Goal: Information Seeking & Learning: Learn about a topic

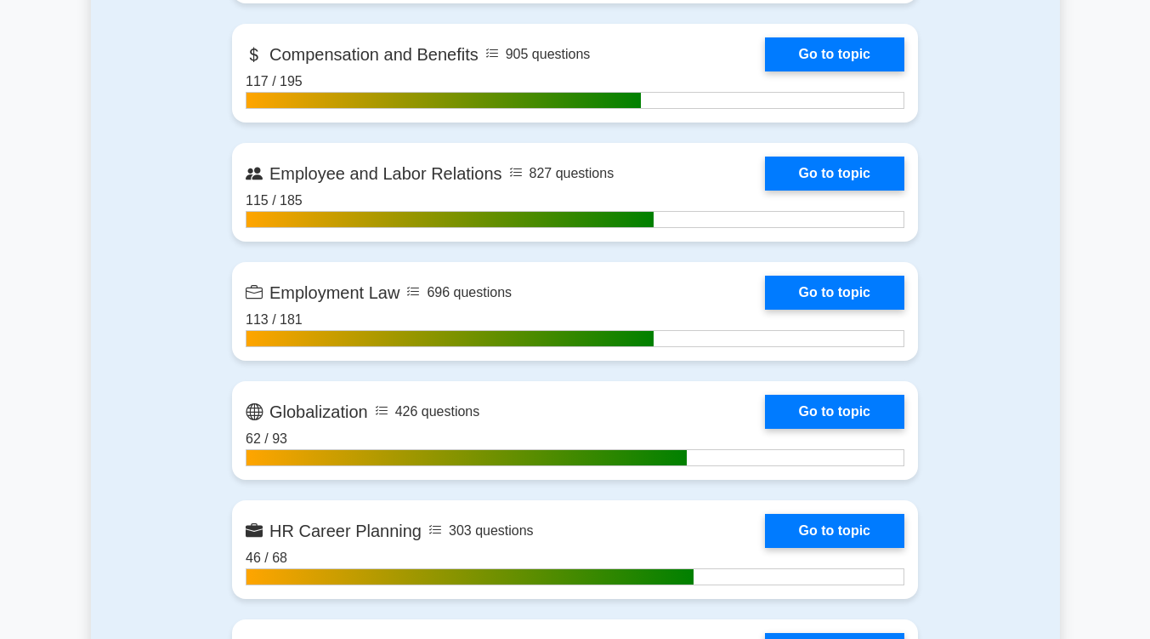
scroll to position [1286, 0]
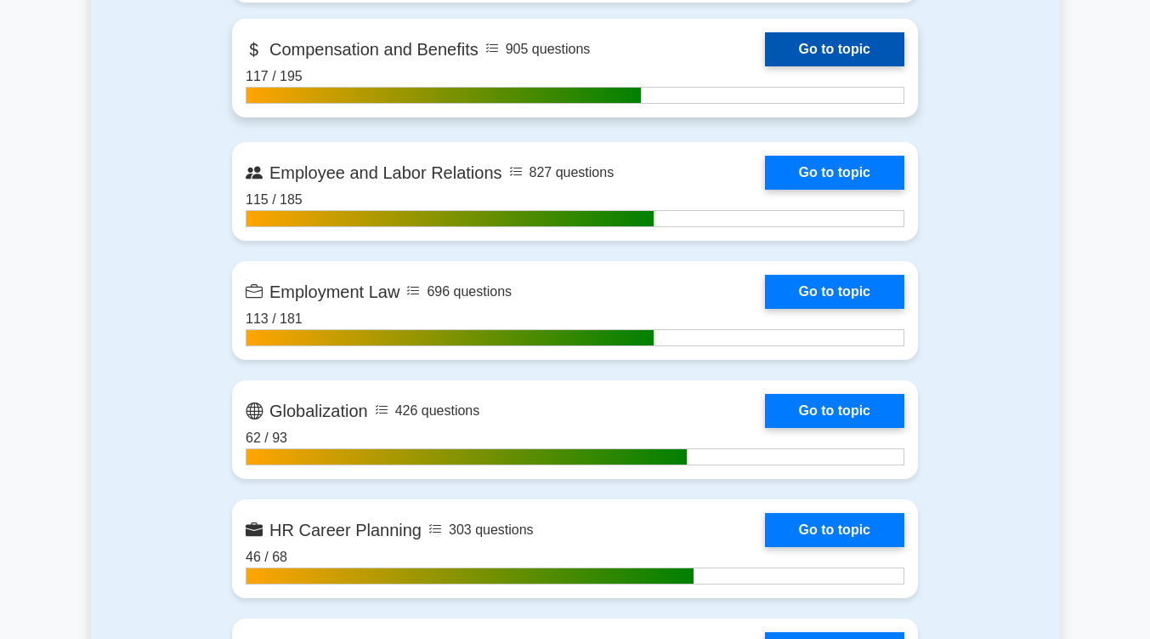
click at [874, 43] on link "Go to topic" at bounding box center [834, 49] width 139 height 34
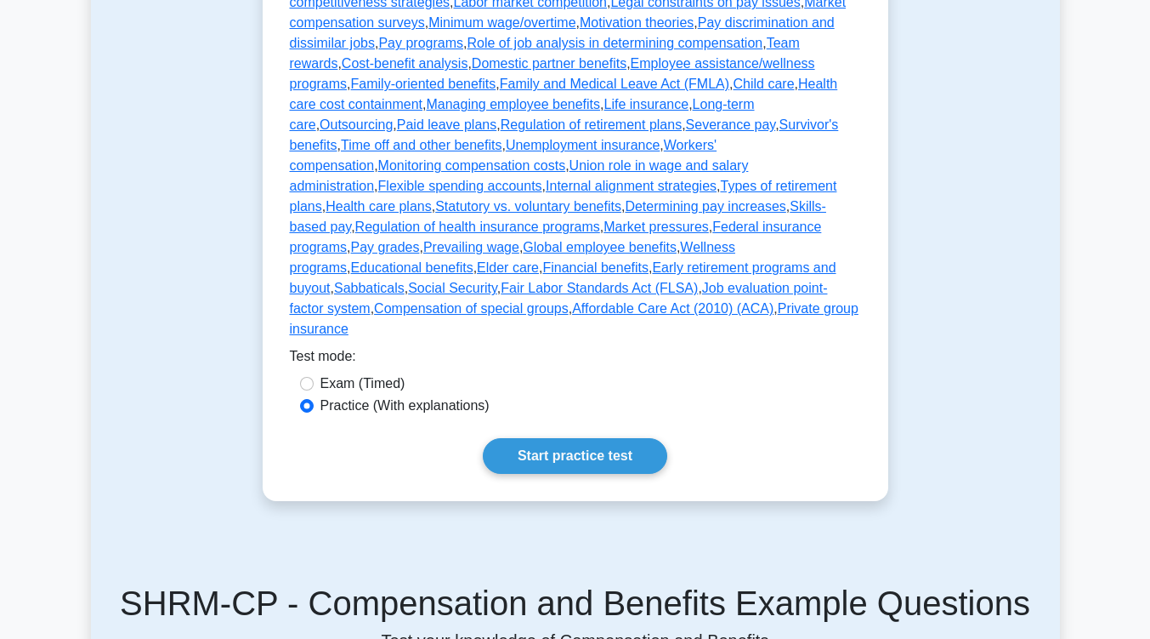
scroll to position [638, 0]
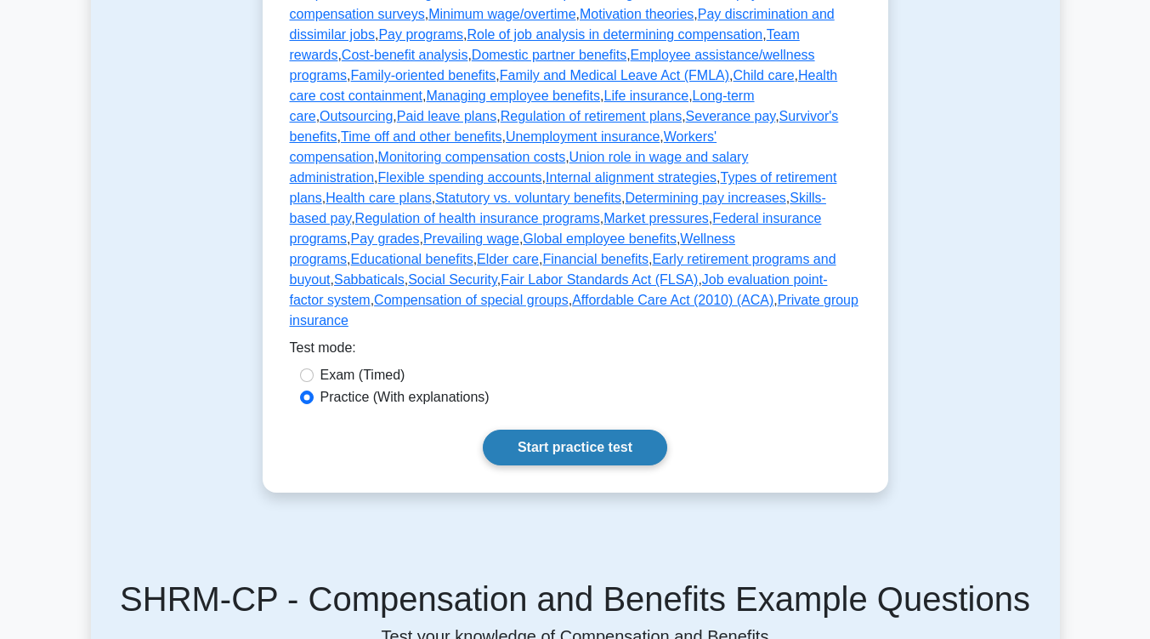
click at [554, 429] on link "Start practice test" at bounding box center [575, 447] width 185 height 36
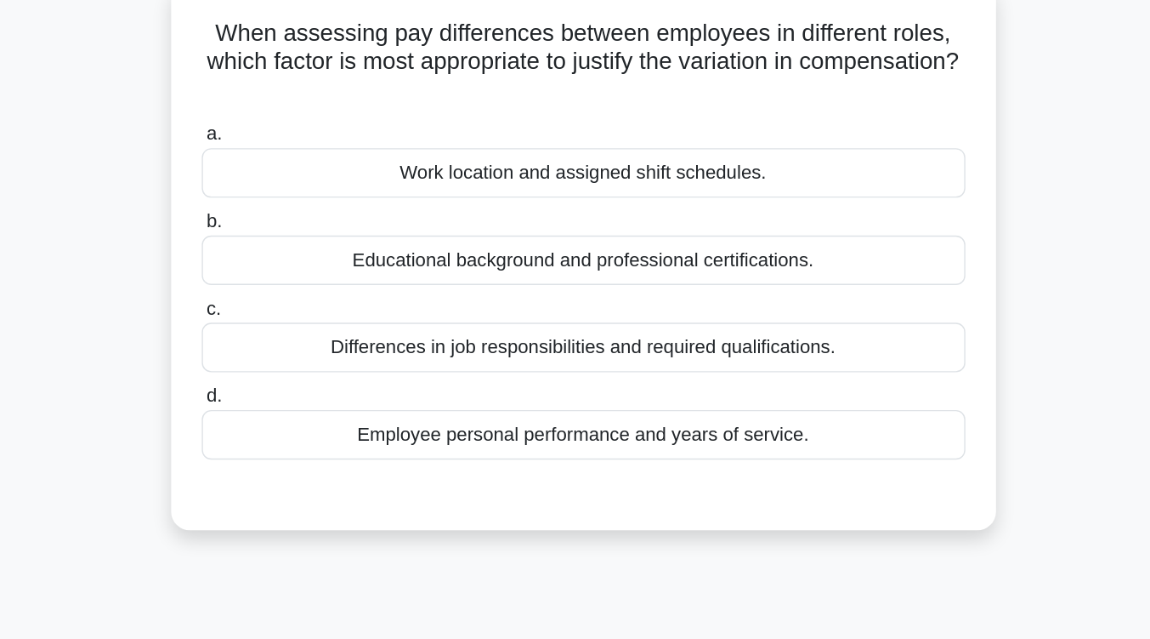
click at [560, 362] on div "Differences in job responsibilities and required qualifications." at bounding box center [575, 360] width 551 height 36
click at [300, 338] on input "c. Differences in job responsibilities and required qualifications." at bounding box center [300, 332] width 0 height 11
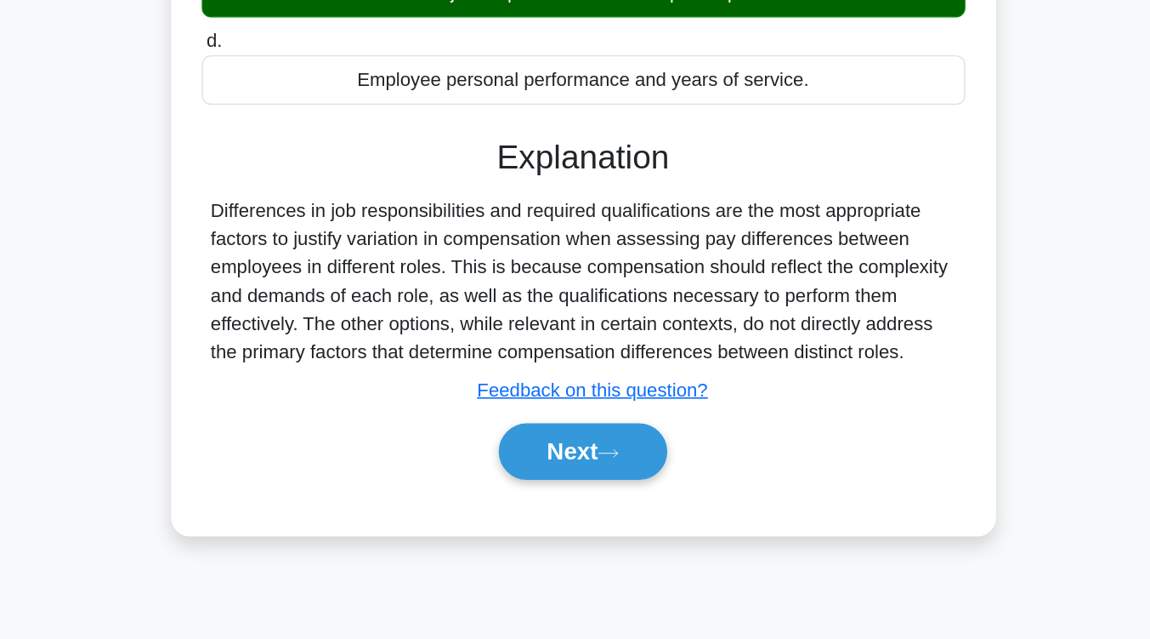
scroll to position [188, 0]
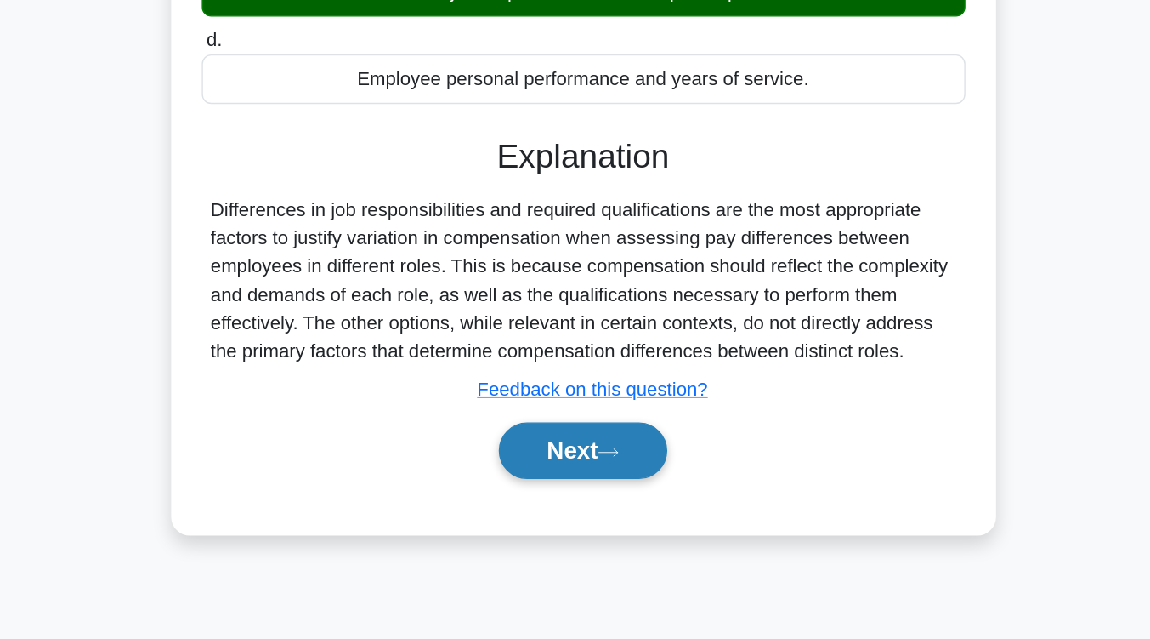
click at [565, 504] on button "Next" at bounding box center [575, 502] width 122 height 41
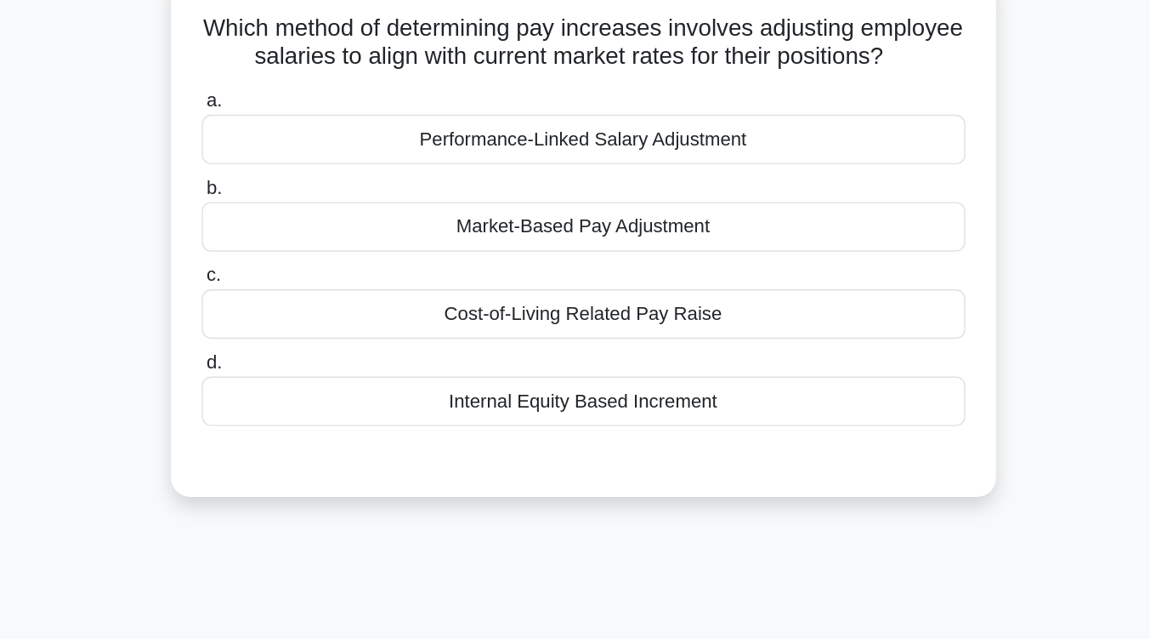
scroll to position [116, 0]
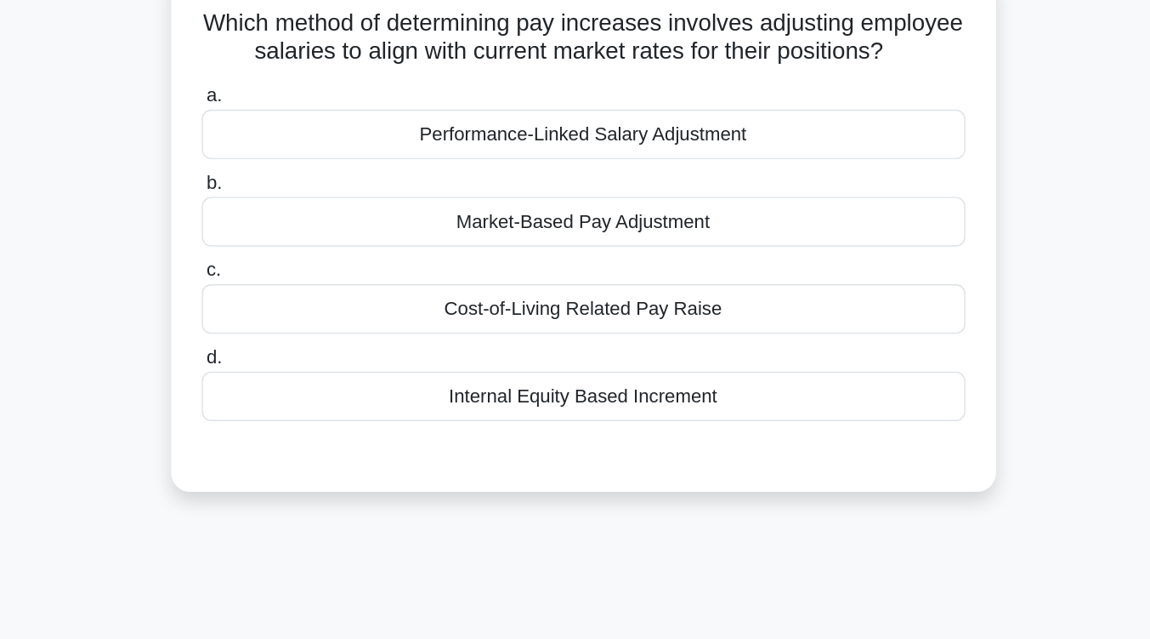
click at [605, 178] on div "Market-Based Pay Adjustment" at bounding box center [575, 160] width 551 height 36
click at [300, 138] on input "b. Market-Based Pay Adjustment" at bounding box center [300, 132] width 0 height 11
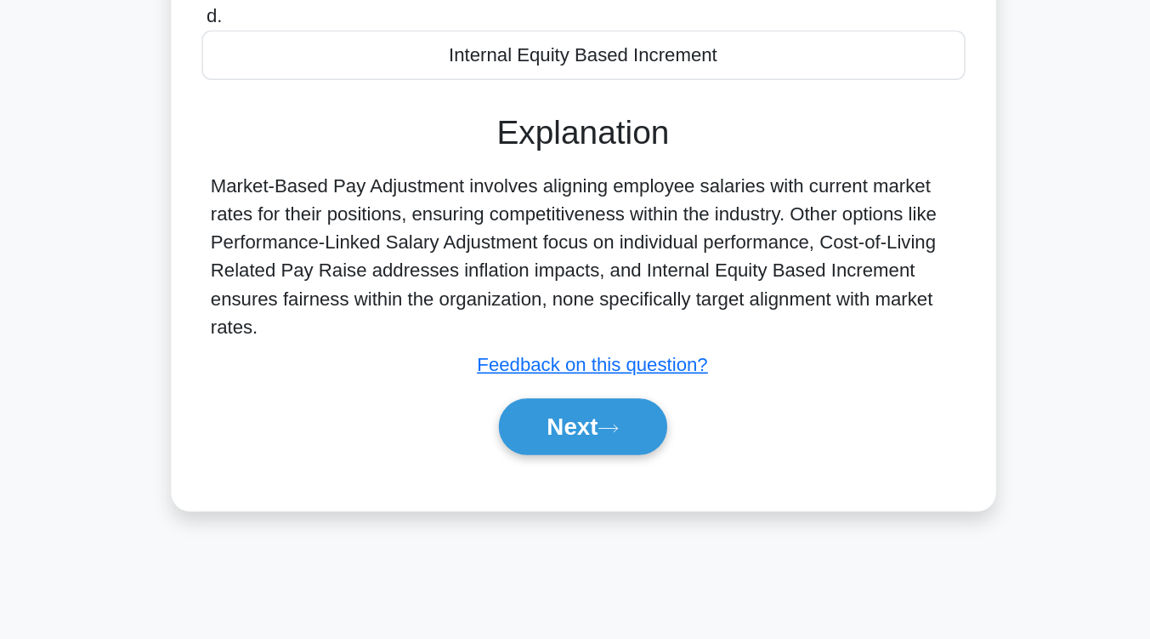
scroll to position [242, 0]
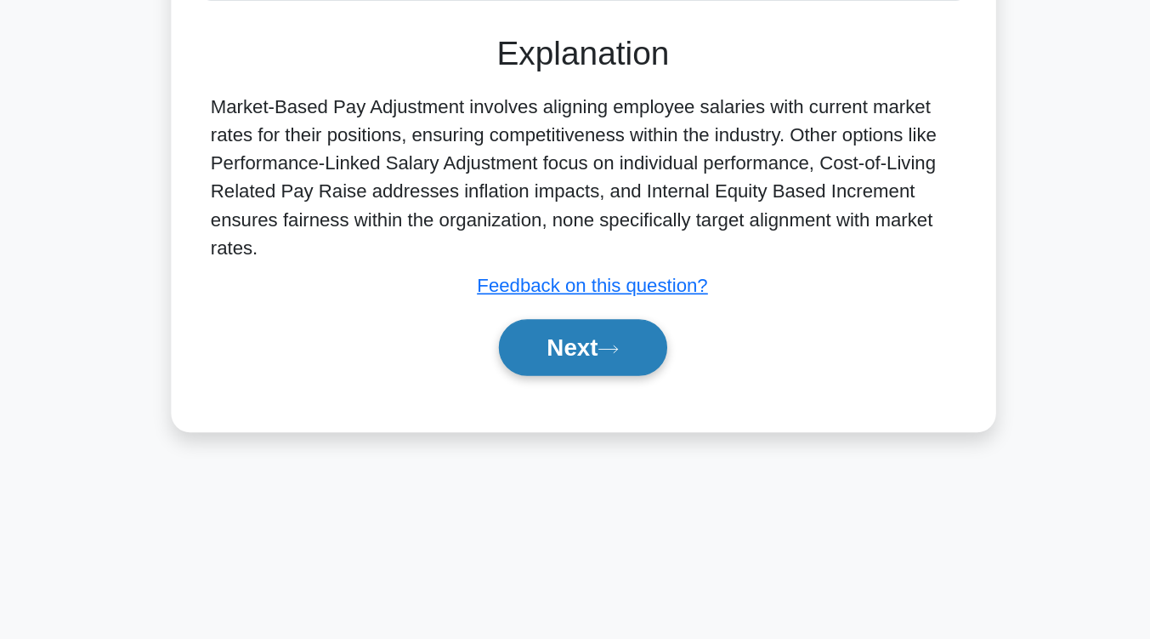
click at [599, 434] on icon at bounding box center [593, 428] width 15 height 9
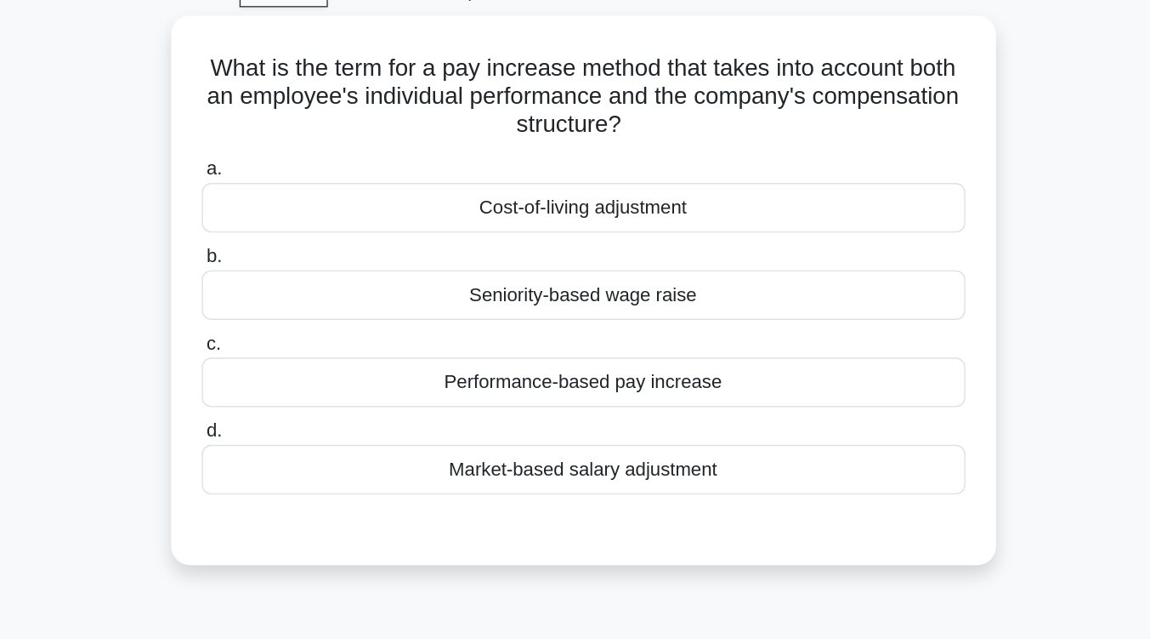
scroll to position [88, 0]
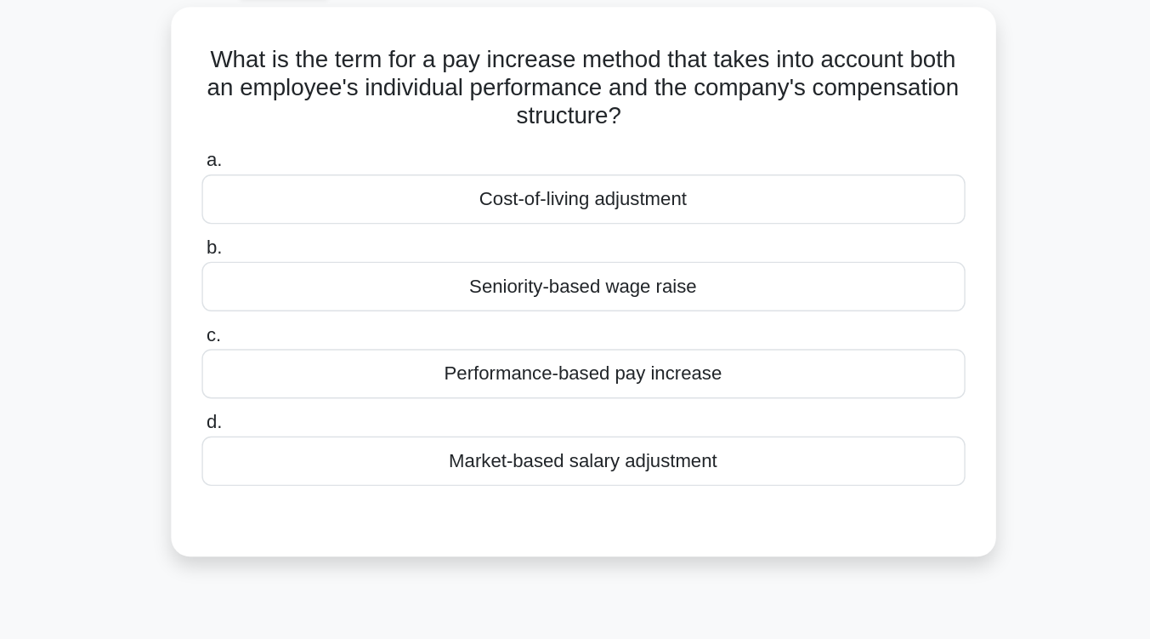
click at [599, 281] on div "Performance-based pay increase" at bounding box center [575, 276] width 551 height 36
click at [300, 253] on input "c. Performance-based pay increase" at bounding box center [300, 247] width 0 height 11
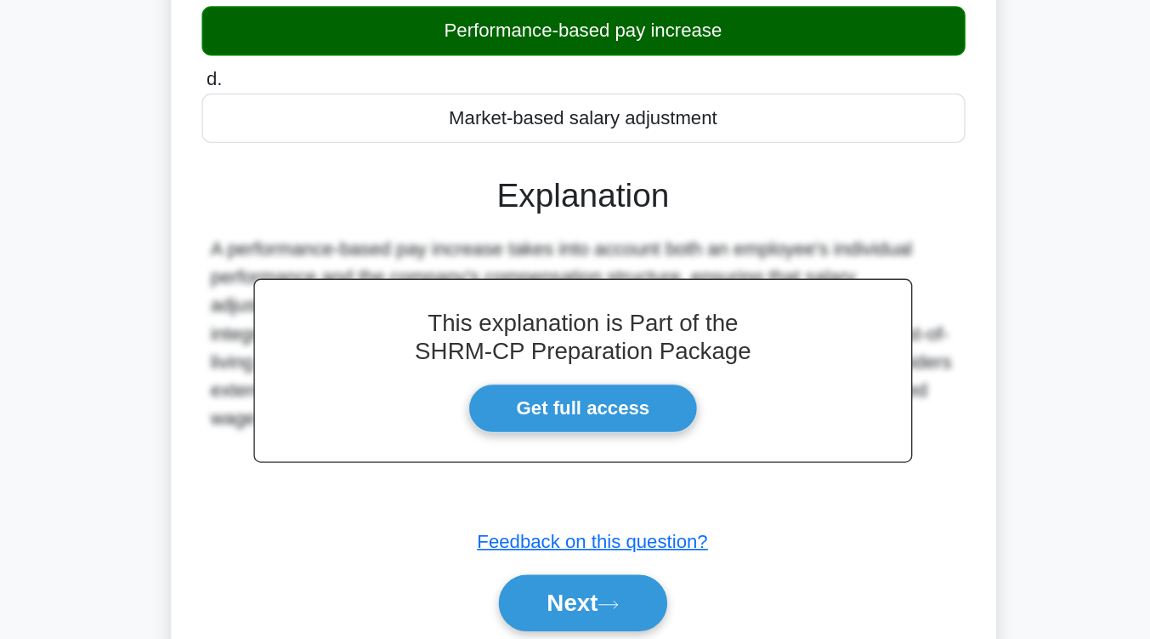
scroll to position [274, 0]
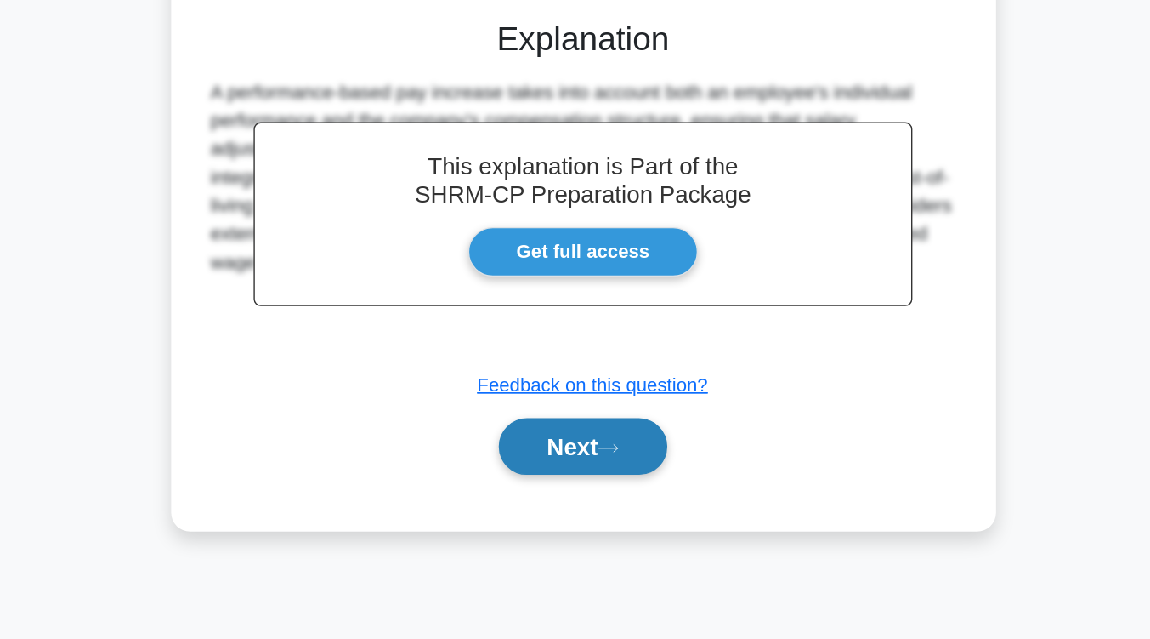
click at [591, 513] on button "Next" at bounding box center [575, 498] width 122 height 41
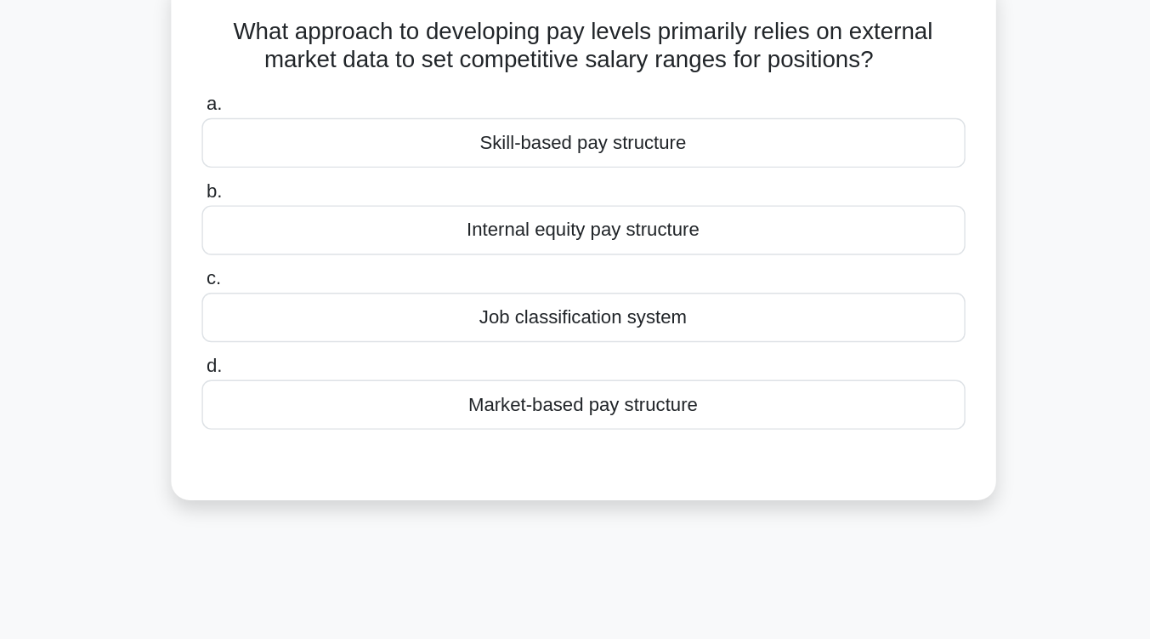
scroll to position [114, 0]
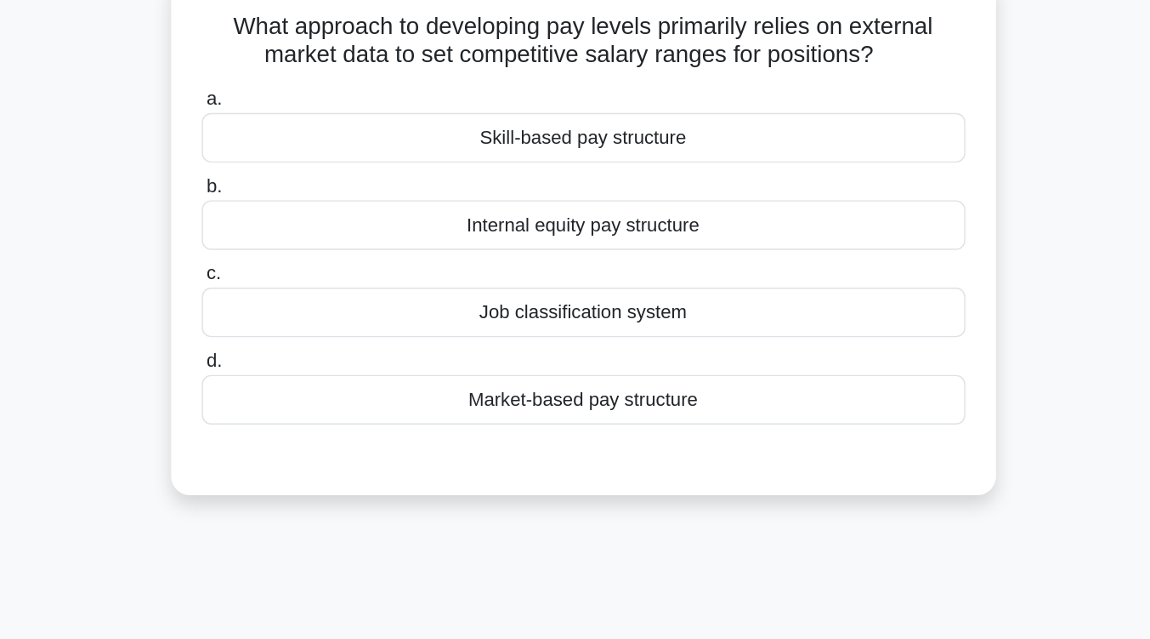
click at [601, 227] on div "Job classification system" at bounding box center [575, 225] width 551 height 36
click at [300, 203] on input "c. Job classification system" at bounding box center [300, 197] width 0 height 11
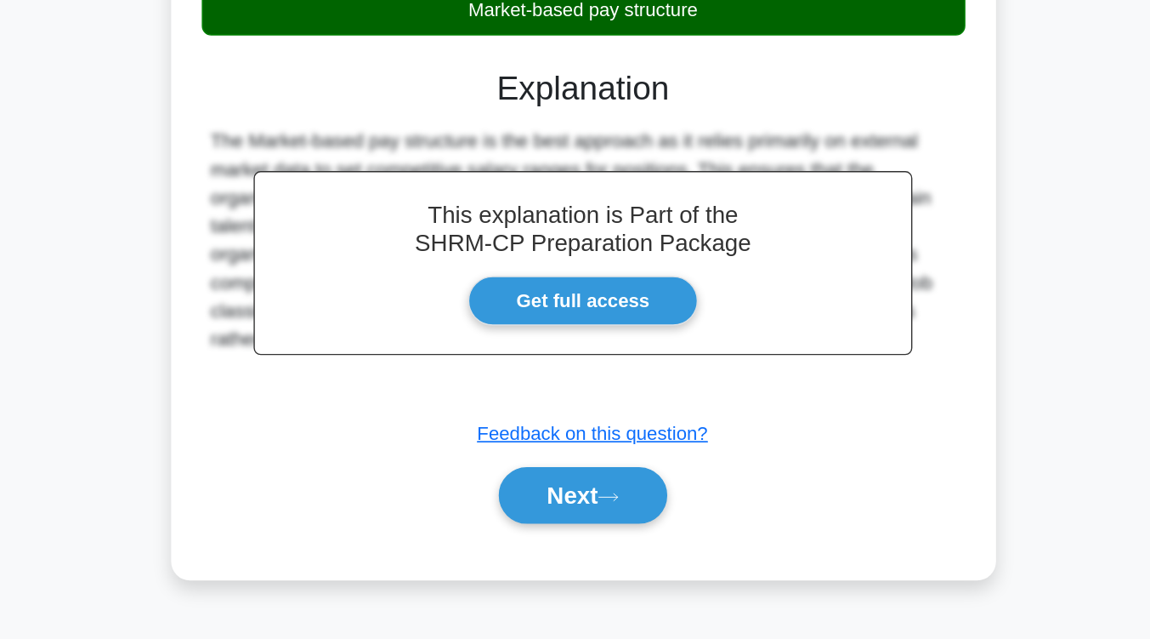
scroll to position [280, 0]
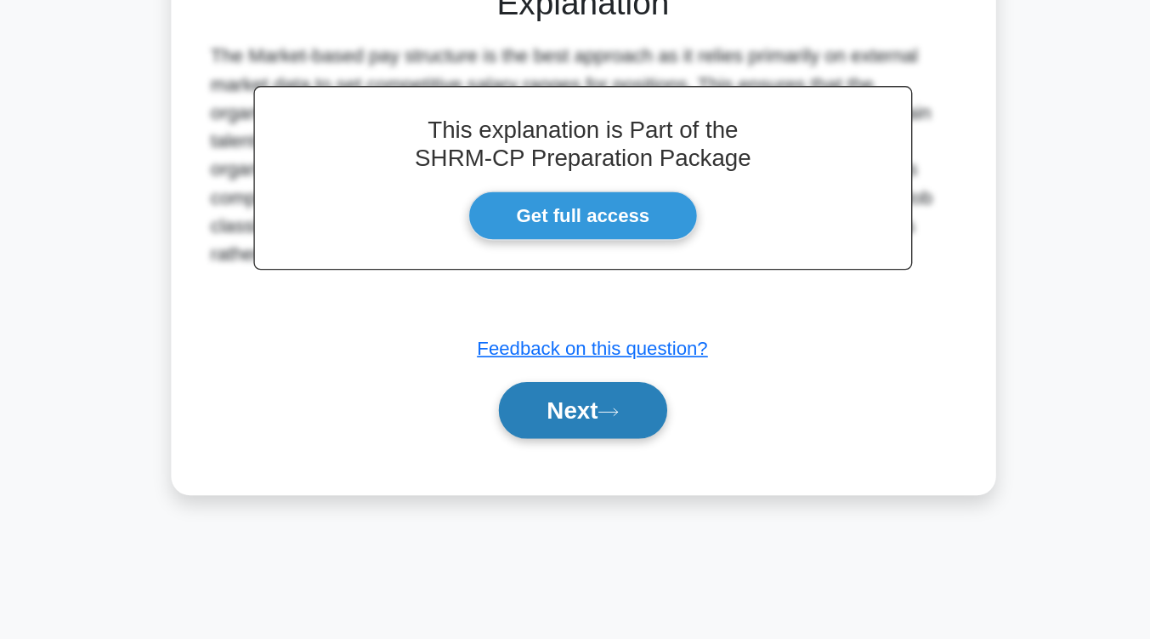
click at [592, 470] on button "Next" at bounding box center [575, 473] width 122 height 41
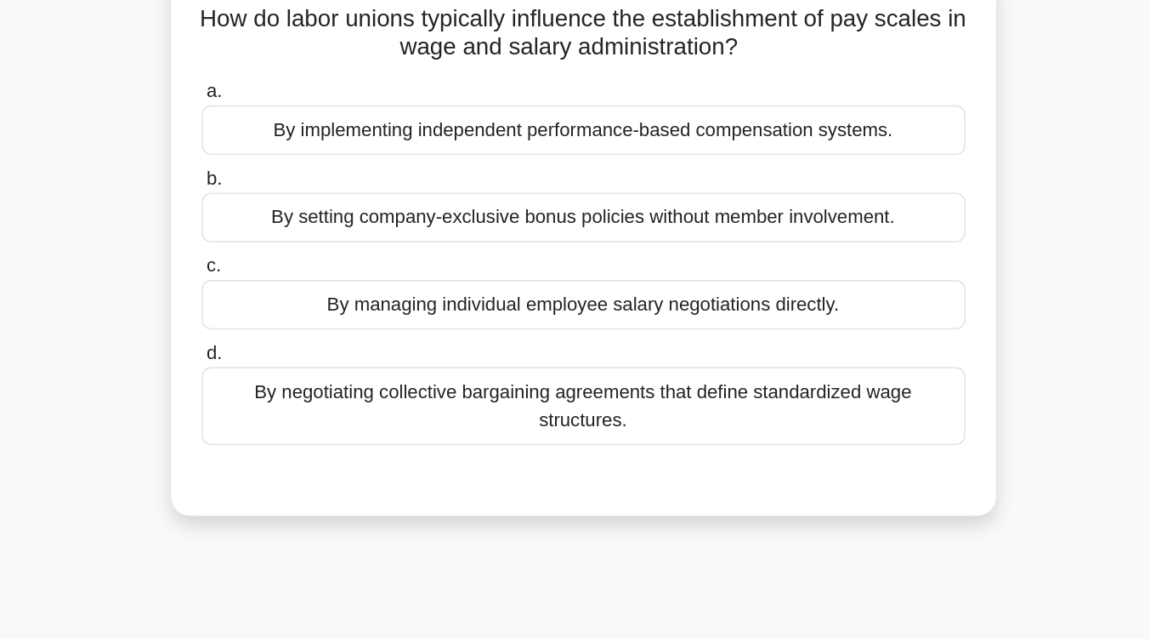
scroll to position [121, 0]
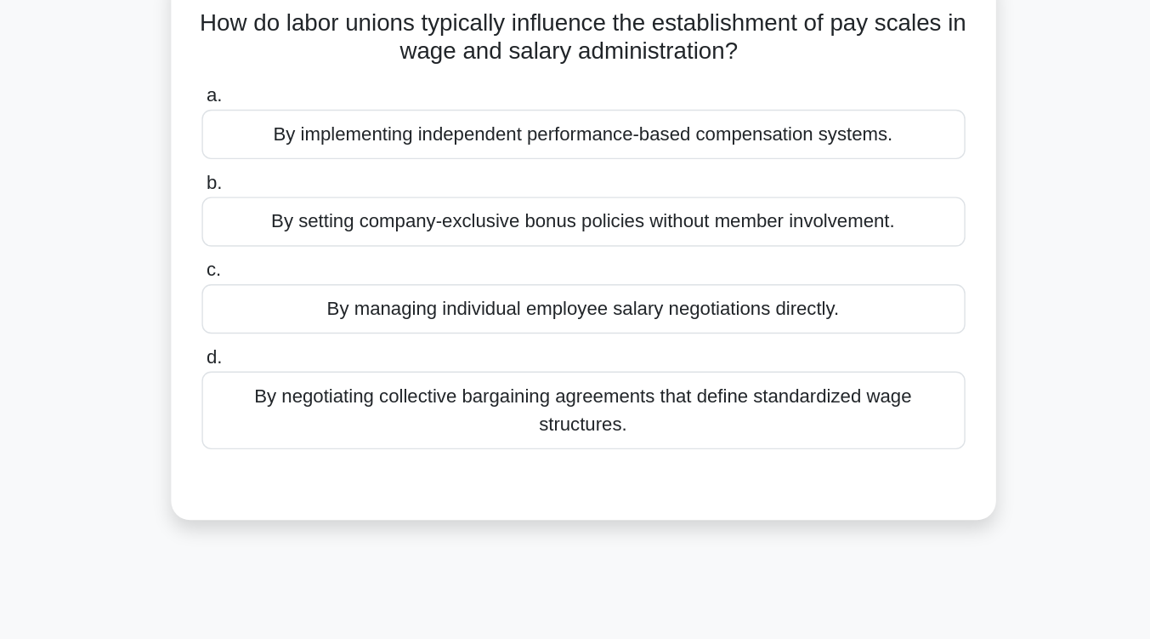
click at [592, 292] on div "By negotiating collective bargaining agreements that define standardized wage s…" at bounding box center [575, 296] width 551 height 56
click at [300, 264] on input "d. By negotiating collective bargaining agreements that define standardized wag…" at bounding box center [300, 258] width 0 height 11
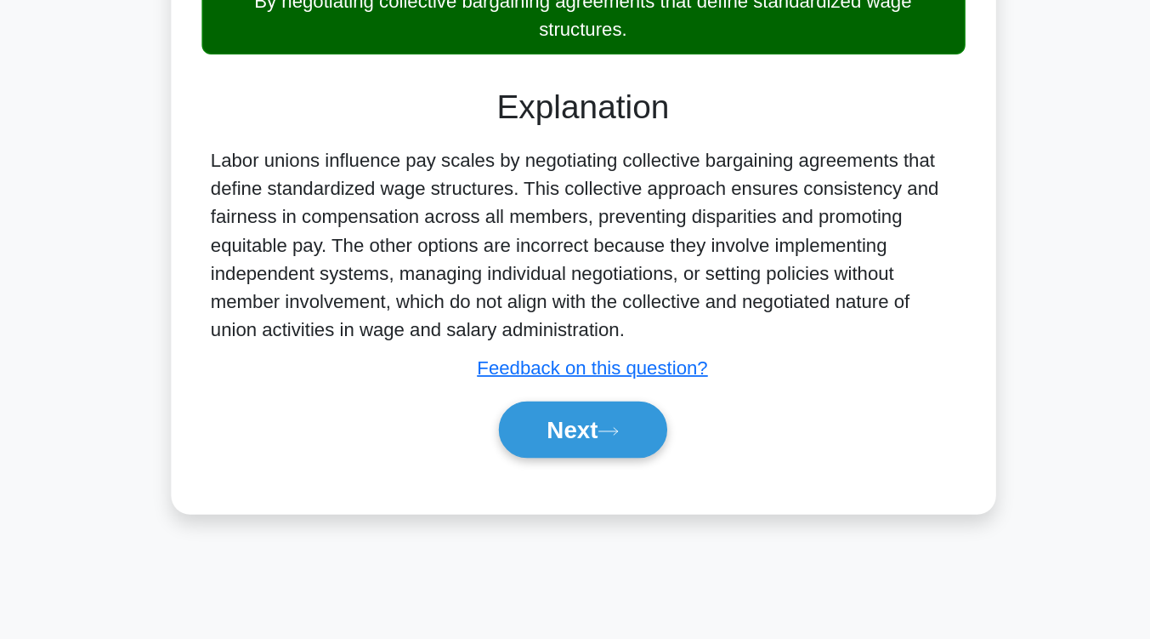
scroll to position [280, 0]
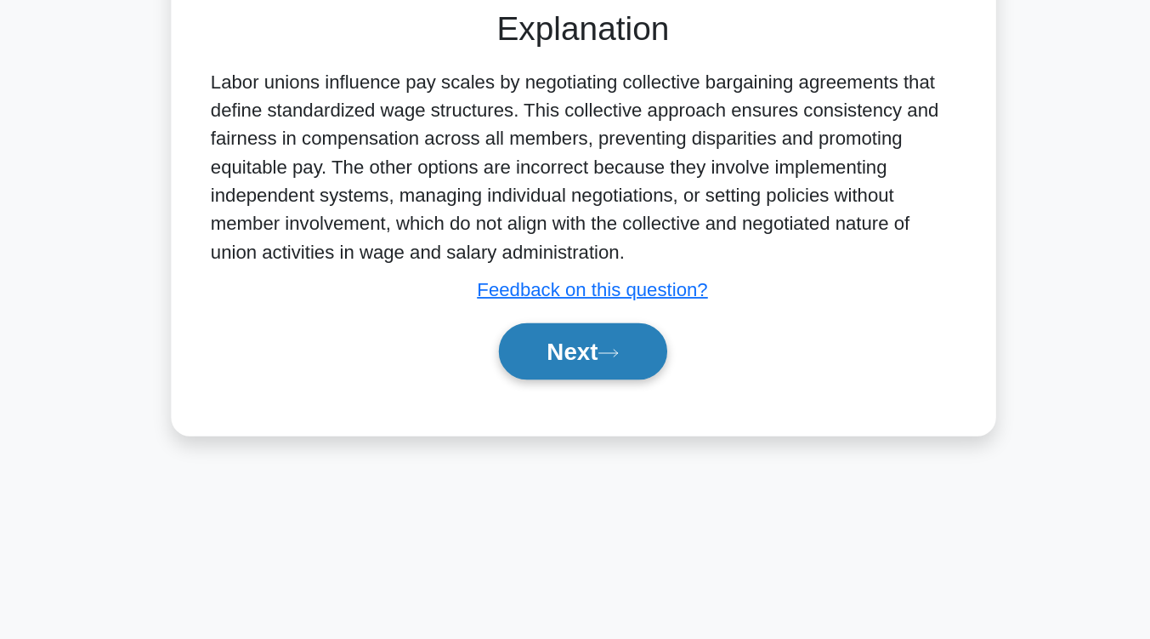
click at [578, 441] on button "Next" at bounding box center [575, 431] width 122 height 41
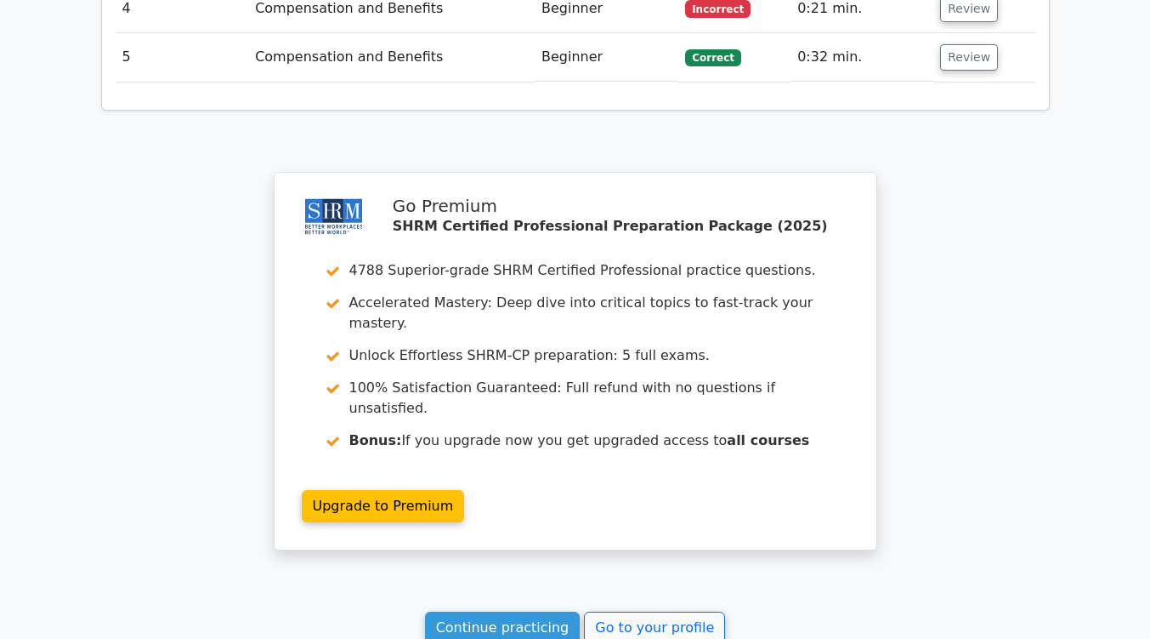
scroll to position [2253, 0]
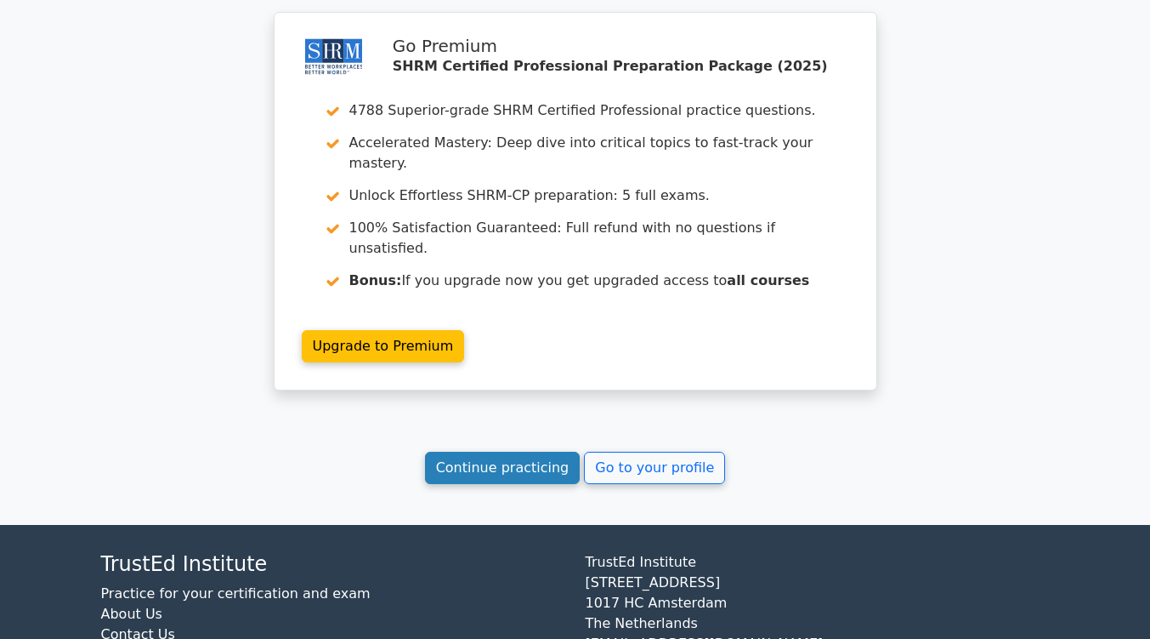
click at [540, 451] on link "Continue practicing" at bounding box center [503, 467] width 156 height 32
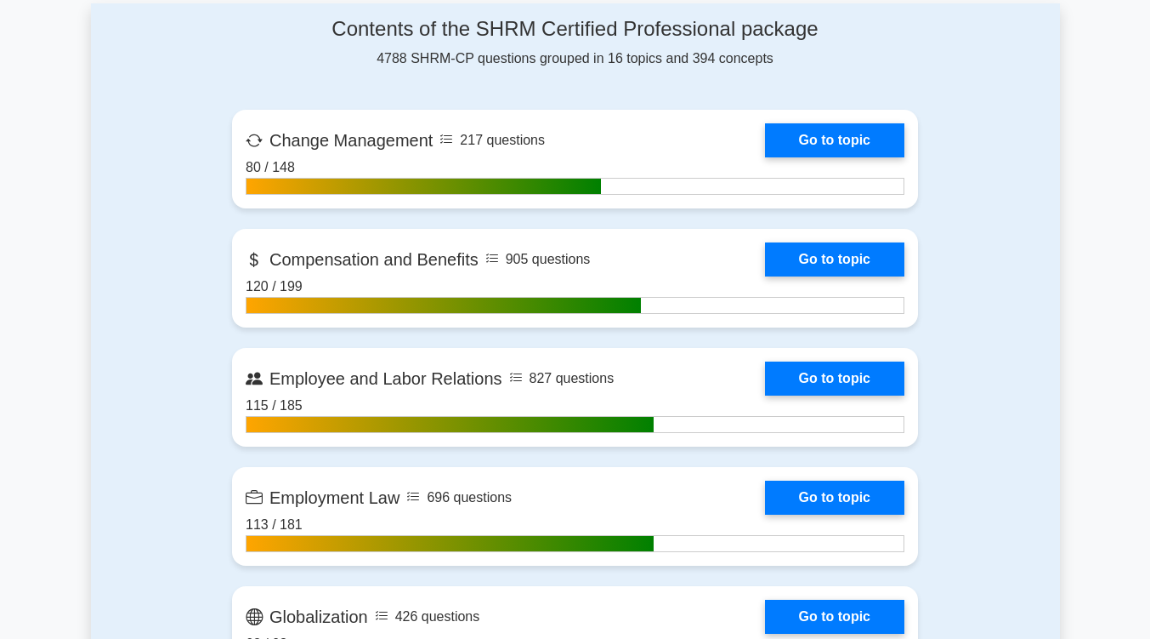
scroll to position [1082, 0]
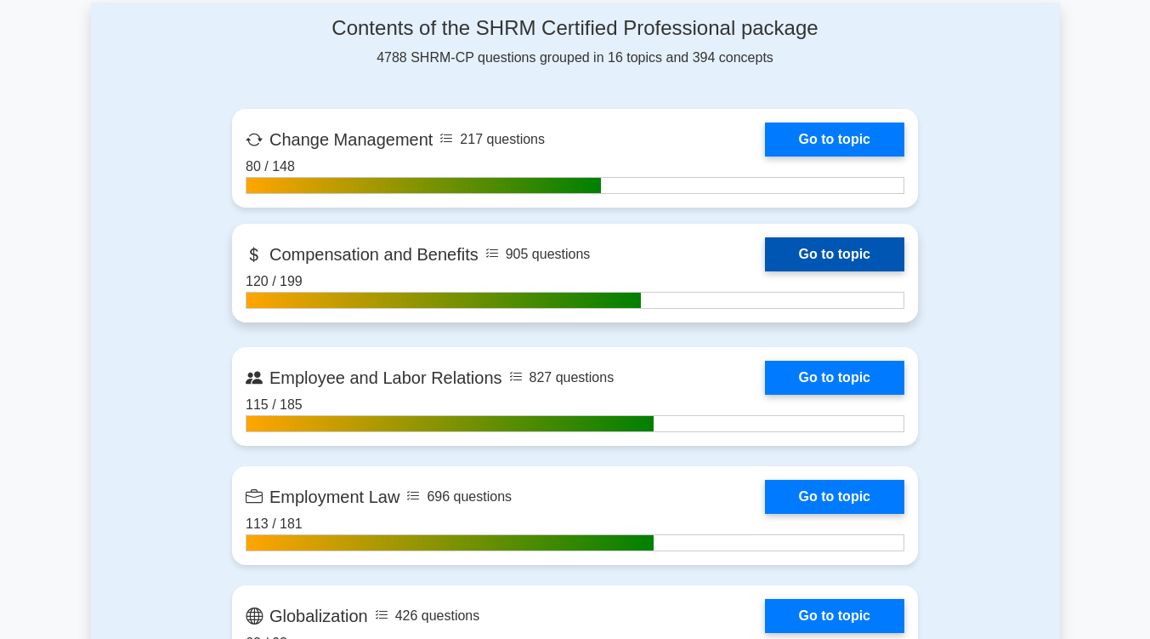
click at [882, 241] on link "Go to topic" at bounding box center [834, 254] width 139 height 34
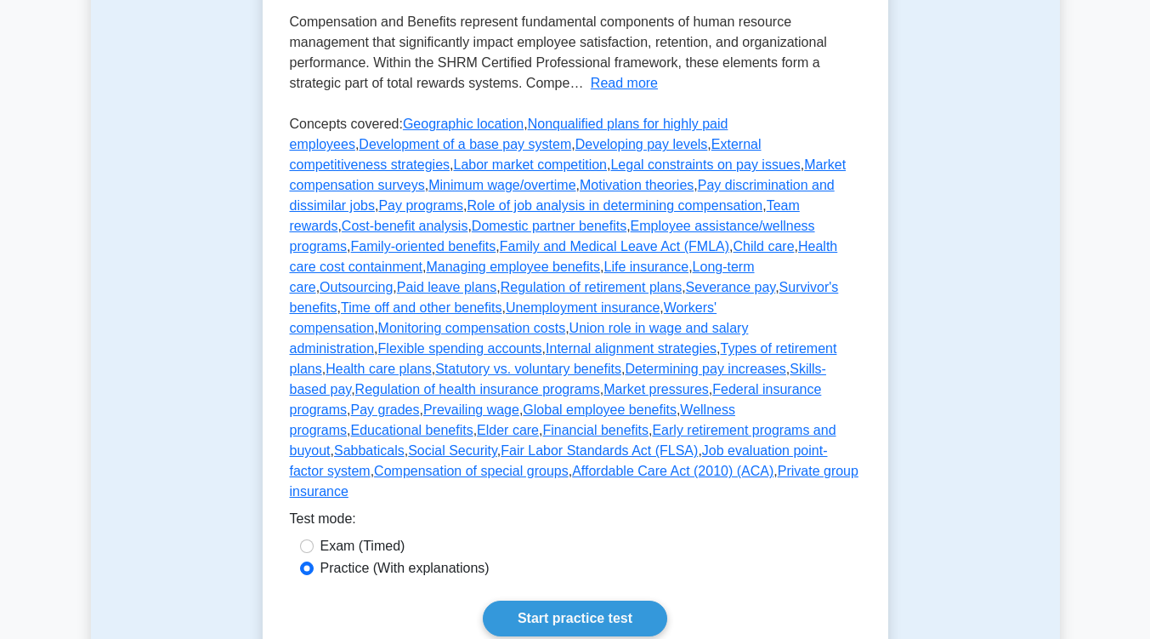
scroll to position [620, 0]
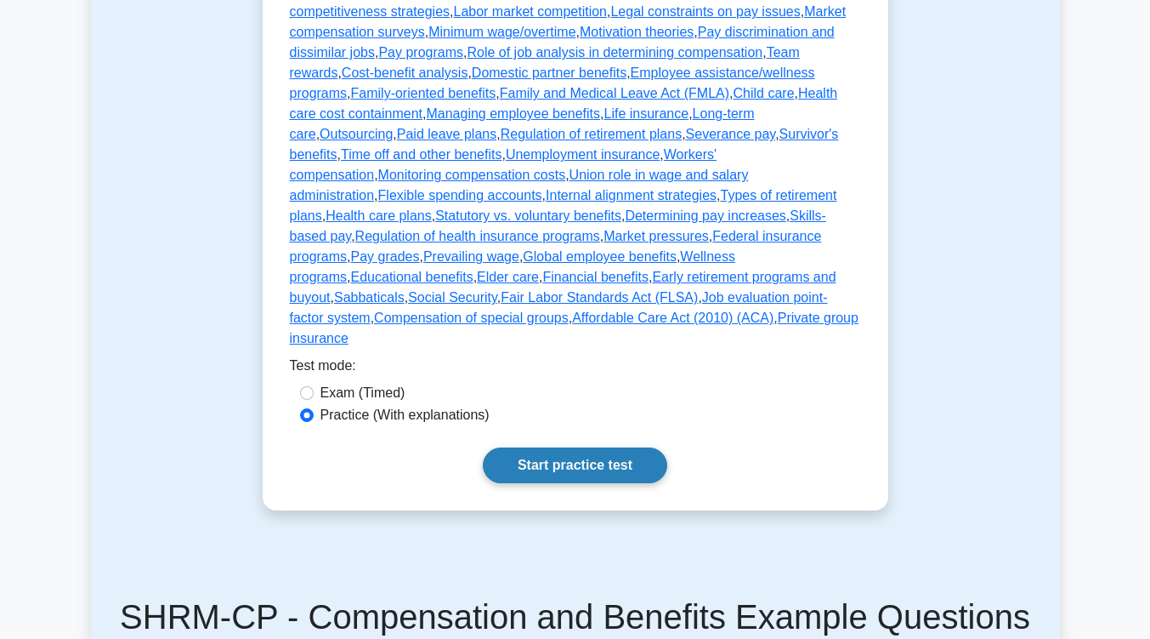
click at [575, 447] on link "Start practice test" at bounding box center [575, 465] width 185 height 36
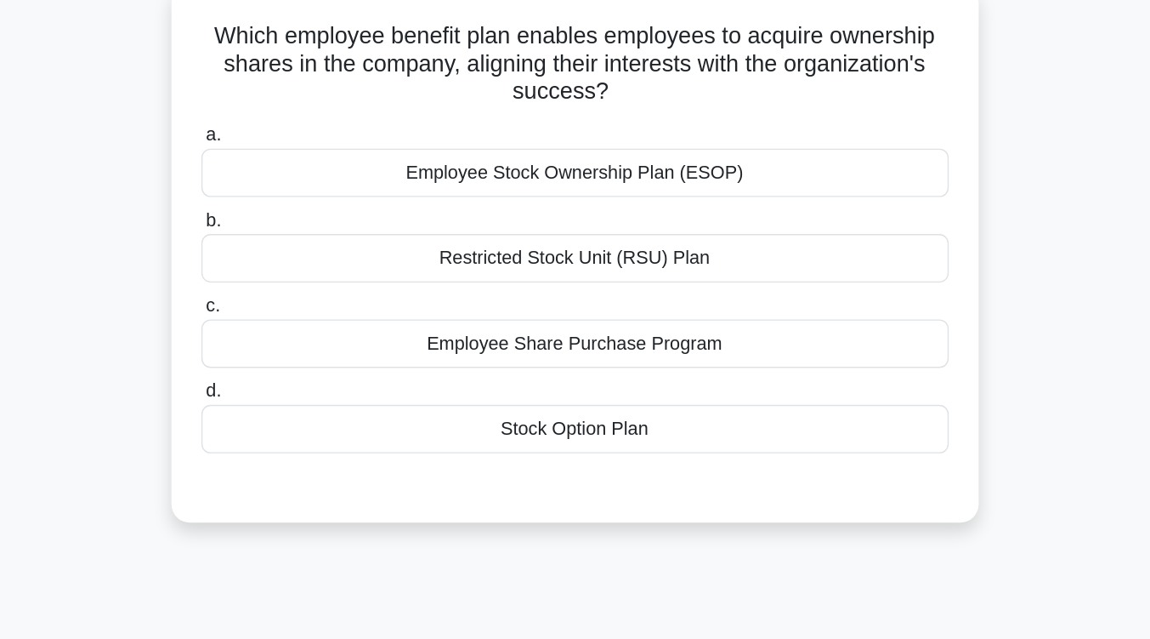
click at [581, 246] on div "Employee Stock Ownership Plan (ESOP)" at bounding box center [575, 234] width 551 height 36
click at [300, 212] on input "a. Employee Stock Ownership Plan (ESOP)" at bounding box center [300, 206] width 0 height 11
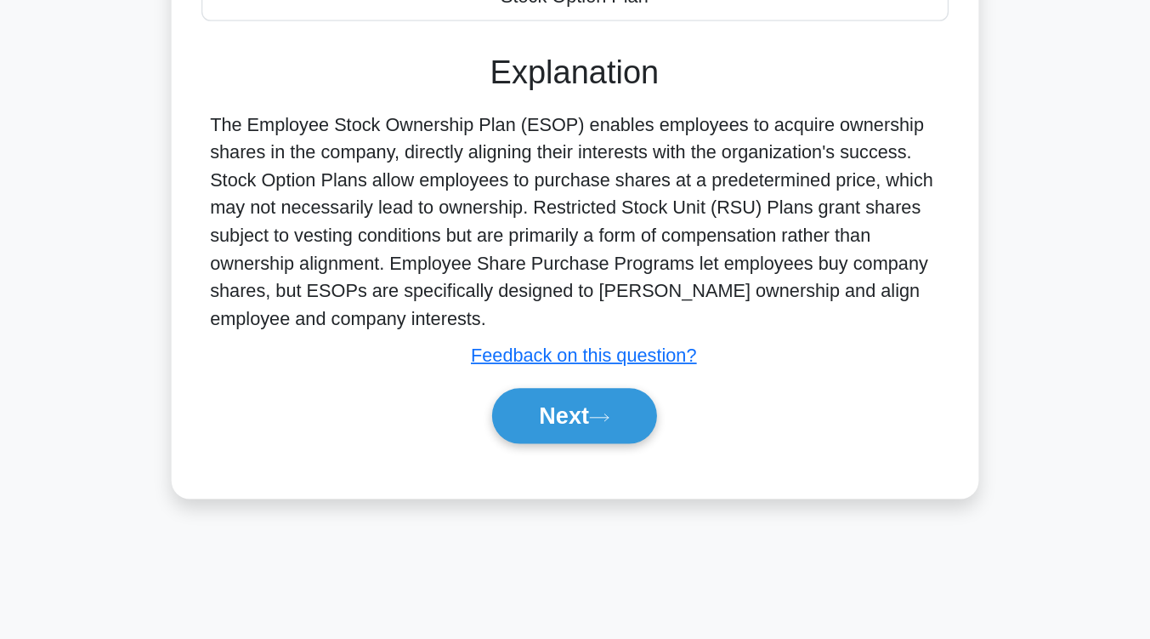
scroll to position [258, 0]
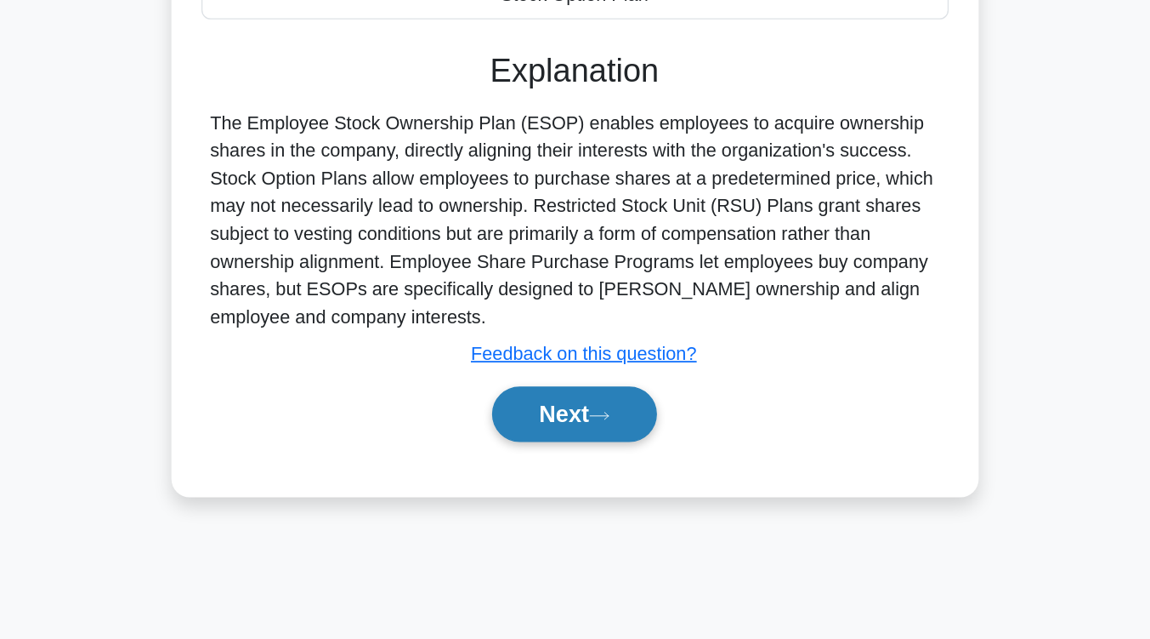
click at [549, 468] on button "Next" at bounding box center [575, 472] width 122 height 41
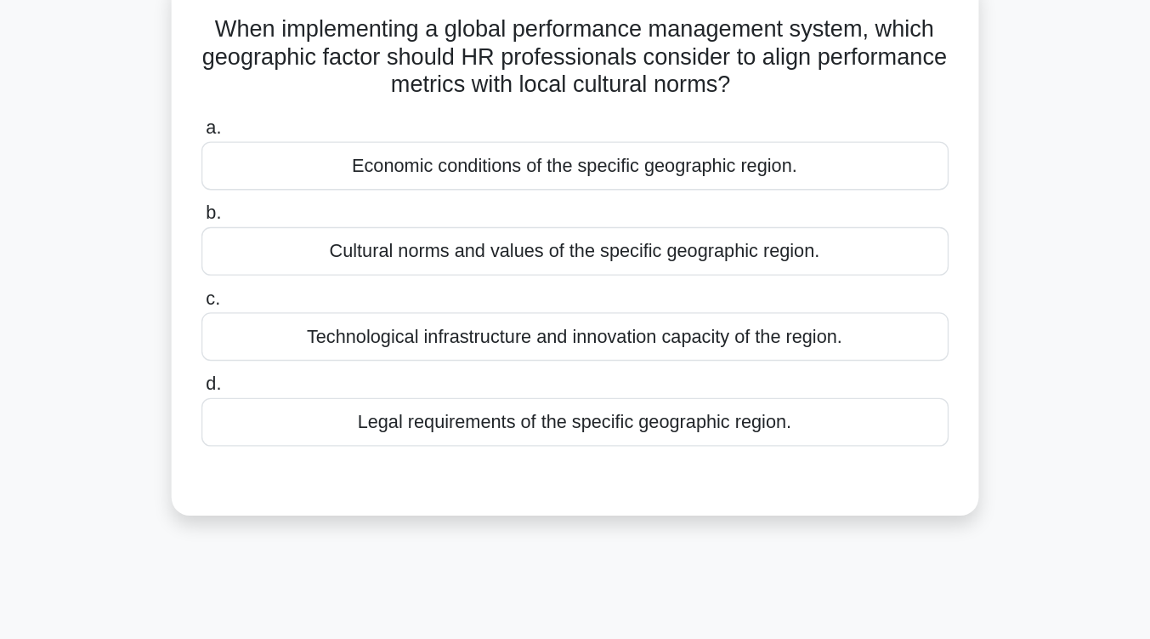
scroll to position [107, 0]
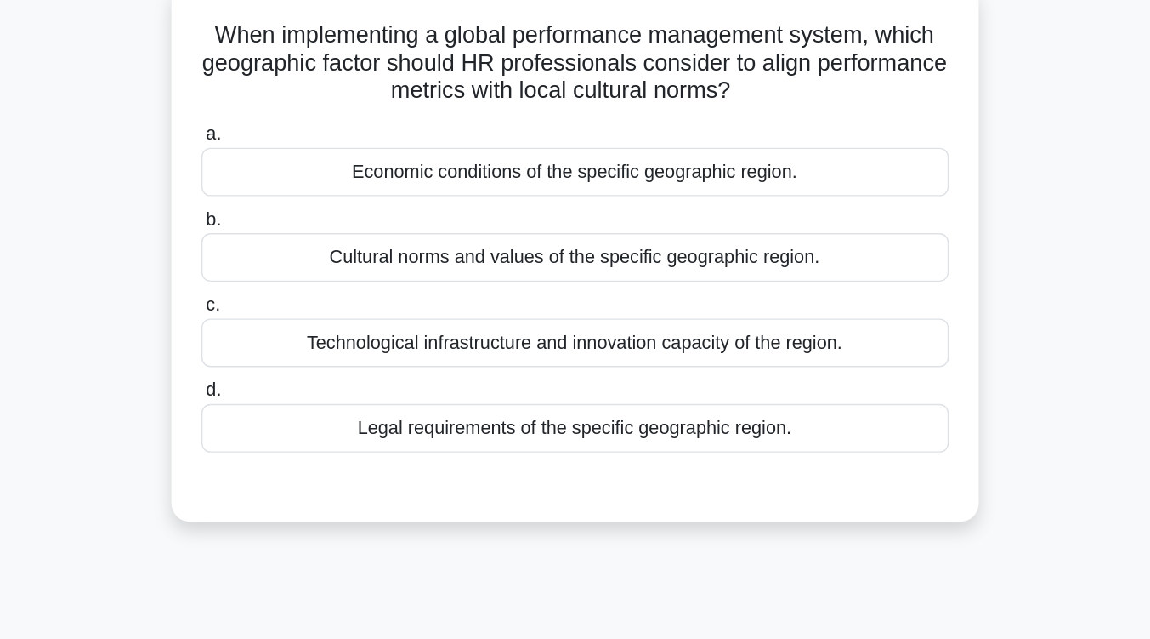
click at [568, 200] on div "Cultural norms and values of the specific geographic region." at bounding box center [575, 190] width 551 height 36
click at [300, 168] on input "b. Cultural norms and values of the specific geographic region." at bounding box center [300, 161] width 0 height 11
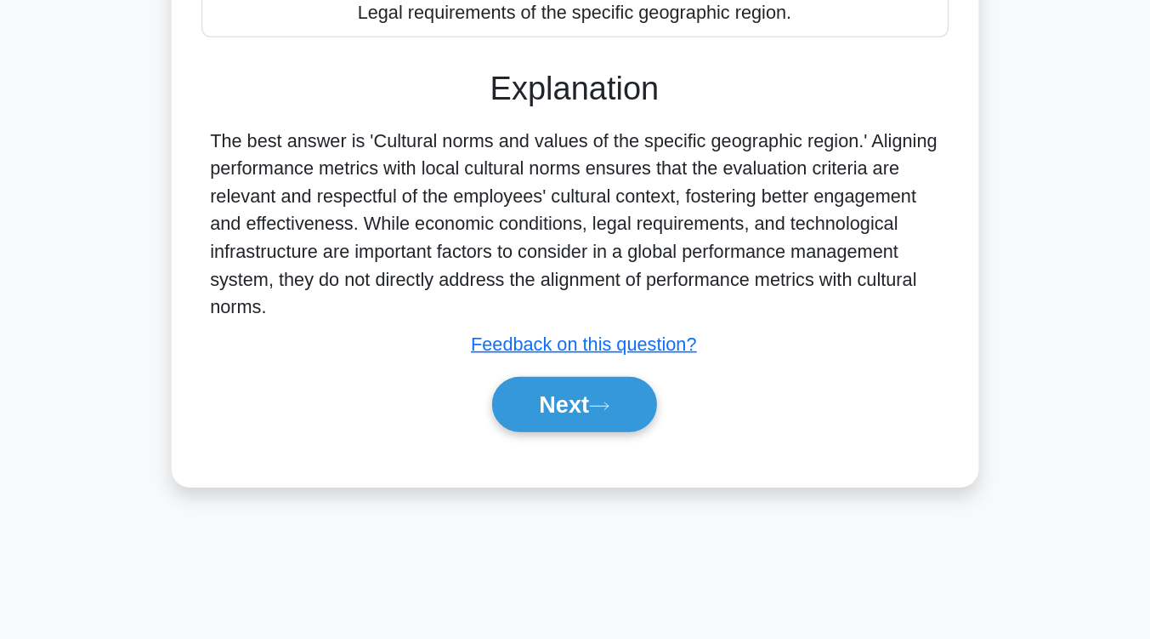
scroll to position [264, 0]
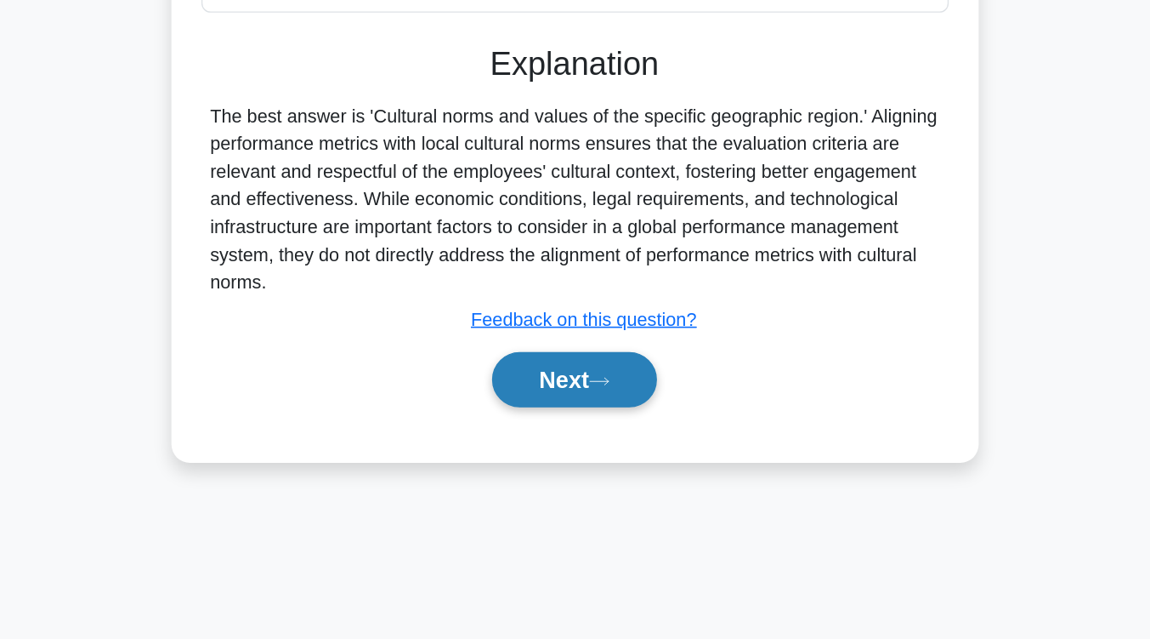
click at [556, 443] on button "Next" at bounding box center [575, 447] width 122 height 41
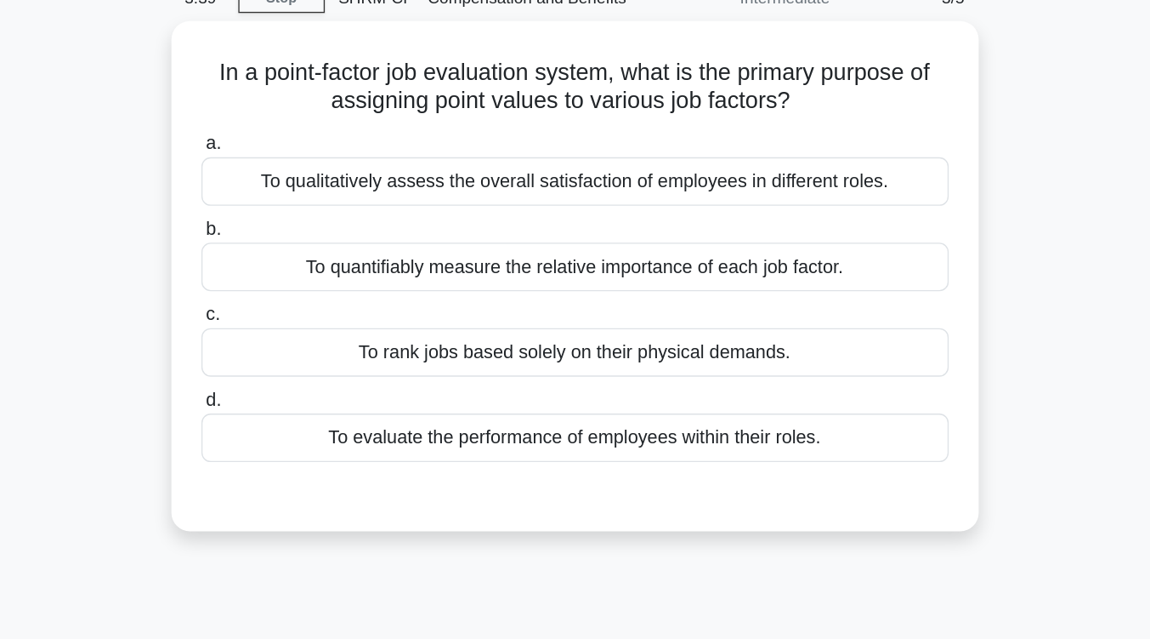
scroll to position [81, 0]
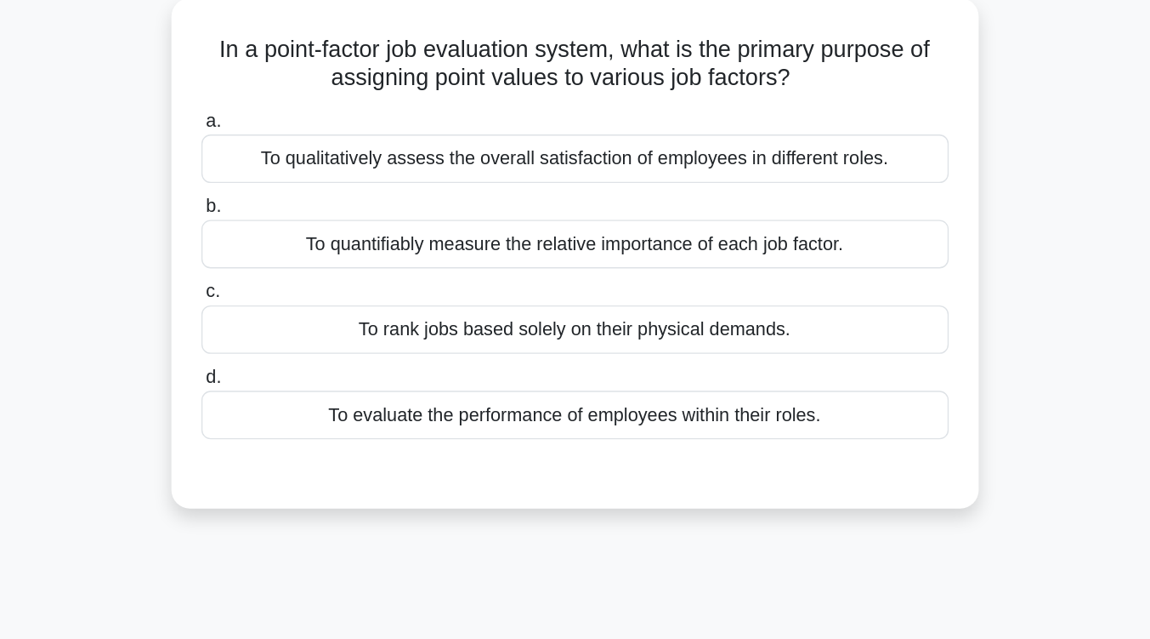
click at [565, 202] on div "To quantifiably measure the relative importance of each job factor." at bounding box center [575, 196] width 551 height 36
click at [300, 173] on input "b. To quantifiably measure the relative importance of each job factor." at bounding box center [300, 167] width 0 height 11
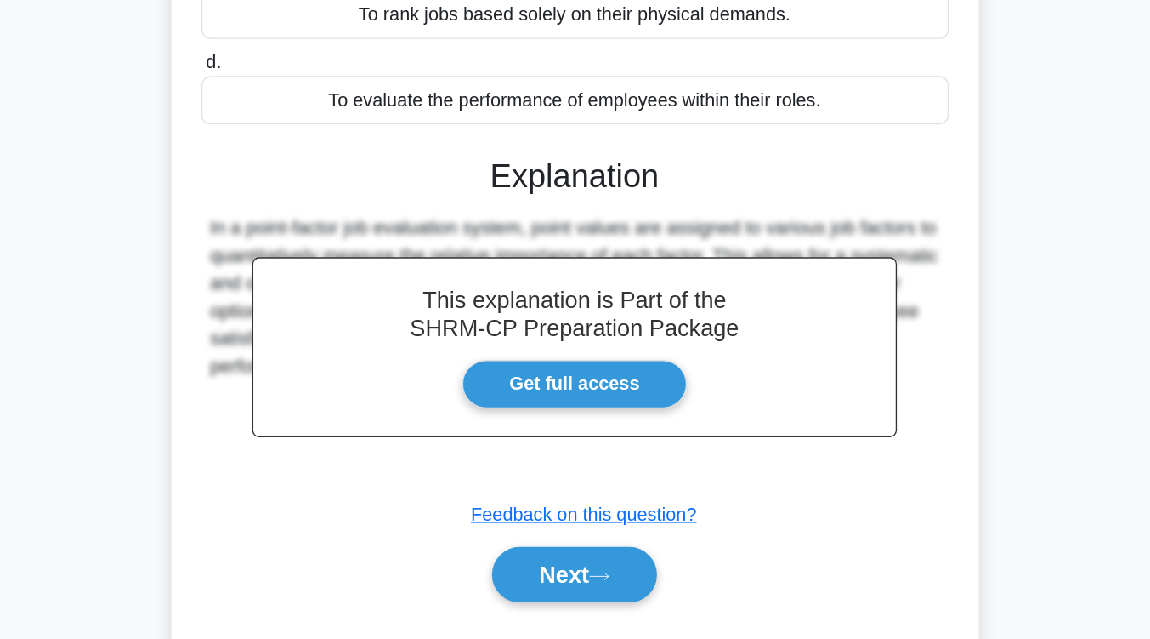
scroll to position [166, 0]
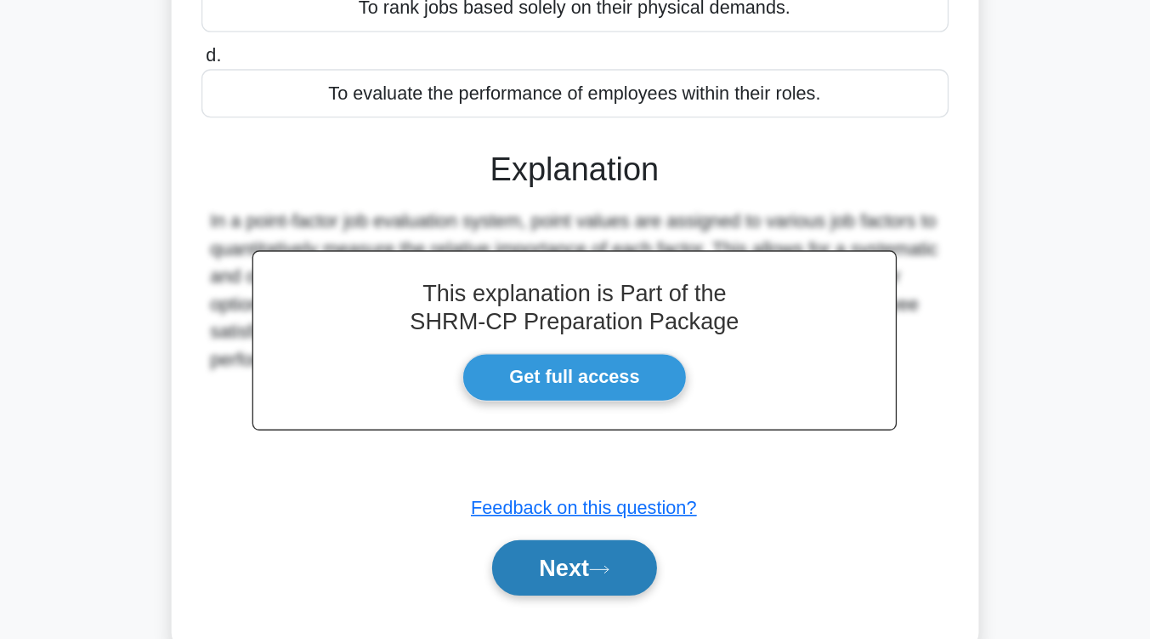
click at [548, 591] on button "Next" at bounding box center [575, 585] width 122 height 41
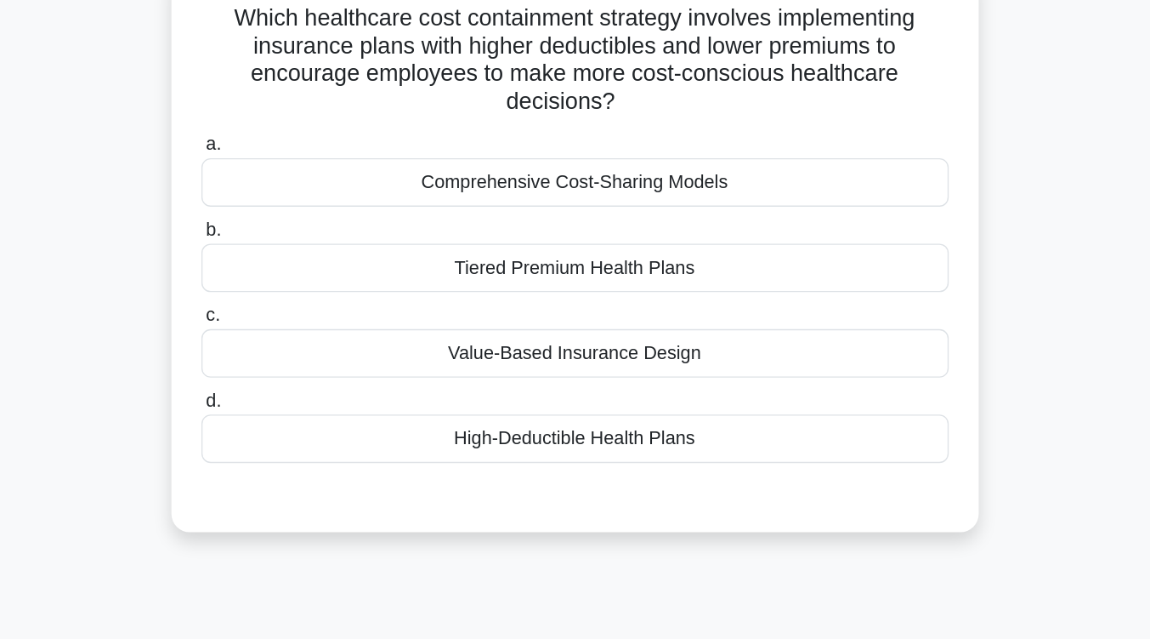
scroll to position [124, 0]
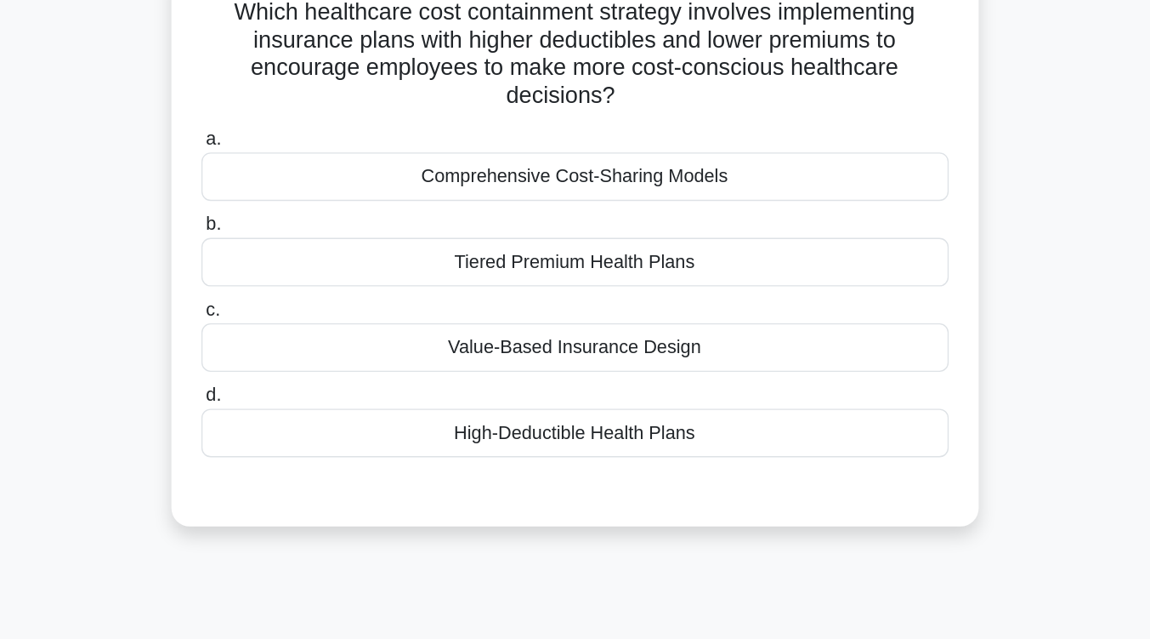
click at [576, 335] on div "High-Deductible Health Plans" at bounding box center [575, 319] width 551 height 36
click at [300, 297] on input "d. High-Deductible Health Plans" at bounding box center [300, 291] width 0 height 11
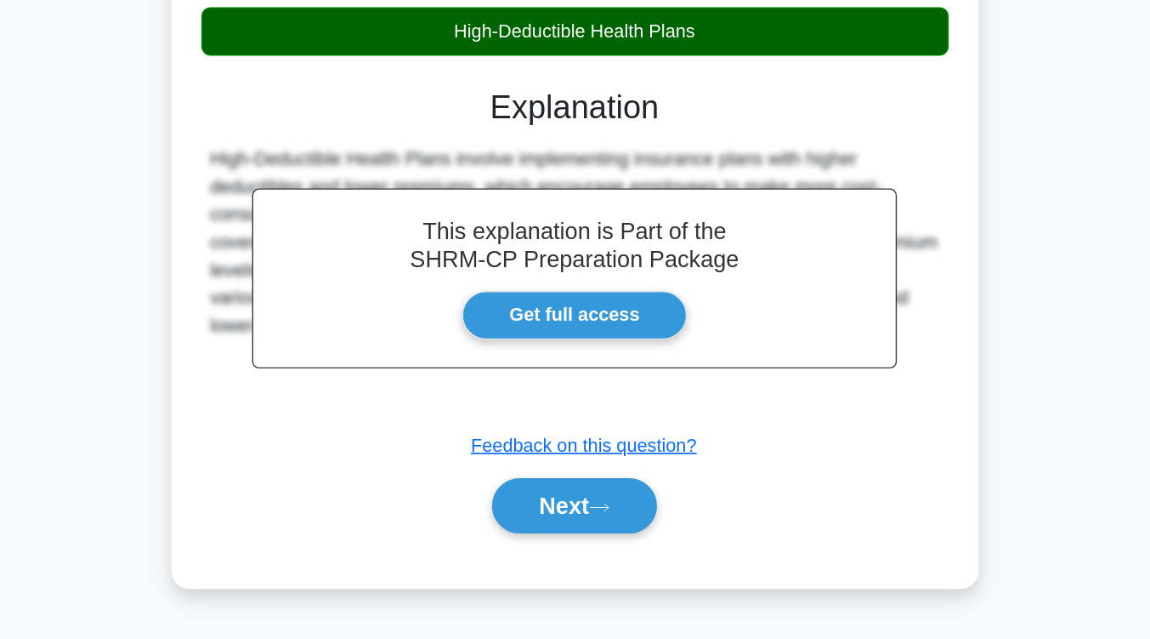
scroll to position [253, 0]
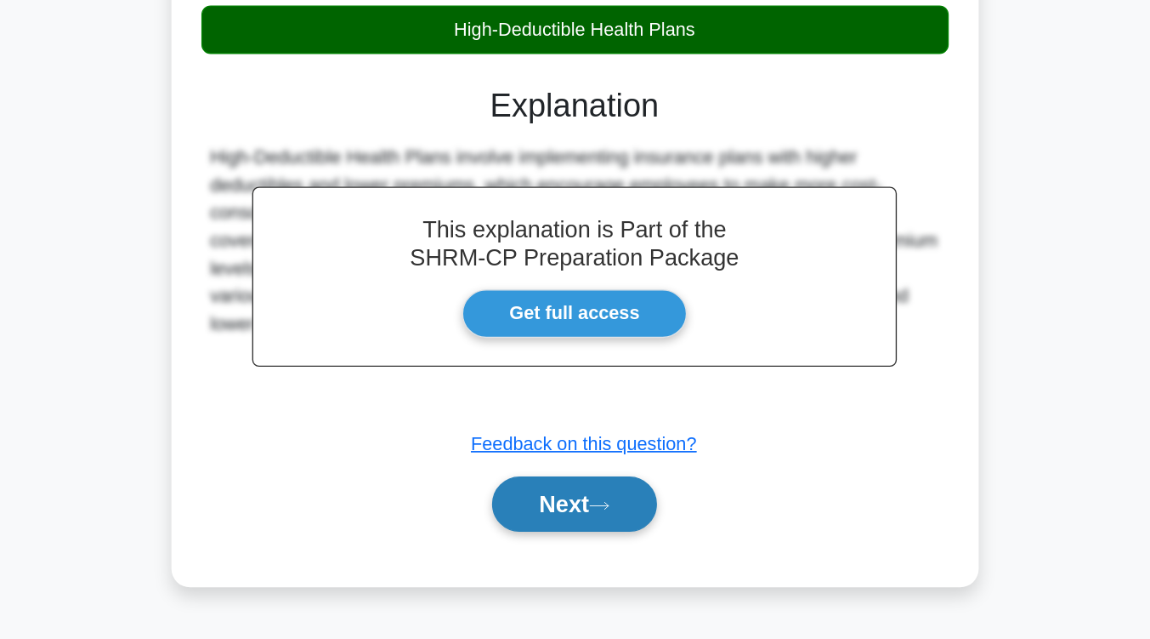
click at [565, 550] on button "Next" at bounding box center [575, 539] width 122 height 41
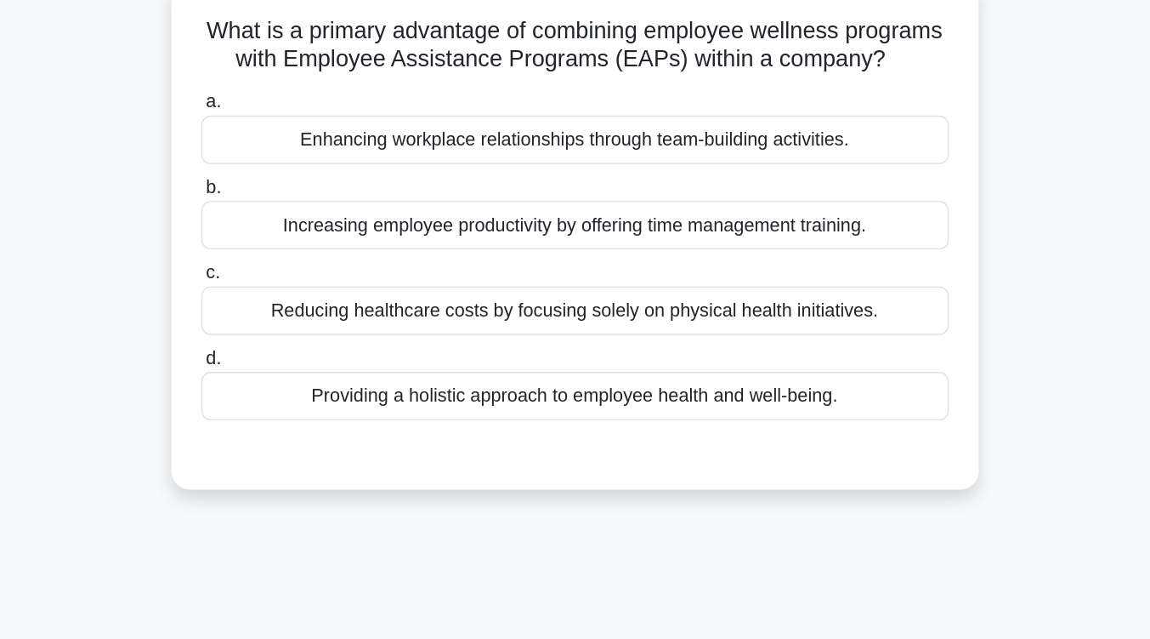
scroll to position [105, 0]
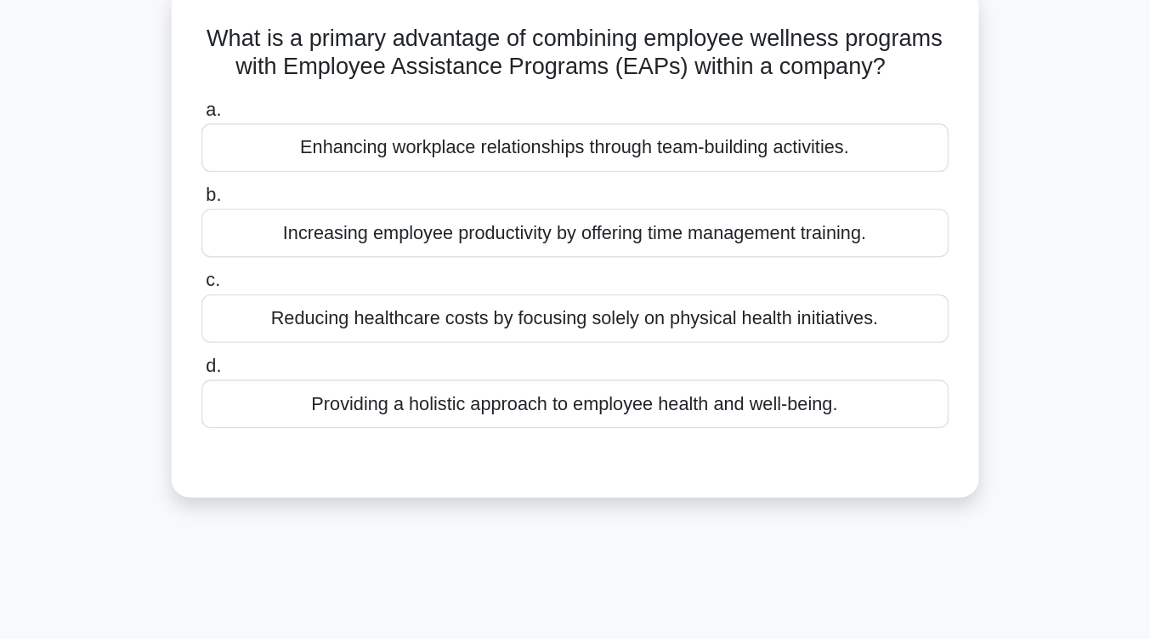
click at [575, 315] on div "Providing a holistic approach to employee health and well-being." at bounding box center [575, 298] width 551 height 36
click at [300, 275] on input "d. Providing a holistic approach to employee health and well-being." at bounding box center [300, 269] width 0 height 11
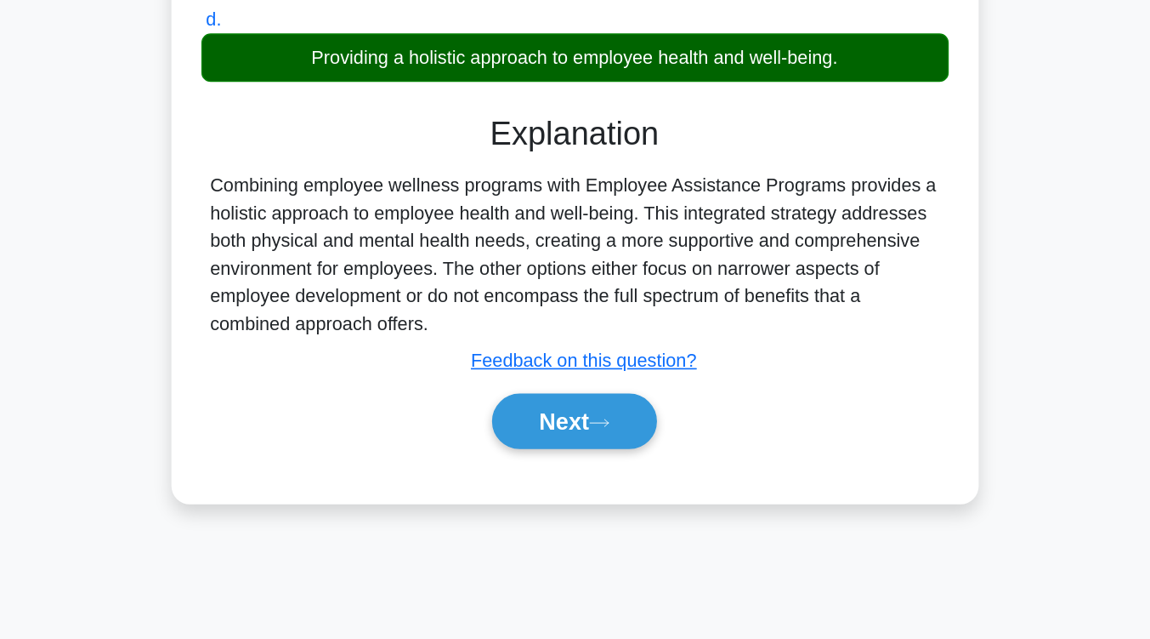
scroll to position [278, 0]
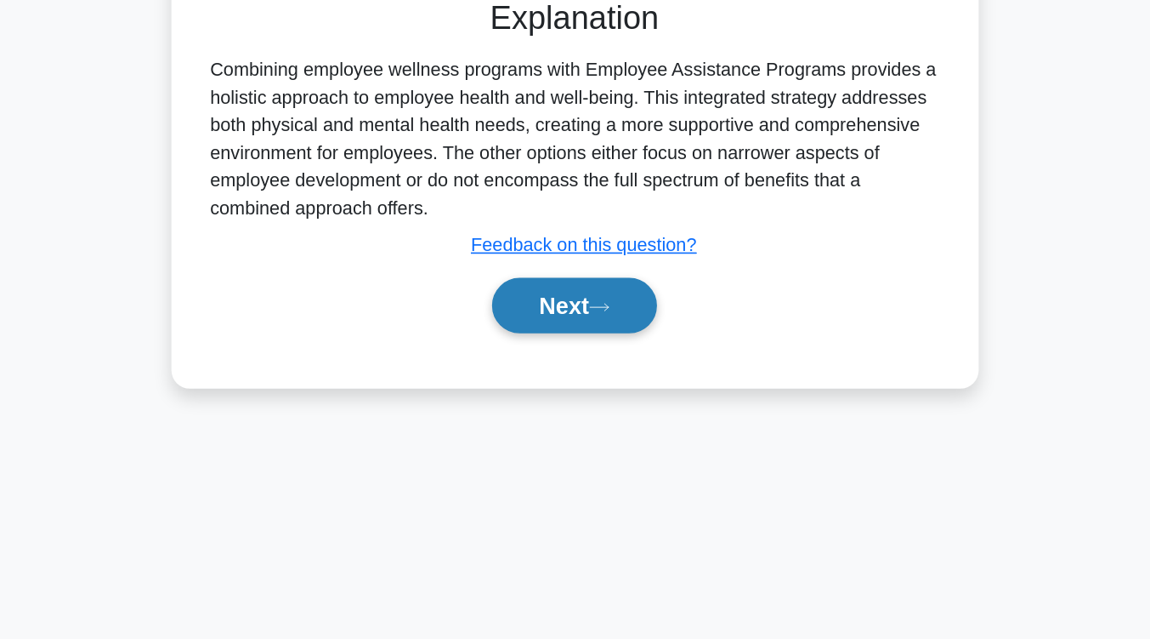
click at [555, 412] on button "Next" at bounding box center [575, 392] width 122 height 41
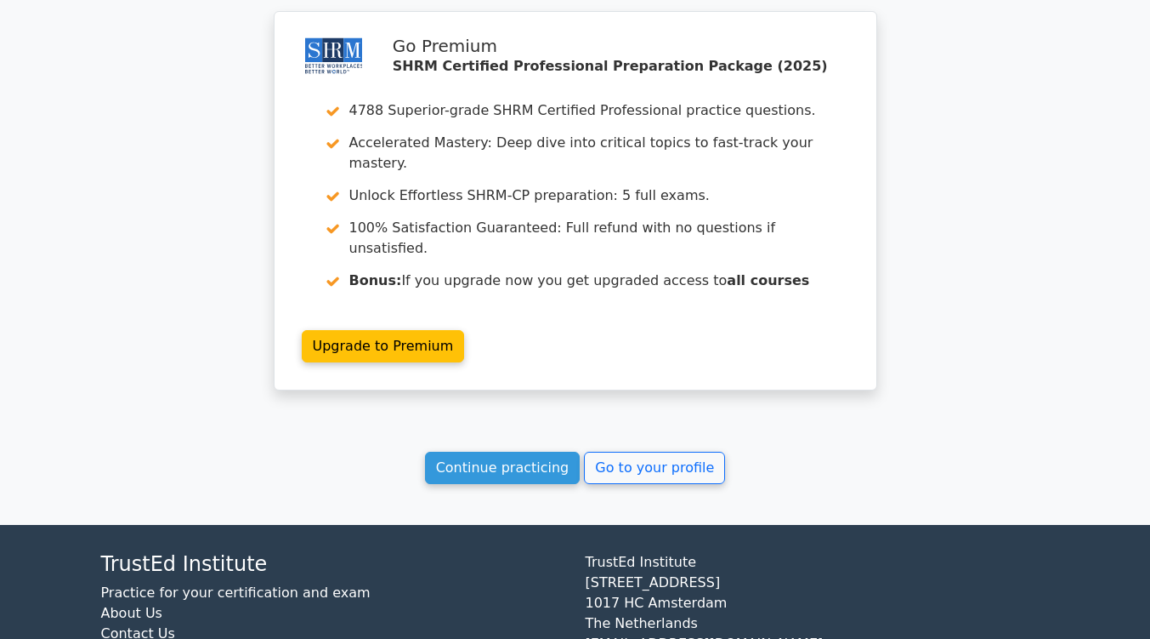
scroll to position [2269, 0]
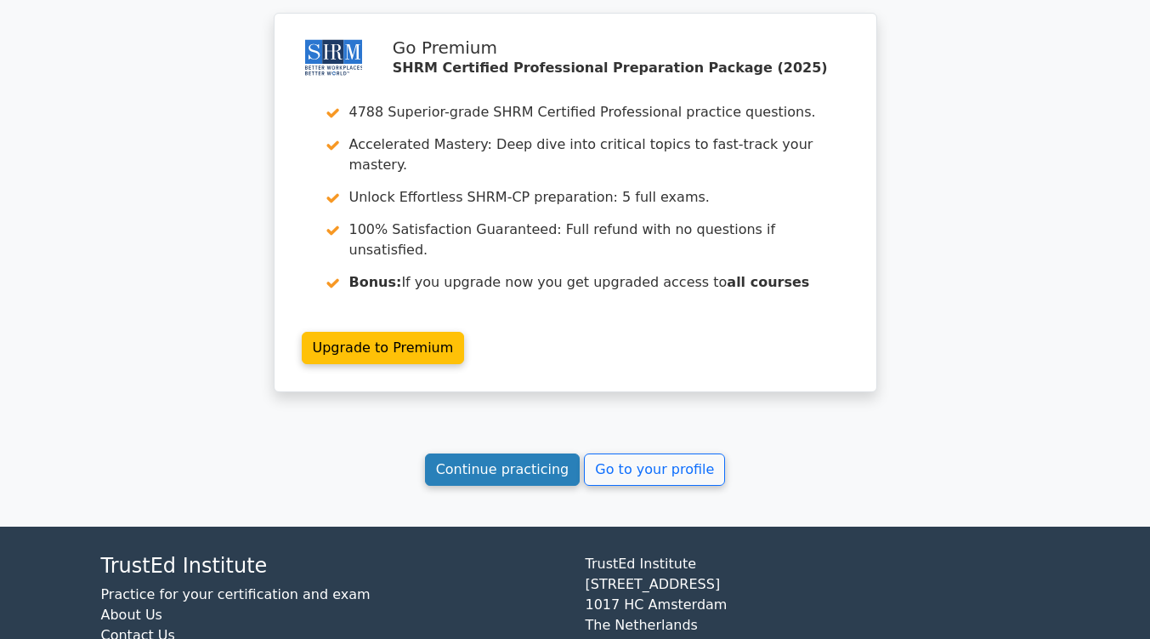
click at [540, 453] on link "Continue practicing" at bounding box center [503, 469] width 156 height 32
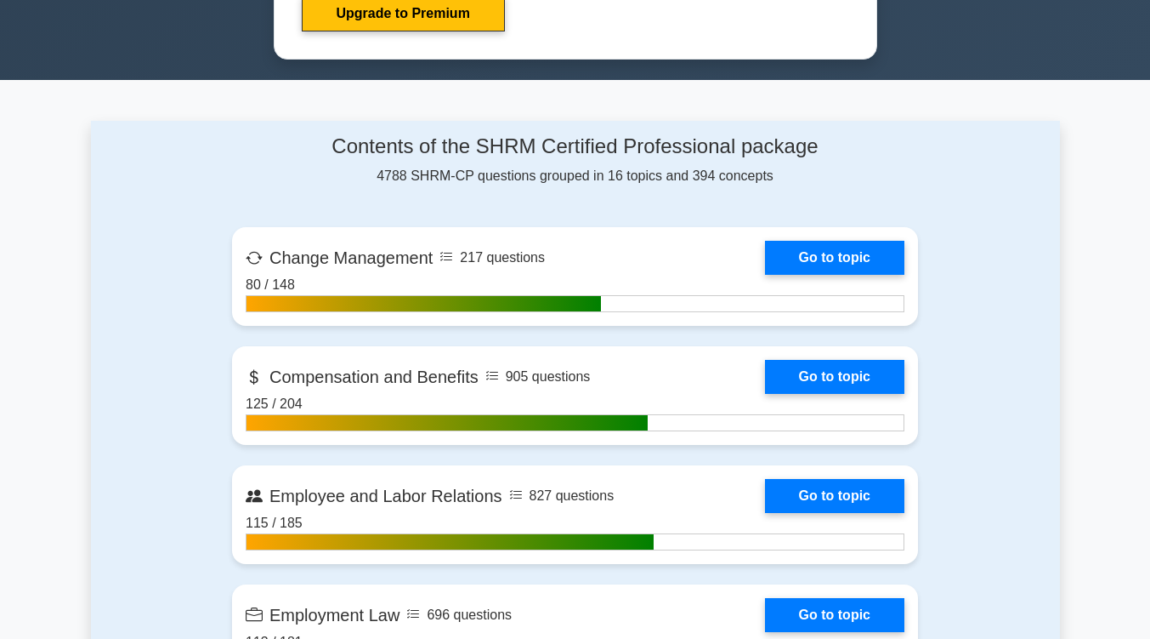
scroll to position [1063, 0]
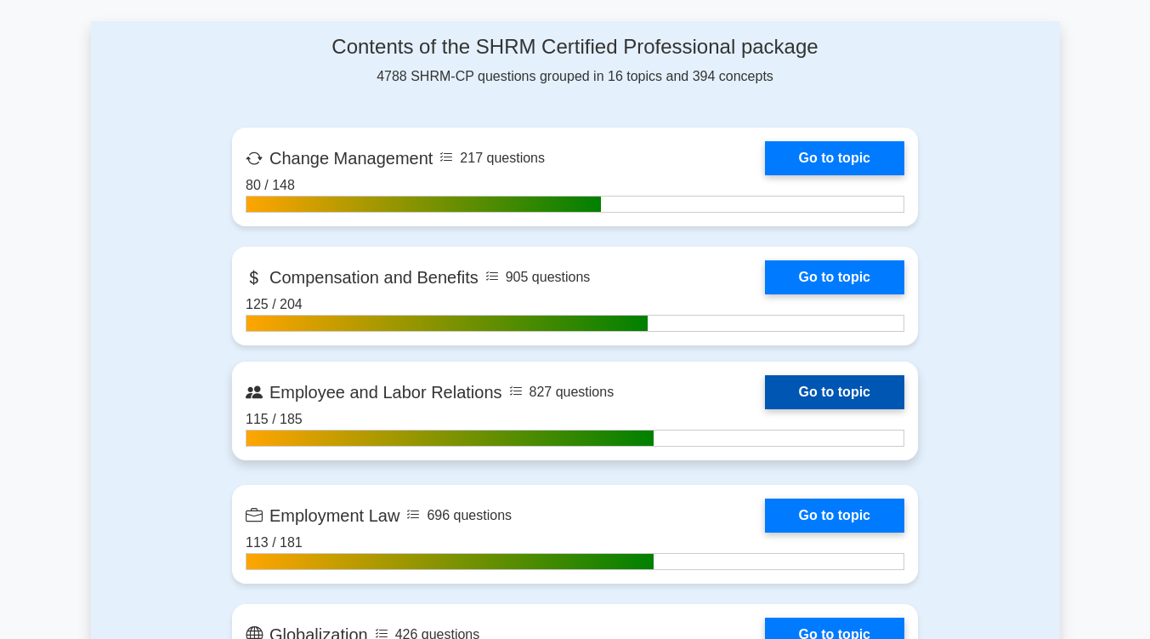
click at [840, 392] on link "Go to topic" at bounding box center [834, 392] width 139 height 34
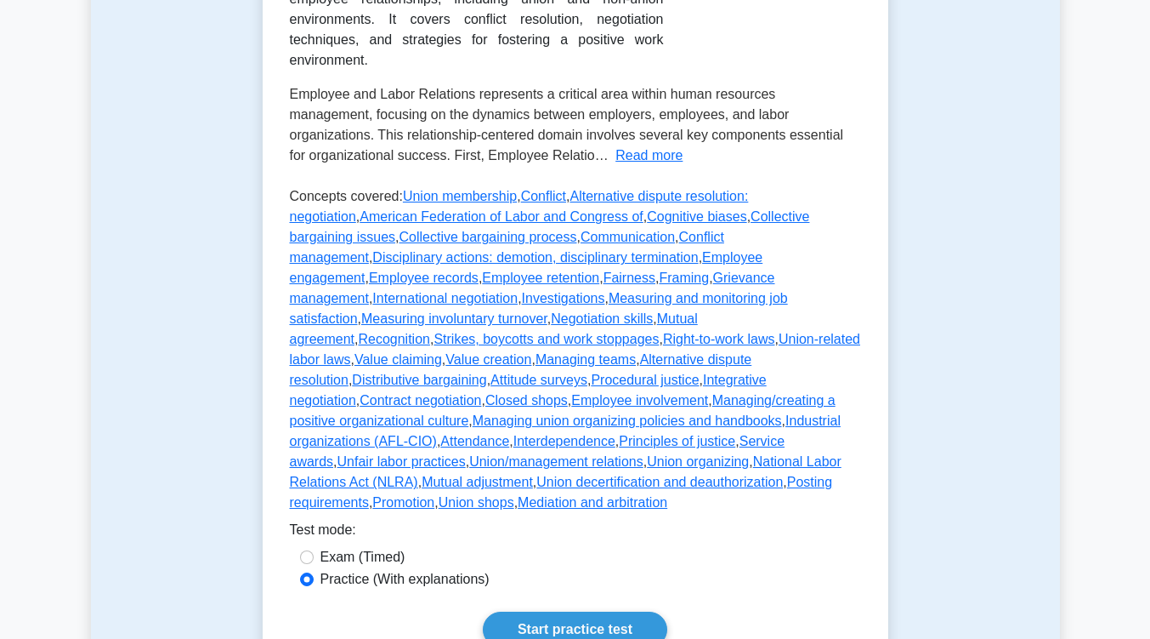
scroll to position [620, 0]
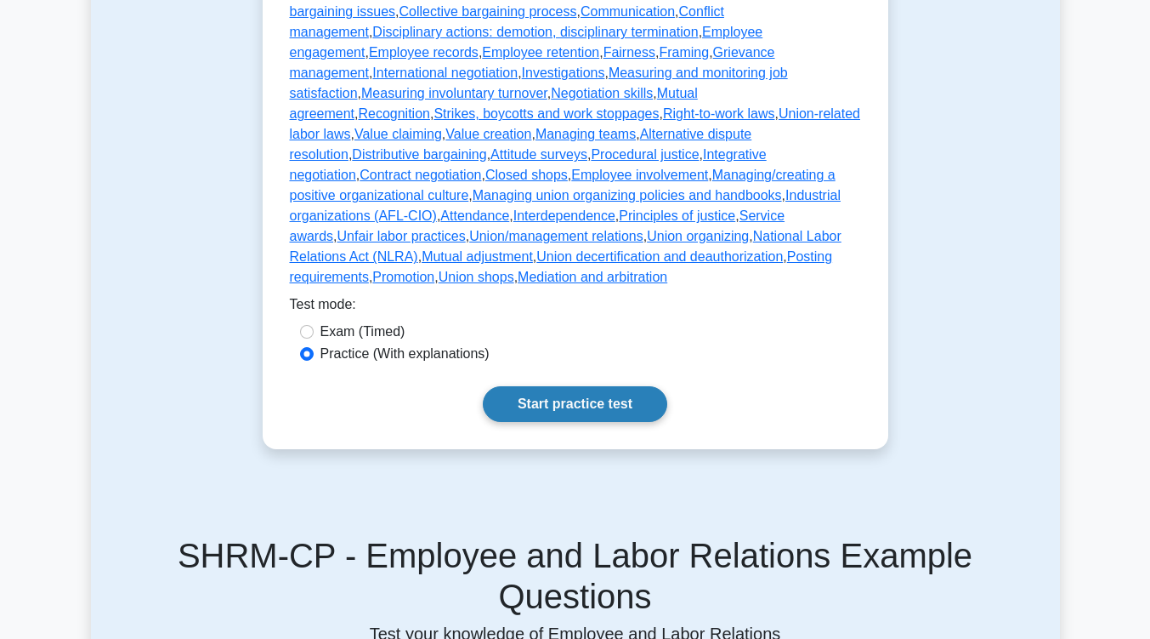
click at [610, 386] on link "Start practice test" at bounding box center [575, 404] width 185 height 36
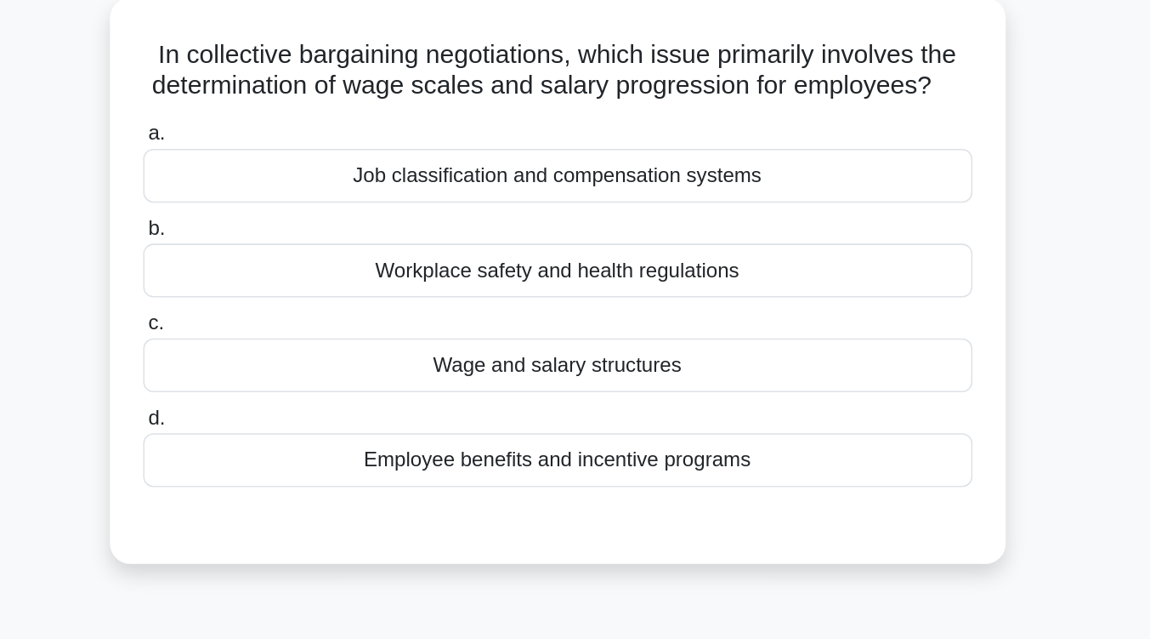
click at [610, 361] on div "Wage and salary structures" at bounding box center [575, 364] width 551 height 36
click at [300, 342] on input "c. Wage and salary structures" at bounding box center [300, 336] width 0 height 11
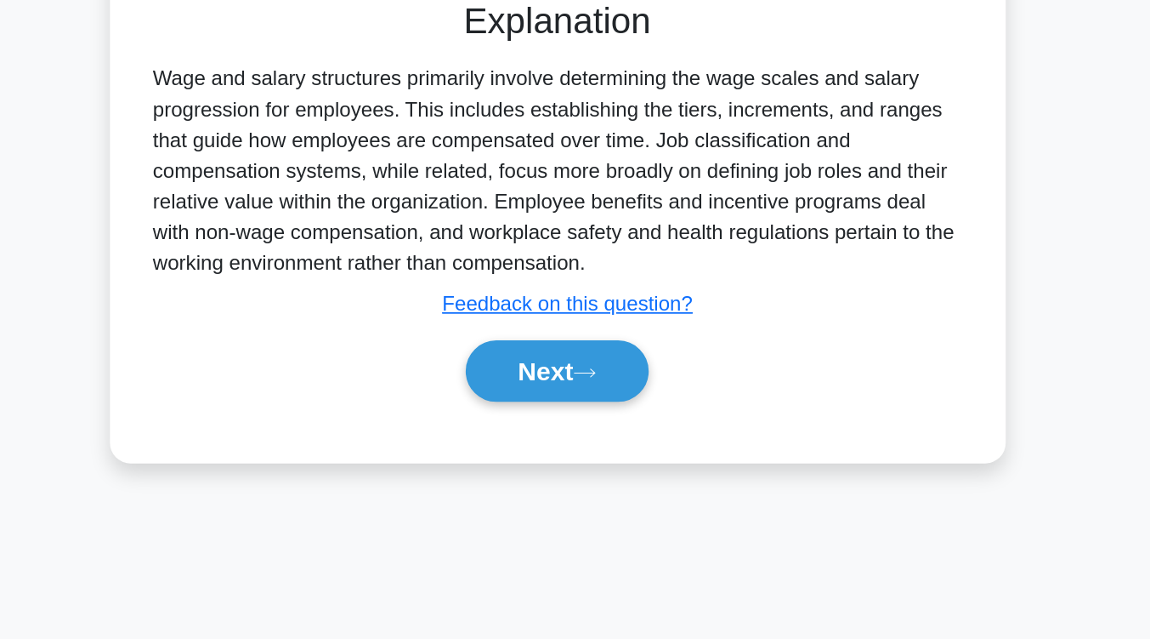
scroll to position [255, 0]
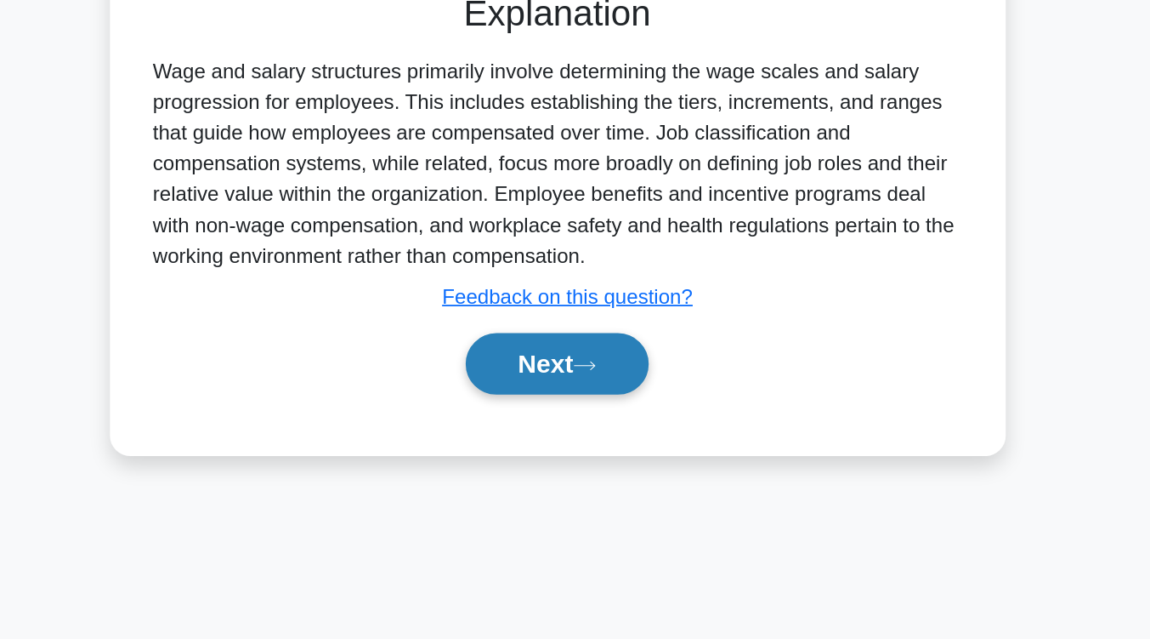
click at [592, 456] on button "Next" at bounding box center [575, 455] width 122 height 41
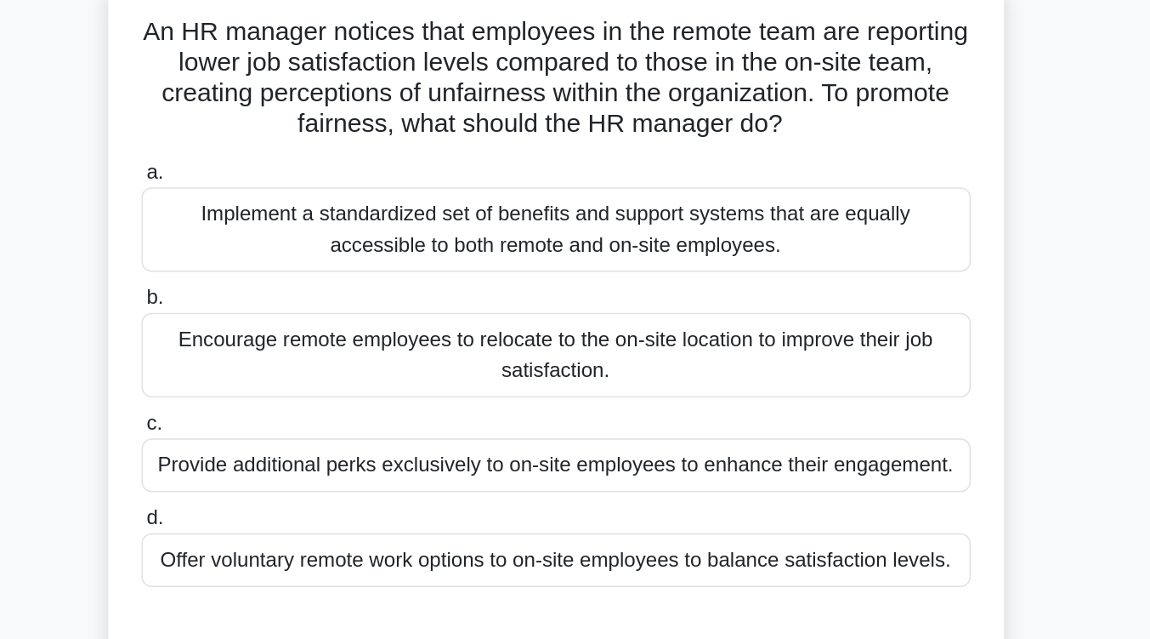
scroll to position [135, 0]
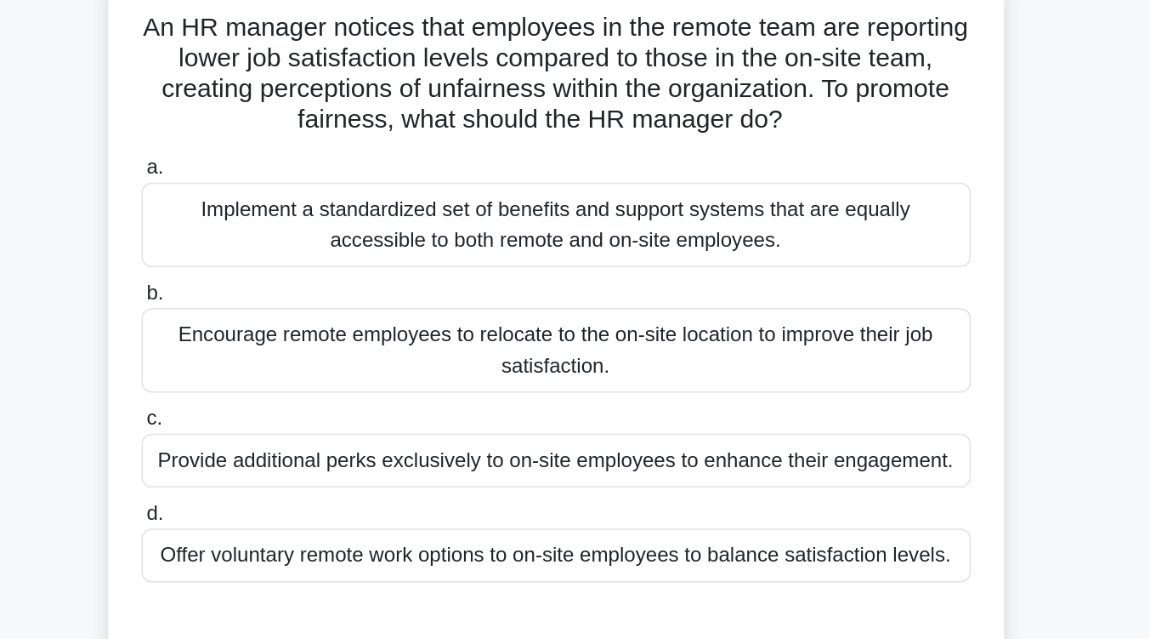
click at [593, 150] on div "Implement a standardized set of benefits and support systems that are equally a…" at bounding box center [575, 150] width 551 height 56
click at [300, 117] on input "a. Implement a standardized set of benefits and support systems that are equall…" at bounding box center [300, 111] width 0 height 11
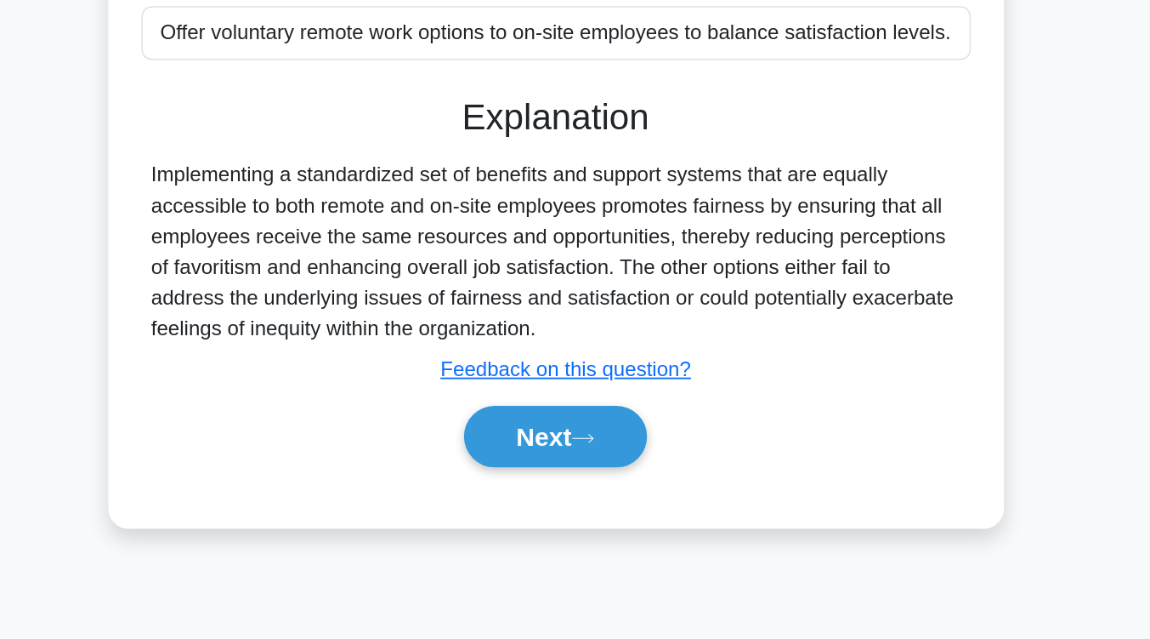
scroll to position [268, 0]
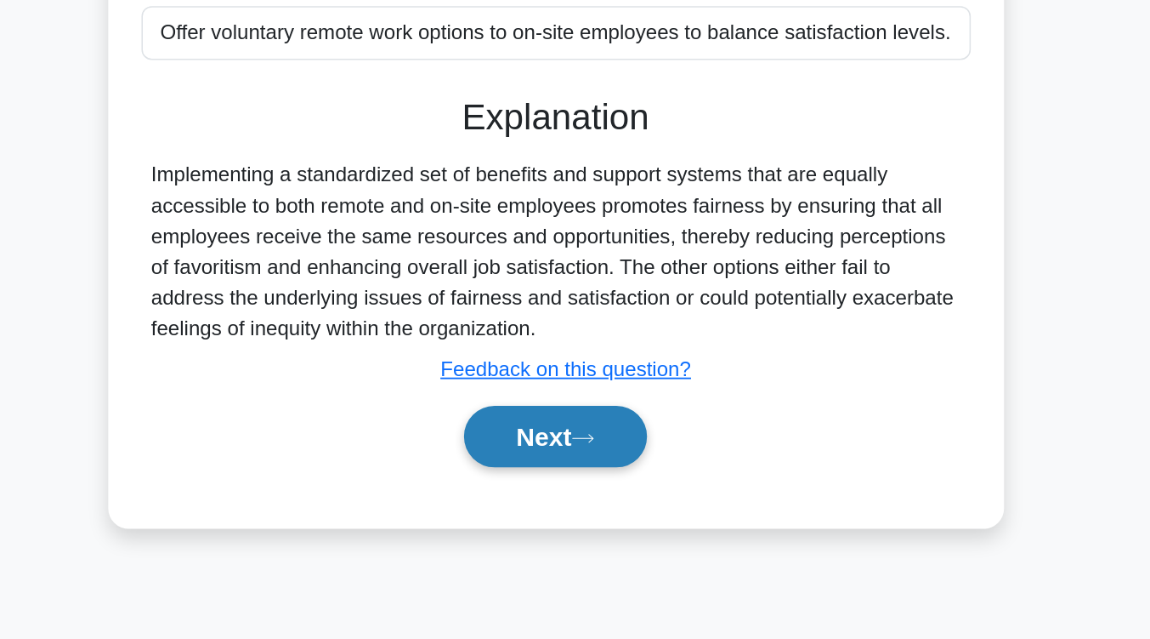
click at [565, 511] on button "Next" at bounding box center [575, 504] width 122 height 41
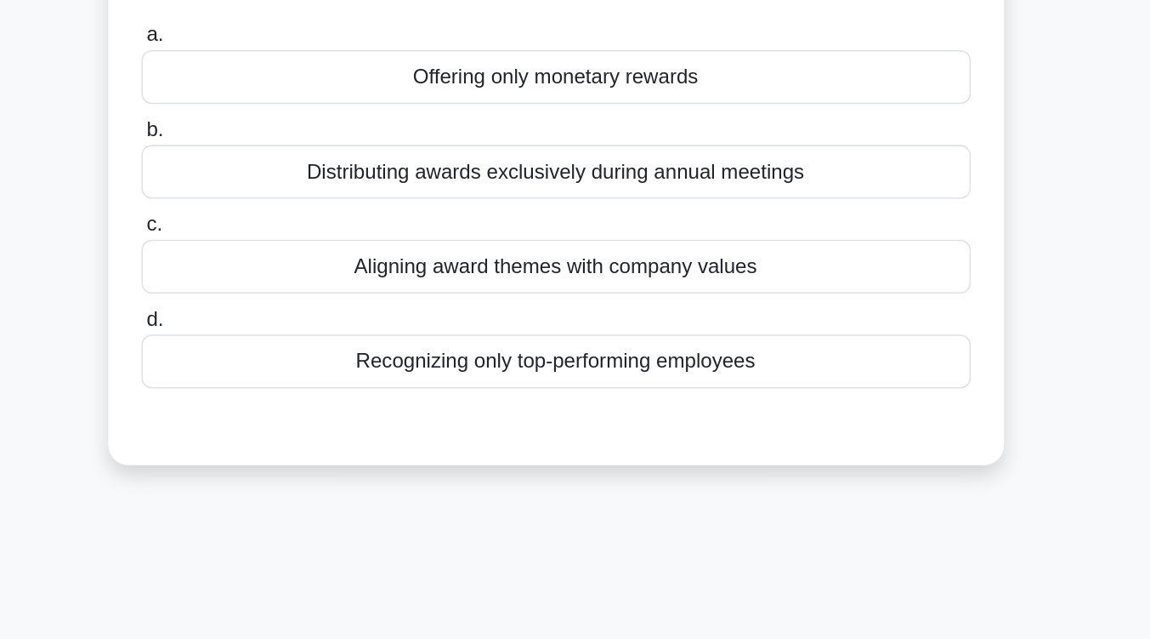
scroll to position [113, 0]
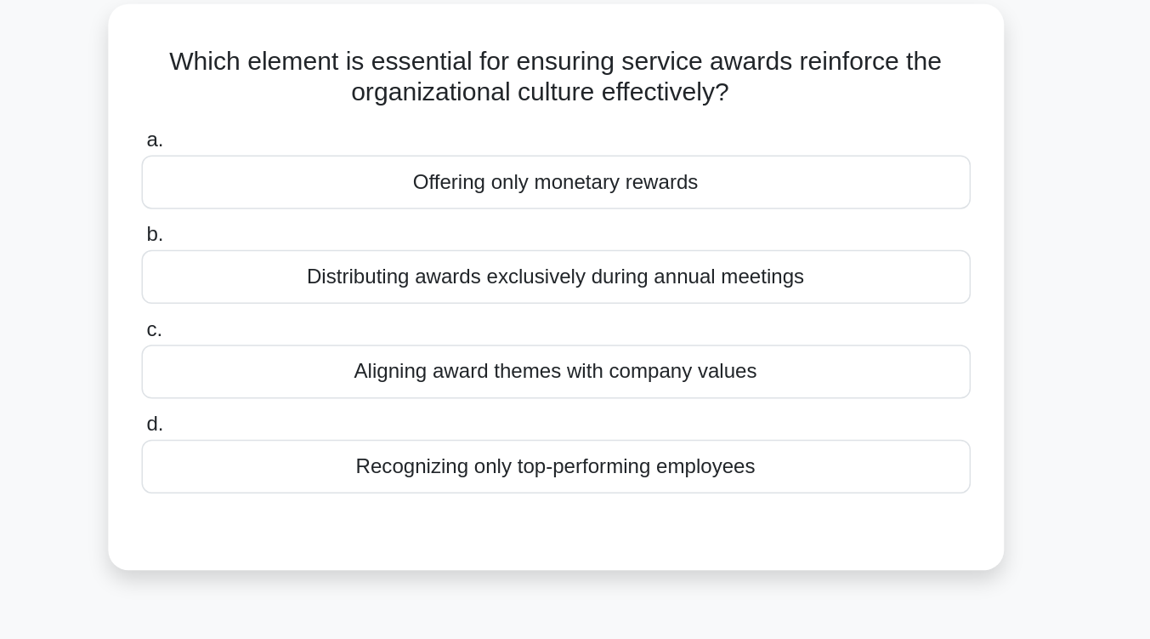
click at [588, 196] on div "Distributing awards exclusively during annual meetings" at bounding box center [575, 184] width 551 height 36
click at [300, 162] on input "b. Distributing awards exclusively during annual meetings" at bounding box center [300, 155] width 0 height 11
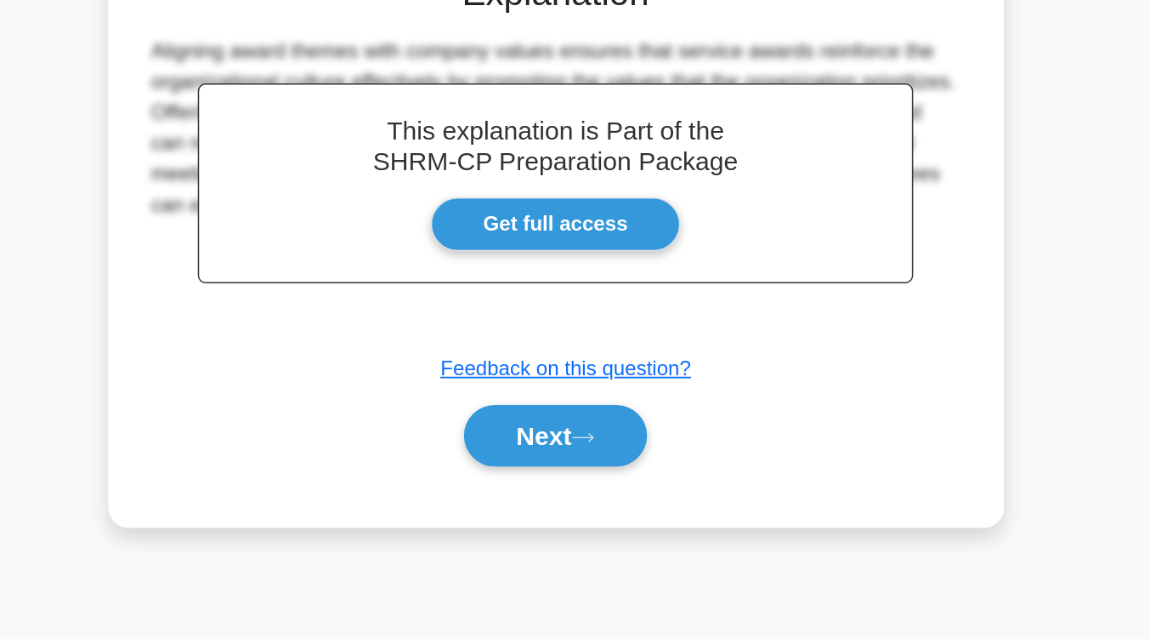
scroll to position [271, 0]
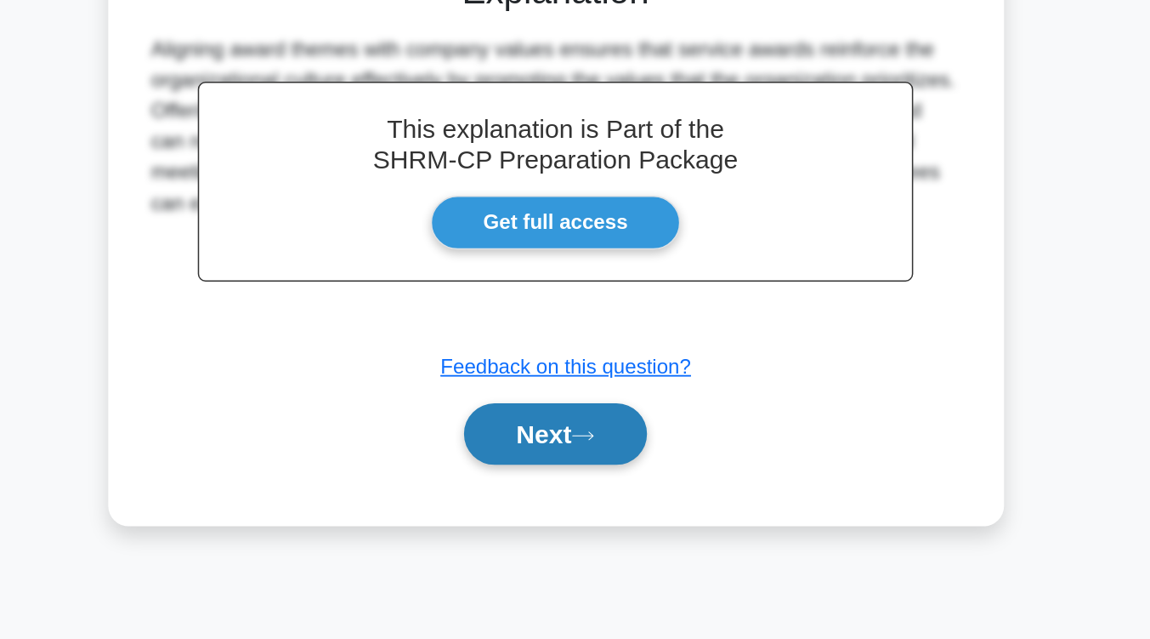
click at [576, 495] on button "Next" at bounding box center [575, 502] width 122 height 41
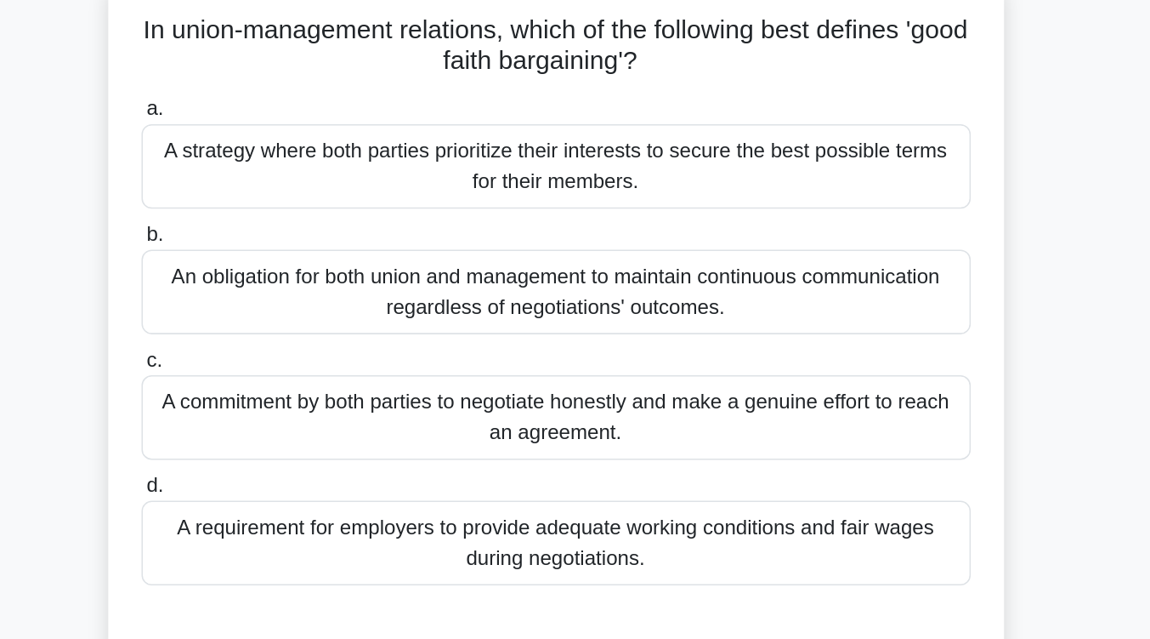
scroll to position [137, 0]
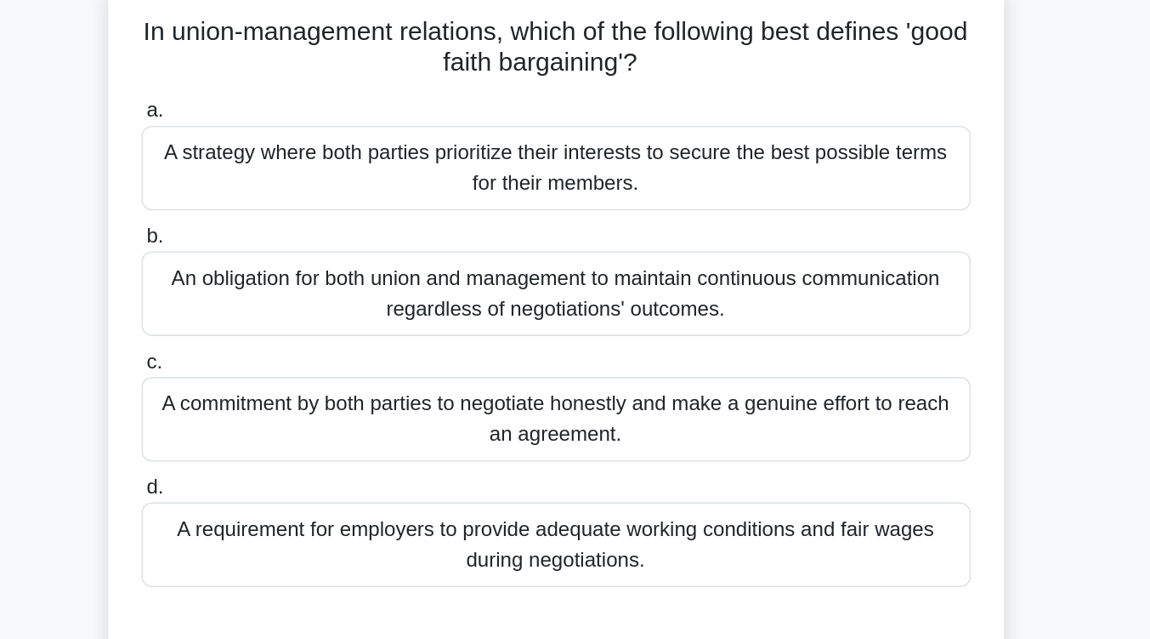
click at [576, 281] on div "A commitment by both parties to negotiate honestly and make a genuine effort to…" at bounding box center [575, 278] width 551 height 56
click at [300, 246] on input "c. A commitment by both parties to negotiate honestly and make a genuine effort…" at bounding box center [300, 240] width 0 height 11
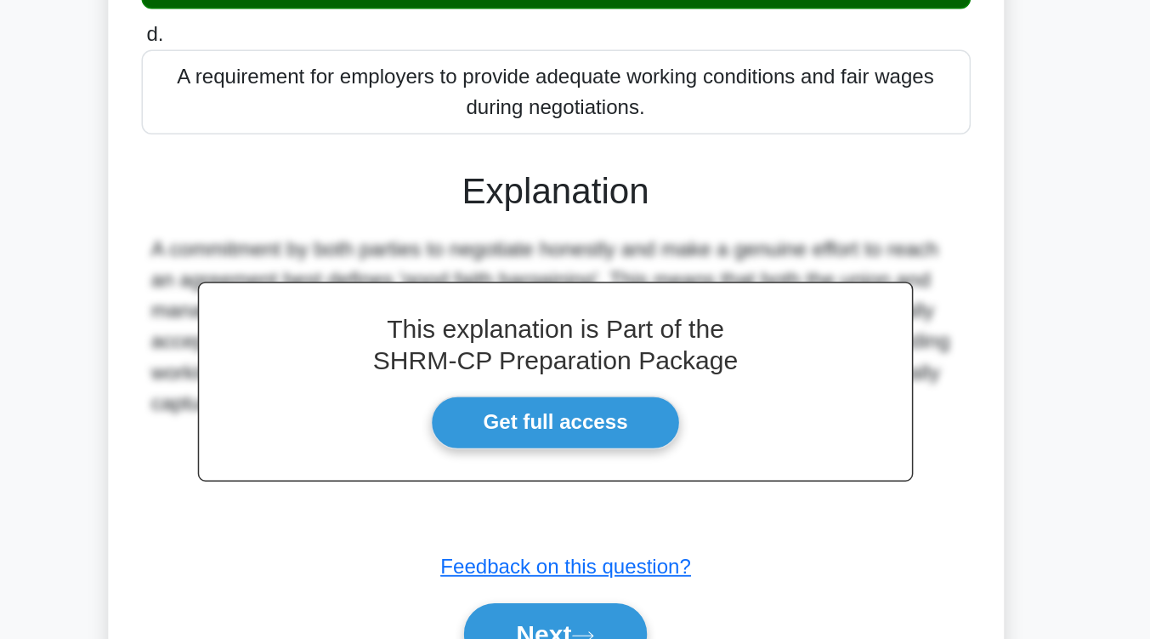
scroll to position [224, 0]
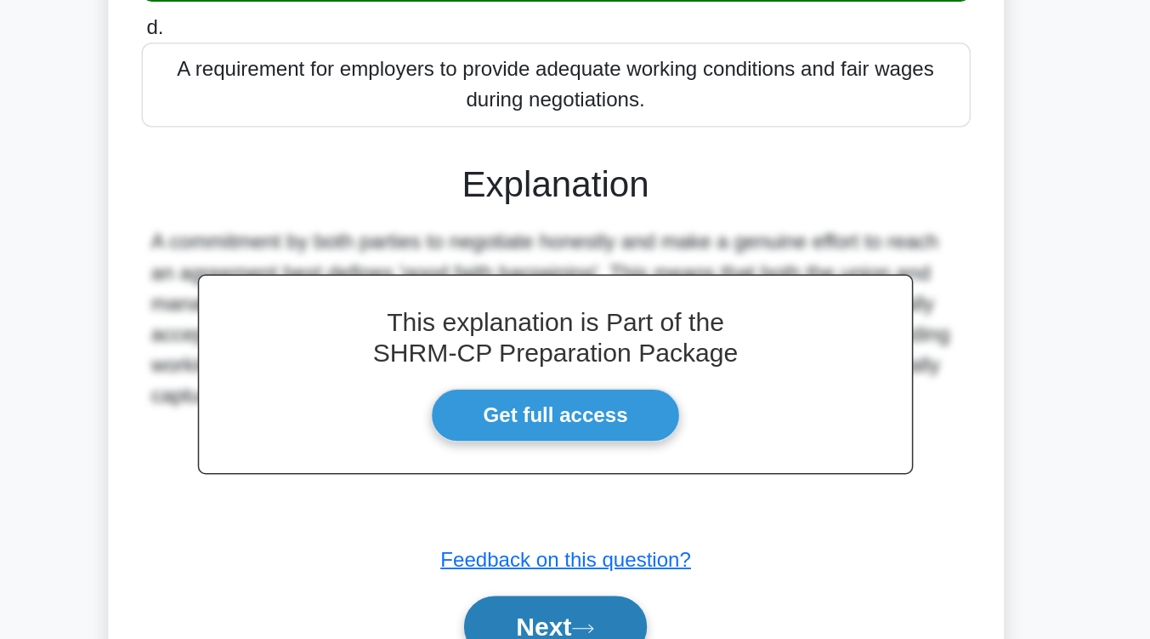
click at [588, 620] on button "Next" at bounding box center [575, 630] width 122 height 41
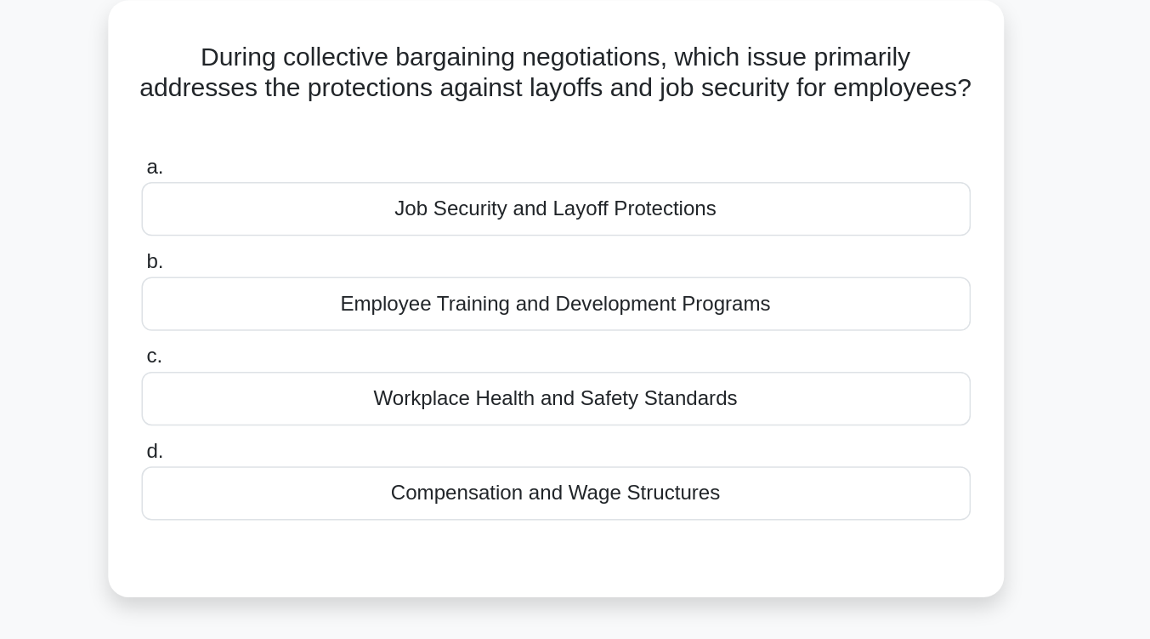
scroll to position [120, 0]
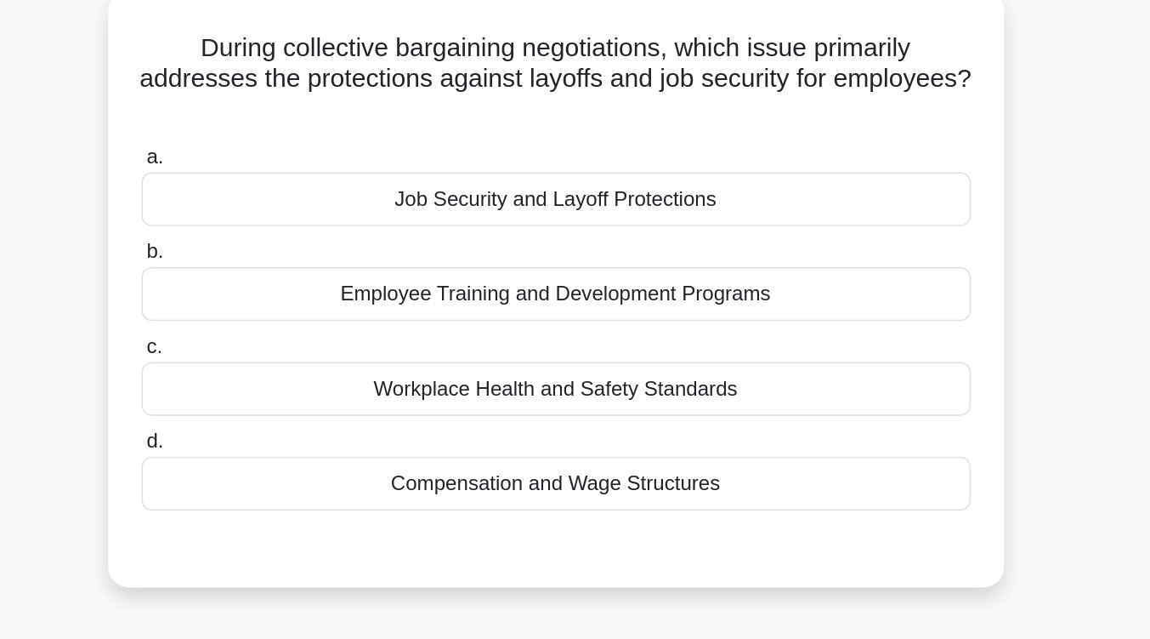
click at [720, 136] on div "Job Security and Layoff Protections" at bounding box center [575, 134] width 551 height 36
click at [300, 112] on input "a. Job Security and Layoff Protections" at bounding box center [300, 106] width 0 height 11
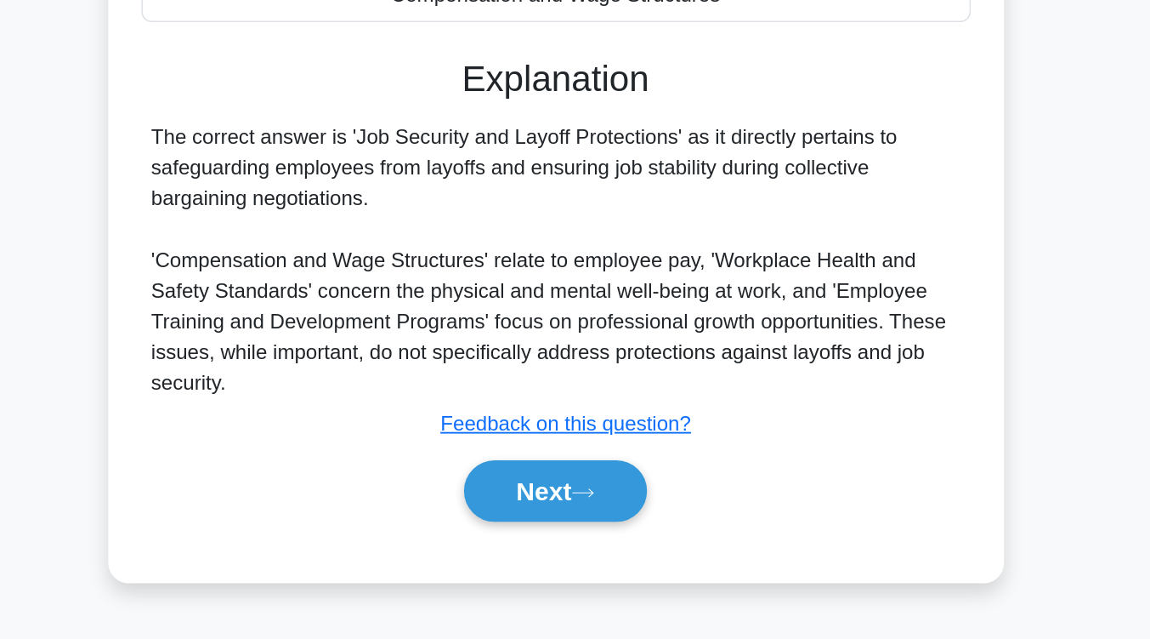
scroll to position [233, 0]
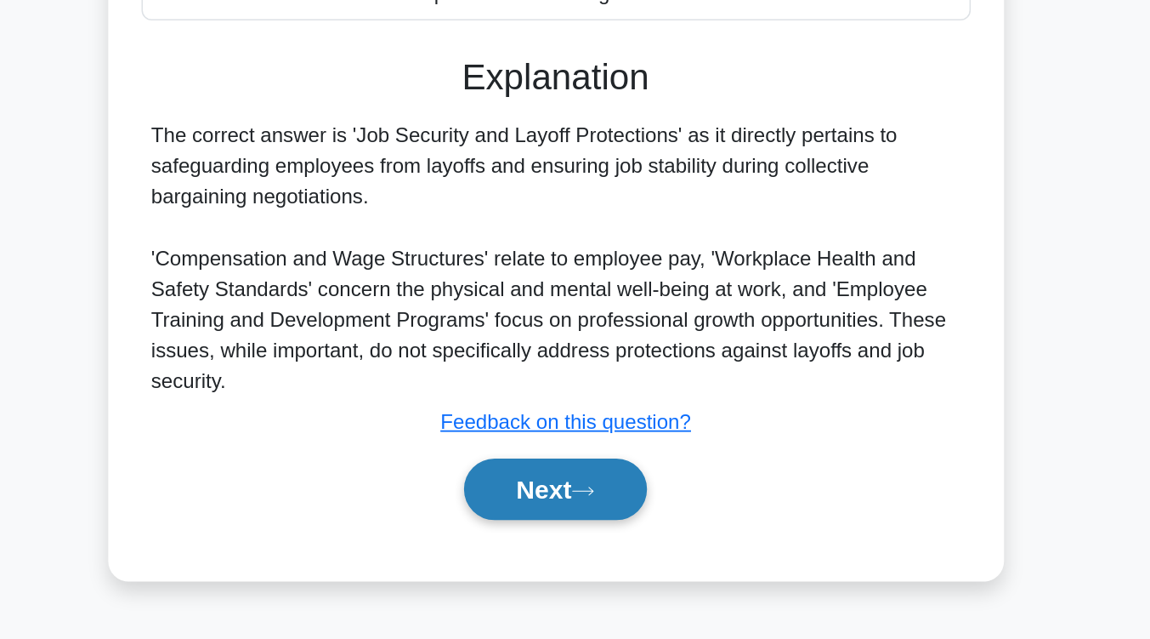
click at [581, 547] on button "Next" at bounding box center [575, 539] width 122 height 41
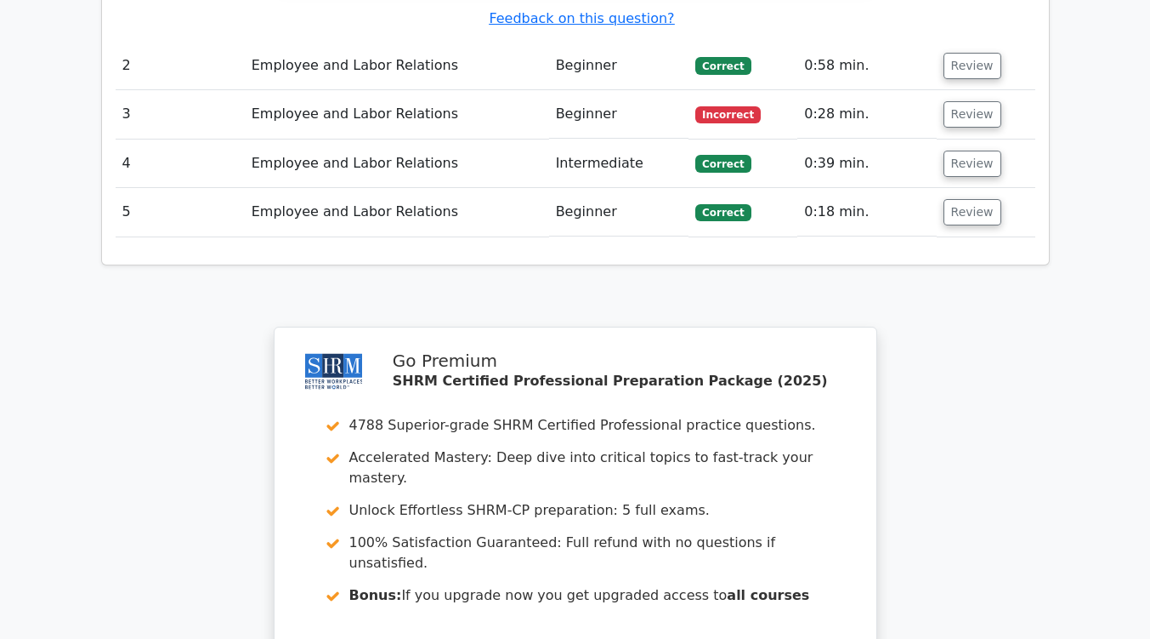
scroll to position [2109, 0]
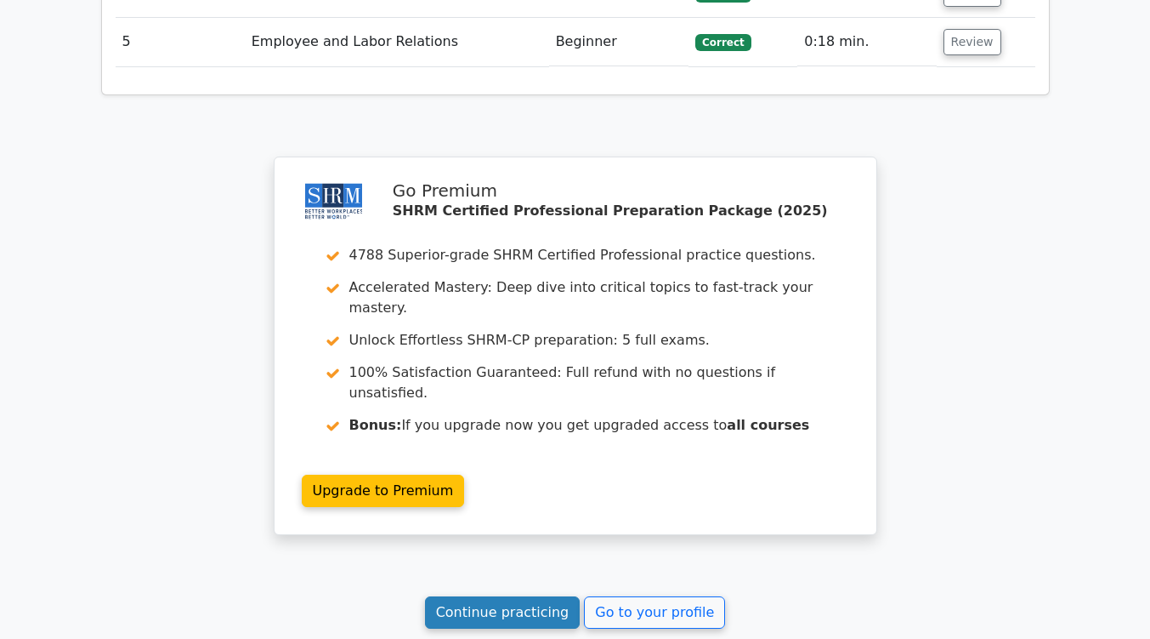
click at [546, 596] on link "Continue practicing" at bounding box center [503, 612] width 156 height 32
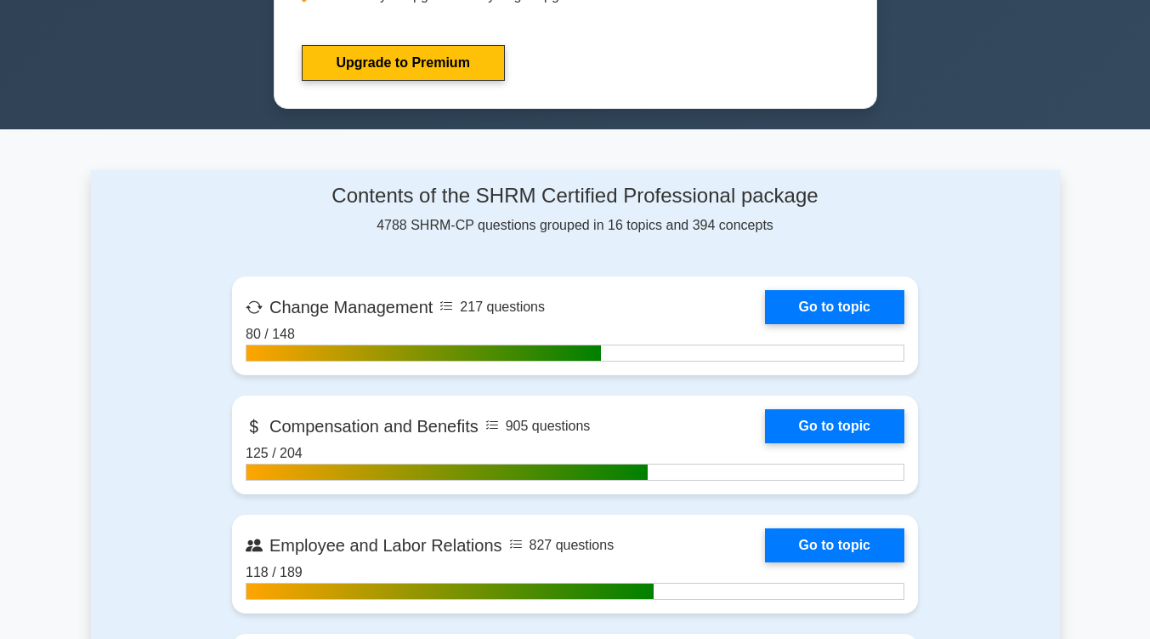
scroll to position [917, 0]
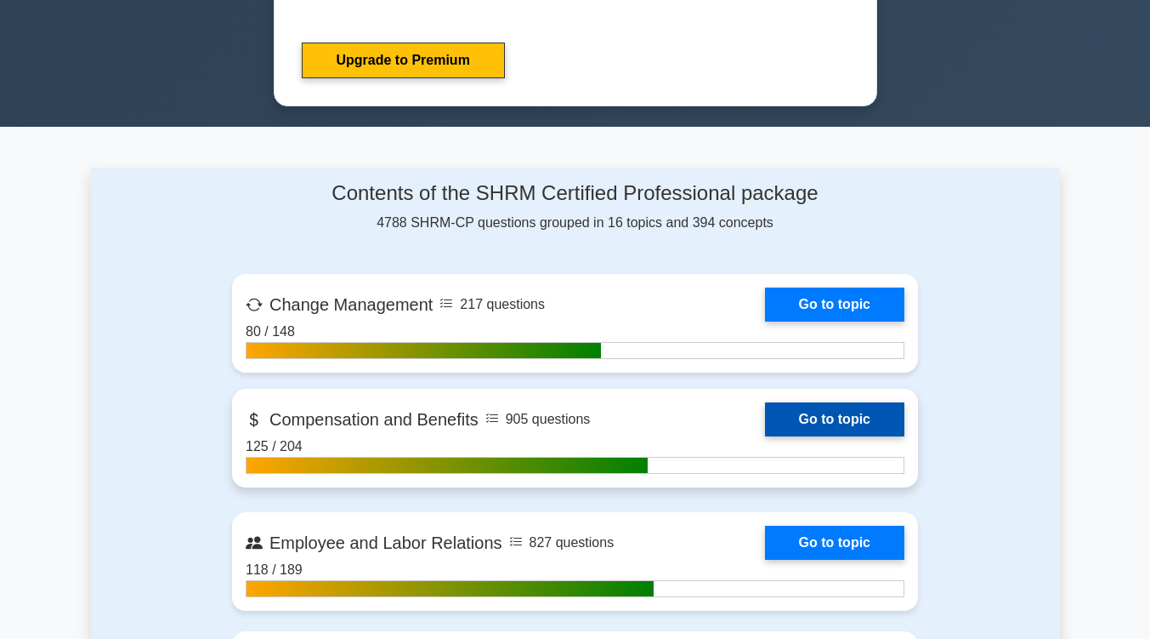
click at [809, 420] on link "Go to topic" at bounding box center [834, 419] width 139 height 34
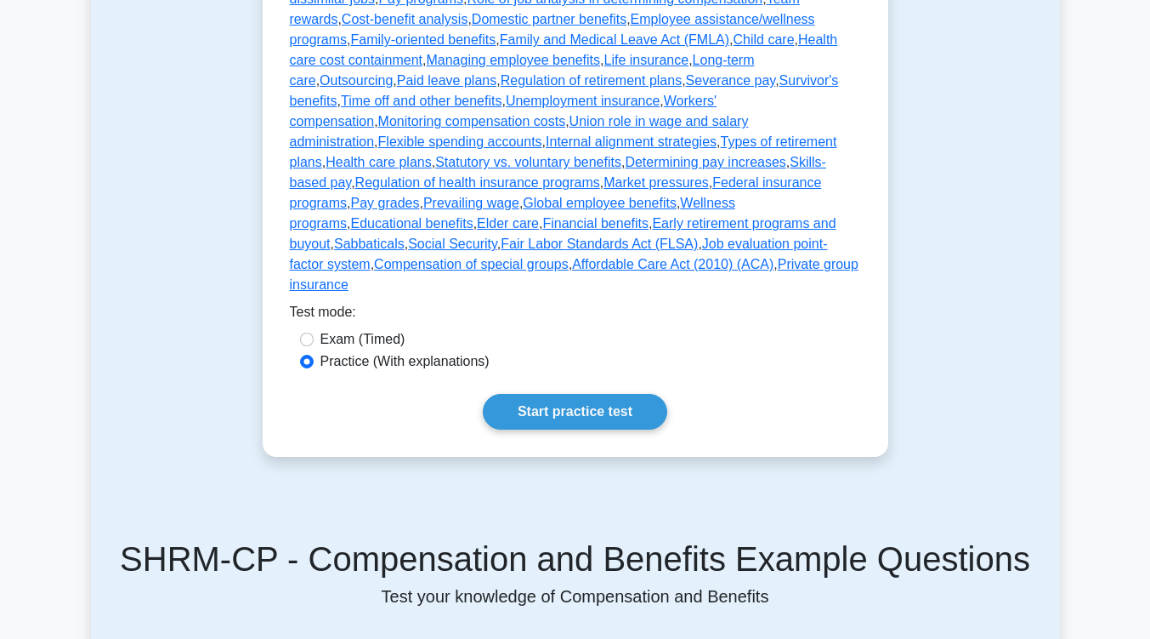
scroll to position [679, 0]
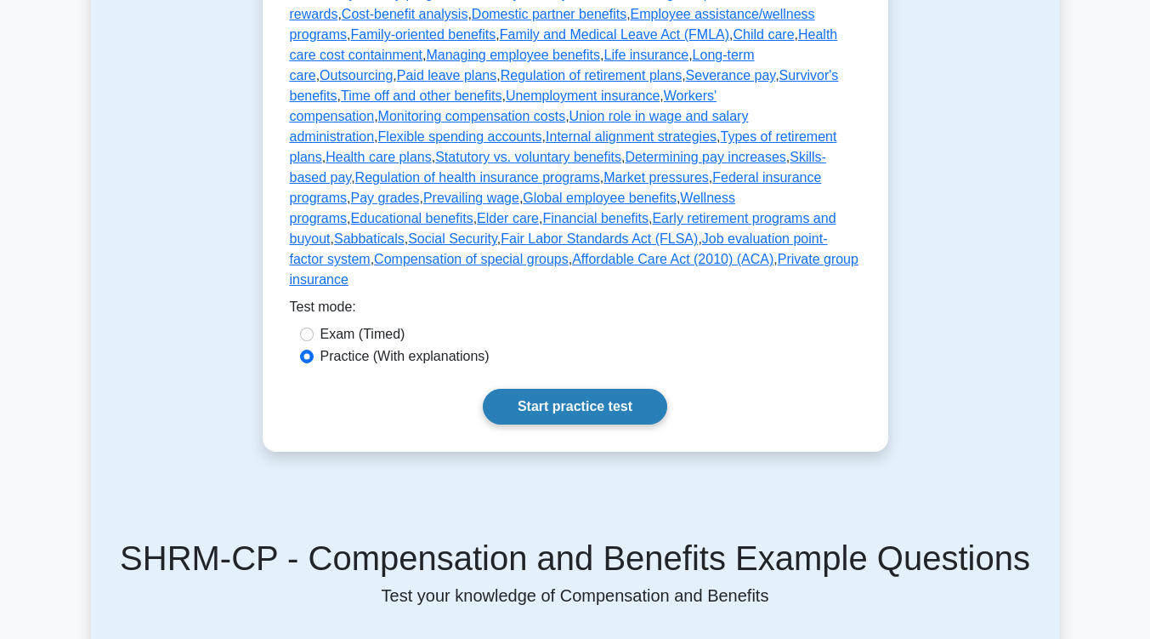
click at [647, 389] on link "Start practice test" at bounding box center [575, 407] width 185 height 36
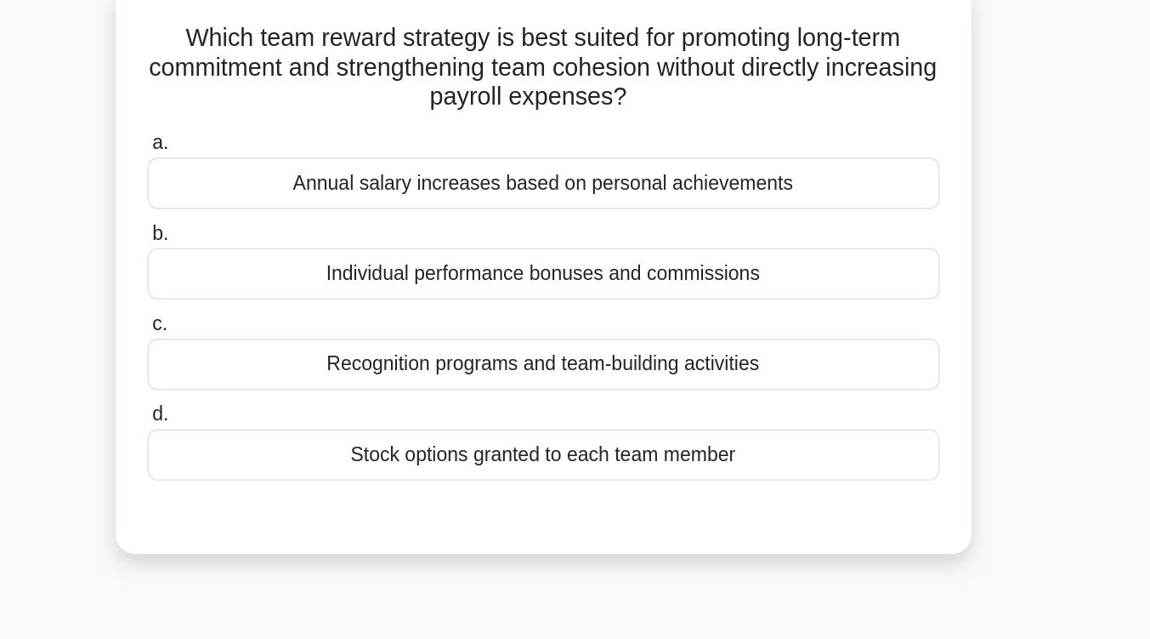
click at [647, 361] on div "Recognition programs and team-building activities" at bounding box center [575, 360] width 551 height 36
click at [300, 338] on input "c. Recognition programs and team-building activities" at bounding box center [300, 332] width 0 height 11
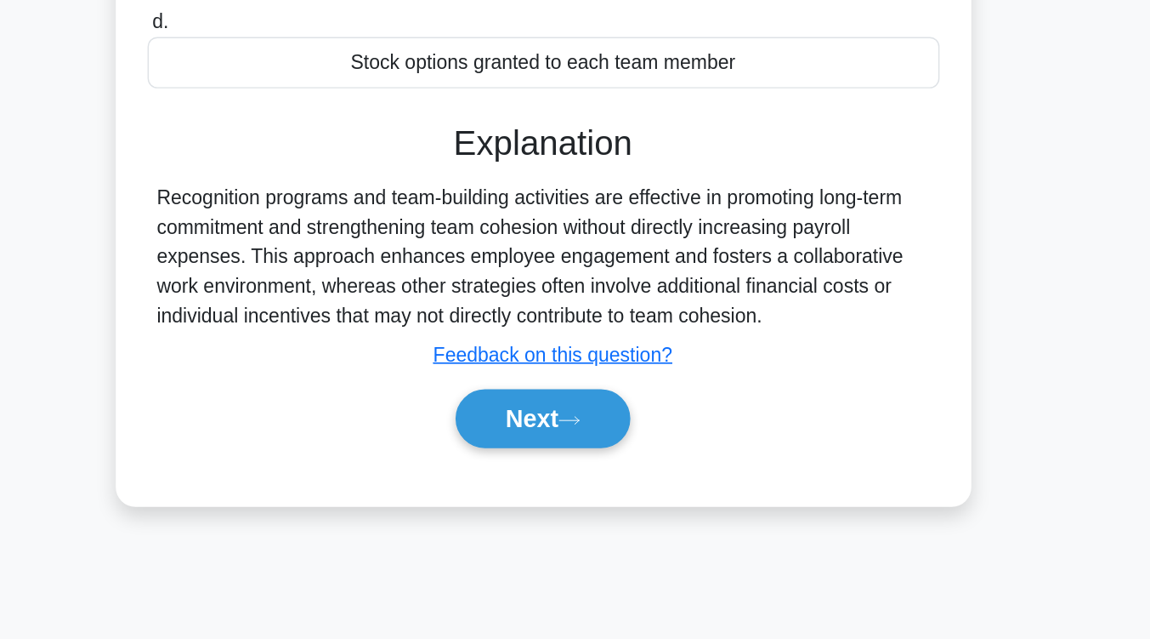
scroll to position [254, 0]
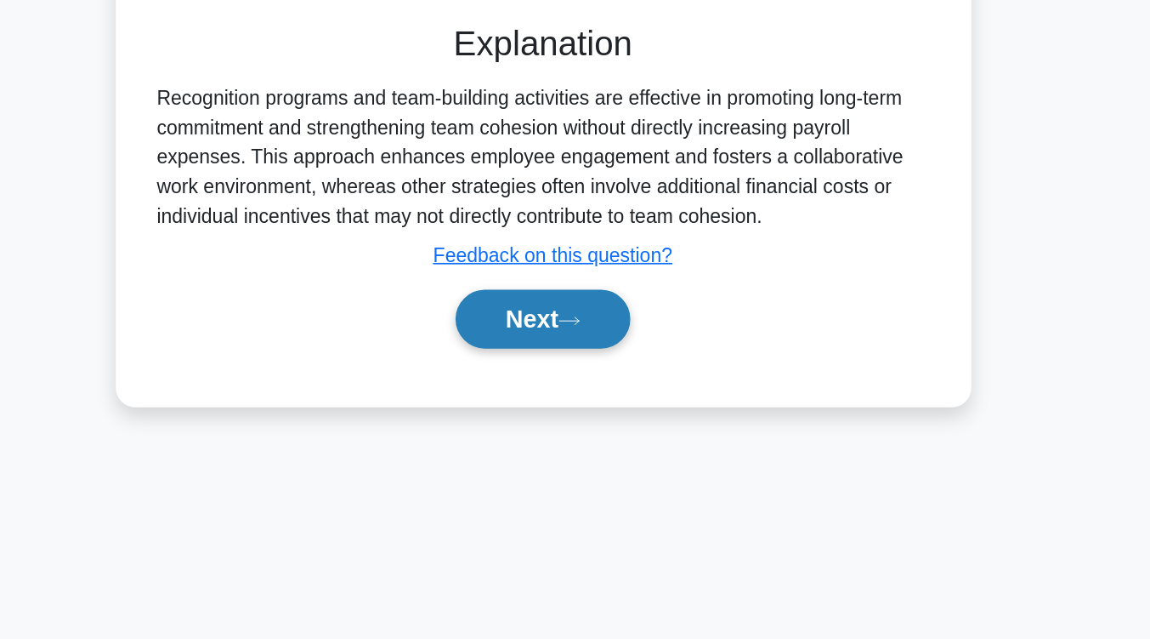
click at [616, 423] on button "Next" at bounding box center [575, 415] width 122 height 41
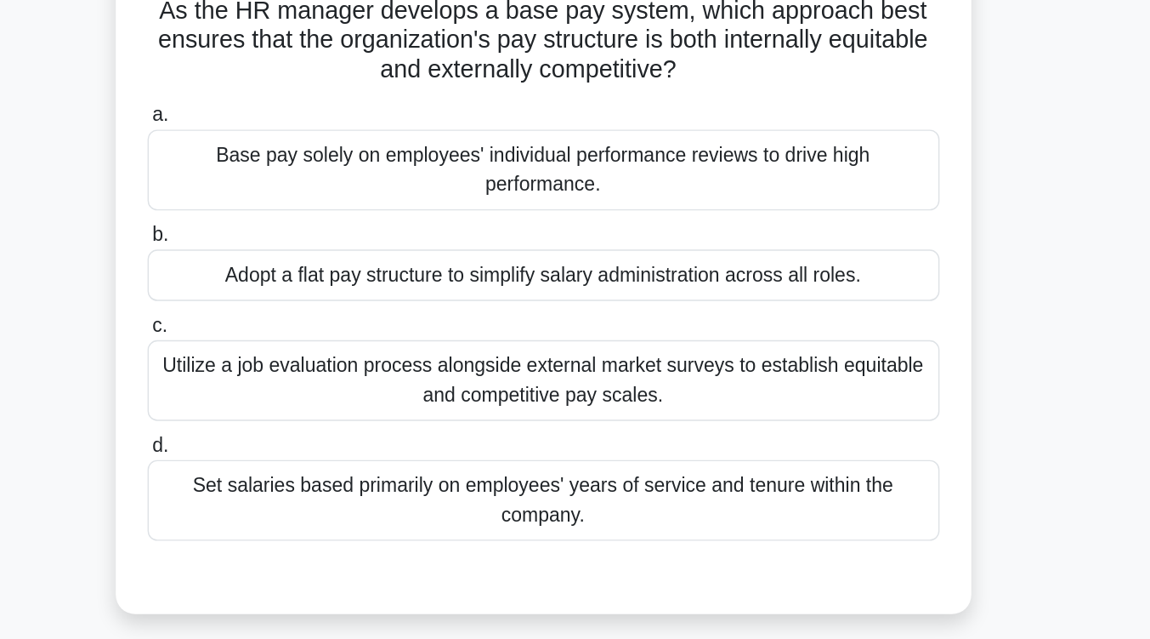
scroll to position [116, 0]
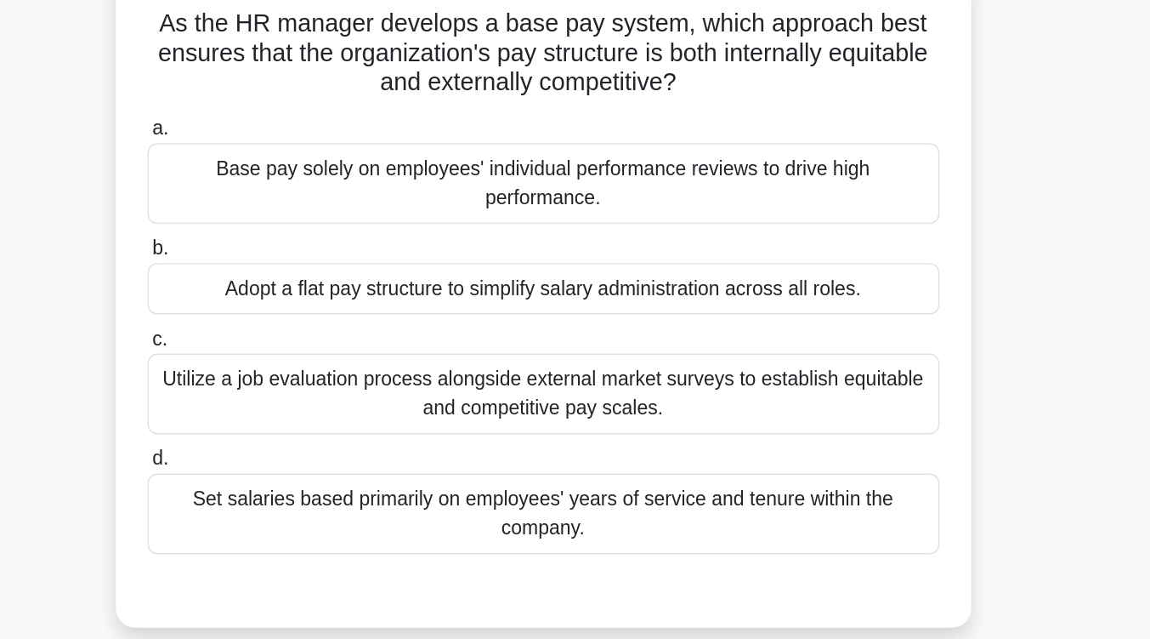
click at [614, 248] on div "Utilize a job evaluation process alongside external market surveys to establish…" at bounding box center [575, 274] width 551 height 56
click at [300, 241] on input "c. Utilize a job evaluation process alongside external market surveys to establ…" at bounding box center [300, 235] width 0 height 11
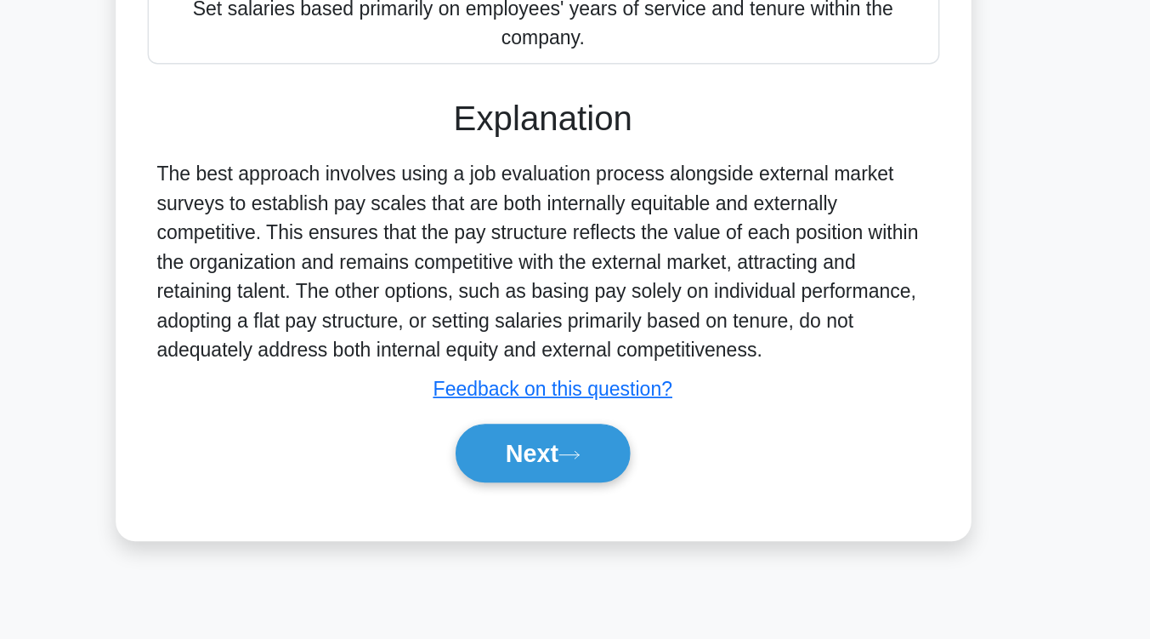
scroll to position [280, 0]
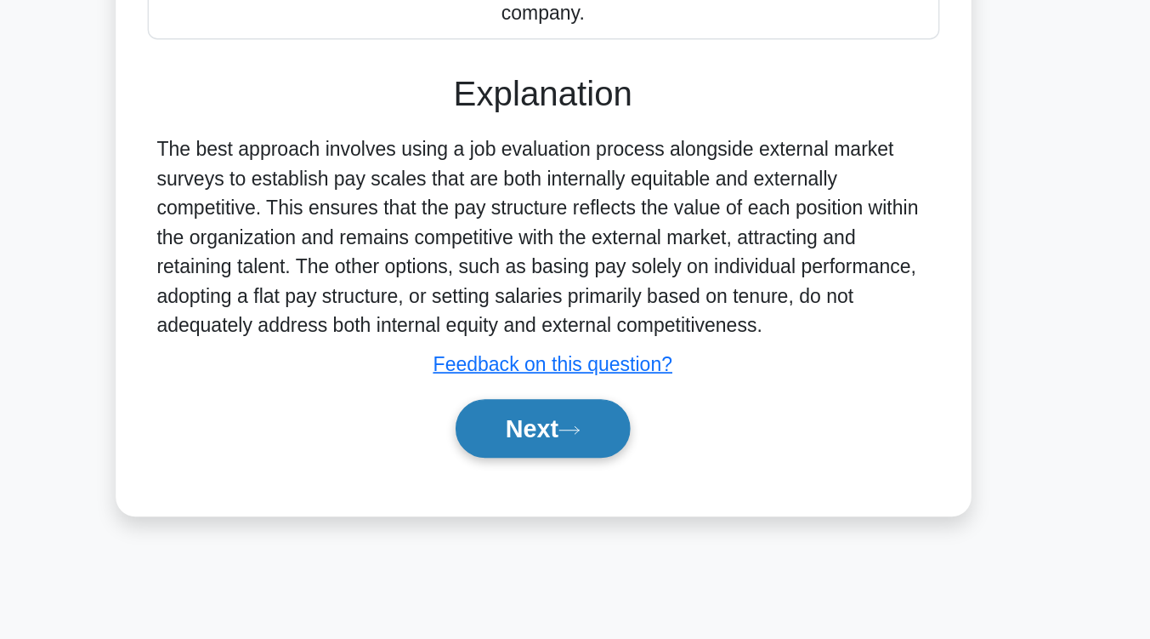
click at [601, 489] on icon at bounding box center [593, 493] width 15 height 9
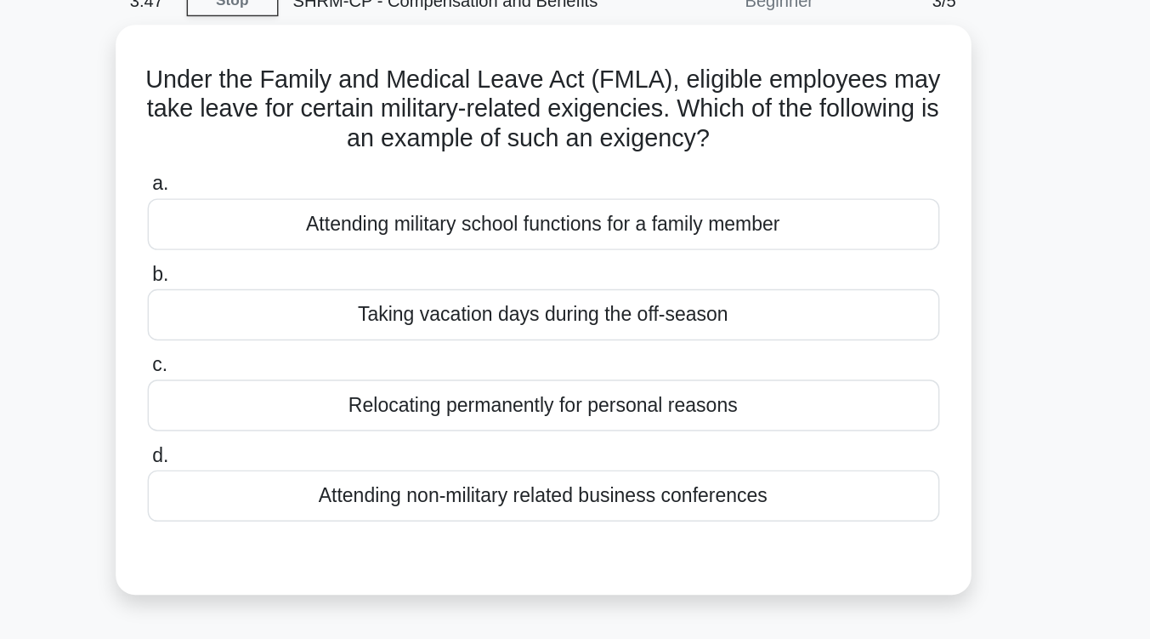
scroll to position [82, 0]
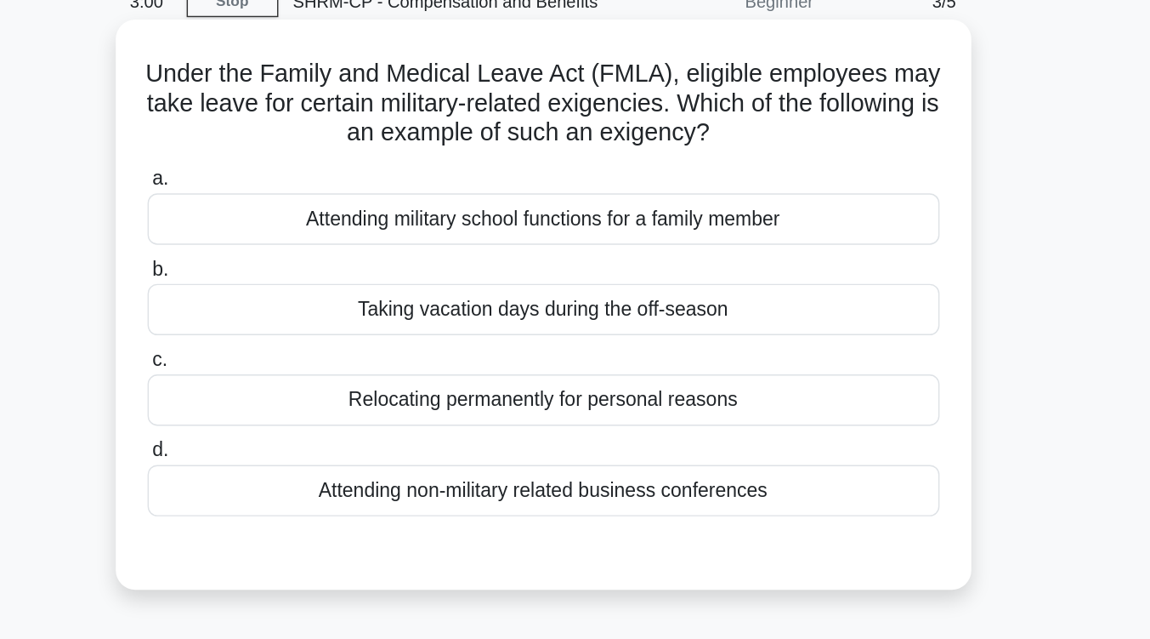
click at [596, 341] on div "Attending non-military related business conferences" at bounding box center [575, 341] width 551 height 36
click at [300, 319] on input "d. Attending non-military related business conferences" at bounding box center [300, 313] width 0 height 11
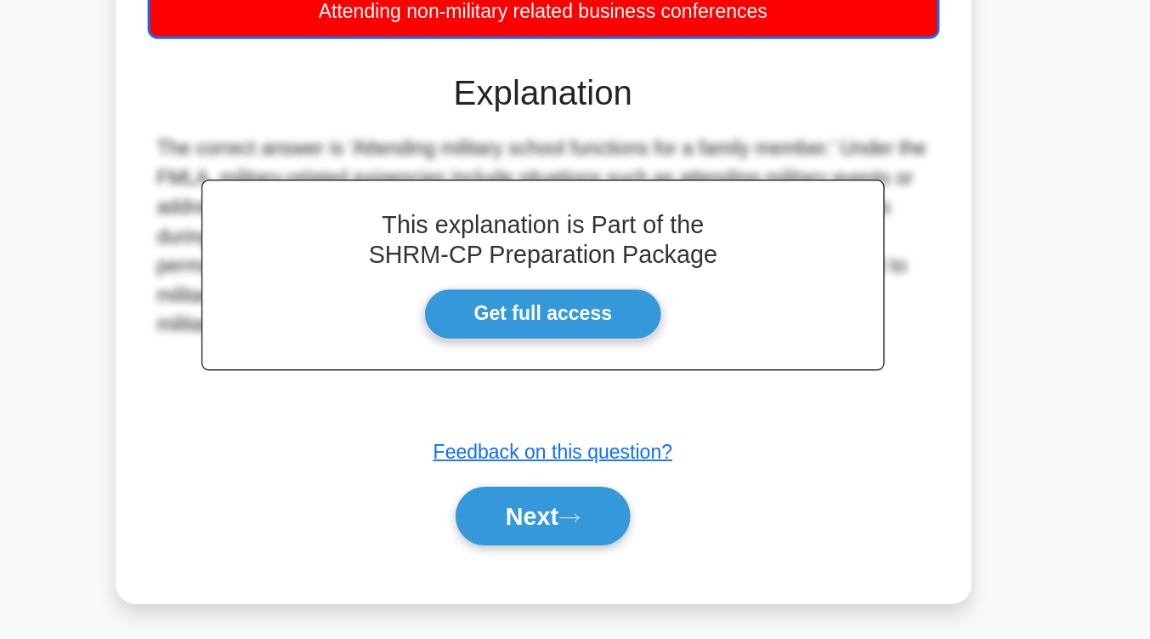
scroll to position [274, 0]
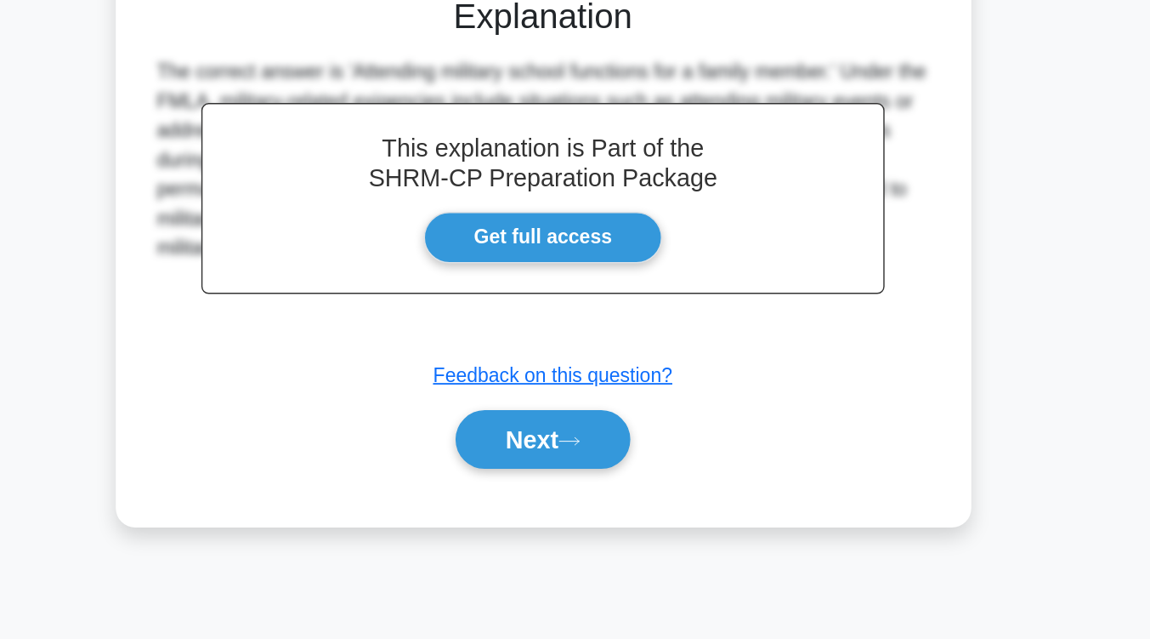
click at [575, 523] on div "Next" at bounding box center [575, 500] width 551 height 54
click at [584, 497] on button "Next" at bounding box center [575, 500] width 122 height 41
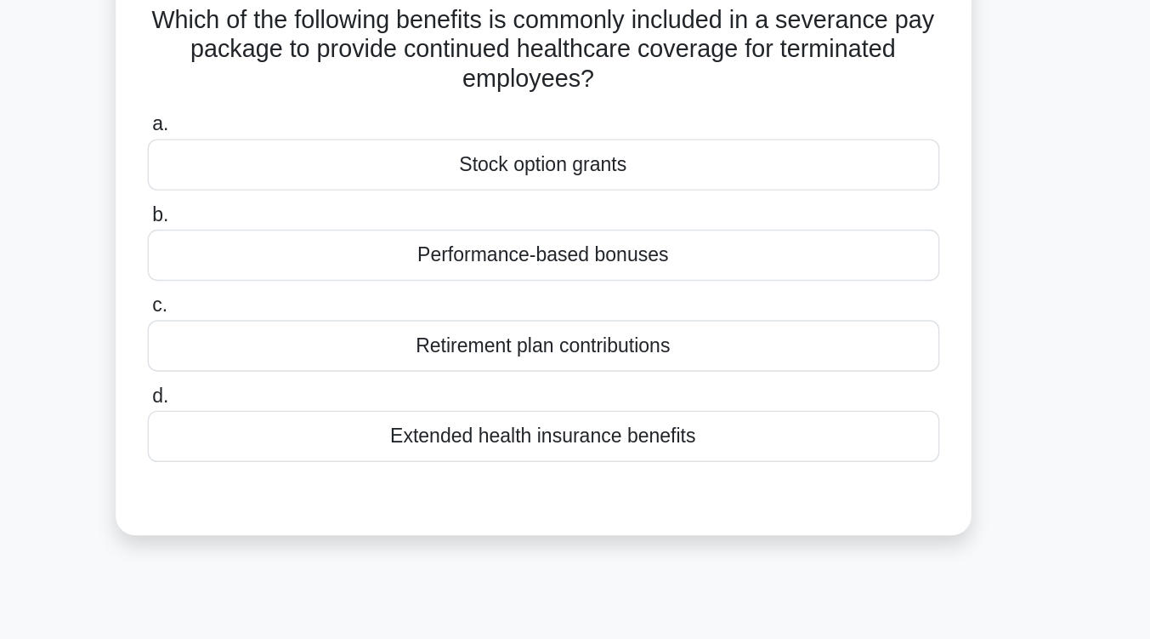
scroll to position [116, 0]
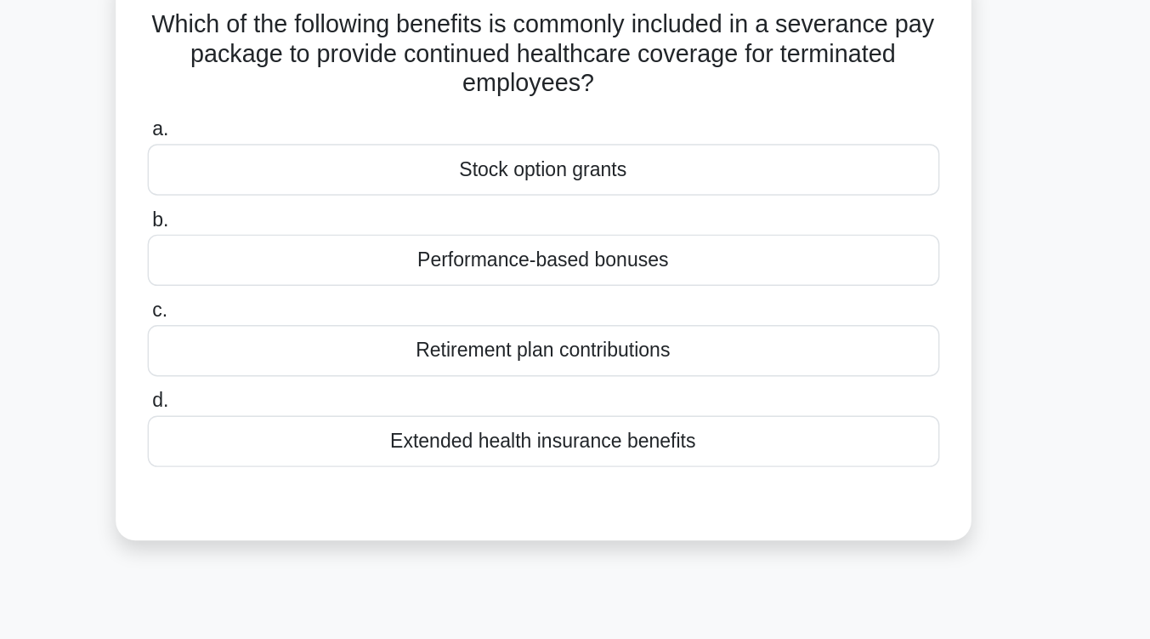
click at [608, 250] on div "Retirement plan contributions" at bounding box center [575, 244] width 551 height 36
click at [300, 222] on input "c. Retirement plan contributions" at bounding box center [300, 216] width 0 height 11
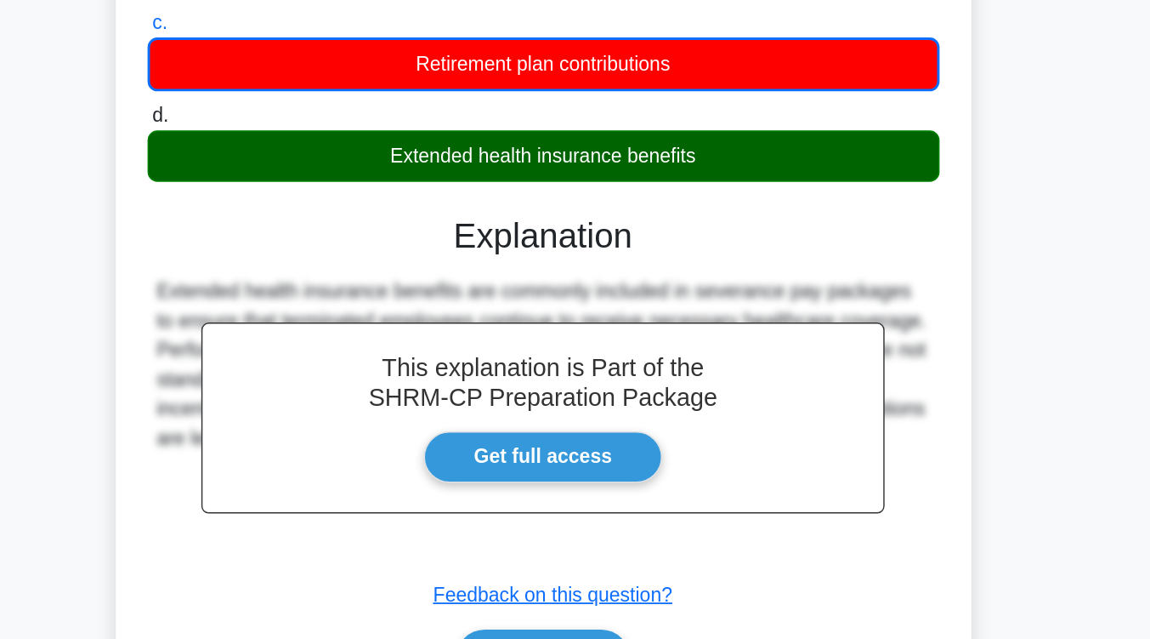
scroll to position [219, 0]
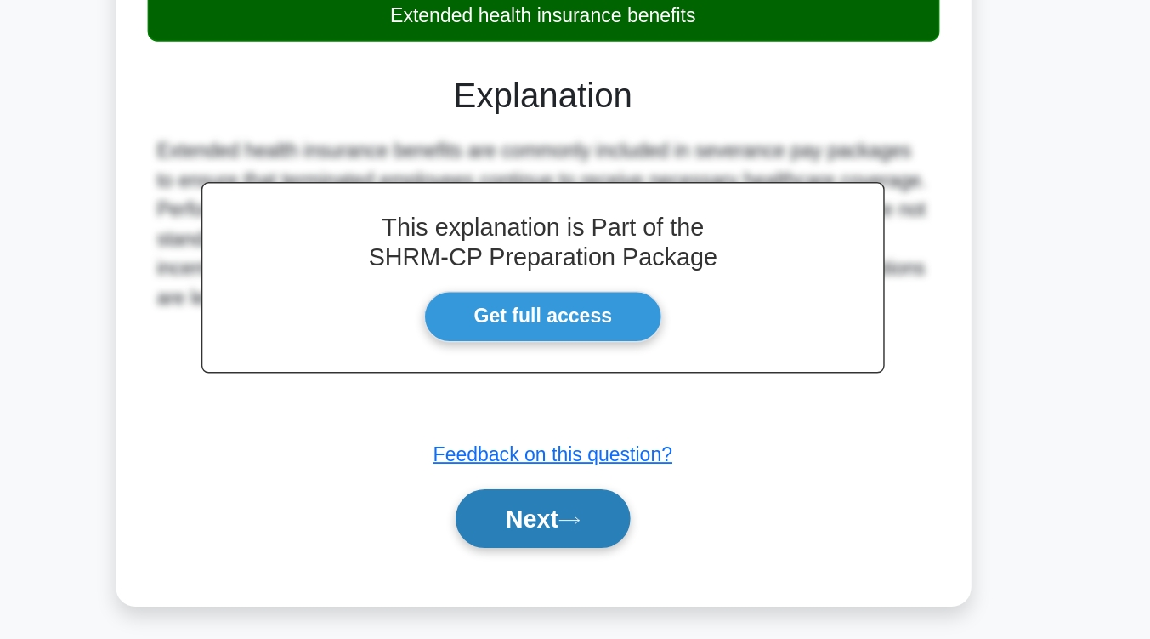
click at [588, 555] on button "Next" at bounding box center [575, 554] width 122 height 41
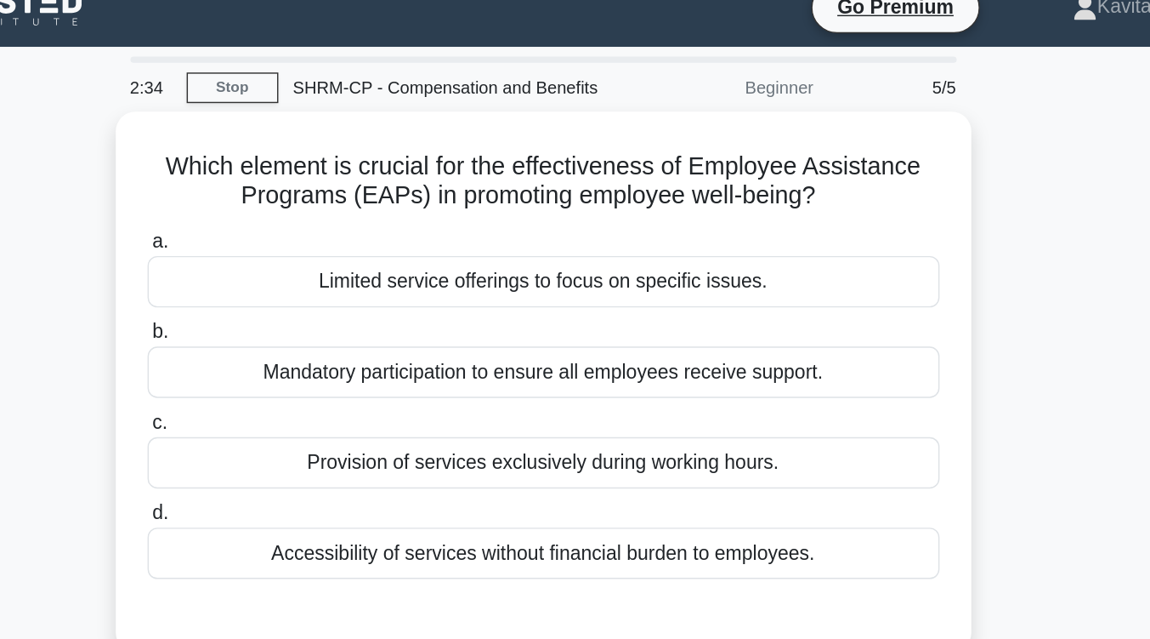
scroll to position [0, 0]
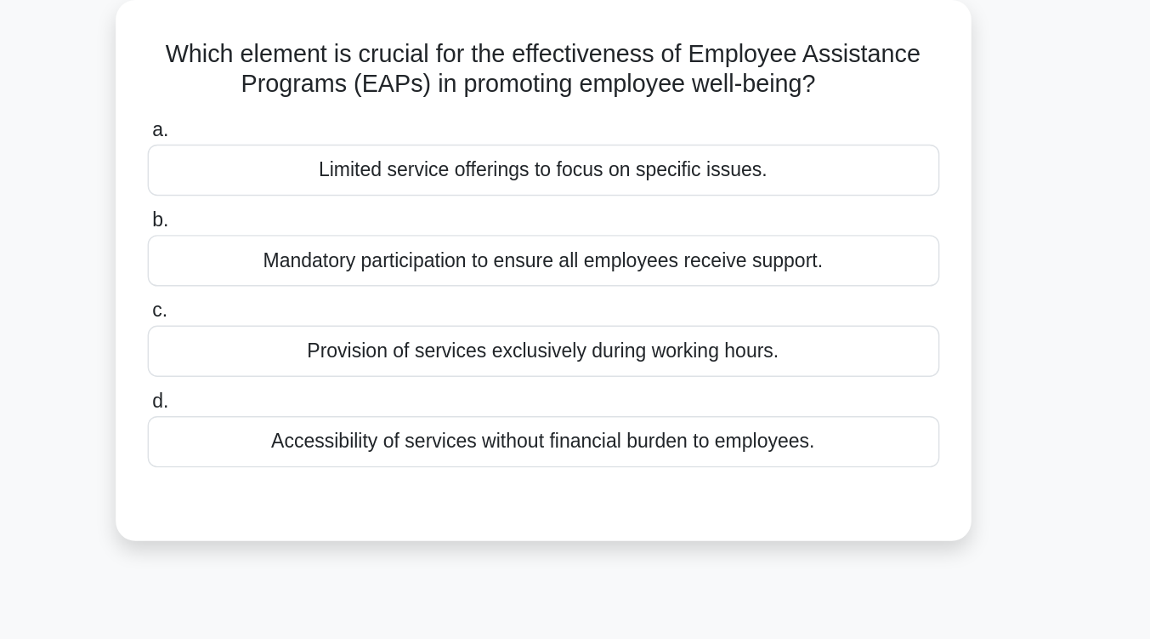
click at [603, 412] on div "Accessibility of services without financial burden to employees." at bounding box center [575, 402] width 551 height 36
click at [300, 380] on input "d. Accessibility of services without financial burden to employees." at bounding box center [300, 374] width 0 height 11
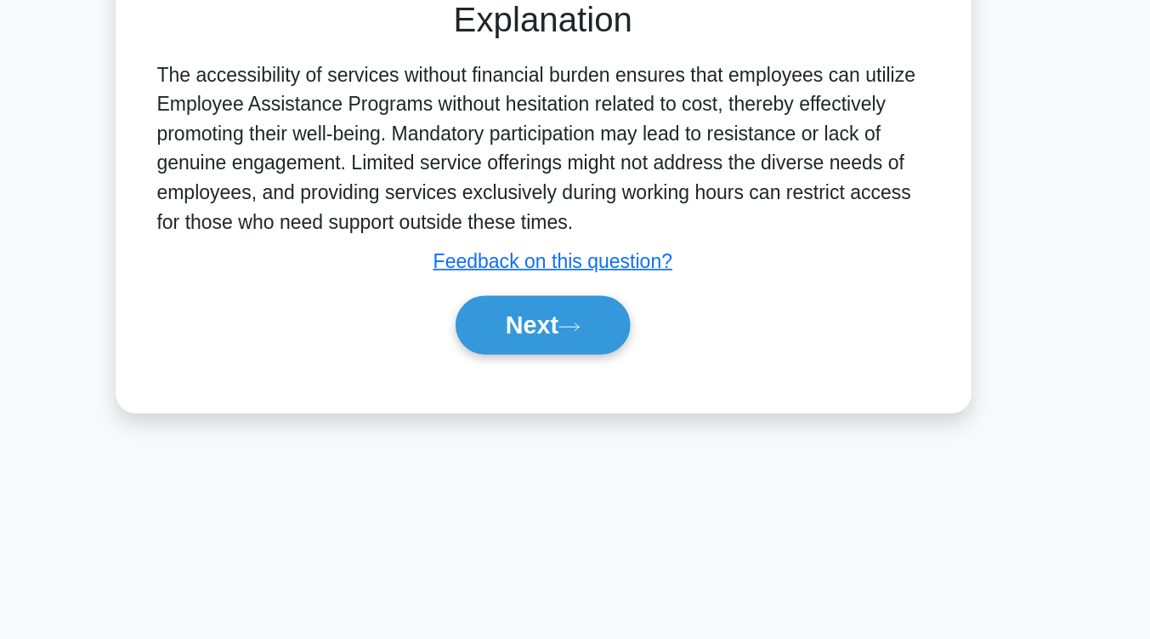
scroll to position [261, 0]
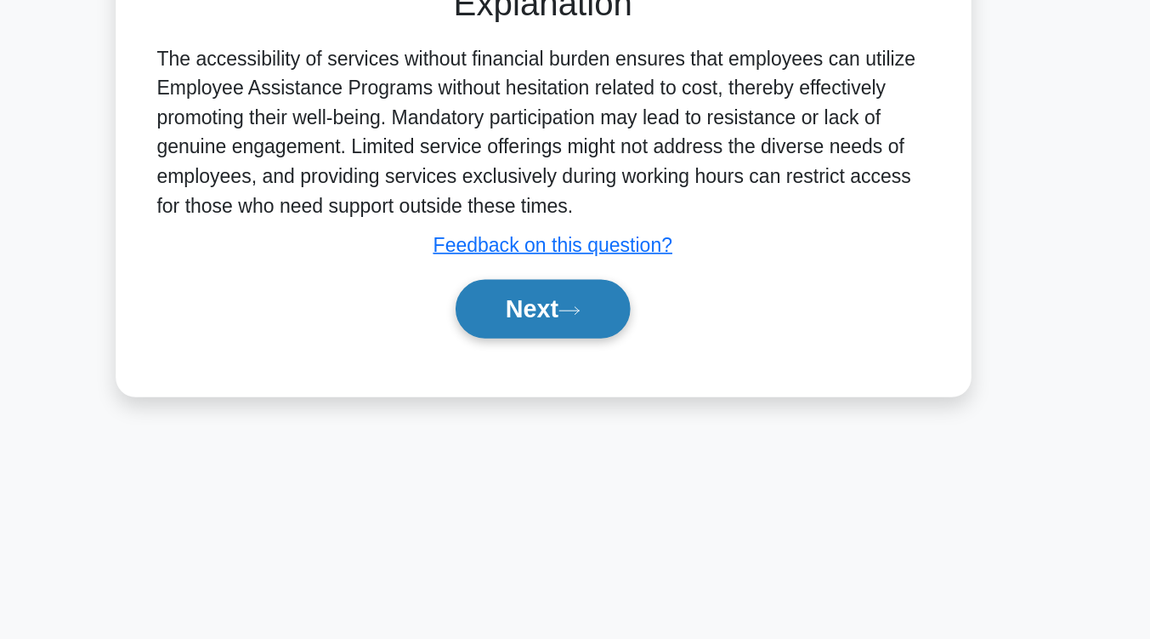
click at [576, 412] on button "Next" at bounding box center [575, 409] width 122 height 41
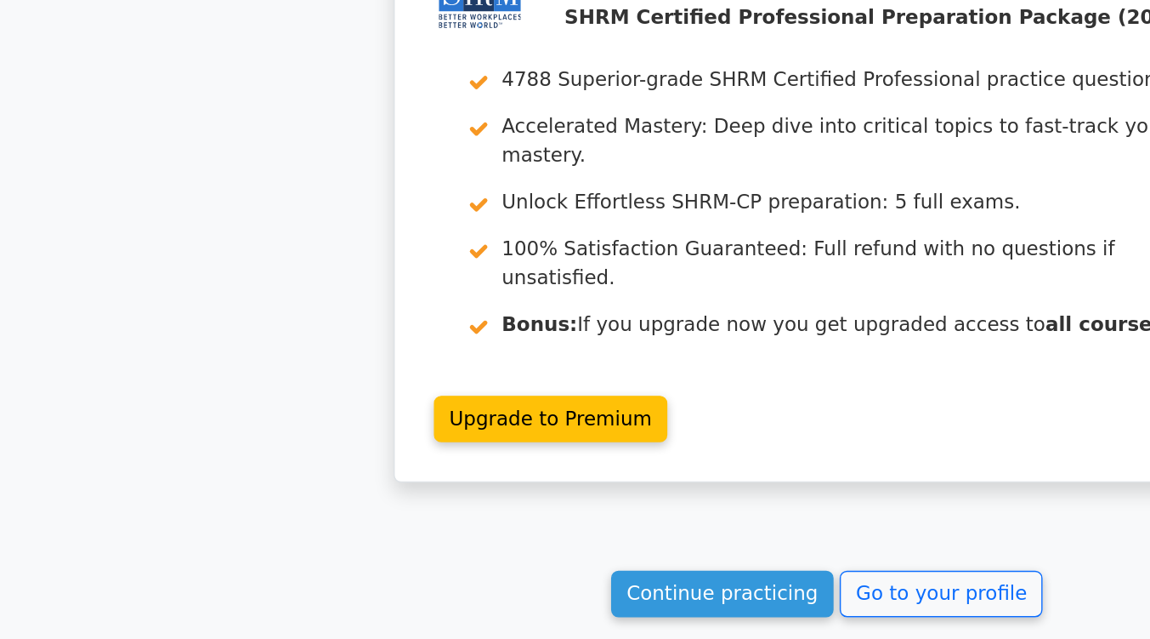
scroll to position [2082, 0]
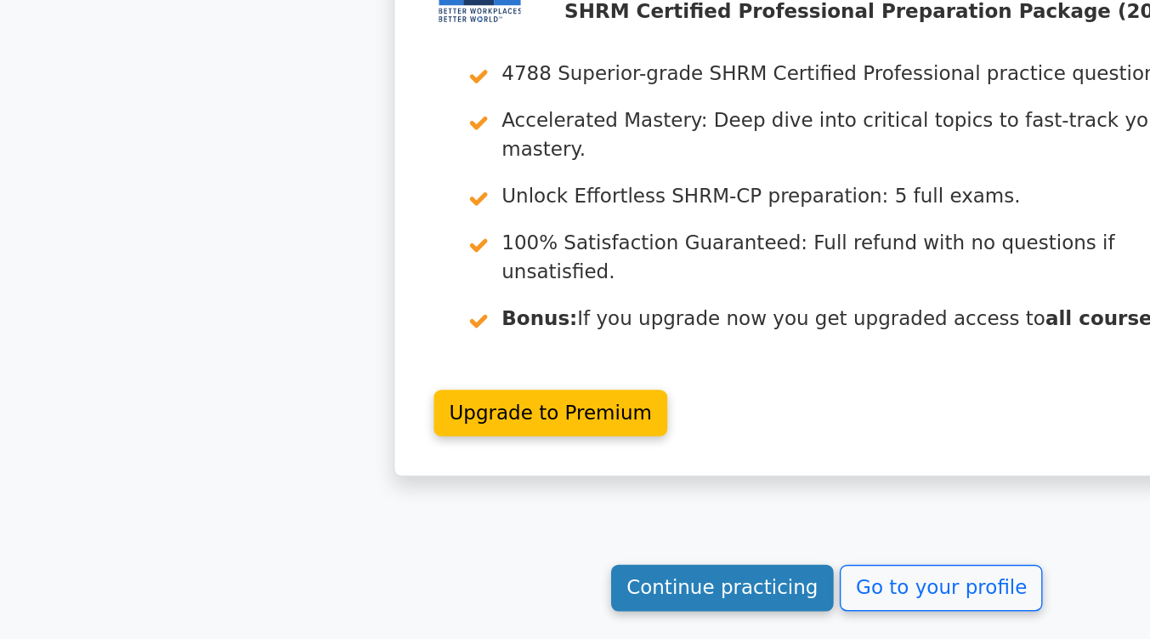
click at [463, 587] on link "Continue practicing" at bounding box center [503, 603] width 156 height 32
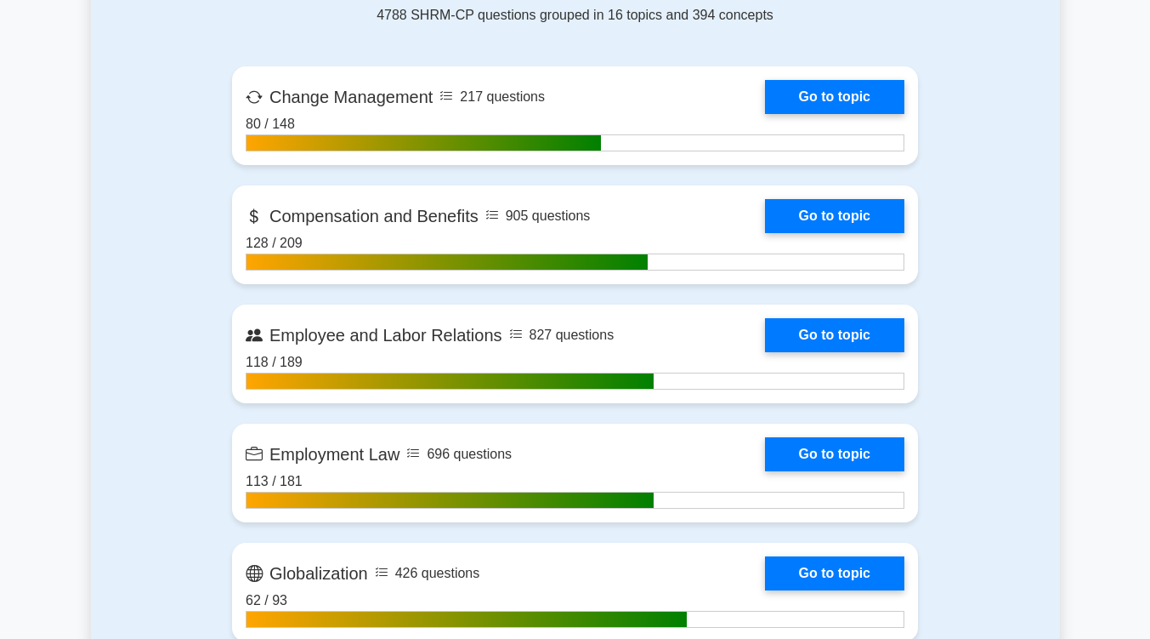
scroll to position [1123, 0]
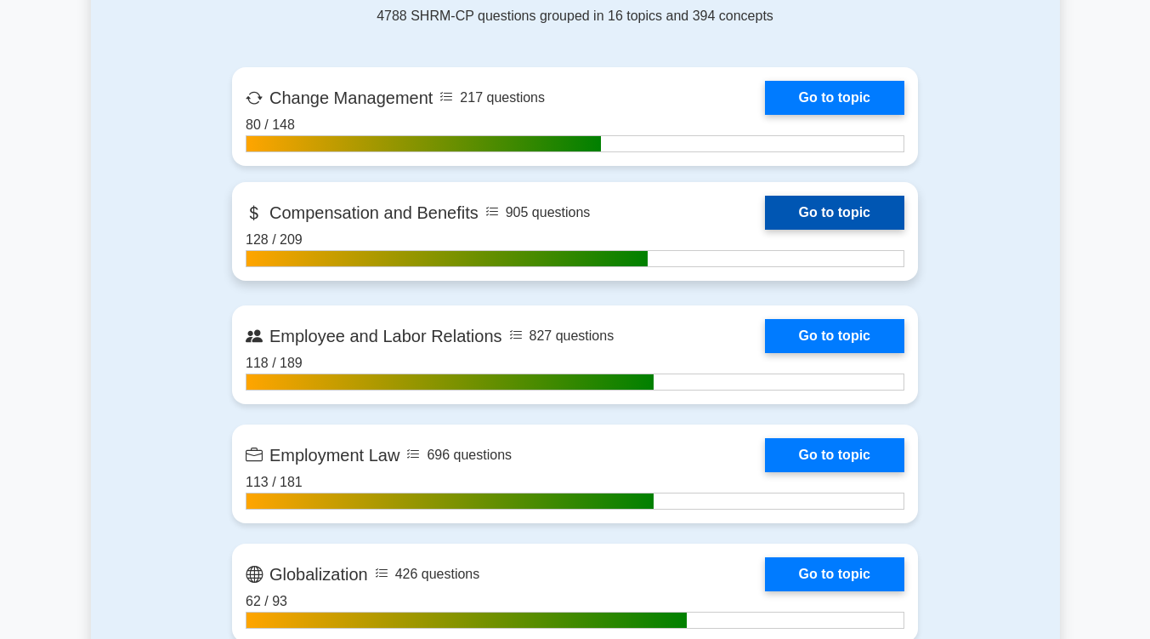
click at [842, 211] on link "Go to topic" at bounding box center [834, 213] width 139 height 34
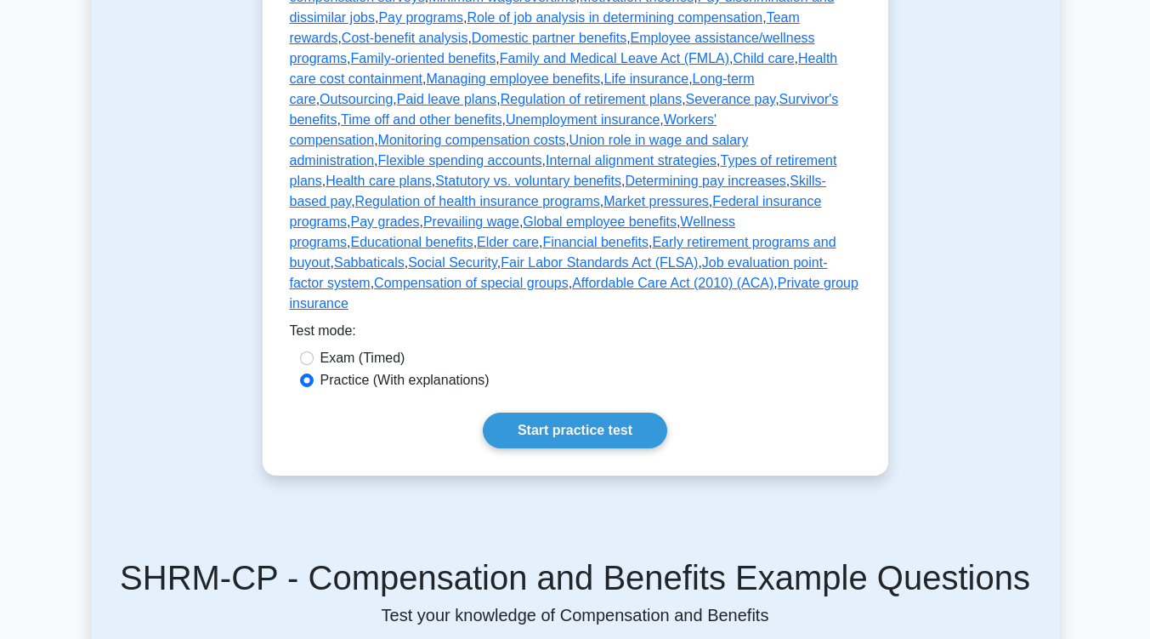
scroll to position [660, 0]
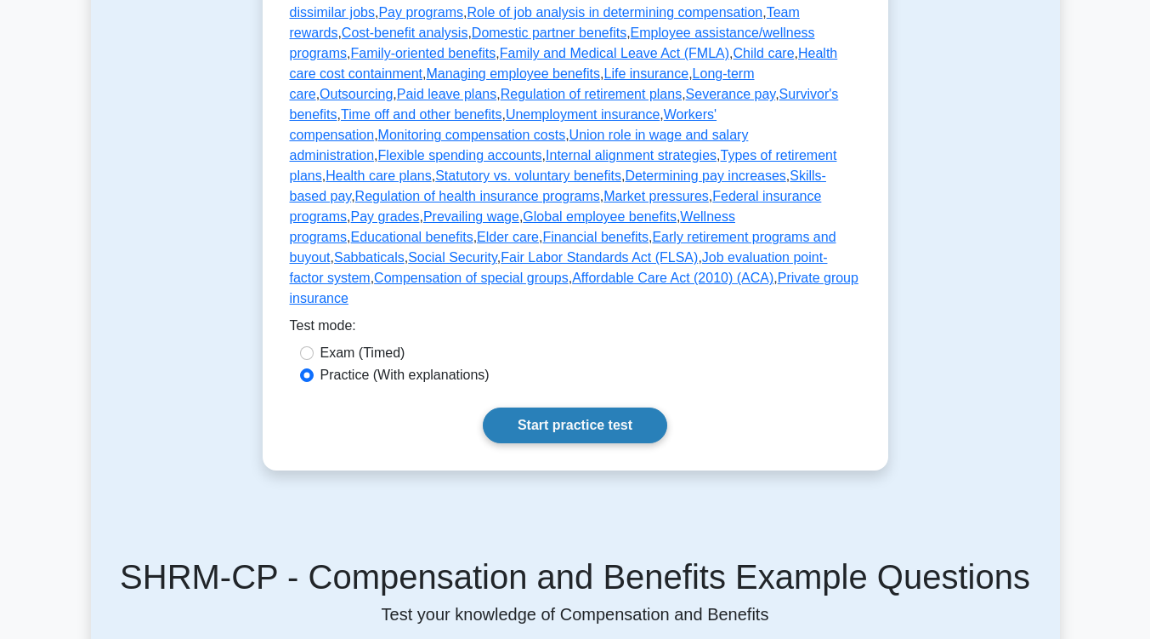
click at [585, 407] on link "Start practice test" at bounding box center [575, 425] width 185 height 36
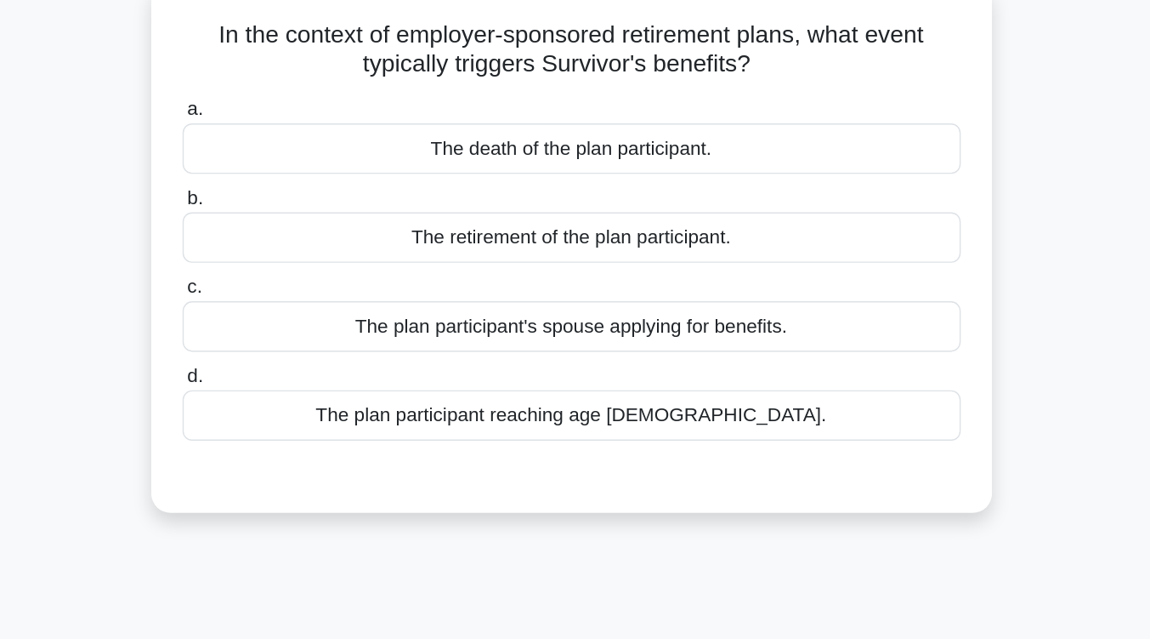
click at [717, 221] on div "The death of the plan participant." at bounding box center [575, 214] width 551 height 36
click at [300, 191] on input "a. The death of the plan participant." at bounding box center [300, 185] width 0 height 11
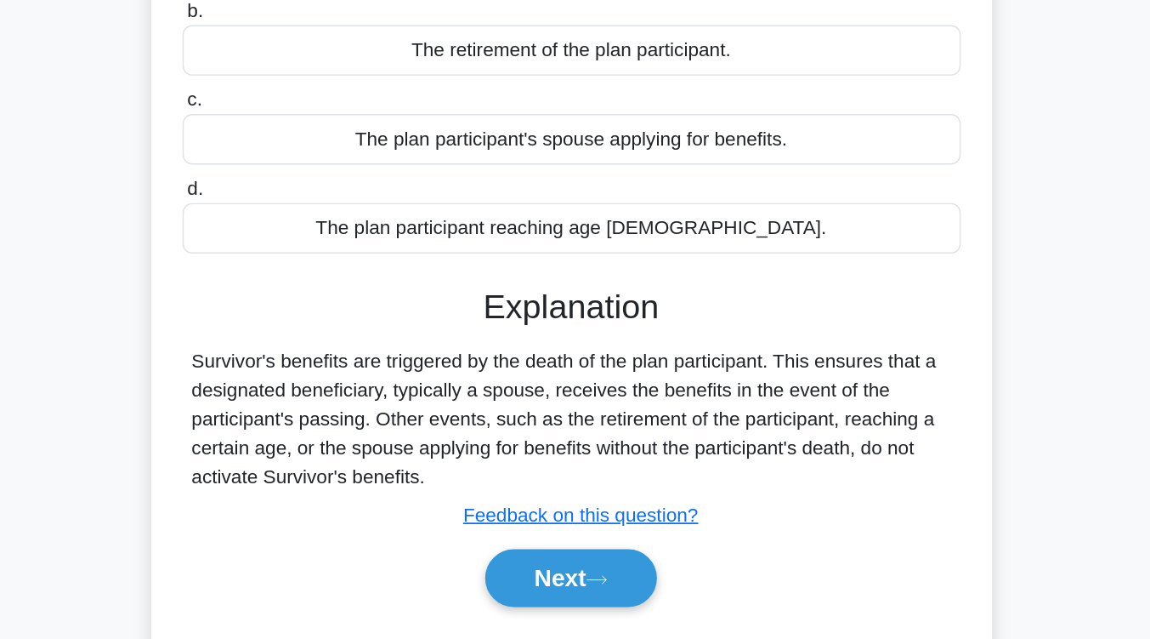
scroll to position [194, 0]
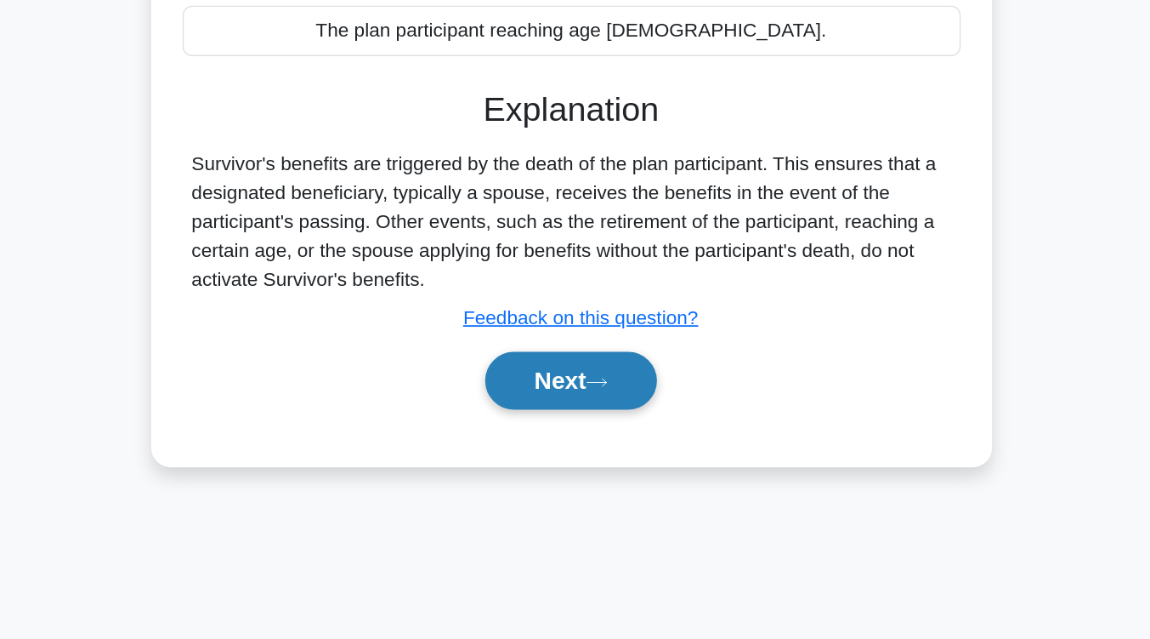
click at [614, 451] on button "Next" at bounding box center [575, 455] width 122 height 41
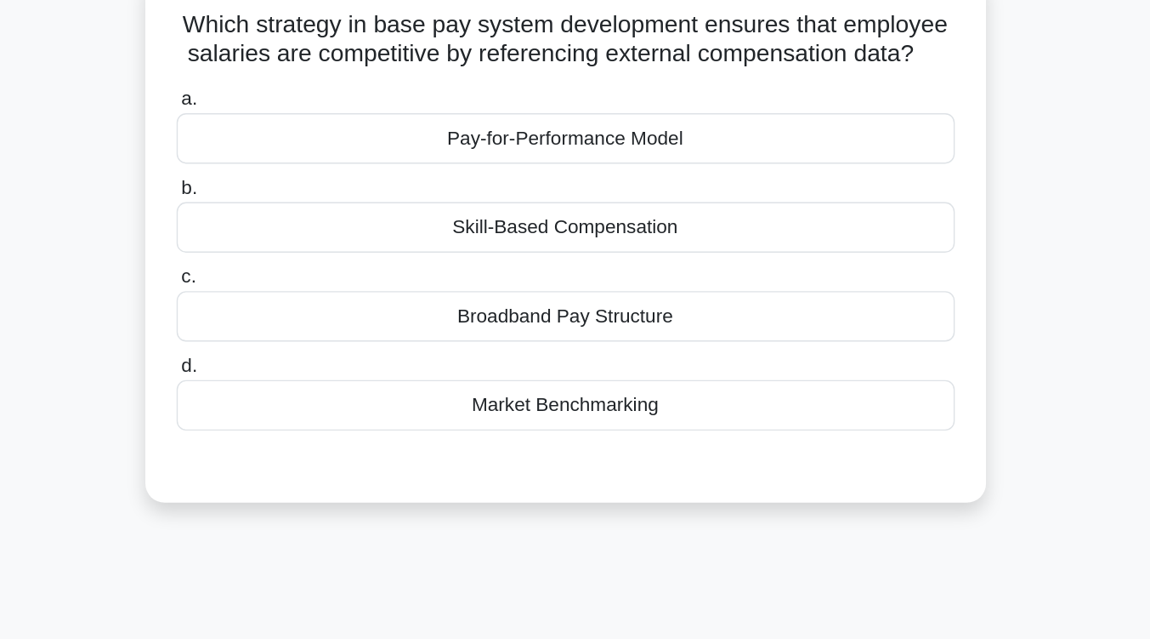
scroll to position [119, 0]
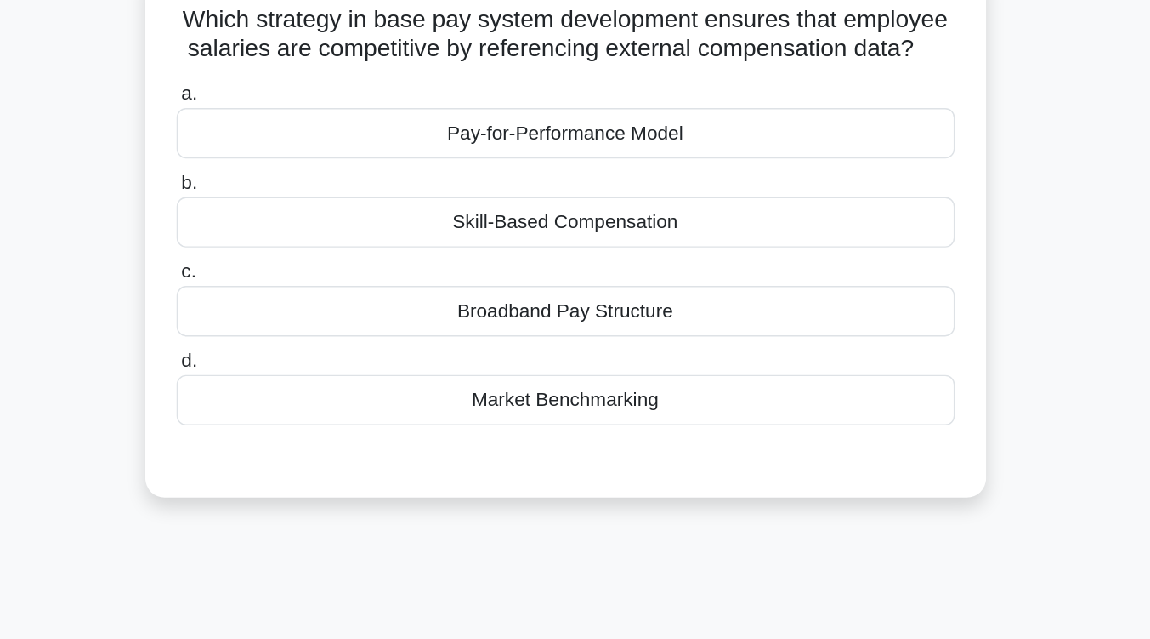
click at [620, 286] on div "Market Benchmarking" at bounding box center [575, 283] width 551 height 36
click at [300, 261] on input "d. Market Benchmarking" at bounding box center [300, 255] width 0 height 11
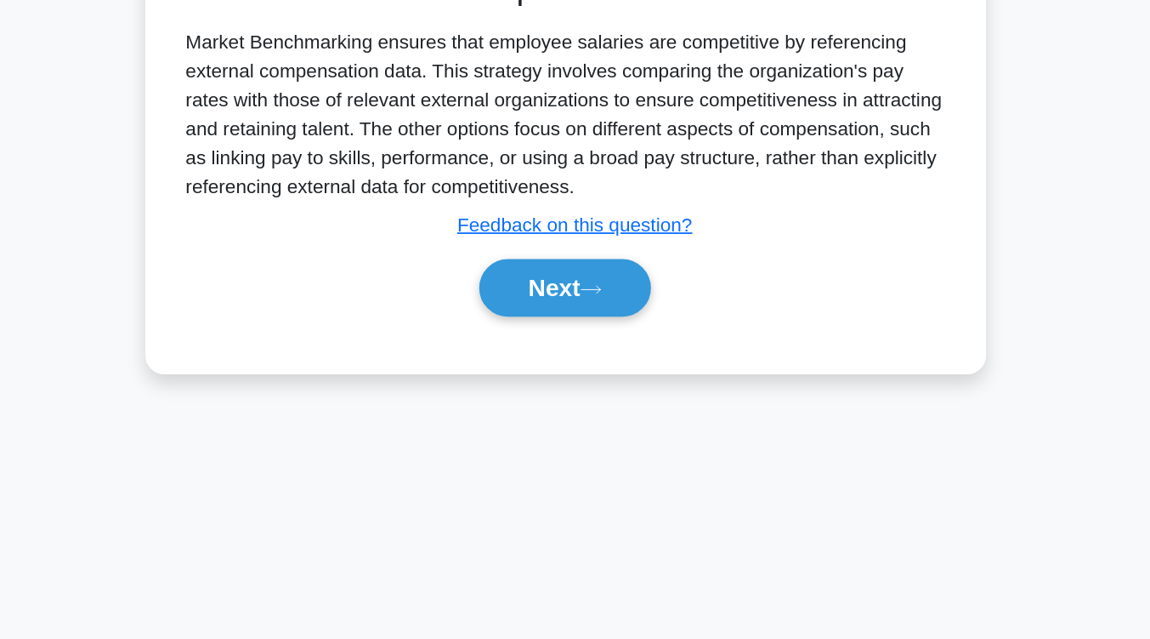
scroll to position [279, 0]
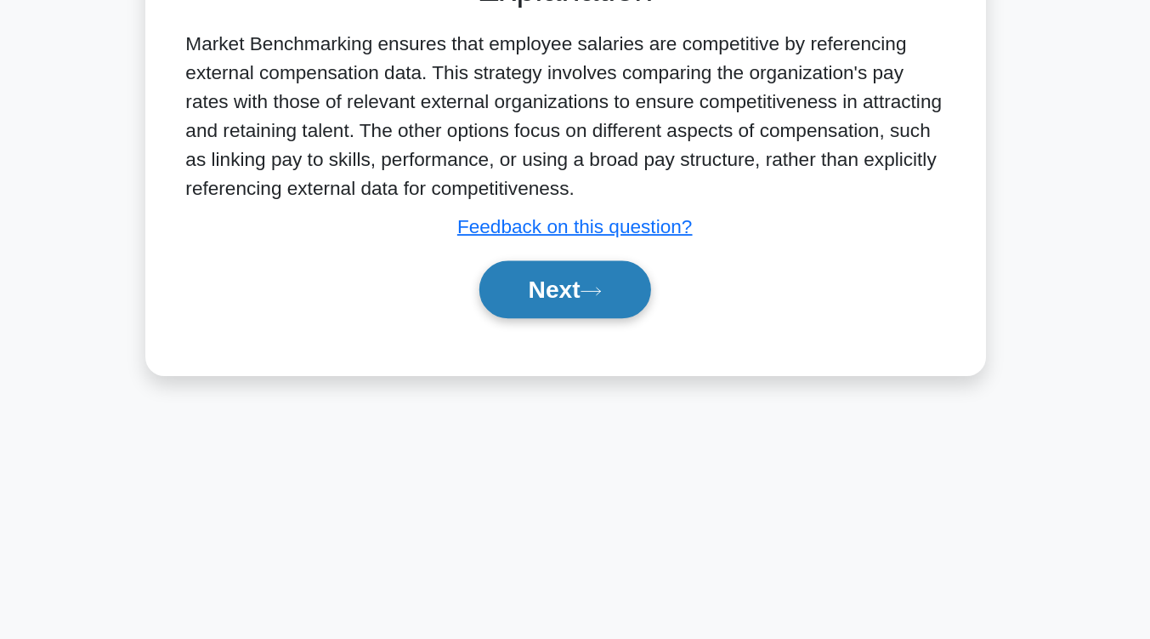
click at [579, 392] on button "Next" at bounding box center [575, 391] width 122 height 41
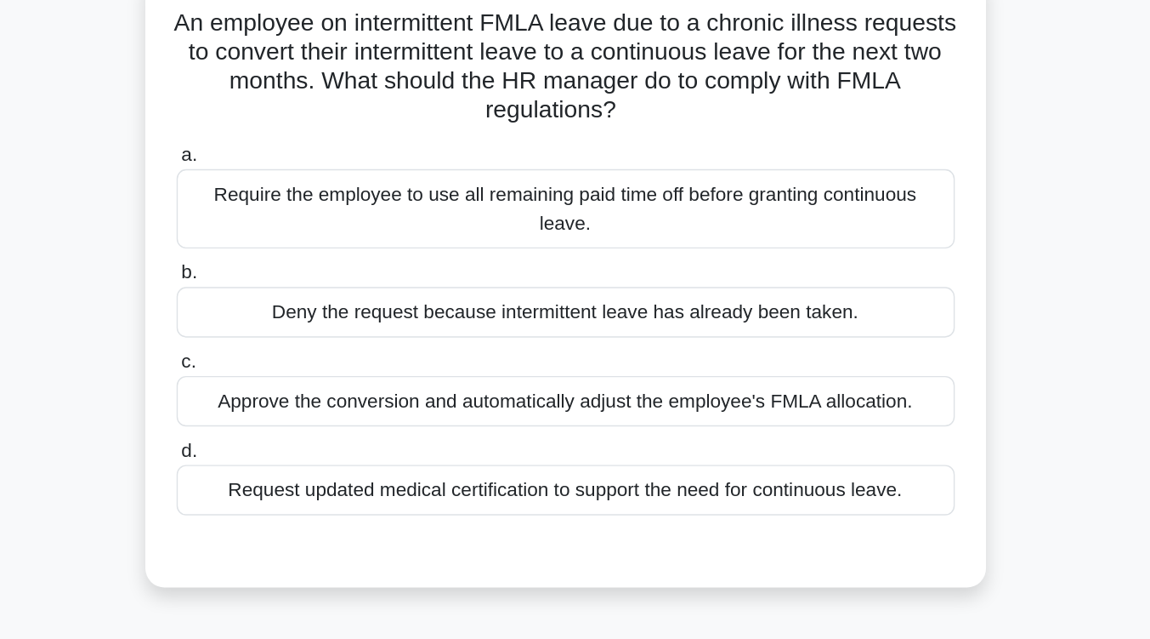
scroll to position [119, 0]
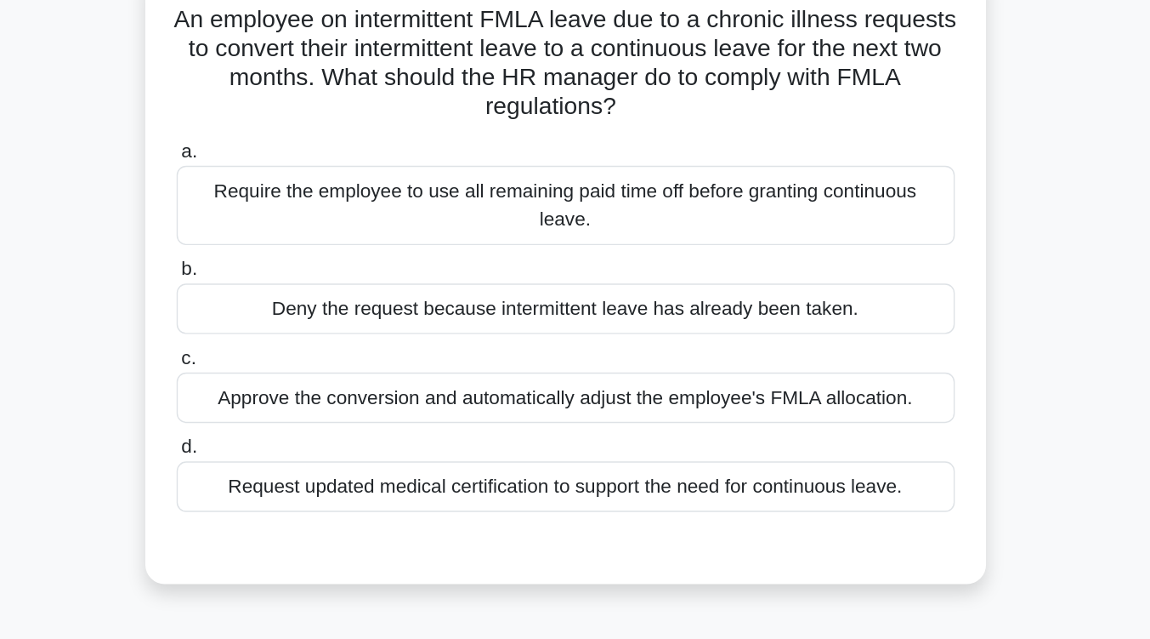
click at [611, 334] on div "Request updated medical certification to support the need for continuous leave." at bounding box center [575, 345] width 551 height 36
click at [300, 322] on input "d. Request updated medical certification to support the need for continuous lea…" at bounding box center [300, 316] width 0 height 11
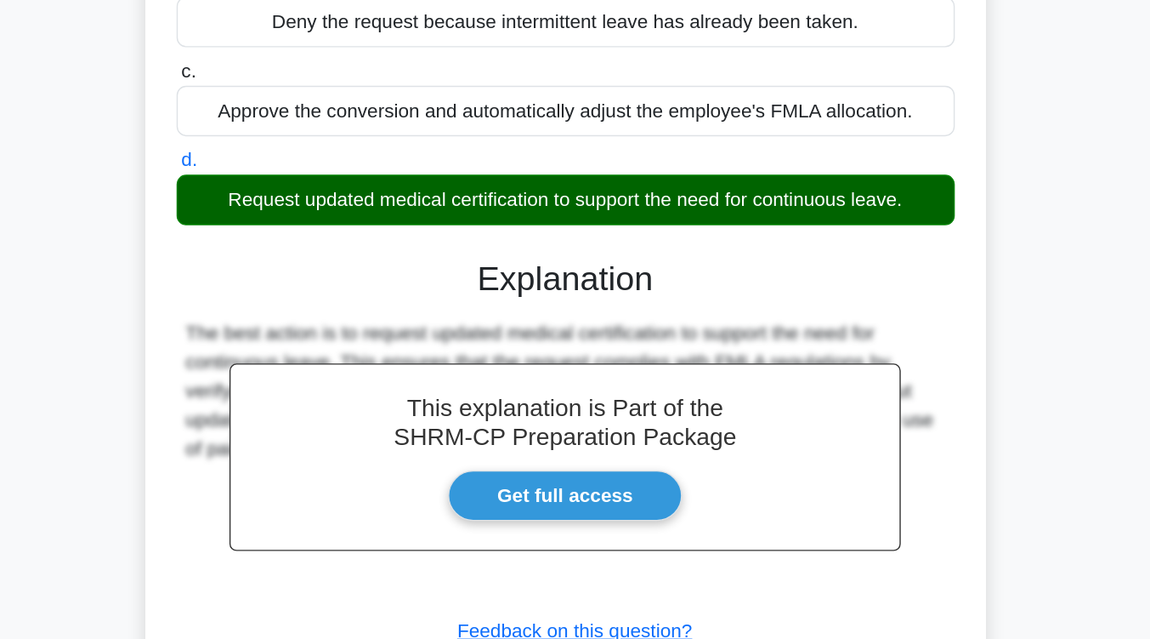
scroll to position [280, 0]
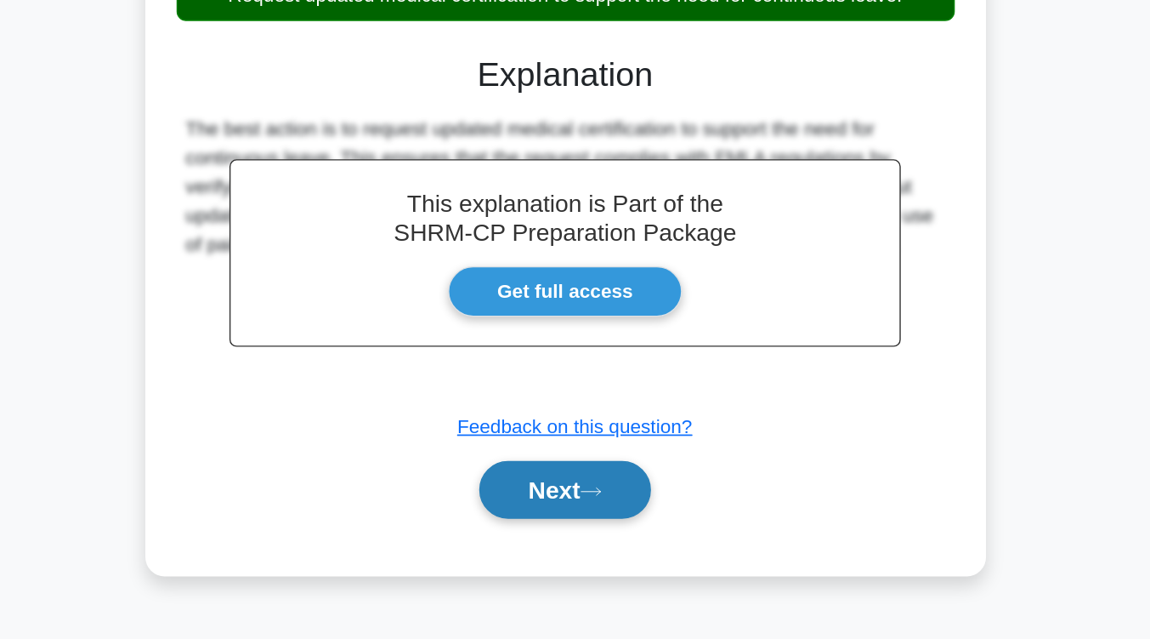
click at [604, 526] on button "Next" at bounding box center [575, 533] width 122 height 41
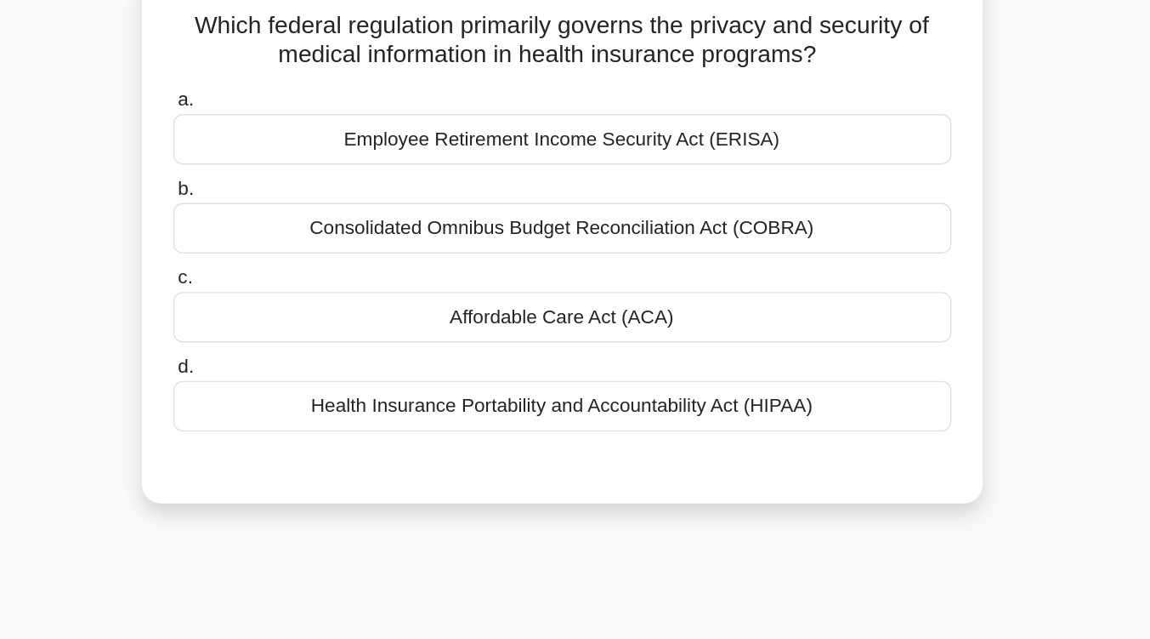
scroll to position [115, 0]
click at [621, 292] on div "Health Insurance Portability and Accountability Act (HIPAA)" at bounding box center [575, 288] width 551 height 36
click at [300, 265] on input "d. Health Insurance Portability and Accountability Act (HIPAA)" at bounding box center [300, 259] width 0 height 11
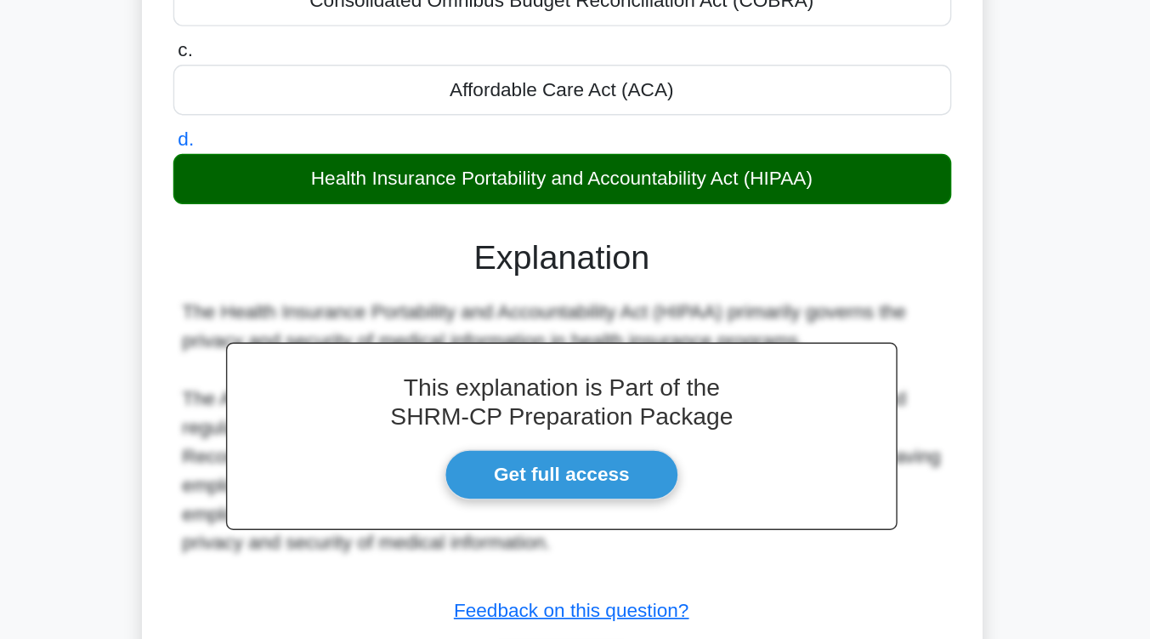
scroll to position [280, 0]
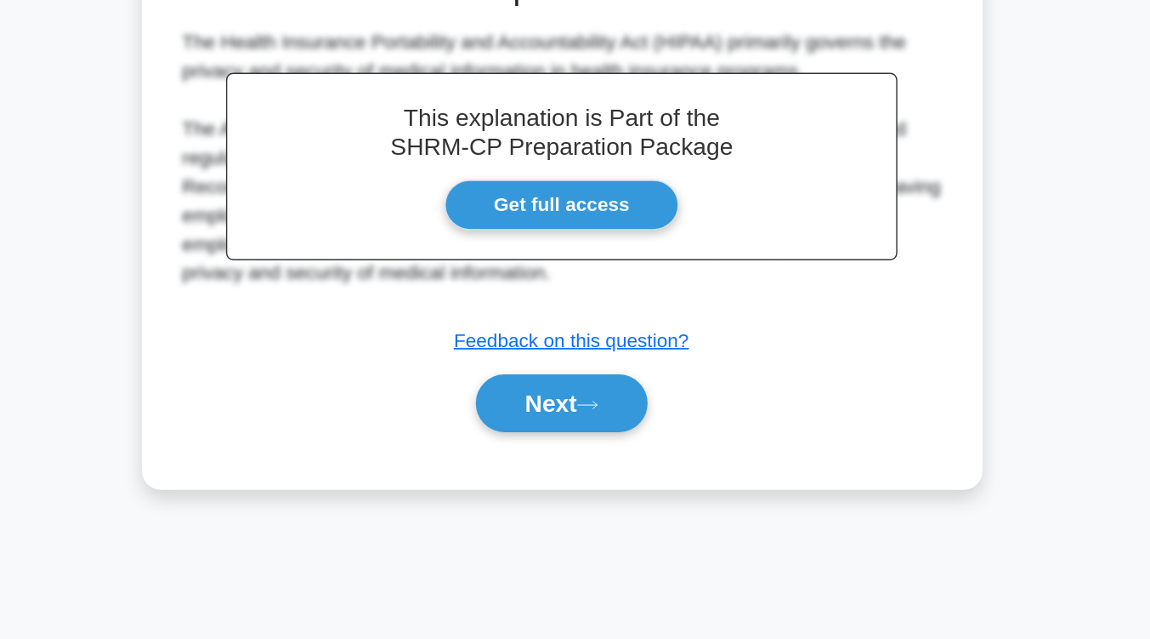
click at [621, 478] on button "Next" at bounding box center [575, 471] width 122 height 41
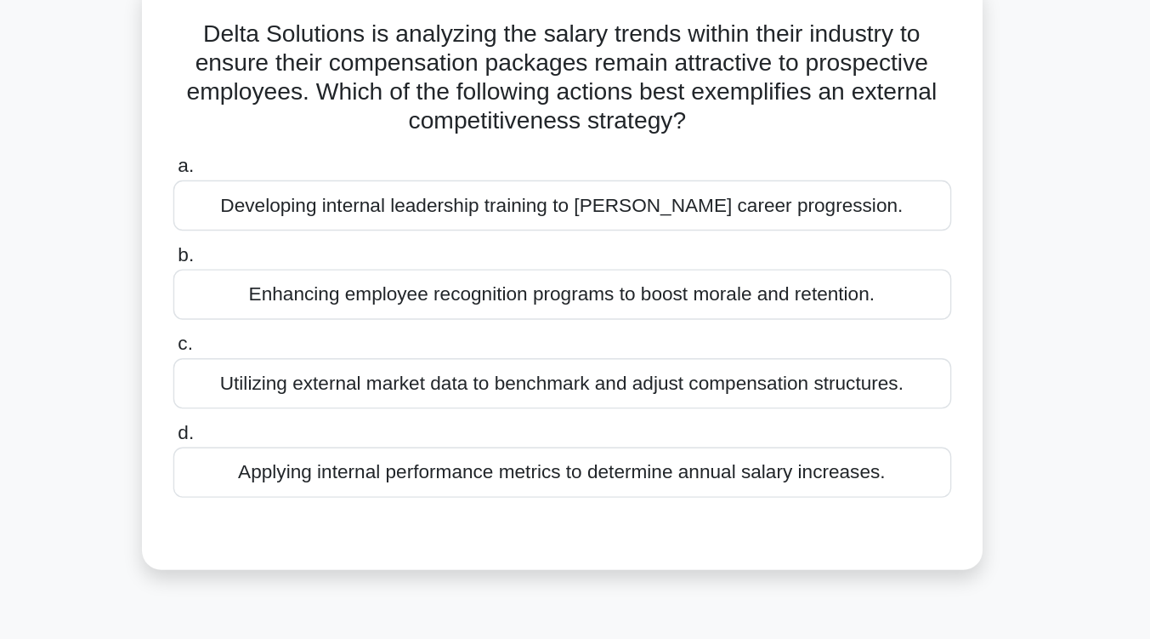
scroll to position [111, 0]
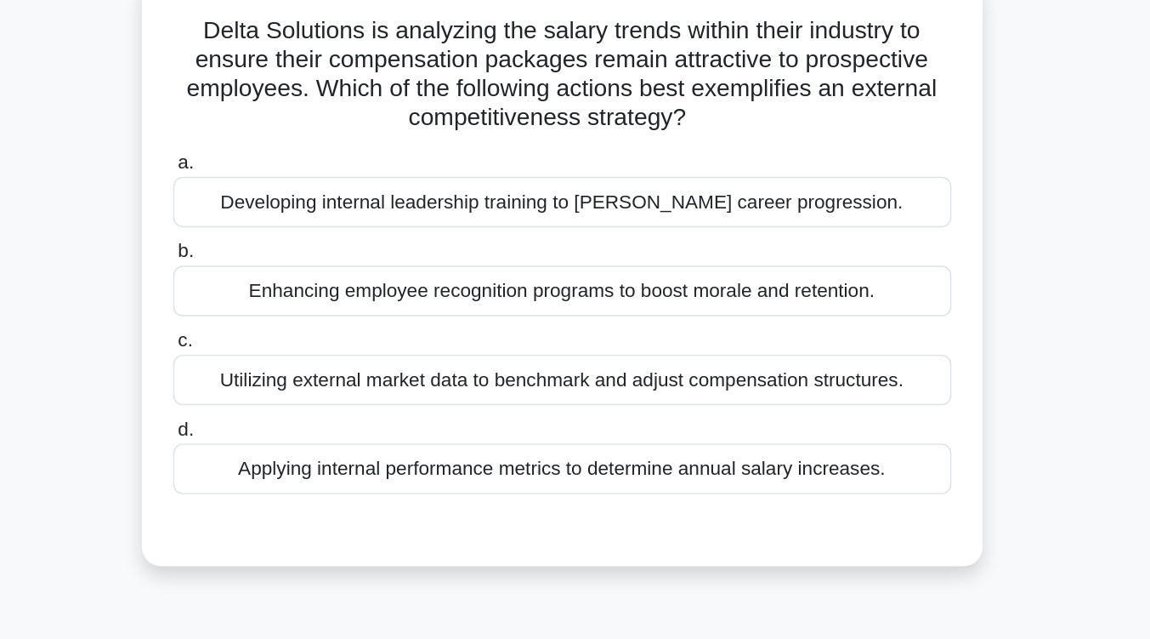
click at [623, 275] on div "Utilizing external market data to benchmark and adjust compensation structures." at bounding box center [575, 269] width 551 height 36
click at [300, 247] on input "c. Utilizing external market data to benchmark and adjust compensation structur…" at bounding box center [300, 241] width 0 height 11
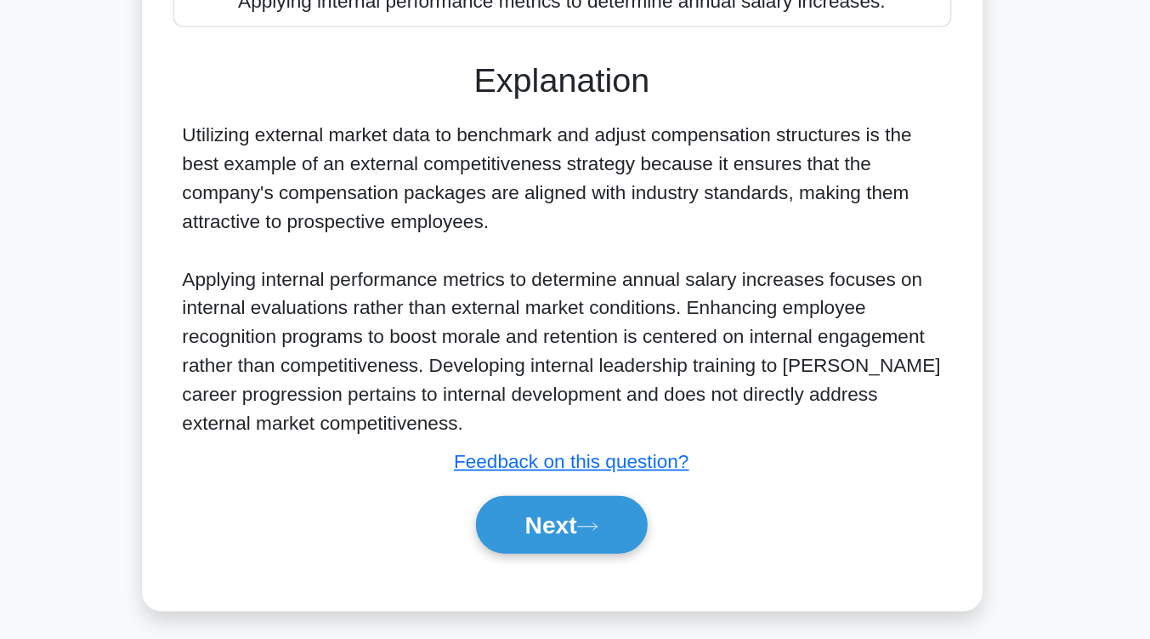
scroll to position [260, 0]
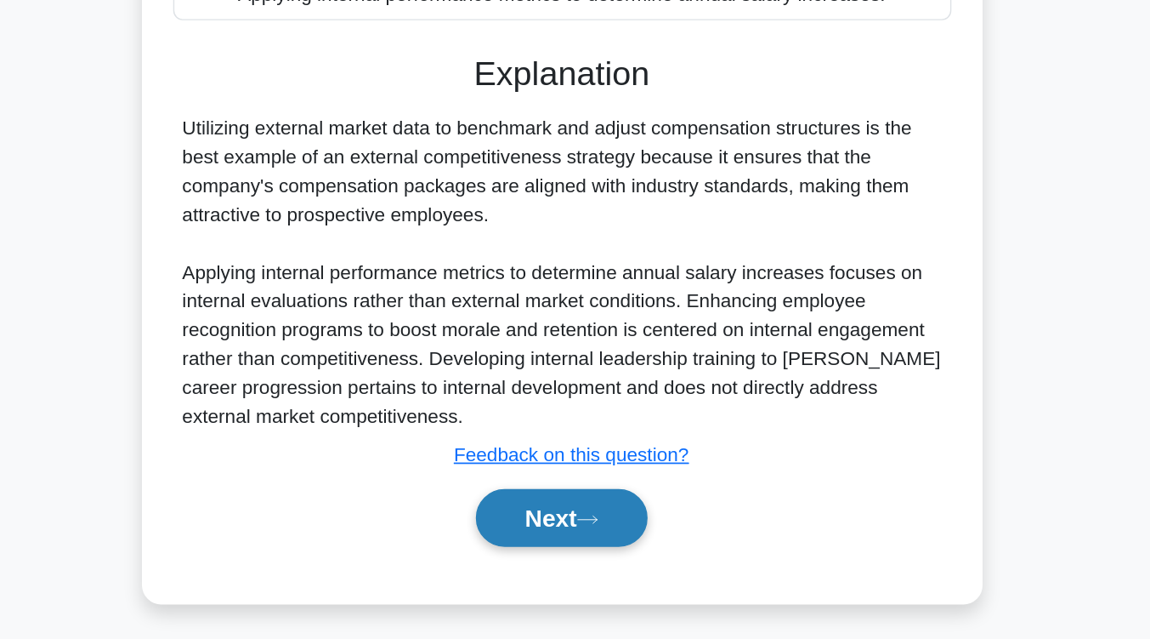
click at [599, 555] on icon at bounding box center [593, 553] width 15 height 9
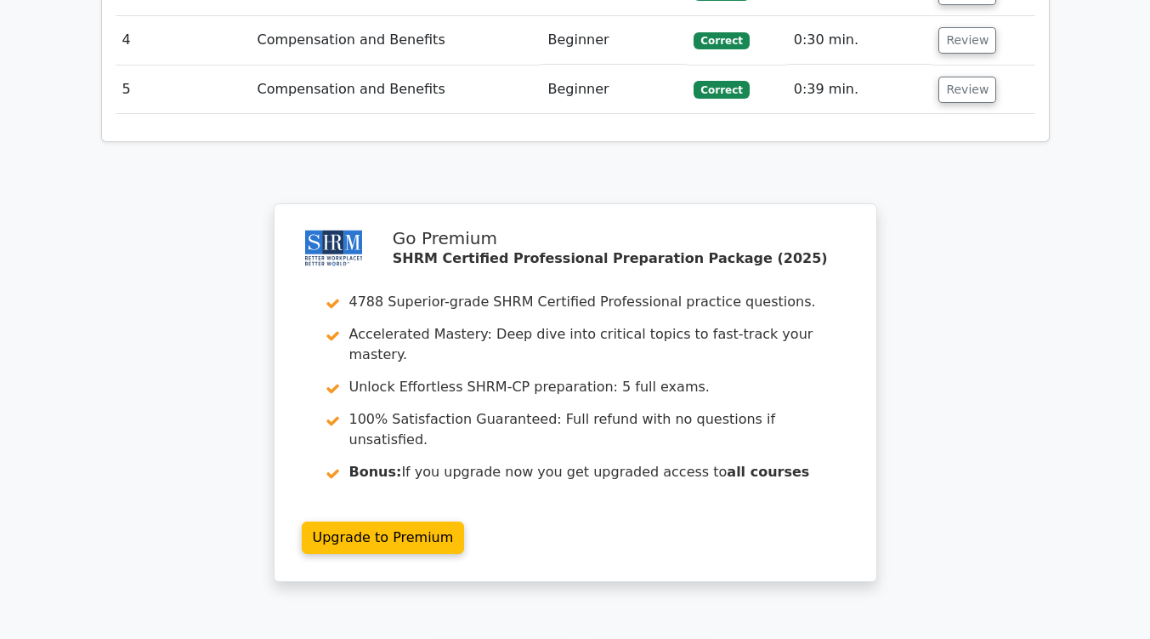
scroll to position [2198, 0]
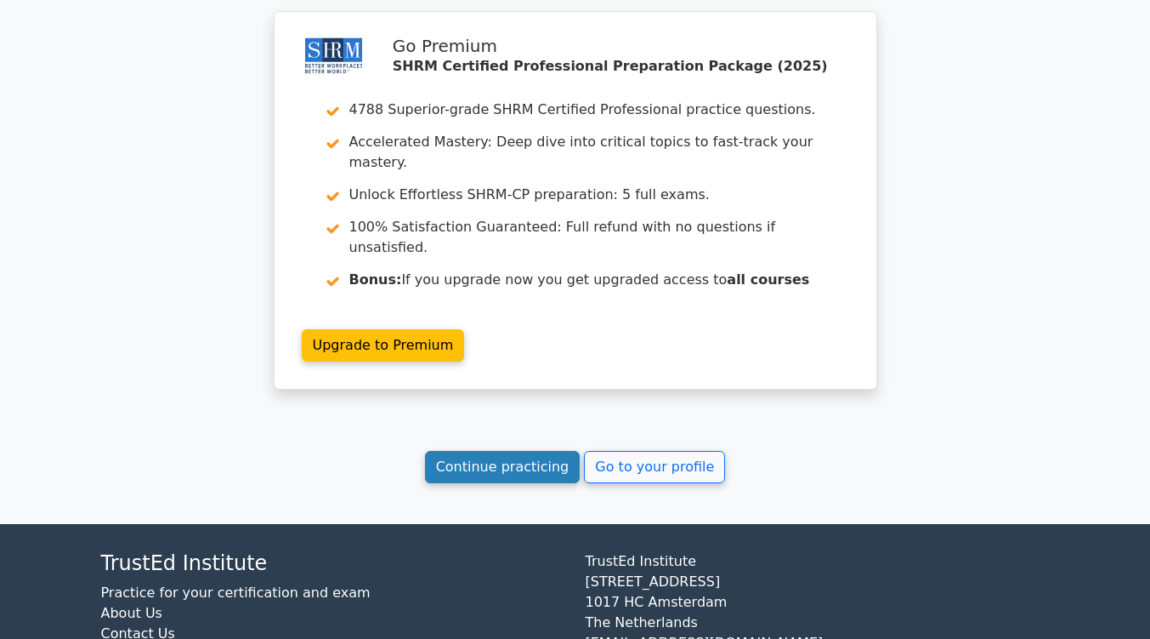
click at [520, 451] on link "Continue practicing" at bounding box center [503, 467] width 156 height 32
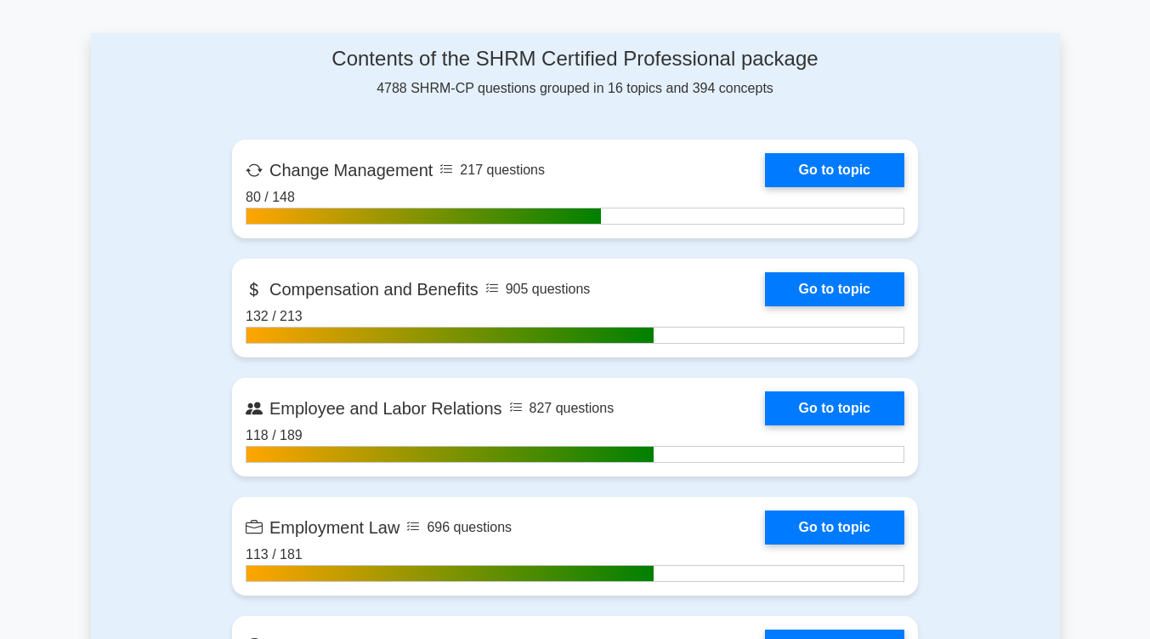
scroll to position [1053, 0]
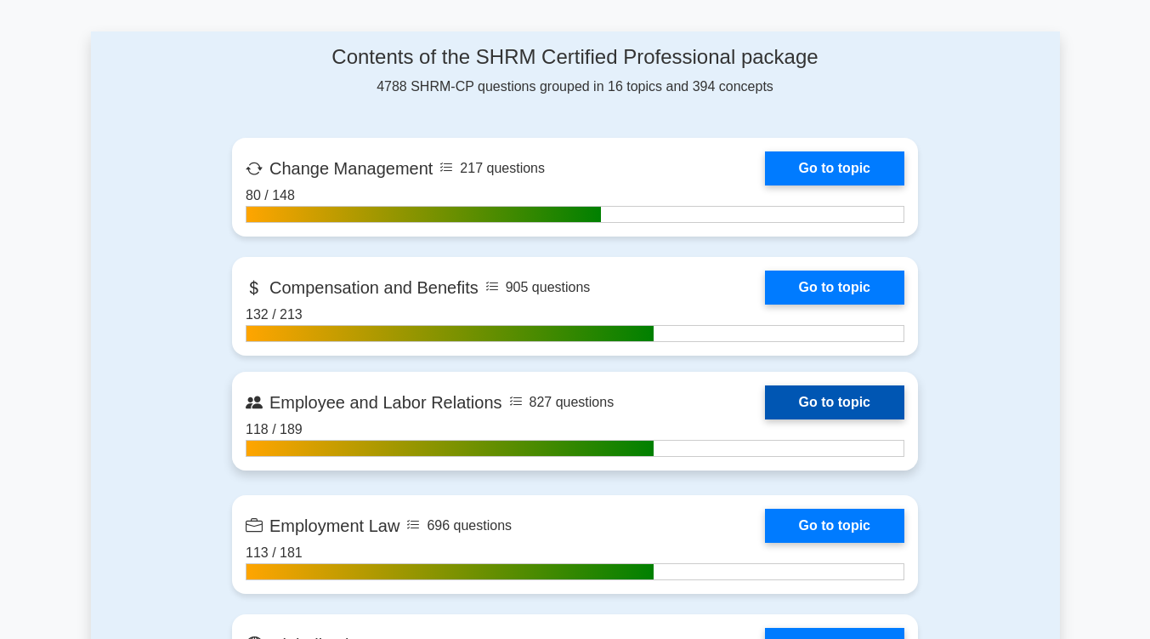
click at [792, 400] on link "Go to topic" at bounding box center [834, 402] width 139 height 34
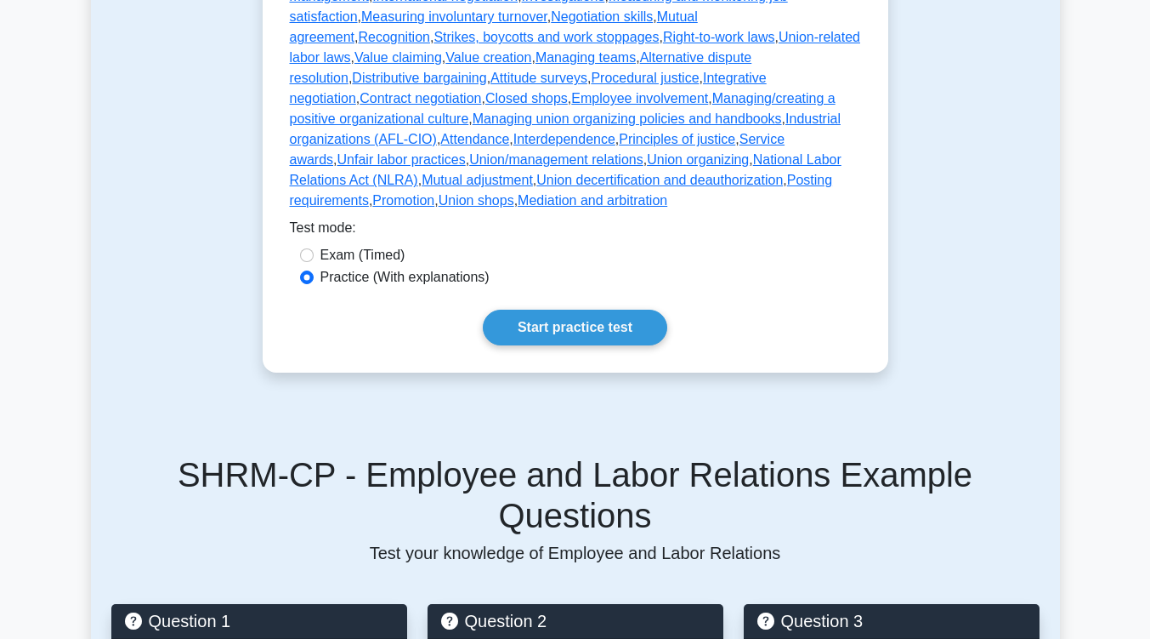
scroll to position [701, 0]
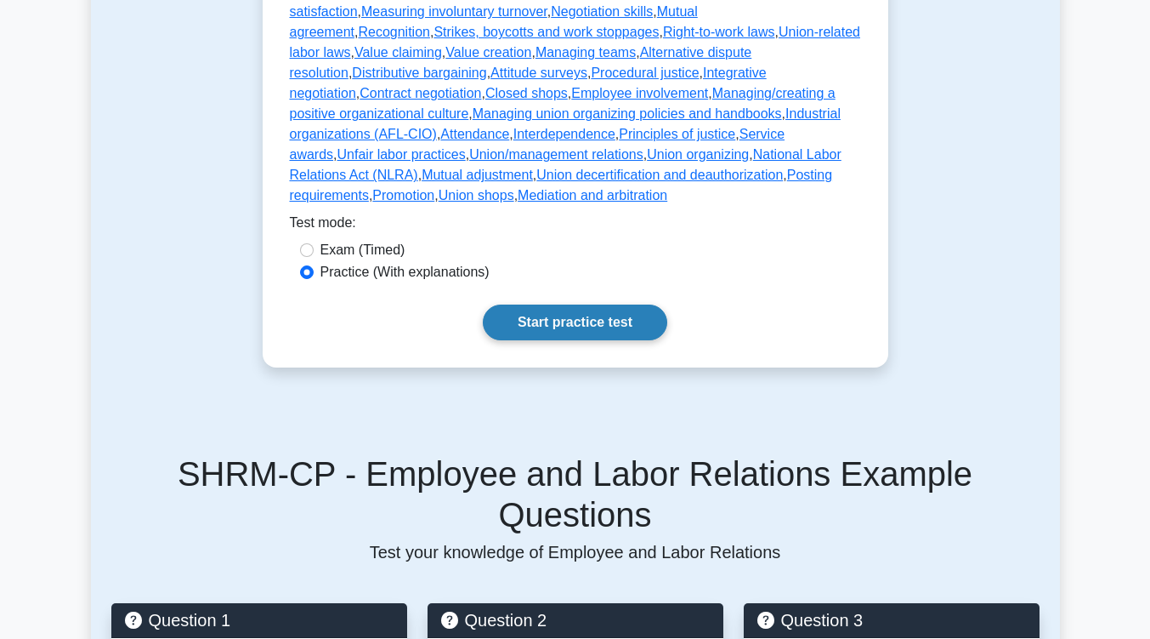
click at [643, 304] on link "Start practice test" at bounding box center [575, 322] width 185 height 36
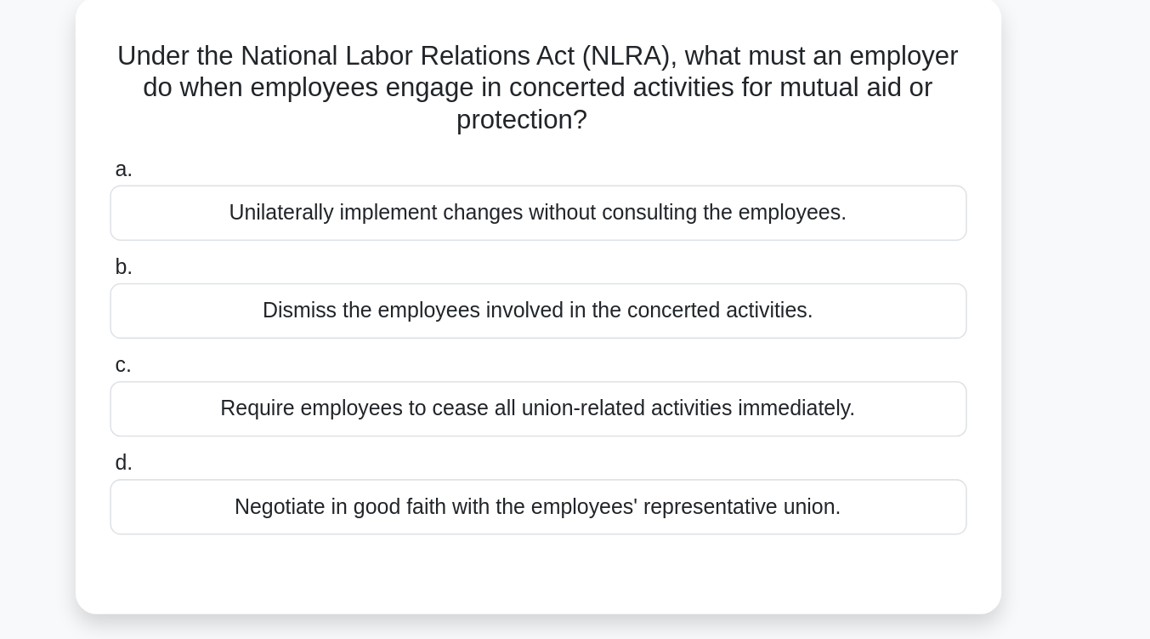
click at [662, 444] on div "Negotiate in good faith with the employees' representative union." at bounding box center [575, 443] width 551 height 36
click at [300, 421] on input "d. Negotiate in good faith with the employees' representative union." at bounding box center [300, 415] width 0 height 11
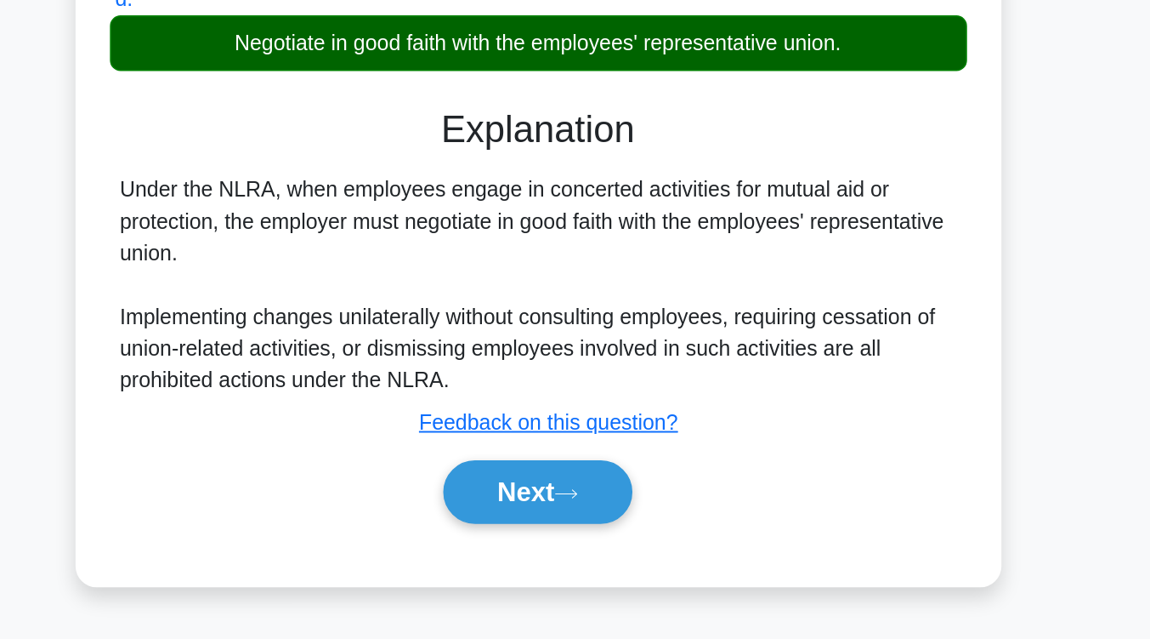
scroll to position [201, 0]
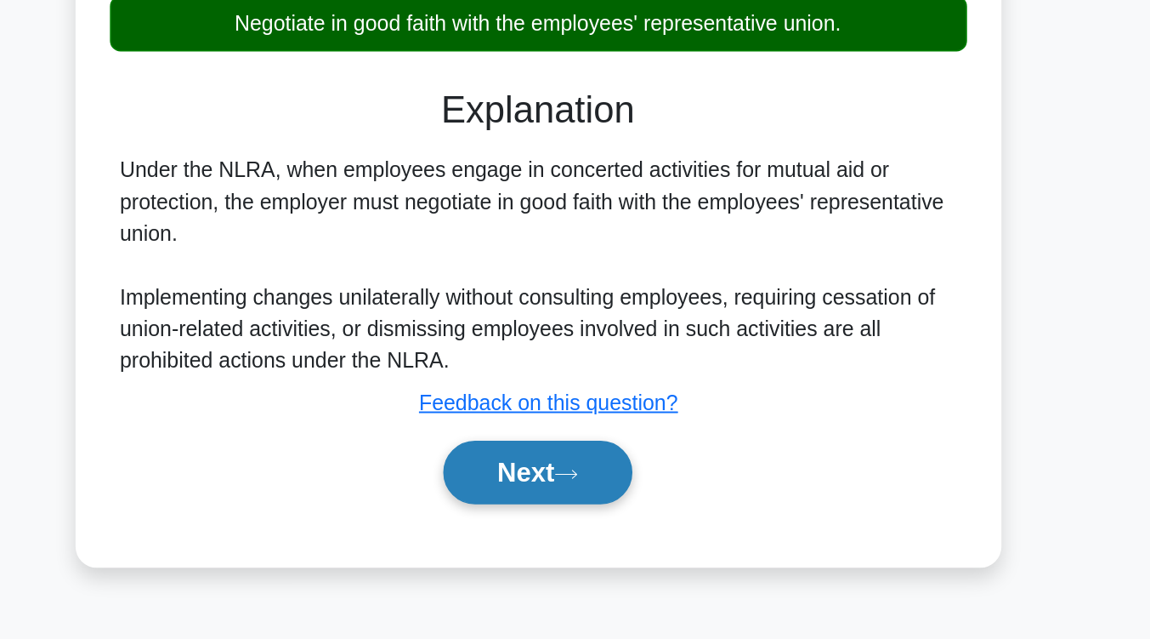
click at [608, 525] on button "Next" at bounding box center [575, 530] width 122 height 41
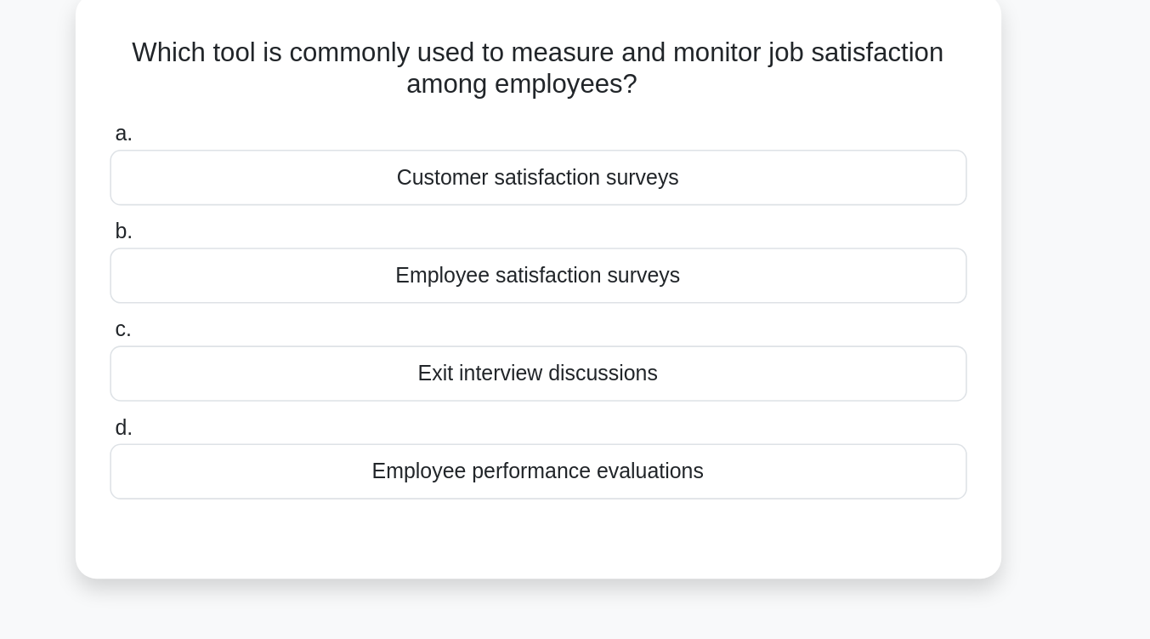
scroll to position [119, 0]
click at [630, 191] on div "Employee satisfaction surveys" at bounding box center [575, 178] width 551 height 36
click at [300, 156] on input "b. Employee satisfaction surveys" at bounding box center [300, 150] width 0 height 11
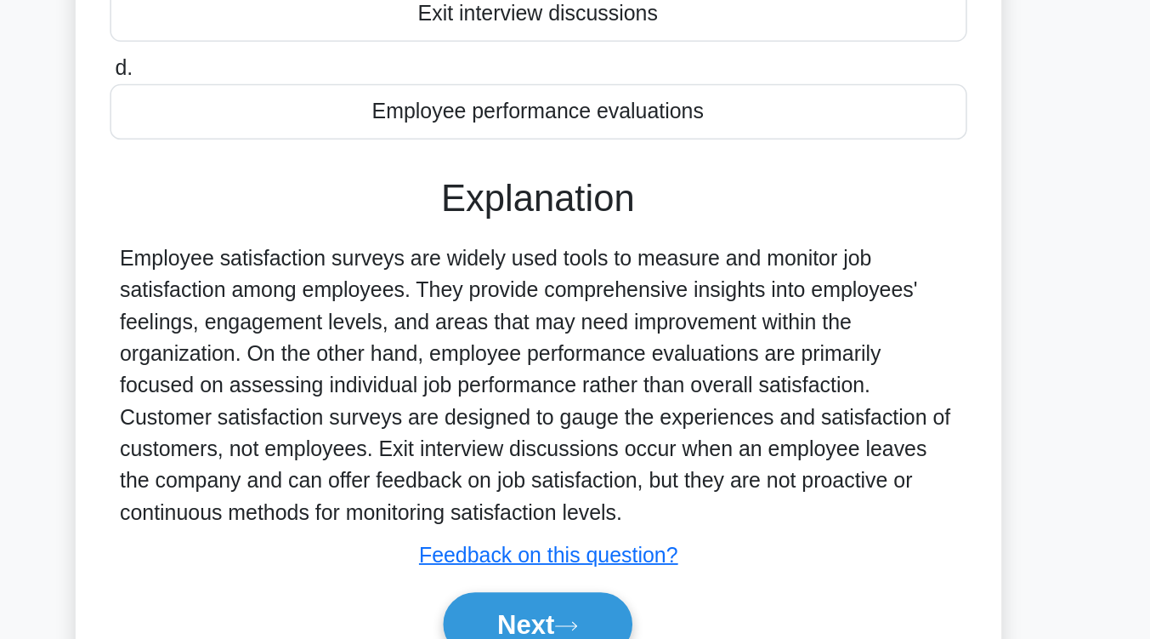
scroll to position [277, 0]
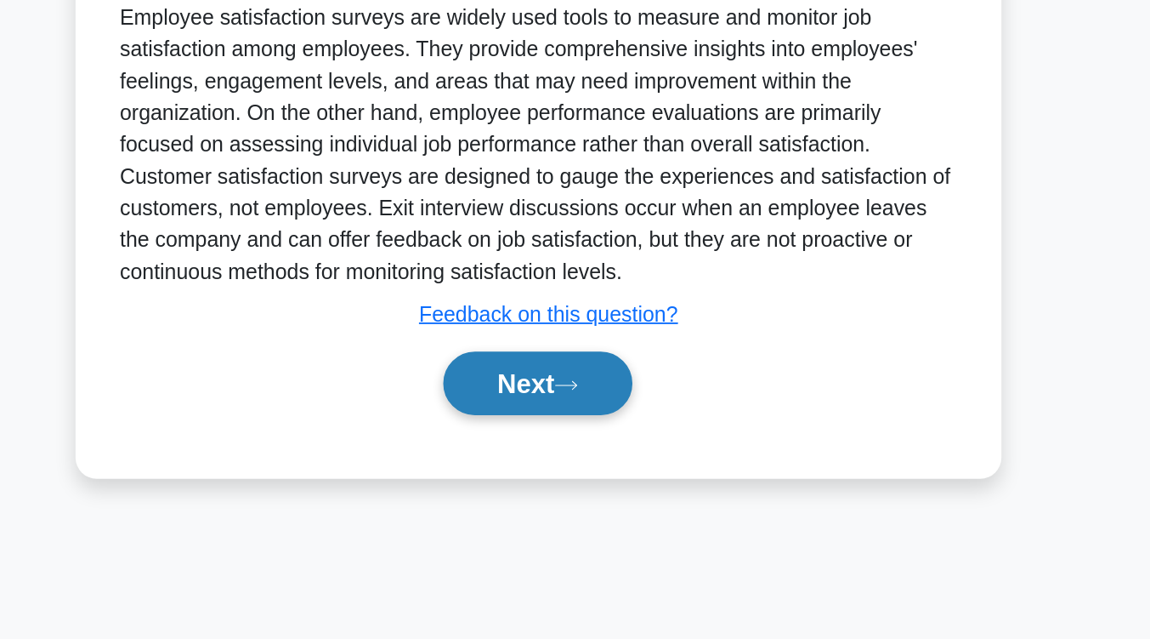
click at [621, 476] on button "Next" at bounding box center [575, 474] width 122 height 41
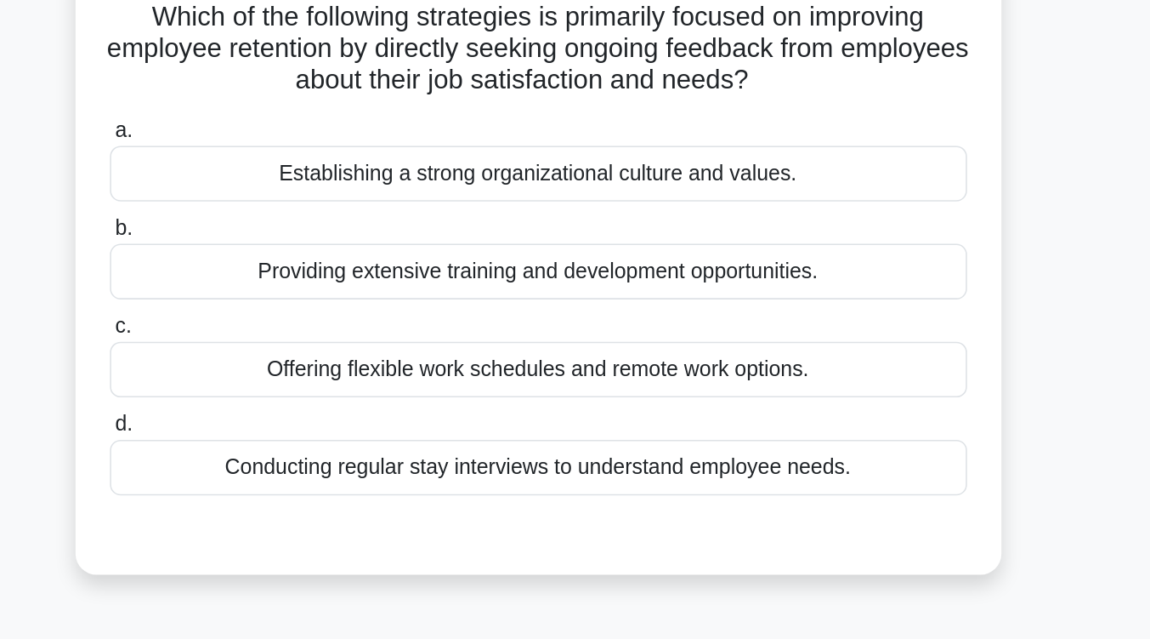
scroll to position [143, 0]
click at [616, 302] on div "Conducting regular stay interviews to understand employee needs." at bounding box center [575, 300] width 551 height 36
click at [300, 278] on input "d. Conducting regular stay interviews to understand employee needs." at bounding box center [300, 272] width 0 height 11
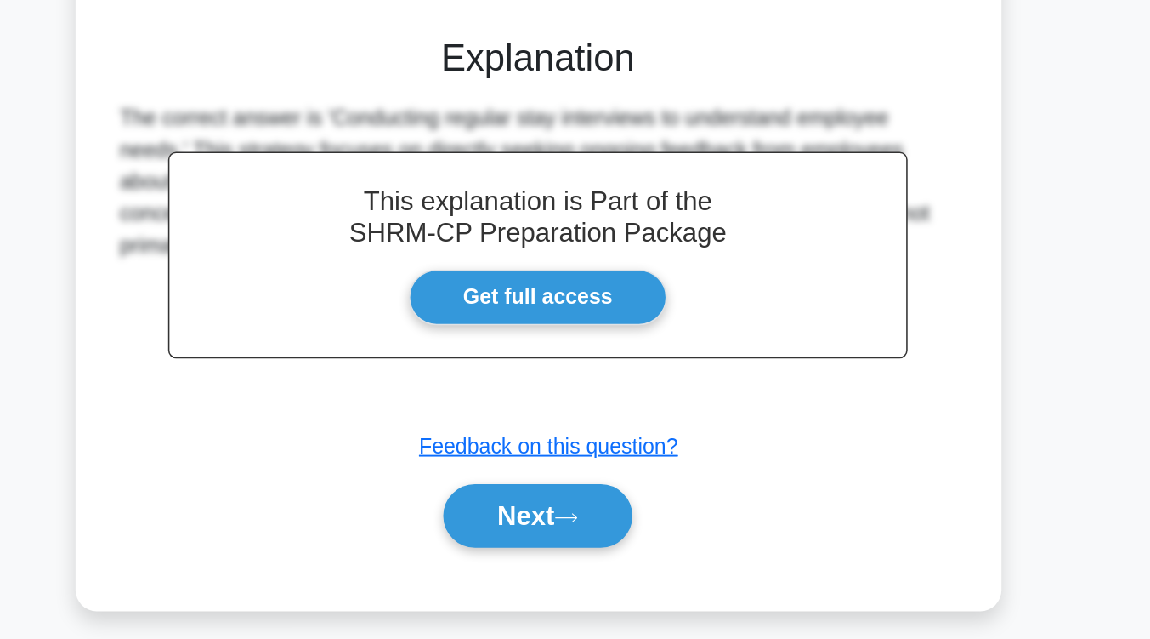
scroll to position [234, 0]
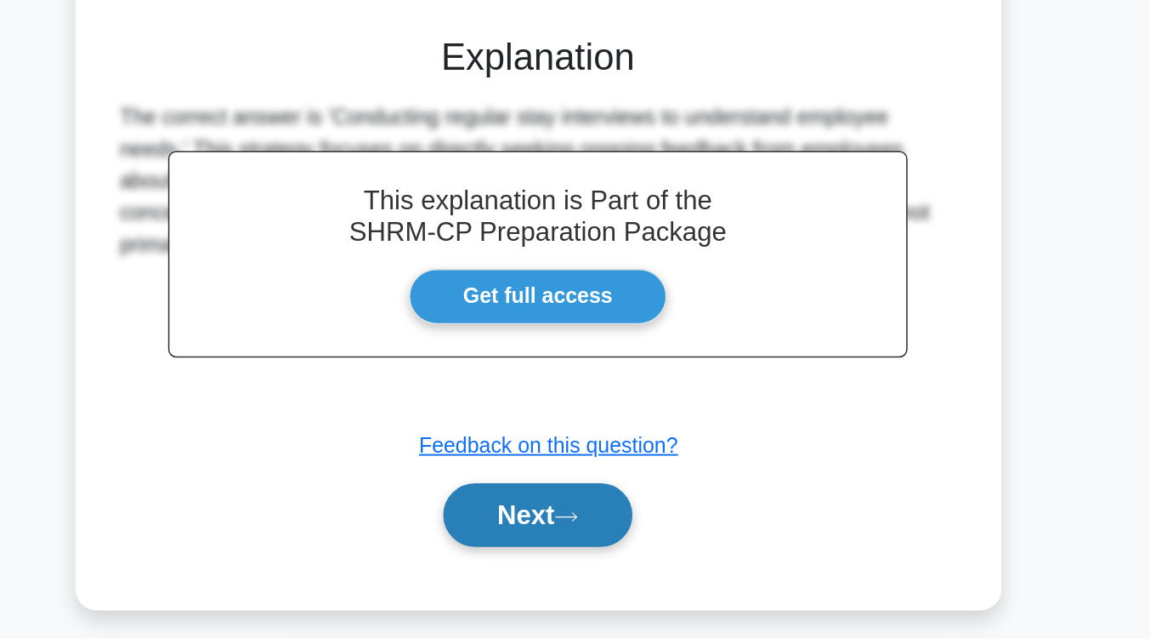
click at [606, 569] on button "Next" at bounding box center [575, 558] width 122 height 41
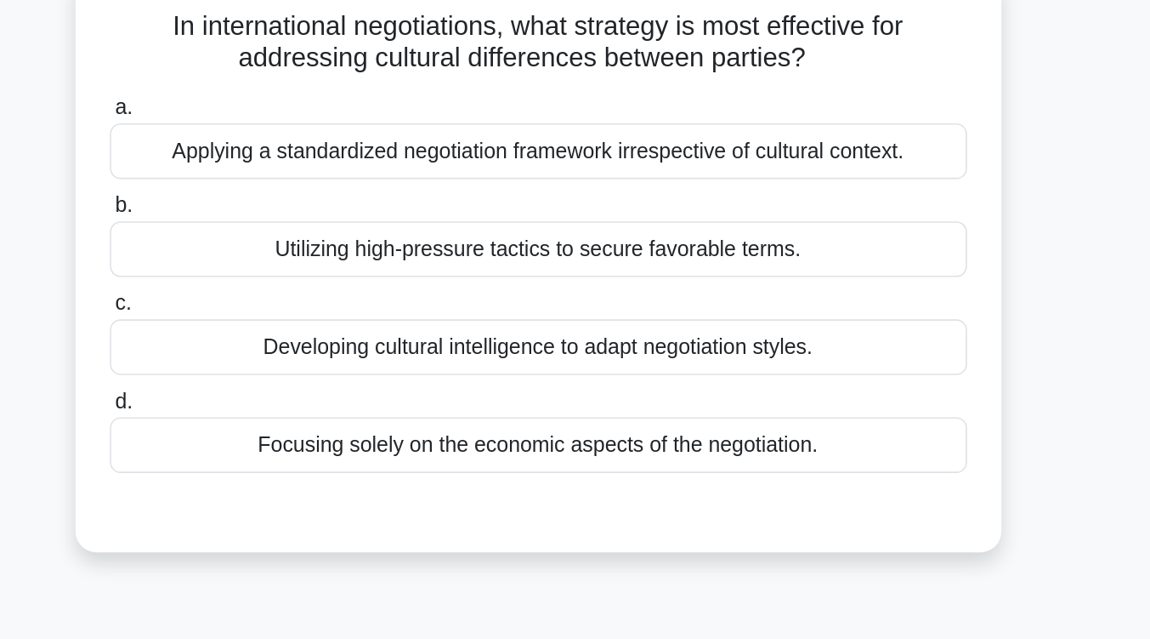
scroll to position [133, 0]
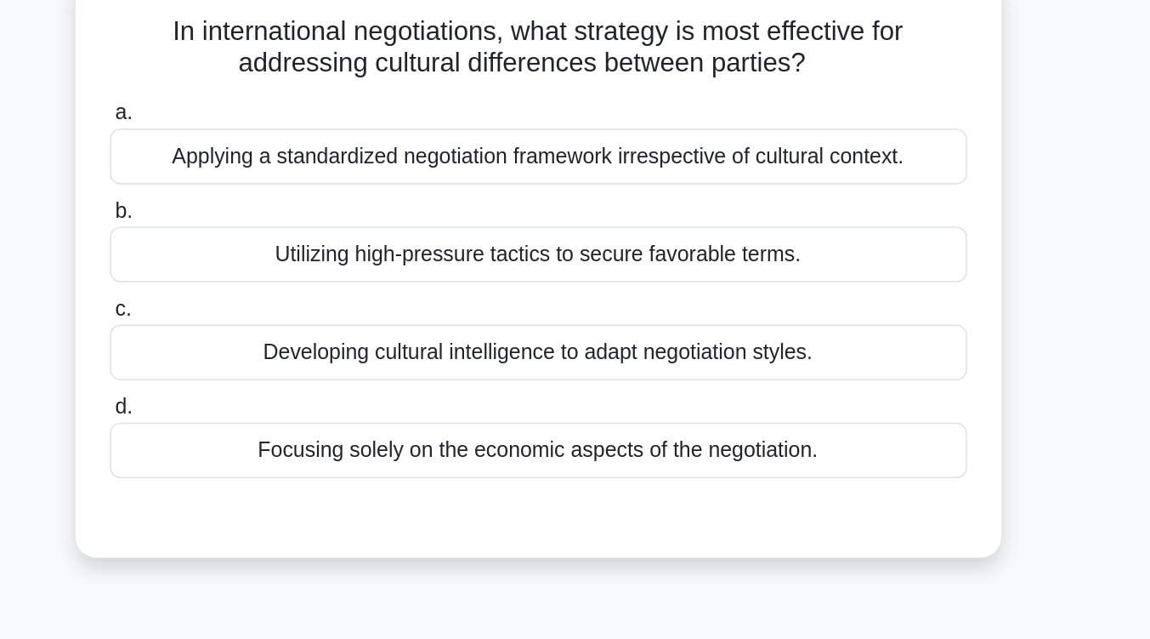
click at [662, 236] on div "Developing cultural intelligence to adapt negotiation styles." at bounding box center [575, 226] width 551 height 36
click at [300, 204] on input "c. Developing cultural intelligence to adapt negotiation styles." at bounding box center [300, 198] width 0 height 11
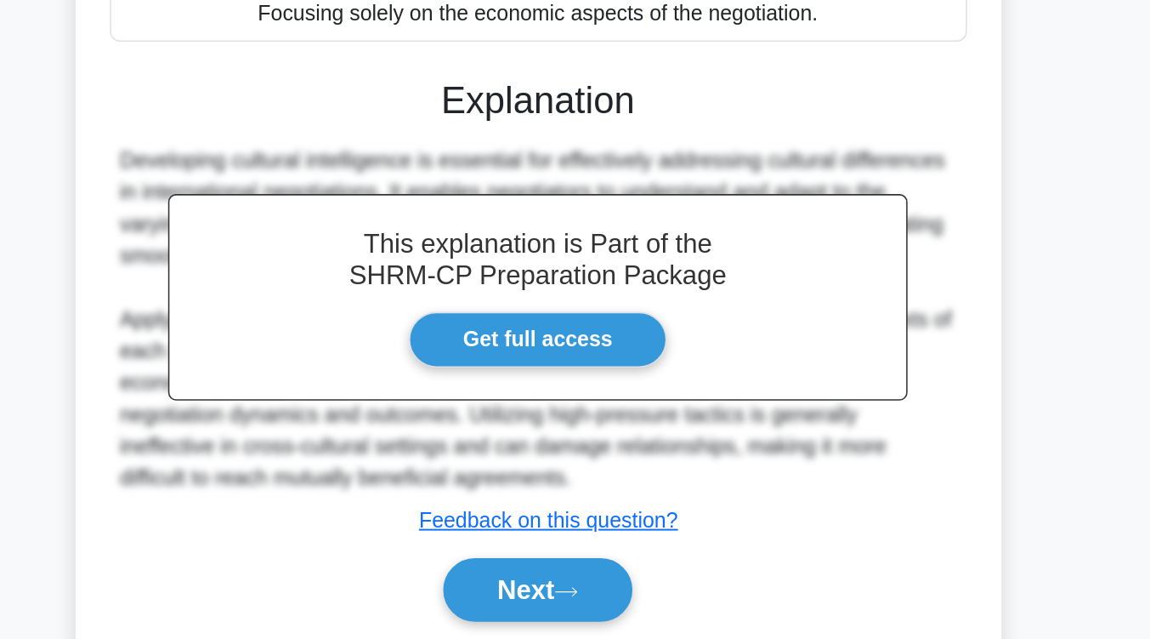
scroll to position [260, 0]
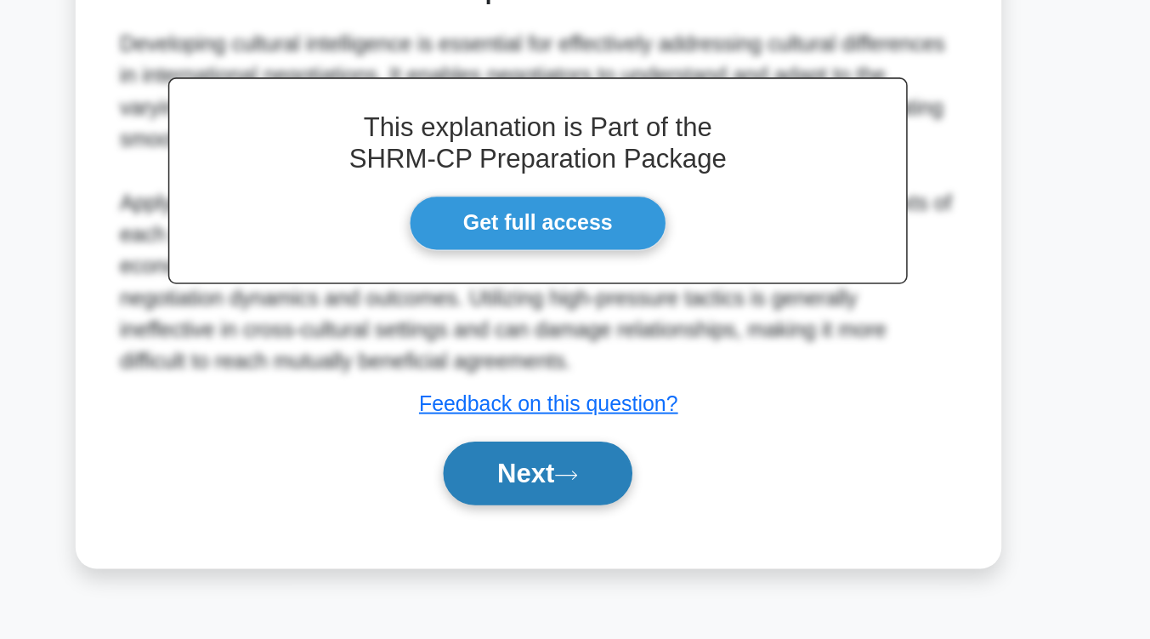
click at [602, 547] on button "Next" at bounding box center [575, 532] width 122 height 41
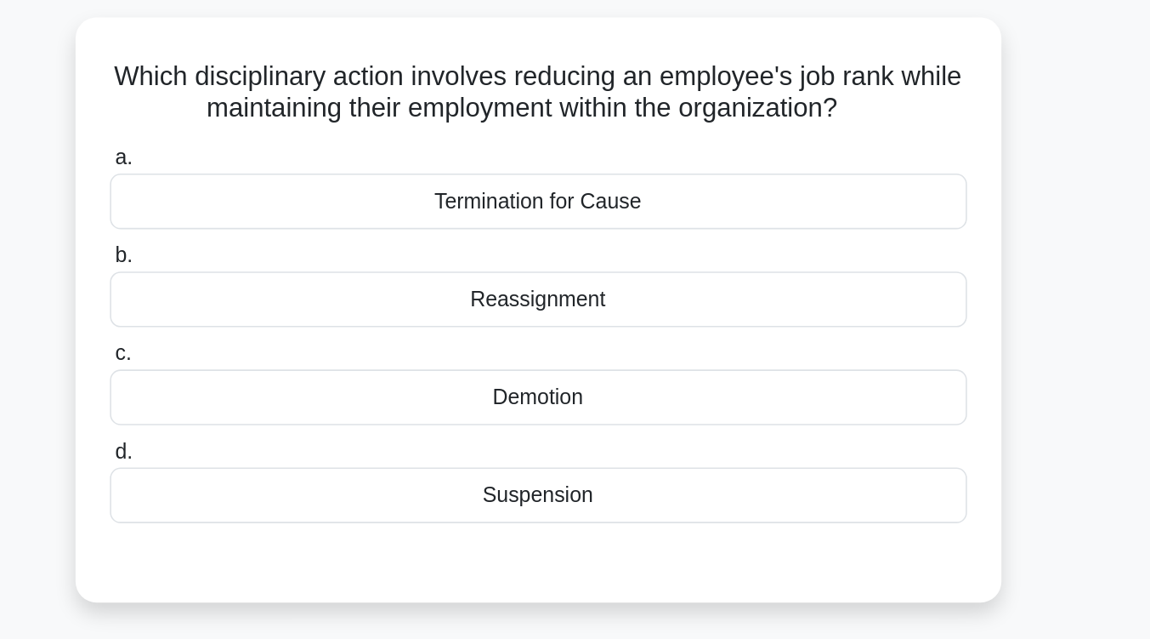
scroll to position [109, 0]
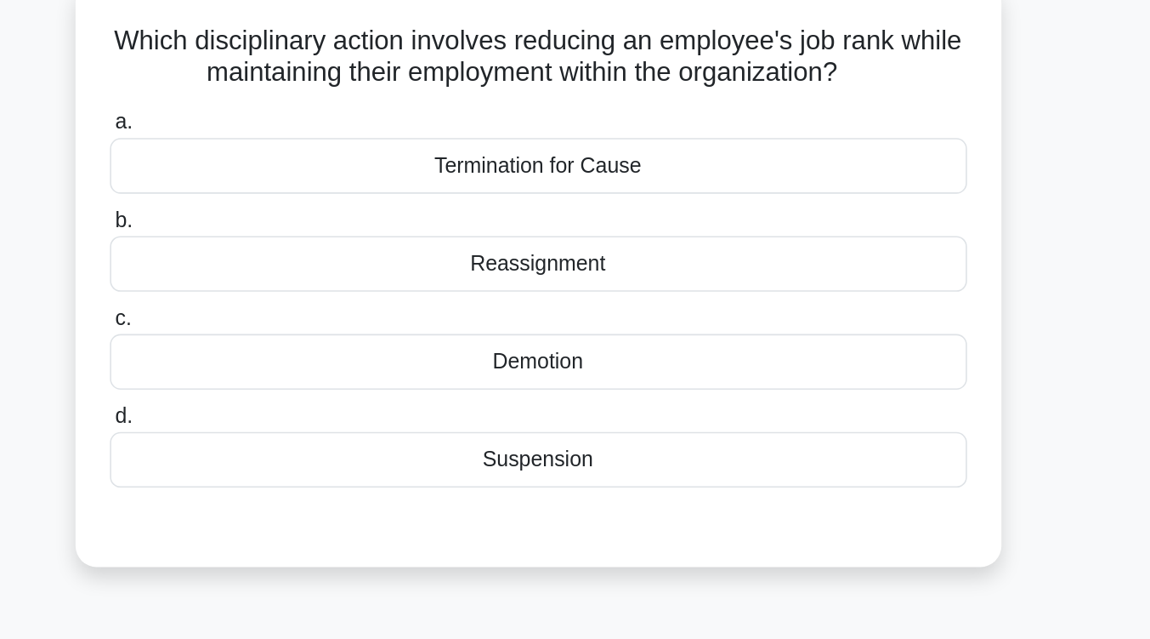
click at [616, 259] on div "Demotion" at bounding box center [575, 251] width 551 height 36
click at [300, 229] on input "c. Demotion" at bounding box center [300, 223] width 0 height 11
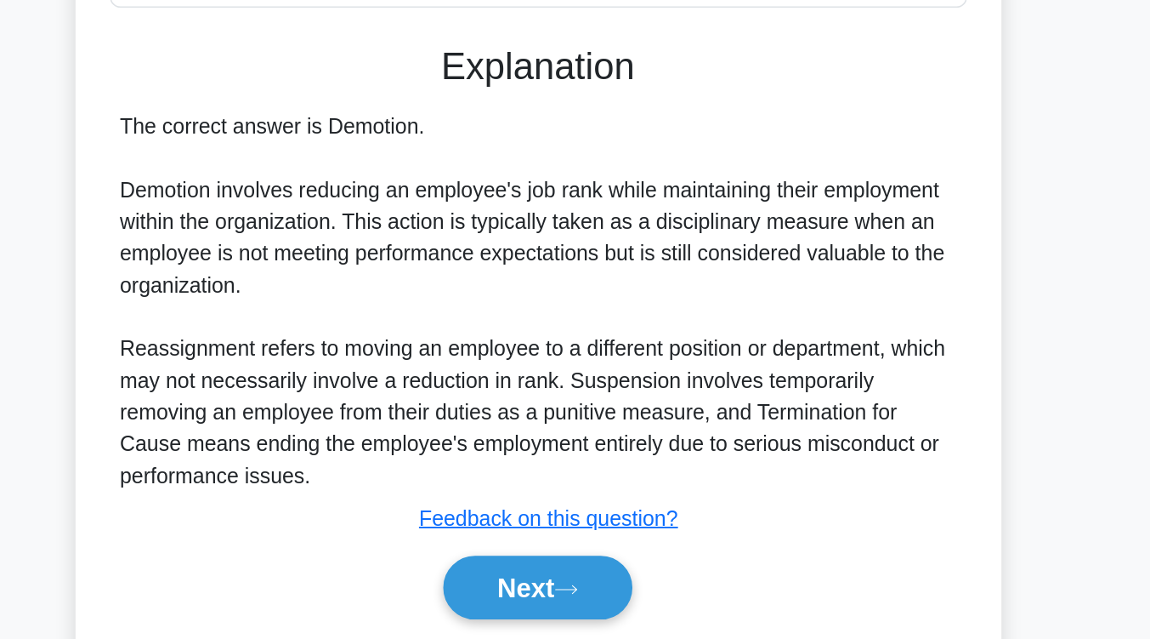
scroll to position [280, 0]
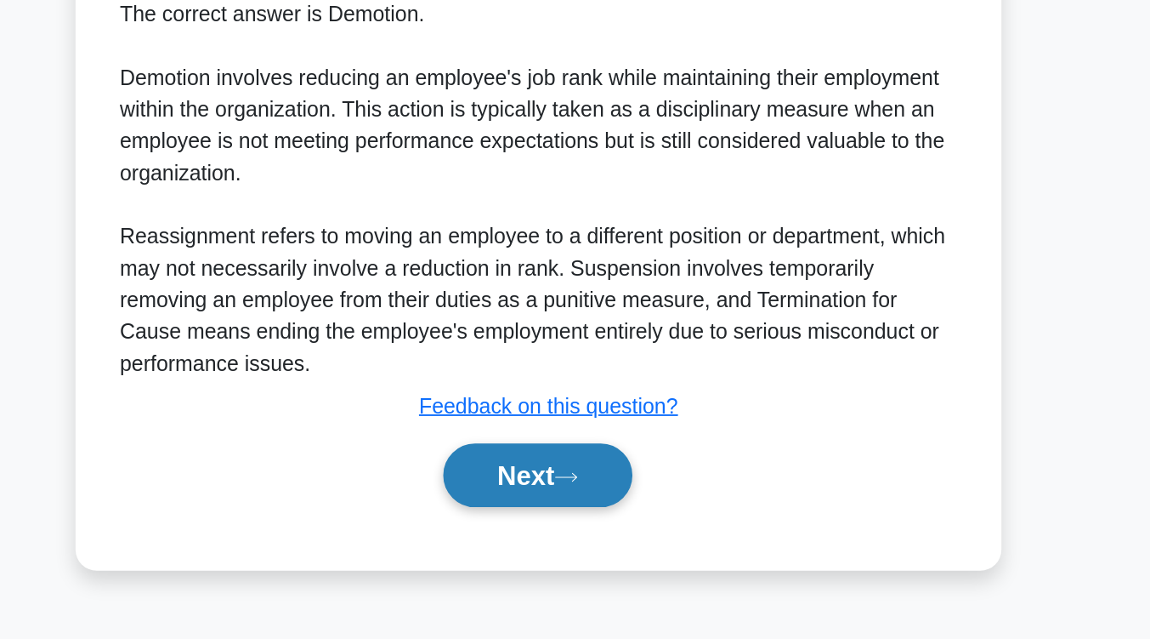
click at [601, 531] on icon at bounding box center [593, 534] width 15 height 9
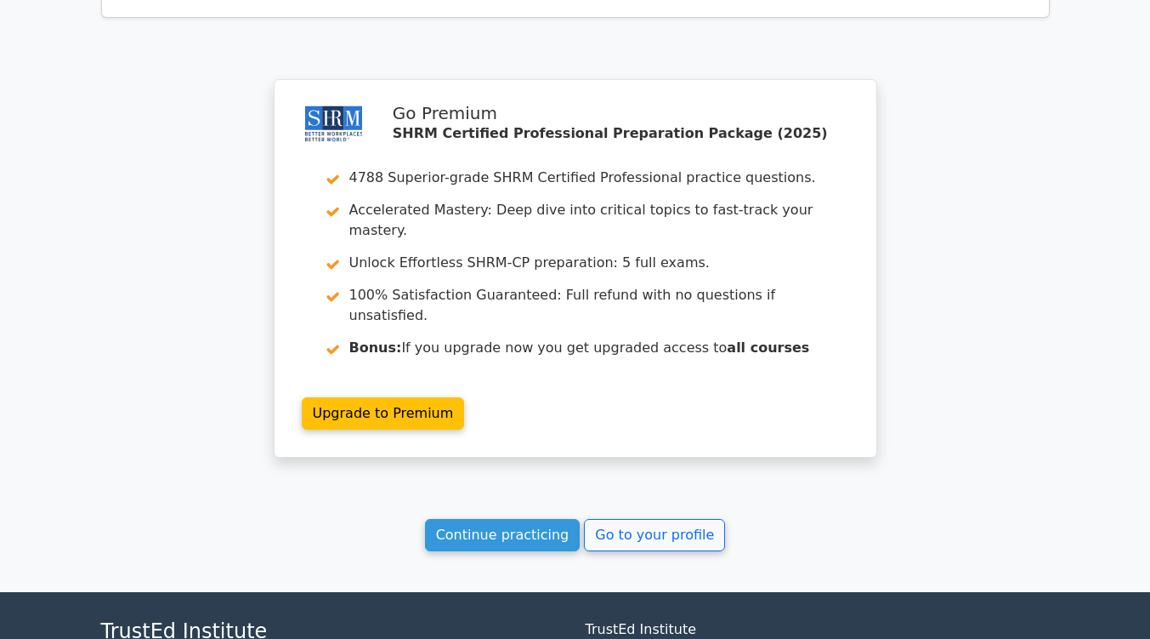
scroll to position [2180, 0]
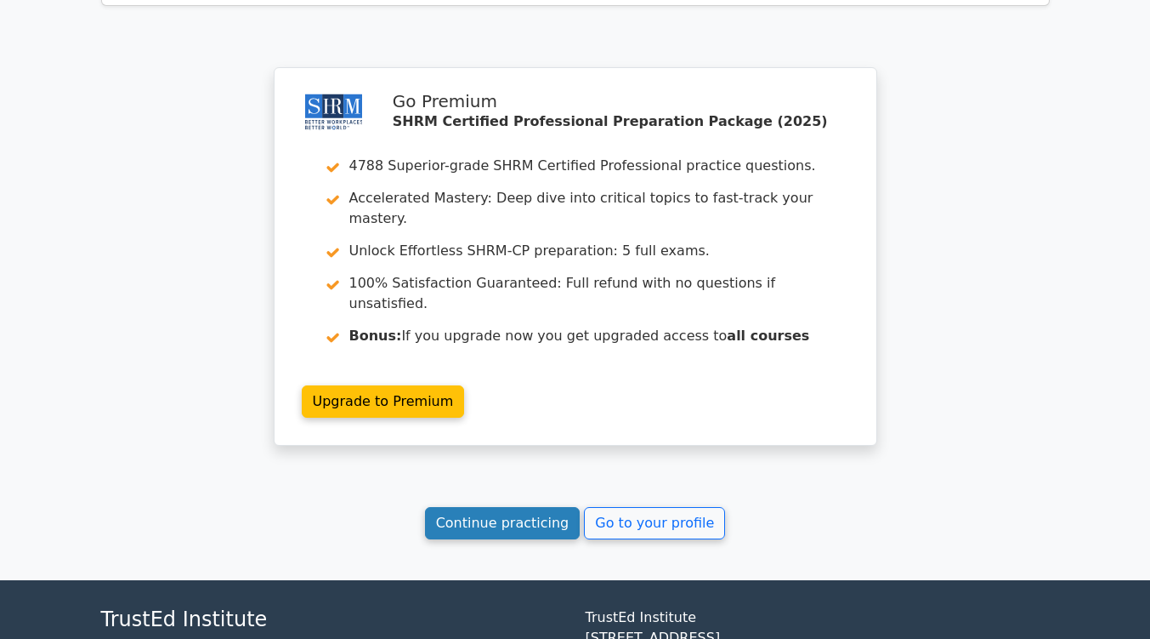
click at [521, 507] on link "Continue practicing" at bounding box center [503, 523] width 156 height 32
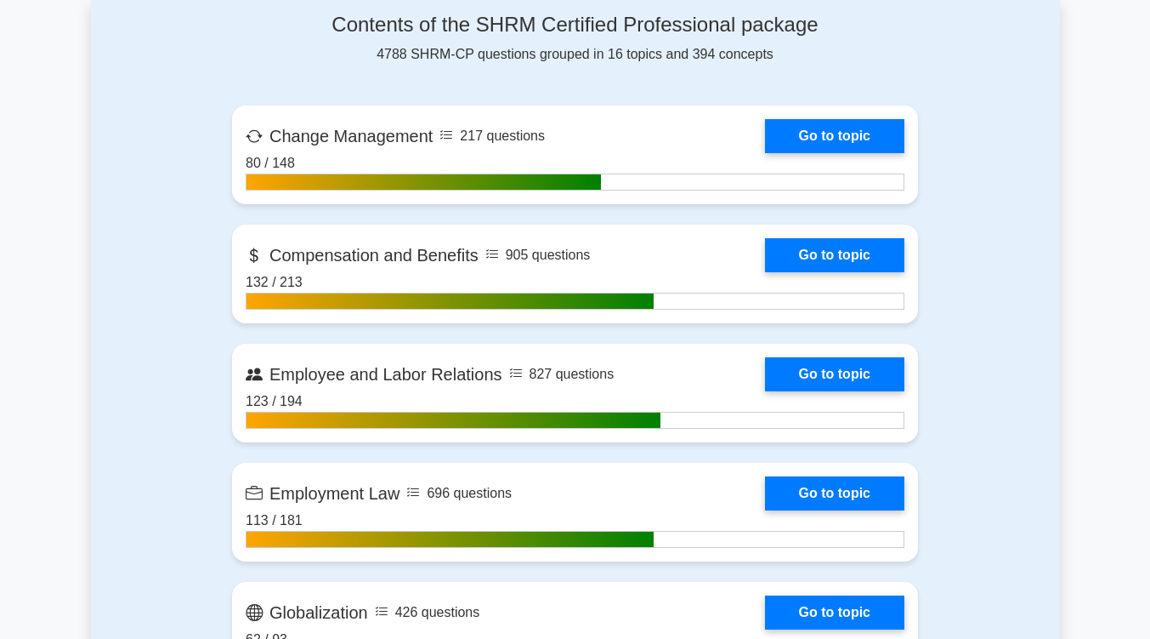
scroll to position [1087, 0]
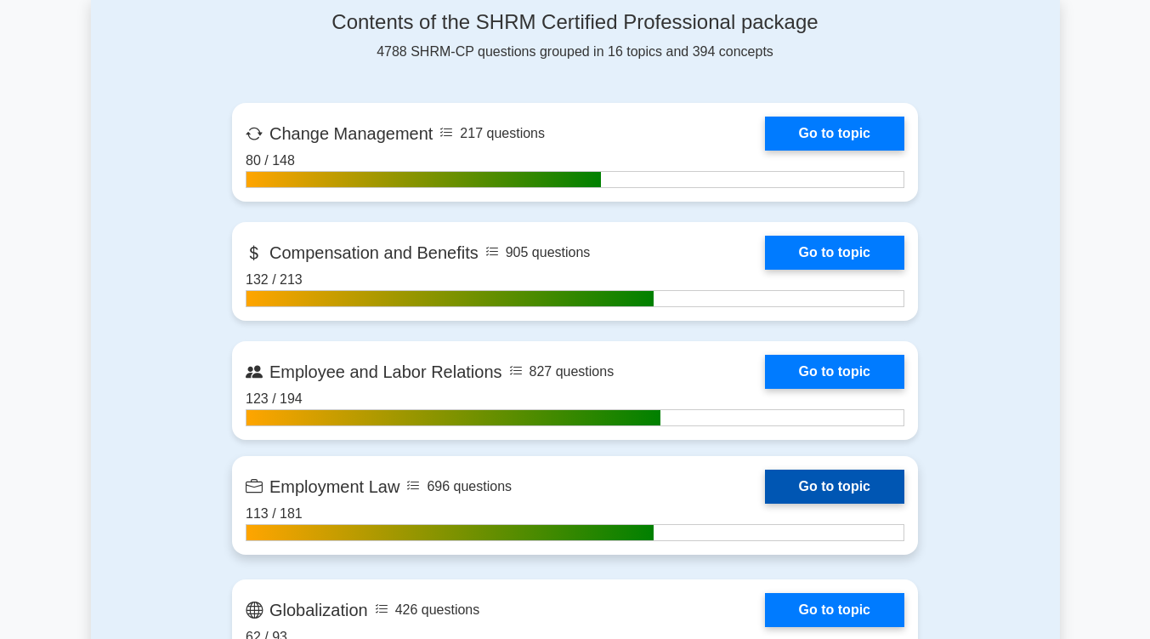
click at [841, 475] on link "Go to topic" at bounding box center [834, 486] width 139 height 34
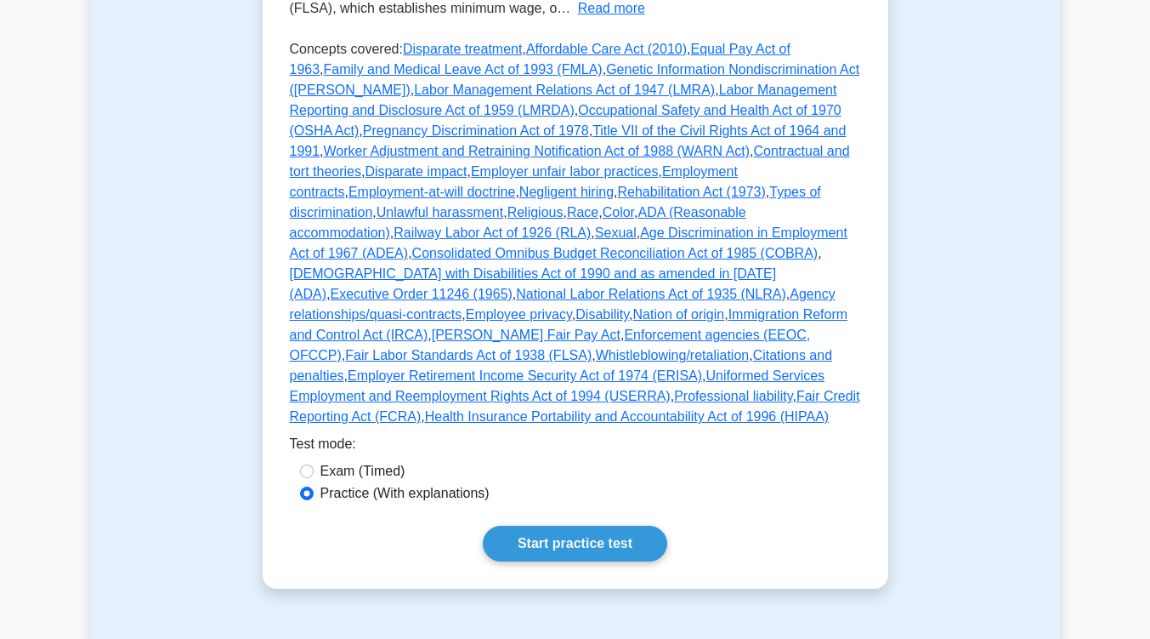
scroll to position [600, 0]
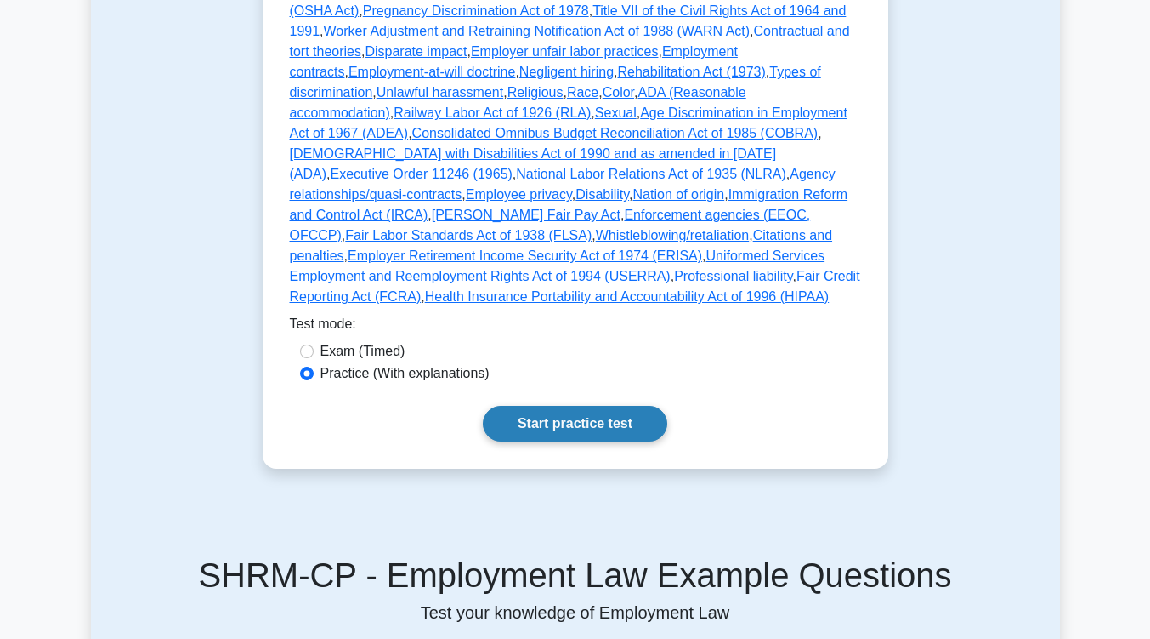
click at [643, 406] on link "Start practice test" at bounding box center [575, 424] width 185 height 36
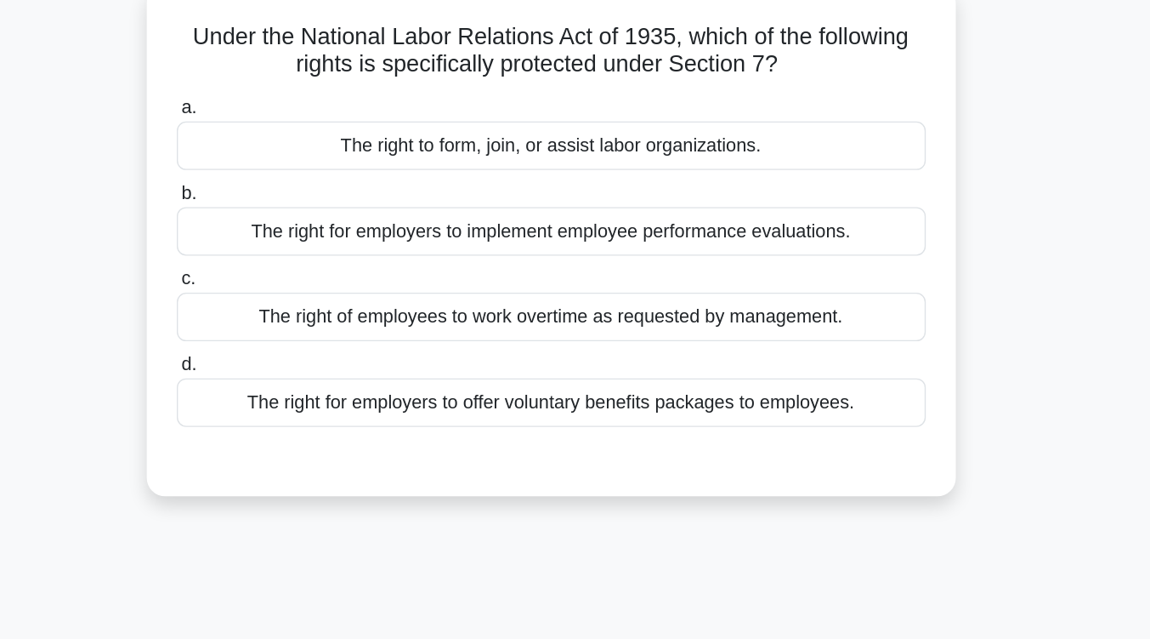
click at [701, 214] on div "The right to form, join, or assist labor organizations." at bounding box center [575, 214] width 551 height 36
click at [300, 191] on input "a. The right to form, join, or assist labor organizations." at bounding box center [300, 185] width 0 height 11
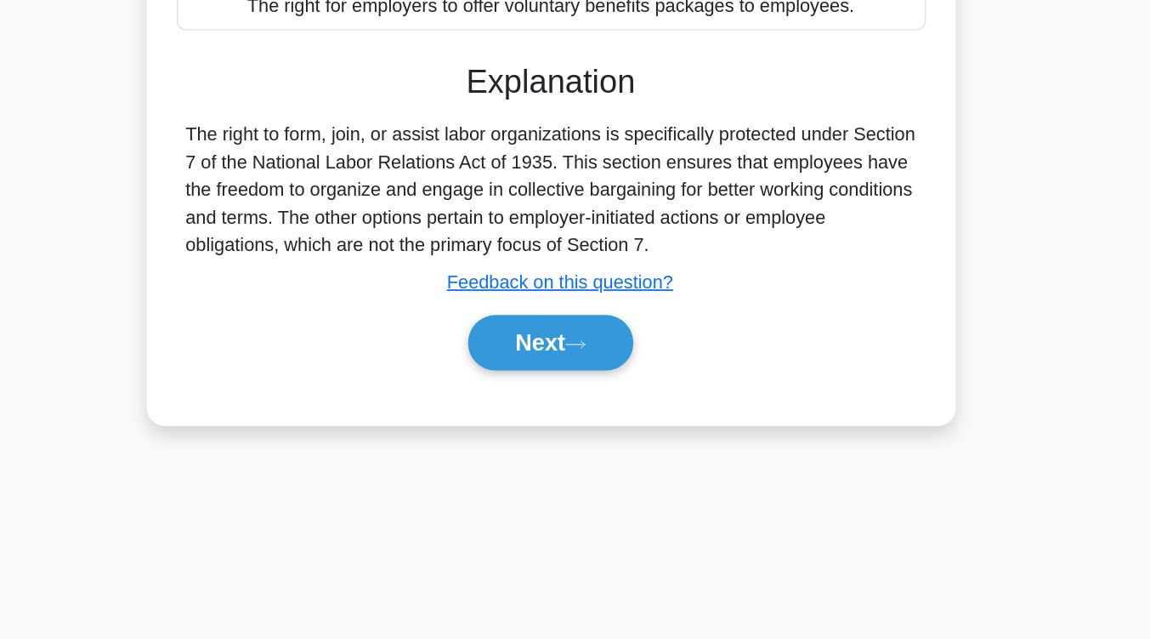
scroll to position [280, 0]
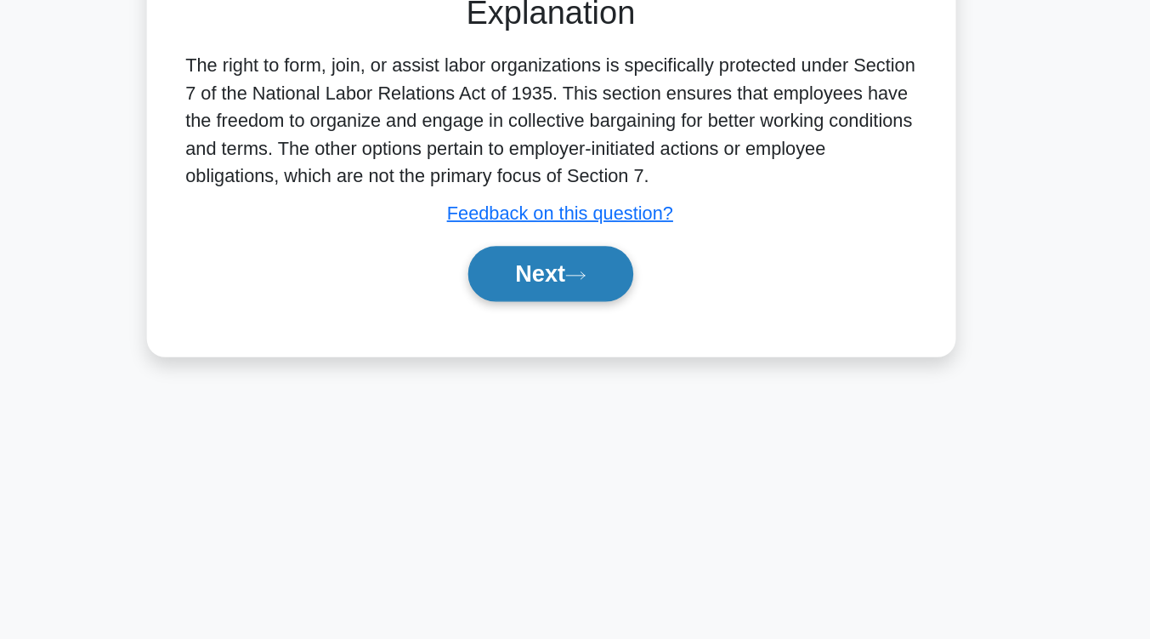
click at [602, 378] on button "Next" at bounding box center [575, 369] width 122 height 41
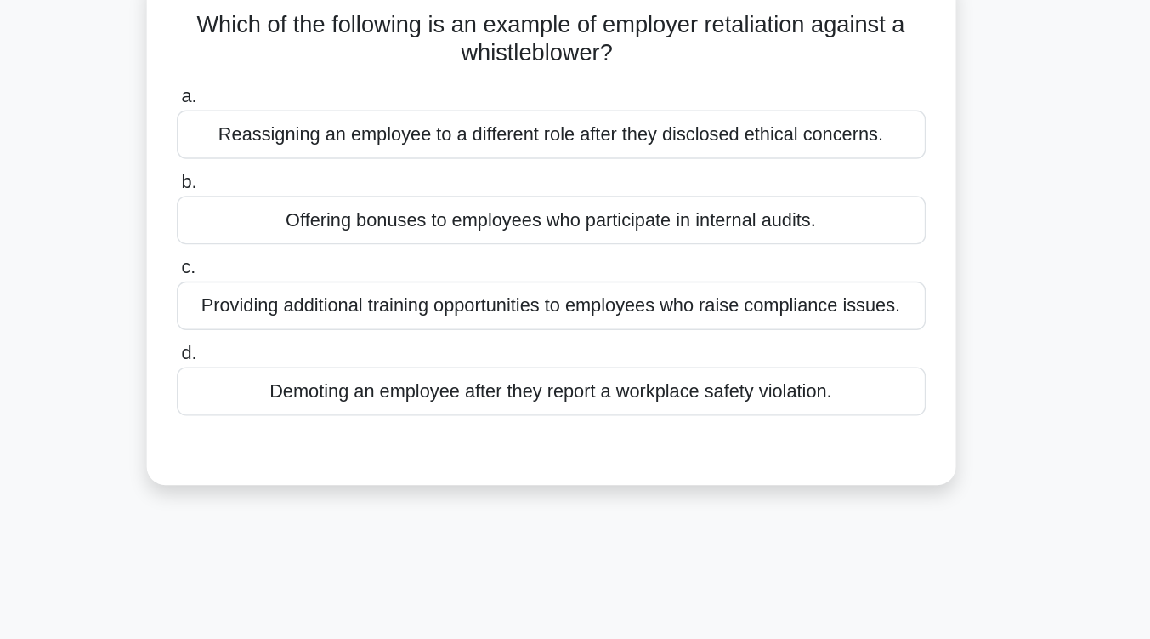
scroll to position [116, 0]
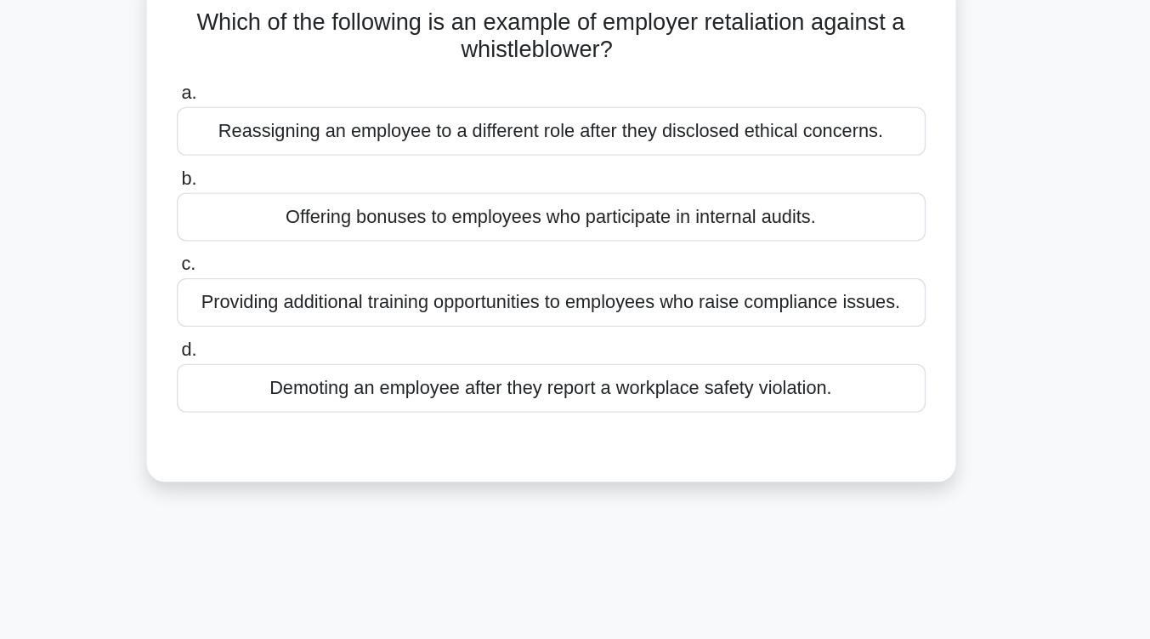
click at [606, 295] on div "Demoting an employee after they report a workplace safety violation." at bounding box center [575, 286] width 551 height 36
click at [300, 264] on input "d. Demoting an employee after they report a workplace safety violation." at bounding box center [300, 258] width 0 height 11
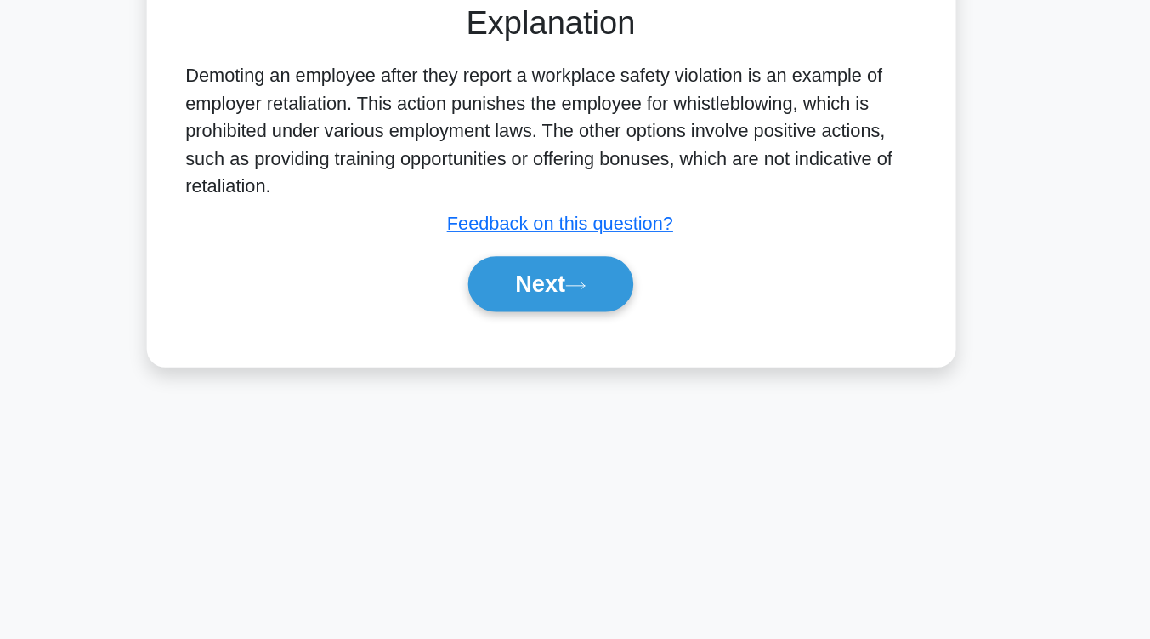
scroll to position [280, 0]
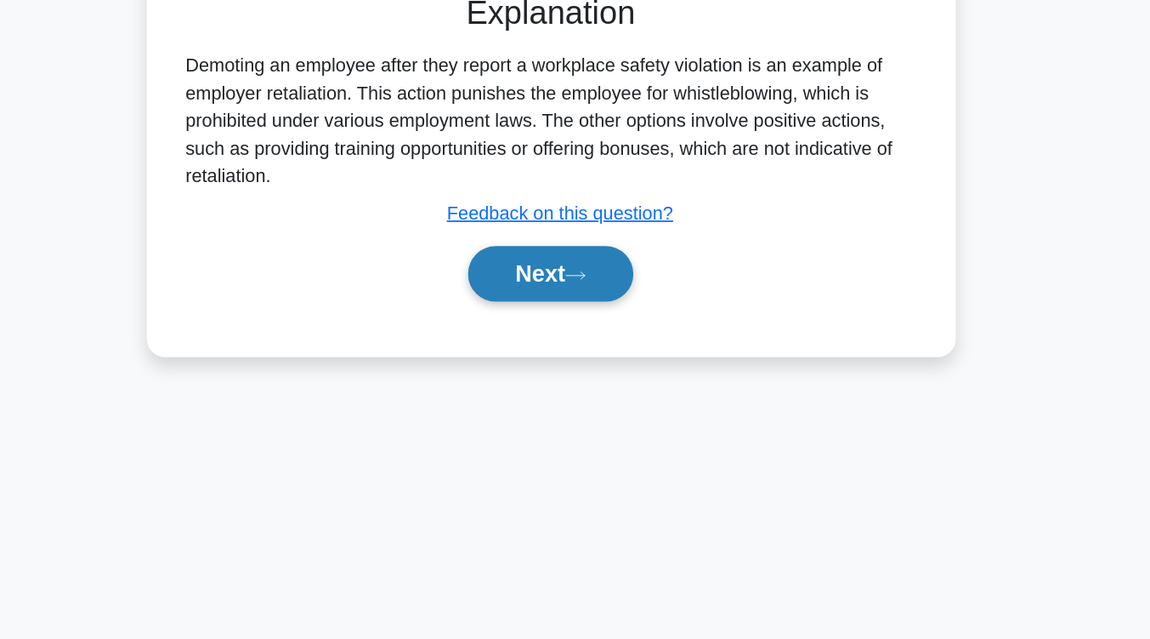
click at [565, 375] on button "Next" at bounding box center [575, 369] width 122 height 41
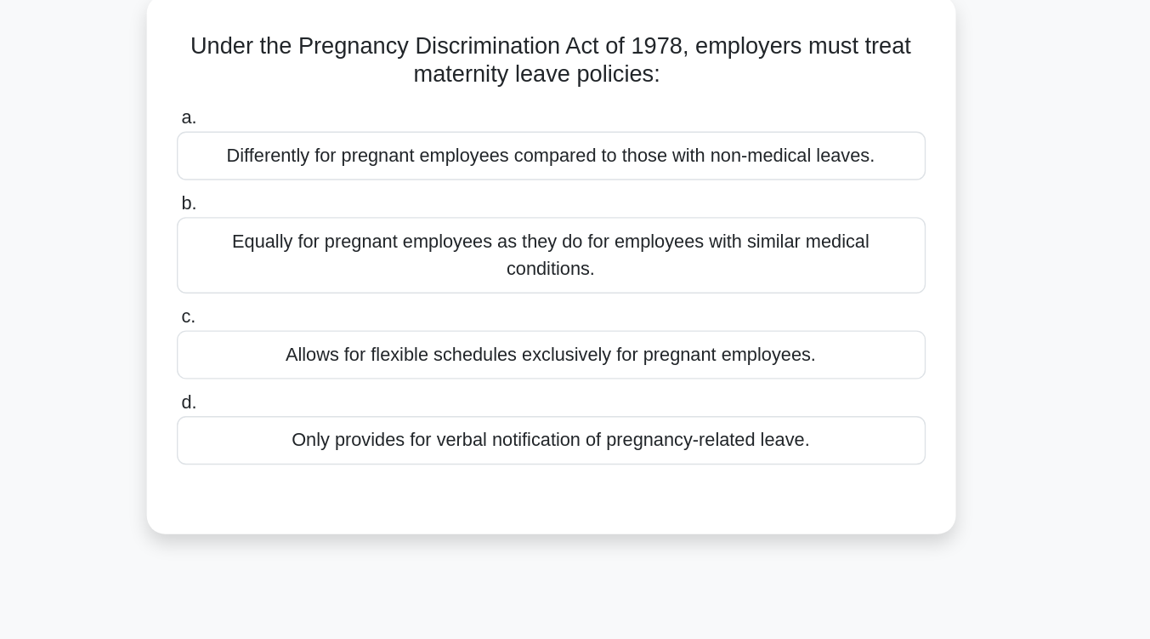
scroll to position [102, 0]
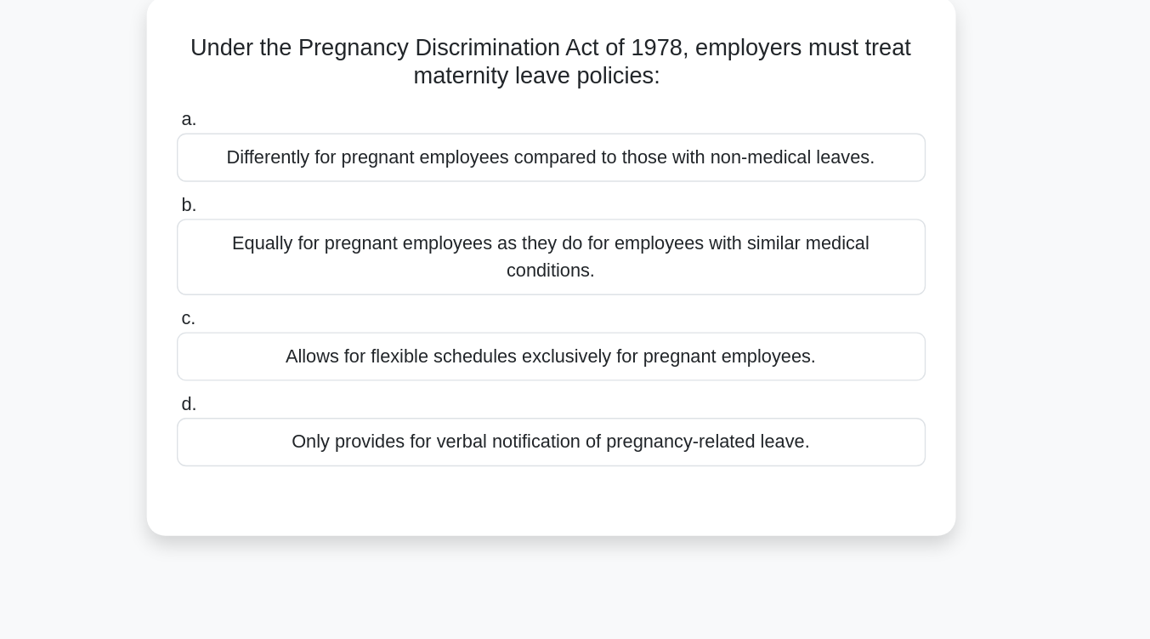
click at [565, 207] on div "Equally for pregnant employees as they do for employees with similar medical co…" at bounding box center [575, 189] width 551 height 56
click at [300, 156] on input "b. Equally for pregnant employees as they do for employees with similar medical…" at bounding box center [300, 150] width 0 height 11
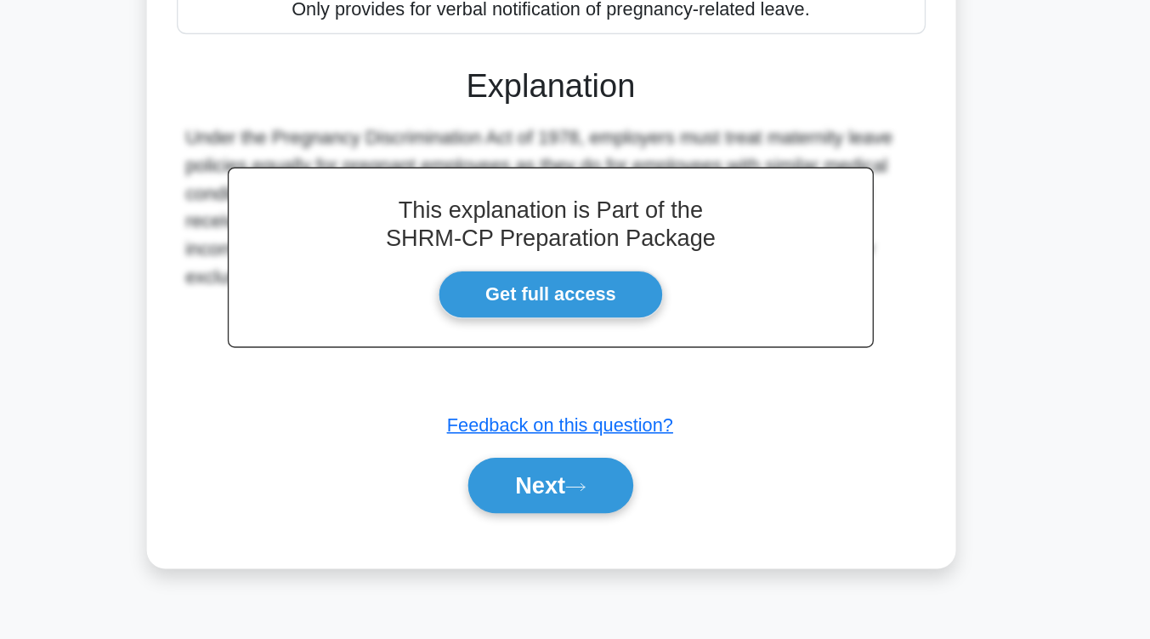
scroll to position [252, 0]
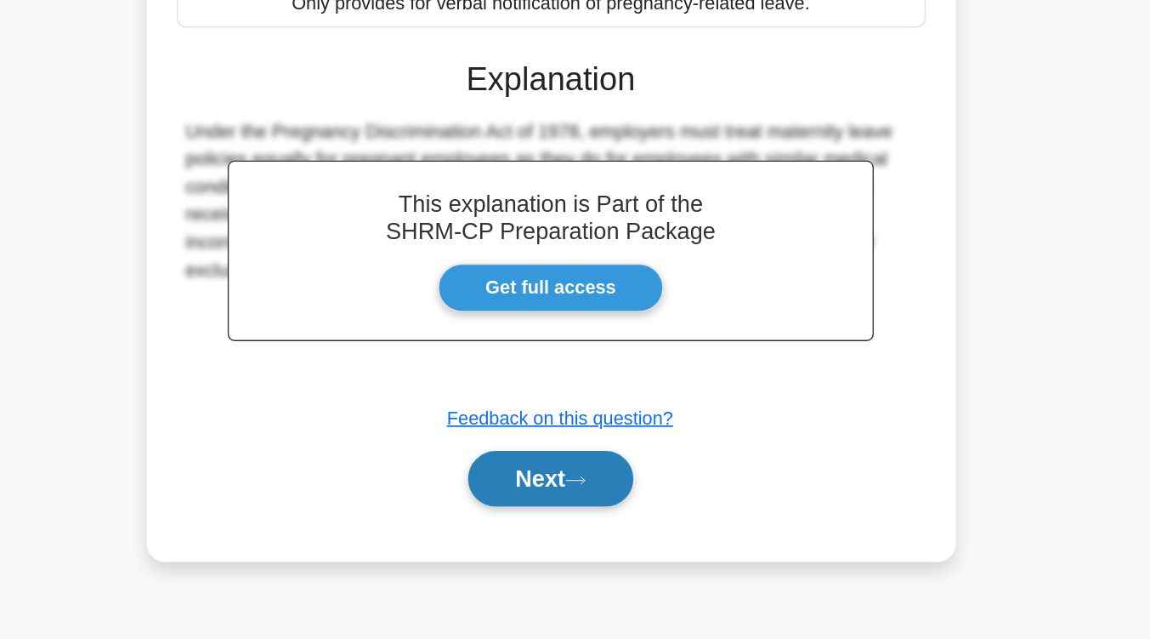
click at [561, 519] on button "Next" at bounding box center [575, 520] width 122 height 41
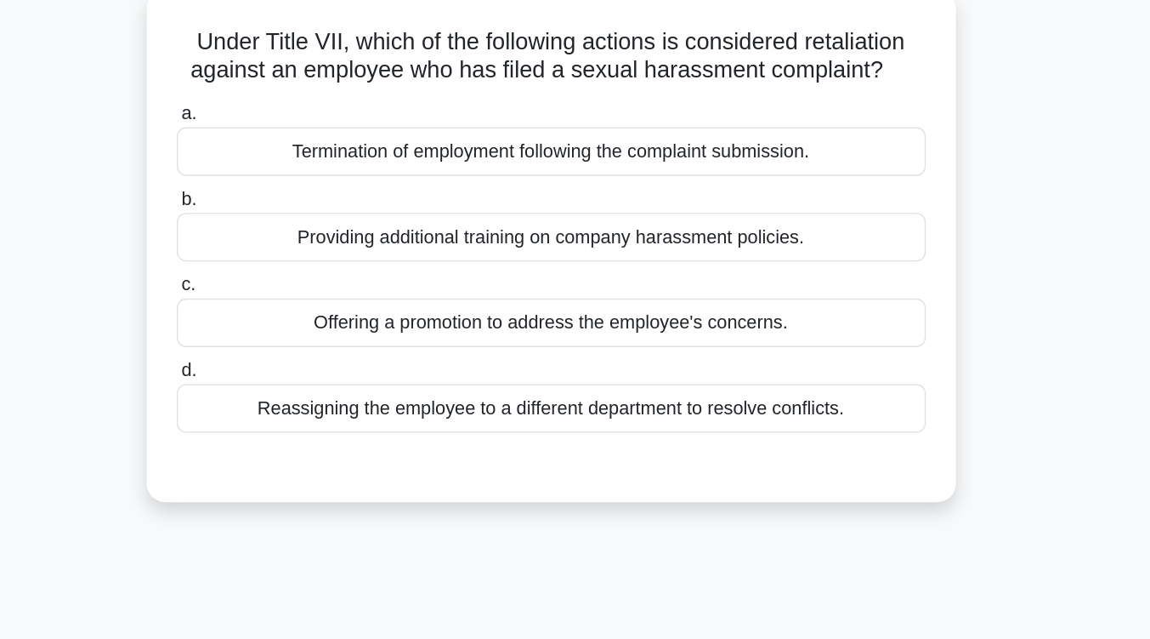
scroll to position [105, 0]
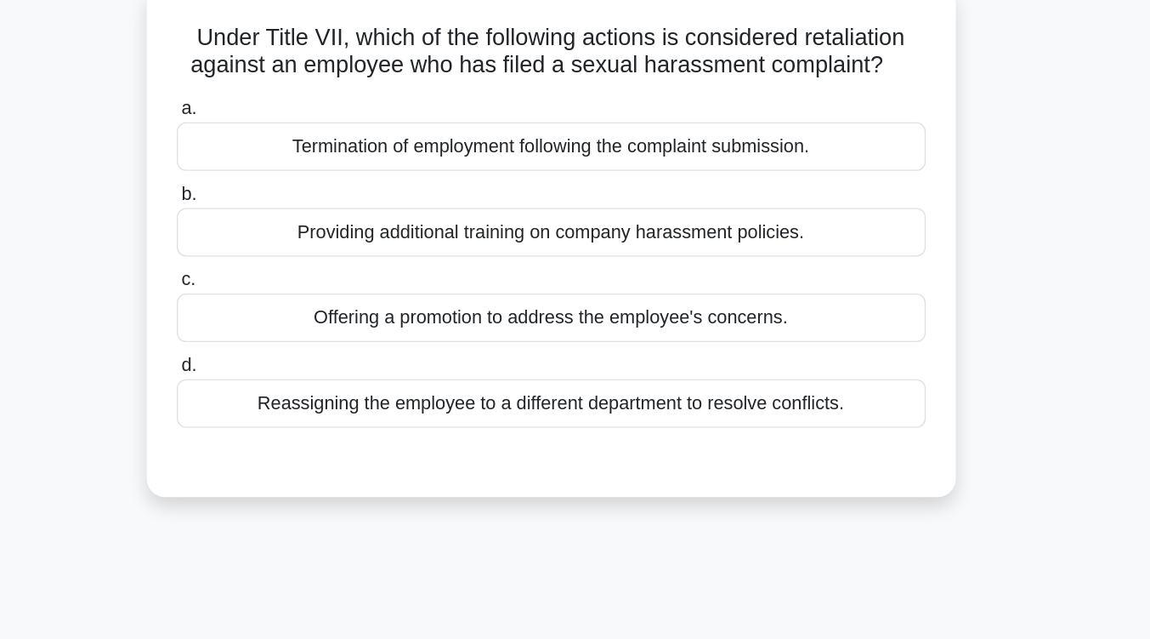
click at [650, 116] on div "Termination of employment following the complaint submission." at bounding box center [575, 108] width 551 height 36
click at [300, 86] on input "a. Termination of employment following the complaint submission." at bounding box center [300, 80] width 0 height 11
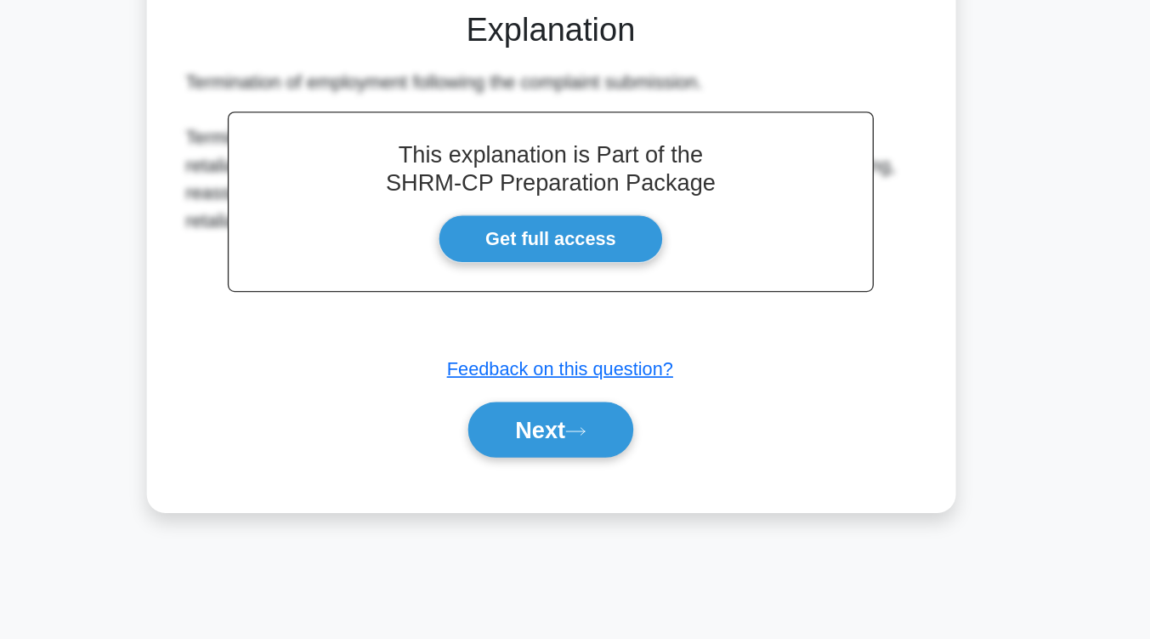
scroll to position [280, 0]
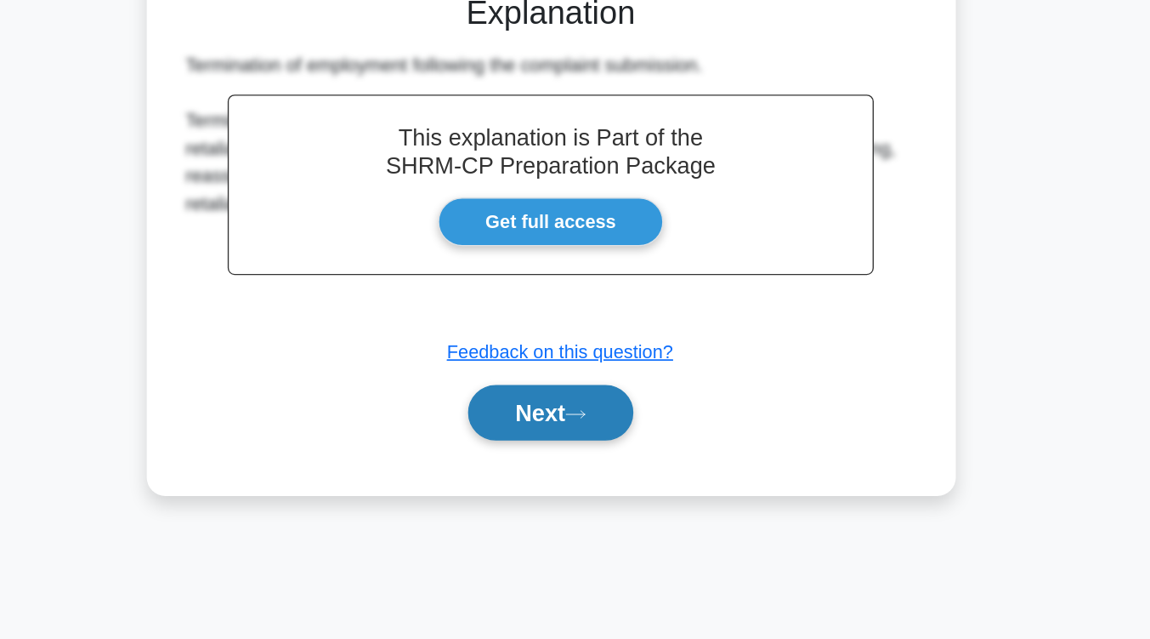
click at [601, 480] on button "Next" at bounding box center [575, 471] width 122 height 41
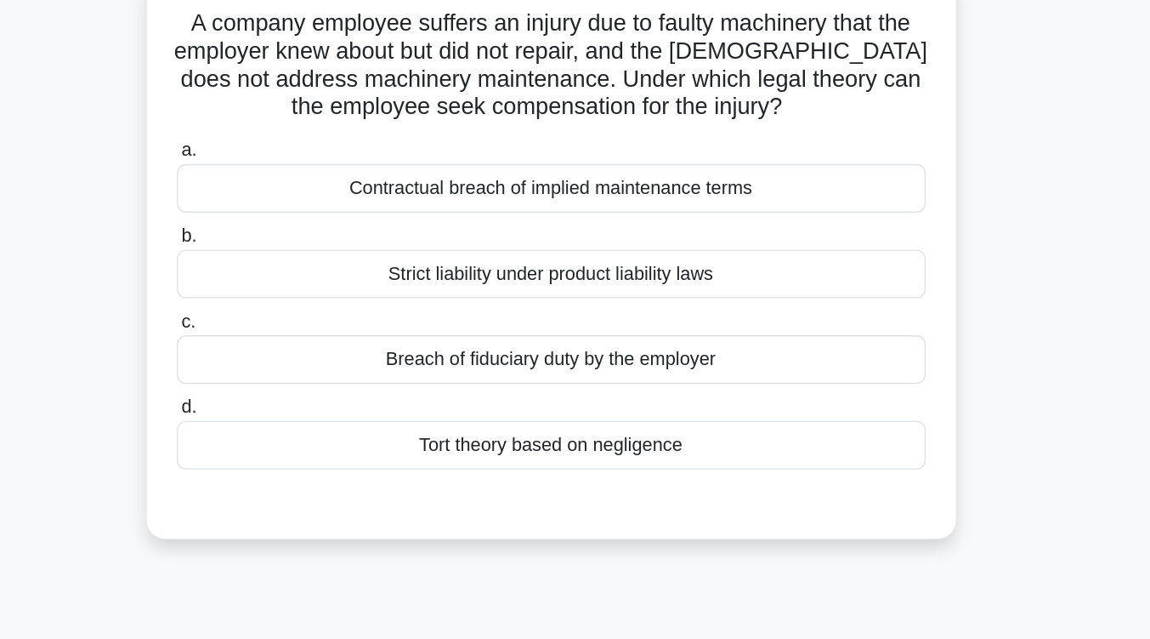
scroll to position [117, 0]
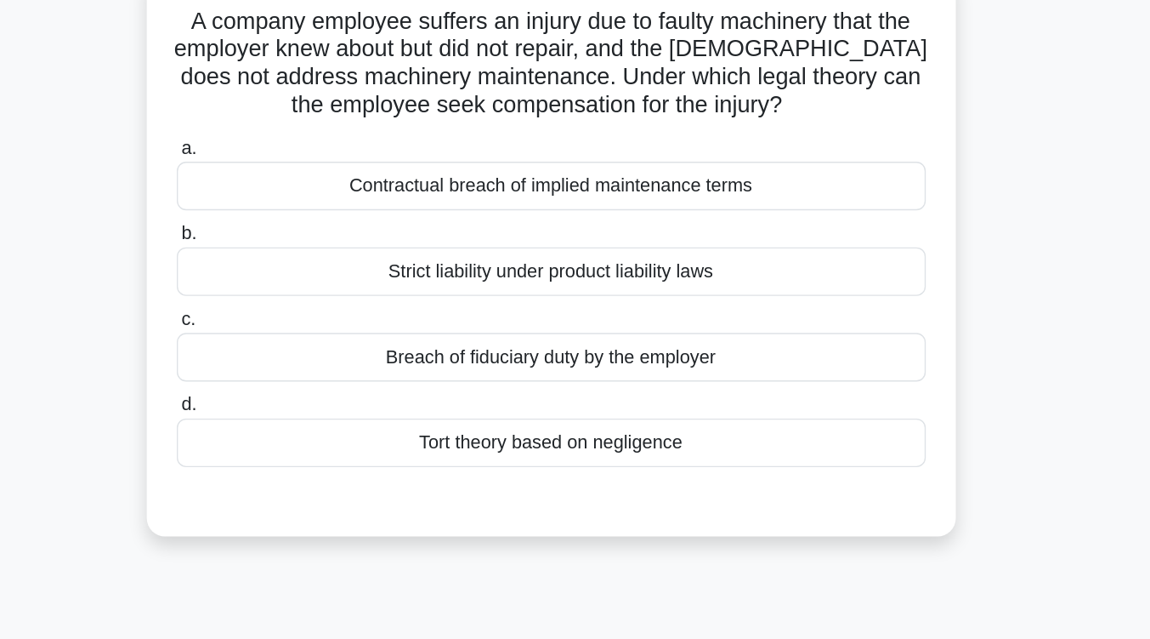
click at [708, 328] on div "Tort theory based on negligence" at bounding box center [575, 326] width 551 height 36
click at [300, 304] on input "d. Tort theory based on negligence" at bounding box center [300, 297] width 0 height 11
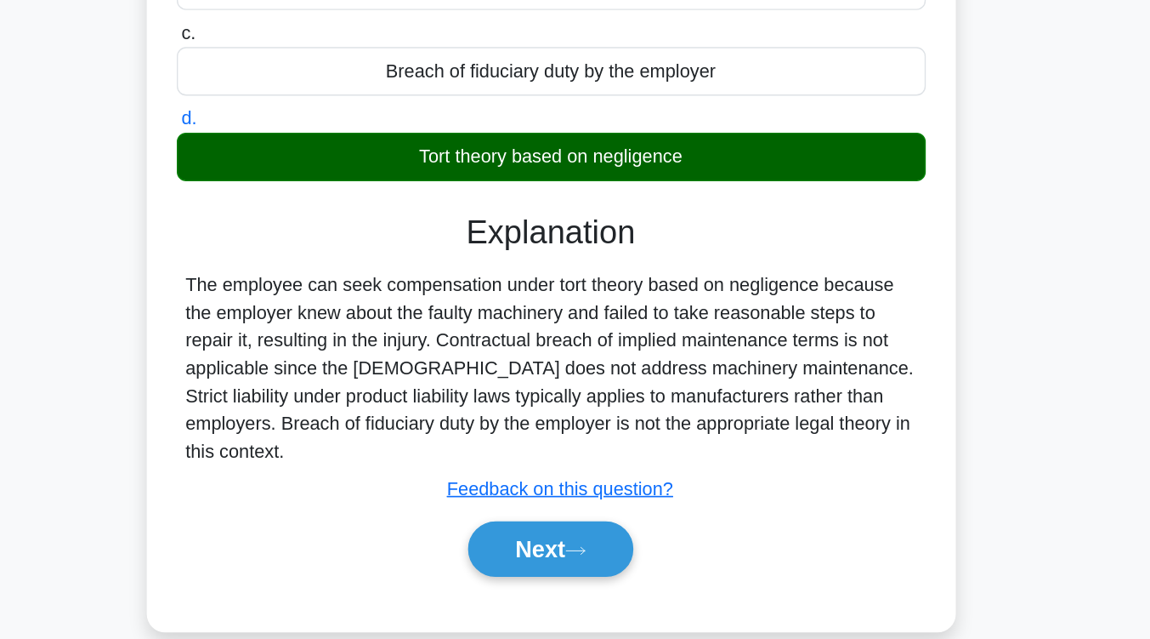
scroll to position [280, 0]
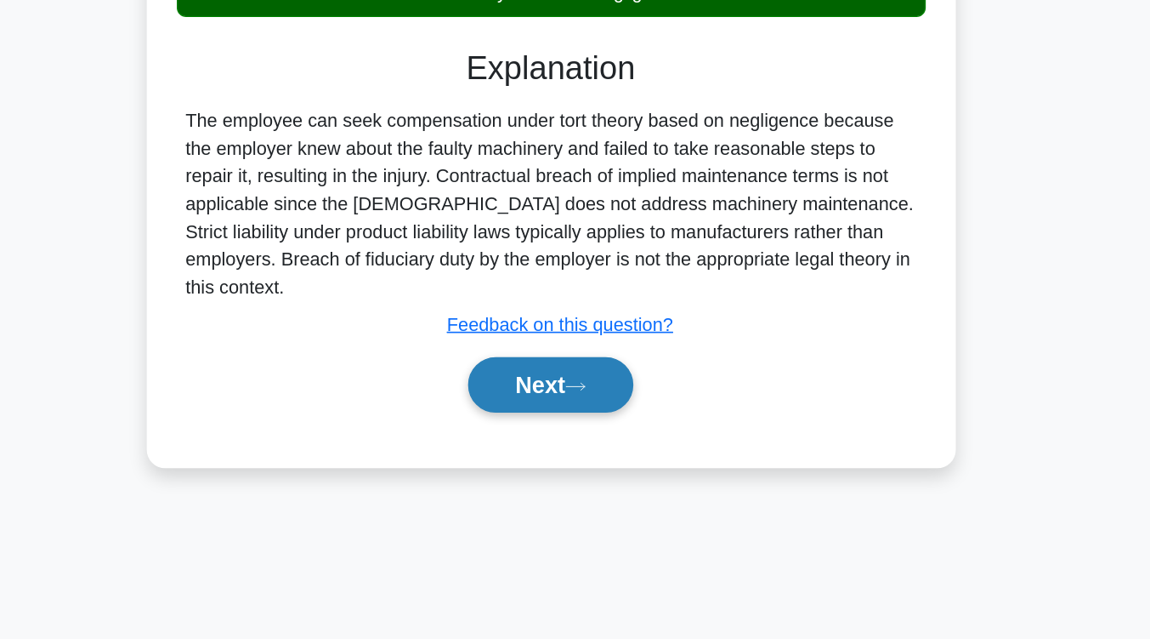
click at [606, 463] on button "Next" at bounding box center [575, 451] width 122 height 41
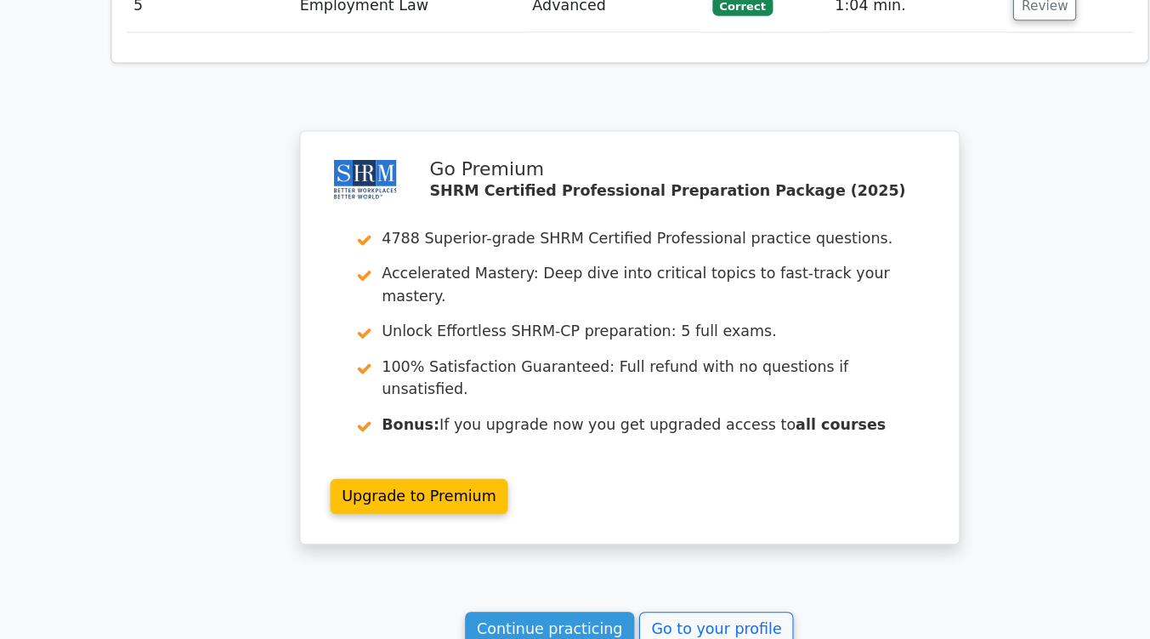
scroll to position [2198, 0]
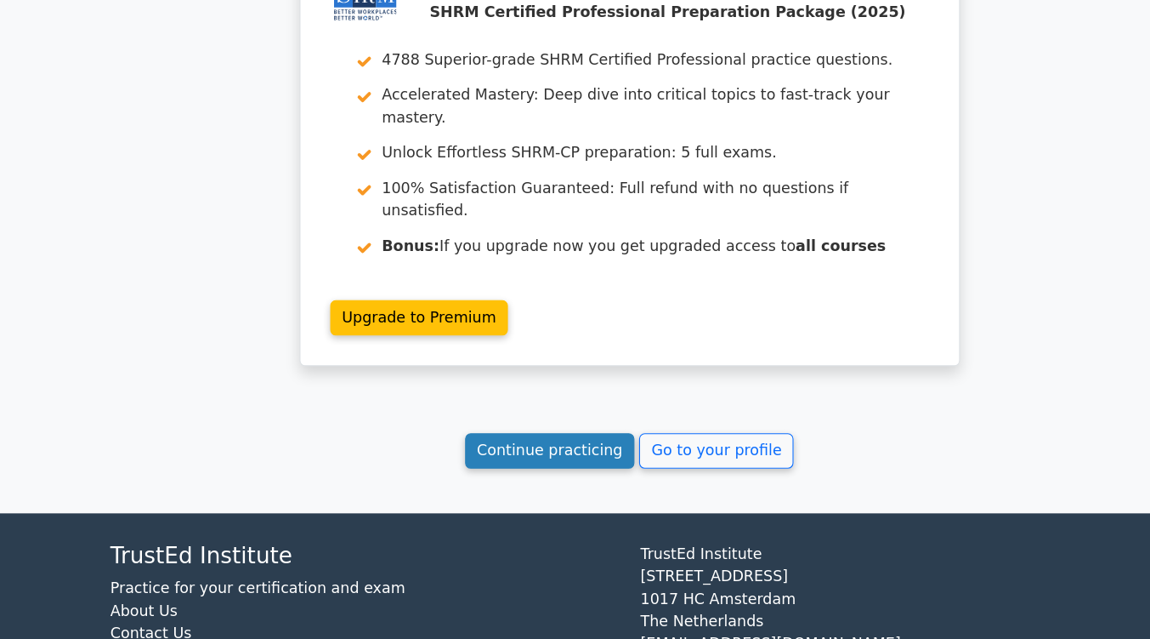
click at [520, 451] on link "Continue practicing" at bounding box center [503, 467] width 156 height 32
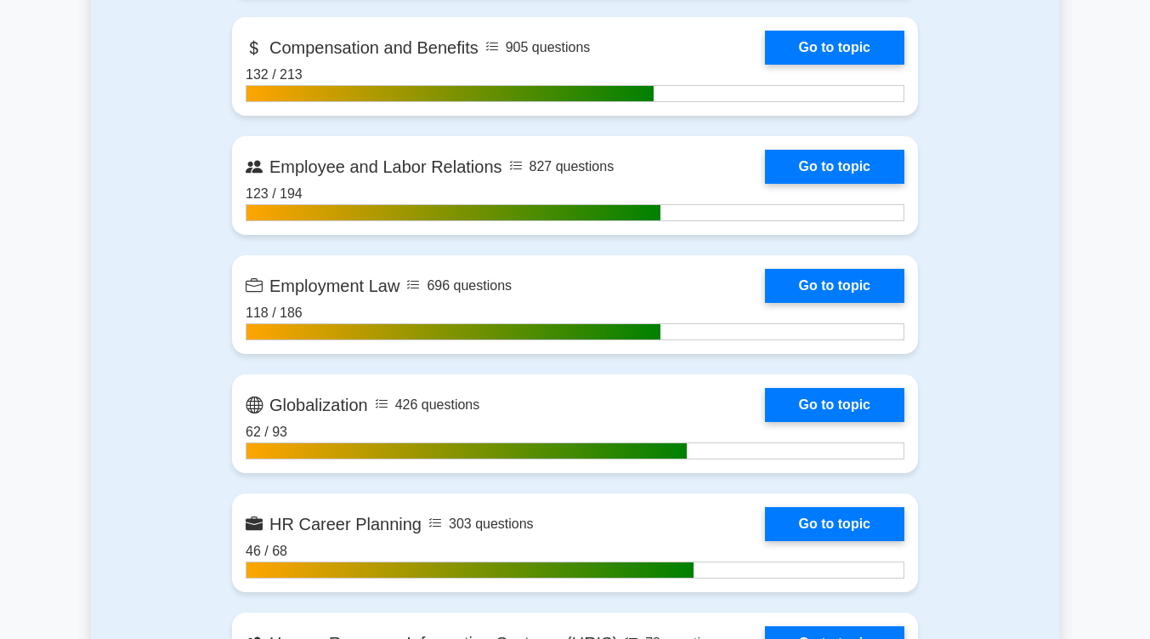
scroll to position [1293, 0]
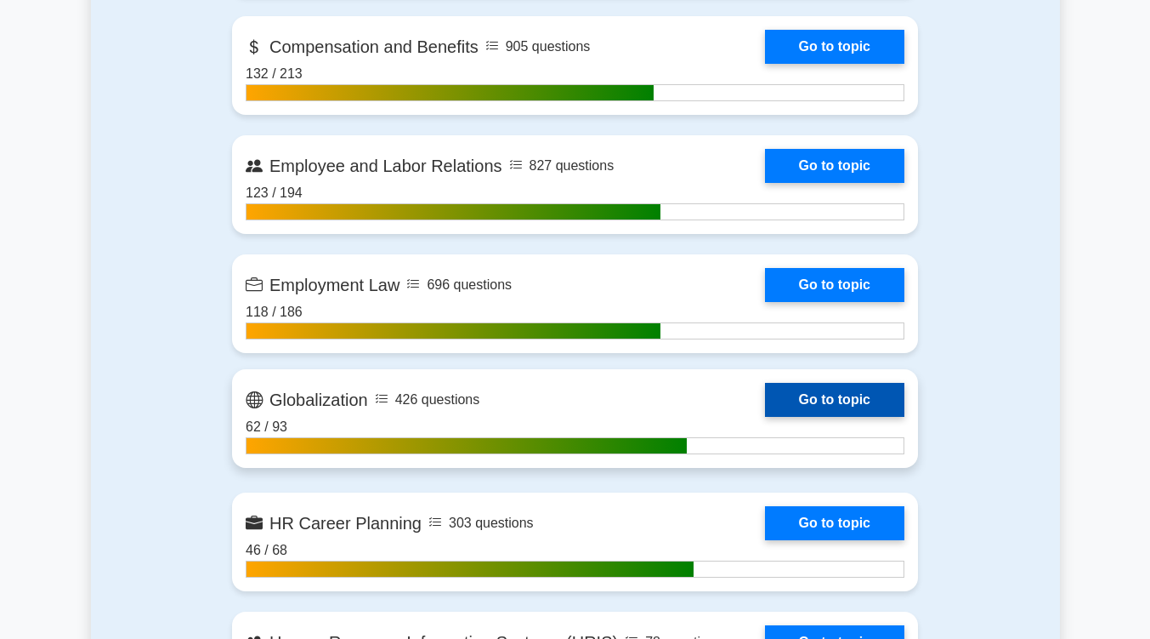
click at [795, 411] on link "Go to topic" at bounding box center [834, 400] width 139 height 34
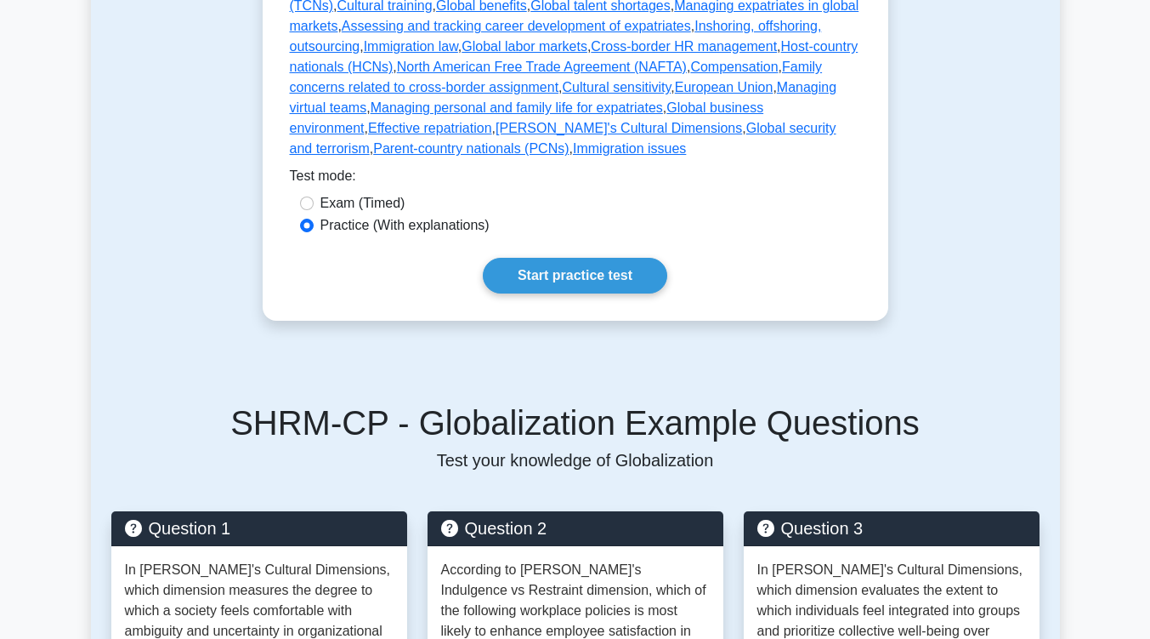
scroll to position [550, 0]
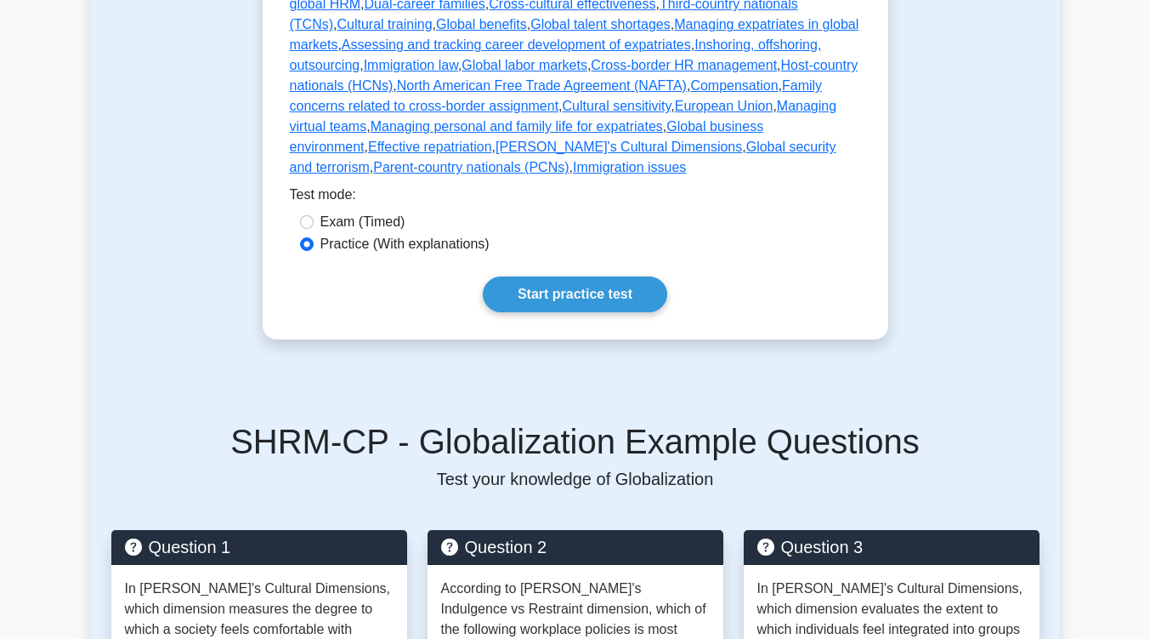
click at [610, 276] on link "Start practice test" at bounding box center [575, 294] width 185 height 36
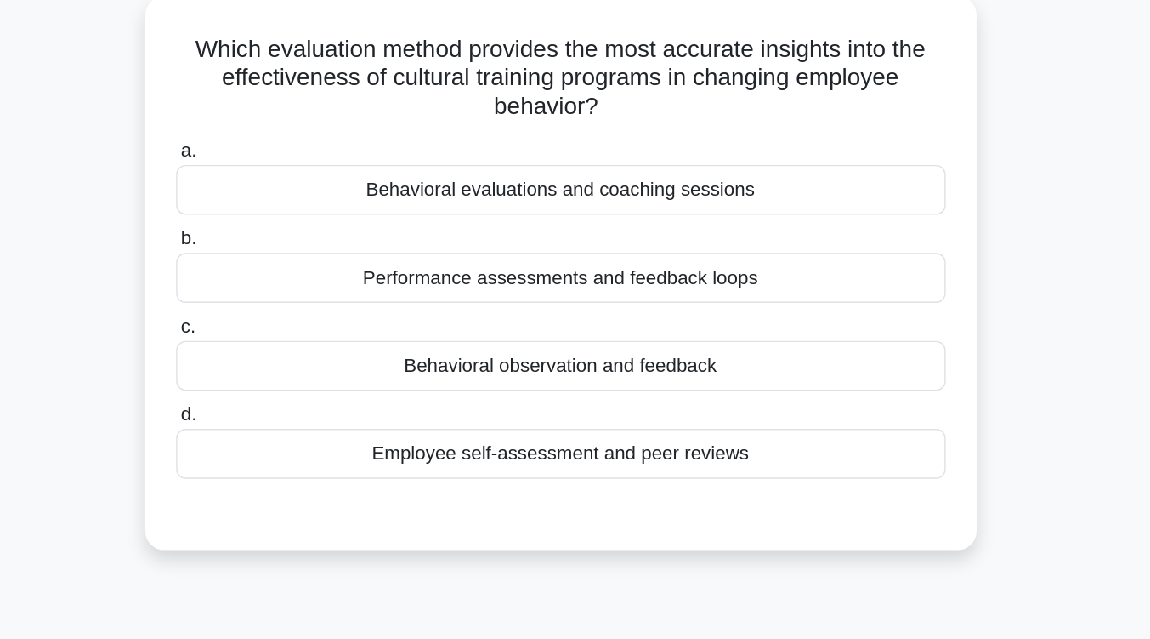
click at [611, 233] on div "Behavioral evaluations and coaching sessions" at bounding box center [575, 234] width 551 height 36
click at [300, 212] on input "a. Behavioral evaluations and coaching sessions" at bounding box center [300, 206] width 0 height 11
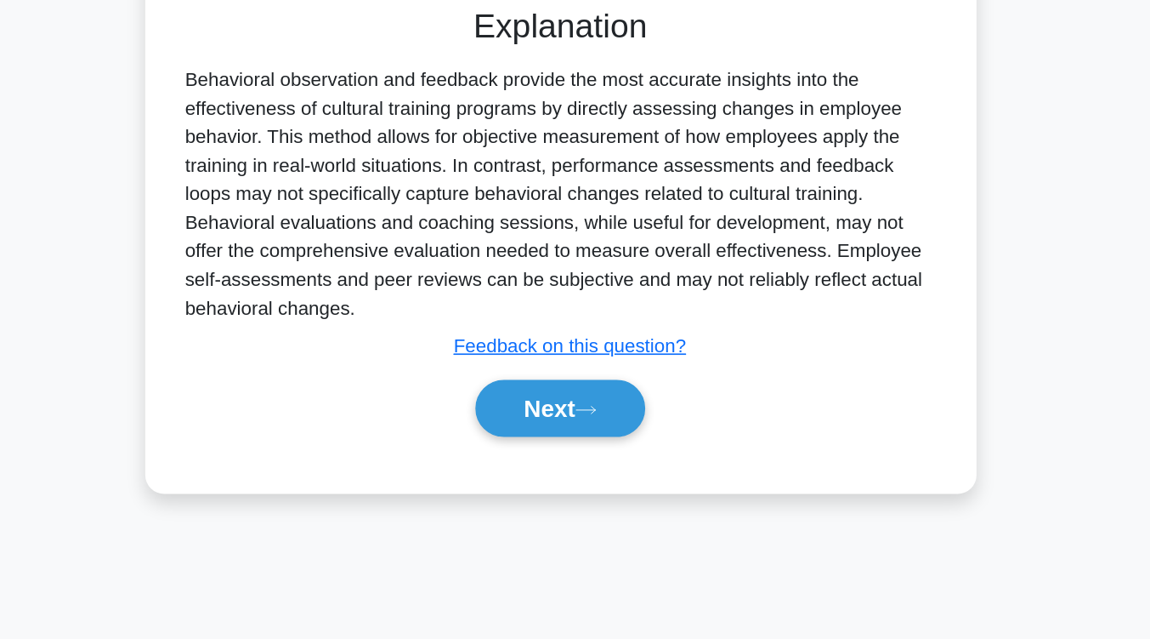
scroll to position [279, 0]
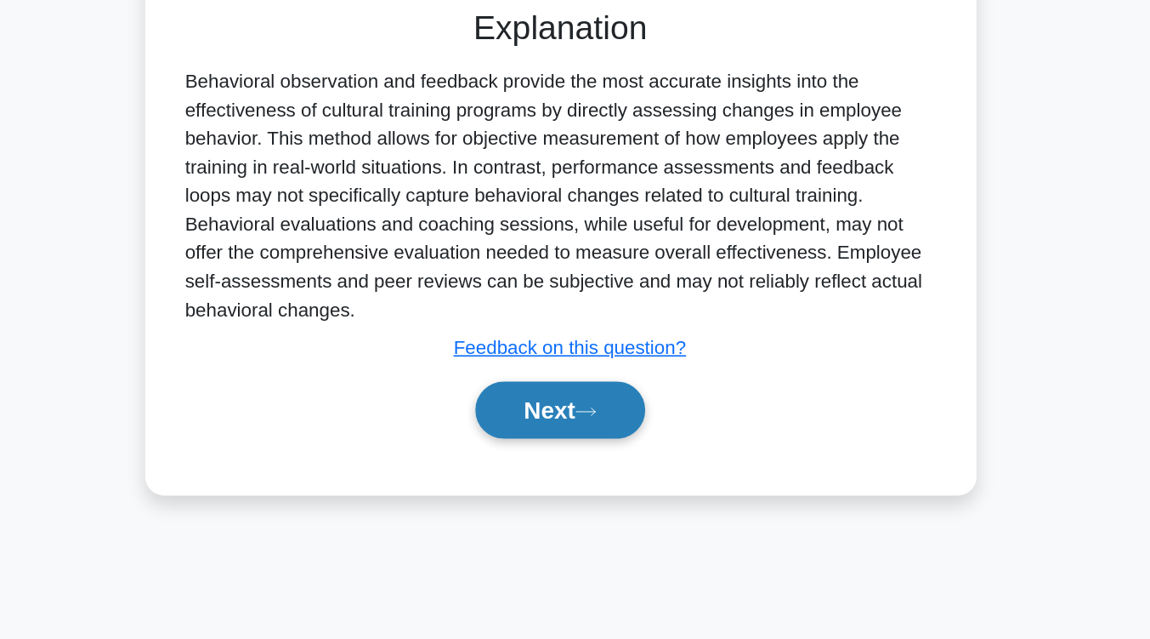
click at [600, 474] on icon at bounding box center [594, 475] width 14 height 5
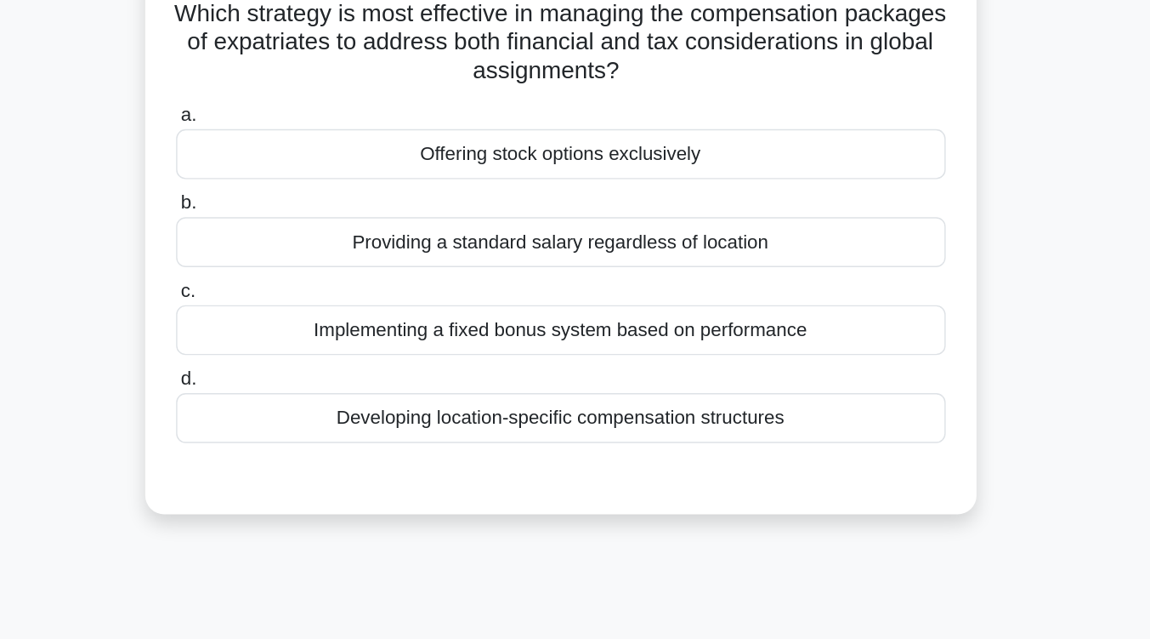
scroll to position [68, 0]
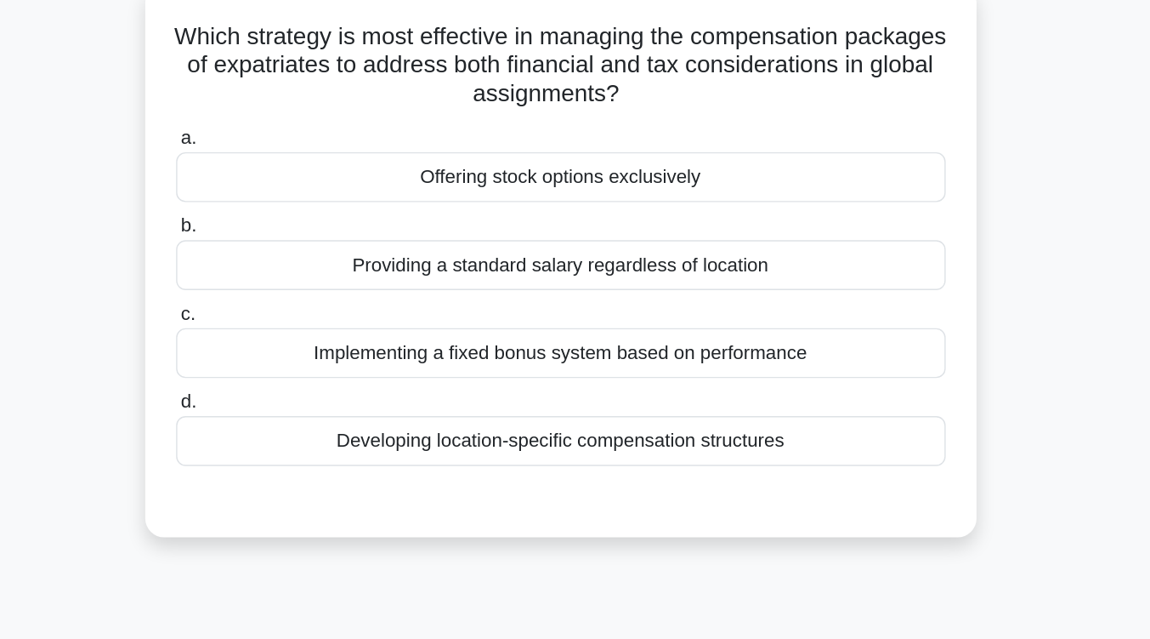
click at [608, 359] on div "Developing location-specific compensation structures" at bounding box center [575, 355] width 551 height 36
click at [300, 332] on input "d. Developing location-specific compensation structures" at bounding box center [300, 326] width 0 height 11
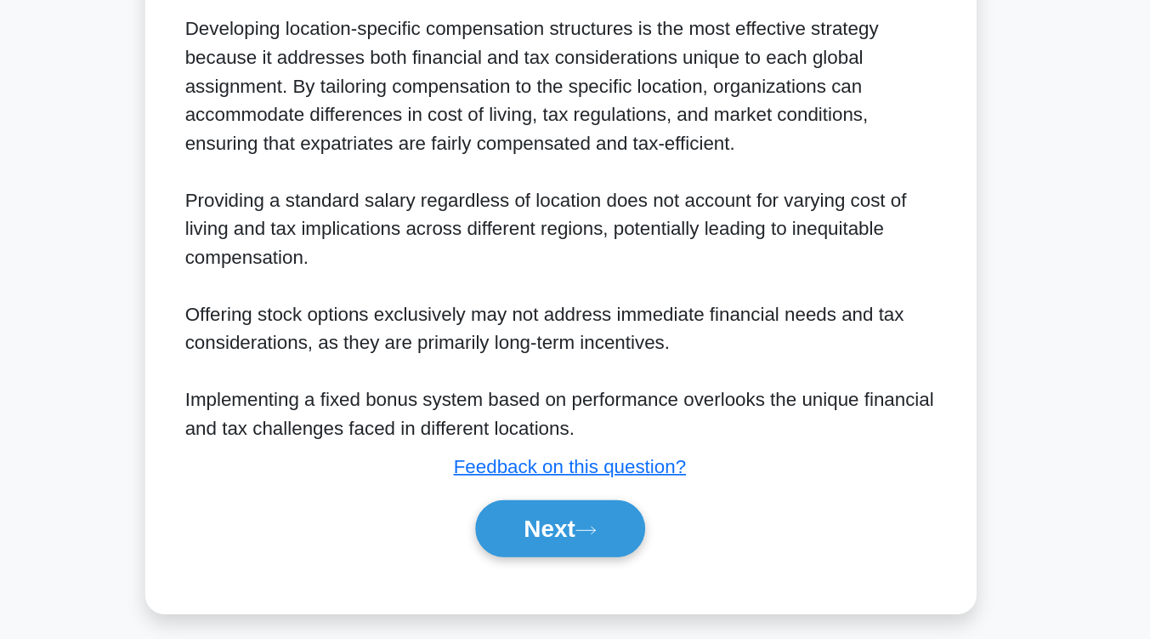
scroll to position [328, 0]
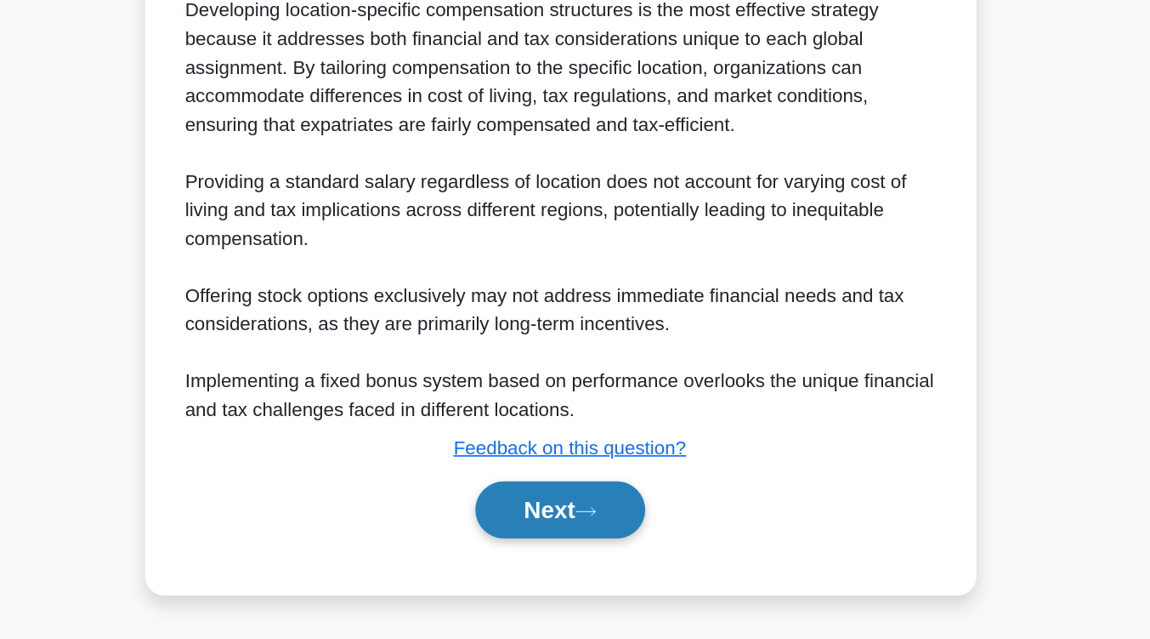
click at [602, 539] on button "Next" at bounding box center [575, 545] width 122 height 41
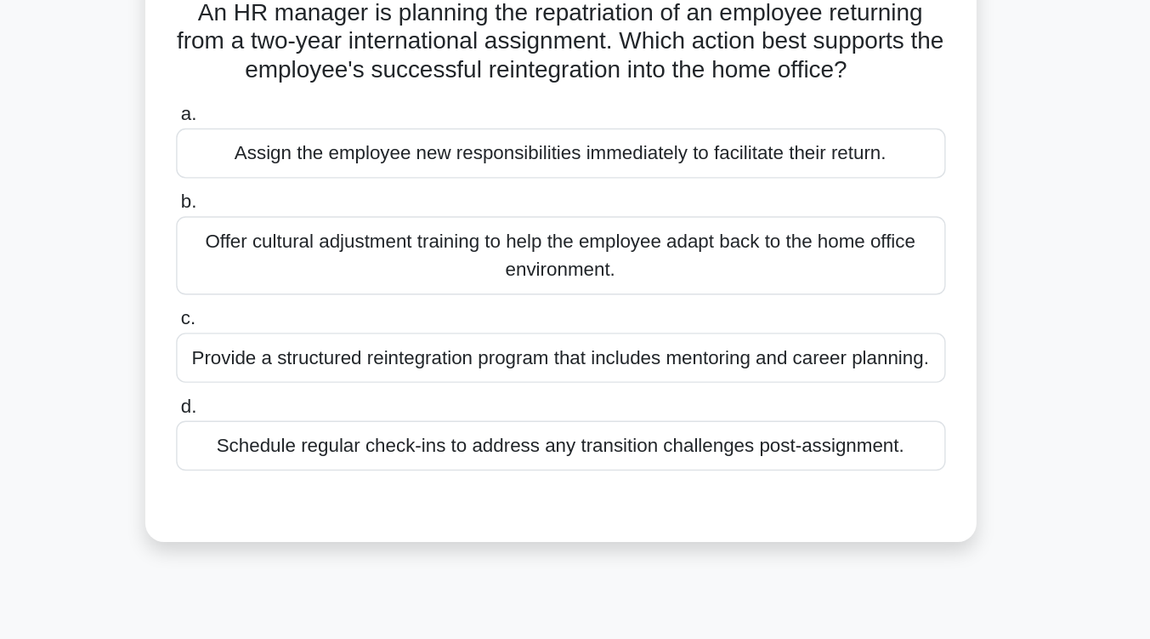
scroll to position [109, 0]
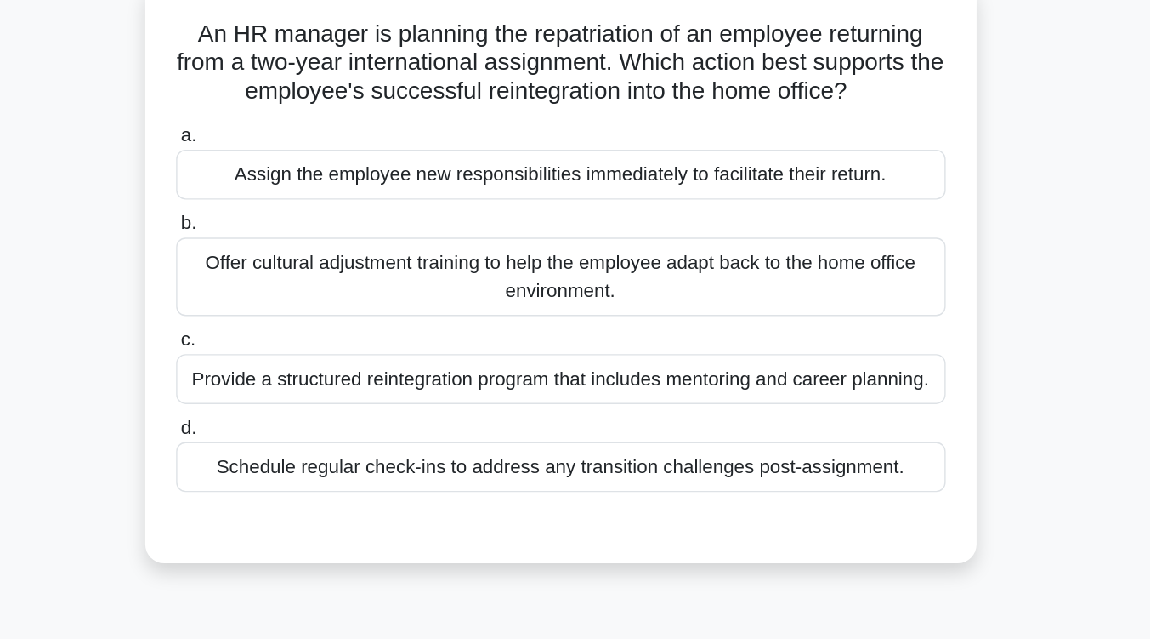
click at [599, 279] on div "Provide a structured reintegration program that includes mentoring and career p…" at bounding box center [575, 271] width 551 height 36
click at [300, 249] on input "c. Provide a structured reintegration program that includes mentoring and caree…" at bounding box center [300, 243] width 0 height 11
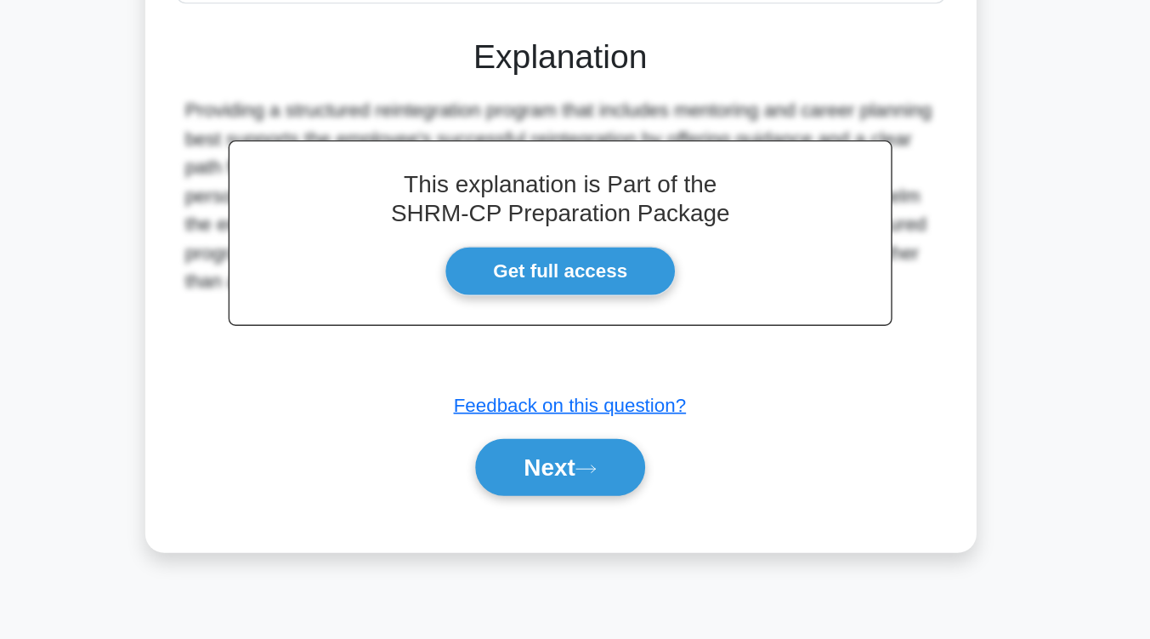
scroll to position [280, 0]
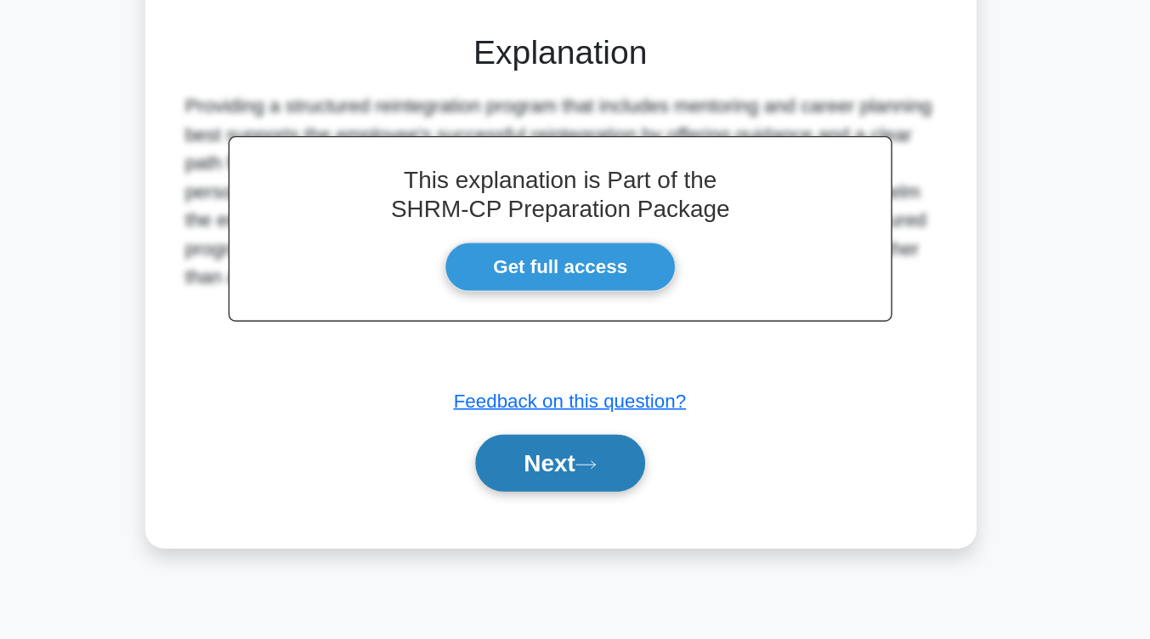
click at [590, 533] on button "Next" at bounding box center [575, 512] width 122 height 41
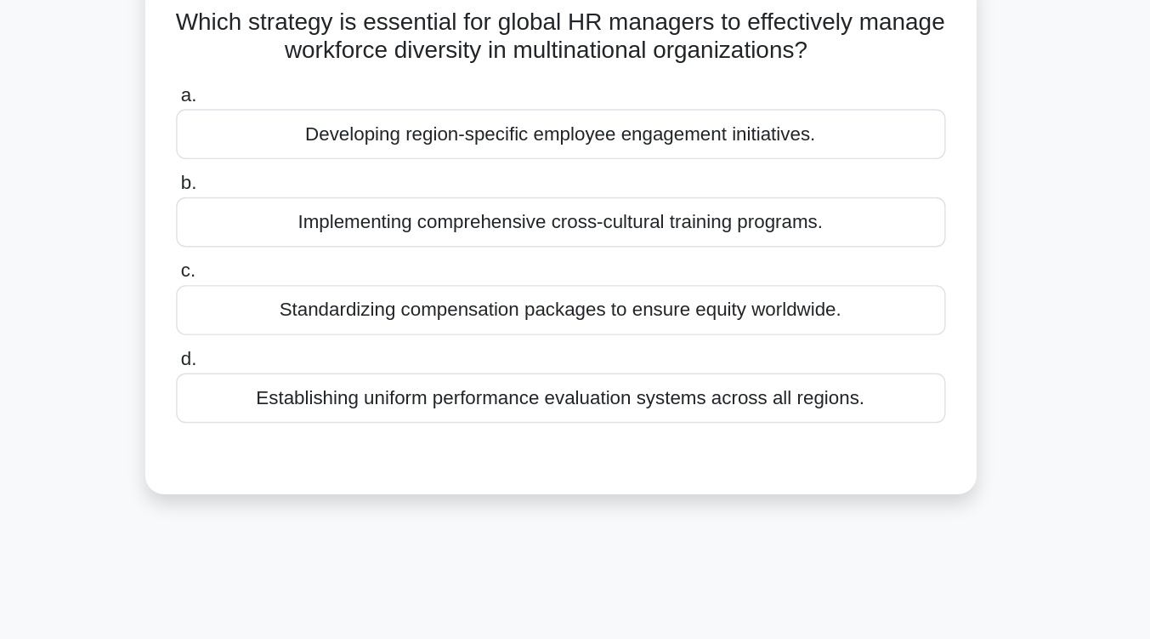
scroll to position [121, 0]
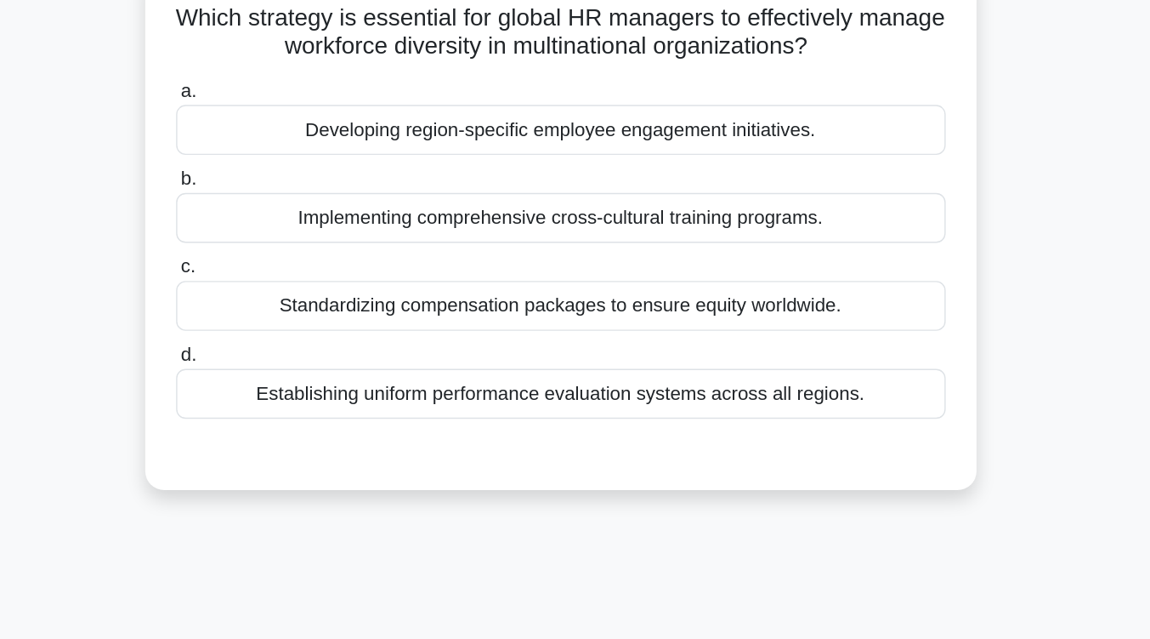
click at [577, 159] on div "Implementing comprehensive cross-cultural training programs." at bounding box center [575, 156] width 551 height 36
click at [300, 133] on input "b. Implementing comprehensive cross-cultural training programs." at bounding box center [300, 127] width 0 height 11
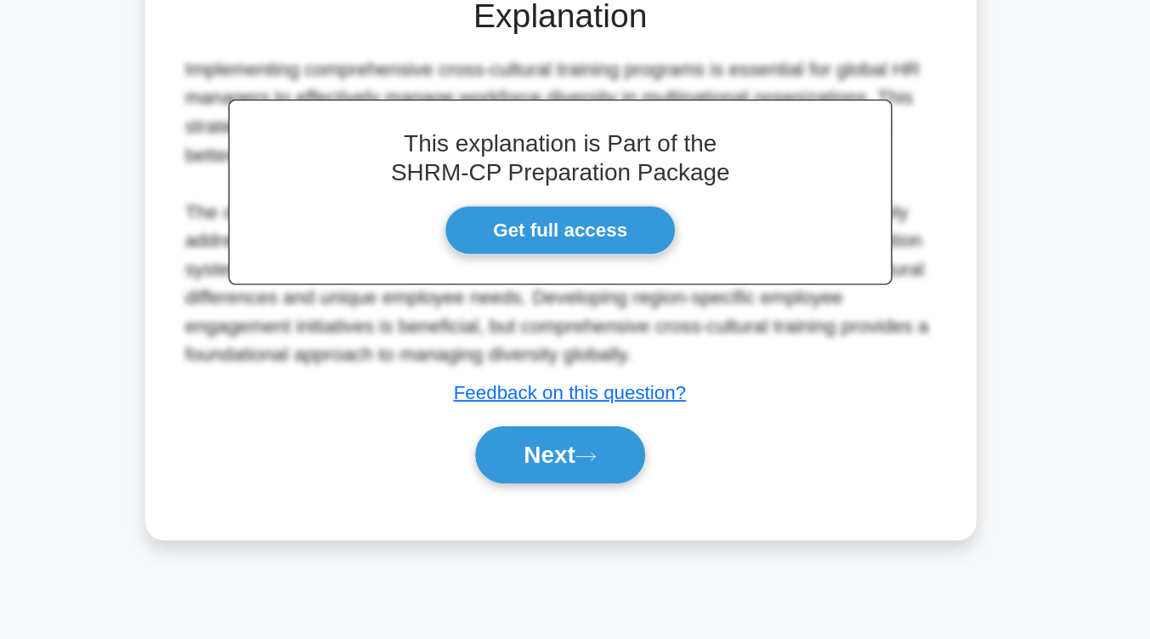
scroll to position [280, 0]
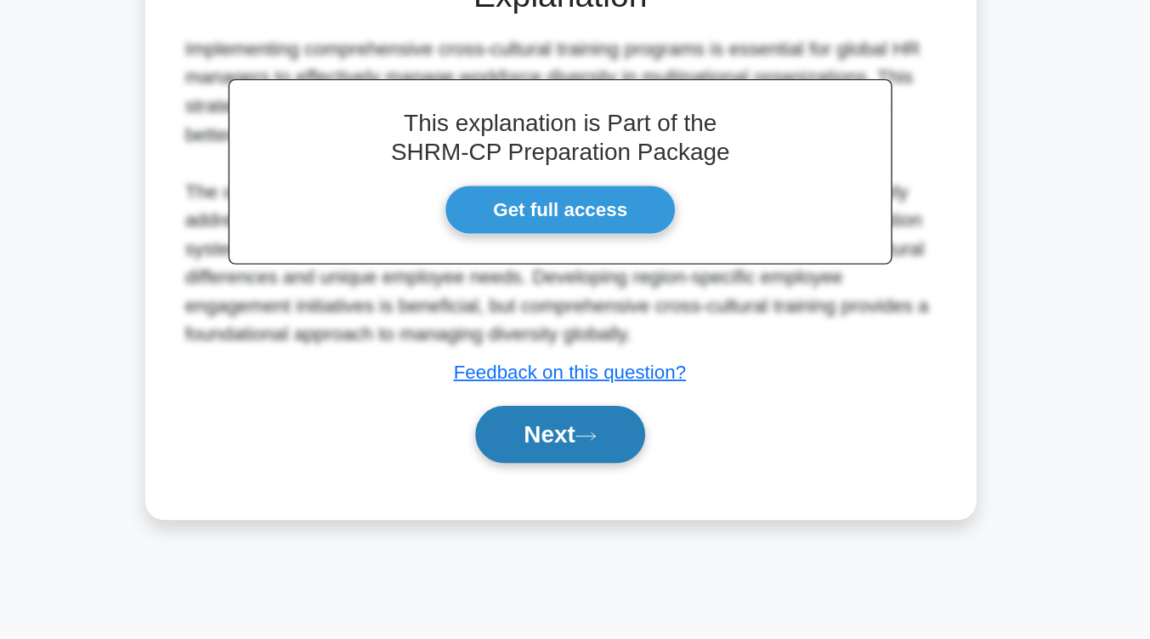
click at [601, 498] on icon at bounding box center [593, 493] width 15 height 9
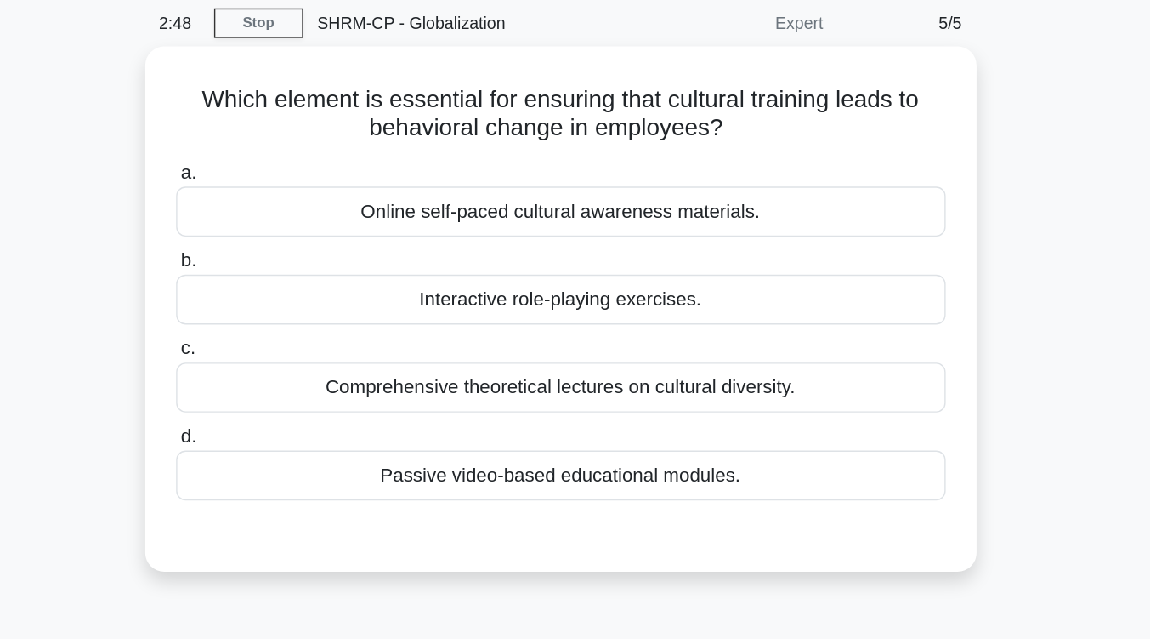
scroll to position [63, 0]
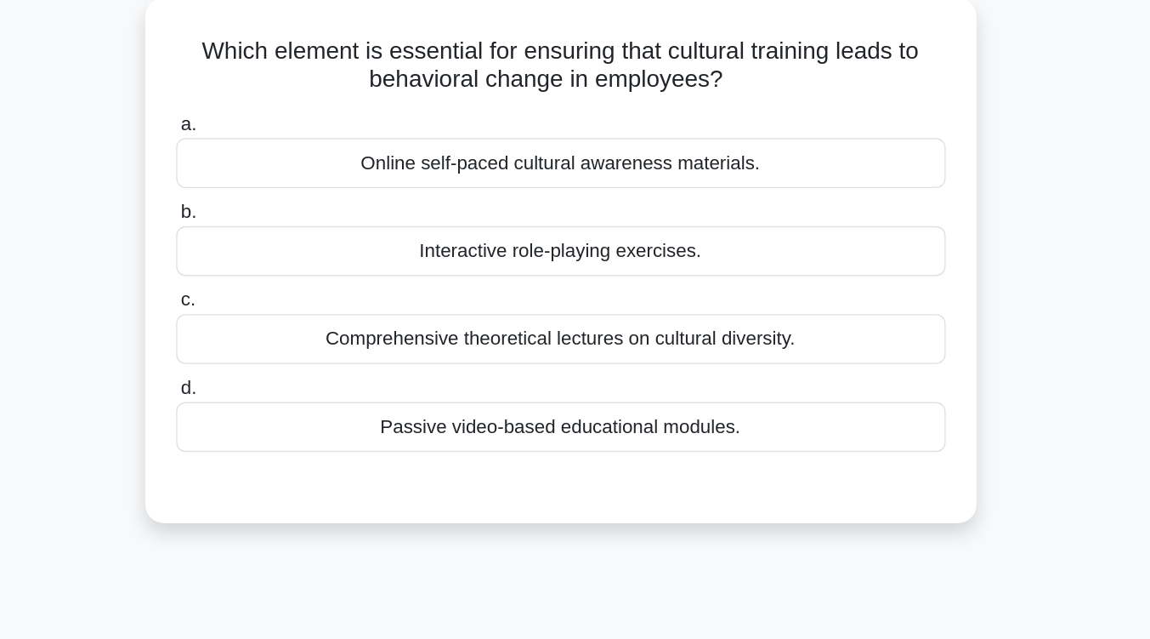
click at [627, 213] on div "Interactive role-playing exercises." at bounding box center [575, 214] width 551 height 36
click at [300, 191] on input "b. Interactive role-playing exercises." at bounding box center [300, 185] width 0 height 11
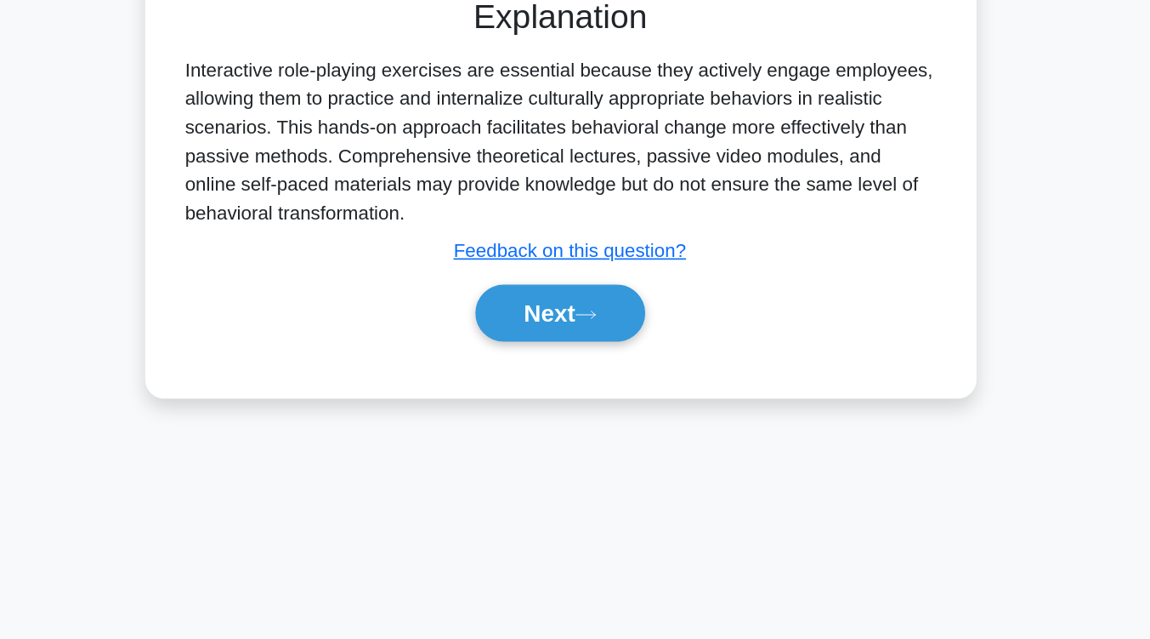
scroll to position [267, 0]
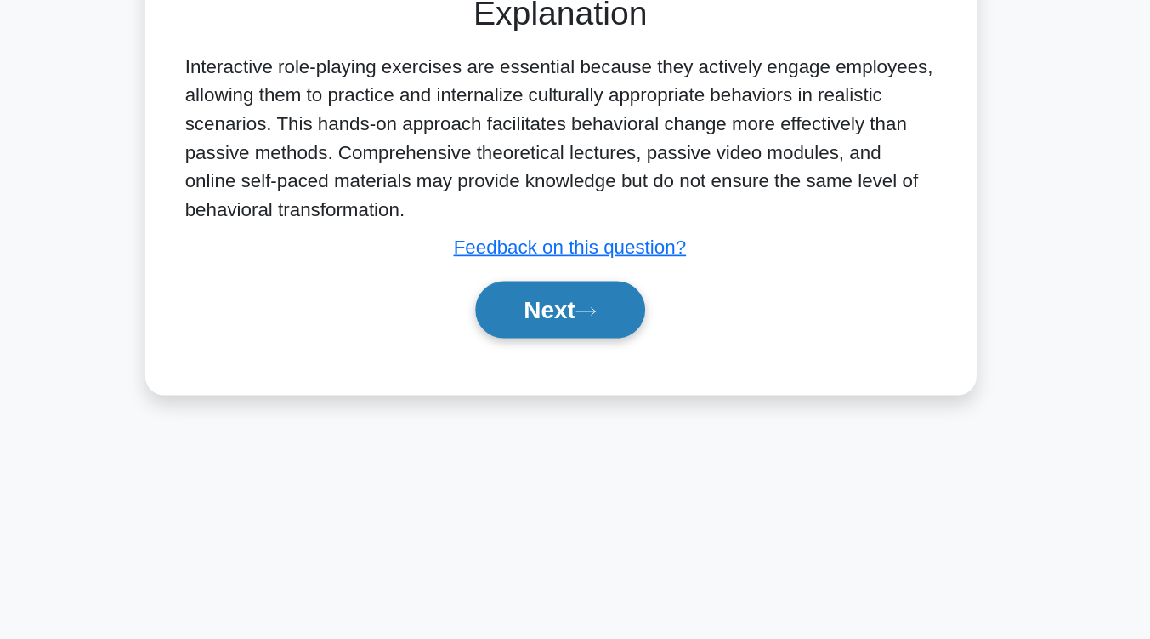
click at [614, 393] on button "Next" at bounding box center [575, 403] width 122 height 41
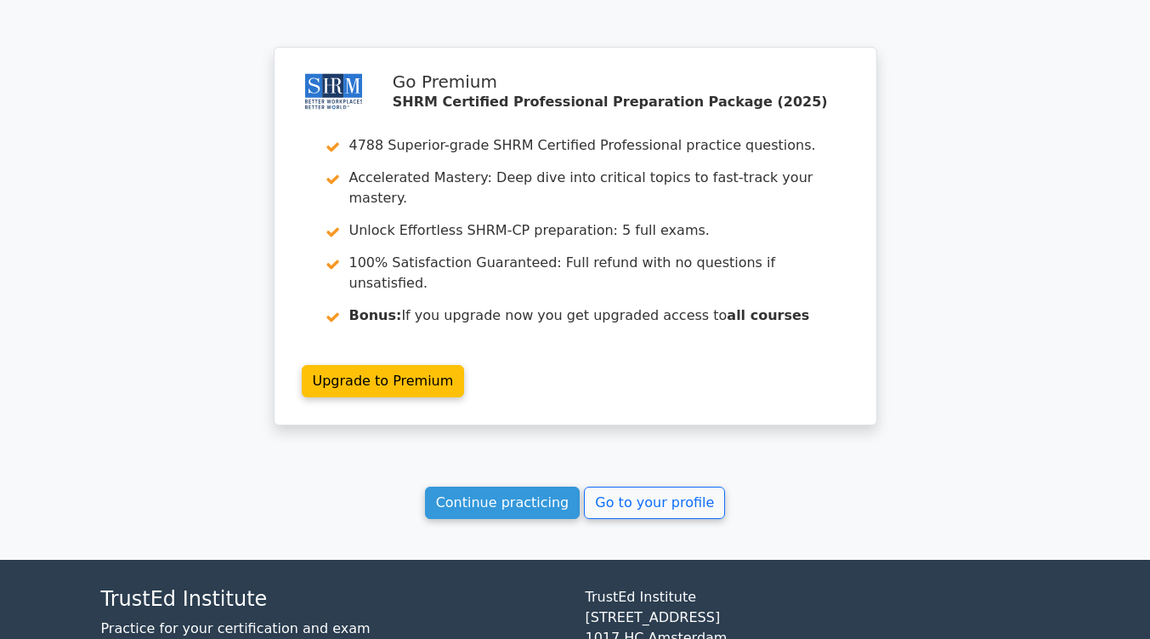
scroll to position [2285, 0]
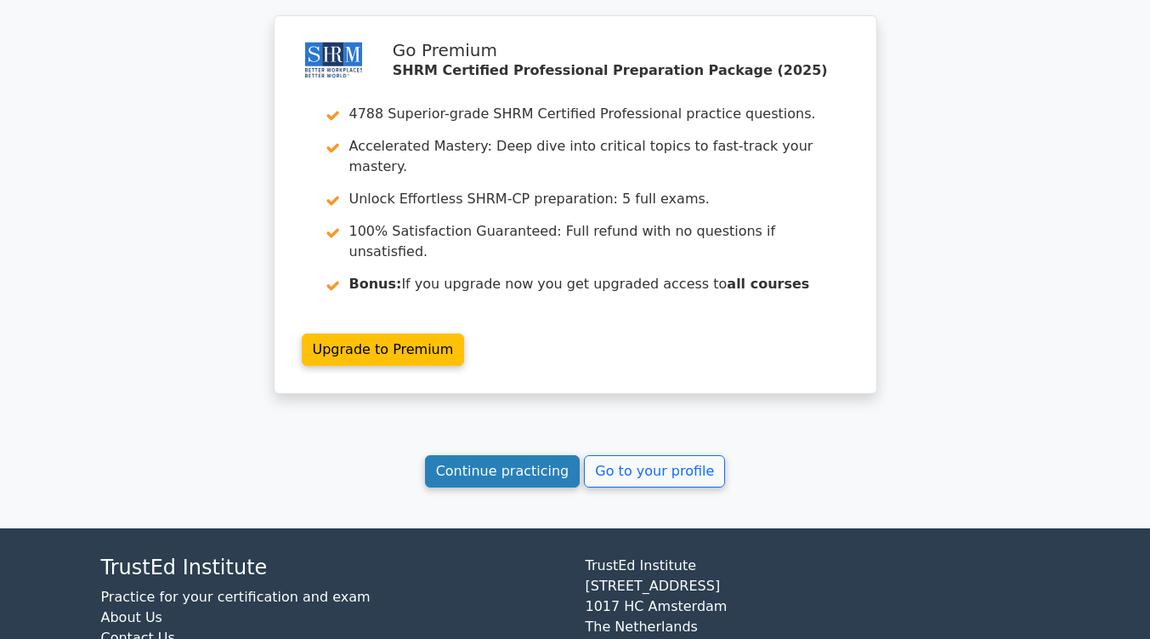
click at [560, 455] on link "Continue practicing" at bounding box center [503, 471] width 156 height 32
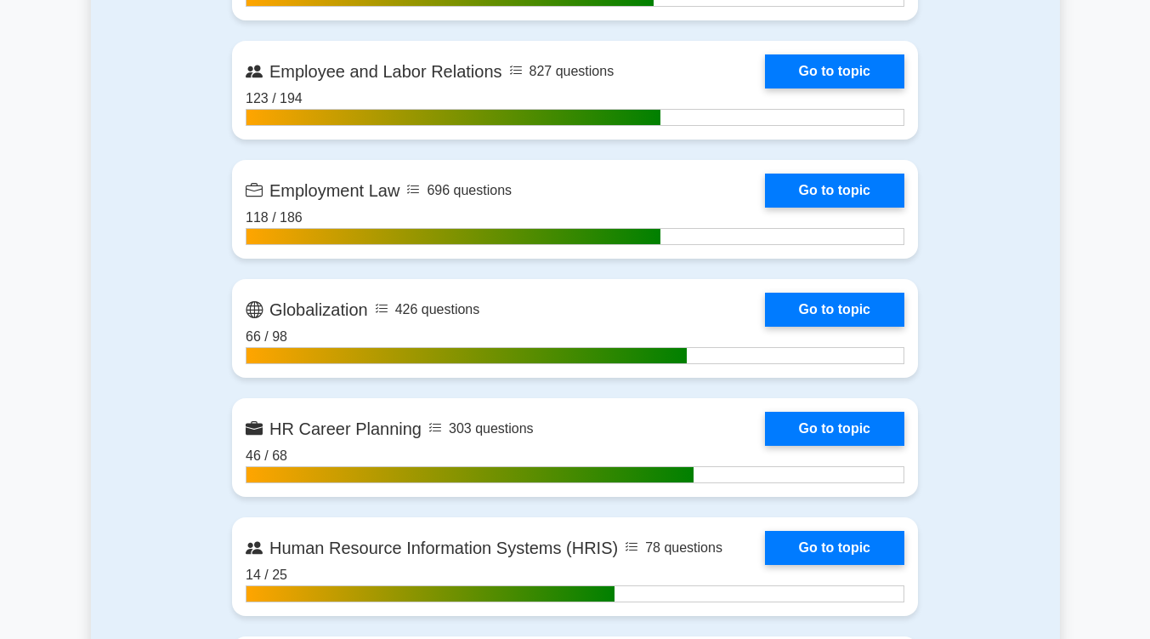
scroll to position [1393, 0]
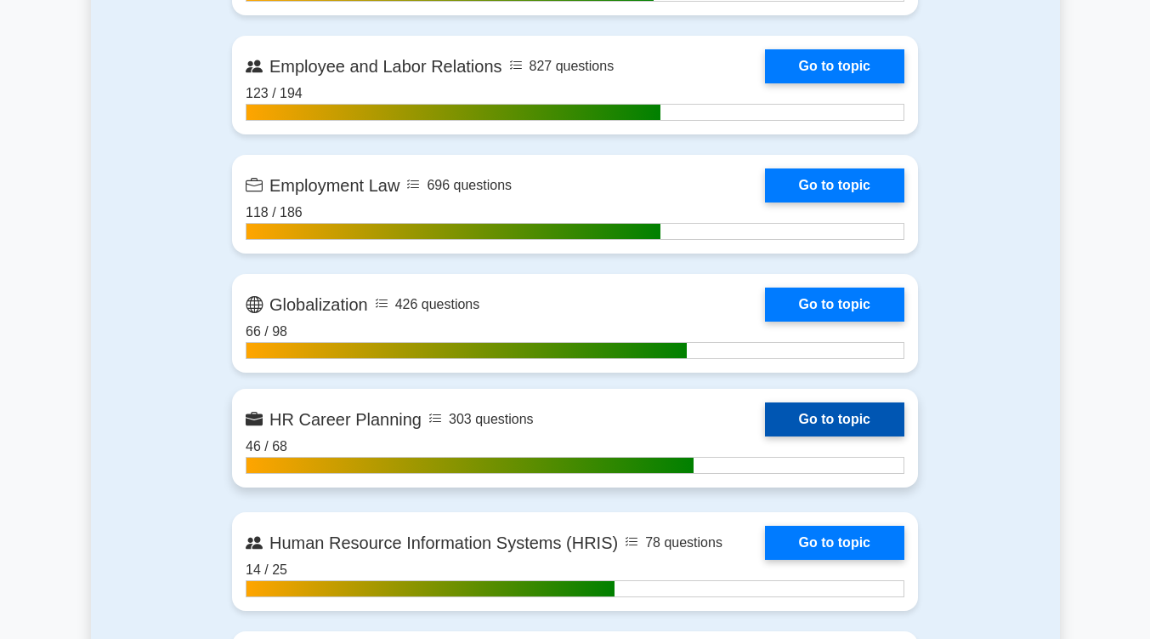
click at [816, 414] on link "Go to topic" at bounding box center [834, 419] width 139 height 34
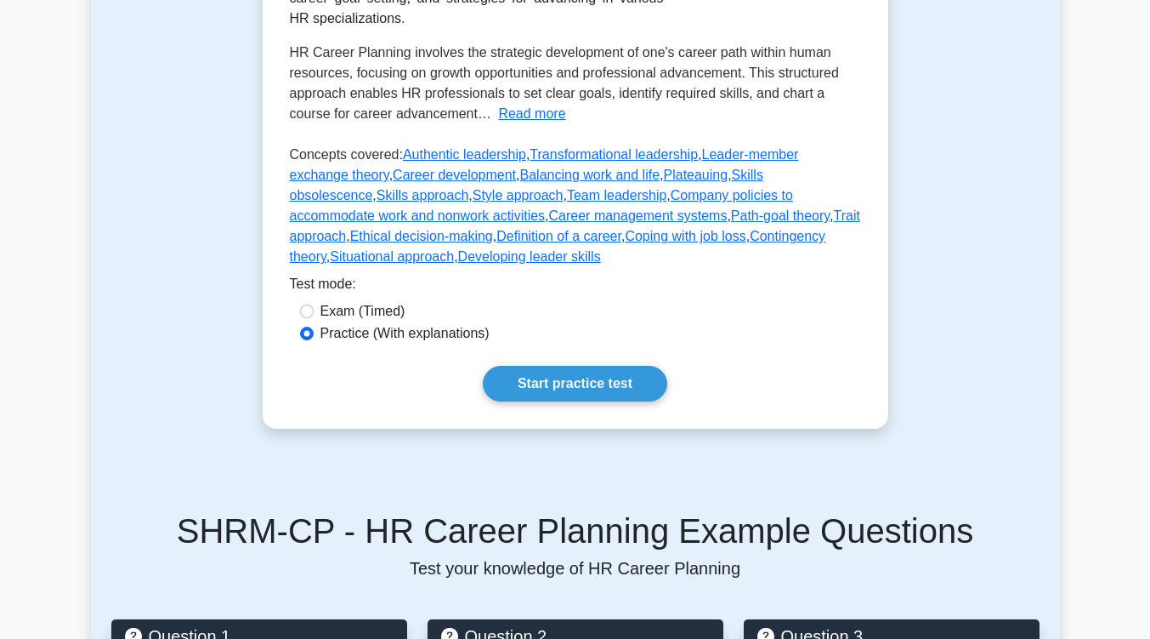
scroll to position [414, 0]
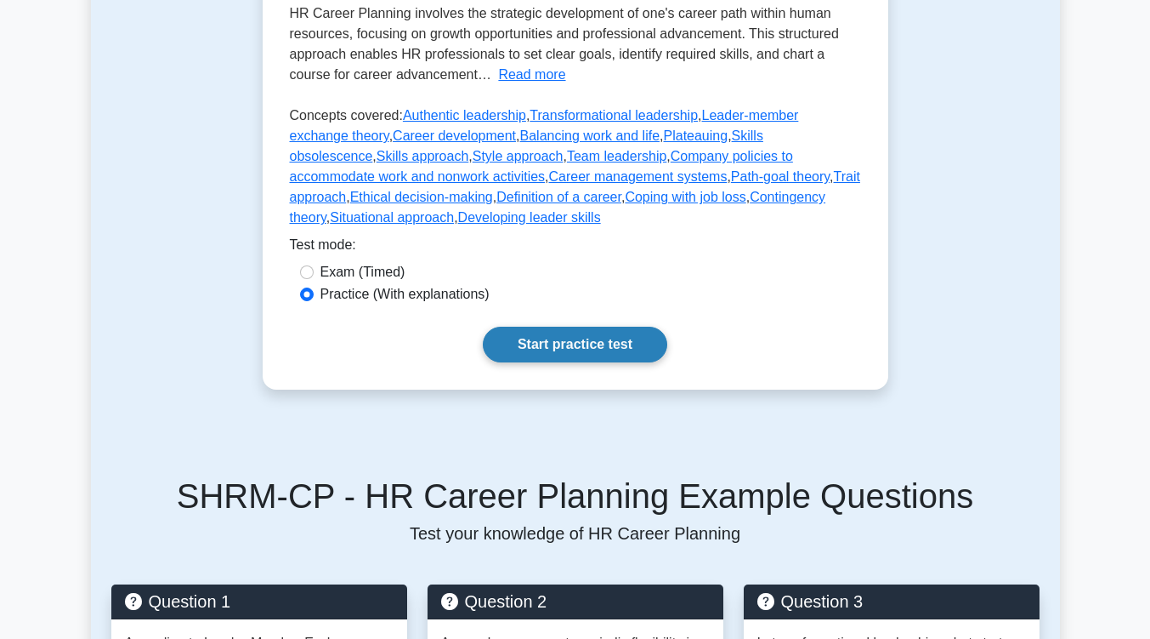
click at [623, 327] on link "Start practice test" at bounding box center [575, 345] width 185 height 36
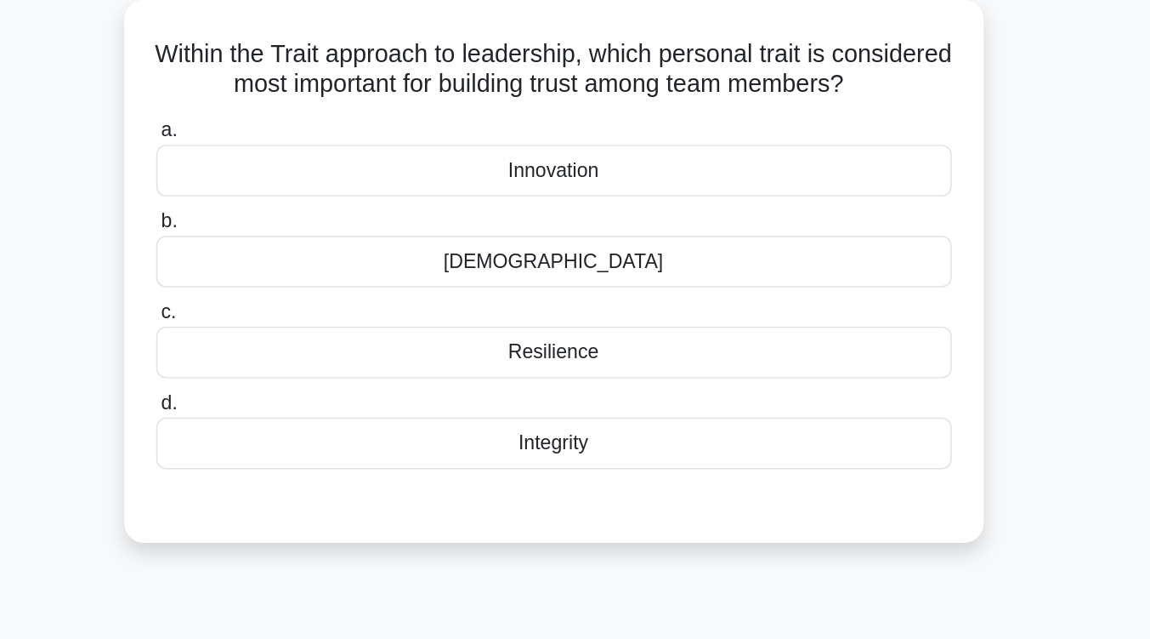
click at [612, 420] on div "Integrity" at bounding box center [575, 402] width 551 height 36
click at [300, 380] on input "d. Integrity" at bounding box center [300, 374] width 0 height 11
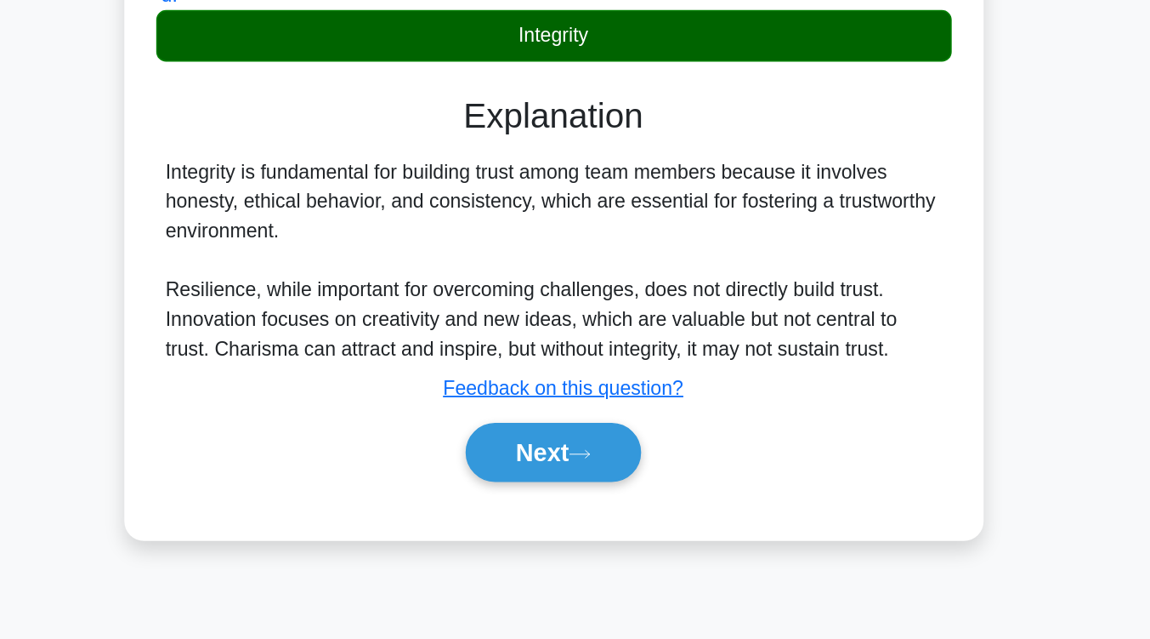
scroll to position [241, 0]
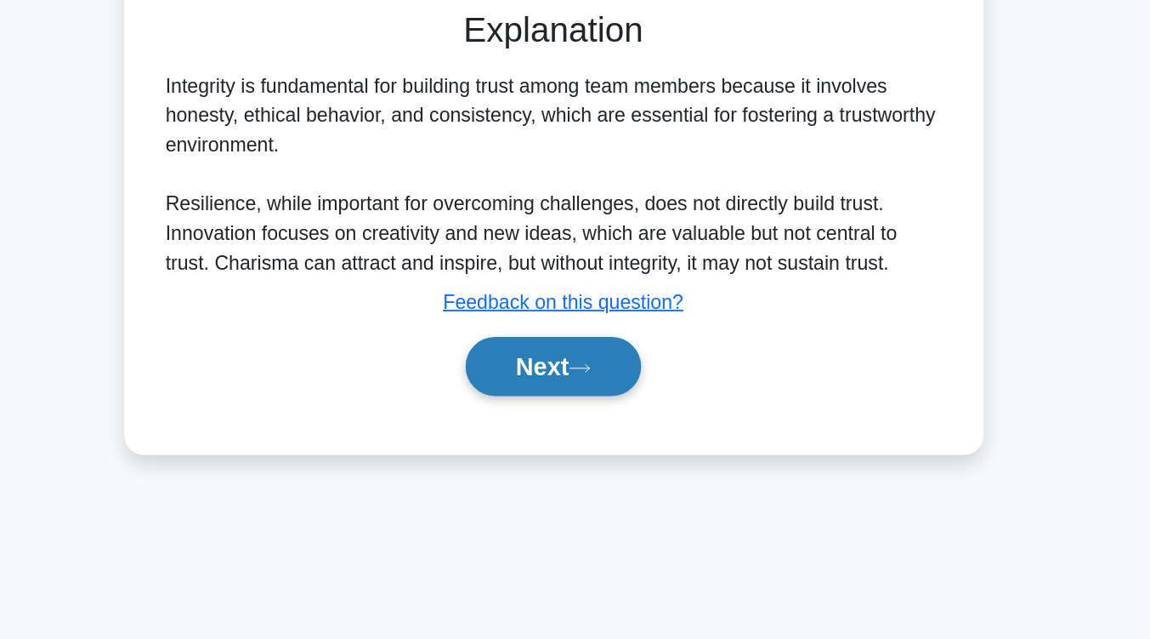
click at [591, 470] on button "Next" at bounding box center [575, 449] width 122 height 41
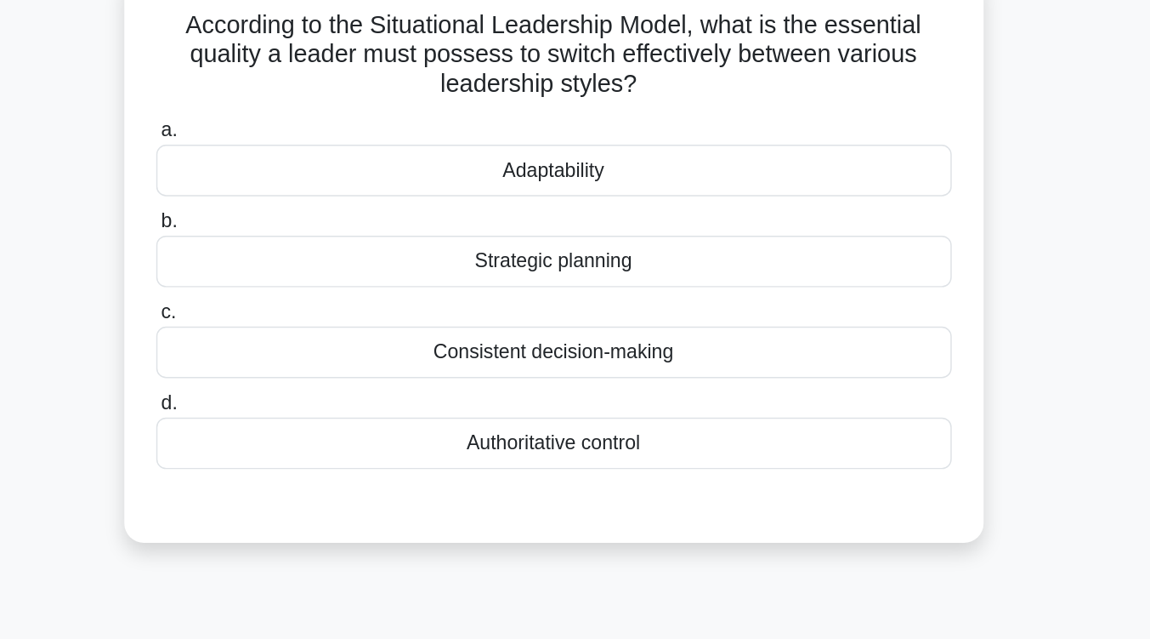
scroll to position [119, 0]
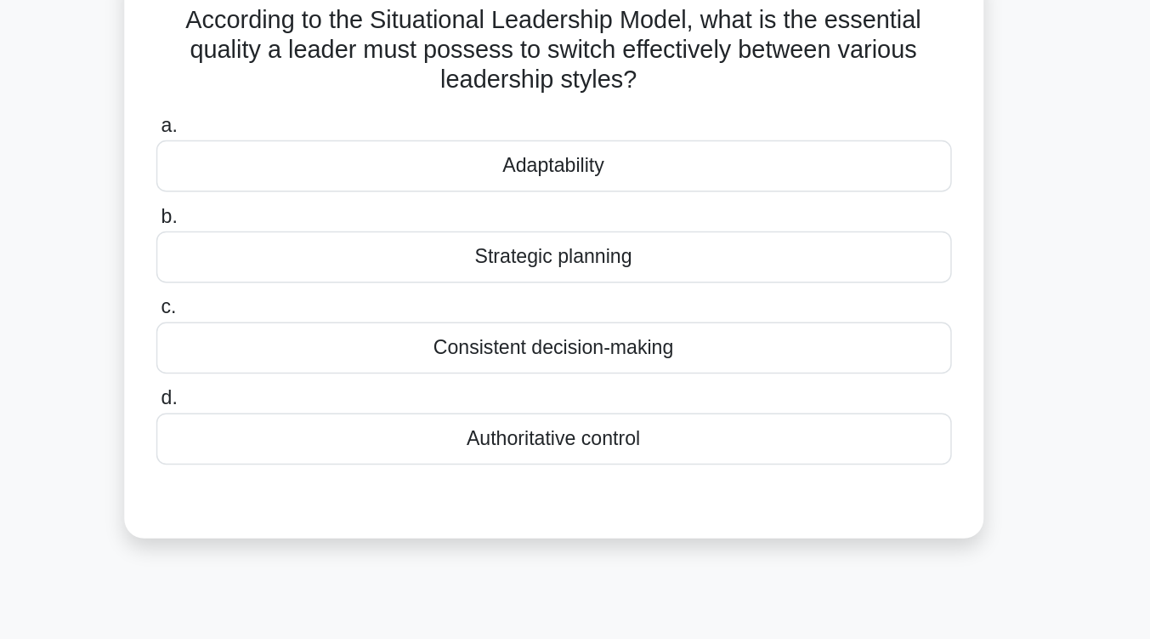
click at [593, 128] on div "Adaptability" at bounding box center [575, 115] width 551 height 36
click at [300, 93] on input "a. Adaptability" at bounding box center [300, 87] width 0 height 11
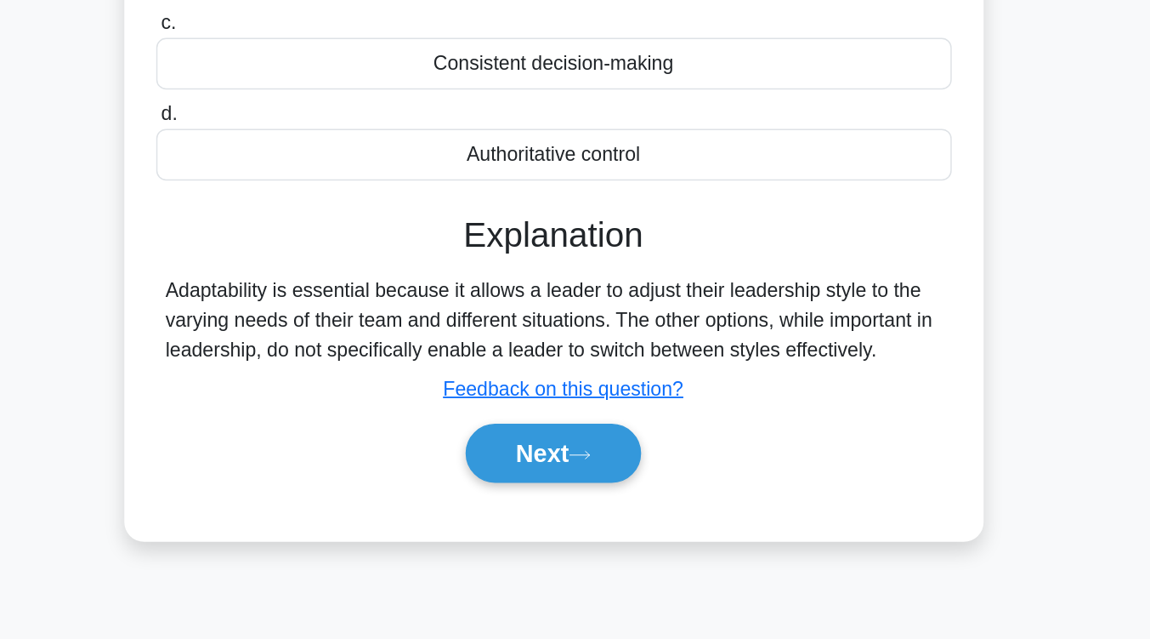
scroll to position [236, 0]
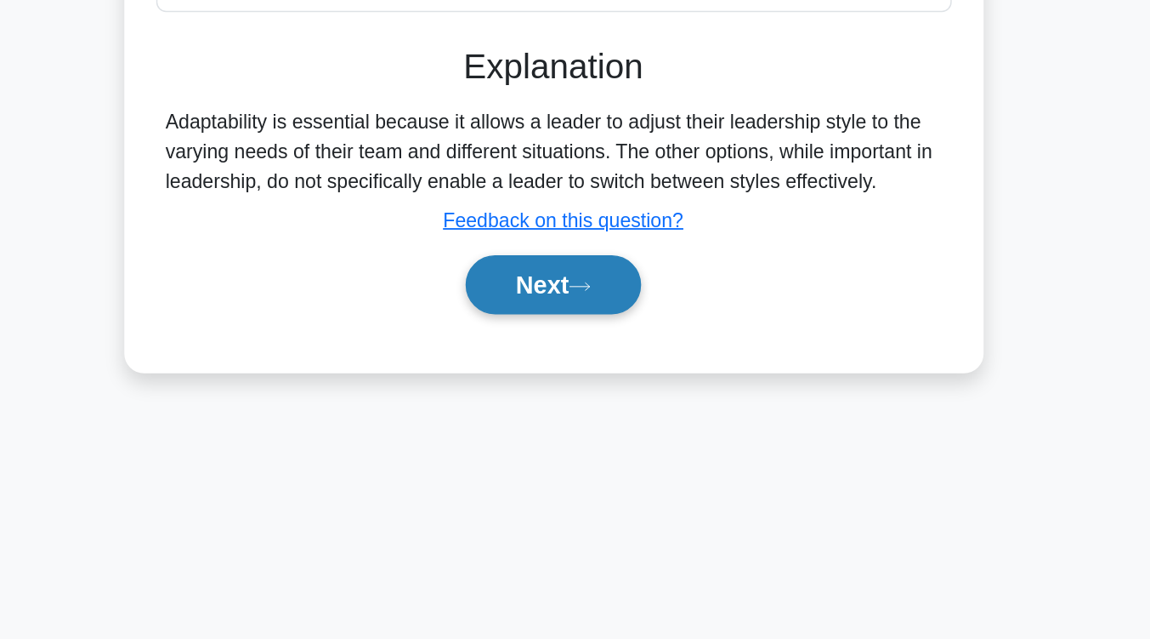
click at [580, 389] on button "Next" at bounding box center [575, 393] width 122 height 41
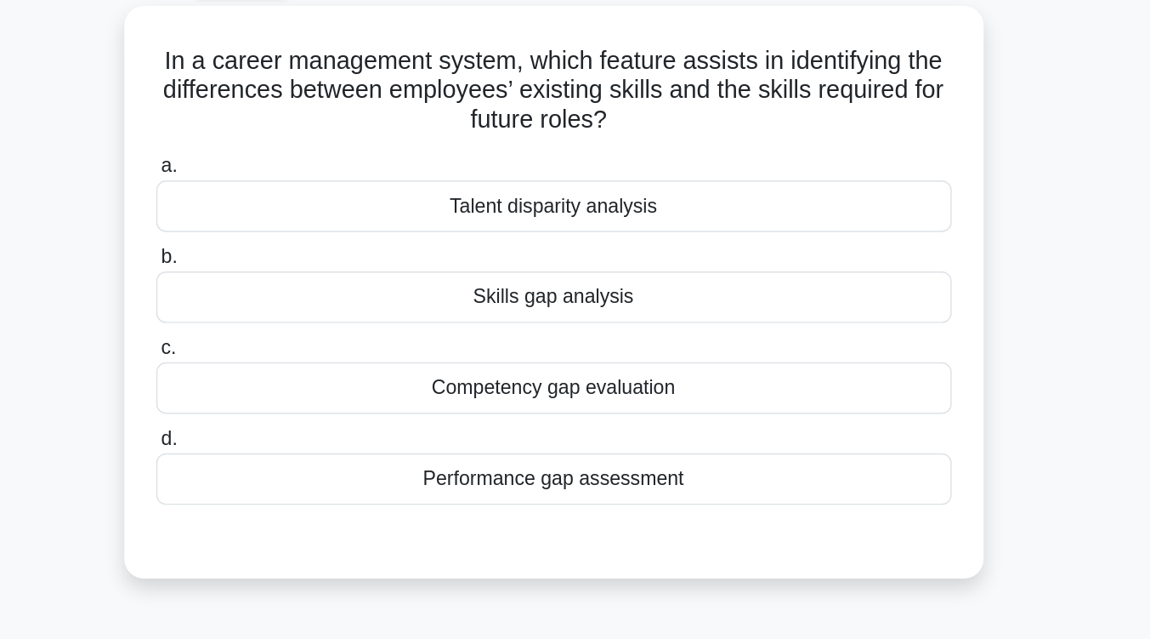
scroll to position [94, 0]
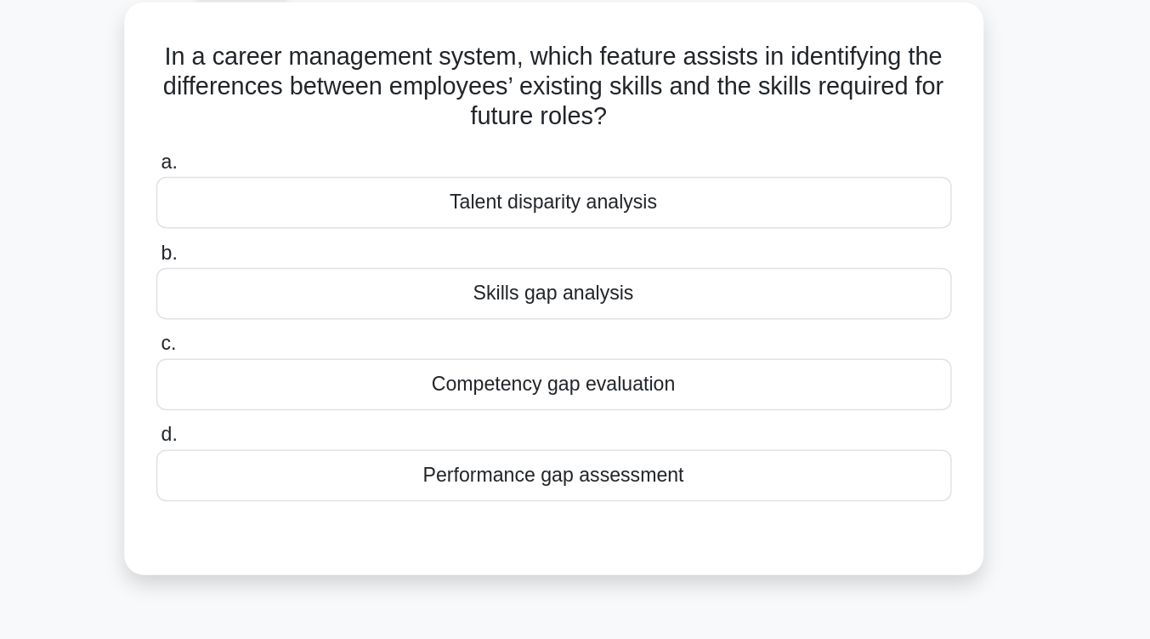
click at [580, 206] on div "Skills gap analysis" at bounding box center [575, 203] width 551 height 36
click at [300, 181] on input "b. Skills gap analysis" at bounding box center [300, 175] width 0 height 11
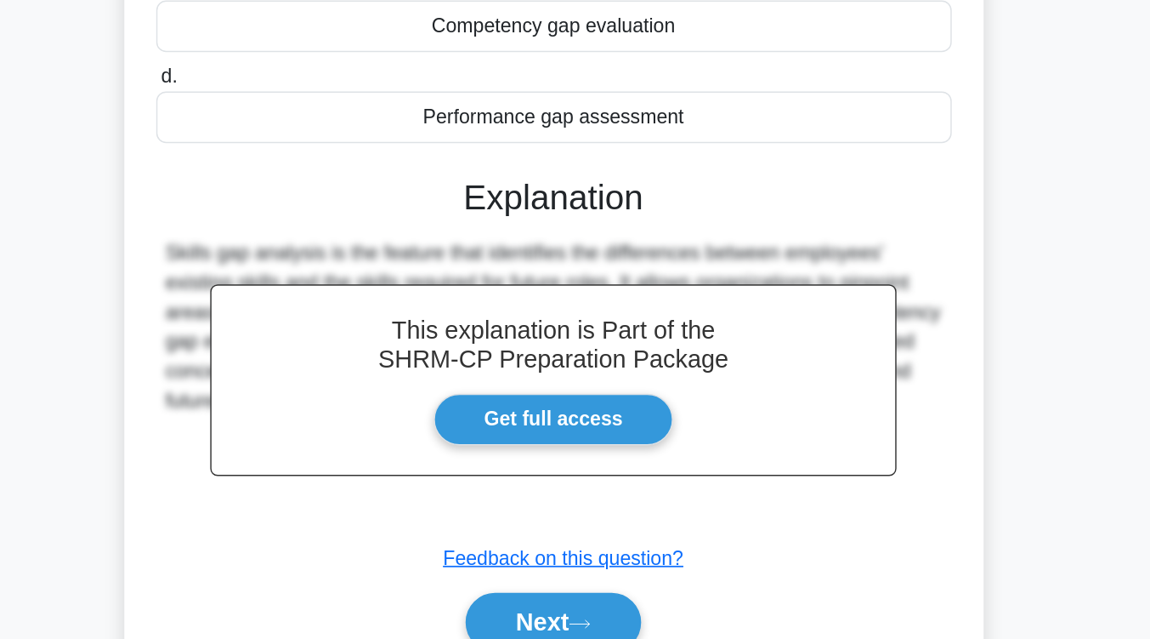
scroll to position [184, 0]
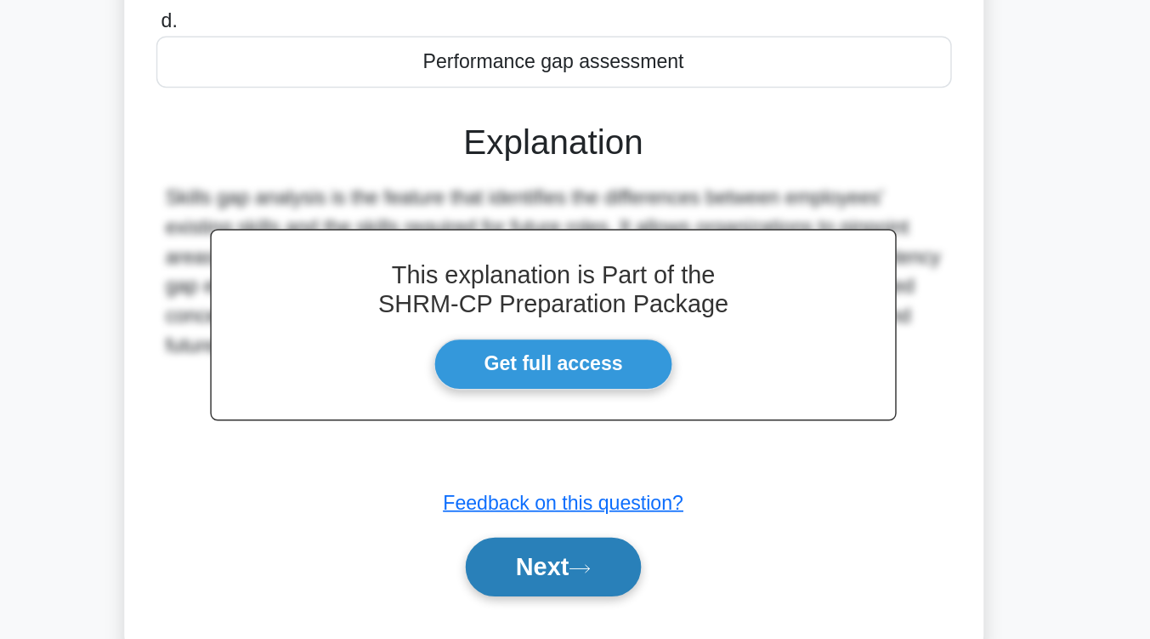
click at [561, 584] on button "Next" at bounding box center [575, 588] width 122 height 41
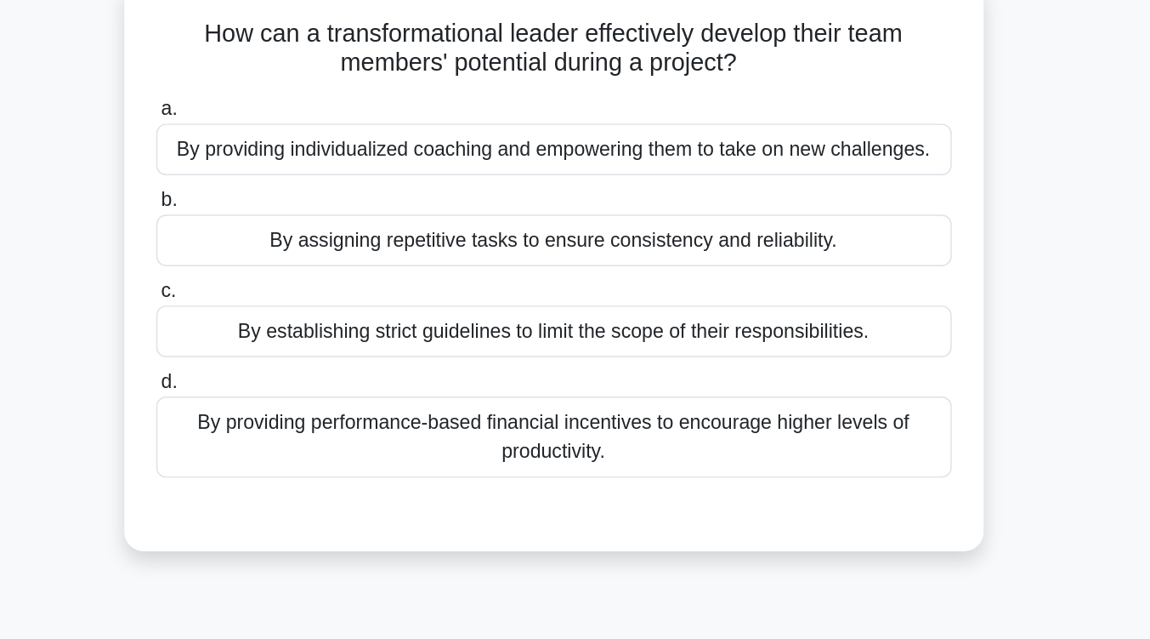
scroll to position [103, 0]
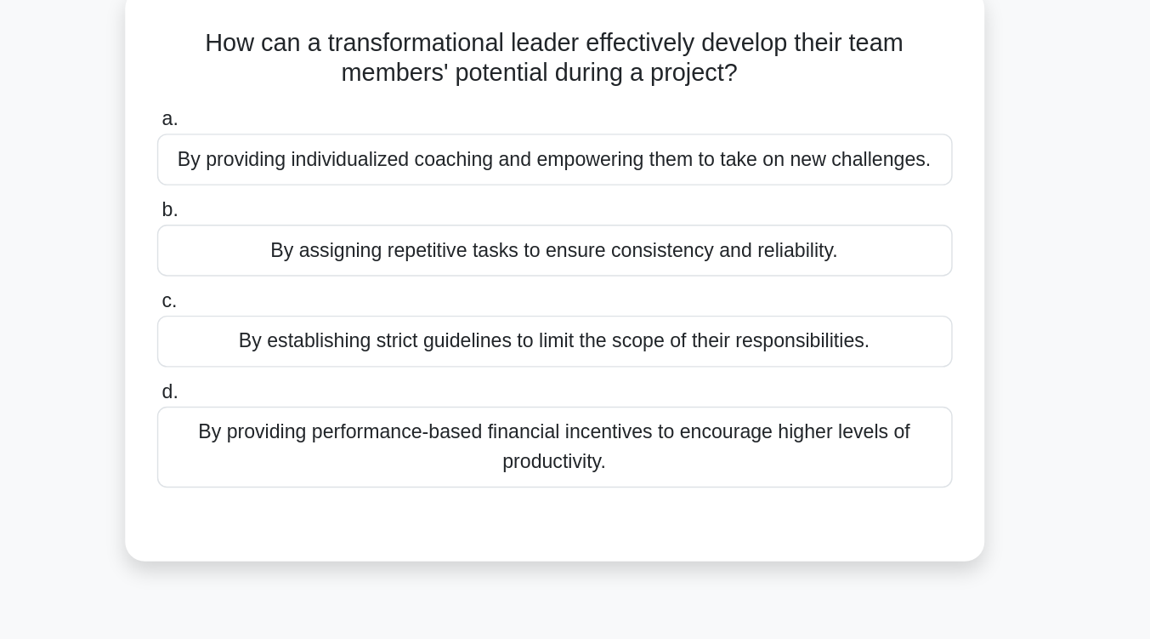
click at [634, 114] on div "By providing individualized coaching and empowering them to take on new challen…" at bounding box center [575, 111] width 551 height 36
click at [300, 88] on input "a. By providing individualized coaching and empowering them to take on new chal…" at bounding box center [300, 82] width 0 height 11
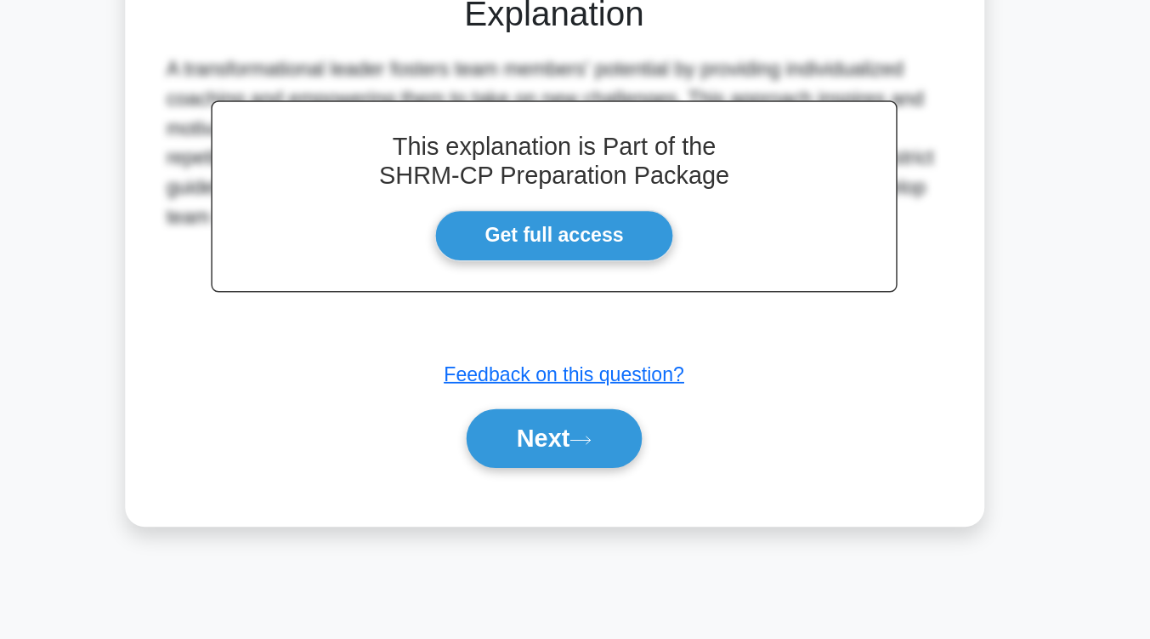
scroll to position [273, 0]
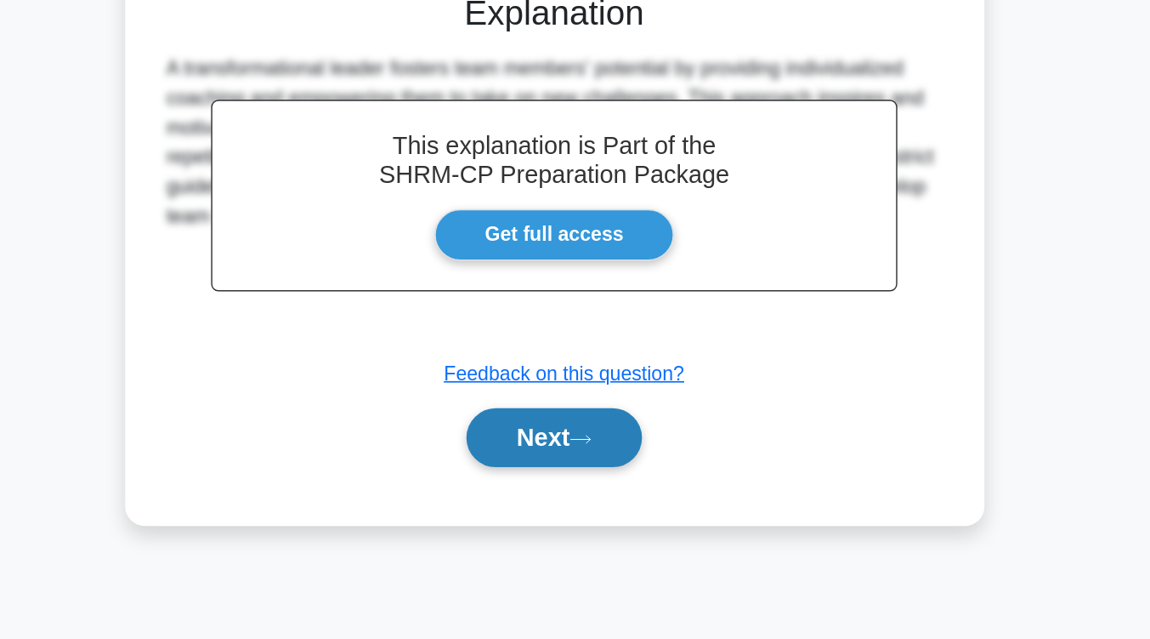
click at [610, 520] on button "Next" at bounding box center [575, 499] width 122 height 41
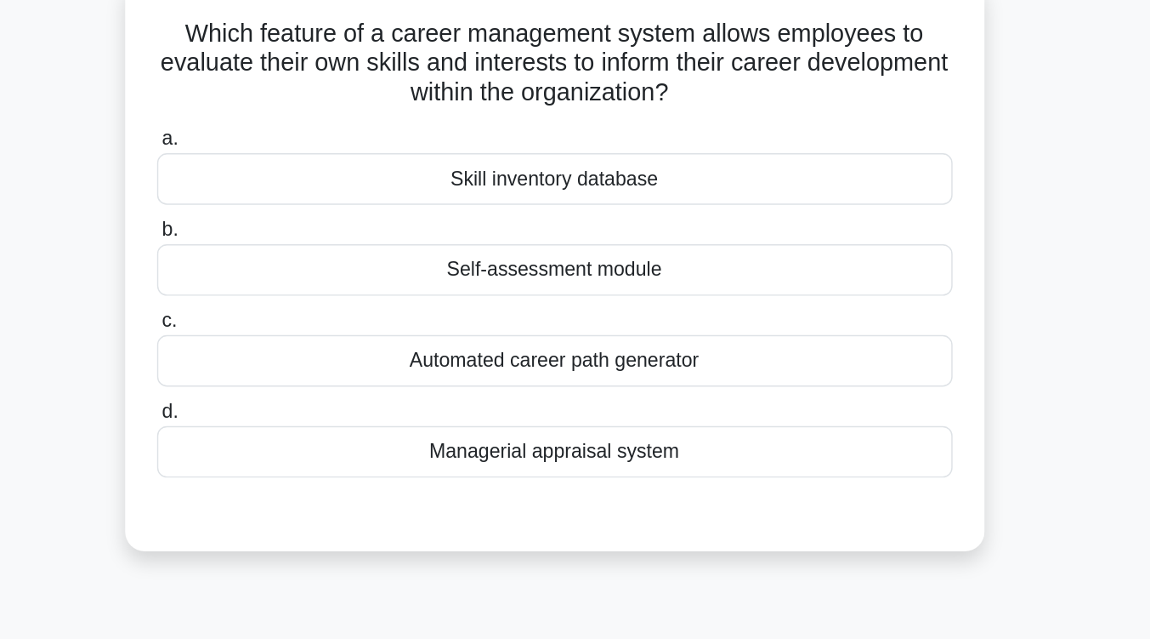
scroll to position [110, 0]
click at [639, 192] on div "Self-assessment module" at bounding box center [575, 187] width 551 height 36
click at [300, 165] on input "b. Self-assessment module" at bounding box center [300, 159] width 0 height 11
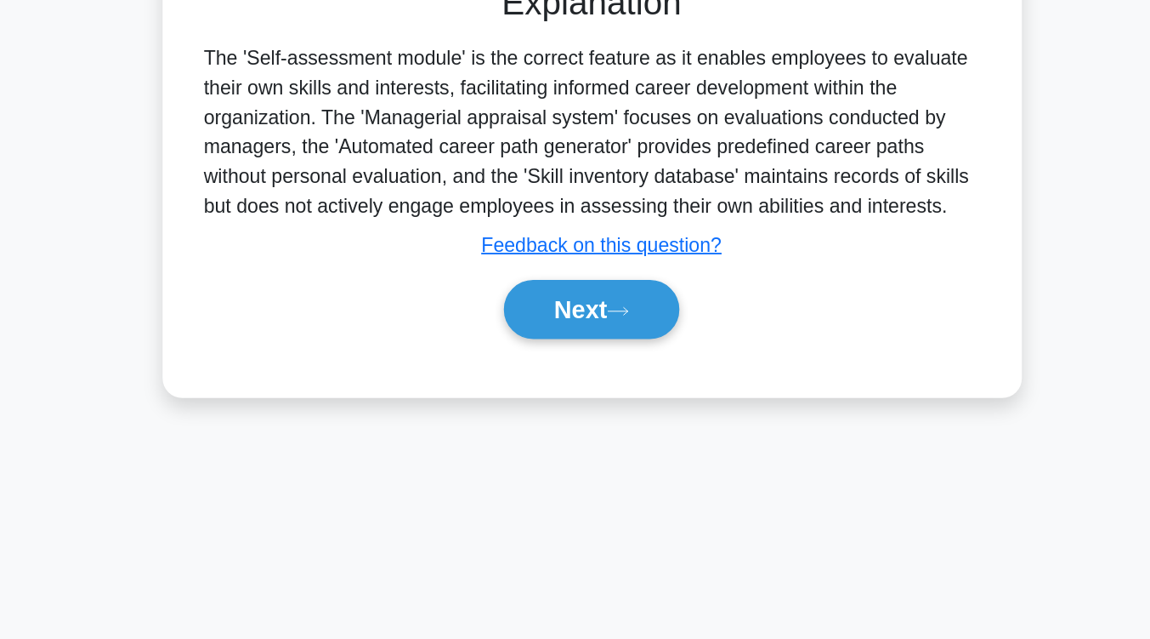
scroll to position [280, 0]
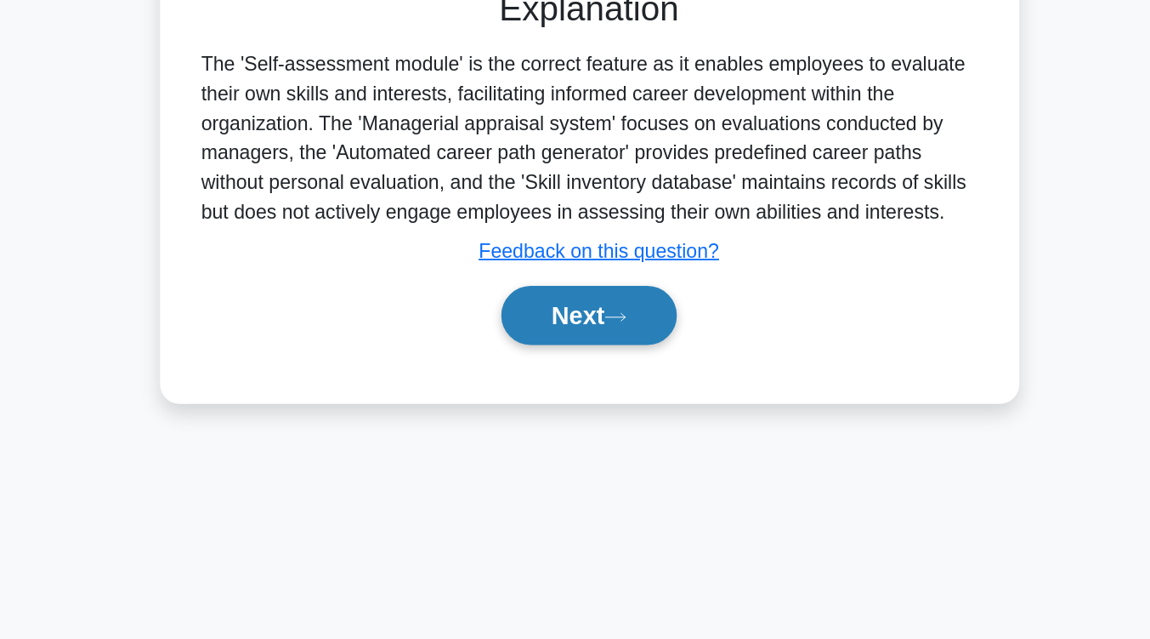
click at [606, 401] on button "Next" at bounding box center [575, 410] width 122 height 41
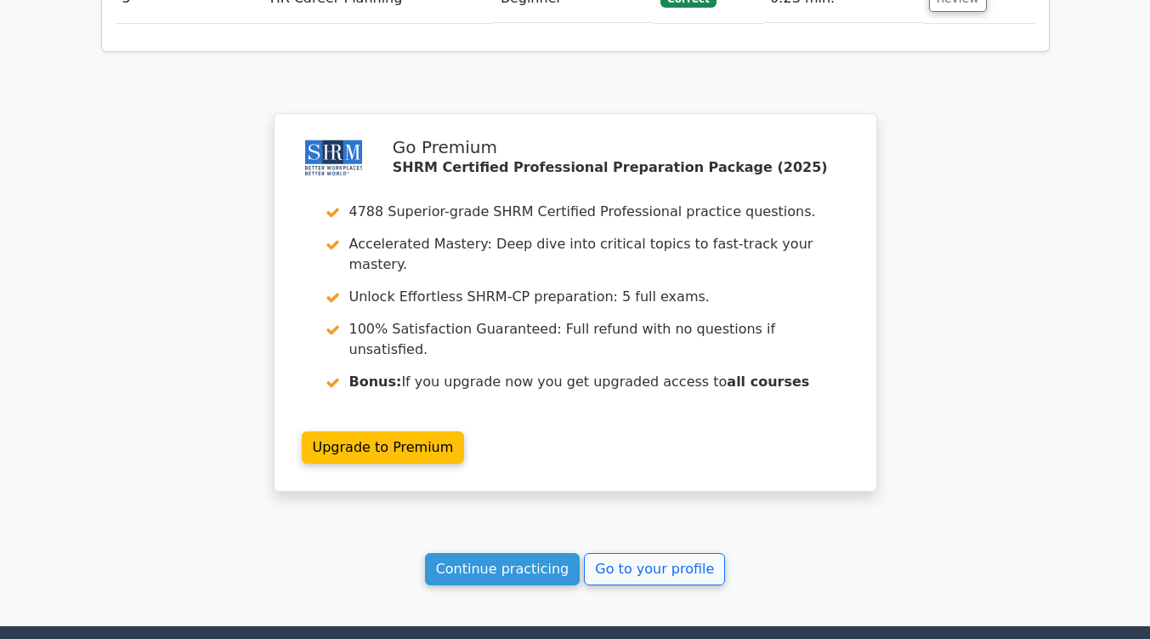
scroll to position [2233, 0]
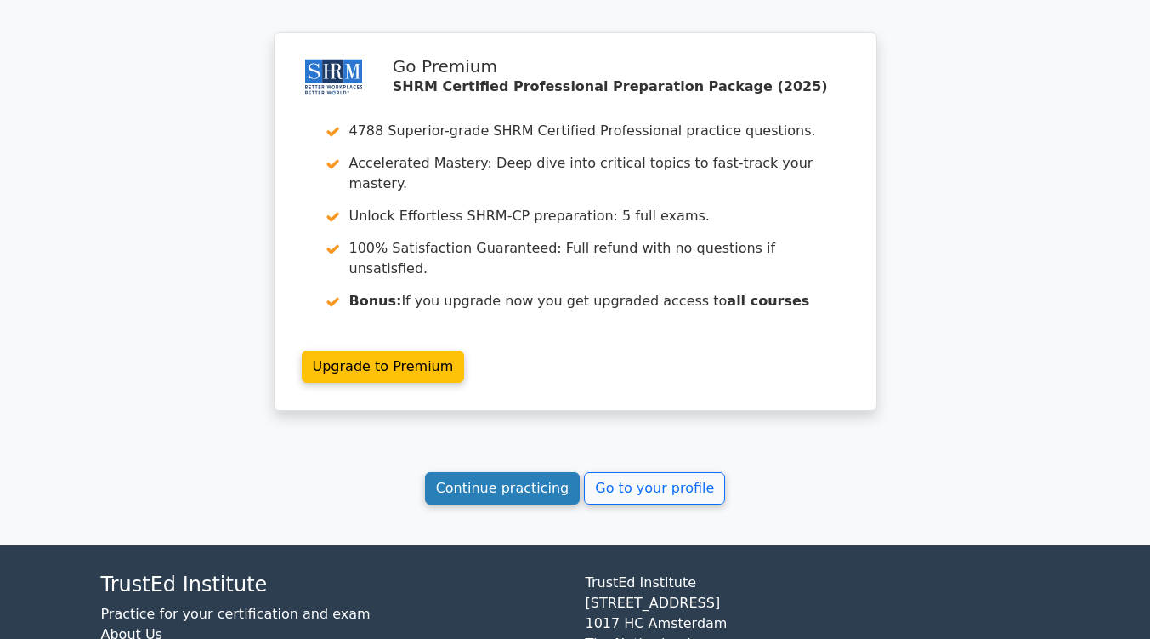
click at [550, 472] on link "Continue practicing" at bounding box center [503, 488] width 156 height 32
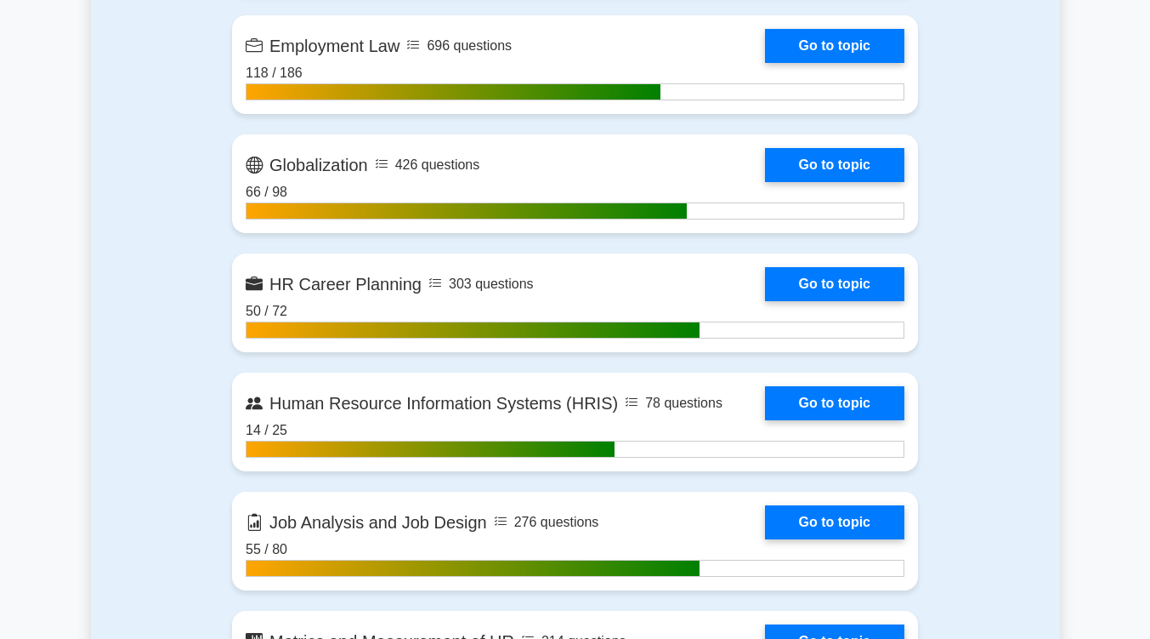
scroll to position [1575, 0]
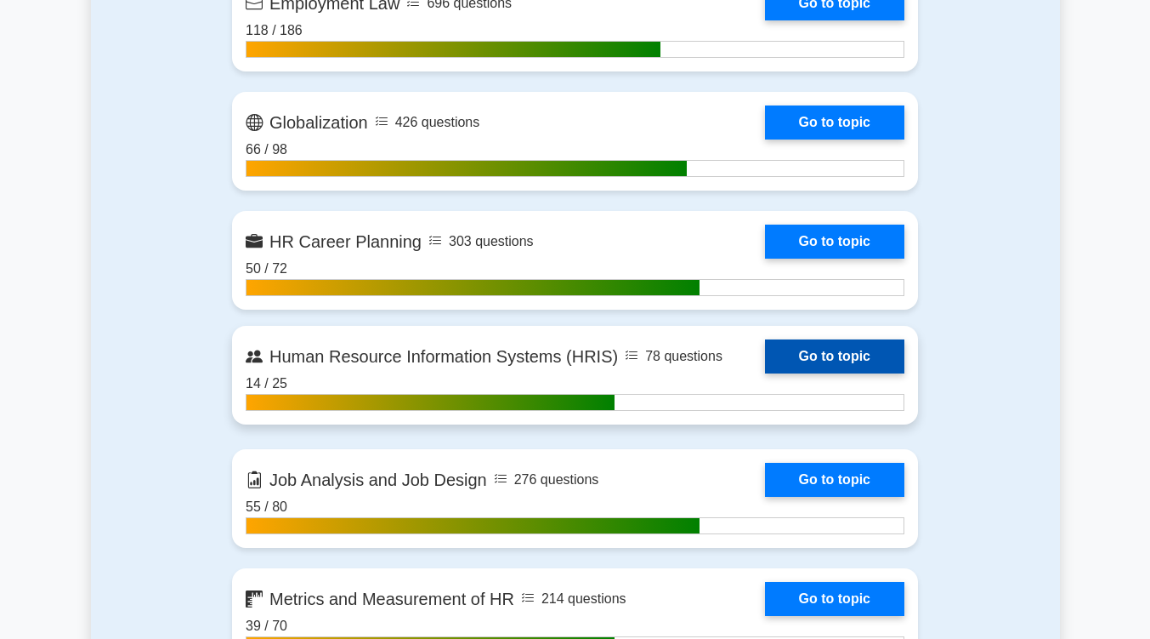
click at [838, 355] on link "Go to topic" at bounding box center [834, 356] width 139 height 34
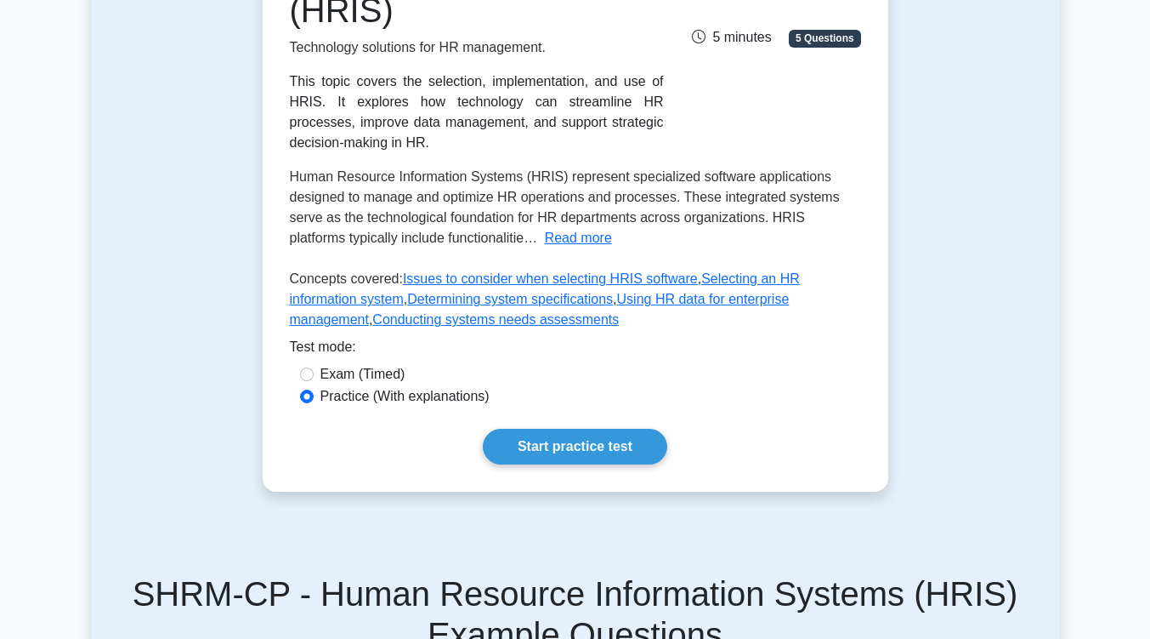
scroll to position [338, 0]
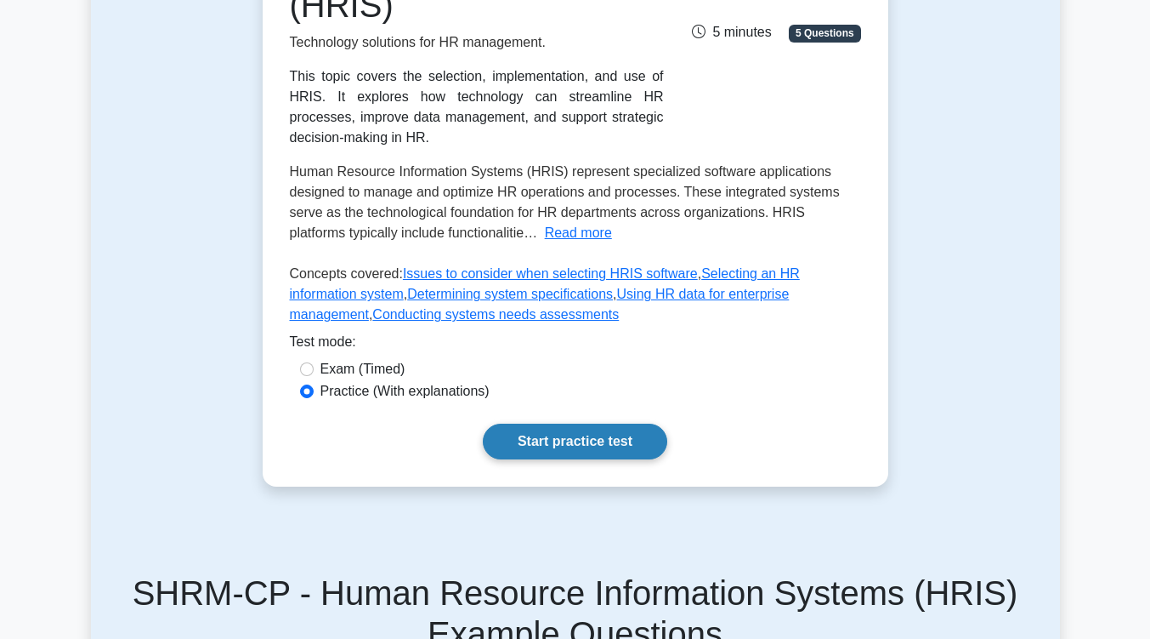
click at [639, 425] on link "Start practice test" at bounding box center [575, 441] width 185 height 36
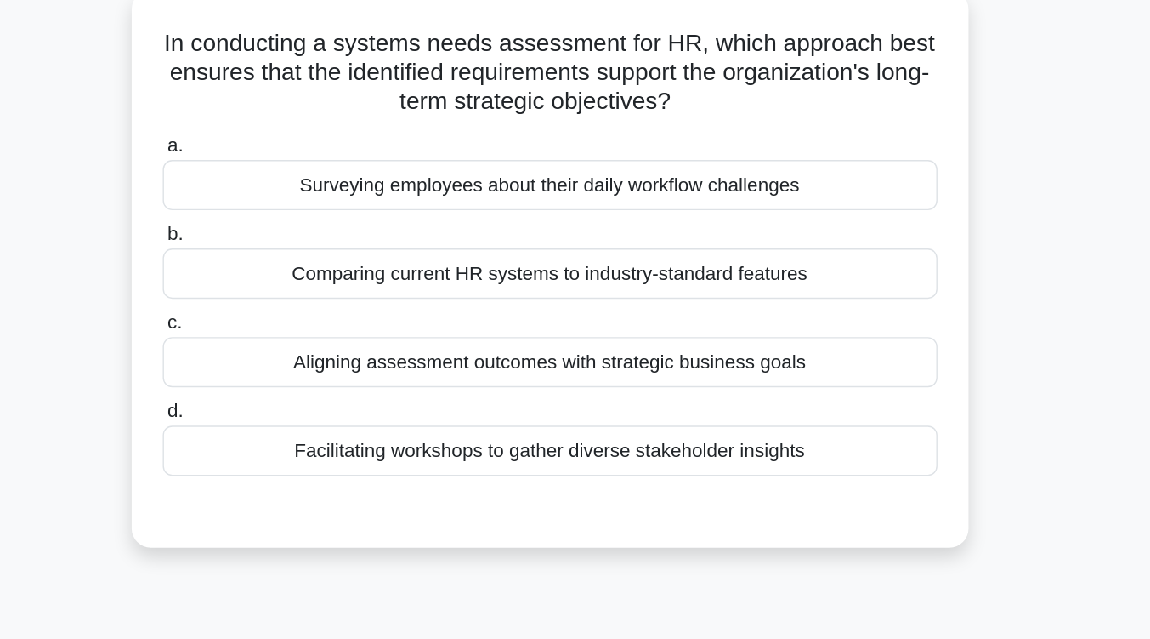
click at [650, 385] on div "Aligning assessment outcomes with strategic business goals" at bounding box center [575, 380] width 551 height 36
click at [300, 358] on input "c. Aligning assessment outcomes with strategic business goals" at bounding box center [300, 352] width 0 height 11
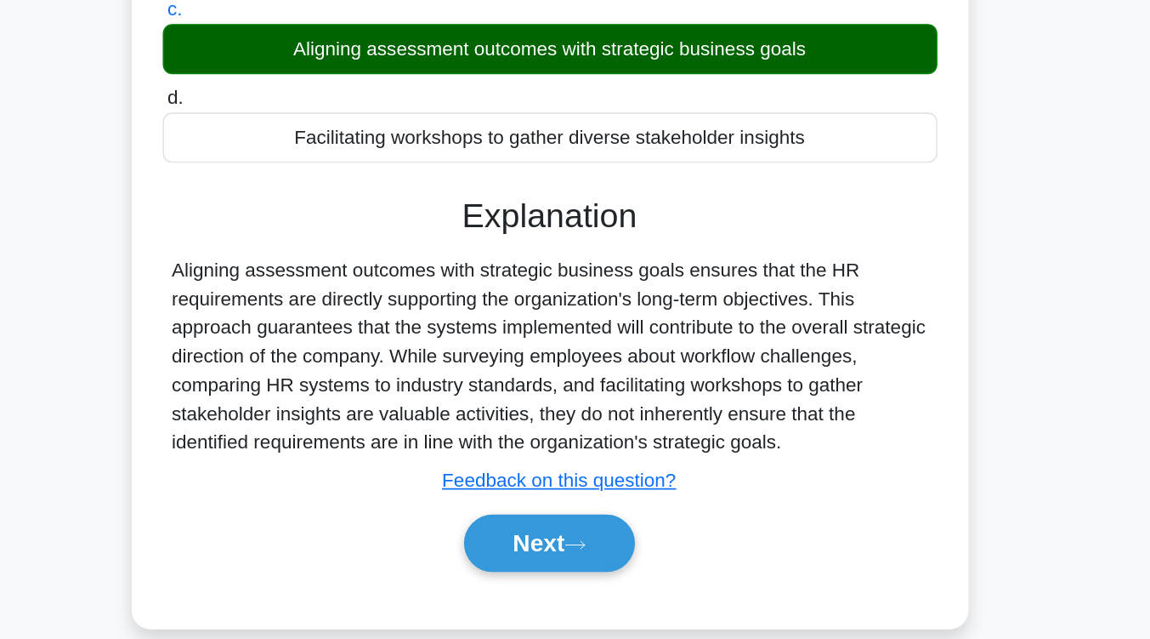
scroll to position [280, 0]
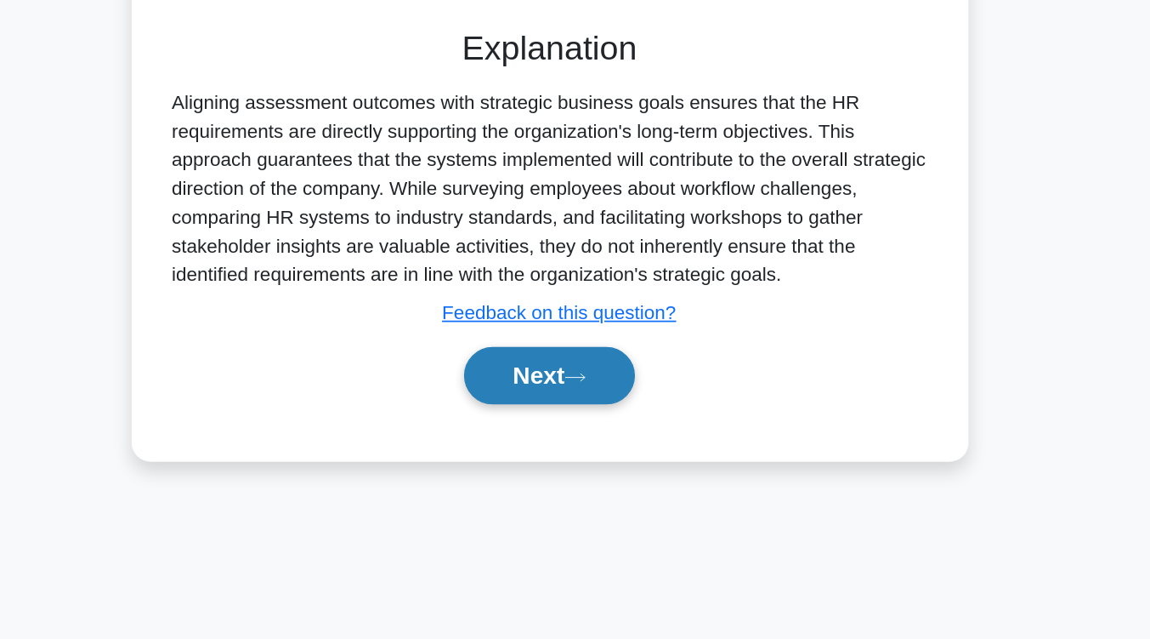
click at [616, 452] on button "Next" at bounding box center [575, 451] width 122 height 41
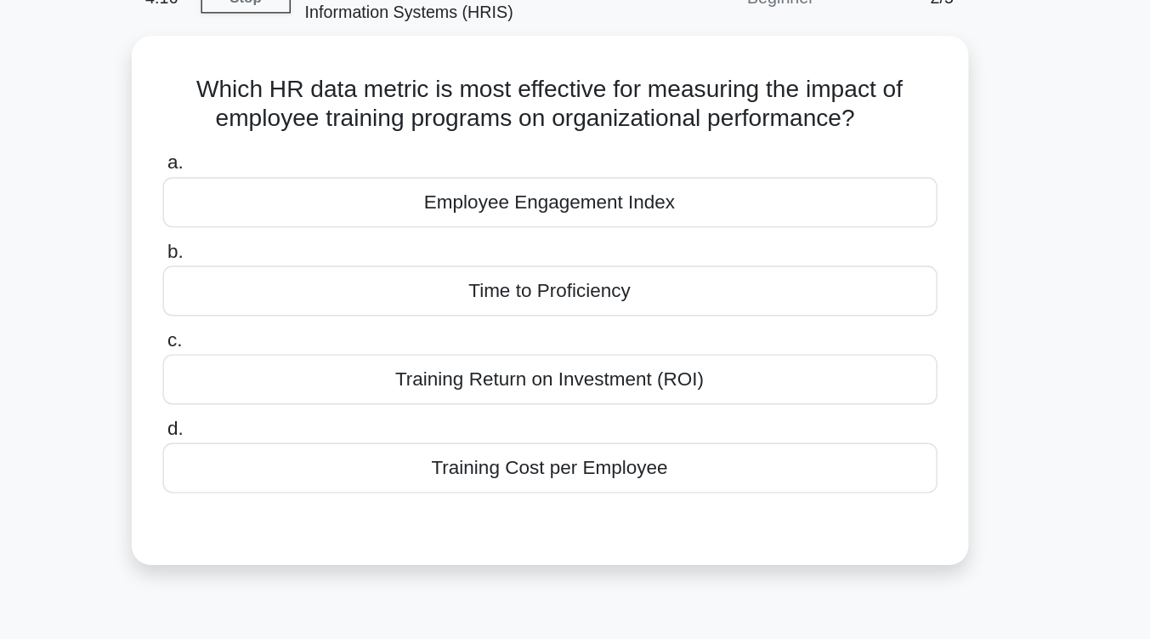
scroll to position [89, 0]
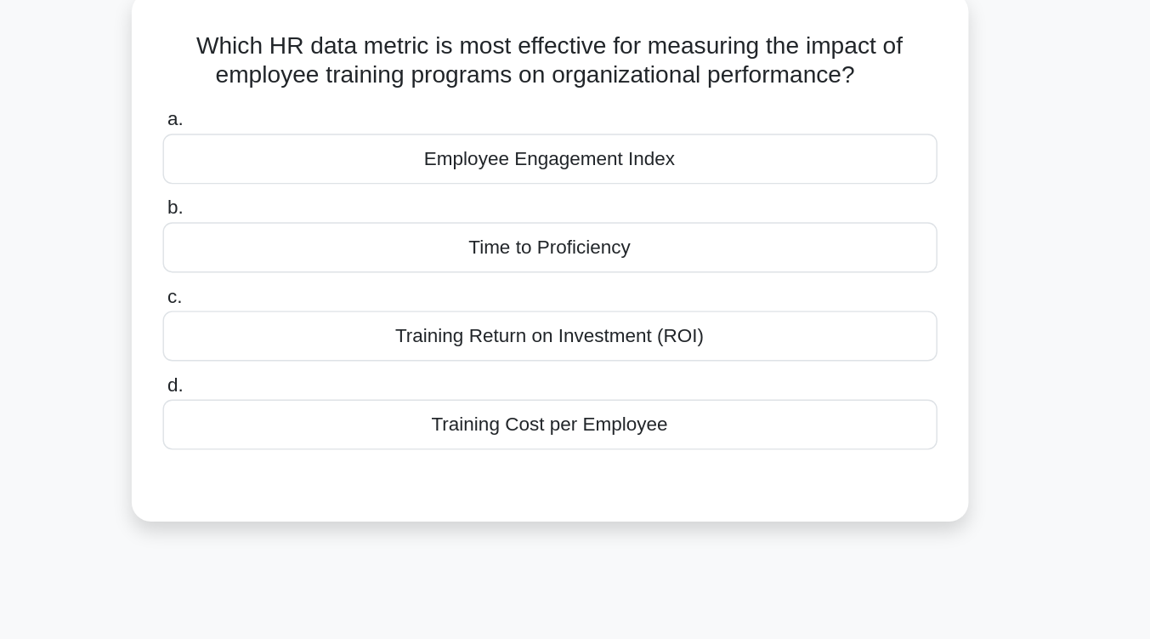
click at [632, 276] on div "Training Return on Investment (ROI)" at bounding box center [575, 271] width 551 height 36
click at [300, 248] on input "c. Training Return on Investment (ROI)" at bounding box center [300, 242] width 0 height 11
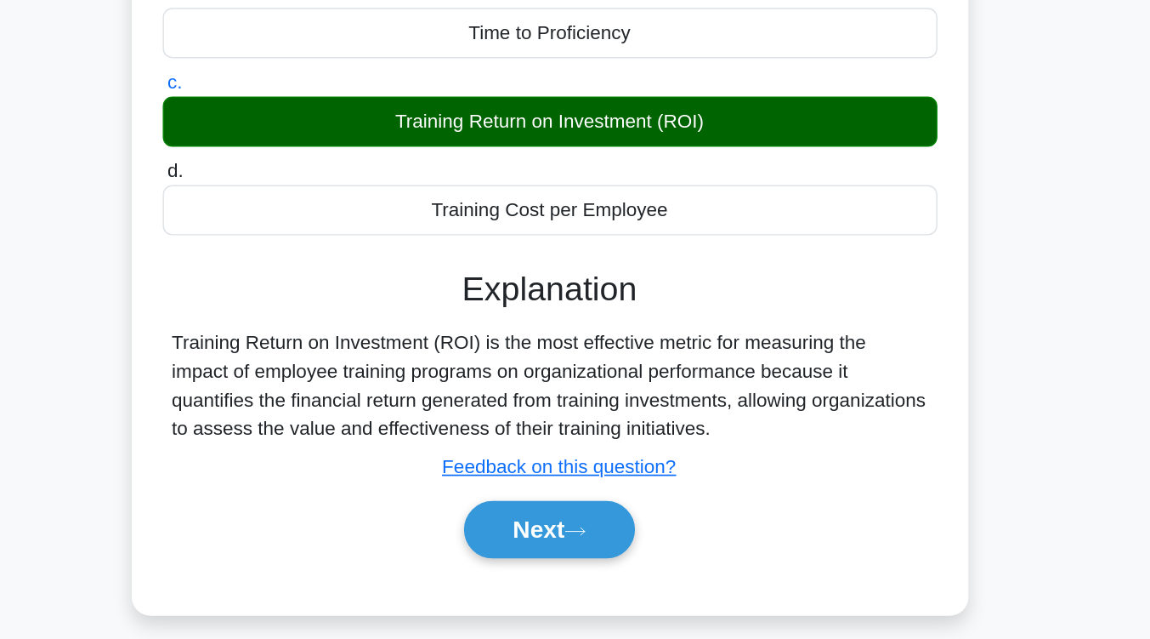
scroll to position [206, 0]
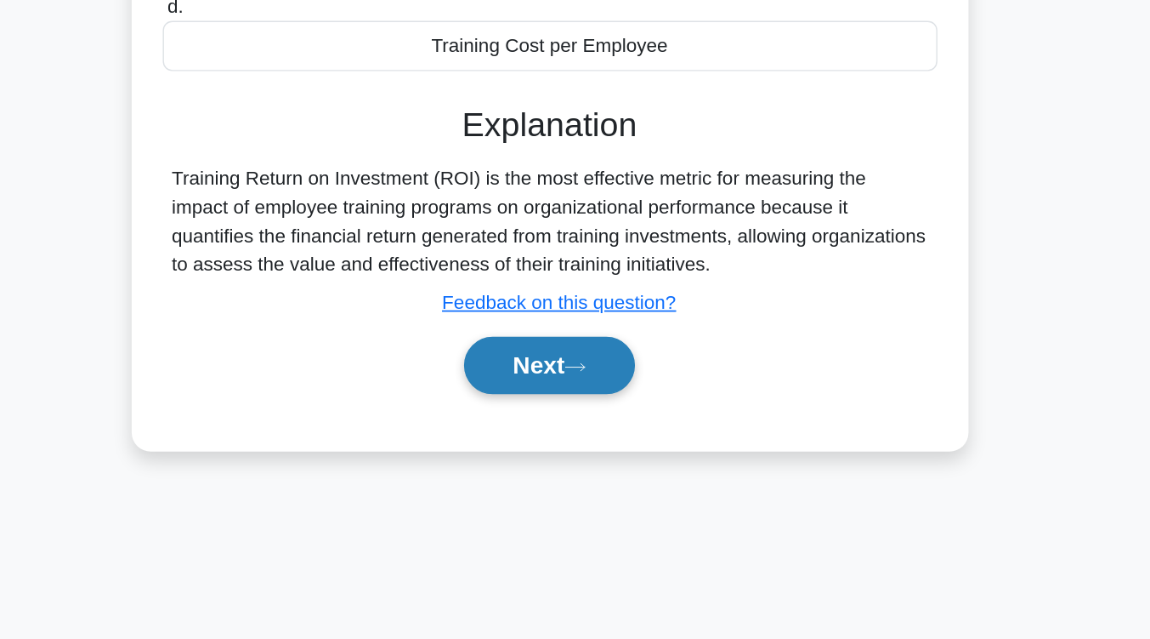
click at [601, 449] on icon at bounding box center [593, 444] width 15 height 9
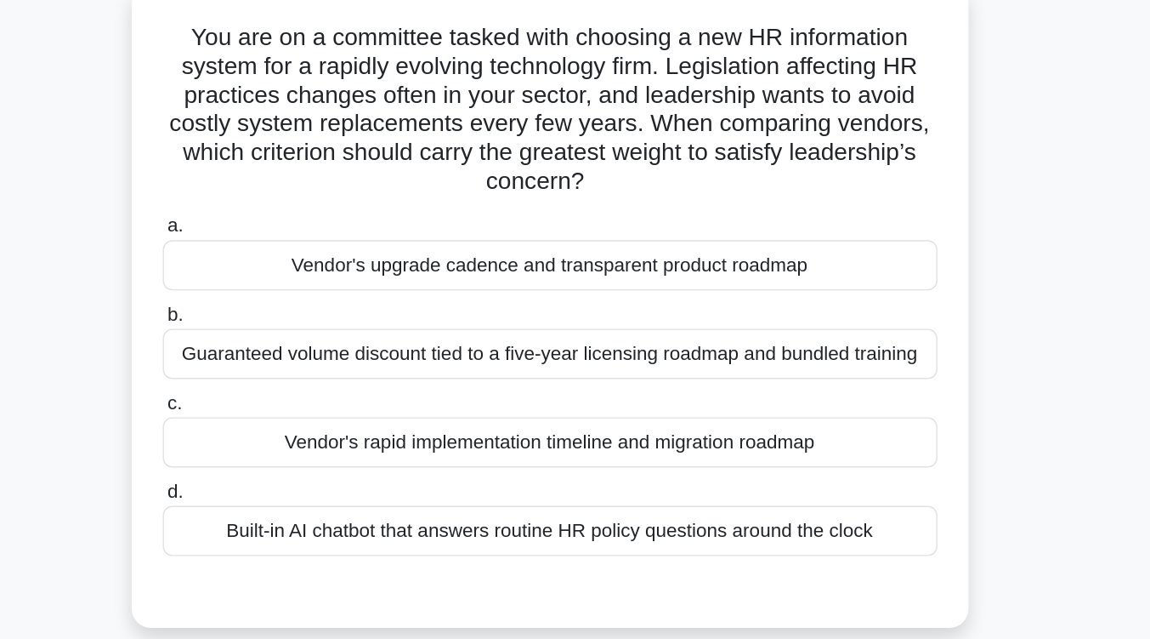
scroll to position [129, 0]
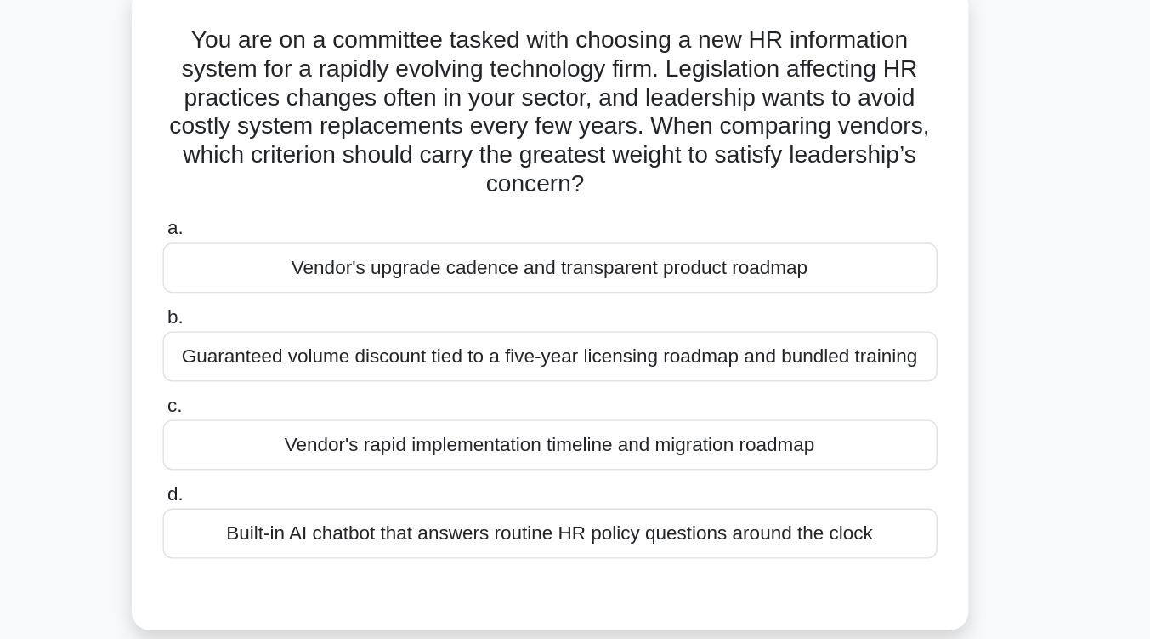
click at [605, 265] on div "Guaranteed volume discount tied to a five-year licensing roadmap and bundled tr…" at bounding box center [575, 254] width 551 height 36
click at [300, 231] on input "b. Guaranteed volume discount tied to a five-year licensing roadmap and bundled…" at bounding box center [300, 225] width 0 height 11
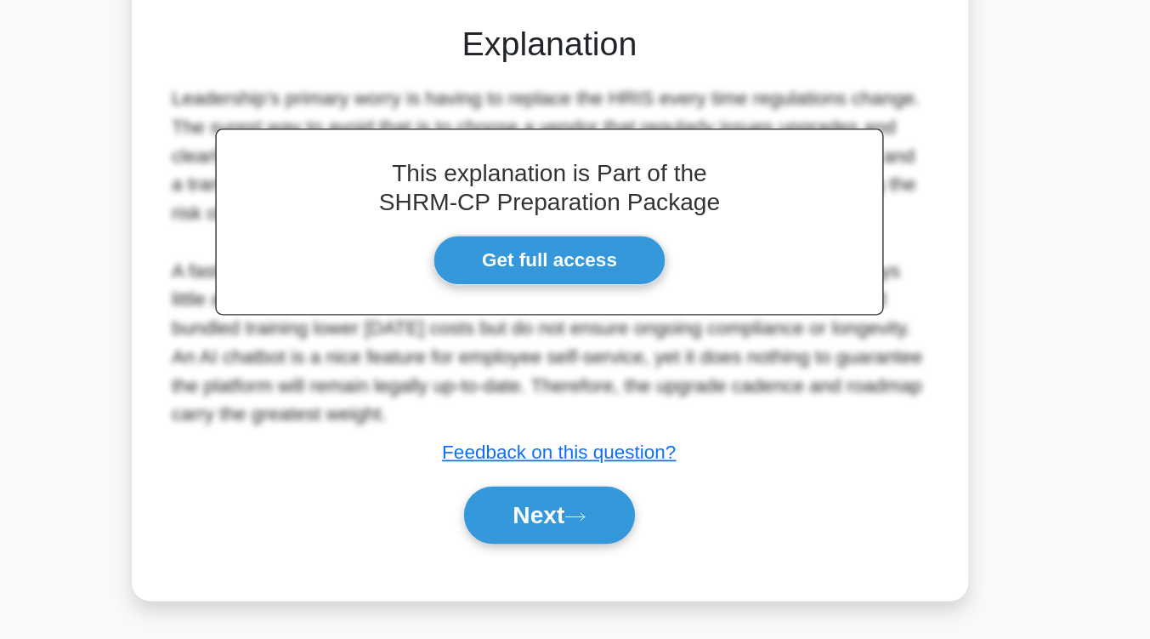
scroll to position [365, 0]
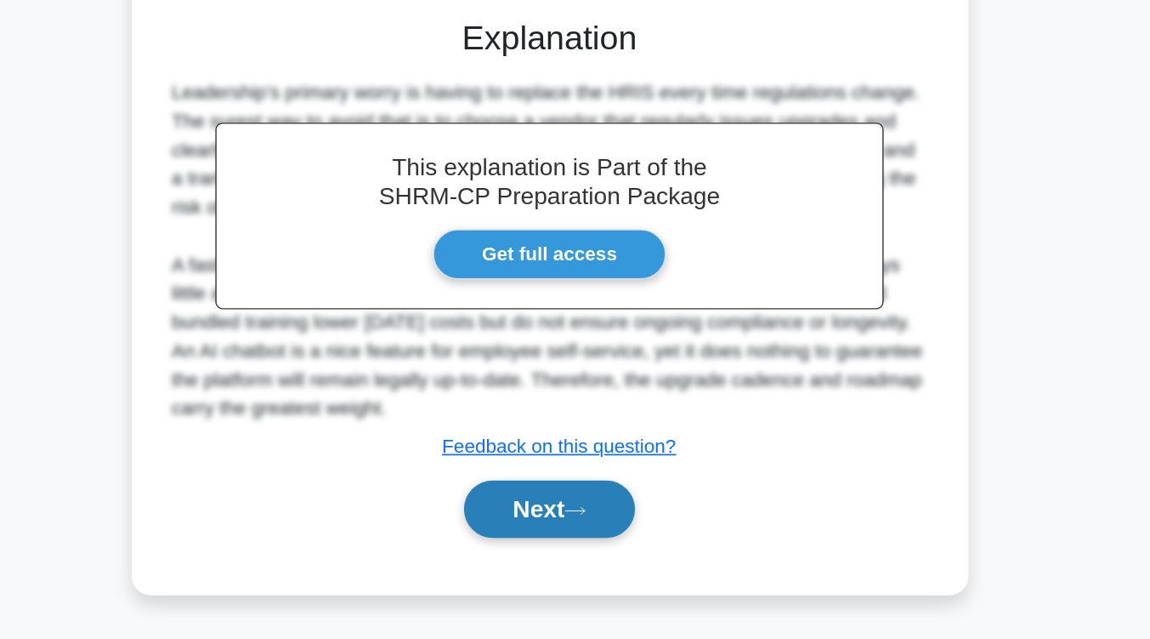
click at [600, 549] on icon at bounding box center [594, 546] width 14 height 5
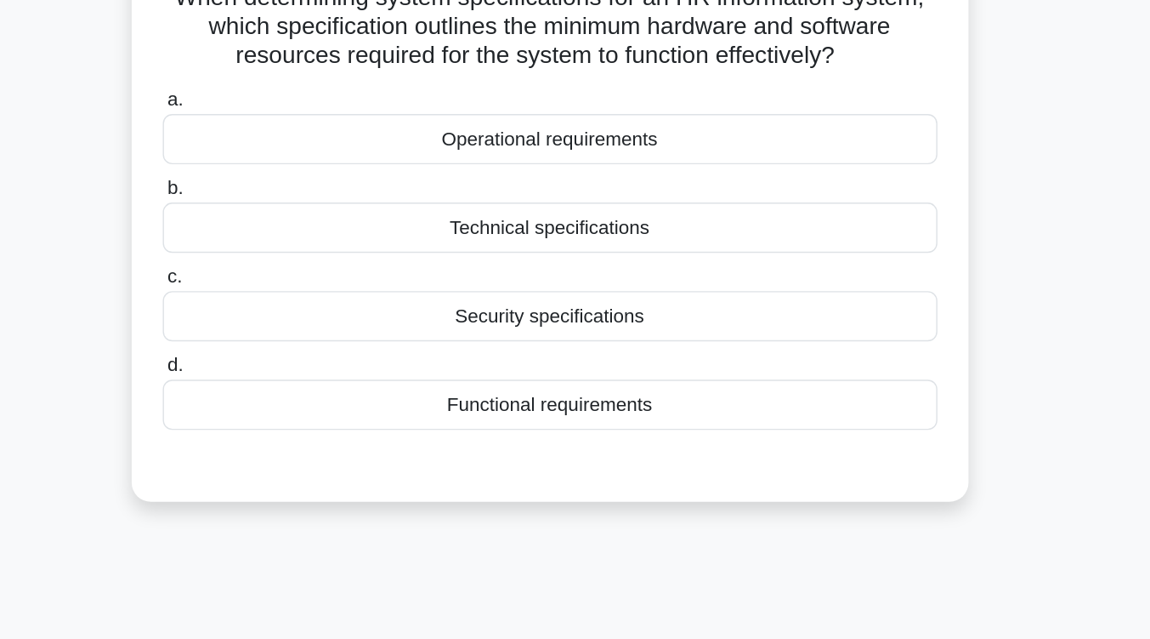
scroll to position [118, 0]
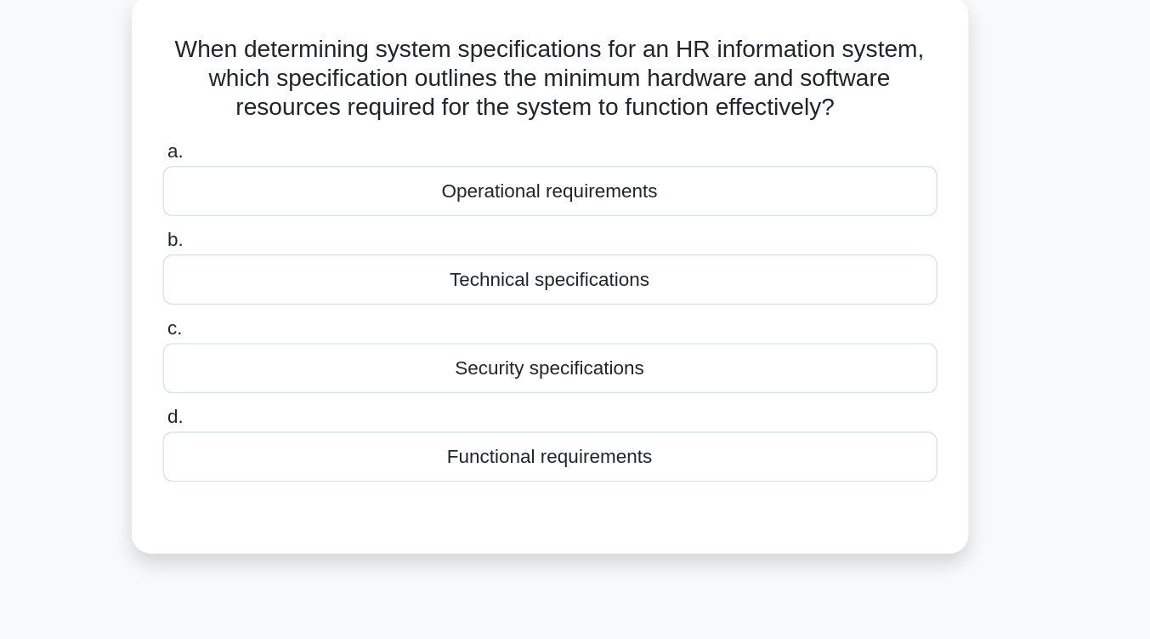
click at [633, 207] on div "Technical specifications" at bounding box center [575, 199] width 551 height 36
click at [300, 177] on input "b. Technical specifications" at bounding box center [300, 171] width 0 height 11
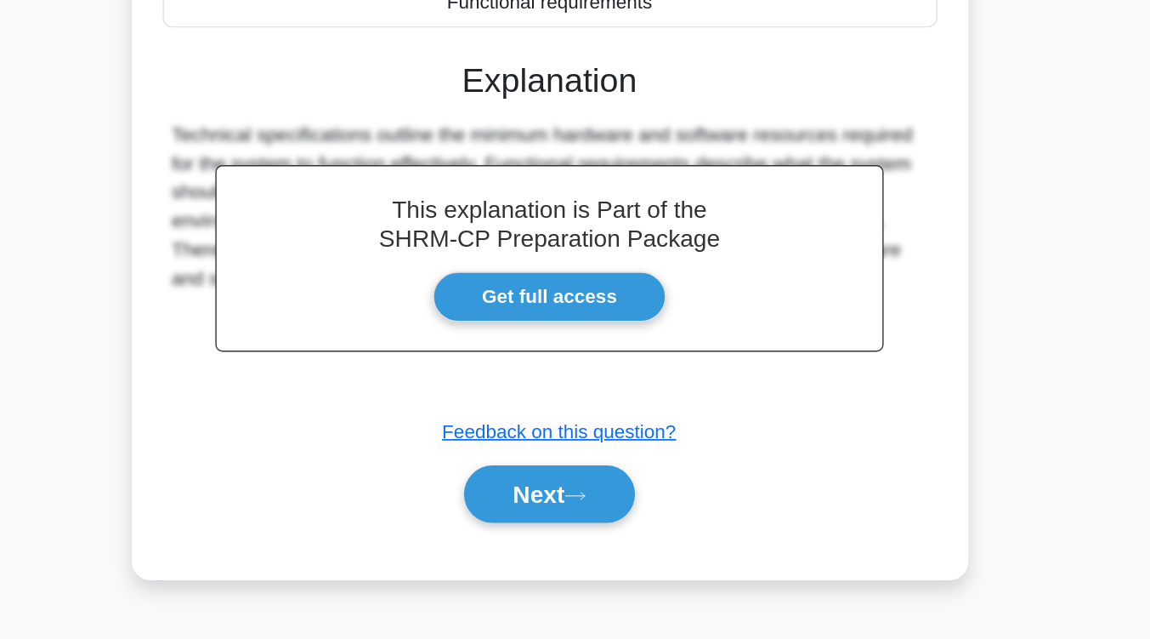
scroll to position [256, 0]
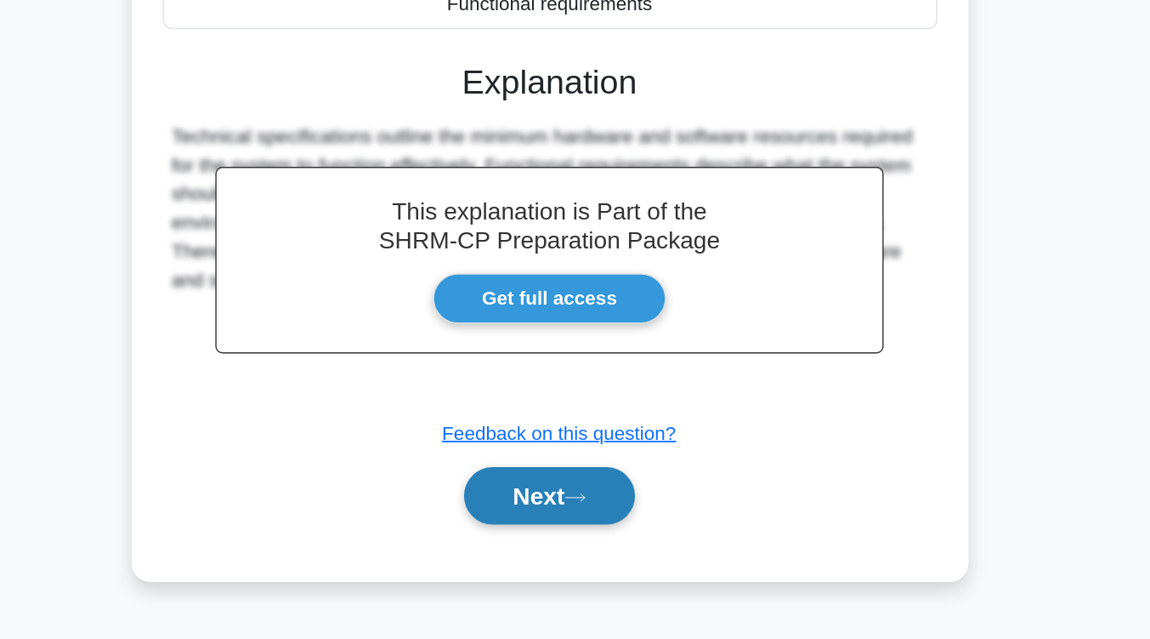
click at [602, 525] on button "Next" at bounding box center [575, 536] width 122 height 41
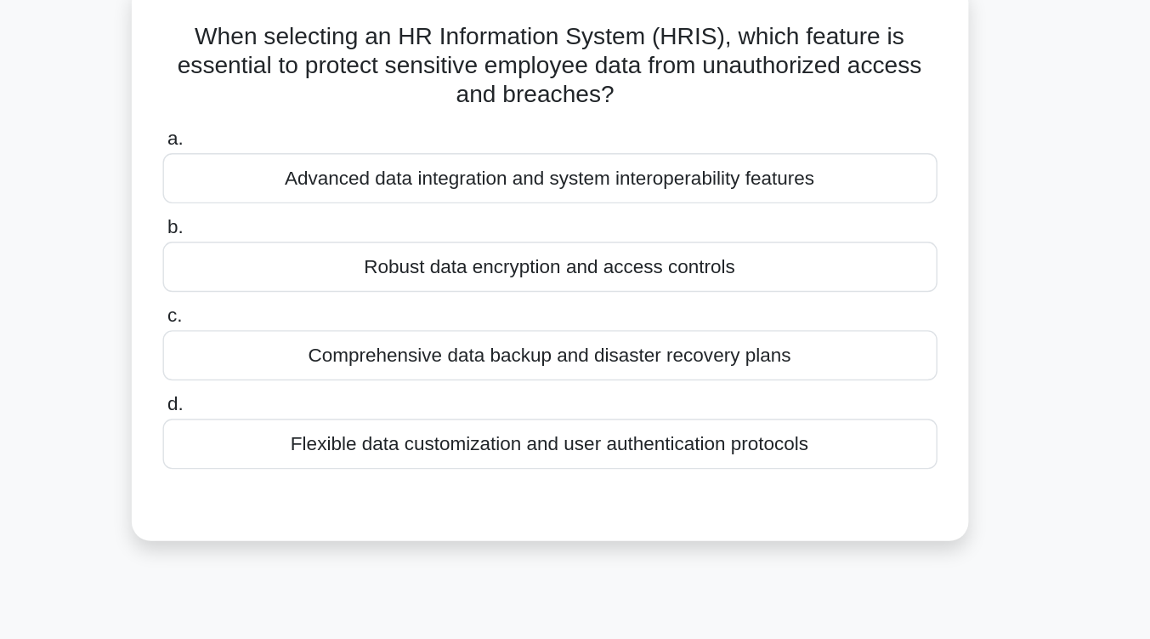
scroll to position [128, 0]
click at [648, 197] on div "Robust data encryption and access controls" at bounding box center [575, 189] width 551 height 36
click at [300, 167] on input "b. Robust data encryption and access controls" at bounding box center [300, 161] width 0 height 11
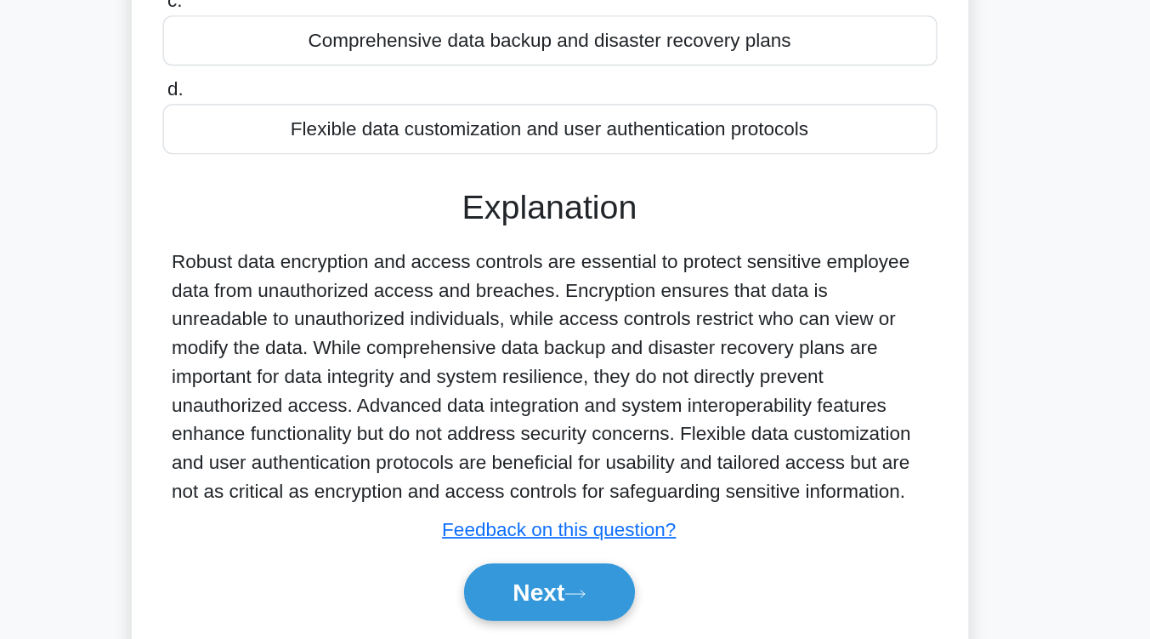
scroll to position [280, 0]
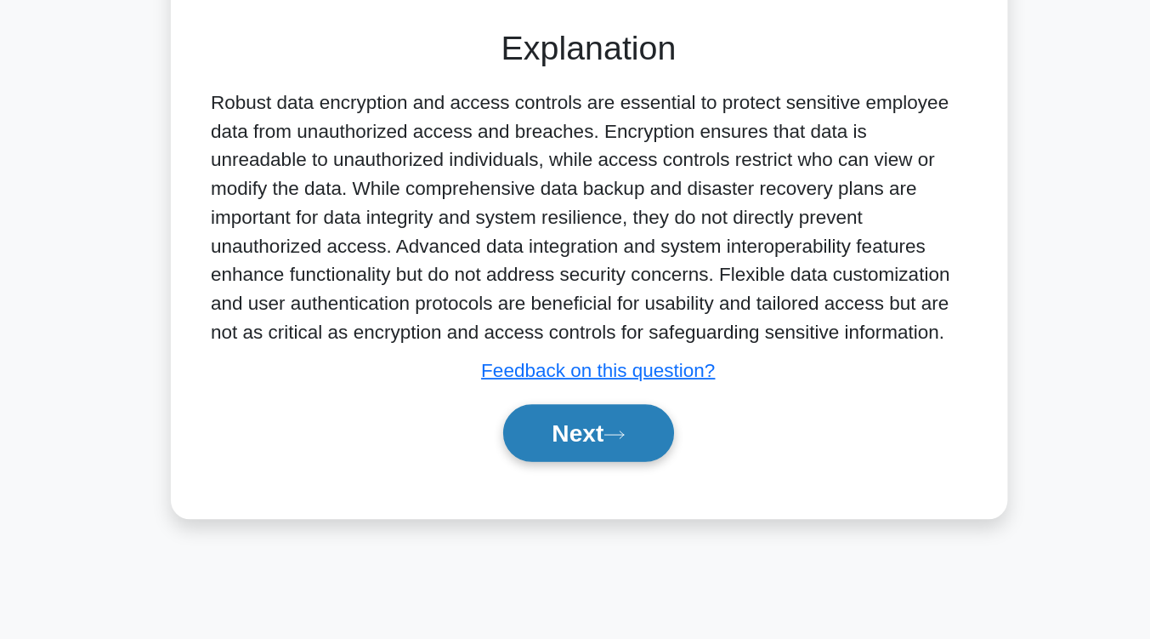
click at [588, 499] on button "Next" at bounding box center [575, 492] width 122 height 41
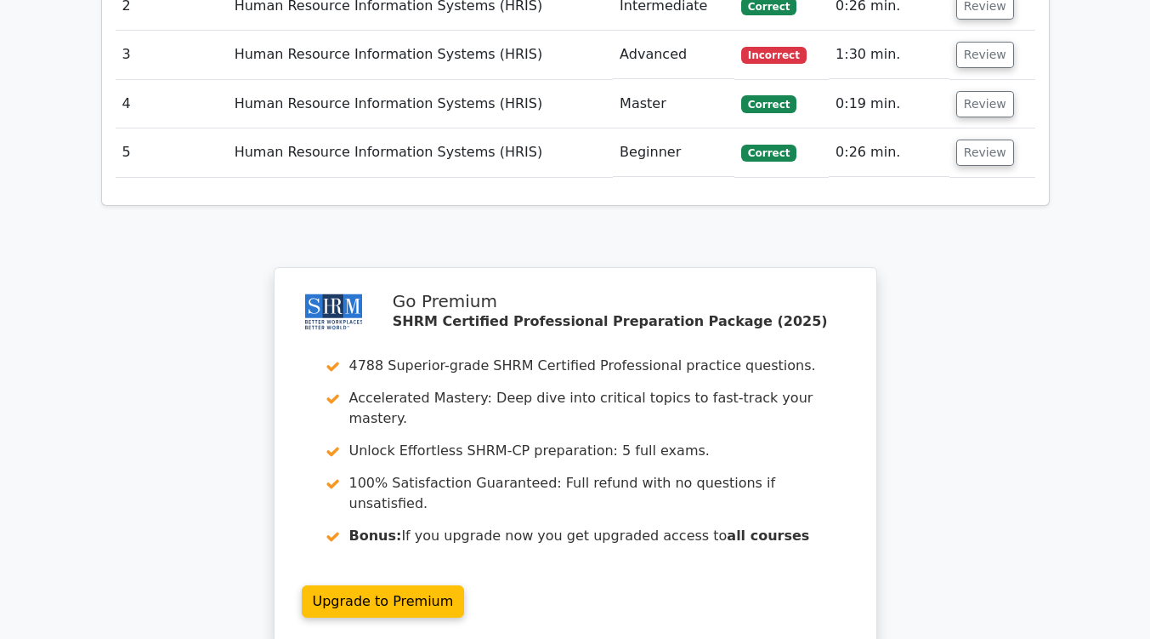
scroll to position [2188, 0]
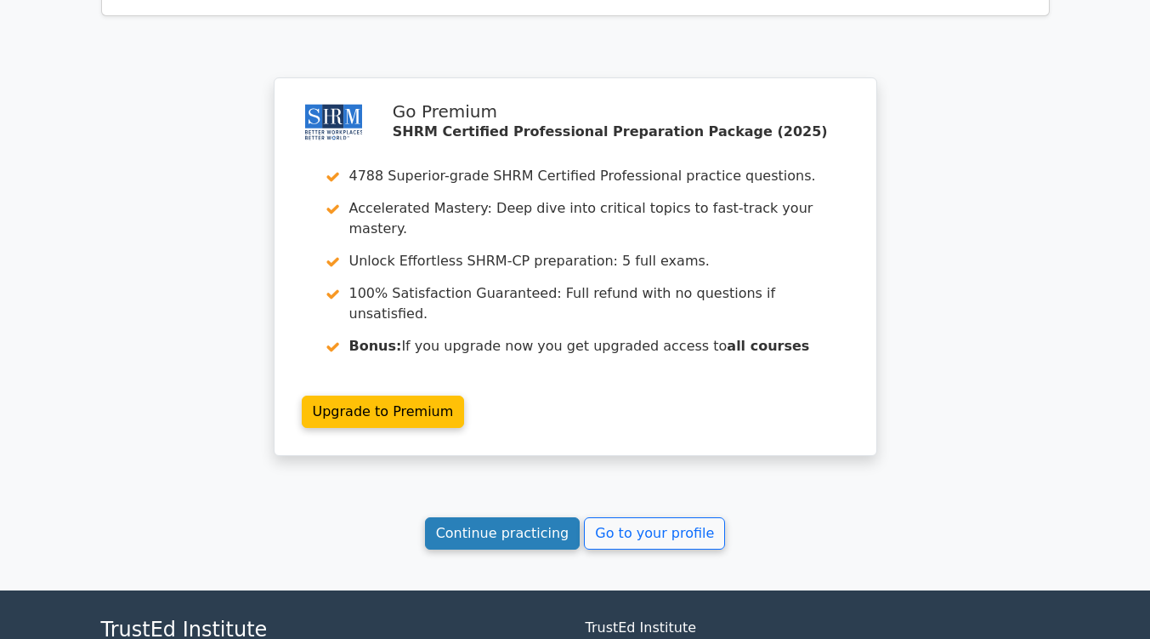
click at [544, 517] on link "Continue practicing" at bounding box center [503, 533] width 156 height 32
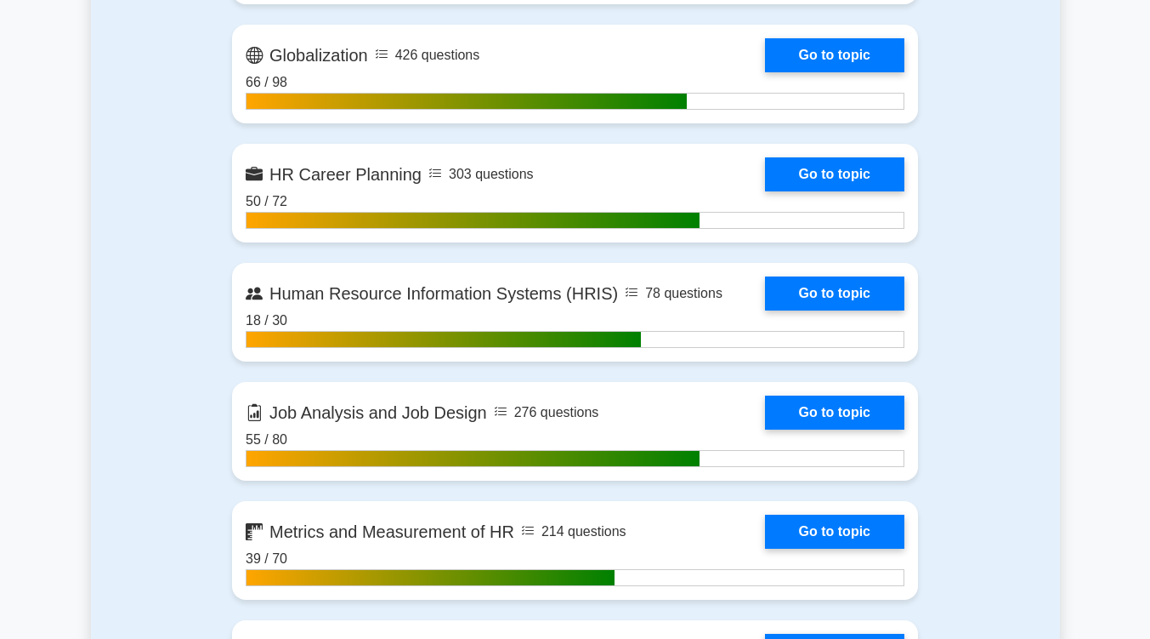
scroll to position [1643, 0]
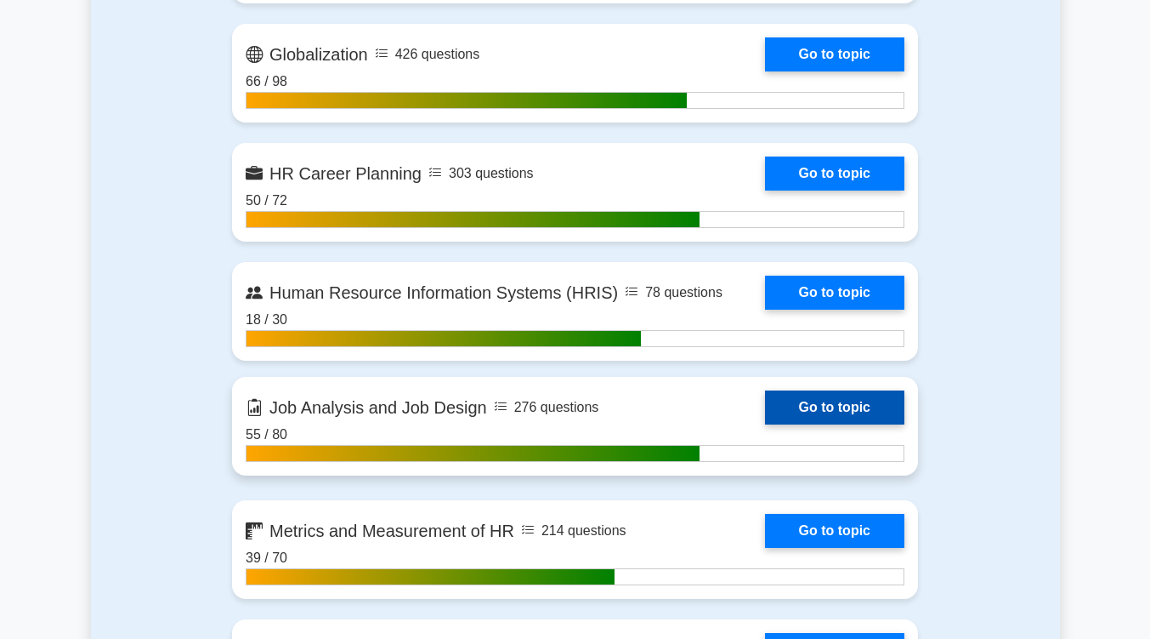
click at [815, 396] on link "Go to topic" at bounding box center [834, 407] width 139 height 34
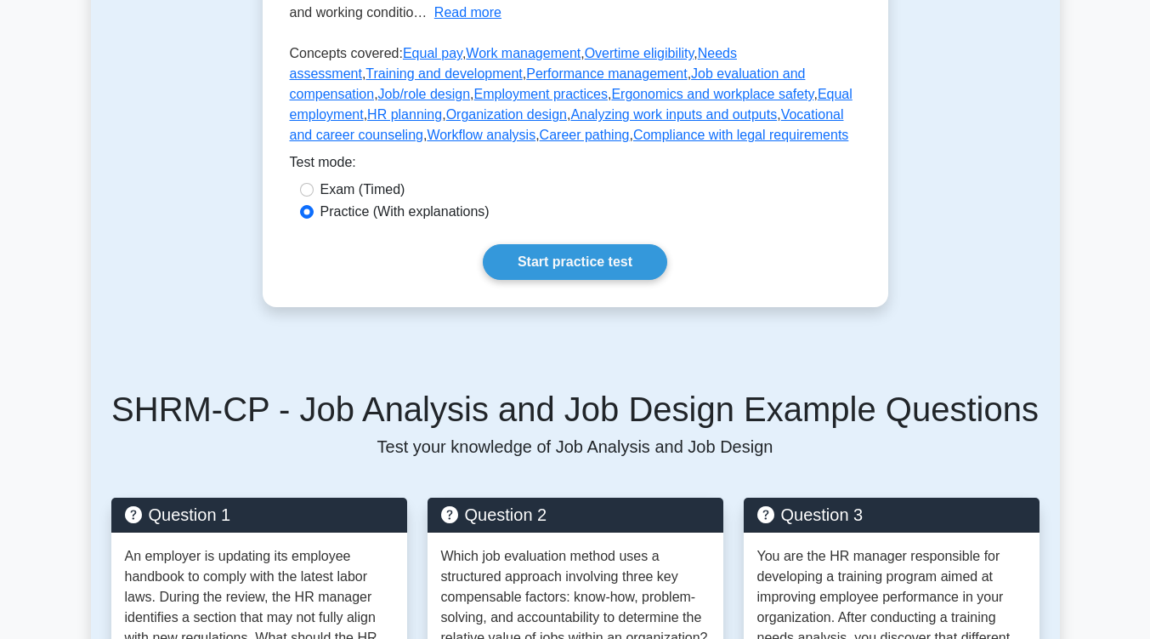
scroll to position [522, 0]
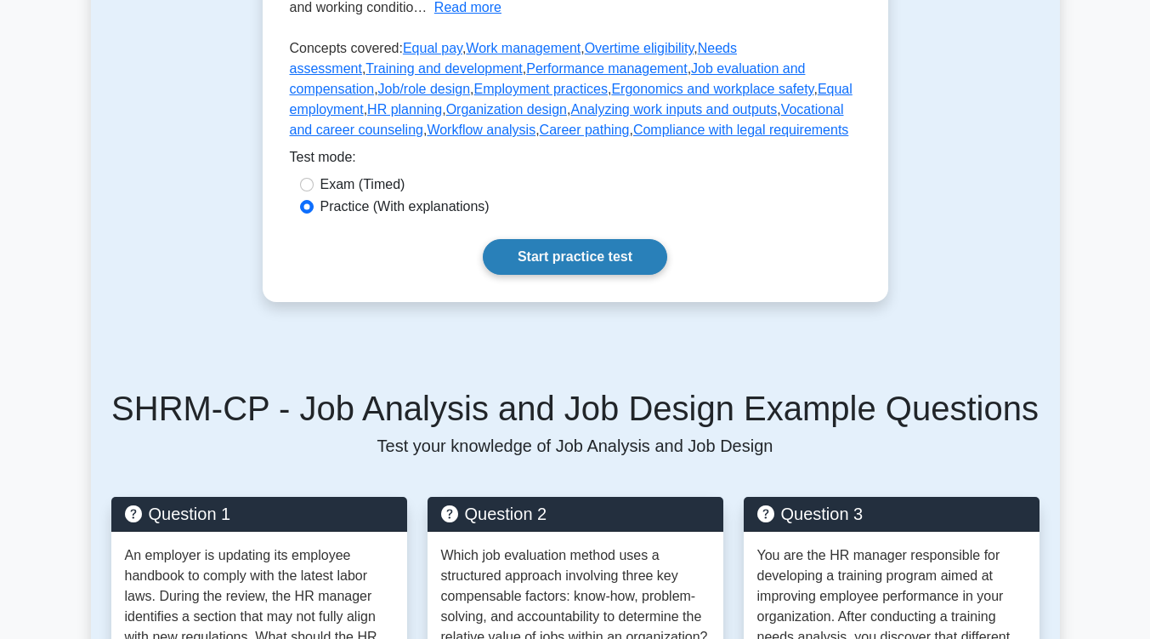
click at [621, 275] on link "Start practice test" at bounding box center [575, 257] width 185 height 36
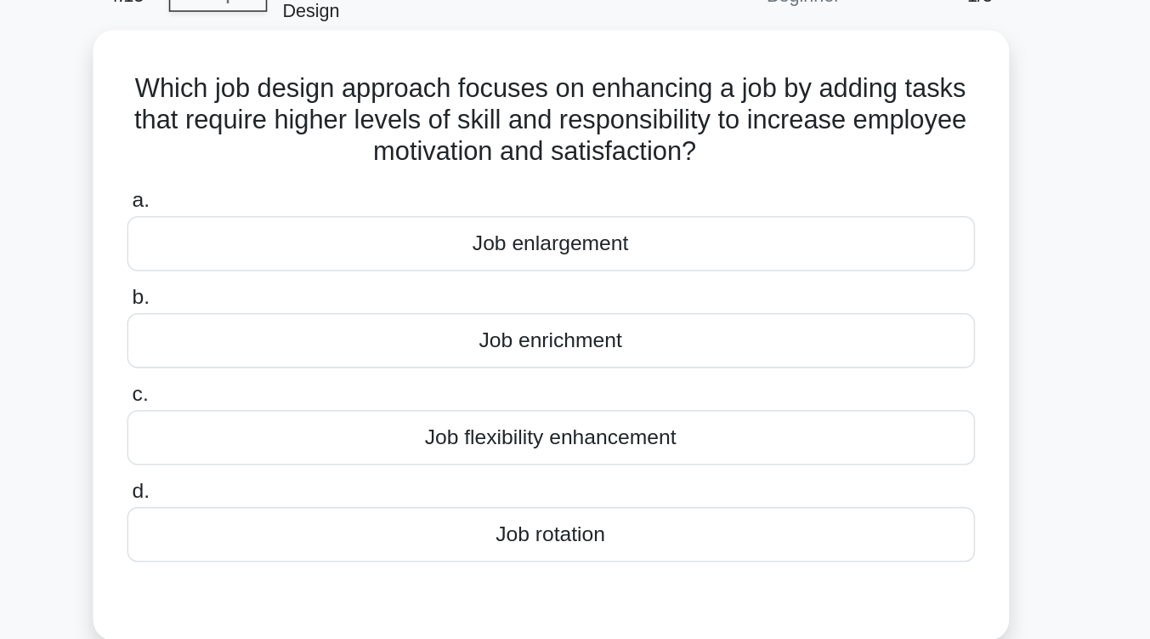
click at [627, 241] on div "Job enlargement" at bounding box center [575, 254] width 551 height 36
click at [300, 232] on input "a. Job enlargement" at bounding box center [300, 226] width 0 height 11
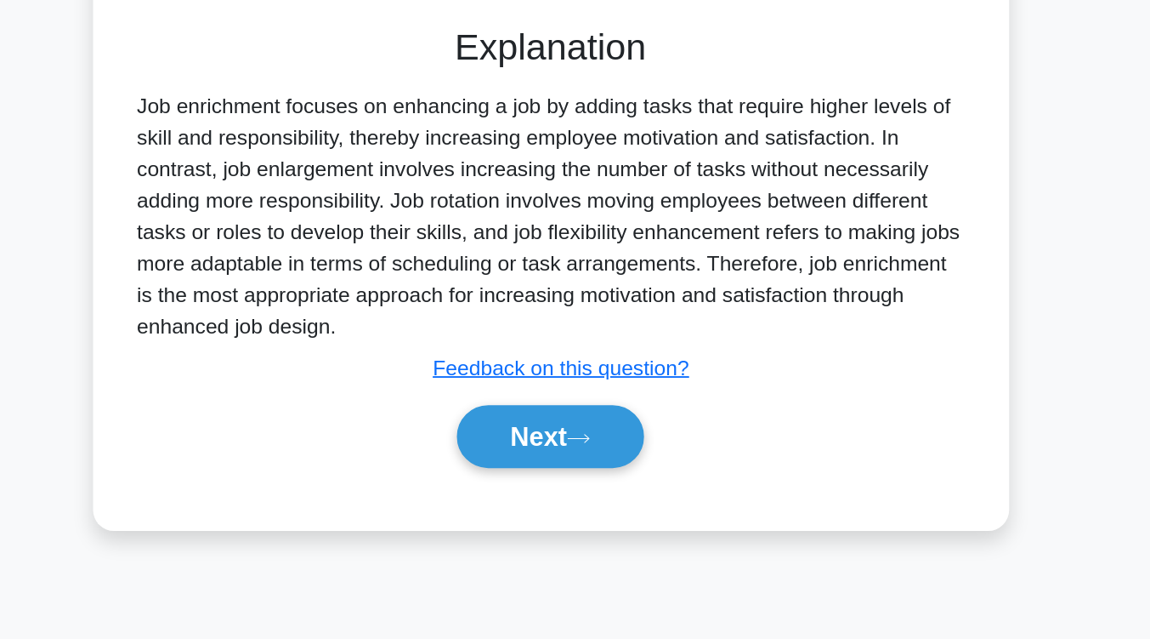
scroll to position [252, 0]
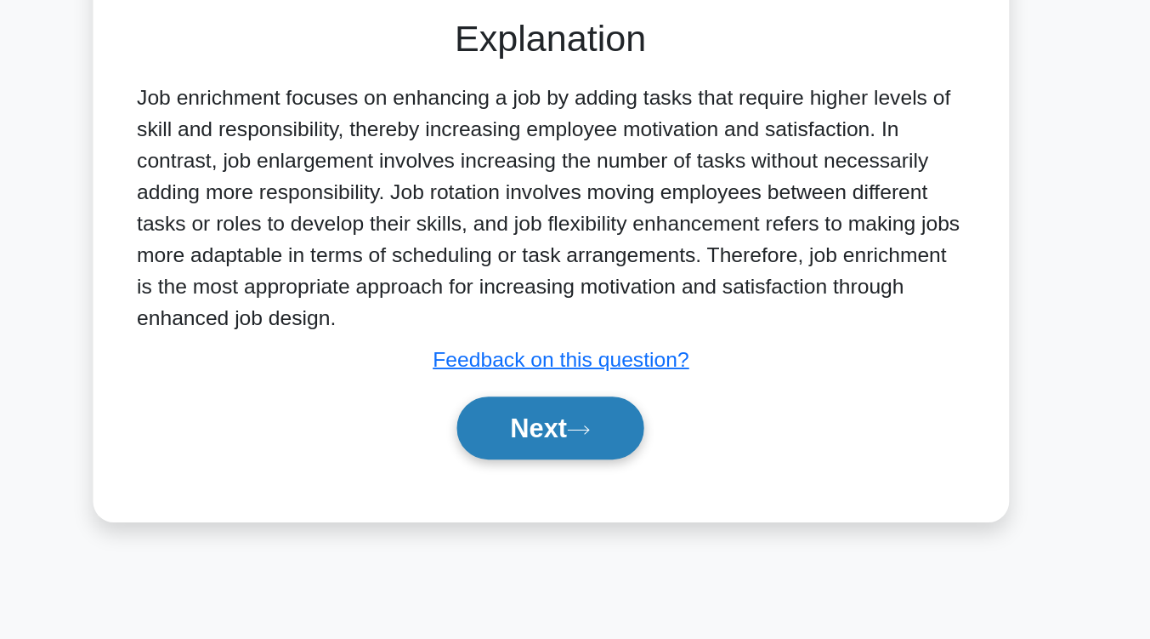
click at [601, 498] on icon at bounding box center [593, 502] width 15 height 9
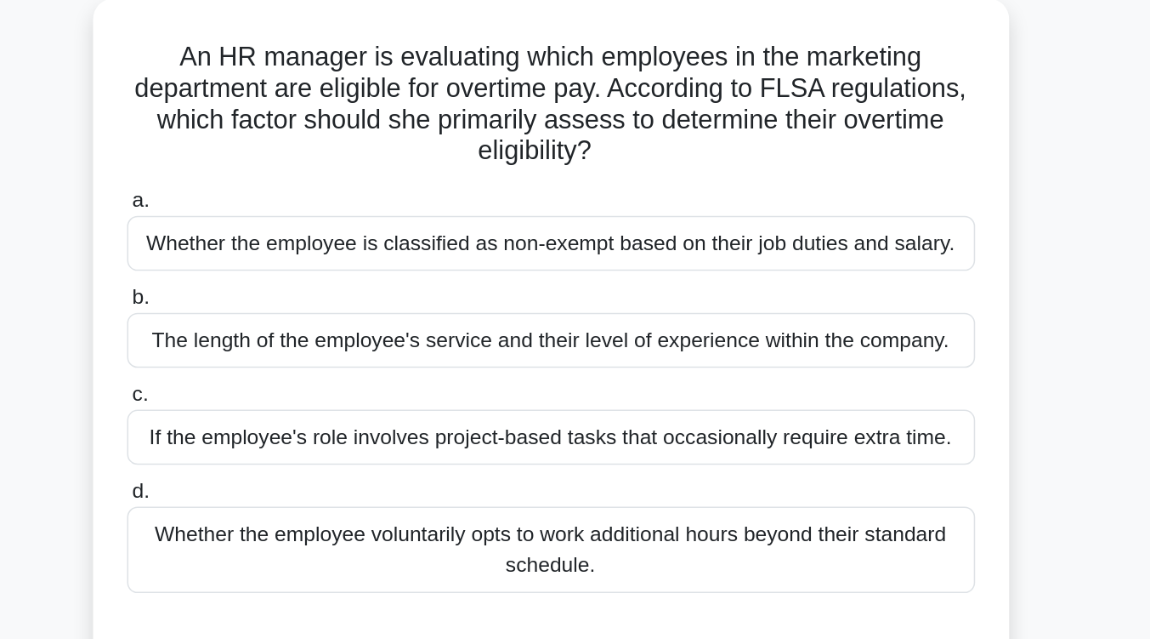
scroll to position [121, 0]
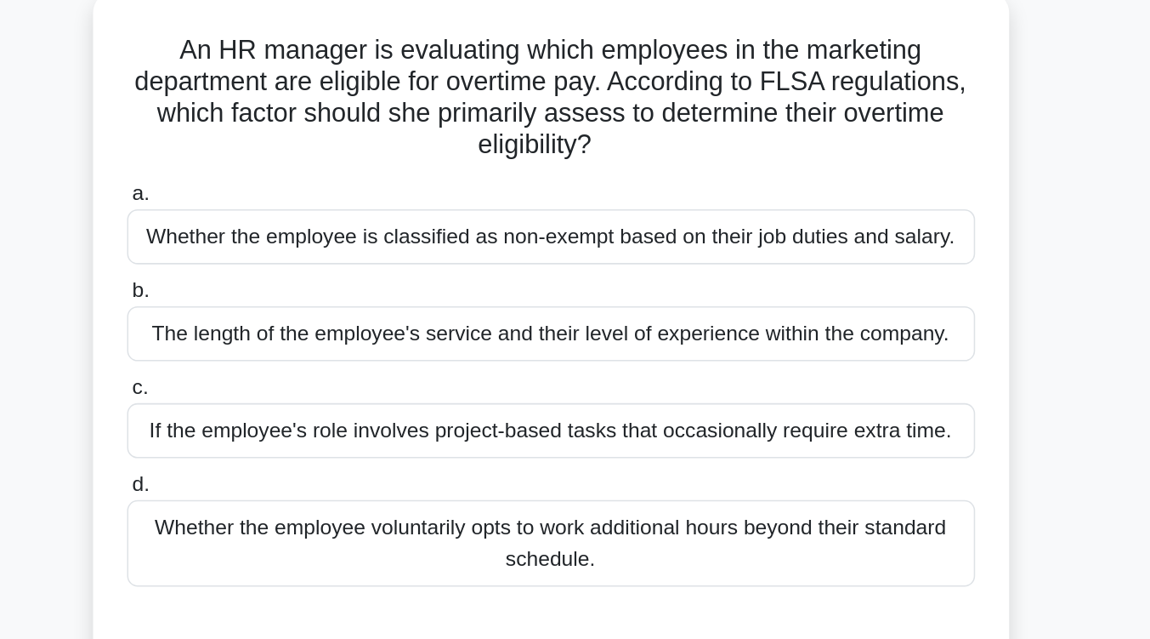
click at [641, 149] on div "Whether the employee is classified as non-exempt based on their job duties and …" at bounding box center [575, 154] width 551 height 36
click at [300, 132] on input "a. Whether the employee is classified as non-exempt based on their job duties a…" at bounding box center [300, 126] width 0 height 11
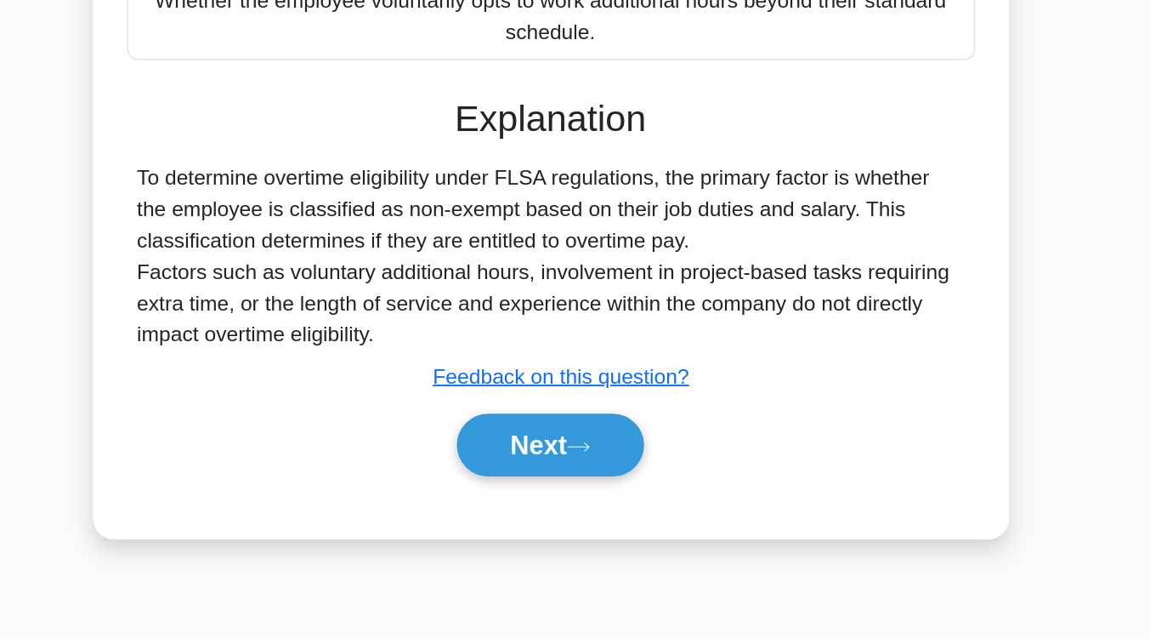
scroll to position [239, 0]
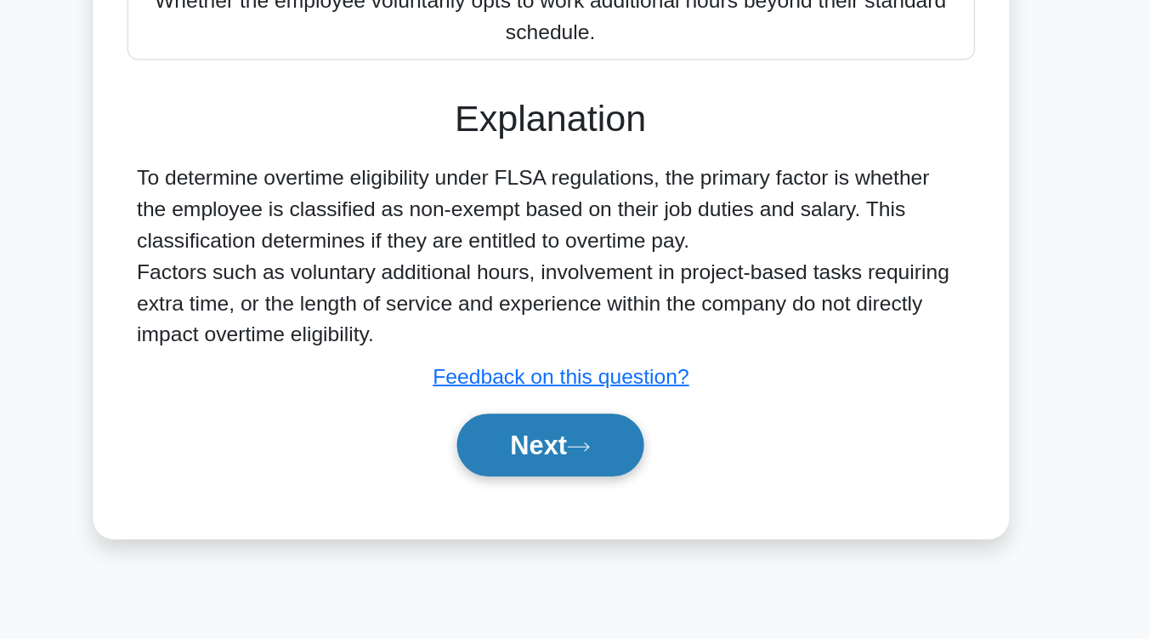
click at [598, 511] on icon at bounding box center [593, 513] width 15 height 9
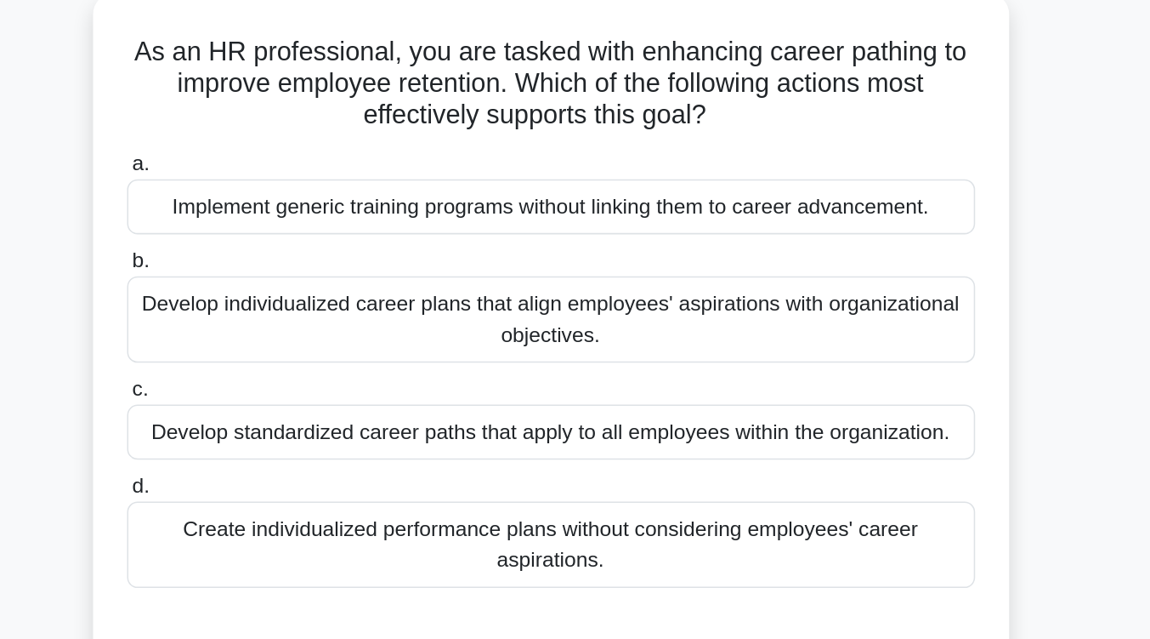
scroll to position [123, 0]
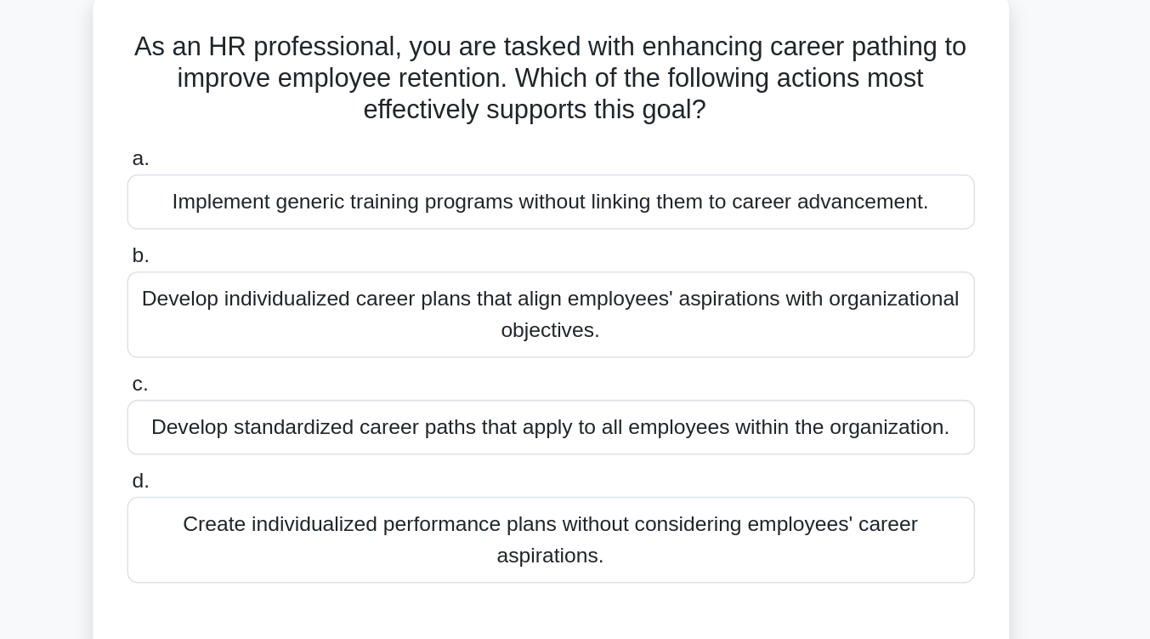
click at [637, 196] on div "Develop individualized career plans that align employees' aspirations with orga…" at bounding box center [575, 204] width 551 height 56
click at [300, 172] on input "b. Develop individualized career plans that align employees' aspirations with o…" at bounding box center [300, 166] width 0 height 11
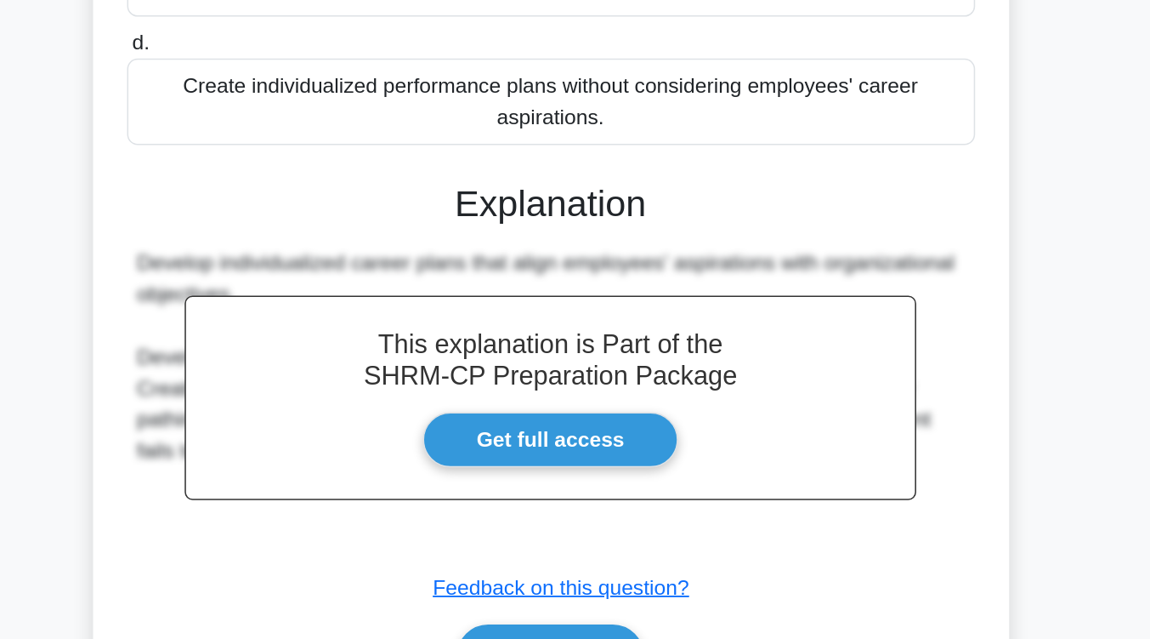
scroll to position [280, 0]
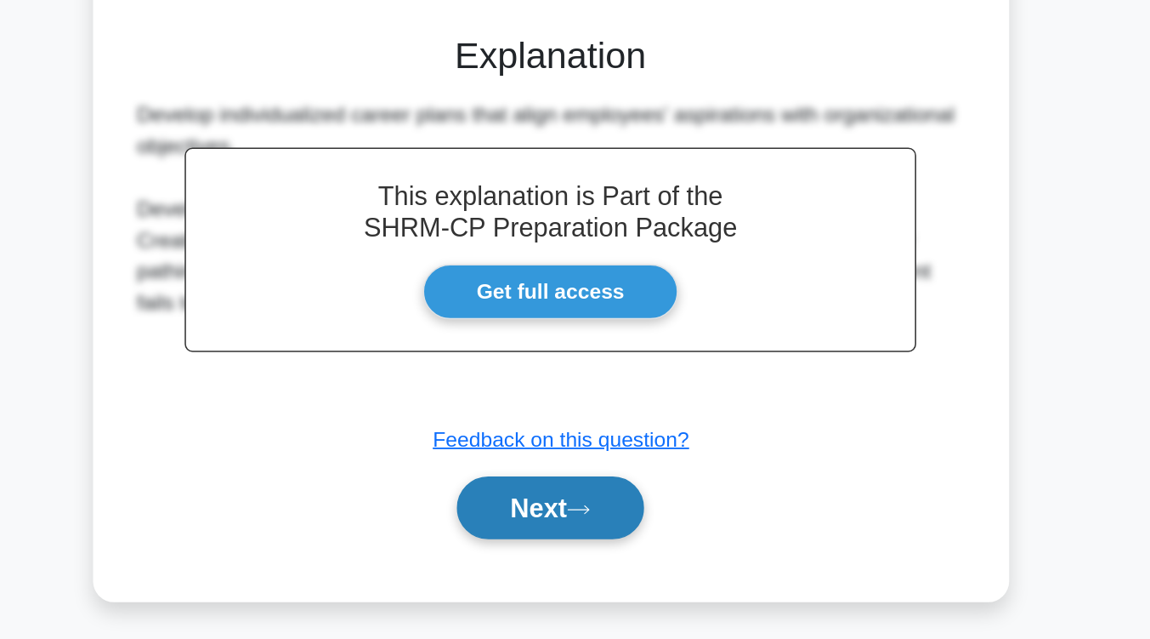
click at [601, 550] on icon at bounding box center [593, 554] width 15 height 9
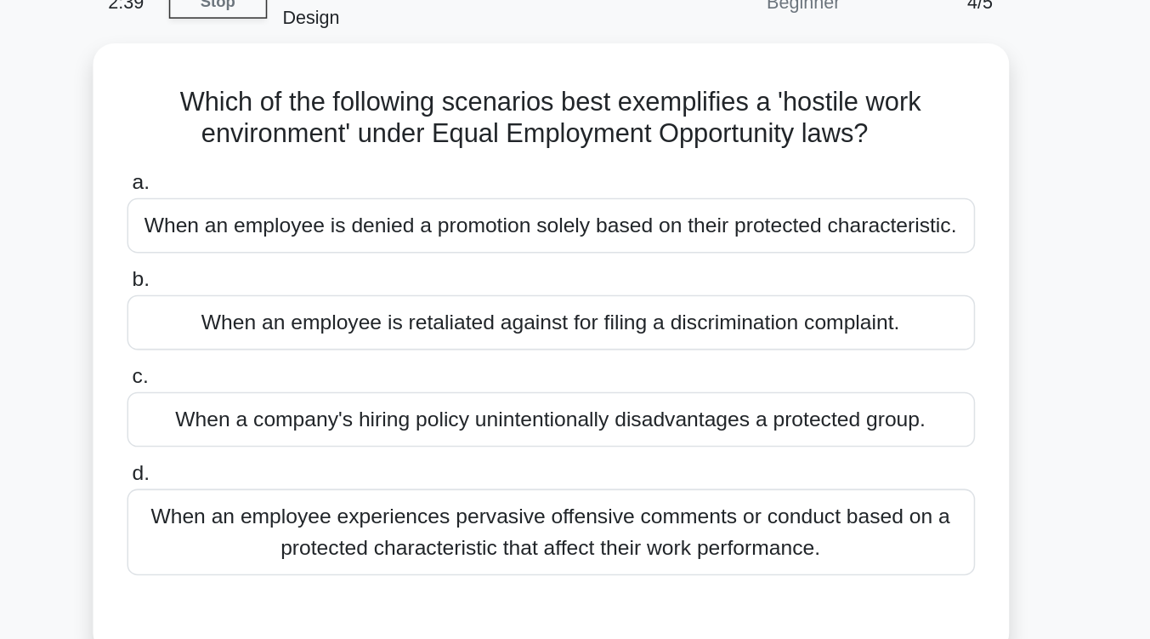
scroll to position [90, 0]
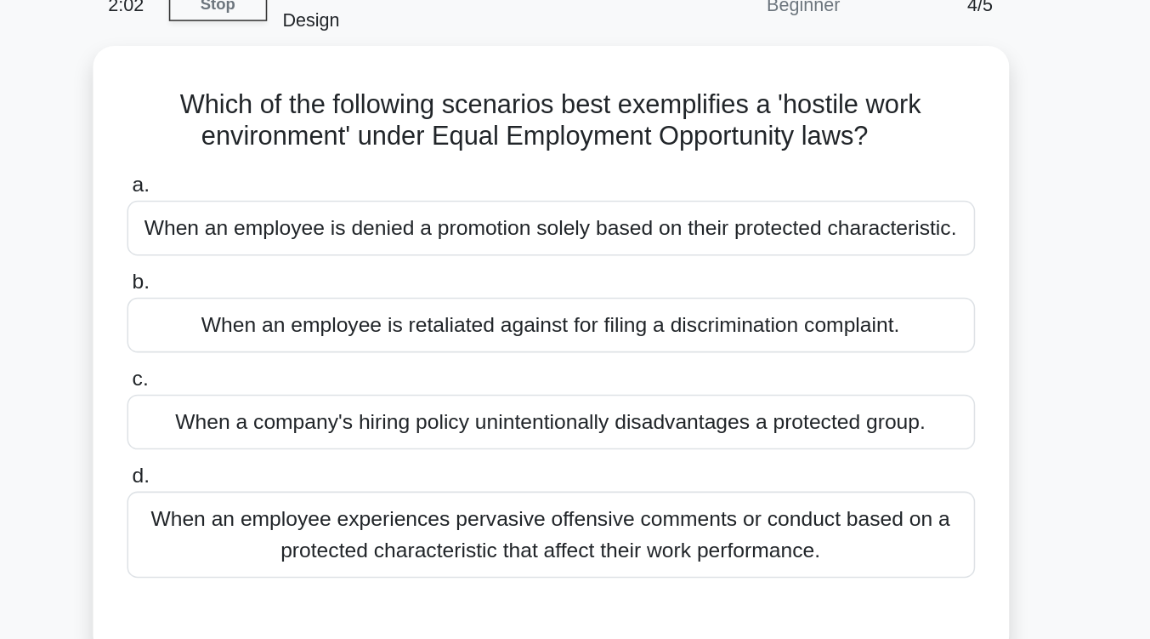
click at [607, 319] on div "When an employee experiences pervasive offensive comments or conduct based on a…" at bounding box center [575, 347] width 551 height 56
click at [300, 312] on input "d. When an employee experiences pervasive offensive comments or conduct based o…" at bounding box center [300, 309] width 0 height 11
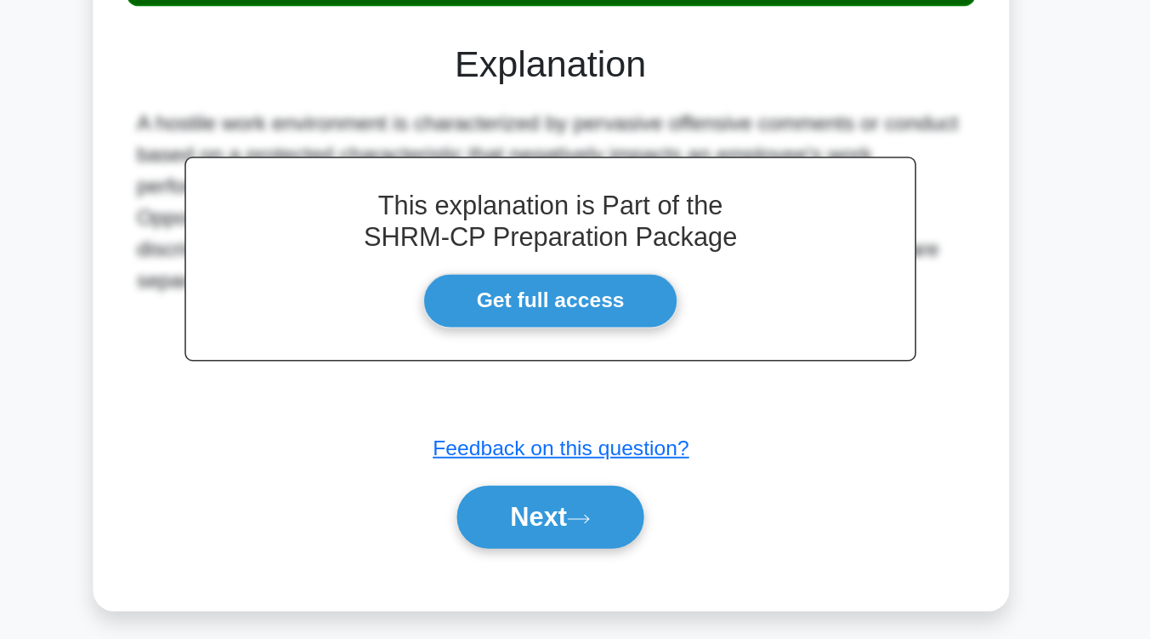
scroll to position [241, 0]
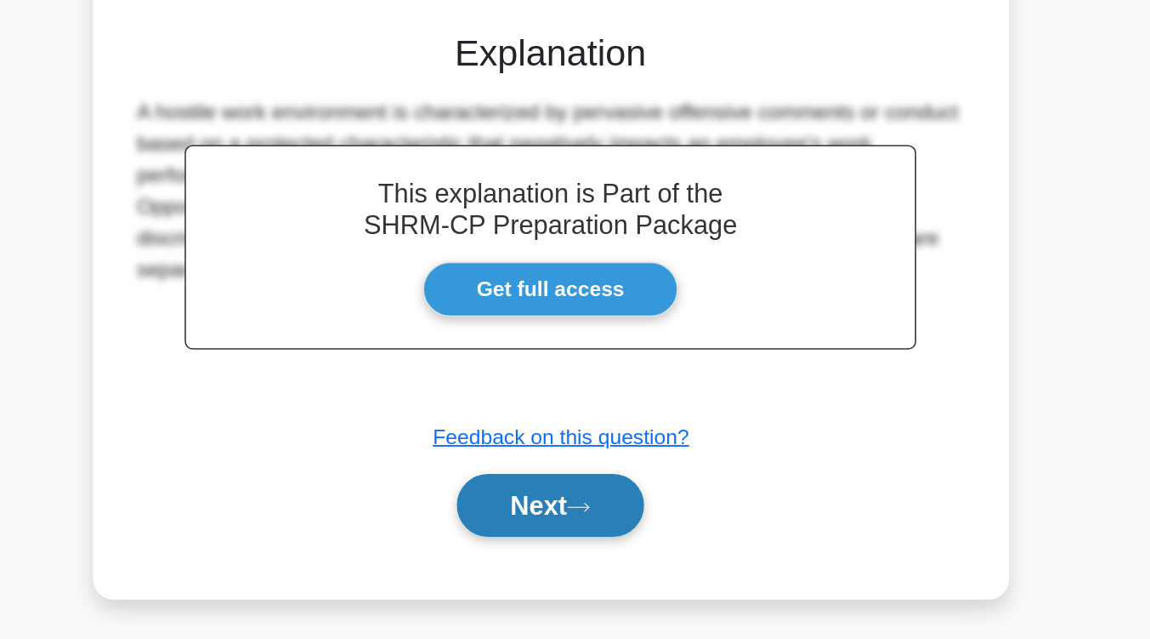
click at [593, 548] on icon at bounding box center [593, 552] width 15 height 9
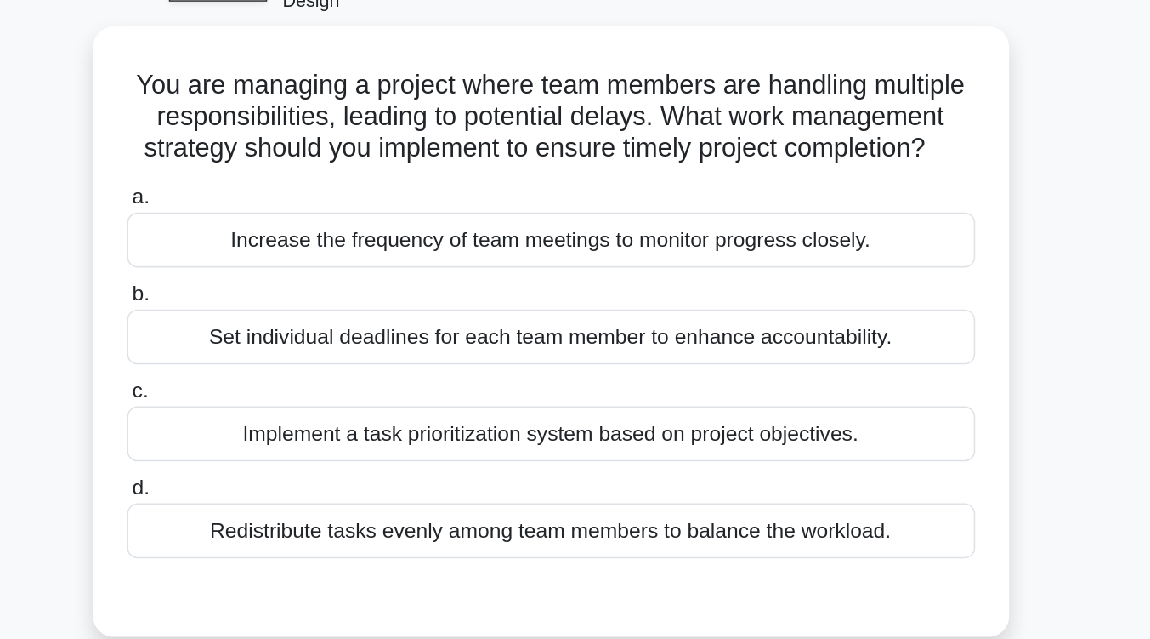
scroll to position [101, 0]
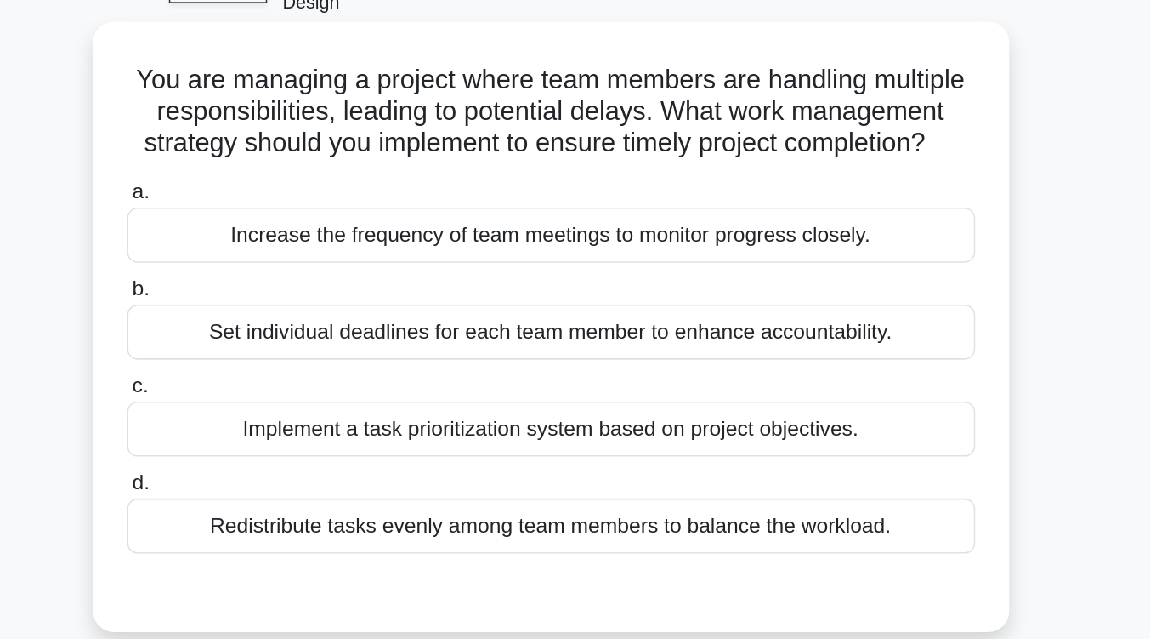
click at [621, 198] on div "Set individual deadlines for each team member to enhance accountability." at bounding box center [575, 216] width 551 height 36
click at [300, 194] on input "b. Set individual deadlines for each team member to enhance accountability." at bounding box center [300, 188] width 0 height 11
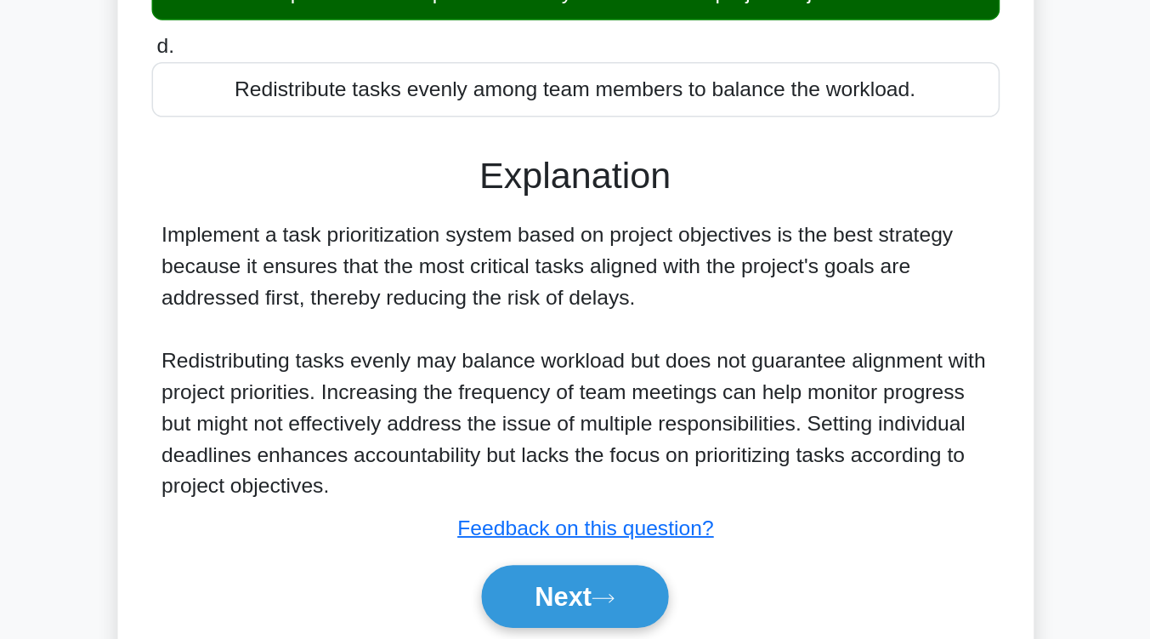
scroll to position [182, 0]
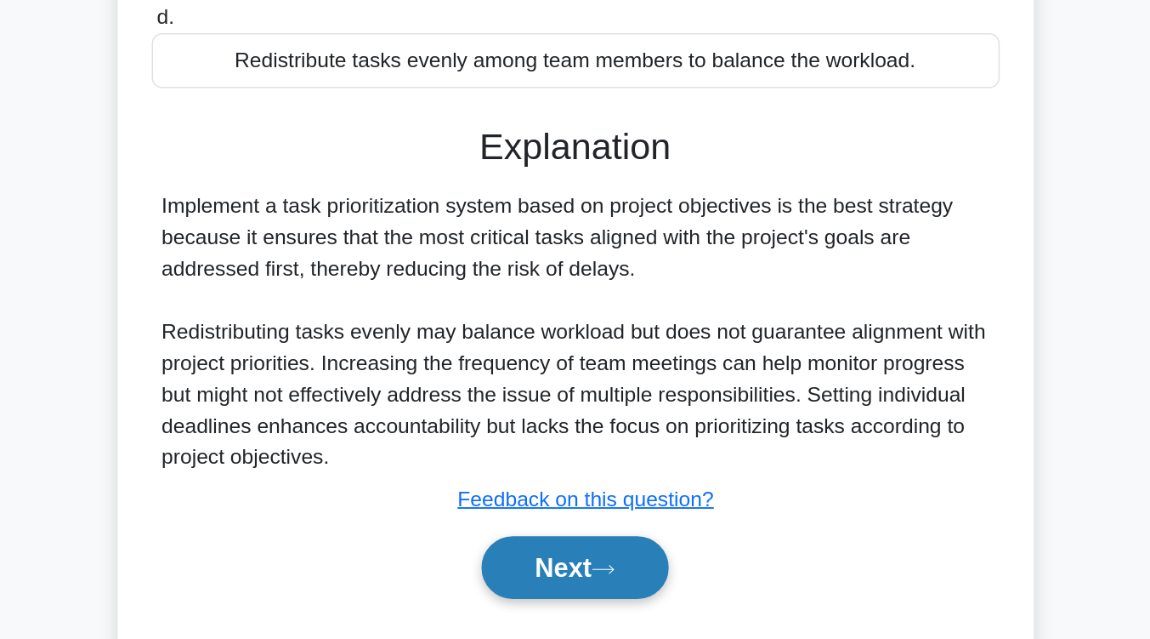
click at [599, 571] on button "Next" at bounding box center [575, 591] width 122 height 41
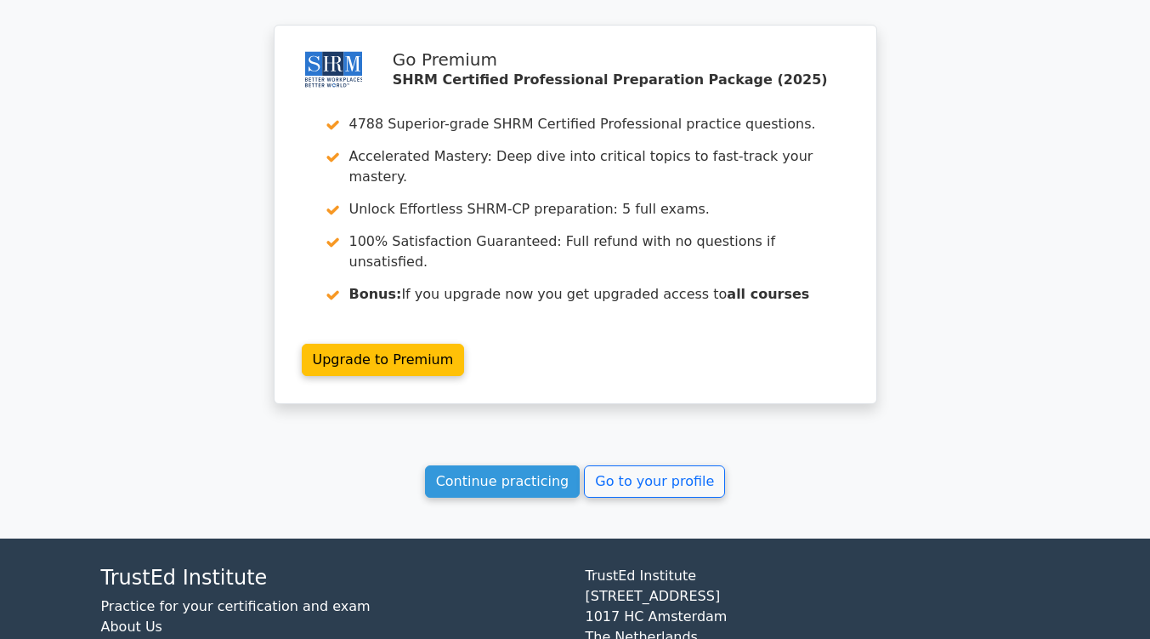
scroll to position [2271, 0]
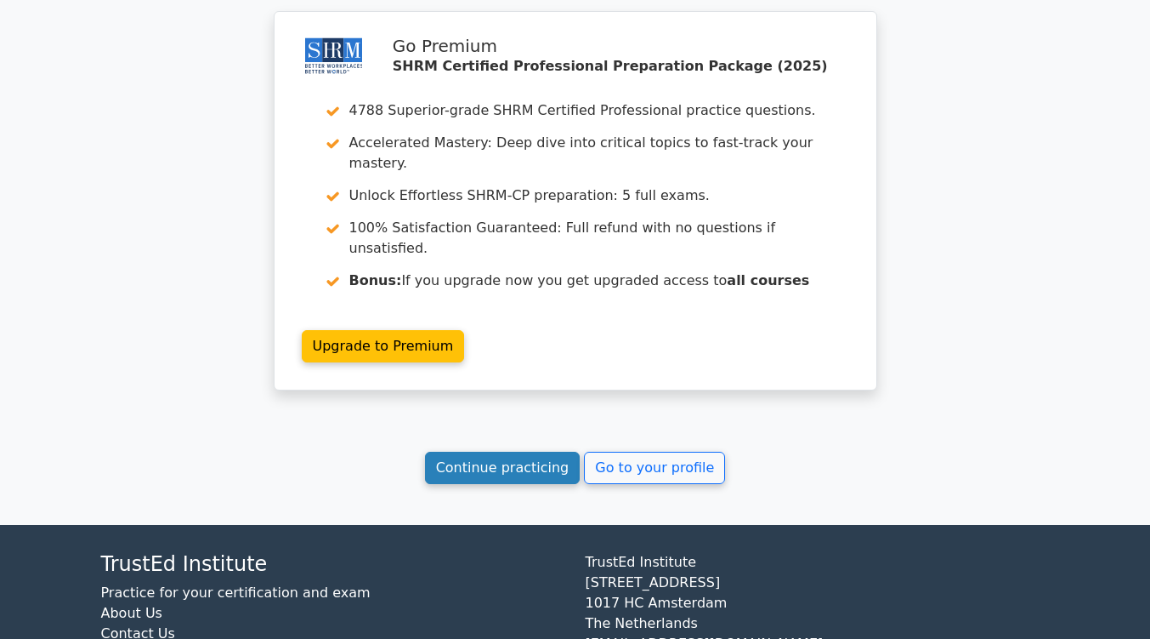
click at [531, 451] on link "Continue practicing" at bounding box center [503, 467] width 156 height 32
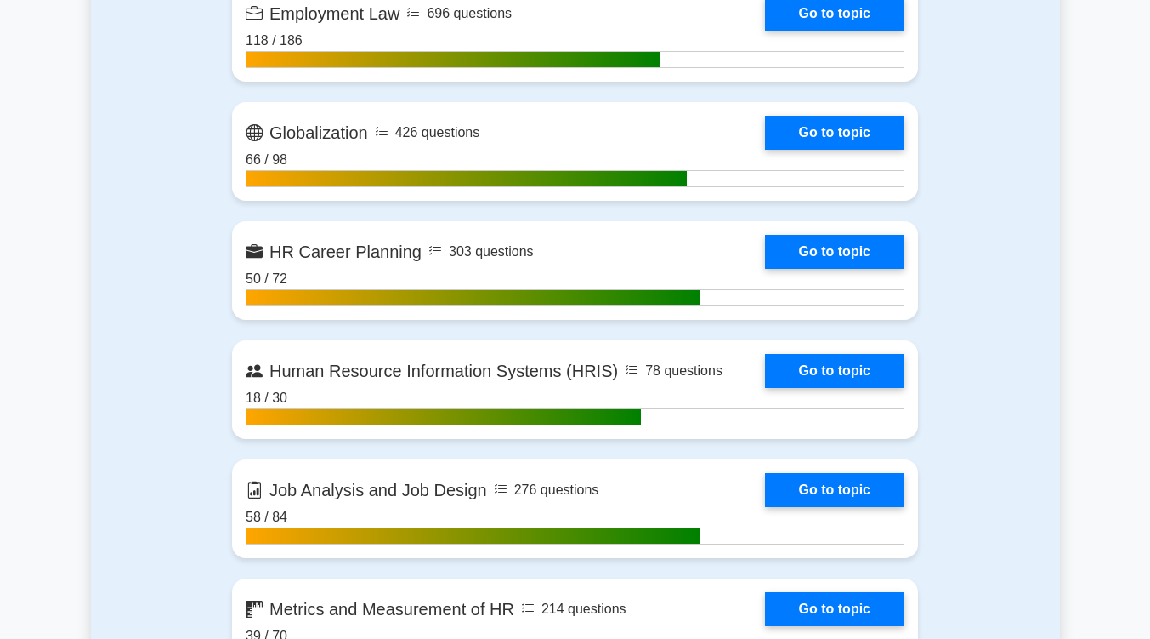
scroll to position [1567, 0]
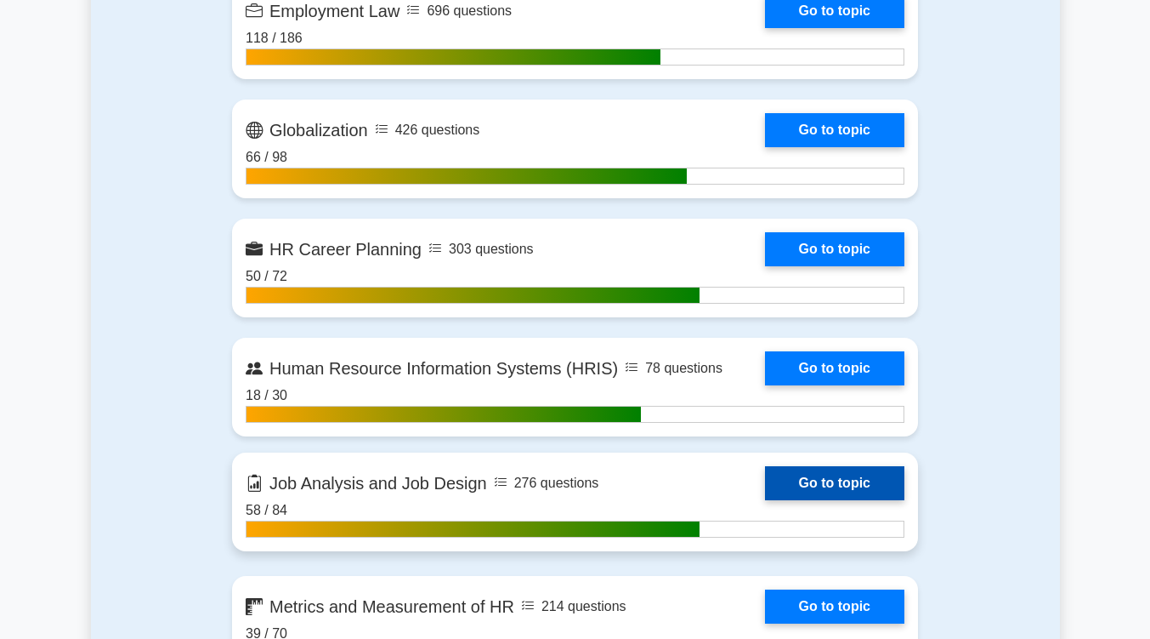
click at [816, 479] on link "Go to topic" at bounding box center [834, 483] width 139 height 34
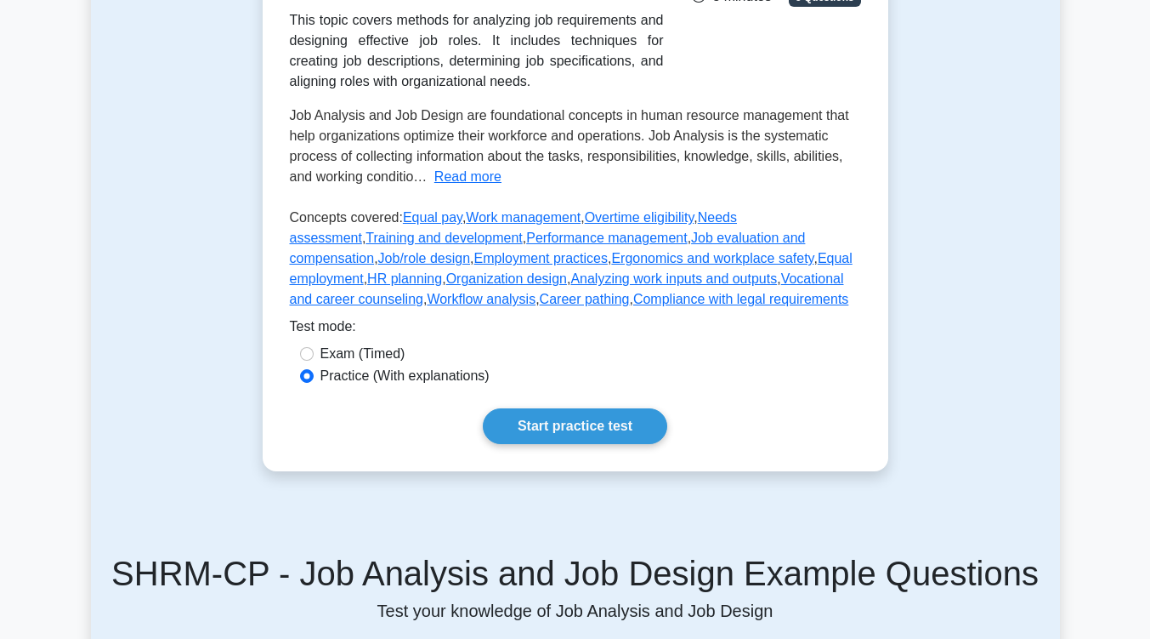
scroll to position [386, 0]
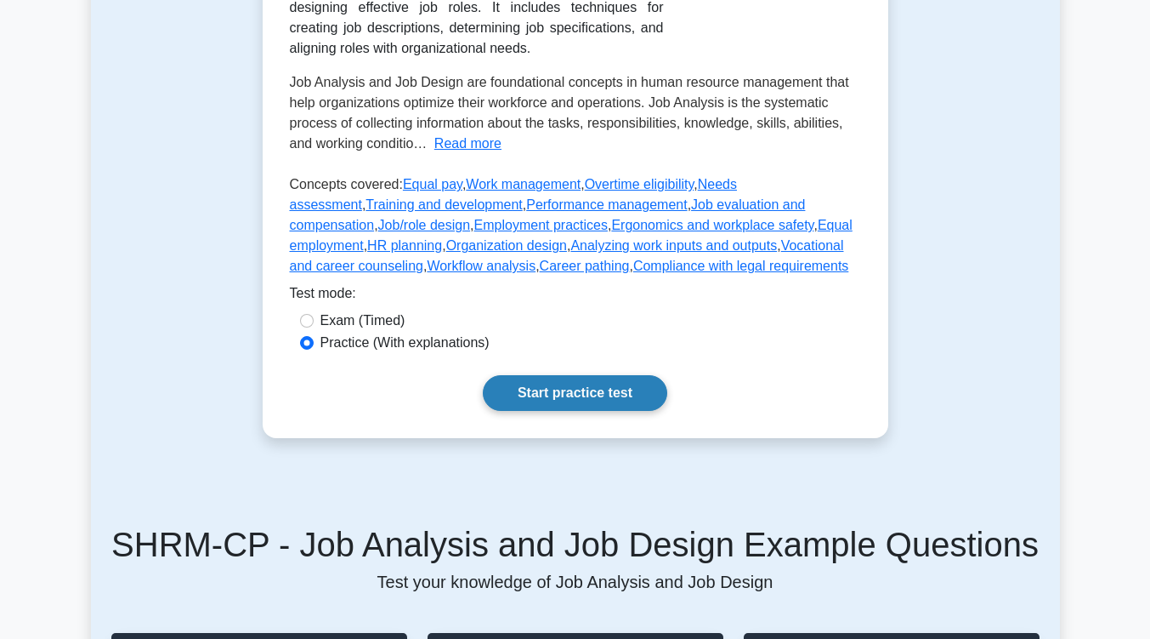
click at [592, 406] on link "Start practice test" at bounding box center [575, 393] width 185 height 36
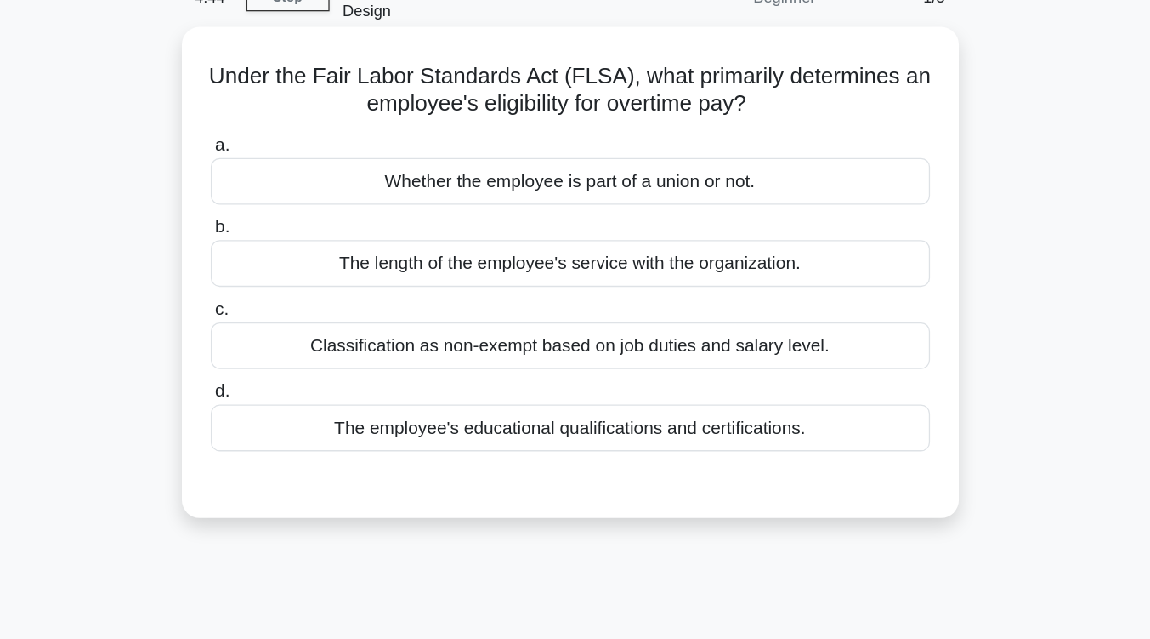
click at [608, 347] on div "Classification as non-exempt based on job duties and salary level." at bounding box center [575, 360] width 551 height 36
click at [300, 338] on input "c. Classification as non-exempt based on job duties and salary level." at bounding box center [300, 332] width 0 height 11
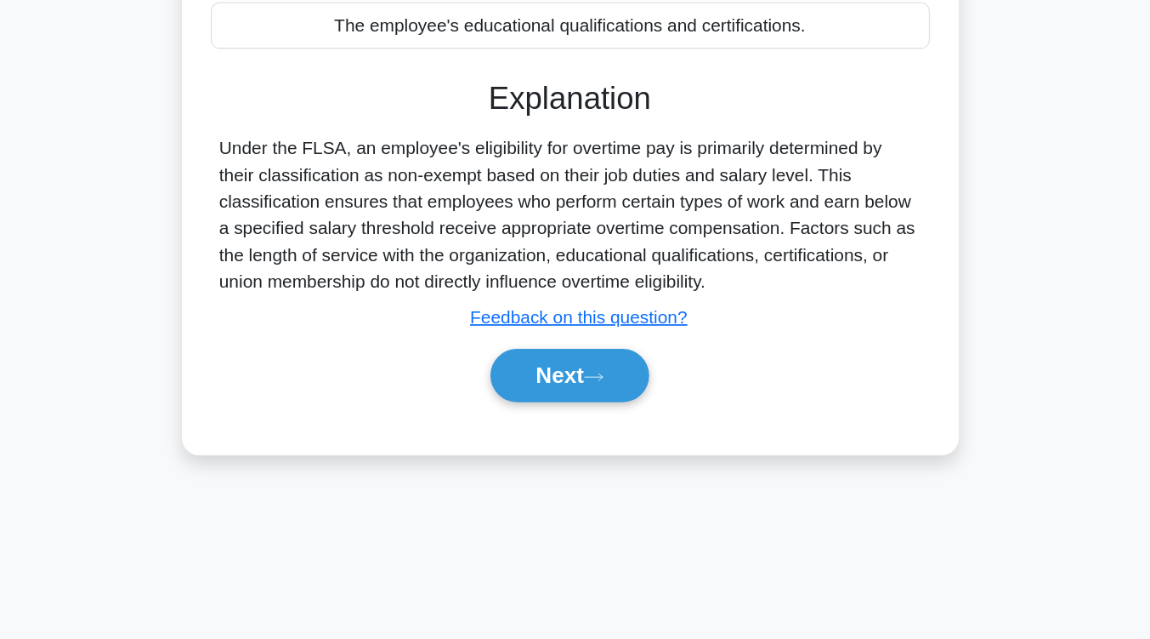
scroll to position [254, 0]
click at [607, 416] on button "Next" at bounding box center [575, 436] width 122 height 41
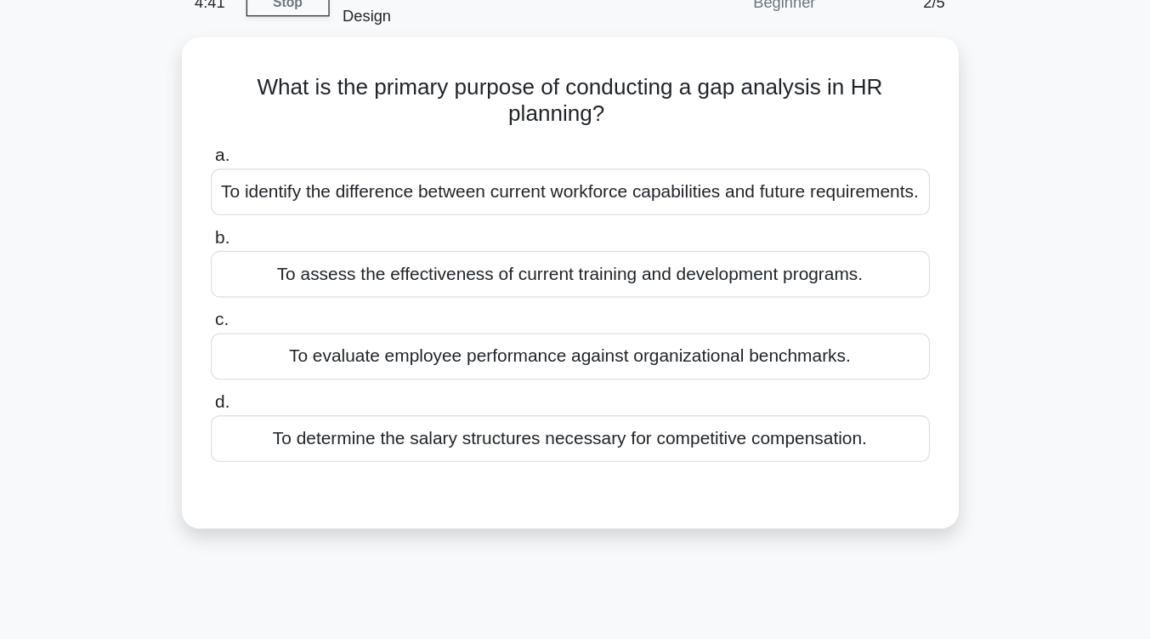
scroll to position [90, 0]
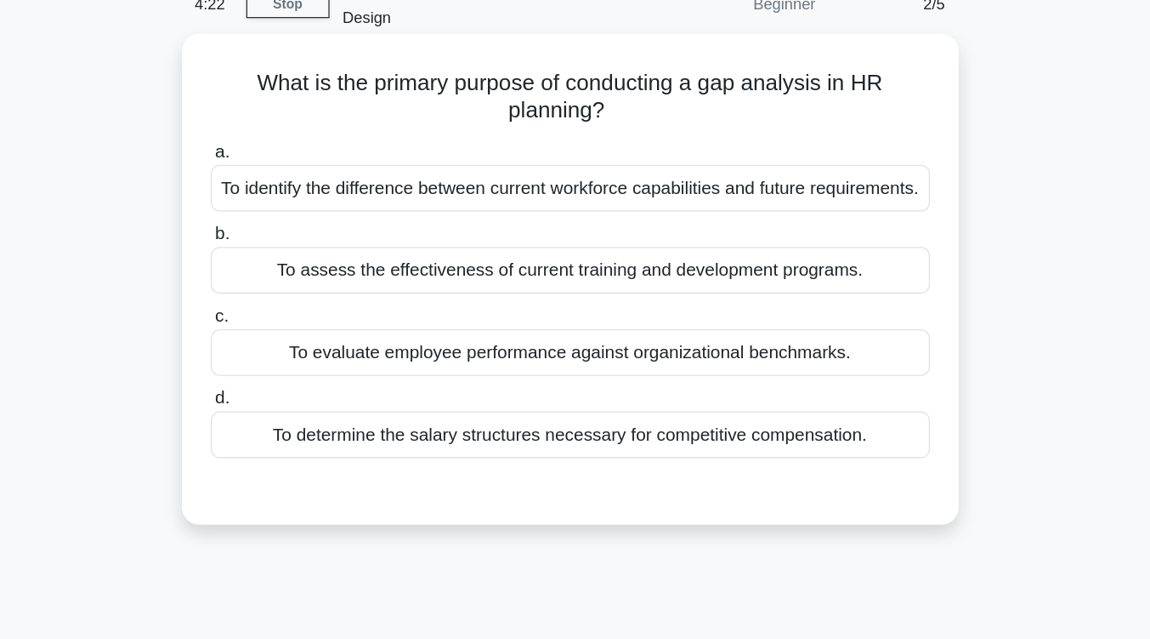
click at [637, 145] on div "To identify the difference between current workforce capabilities and future re…" at bounding box center [575, 144] width 551 height 36
click at [300, 122] on input "a. To identify the difference between current workforce capabilities and future…" at bounding box center [300, 116] width 0 height 11
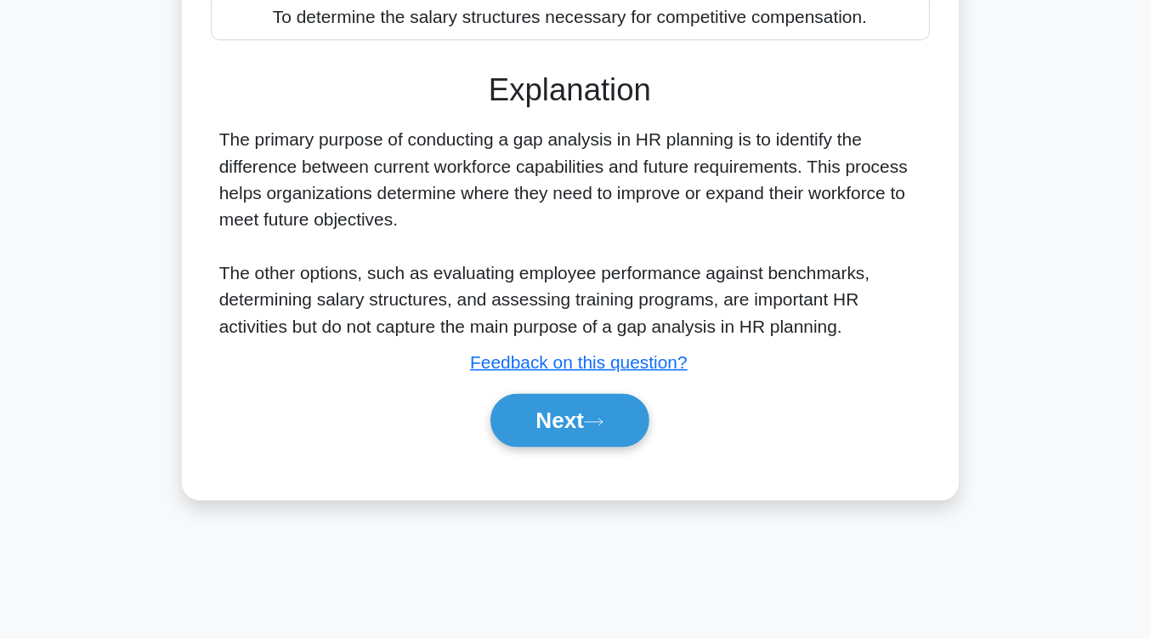
scroll to position [260, 0]
click at [610, 467] on button "Next" at bounding box center [575, 471] width 122 height 41
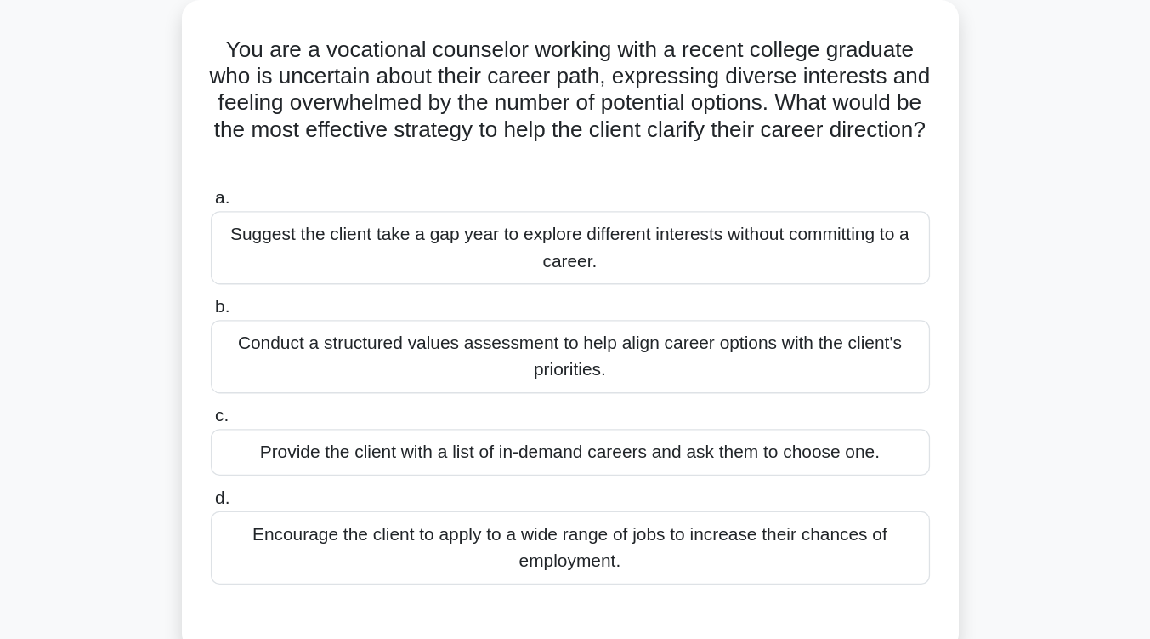
scroll to position [118, 0]
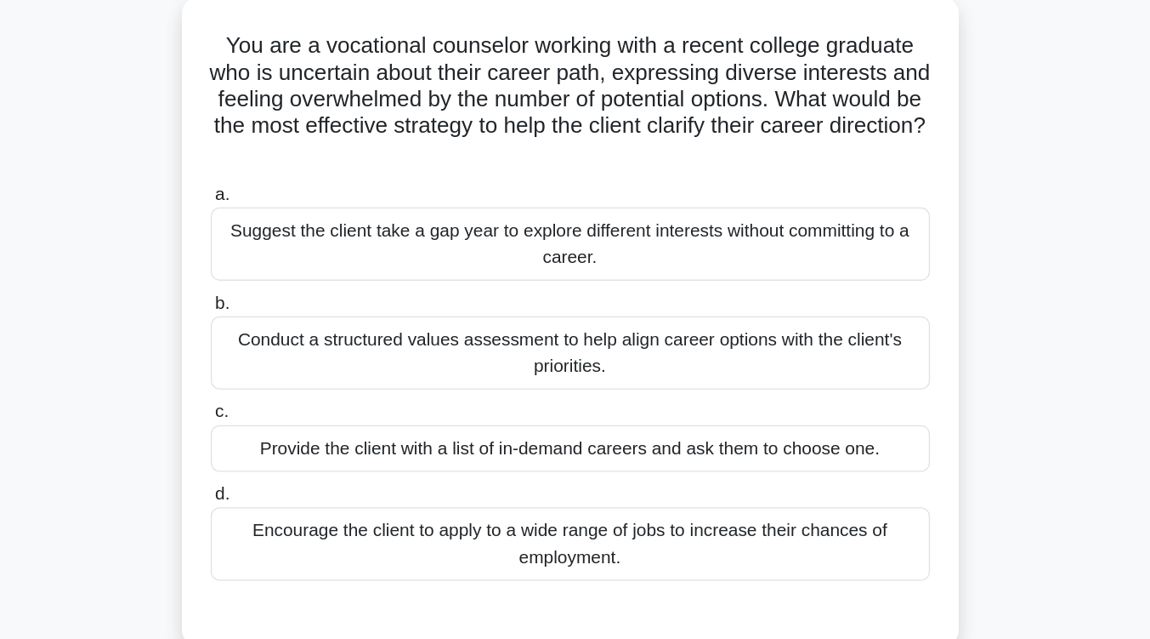
click at [650, 254] on div "Conduct a structured values assessment to help align career options with the cl…" at bounding box center [575, 270] width 551 height 56
click at [300, 238] on input "b. Conduct a structured values assessment to help align career options with the…" at bounding box center [300, 232] width 0 height 11
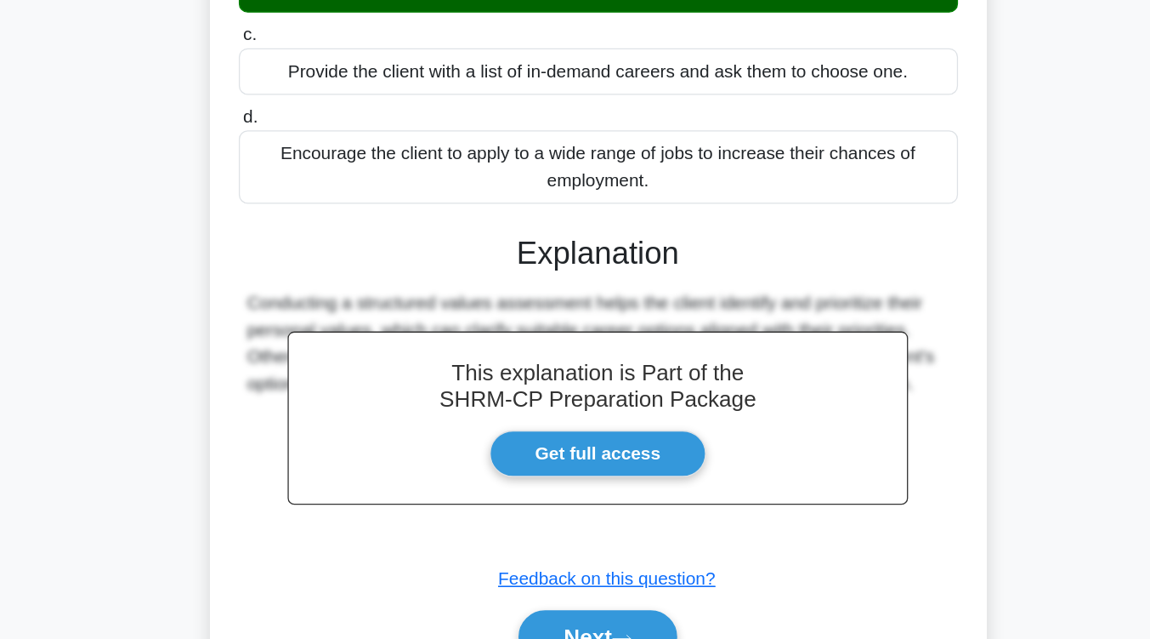
scroll to position [329, 0]
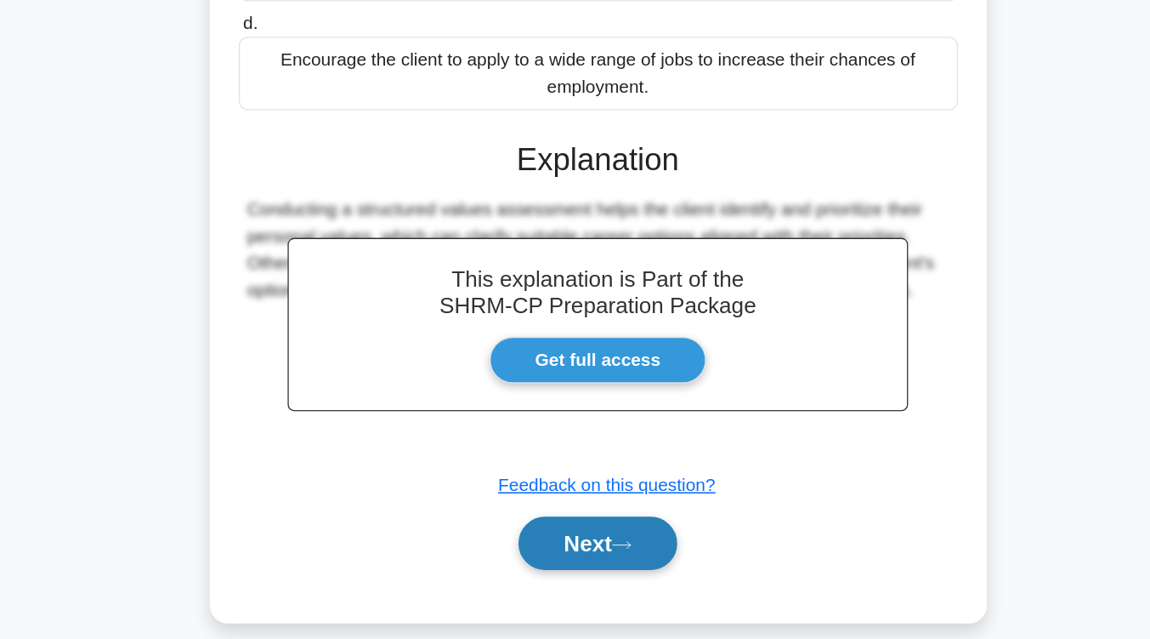
click at [601, 562] on icon at bounding box center [593, 566] width 15 height 9
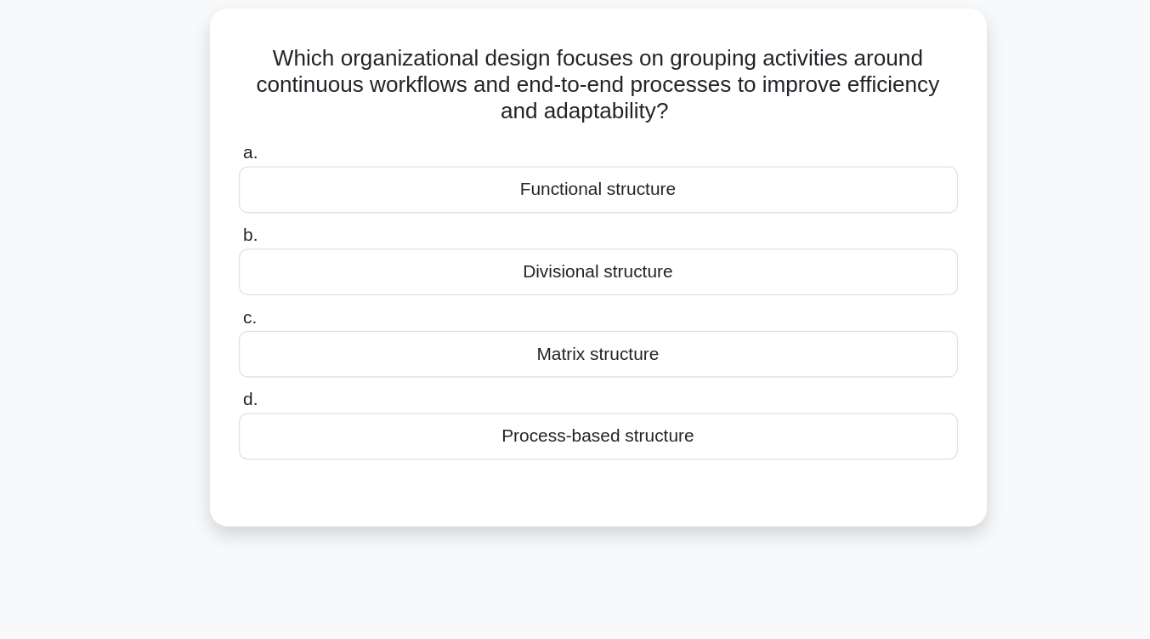
scroll to position [112, 0]
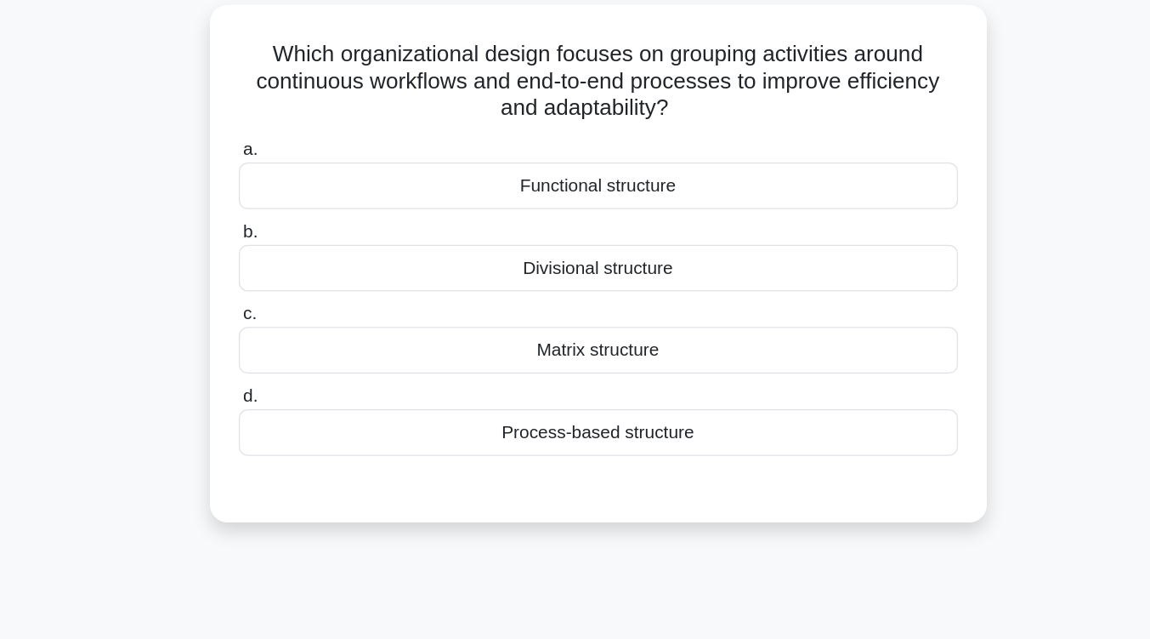
click at [653, 255] on div "Matrix structure" at bounding box center [575, 268] width 551 height 36
click at [300, 246] on input "c. Matrix structure" at bounding box center [300, 240] width 0 height 11
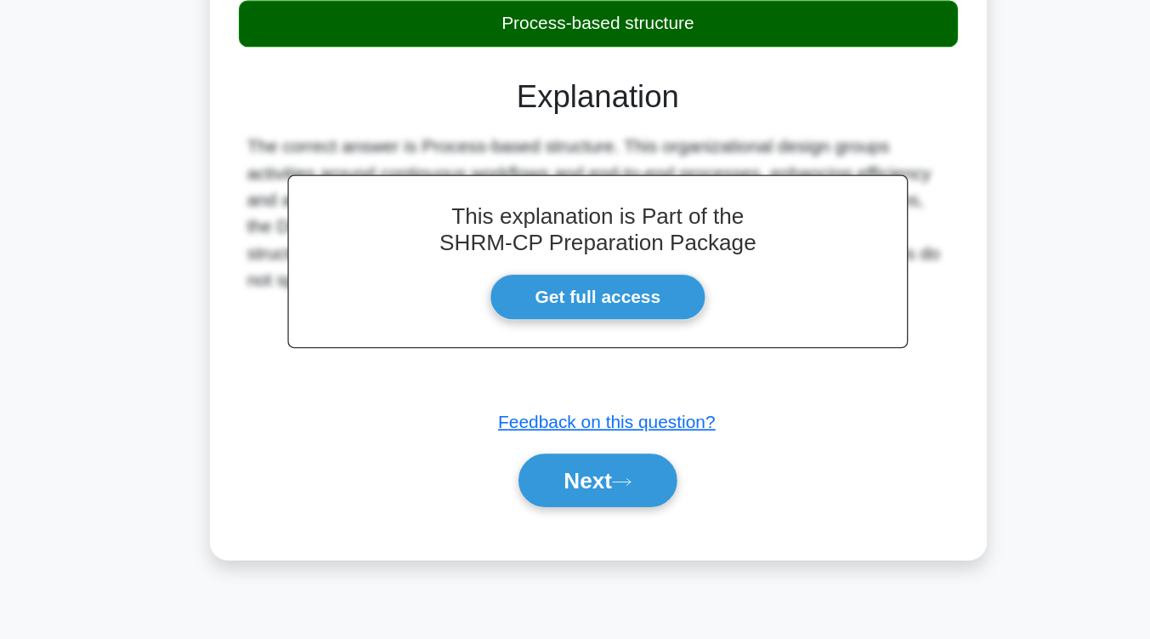
scroll to position [280, 0]
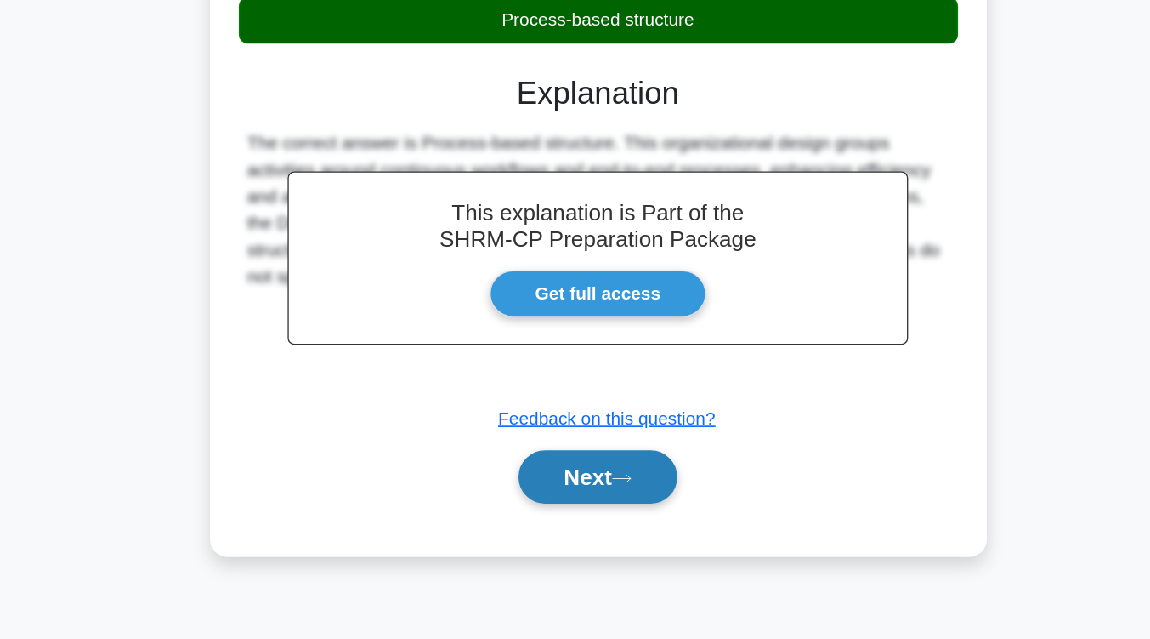
click at [625, 494] on button "Next" at bounding box center [575, 514] width 122 height 41
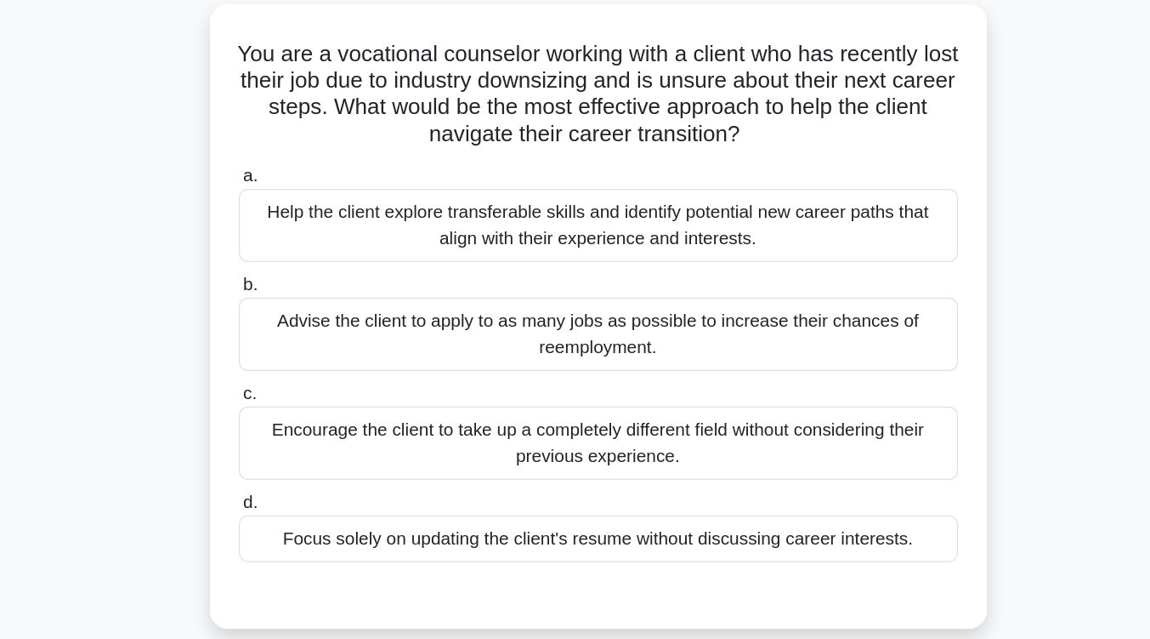
scroll to position [115, 0]
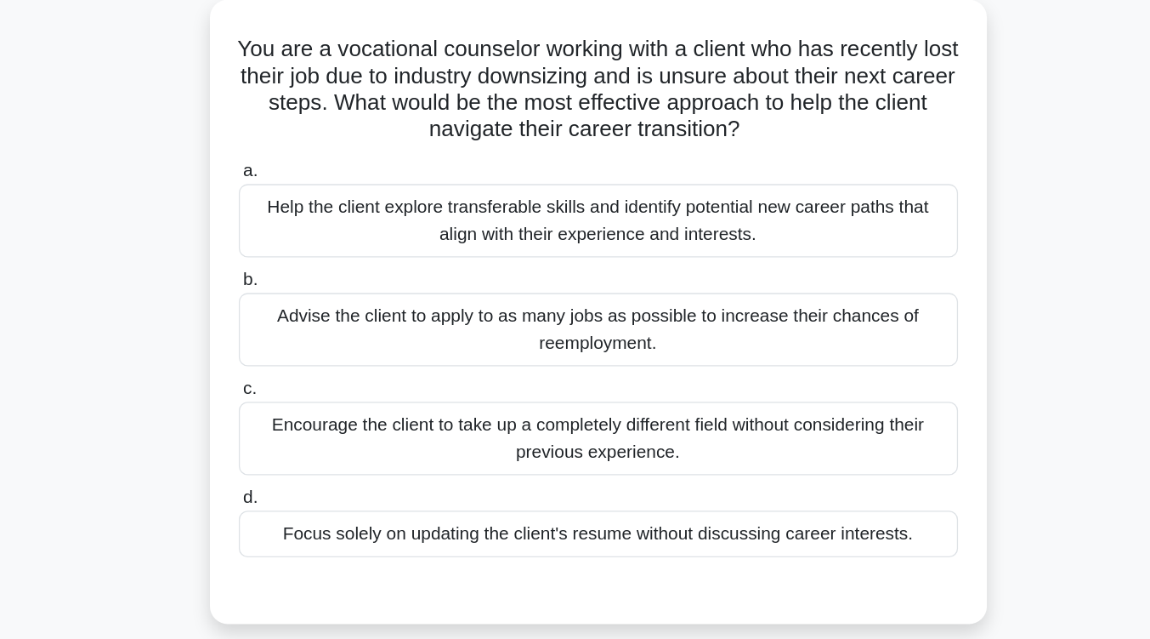
click at [697, 172] on div "Help the client explore transferable skills and identify potential new career p…" at bounding box center [575, 170] width 551 height 56
click at [300, 138] on input "a. Help the client explore transferable skills and identify potential new caree…" at bounding box center [300, 132] width 0 height 11
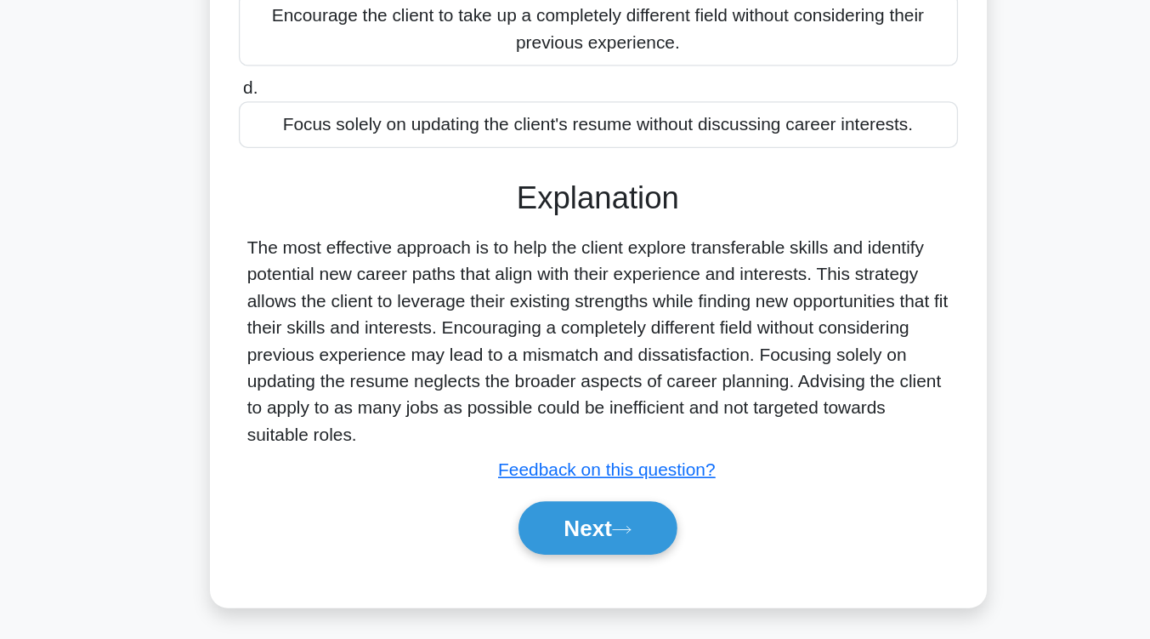
scroll to position [280, 0]
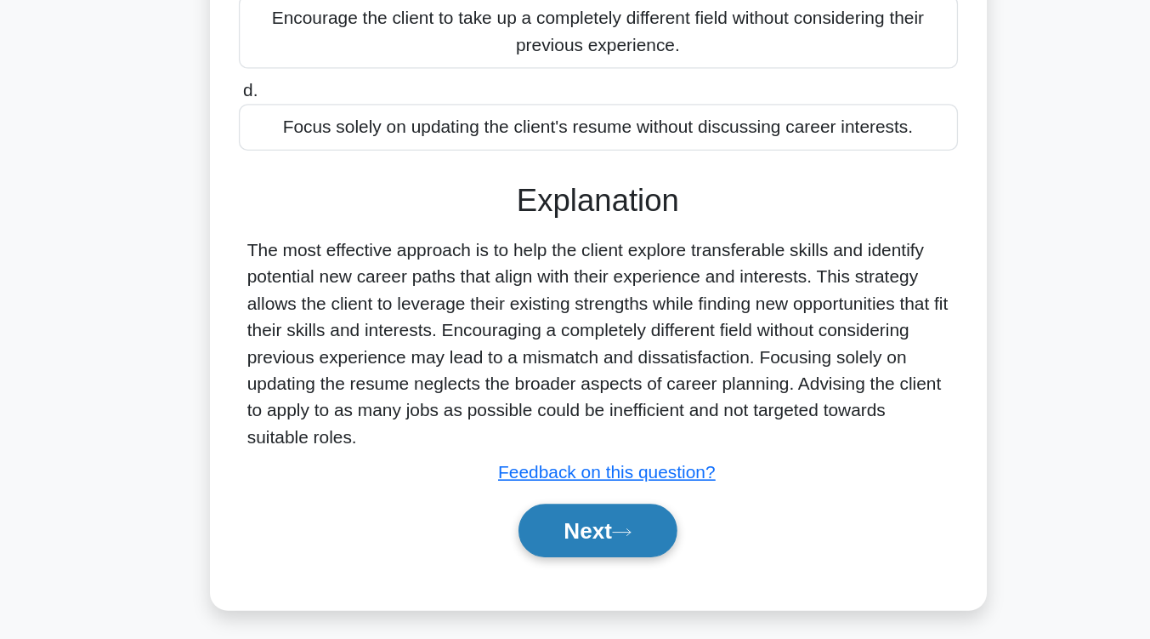
click at [605, 541] on button "Next" at bounding box center [575, 553] width 122 height 41
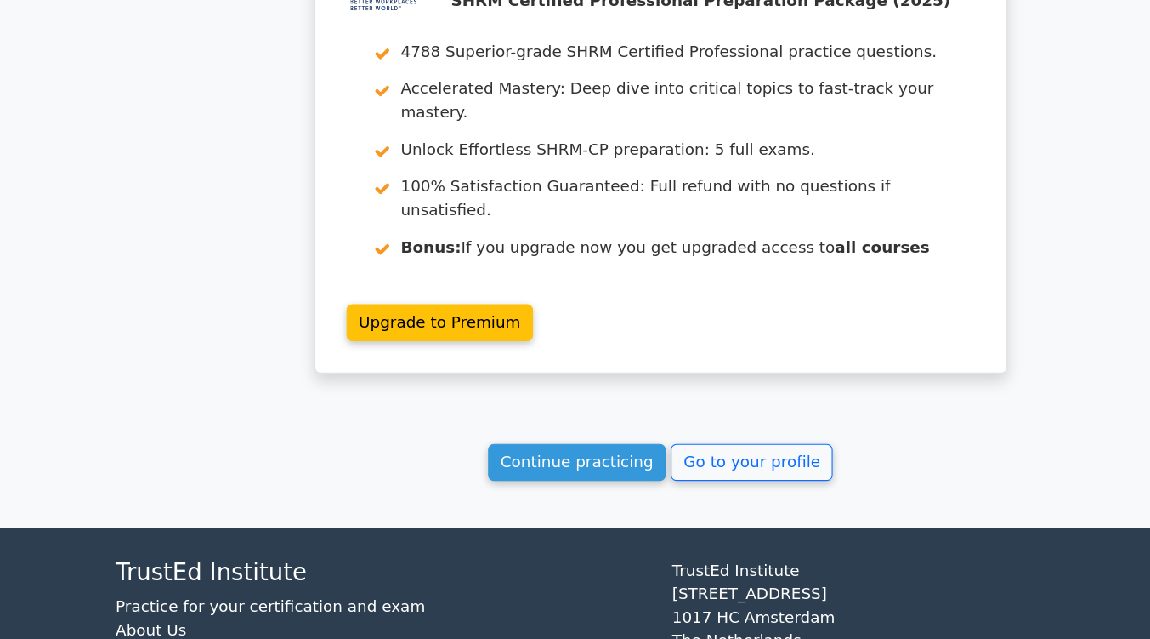
scroll to position [2206, 0]
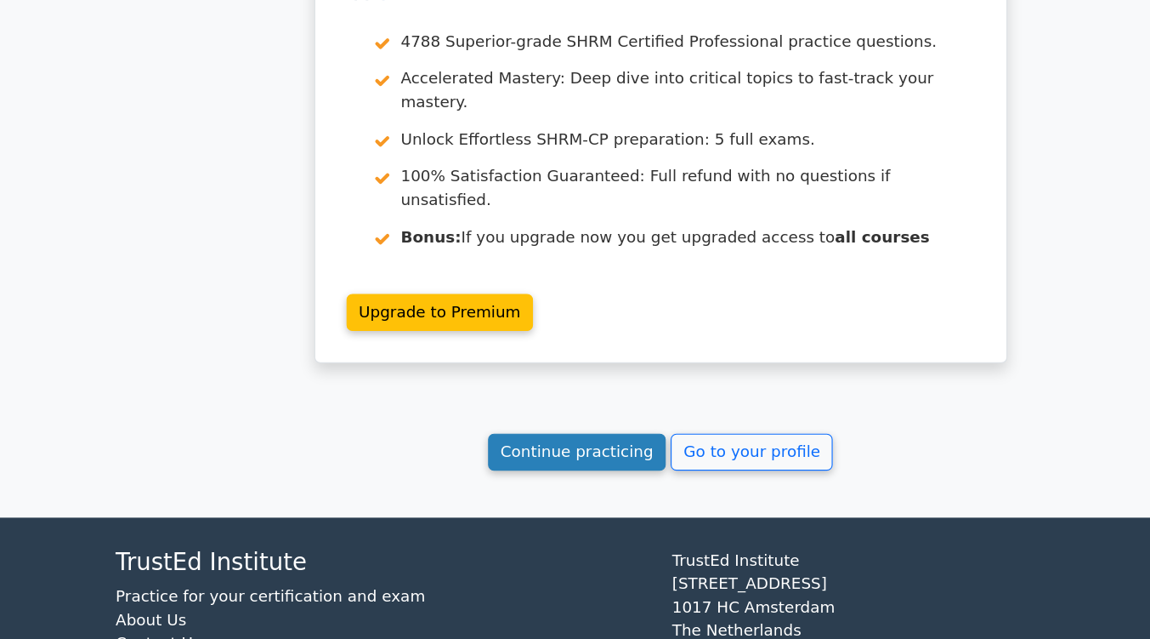
click at [524, 460] on link "Continue practicing" at bounding box center [503, 476] width 156 height 32
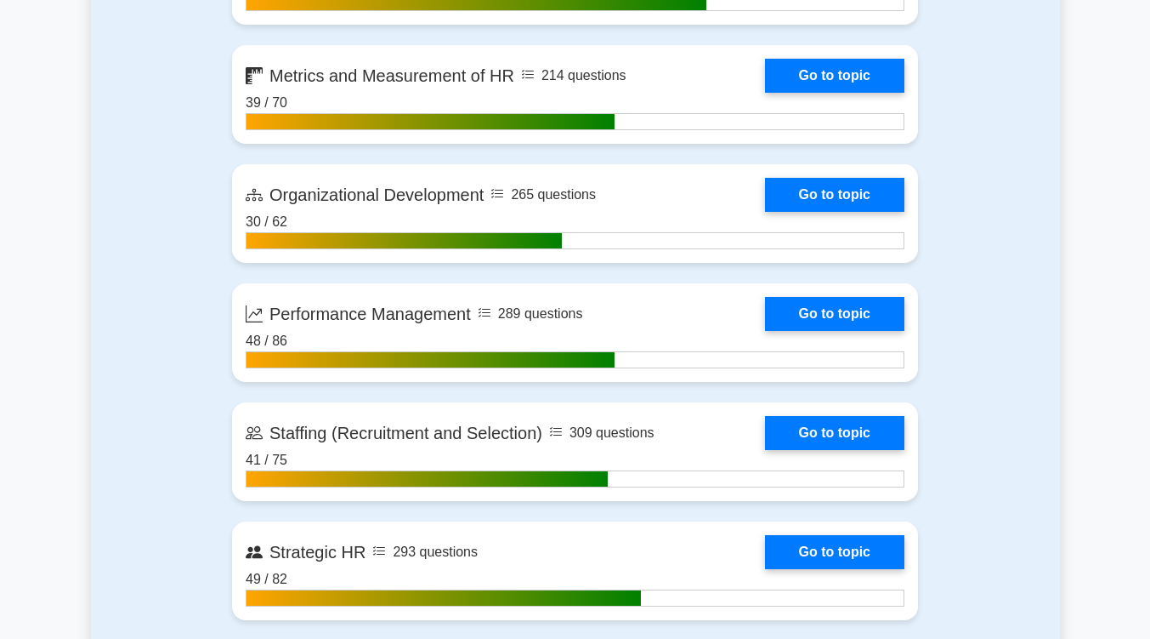
scroll to position [2105, 0]
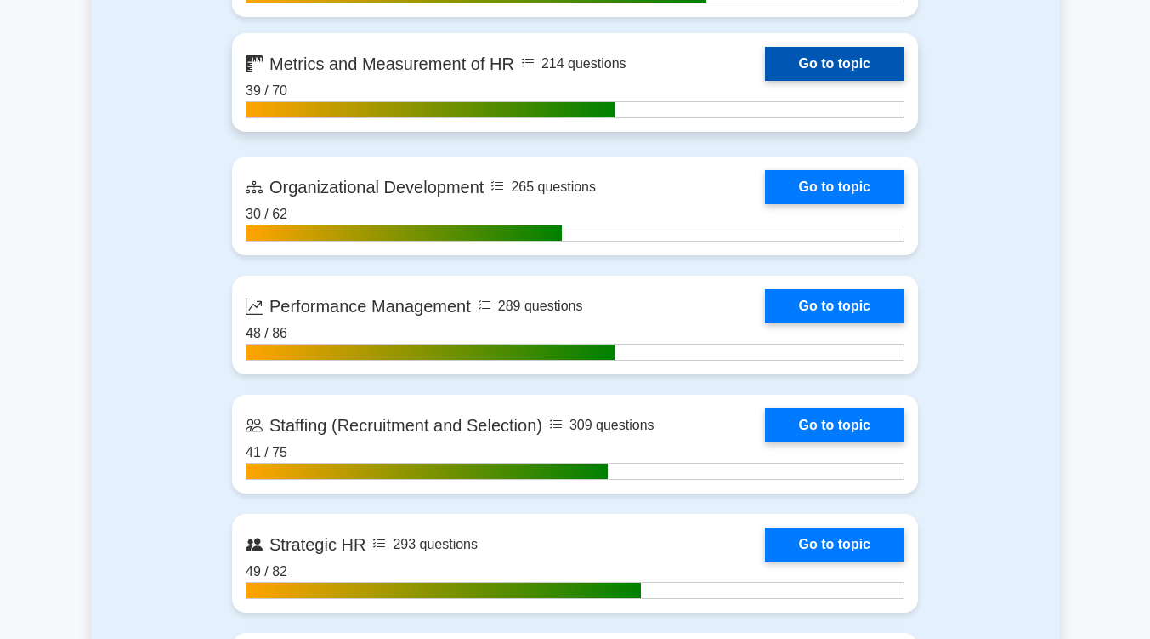
click at [838, 57] on link "Go to topic" at bounding box center [834, 64] width 139 height 34
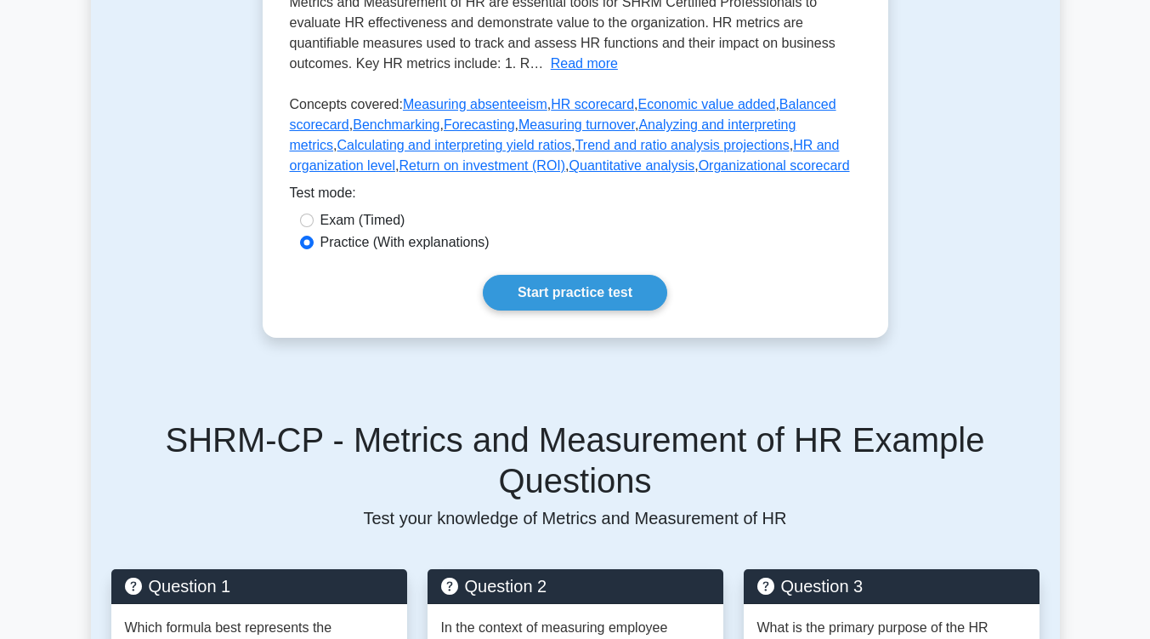
scroll to position [471, 0]
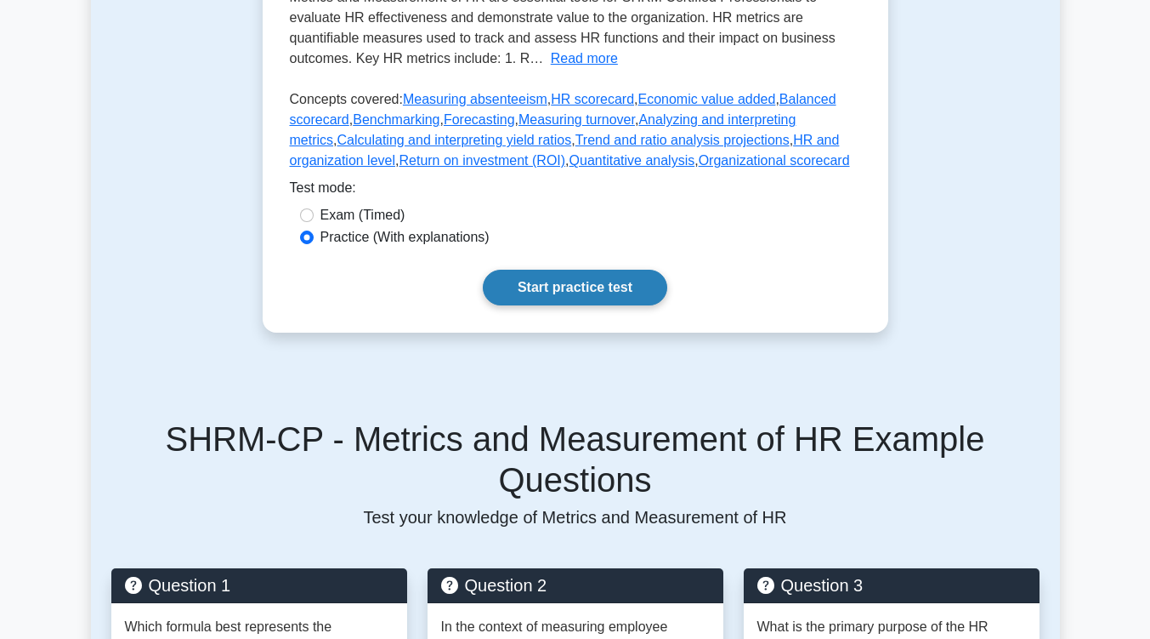
click at [552, 283] on link "Start practice test" at bounding box center [575, 288] width 185 height 36
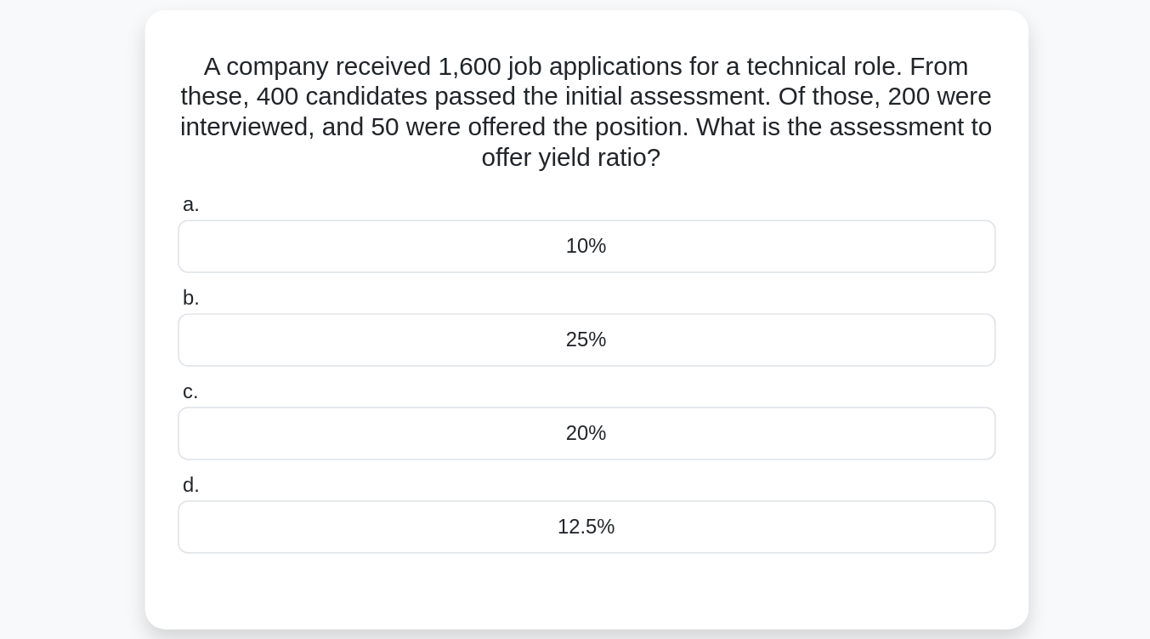
click at [581, 344] on div "25%" at bounding box center [575, 338] width 551 height 36
click at [300, 315] on input "b. 25%" at bounding box center [300, 309] width 0 height 11
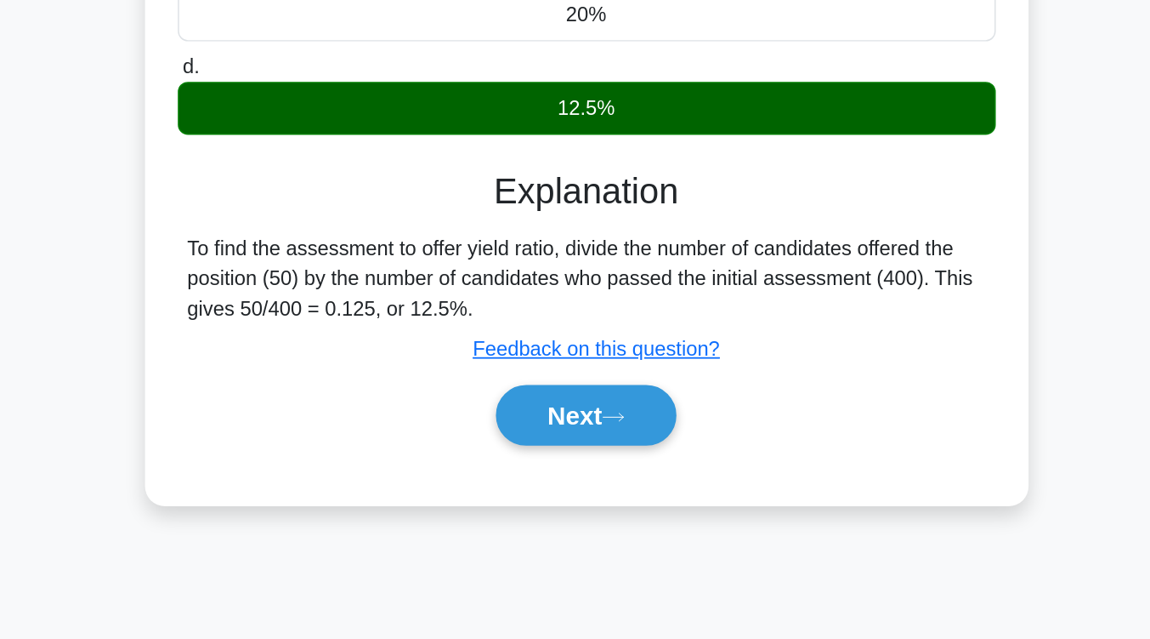
scroll to position [196, 0]
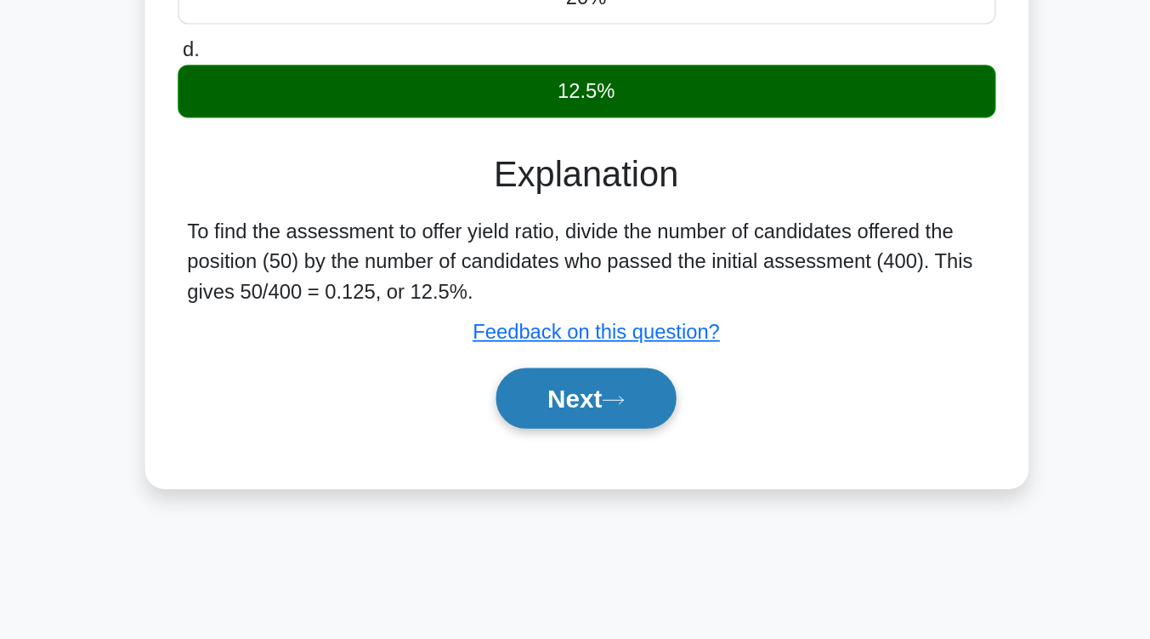
click at [582, 487] on button "Next" at bounding box center [575, 476] width 122 height 41
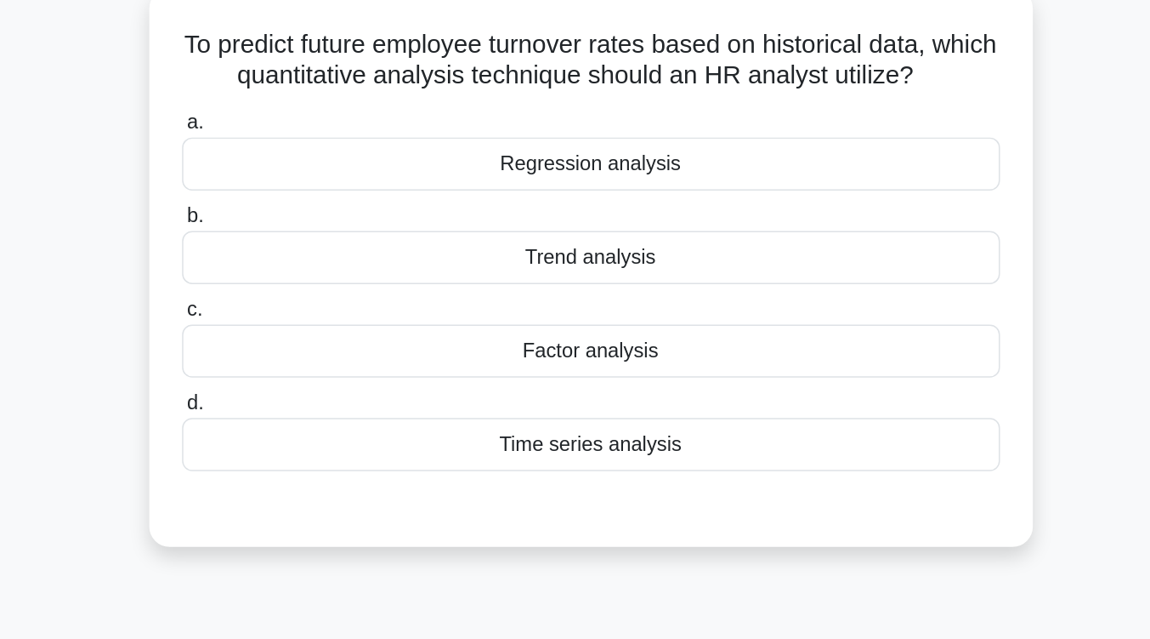
scroll to position [117, 0]
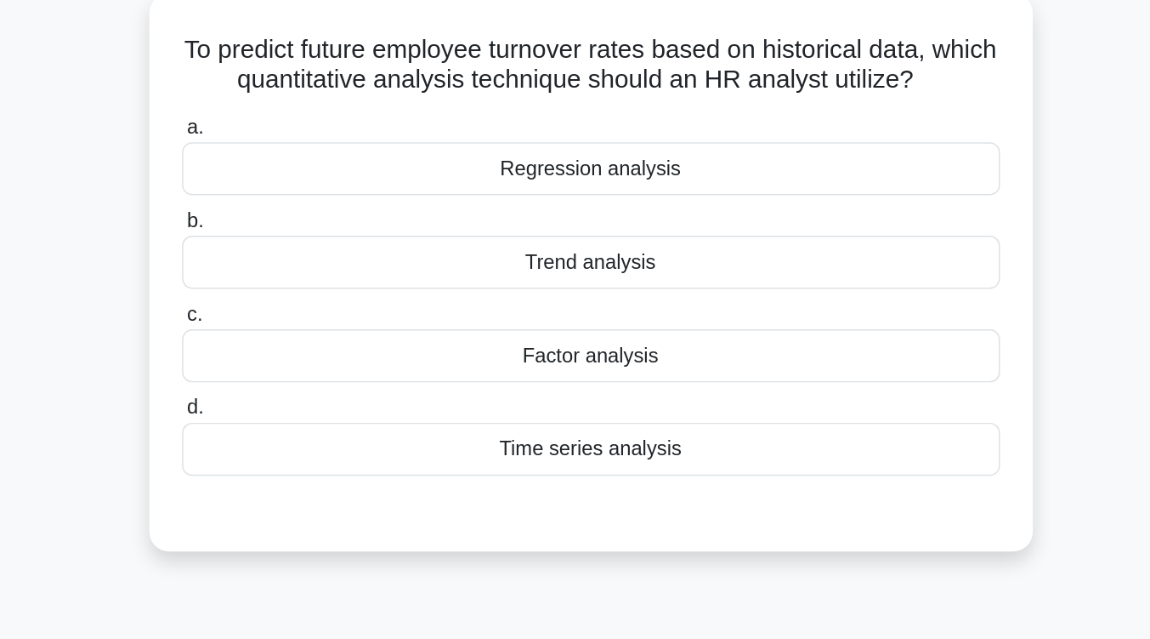
click at [600, 185] on div "Trend analysis" at bounding box center [575, 180] width 551 height 36
click at [300, 157] on input "b. Trend analysis" at bounding box center [300, 151] width 0 height 11
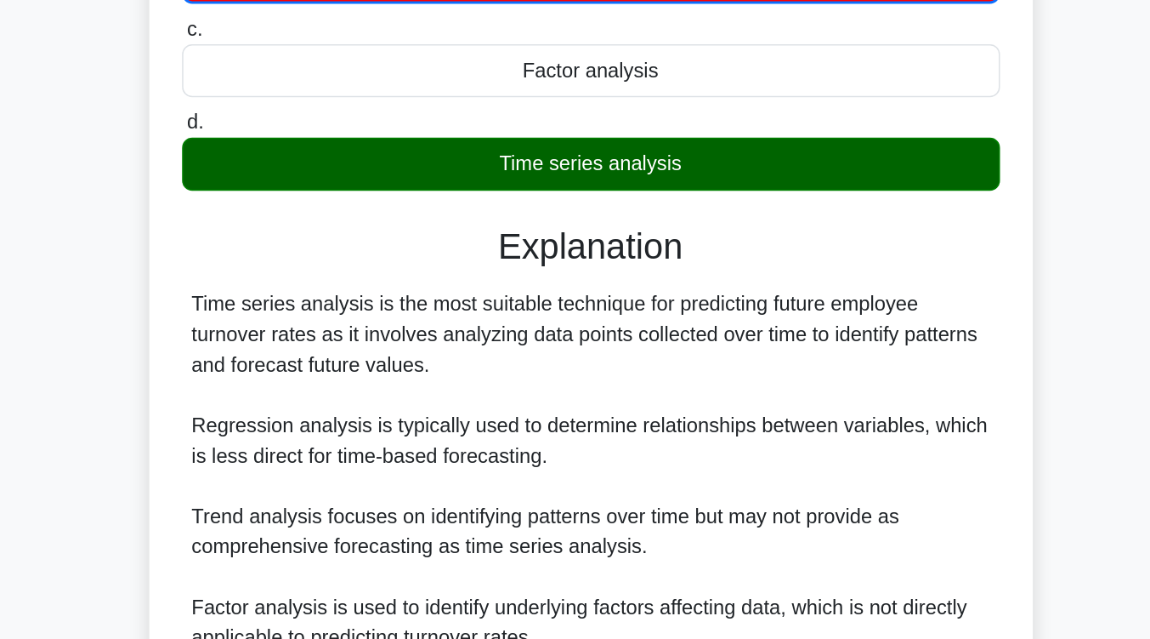
scroll to position [236, 0]
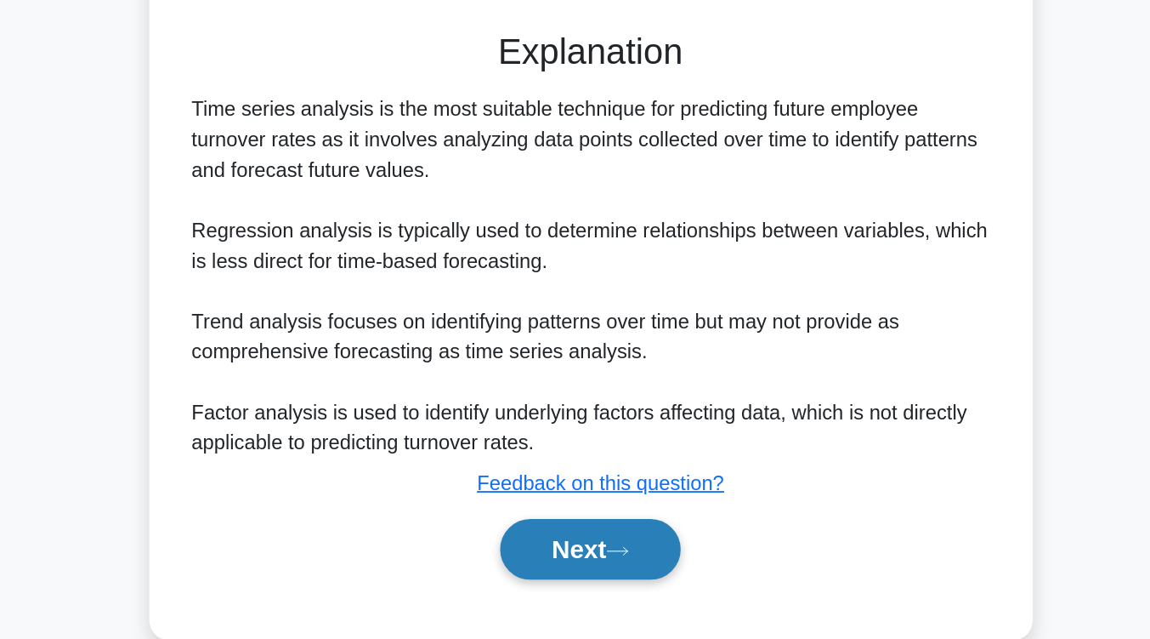
click at [599, 578] on icon at bounding box center [593, 579] width 15 height 9
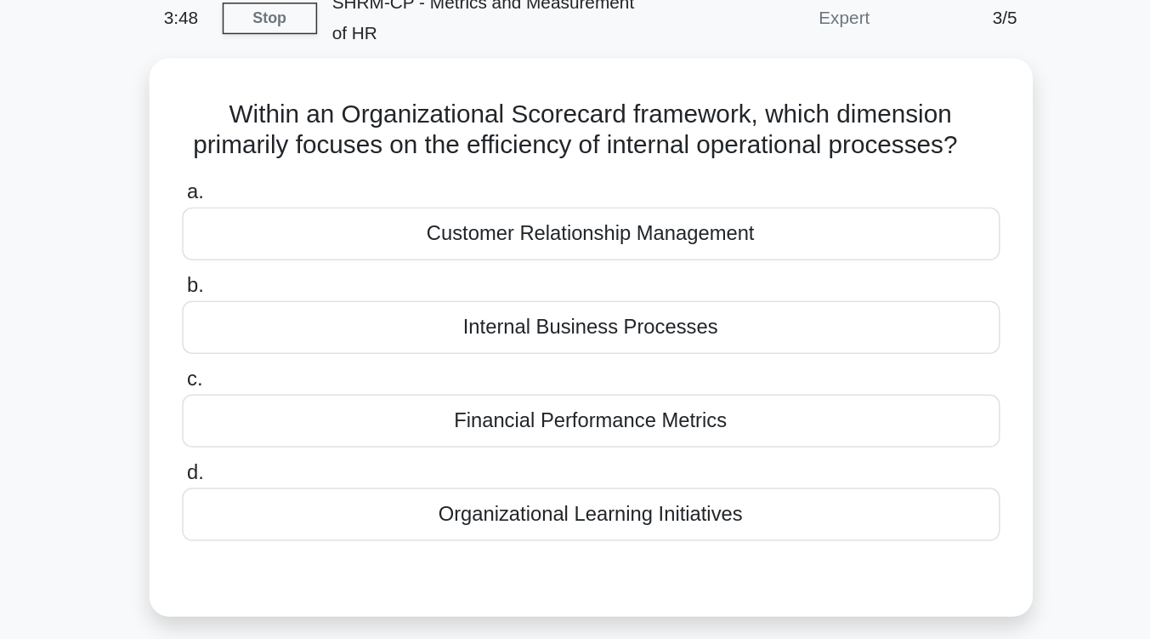
scroll to position [78, 0]
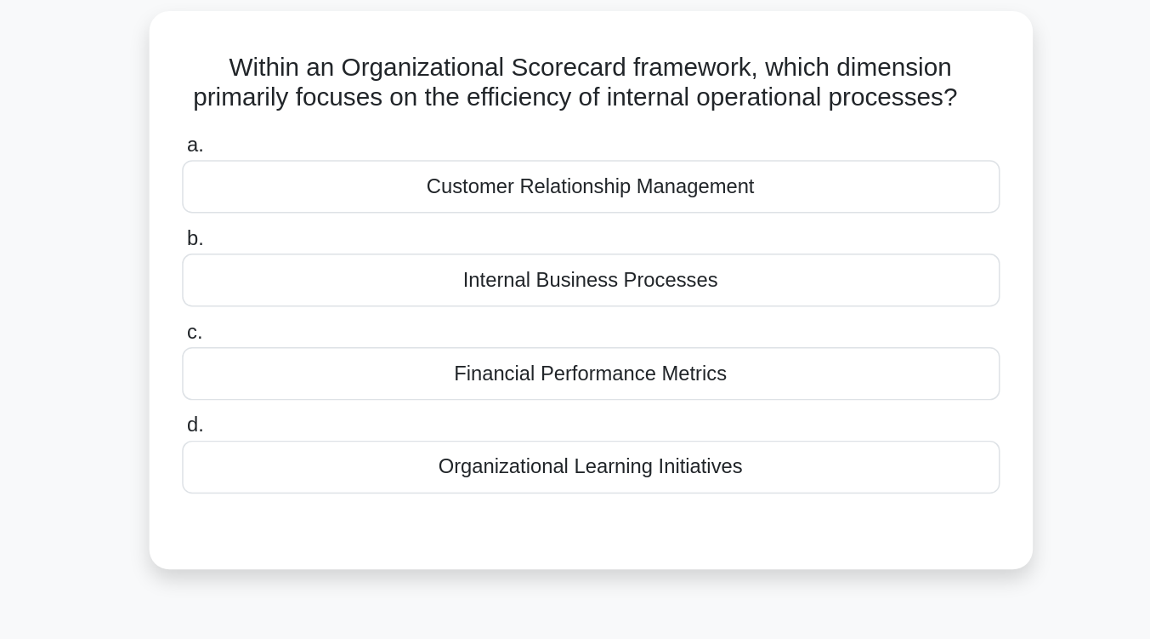
click at [611, 292] on div "Financial Performance Metrics" at bounding box center [575, 282] width 551 height 36
click at [300, 259] on input "c. Financial Performance Metrics" at bounding box center [300, 253] width 0 height 11
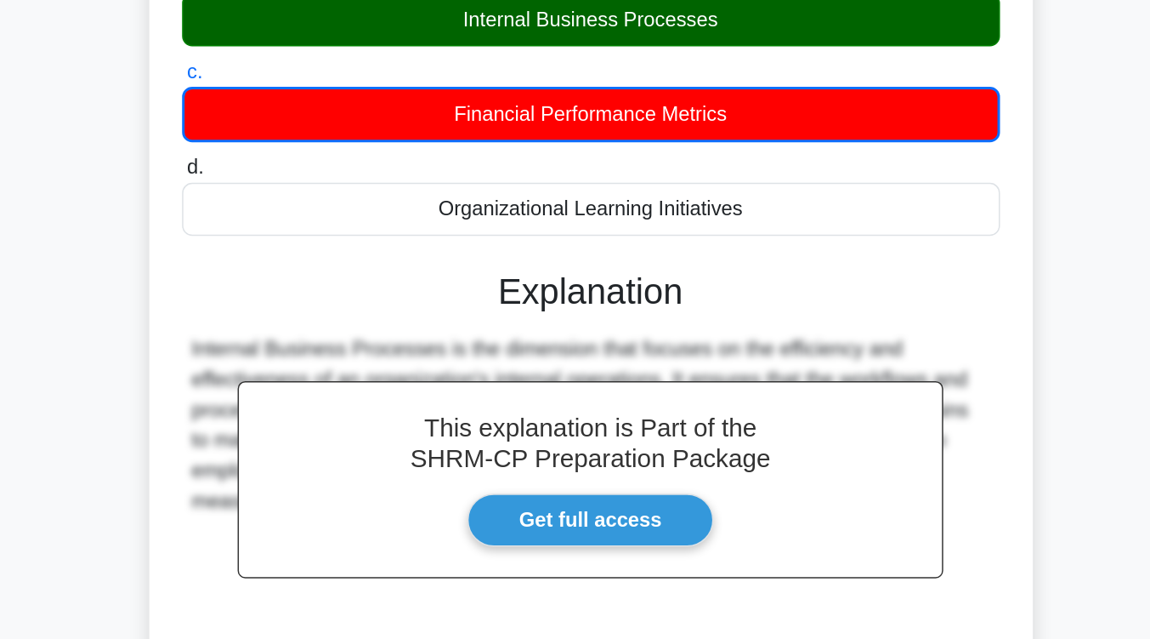
scroll to position [213, 0]
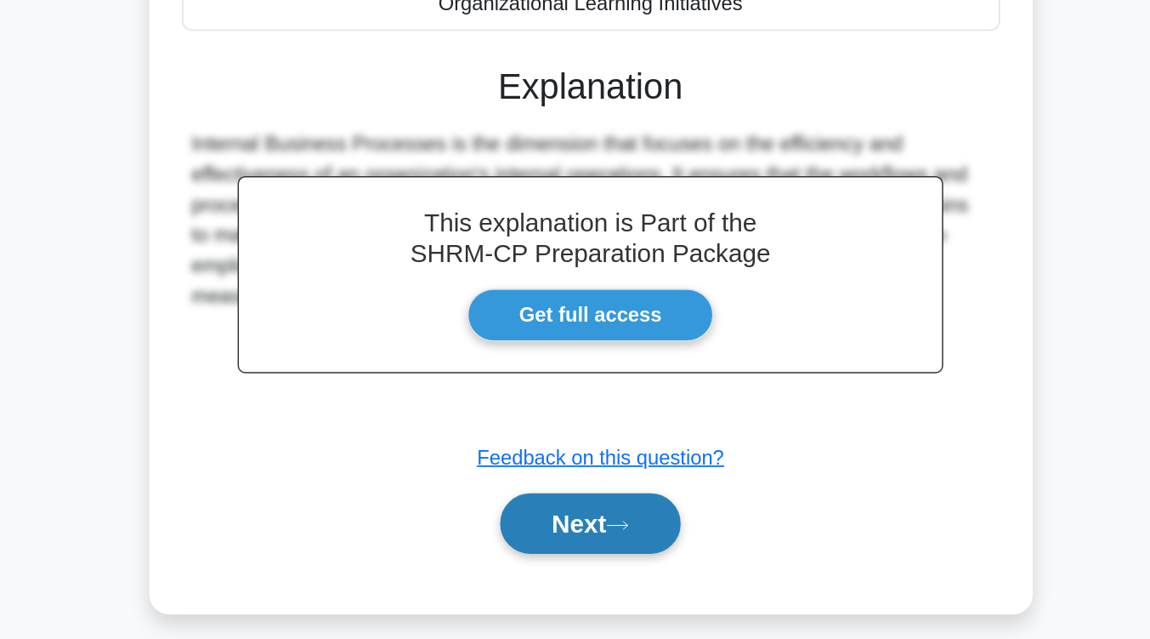
click at [596, 570] on button "Next" at bounding box center [575, 560] width 122 height 41
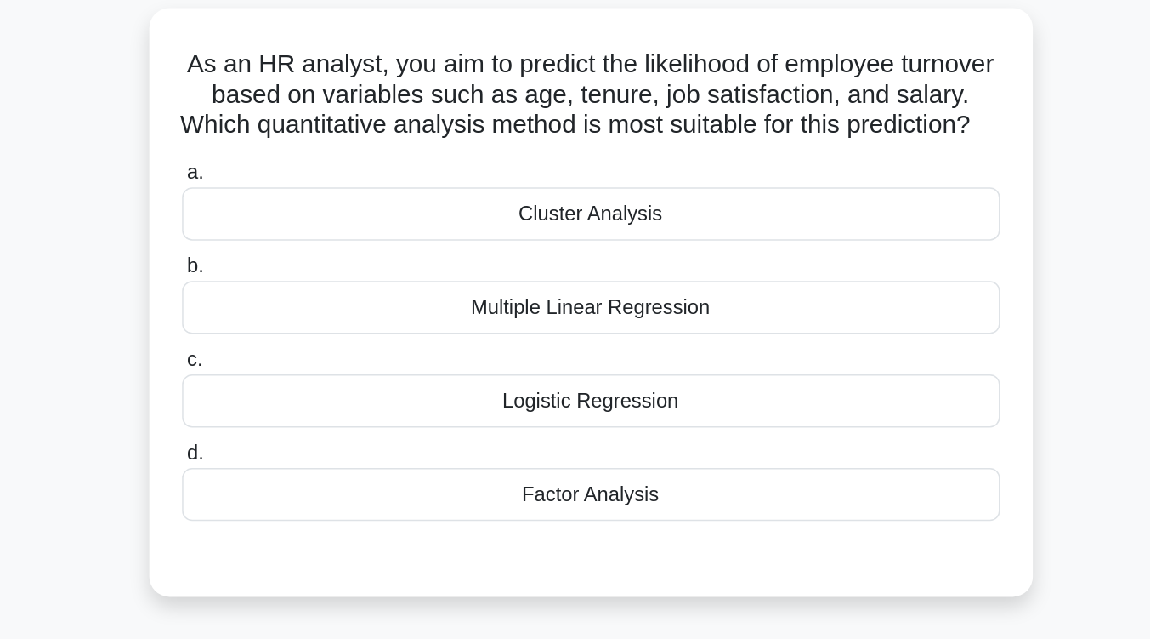
scroll to position [112, 0]
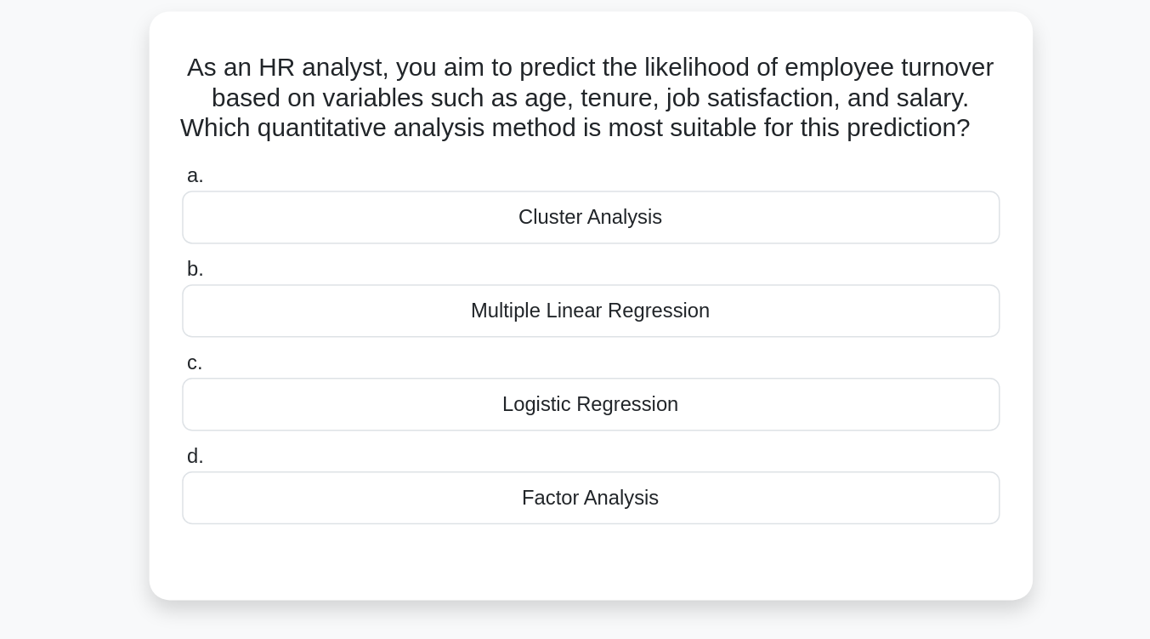
click at [596, 353] on div "Factor Analysis" at bounding box center [575, 335] width 551 height 36
click at [300, 313] on input "d. Factor Analysis" at bounding box center [300, 307] width 0 height 11
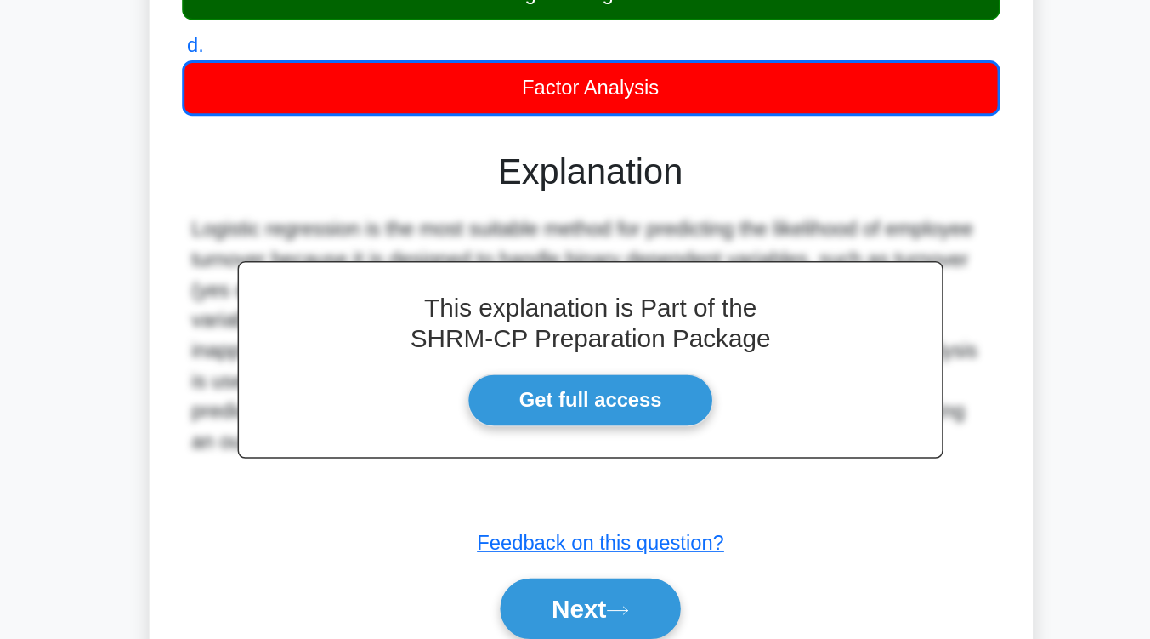
scroll to position [266, 0]
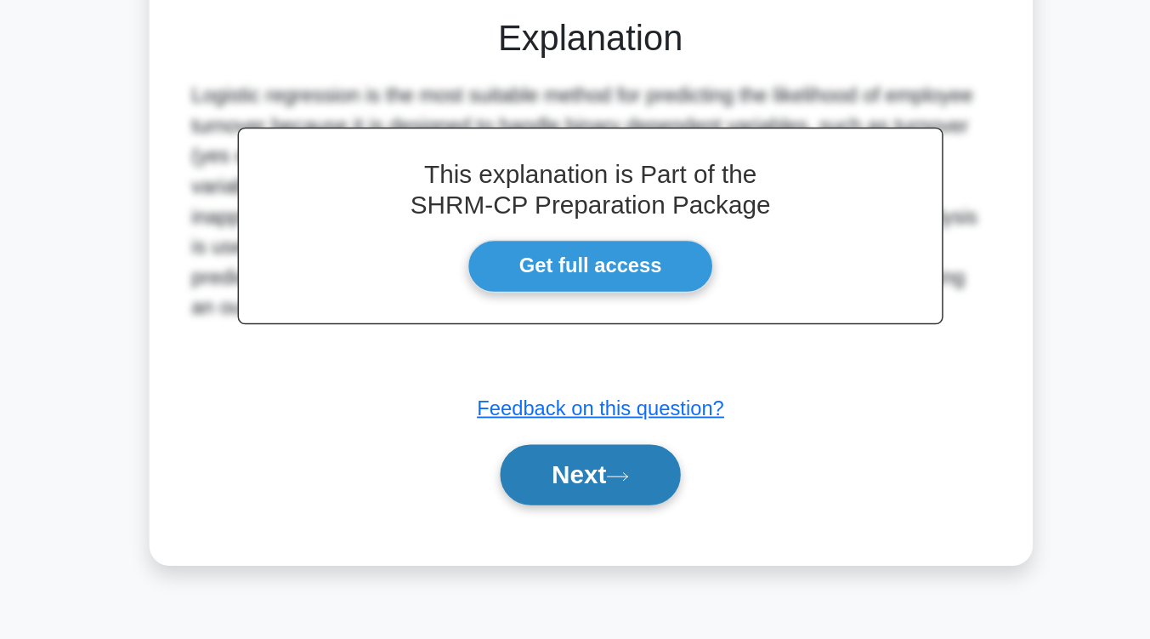
click at [584, 547] on button "Next" at bounding box center [575, 528] width 122 height 41
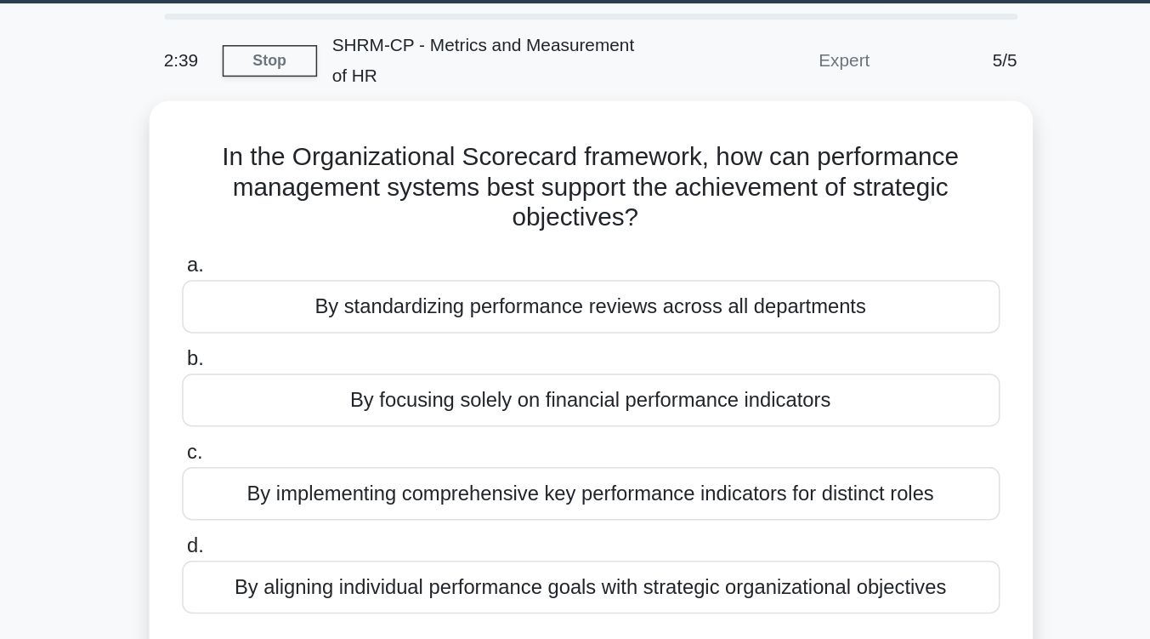
scroll to position [51, 0]
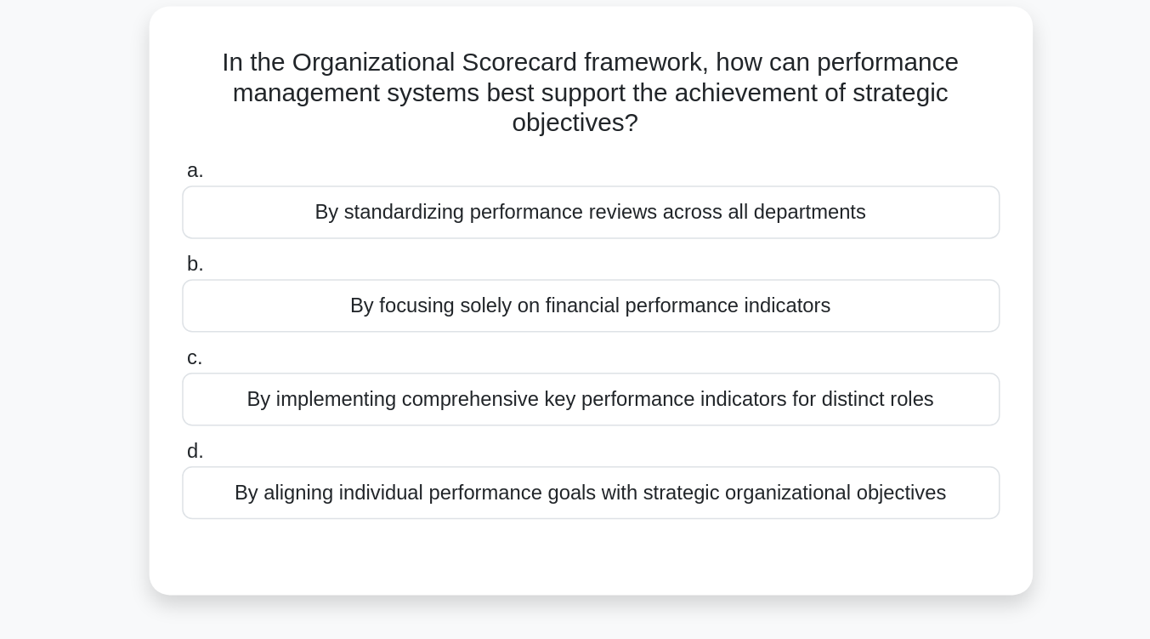
click at [584, 403] on div "By aligning individual performance goals with strategic organizational objectiv…" at bounding box center [575, 396] width 551 height 36
click at [300, 374] on input "d. By aligning individual performance goals with strategic organizational objec…" at bounding box center [300, 368] width 0 height 11
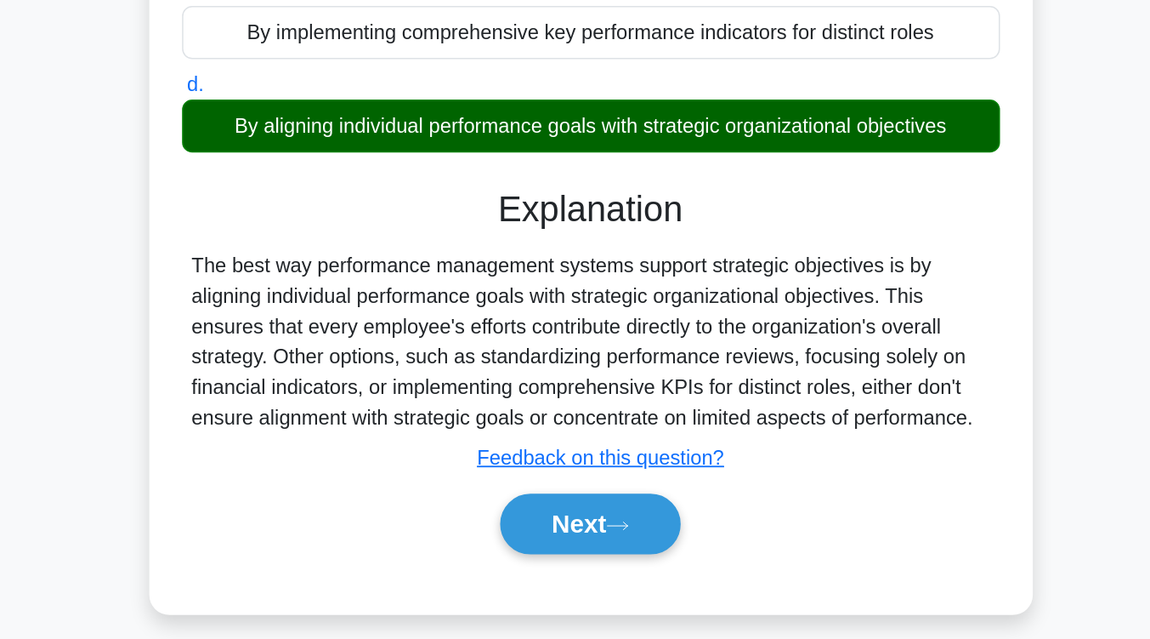
scroll to position [228, 0]
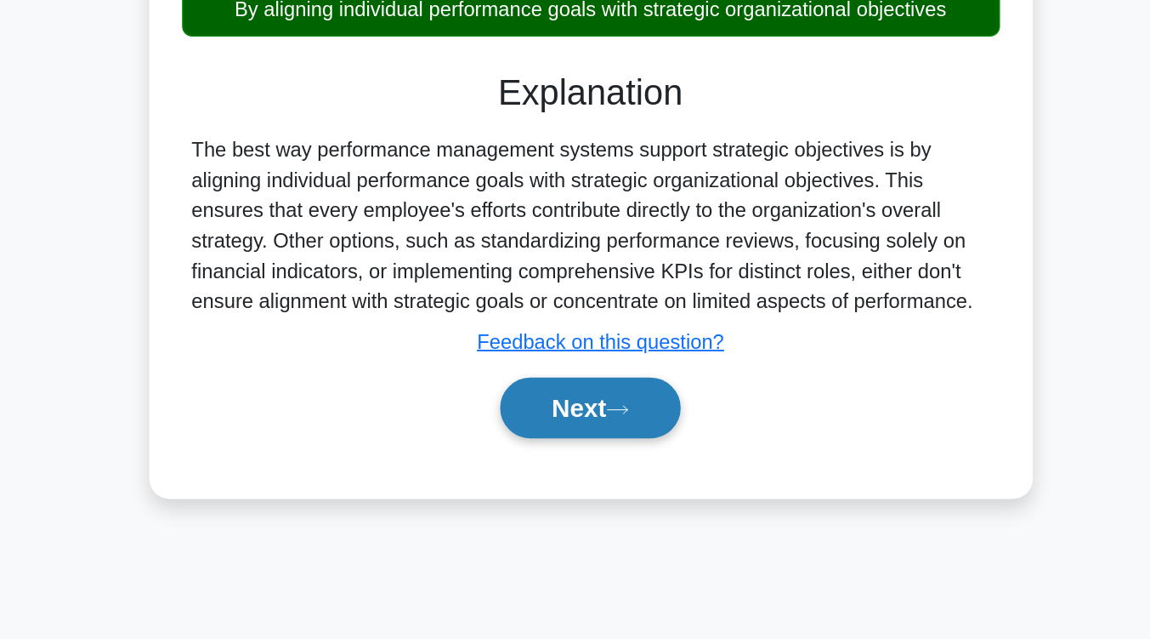
click at [561, 474] on button "Next" at bounding box center [575, 483] width 122 height 41
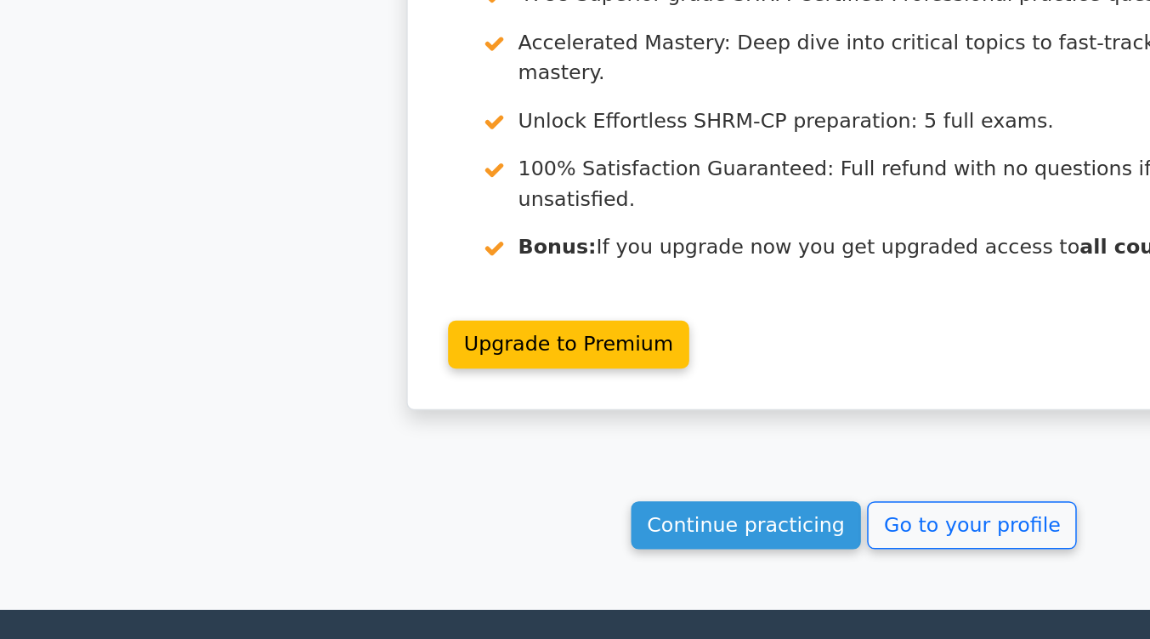
scroll to position [2093, 0]
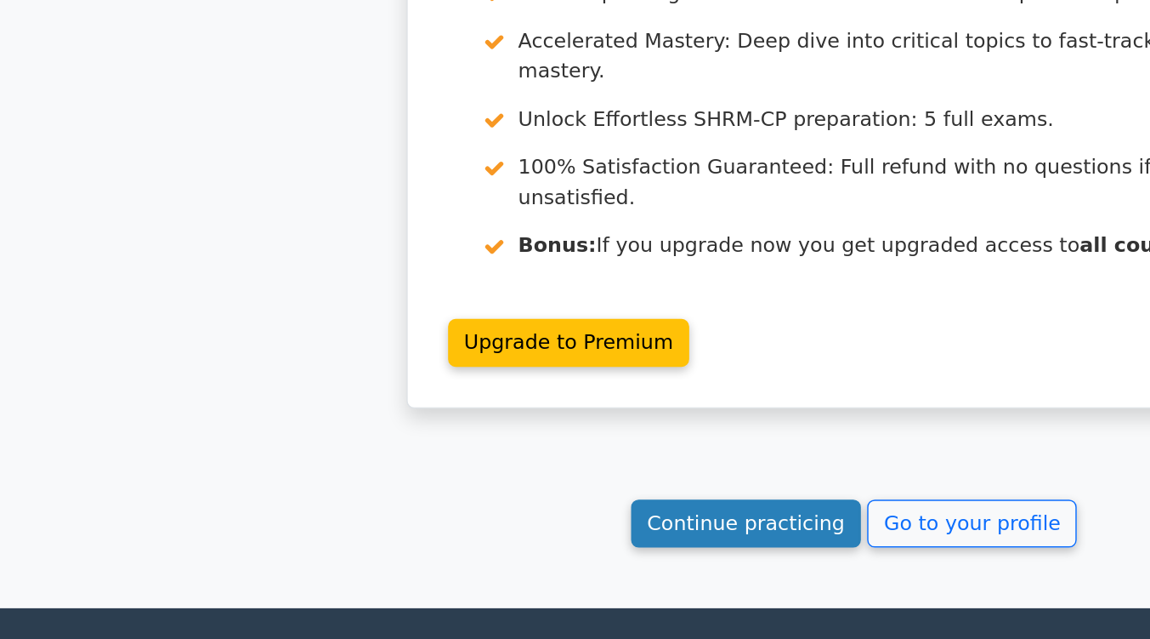
click at [473, 544] on link "Continue practicing" at bounding box center [503, 560] width 156 height 32
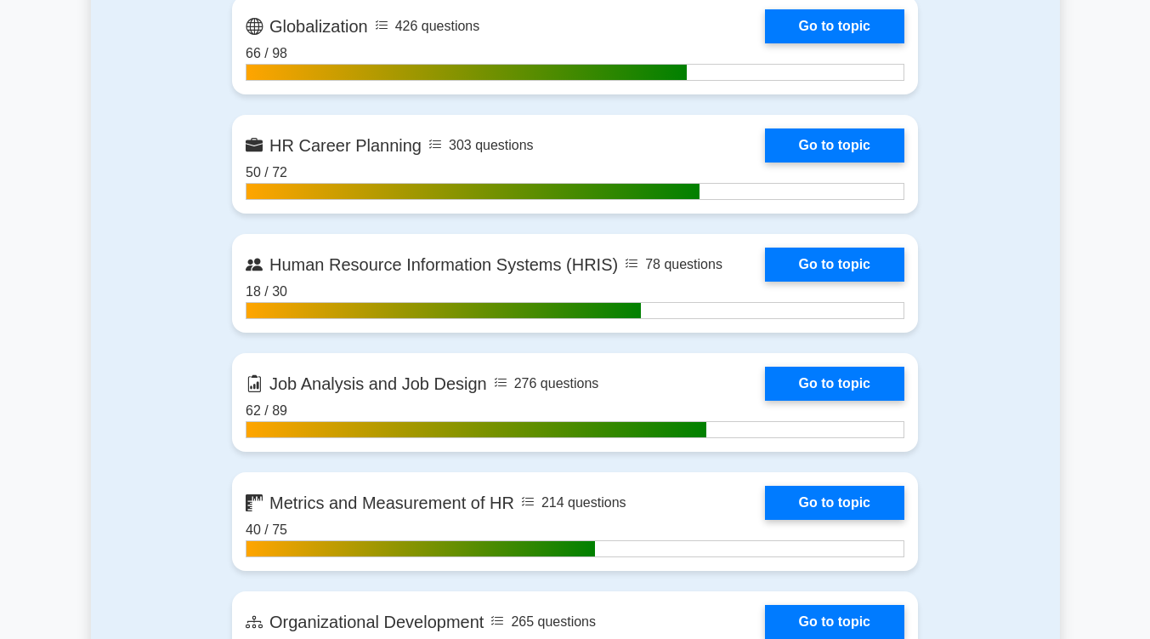
scroll to position [1676, 0]
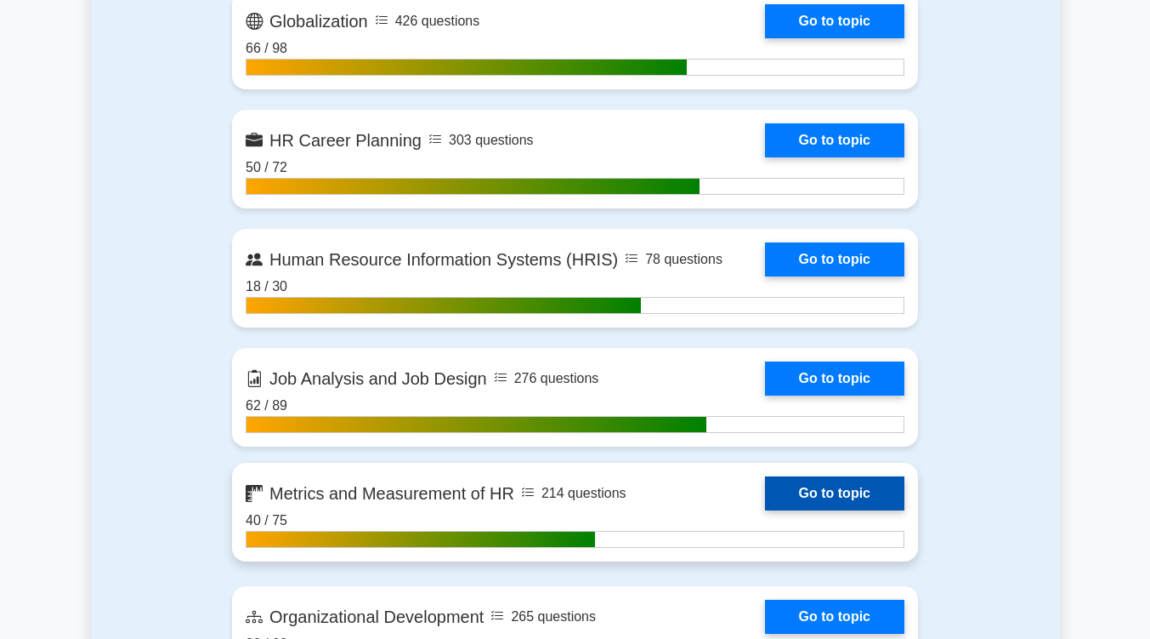
click at [849, 499] on link "Go to topic" at bounding box center [834, 493] width 139 height 34
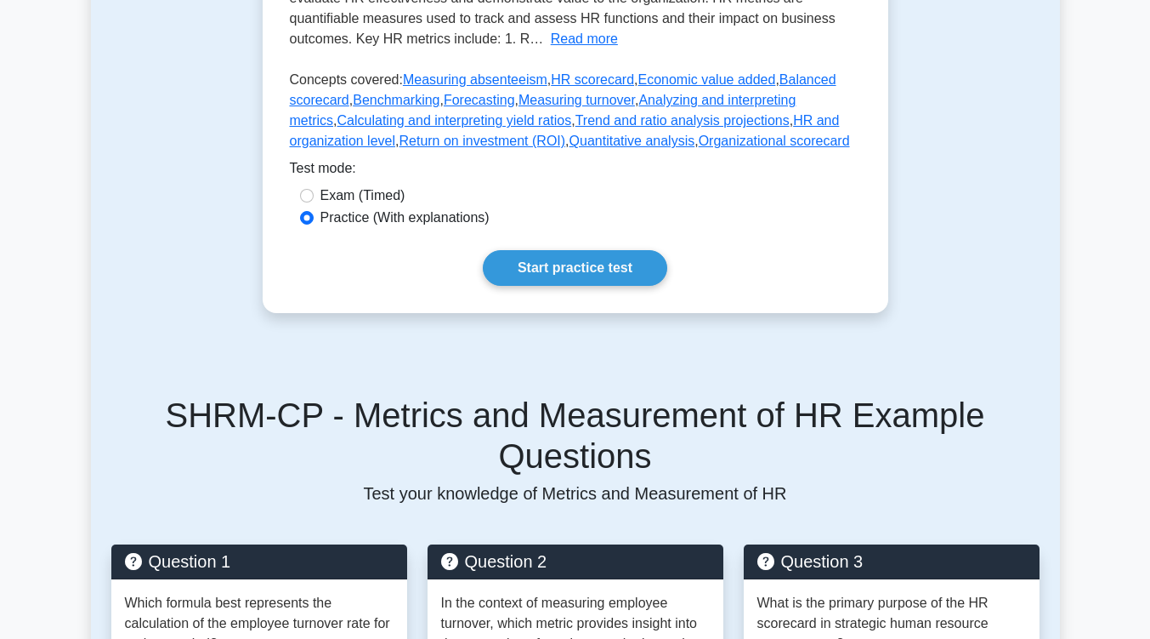
scroll to position [496, 0]
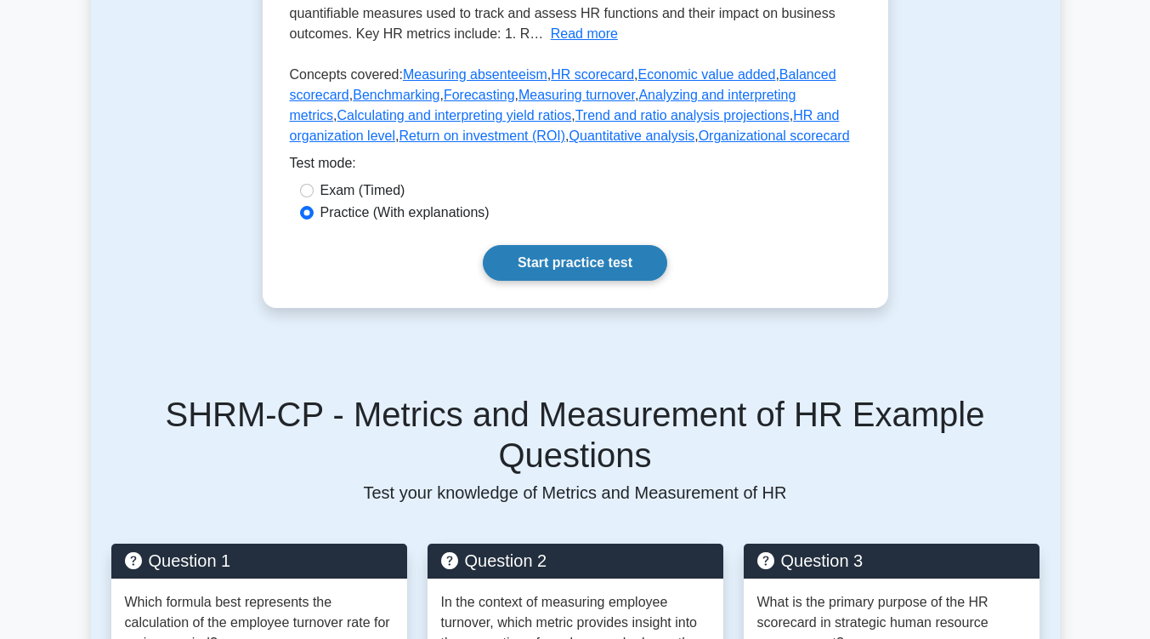
click at [567, 262] on link "Start practice test" at bounding box center [575, 263] width 185 height 36
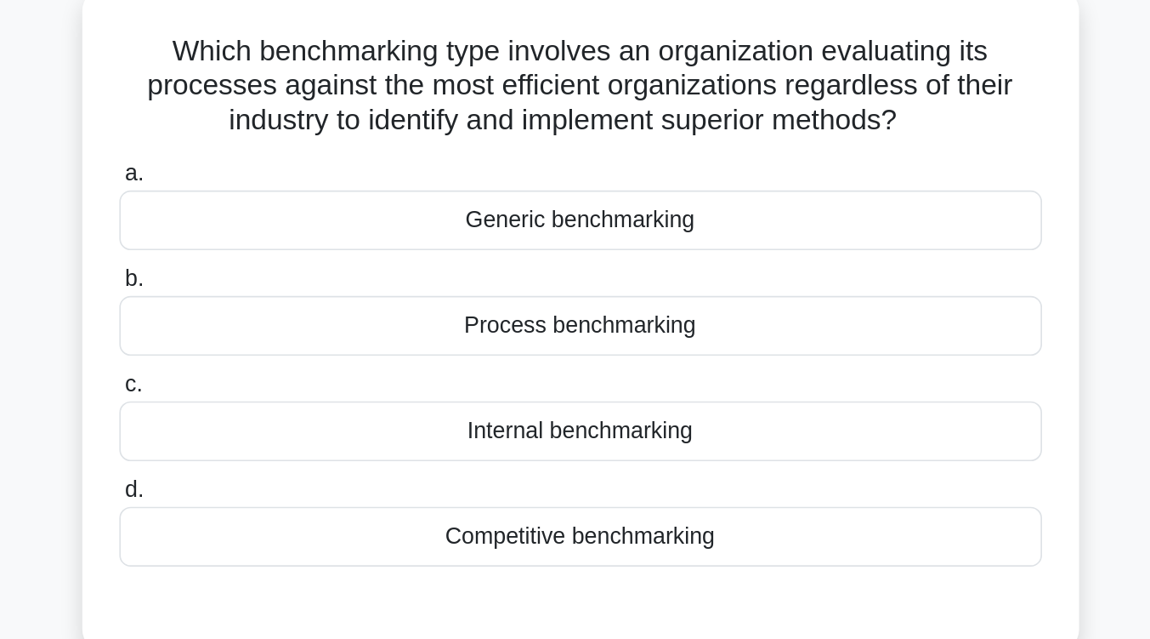
click at [573, 444] on div "Competitive benchmarking" at bounding box center [575, 443] width 551 height 36
click at [300, 421] on input "d. Competitive benchmarking" at bounding box center [300, 415] width 0 height 11
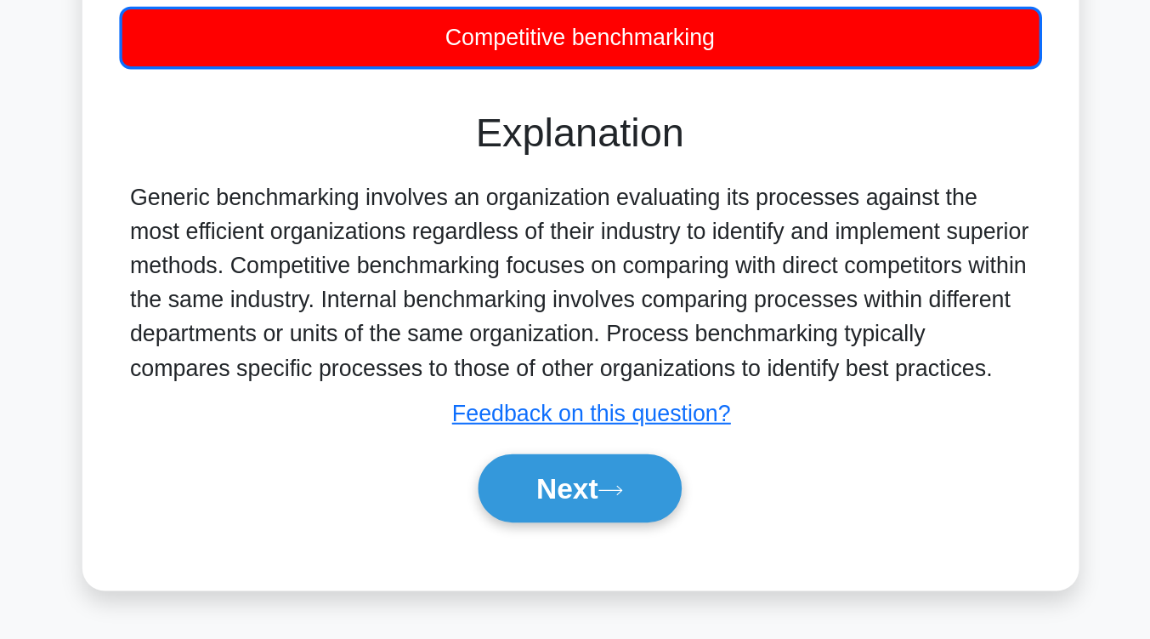
scroll to position [182, 0]
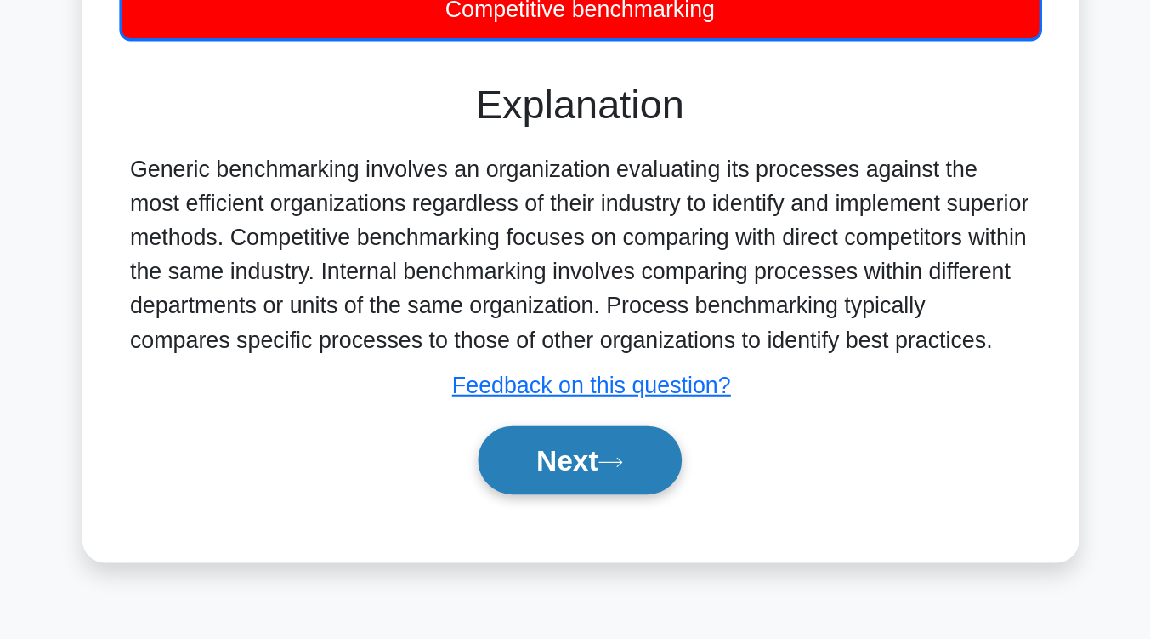
click at [568, 518] on button "Next" at bounding box center [575, 530] width 122 height 41
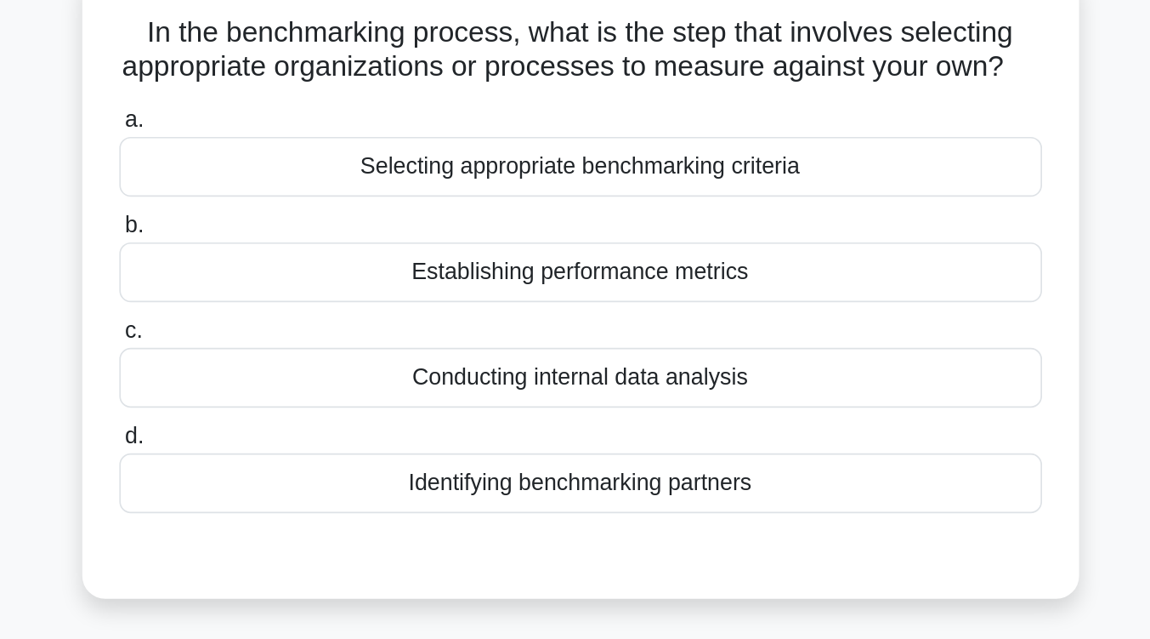
scroll to position [139, 0]
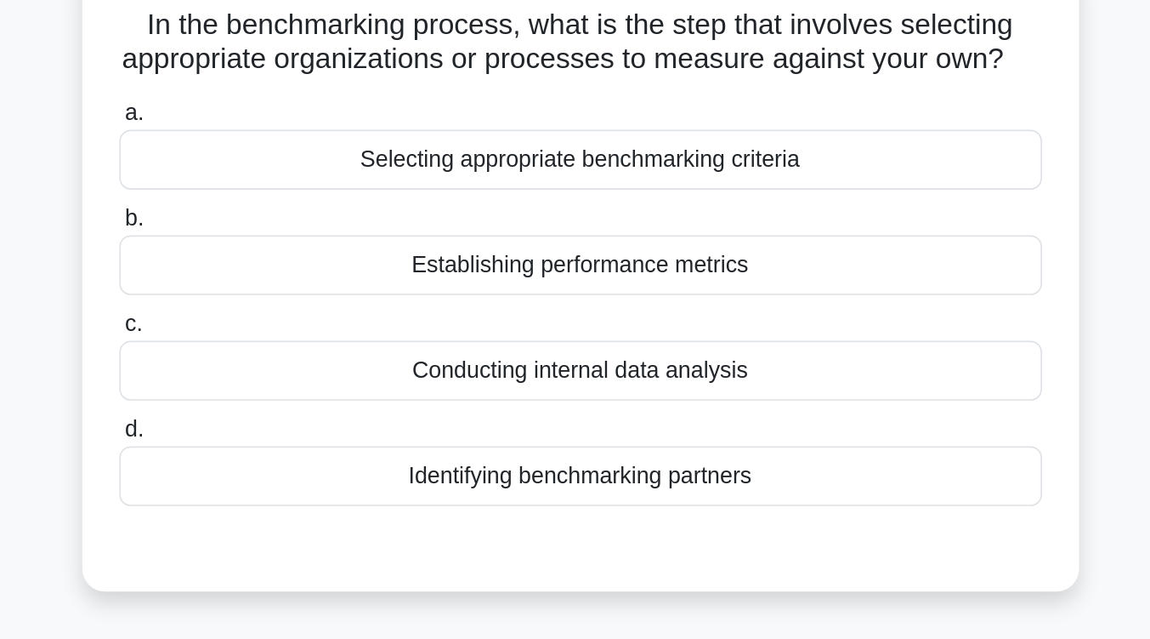
click at [633, 302] on div "Identifying benchmarking partners" at bounding box center [575, 284] width 551 height 36
click at [300, 262] on input "d. Identifying benchmarking partners" at bounding box center [300, 256] width 0 height 11
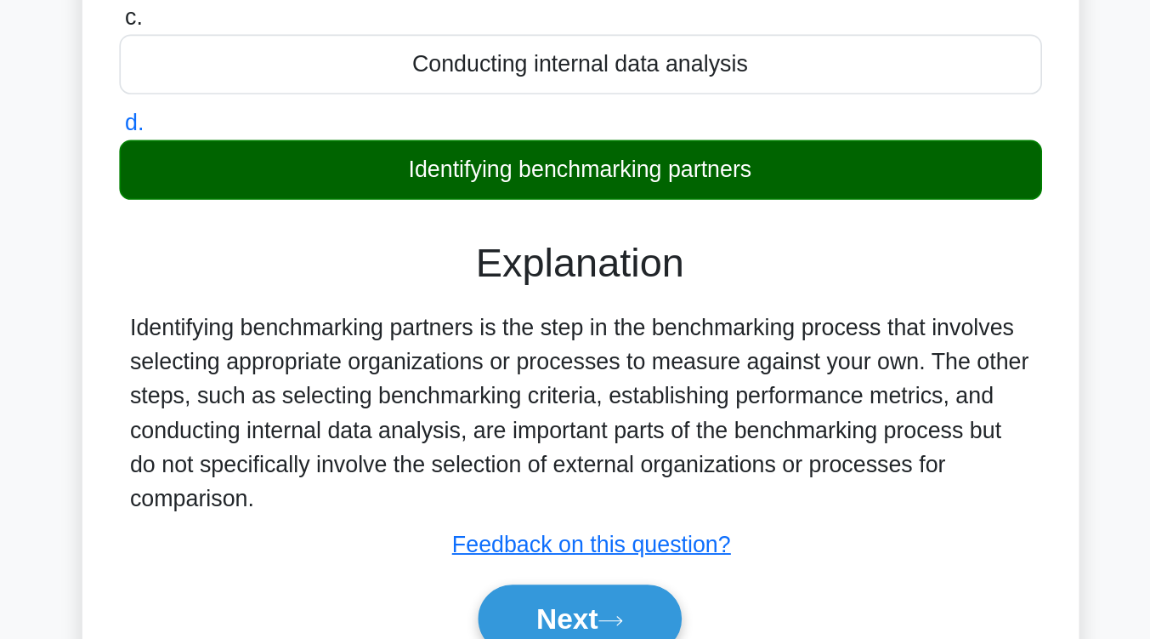
scroll to position [243, 0]
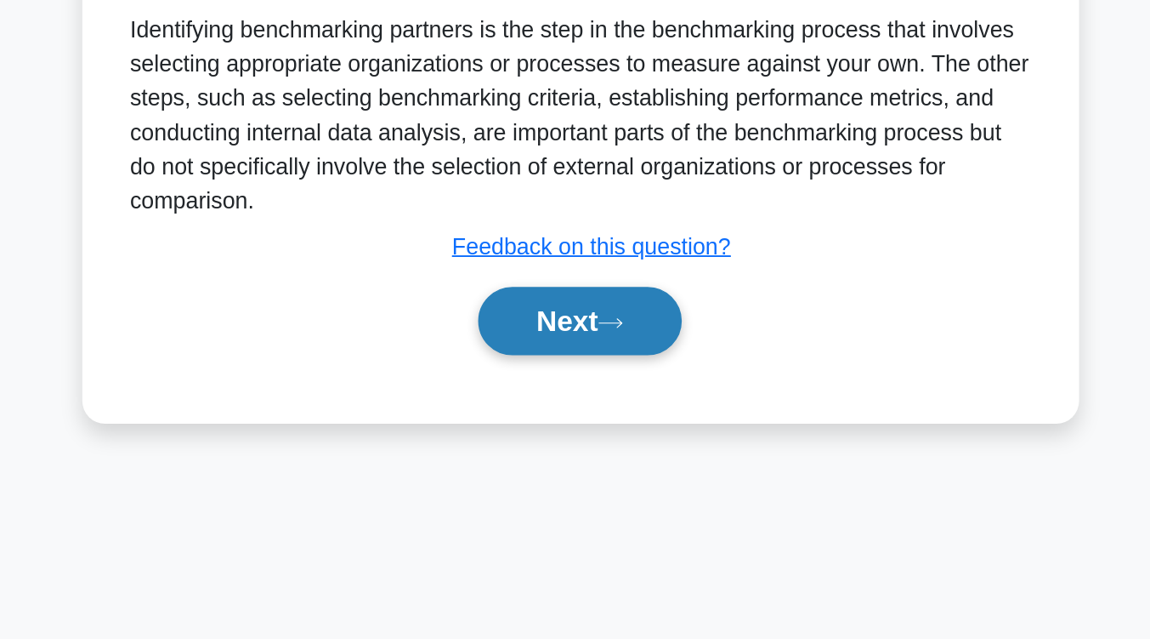
click at [594, 468] on button "Next" at bounding box center [575, 447] width 122 height 41
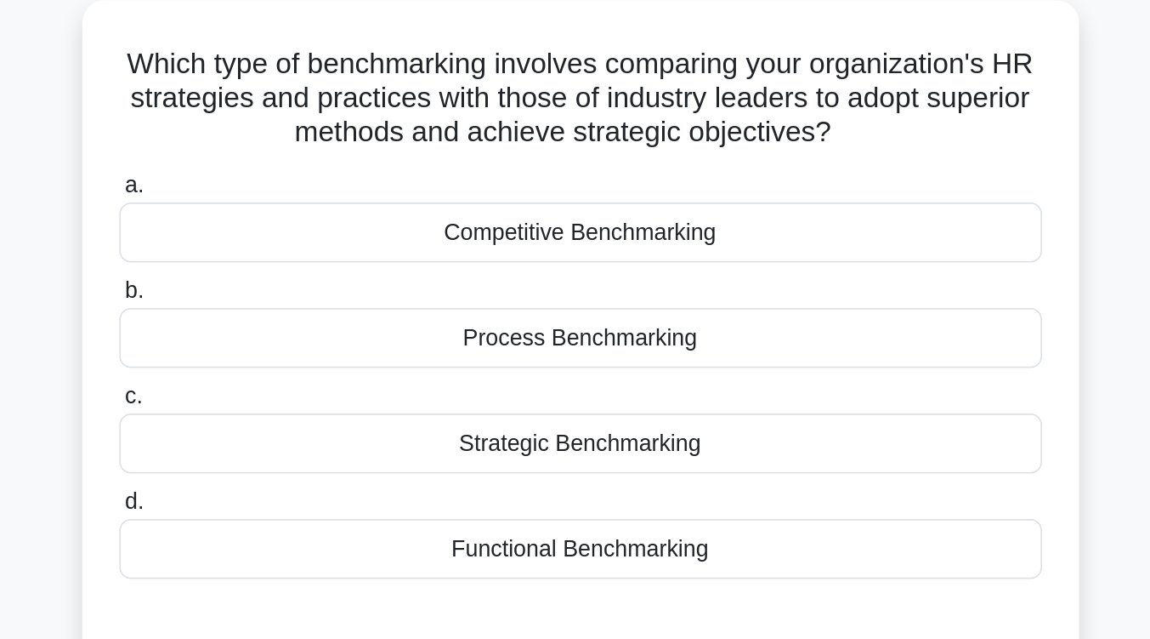
scroll to position [119, 0]
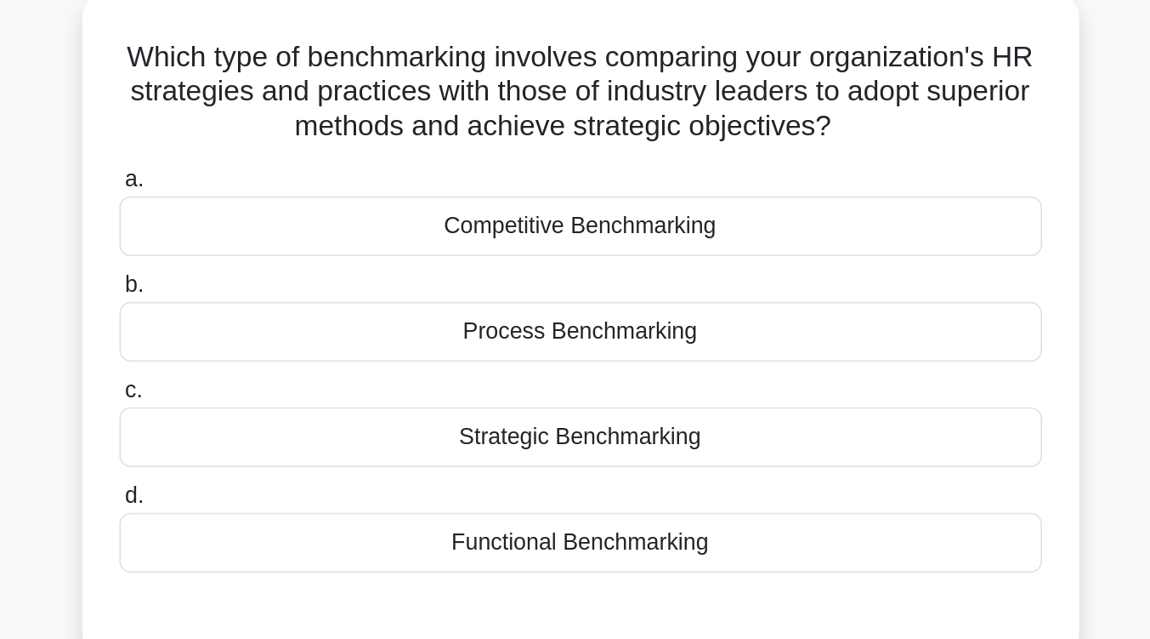
click at [595, 261] on div "Strategic Benchmarking" at bounding box center [575, 261] width 551 height 36
click at [300, 239] on input "c. Strategic Benchmarking" at bounding box center [300, 233] width 0 height 11
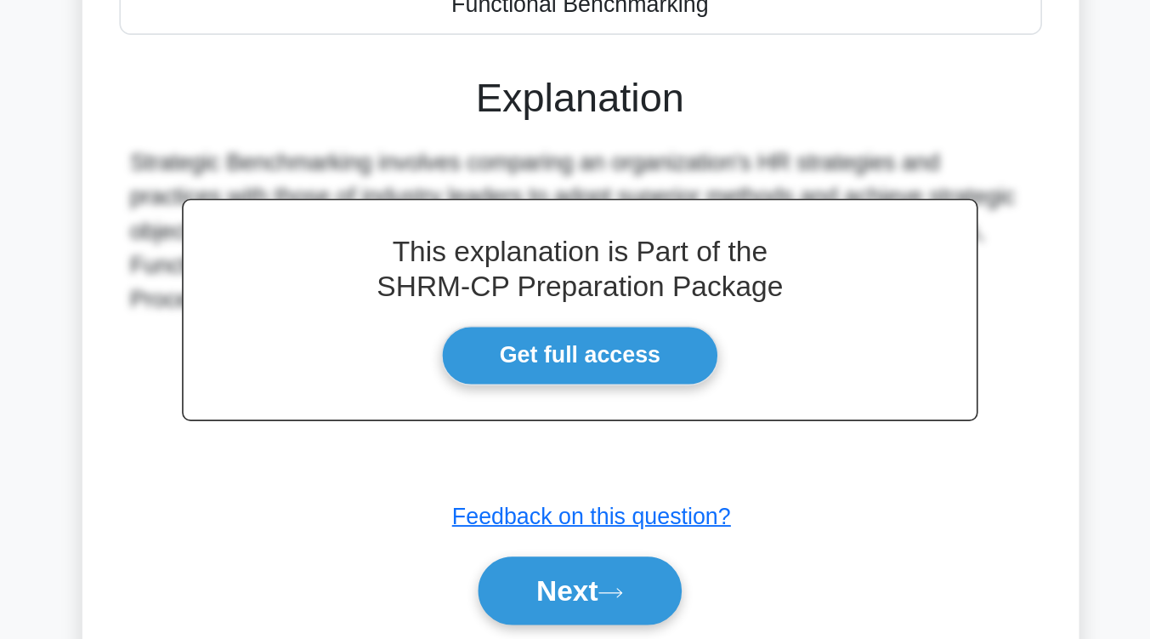
scroll to position [185, 0]
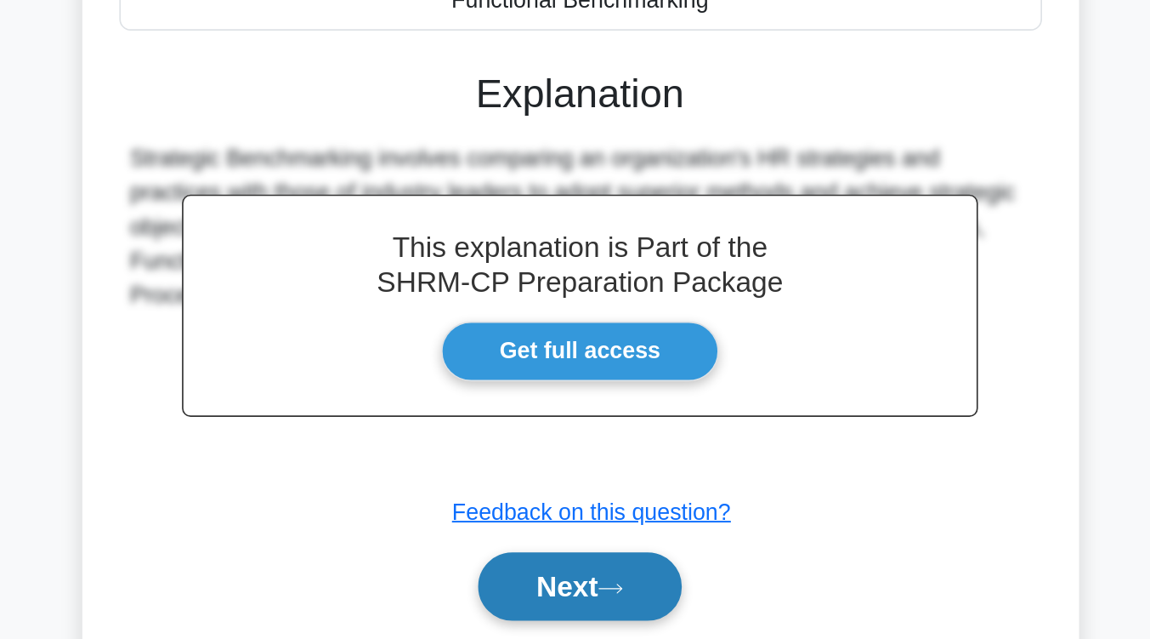
click at [601, 608] on icon at bounding box center [593, 608] width 15 height 9
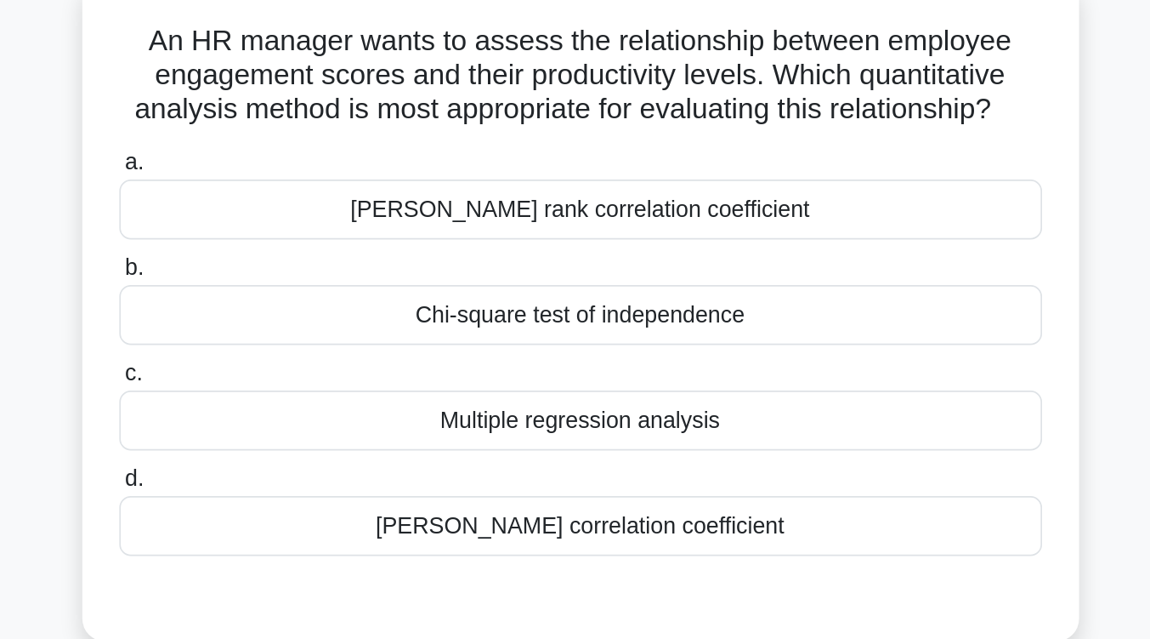
scroll to position [133, 0]
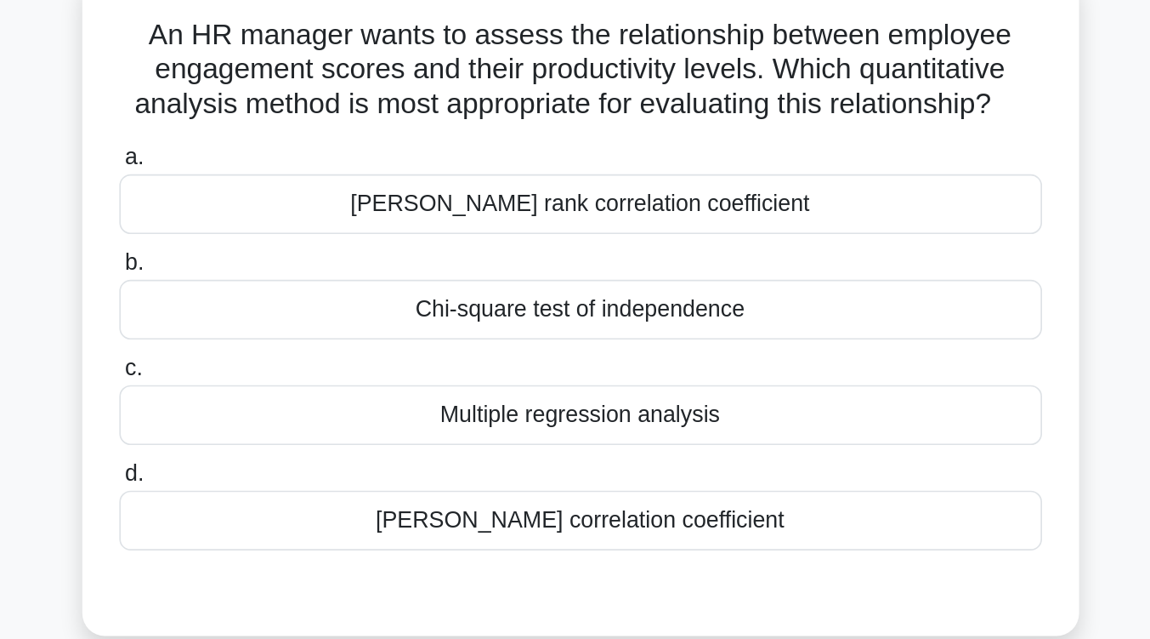
click at [653, 116] on div "Spearman's rank correlation coefficient" at bounding box center [575, 122] width 551 height 36
click at [300, 99] on input "a. Spearman's rank correlation coefficient" at bounding box center [300, 93] width 0 height 11
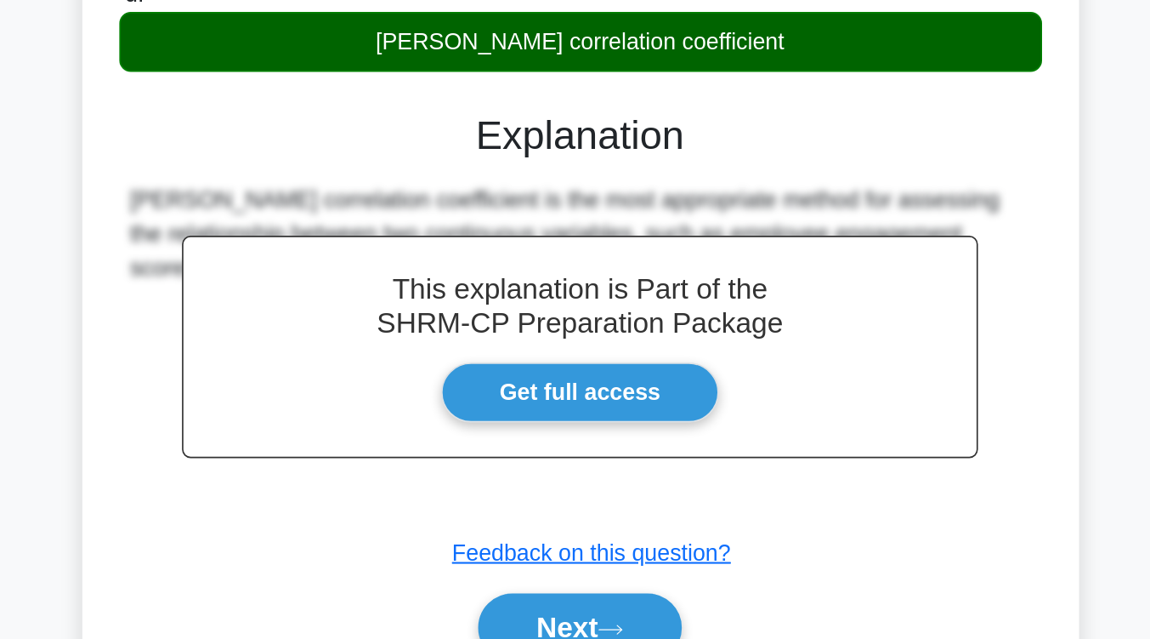
scroll to position [225, 0]
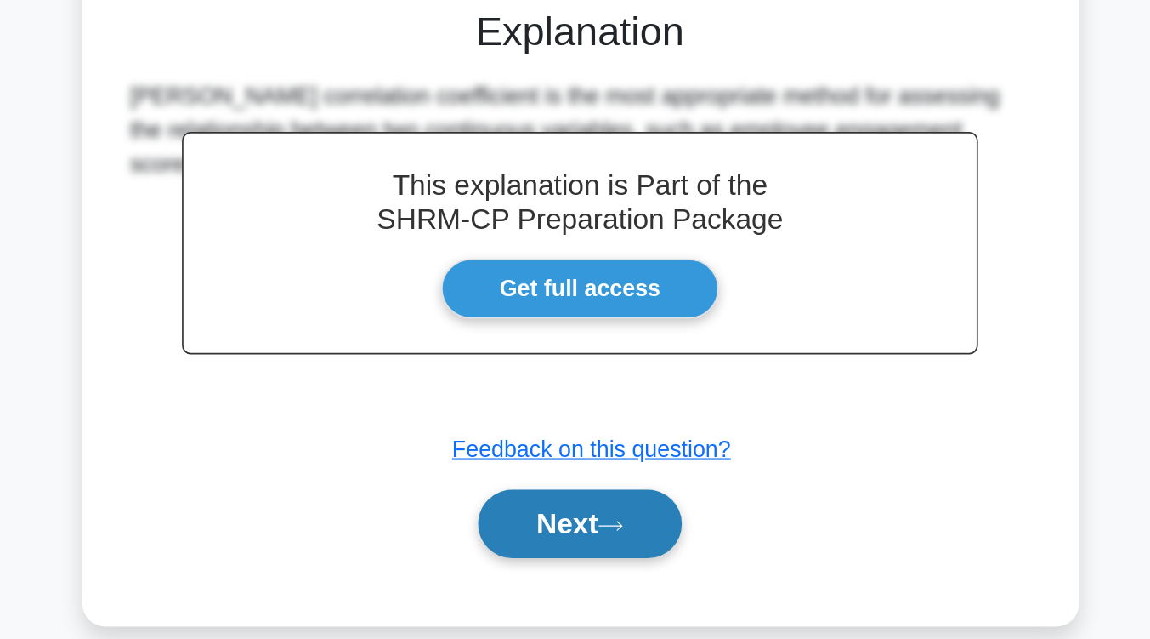
click at [598, 569] on icon at bounding box center [593, 569] width 15 height 9
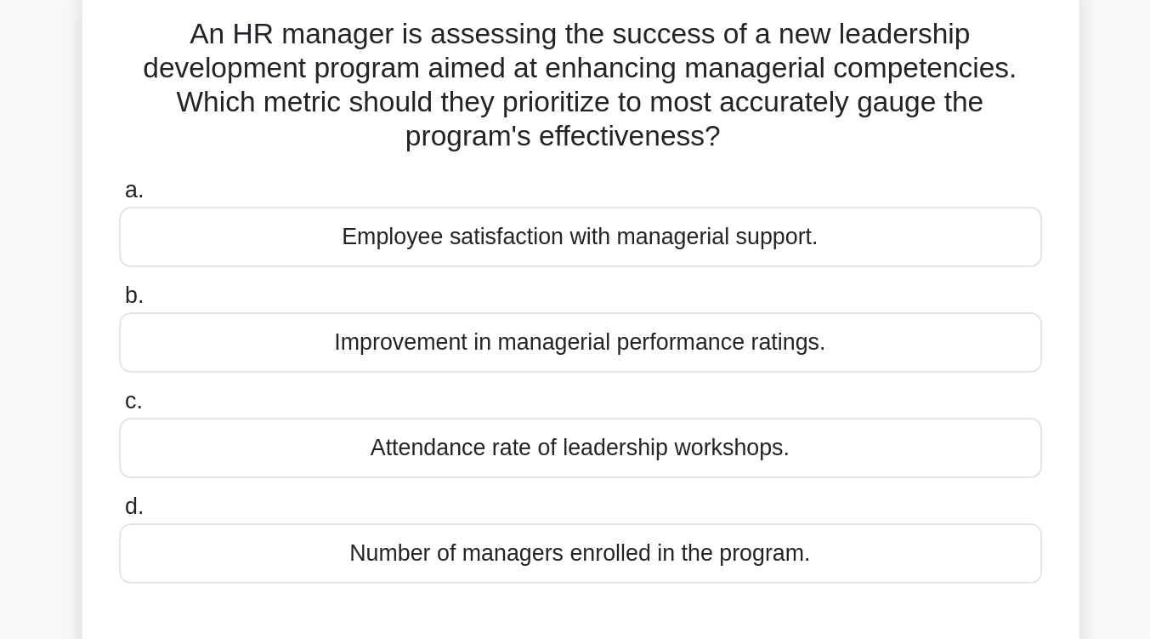
scroll to position [135, 0]
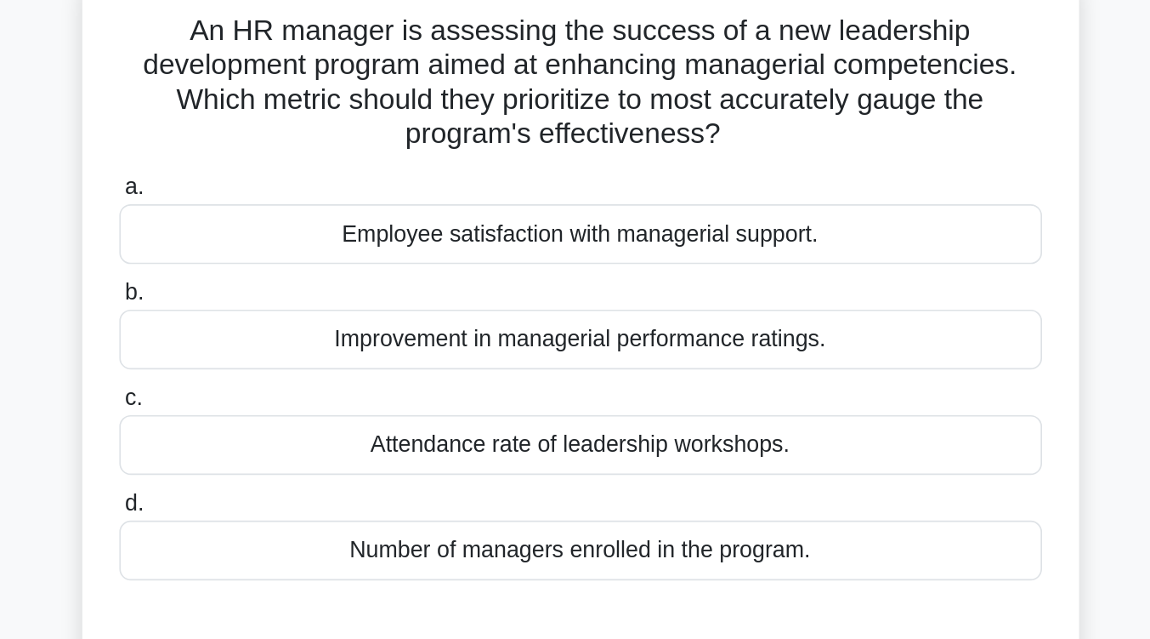
click at [627, 150] on div "Employee satisfaction with managerial support." at bounding box center [575, 140] width 551 height 36
click at [300, 117] on input "a. Employee satisfaction with managerial support." at bounding box center [300, 111] width 0 height 11
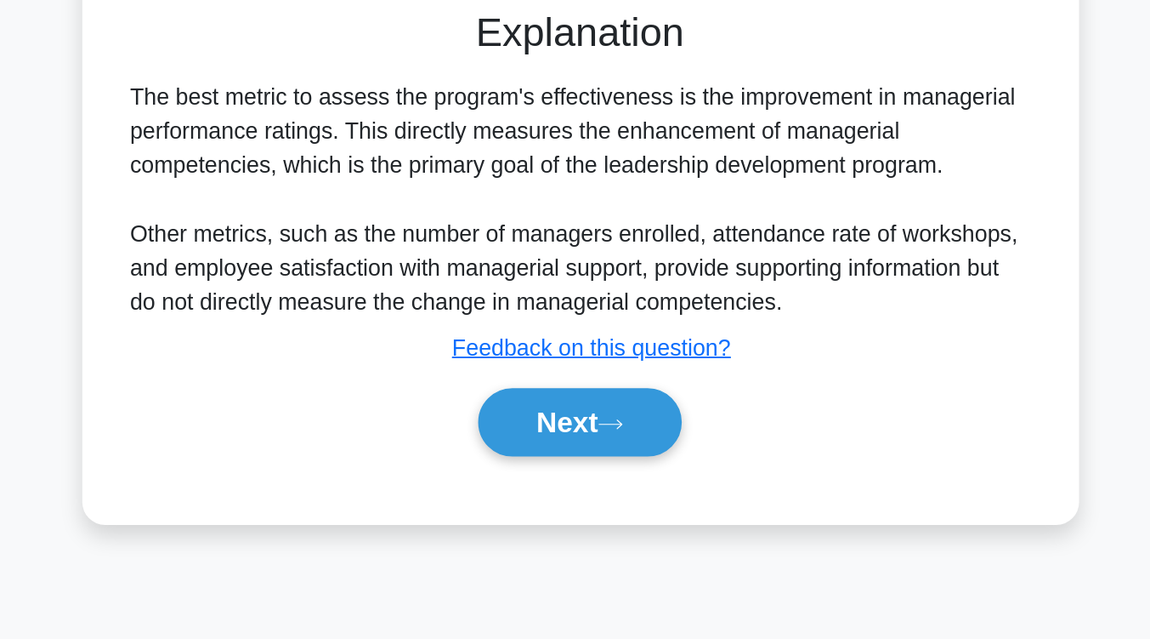
scroll to position [247, 0]
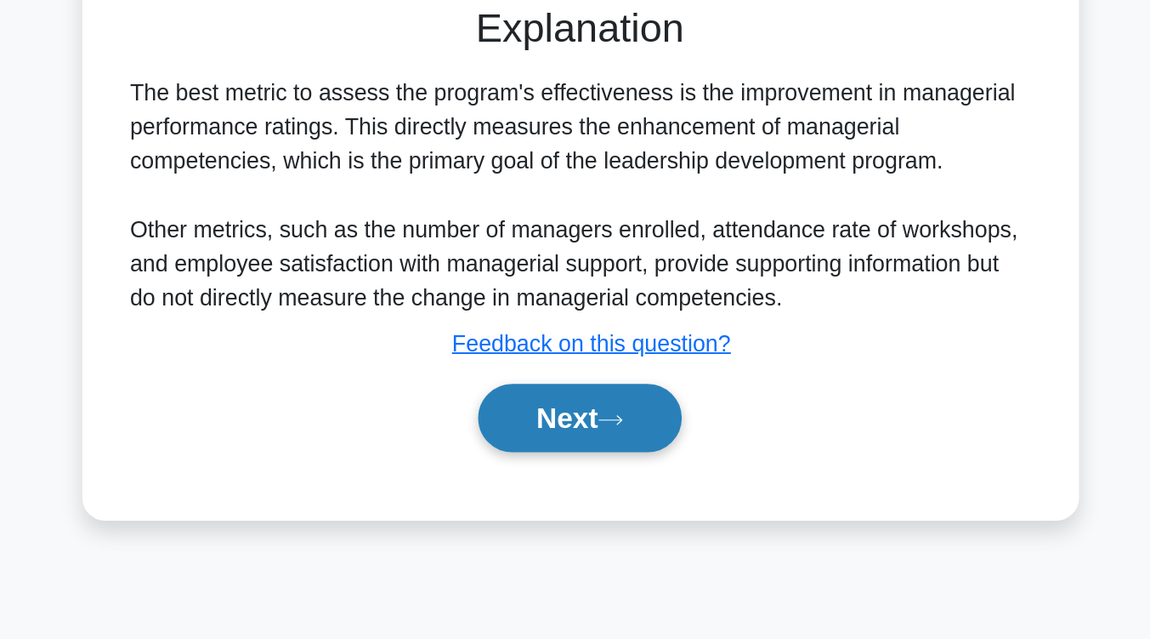
click at [615, 502] on button "Next" at bounding box center [575, 506] width 122 height 41
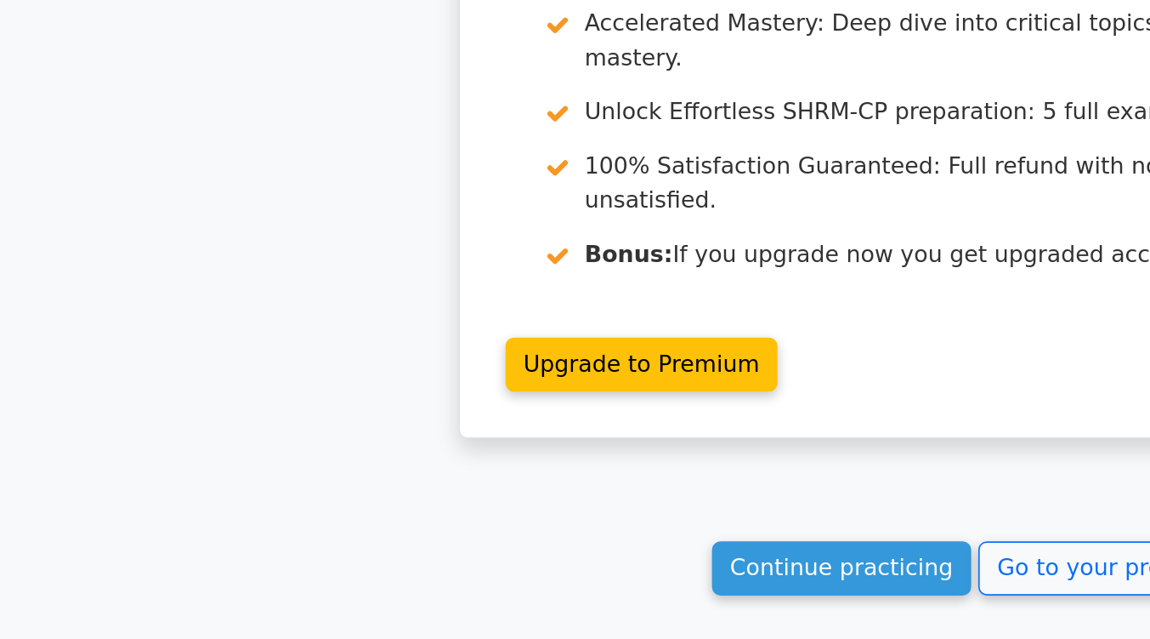
scroll to position [2136, 0]
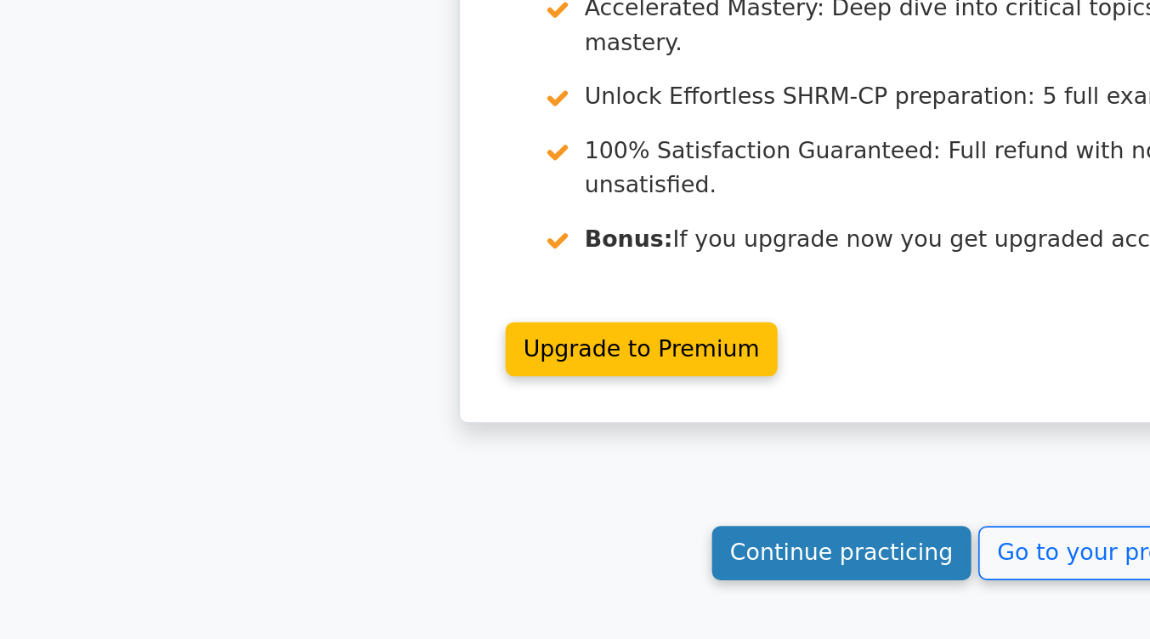
click at [468, 569] on link "Continue practicing" at bounding box center [503, 585] width 156 height 32
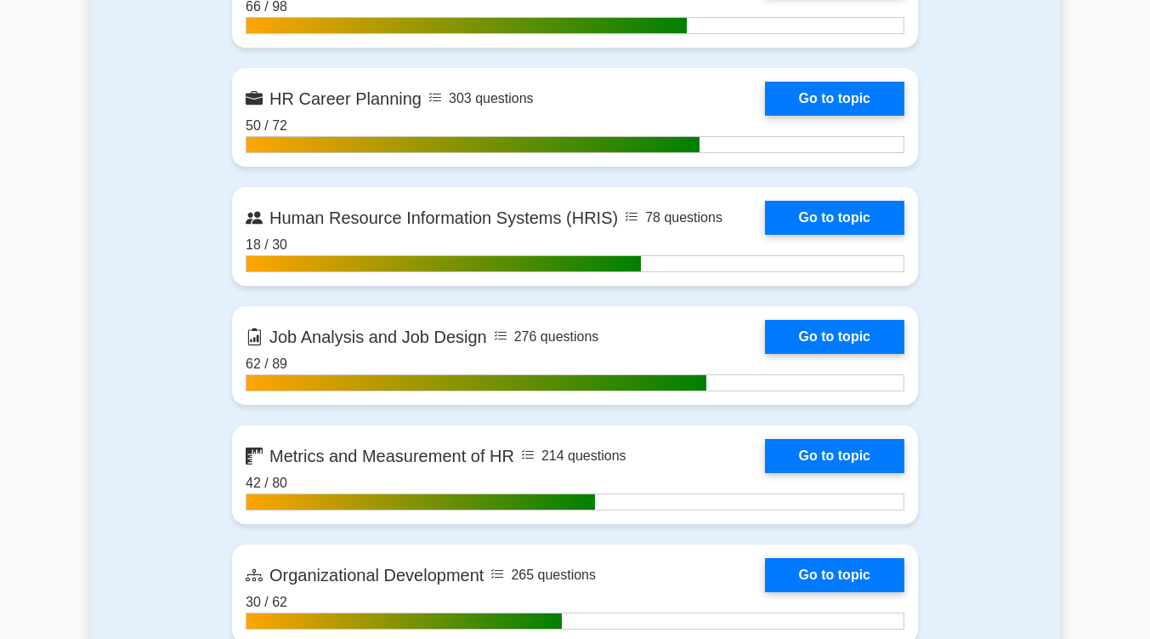
scroll to position [1721, 0]
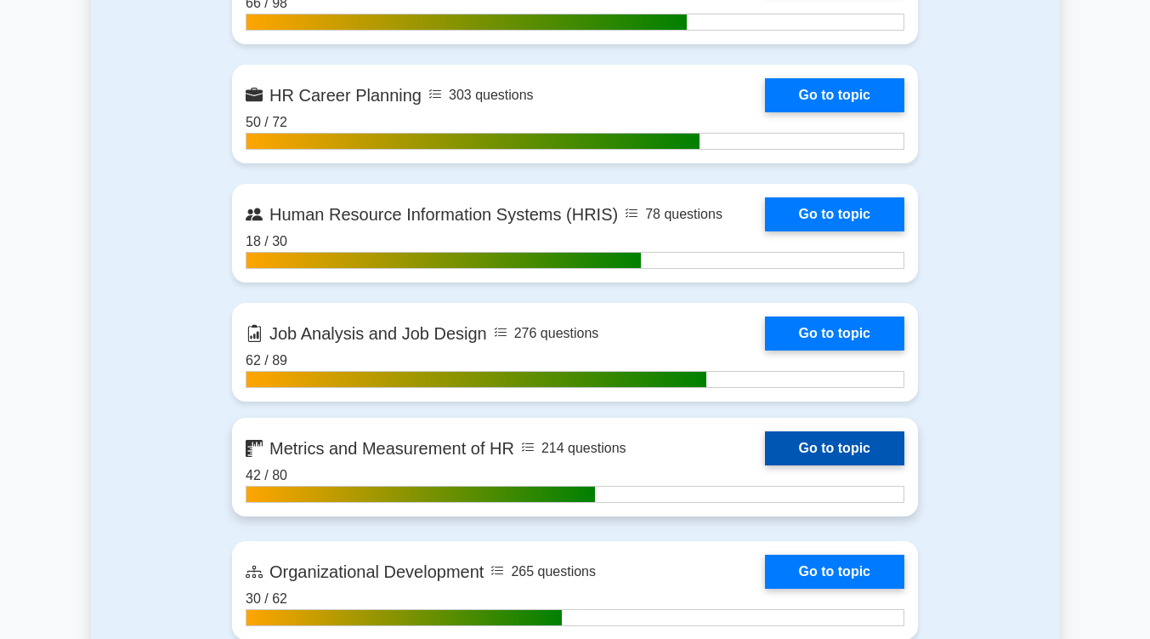
click at [862, 445] on link "Go to topic" at bounding box center [834, 448] width 139 height 34
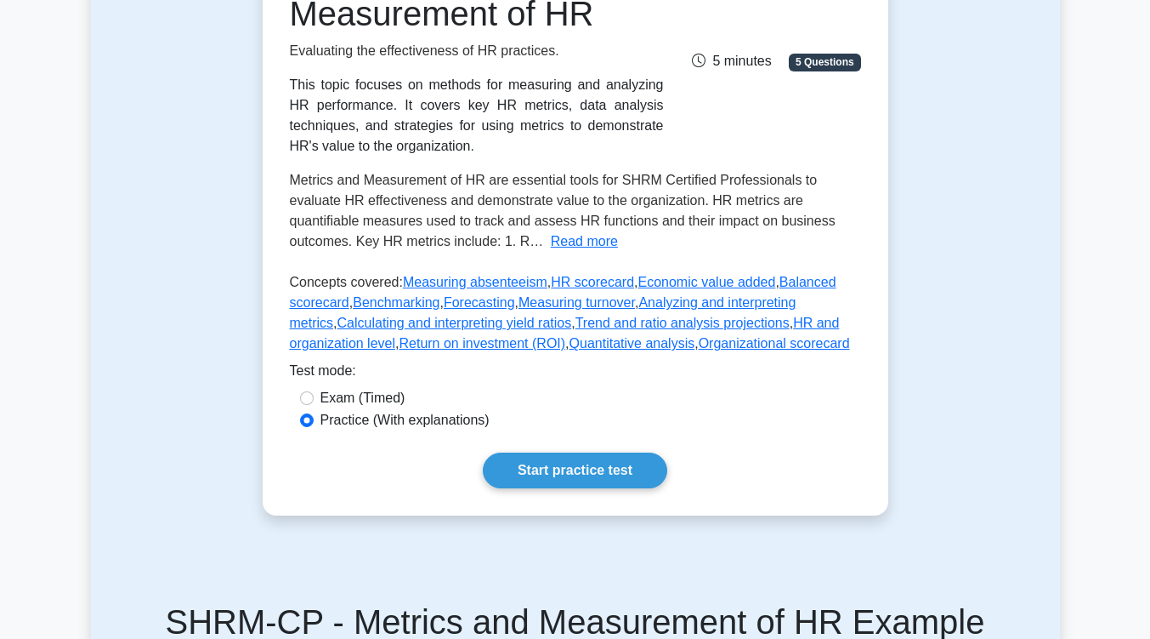
scroll to position [289, 0]
click at [619, 466] on link "Start practice test" at bounding box center [575, 469] width 185 height 36
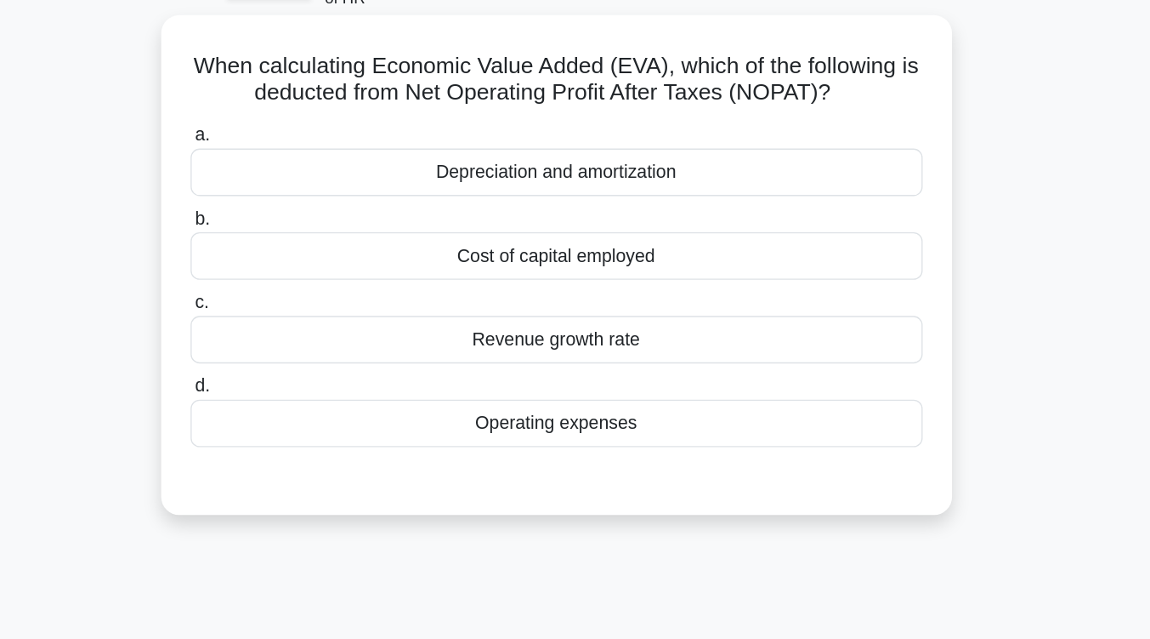
click at [668, 230] on div "Depreciation and amortization" at bounding box center [575, 234] width 551 height 36
click at [300, 212] on input "a. Depreciation and amortization" at bounding box center [300, 206] width 0 height 11
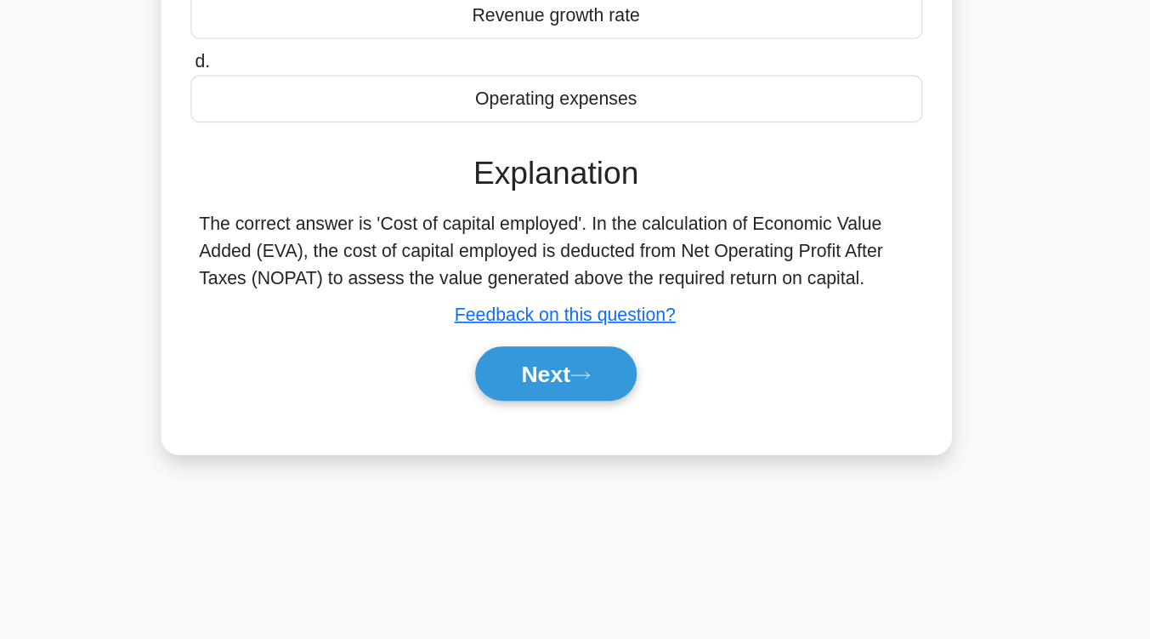
scroll to position [230, 0]
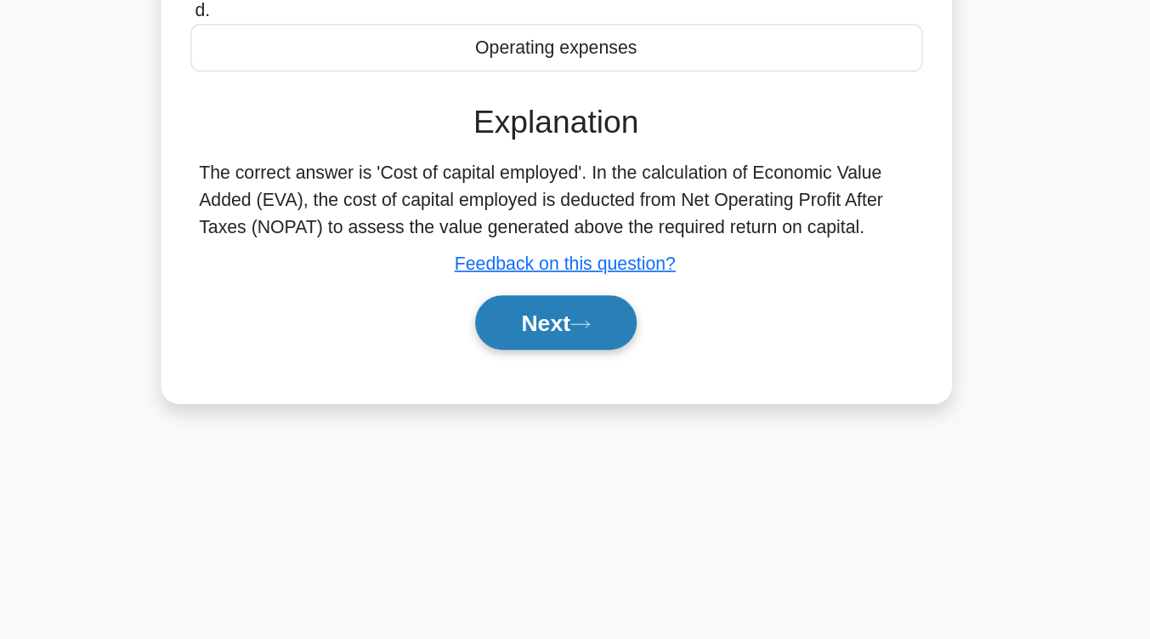
click at [618, 400] on button "Next" at bounding box center [575, 400] width 122 height 41
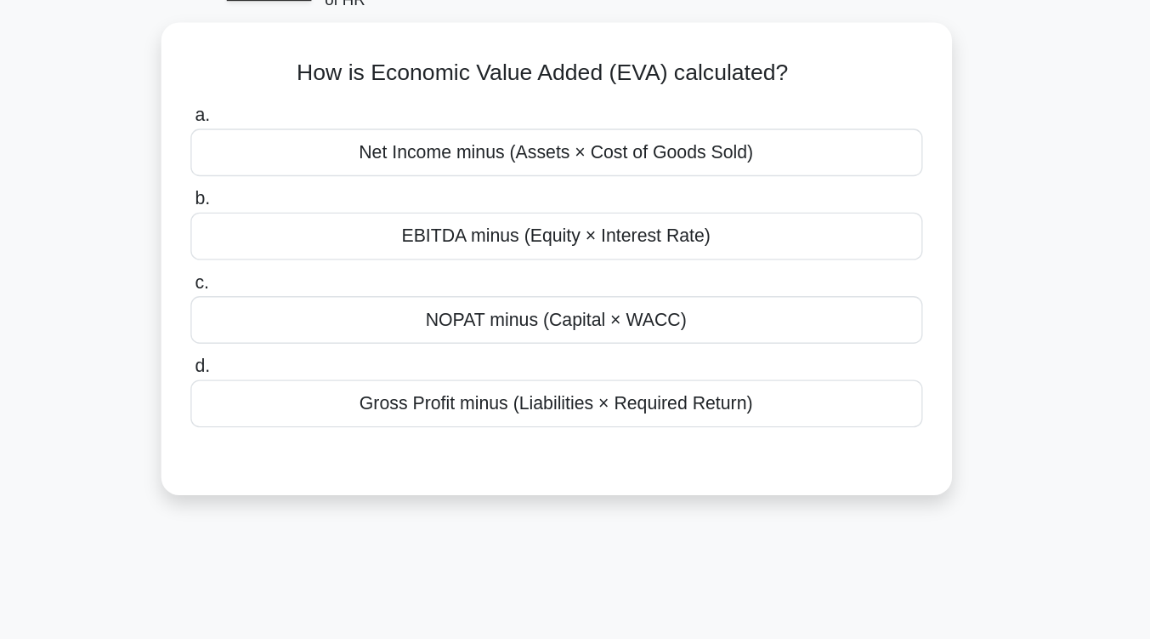
scroll to position [102, 0]
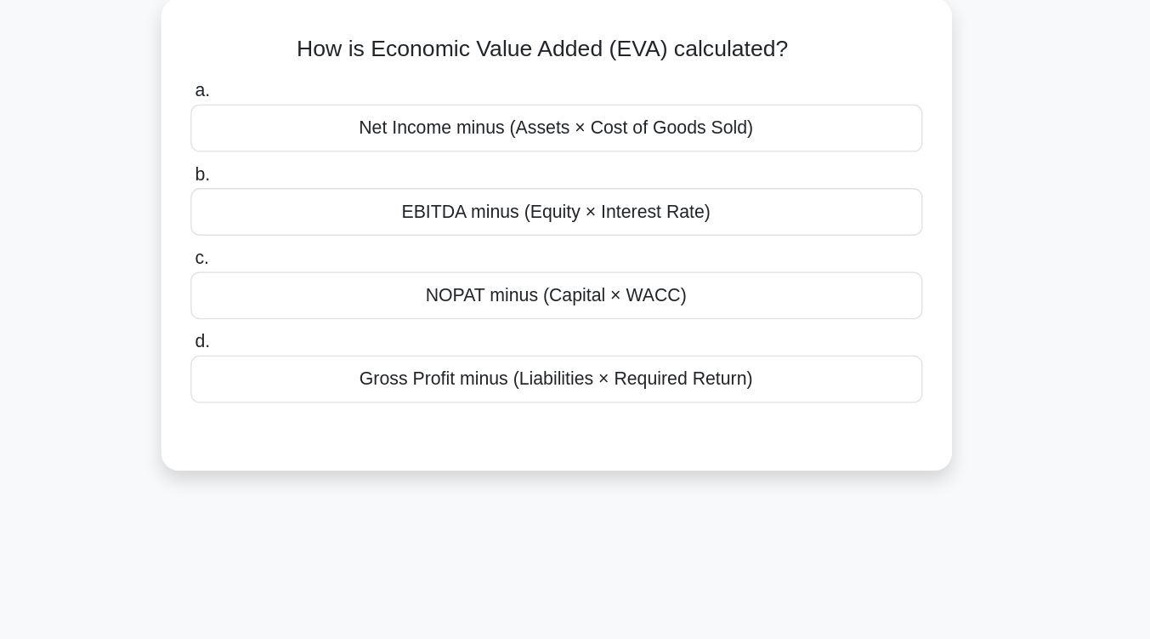
click at [647, 316] on div "Gross Profit minus (Liabilities × Required Return)" at bounding box center [575, 300] width 551 height 36
click at [300, 278] on input "d. Gross Profit minus (Liabilities × Required Return)" at bounding box center [300, 272] width 0 height 11
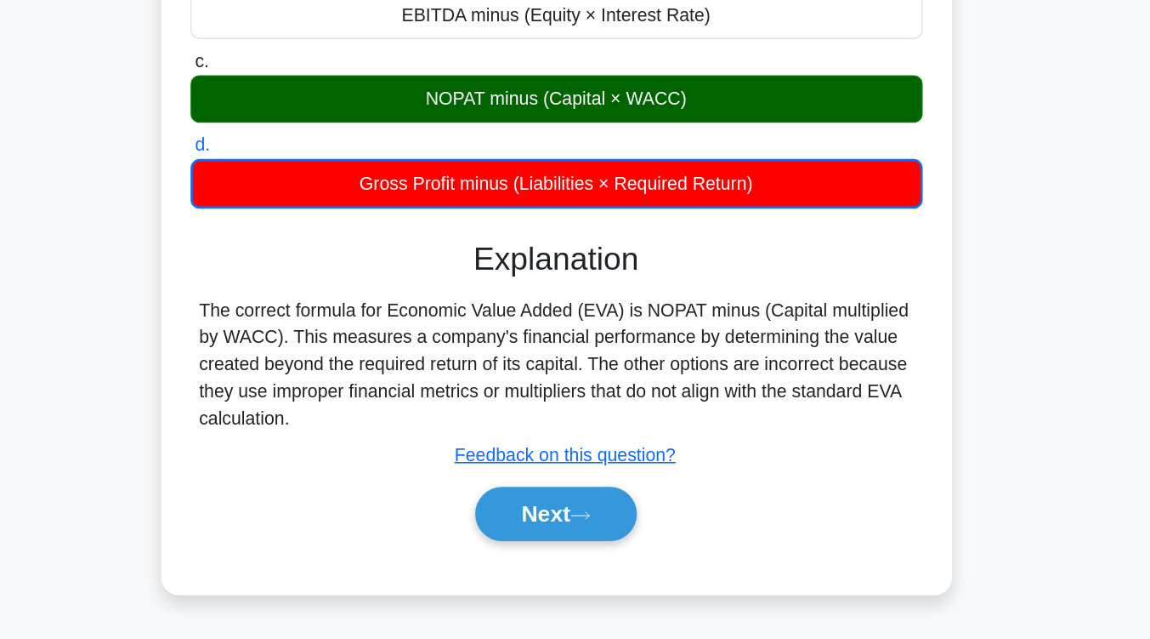
scroll to position [108, 0]
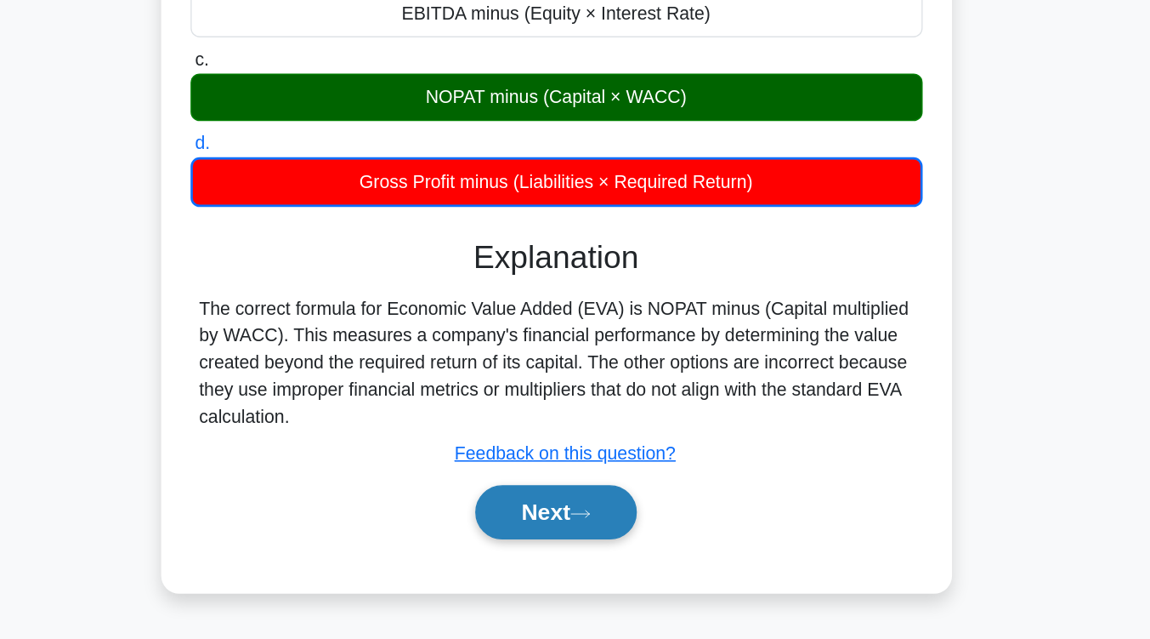
click at [615, 543] on button "Next" at bounding box center [575, 543] width 122 height 41
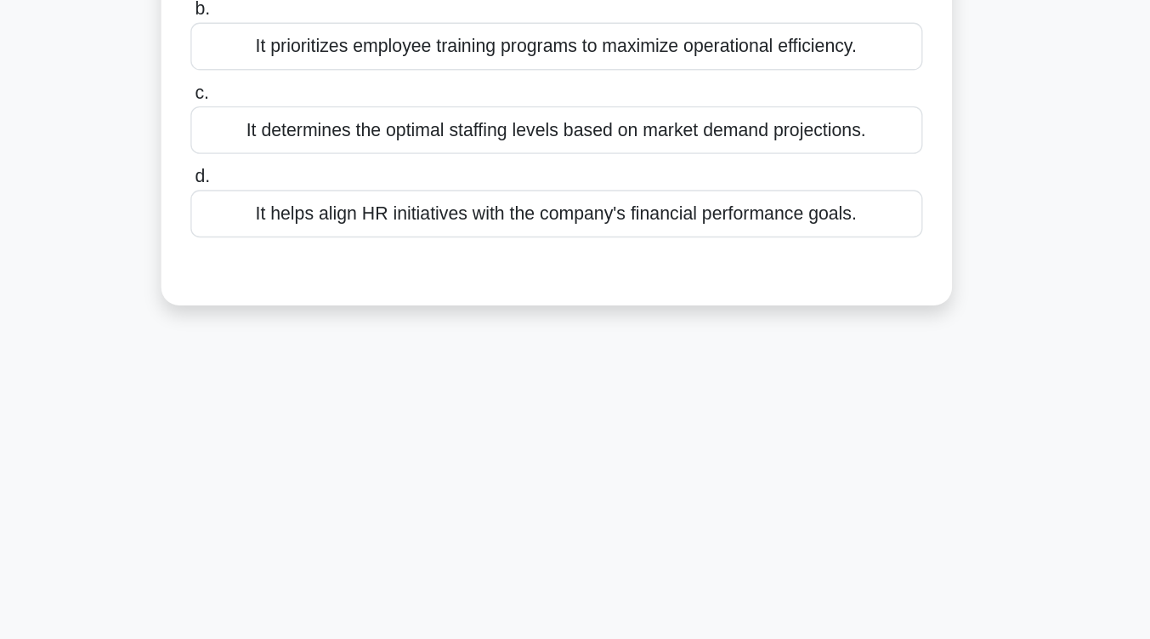
scroll to position [107, 0]
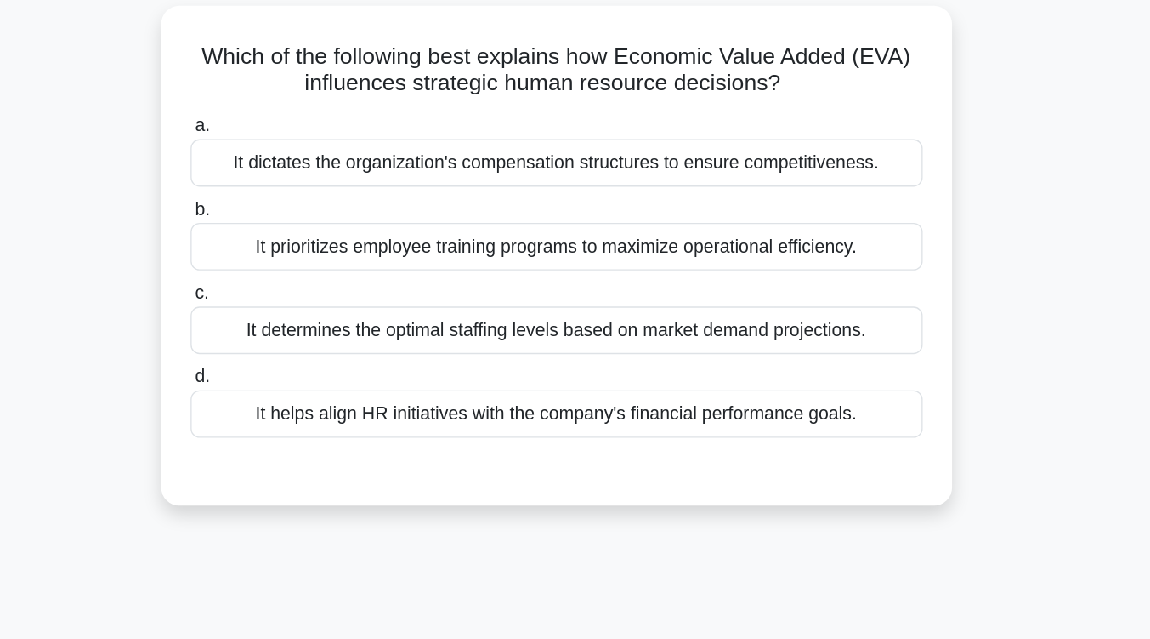
click at [637, 321] on div "It helps align HR initiatives with the company's financial performance goals." at bounding box center [575, 316] width 551 height 36
click at [300, 293] on input "d. It helps align HR initiatives with the company's financial performance goals." at bounding box center [300, 287] width 0 height 11
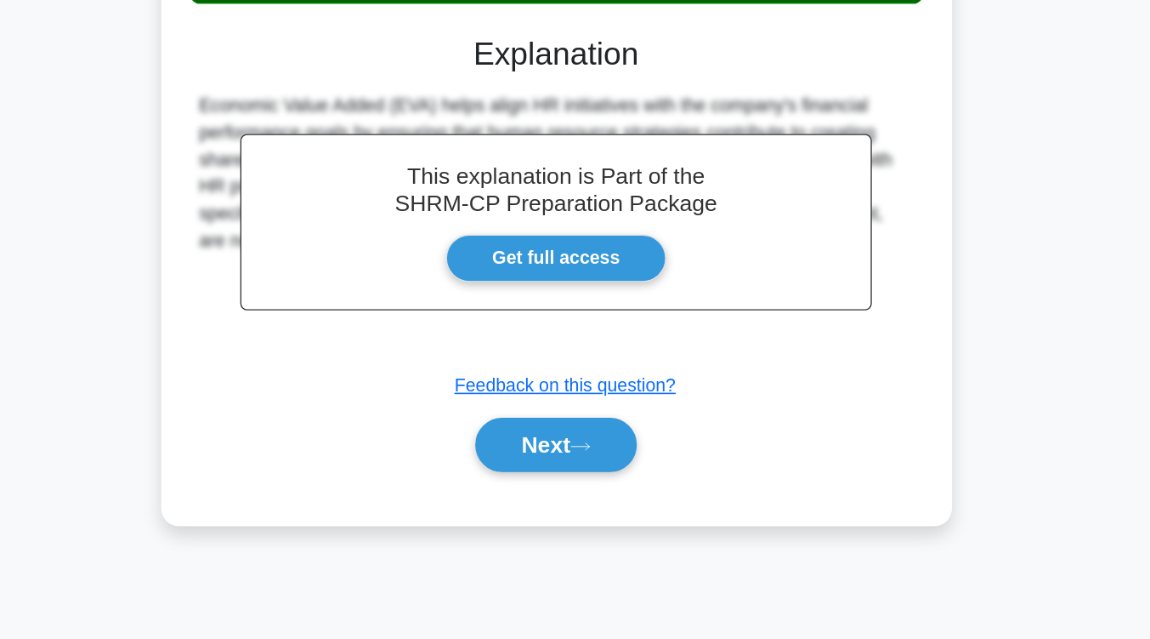
scroll to position [280, 0]
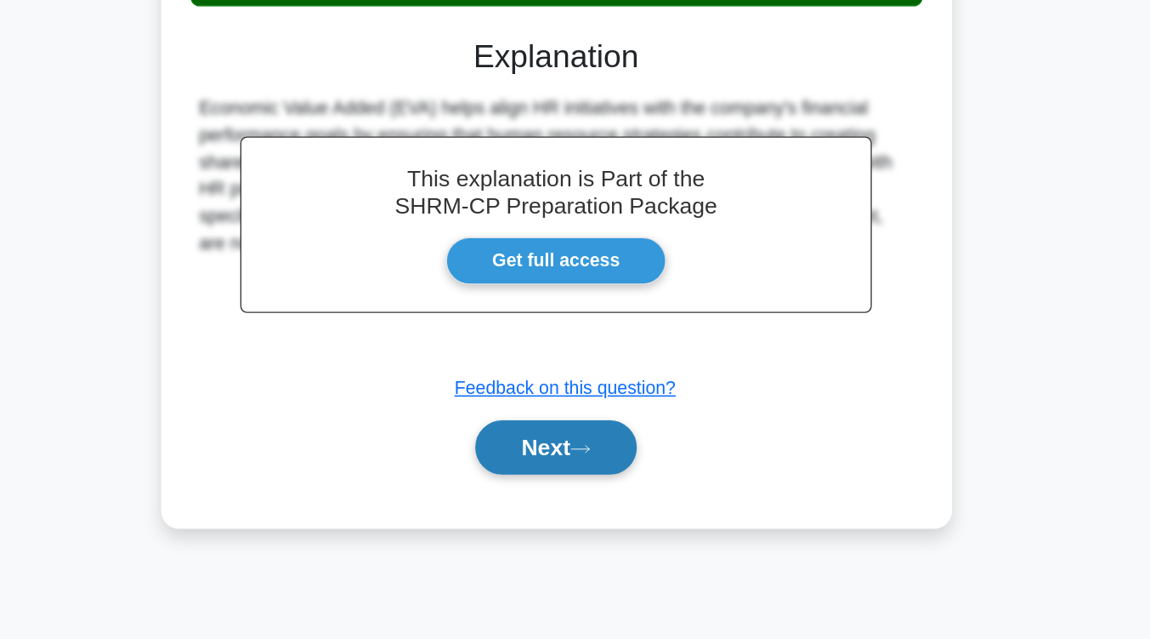
click at [597, 490] on icon at bounding box center [593, 493] width 15 height 9
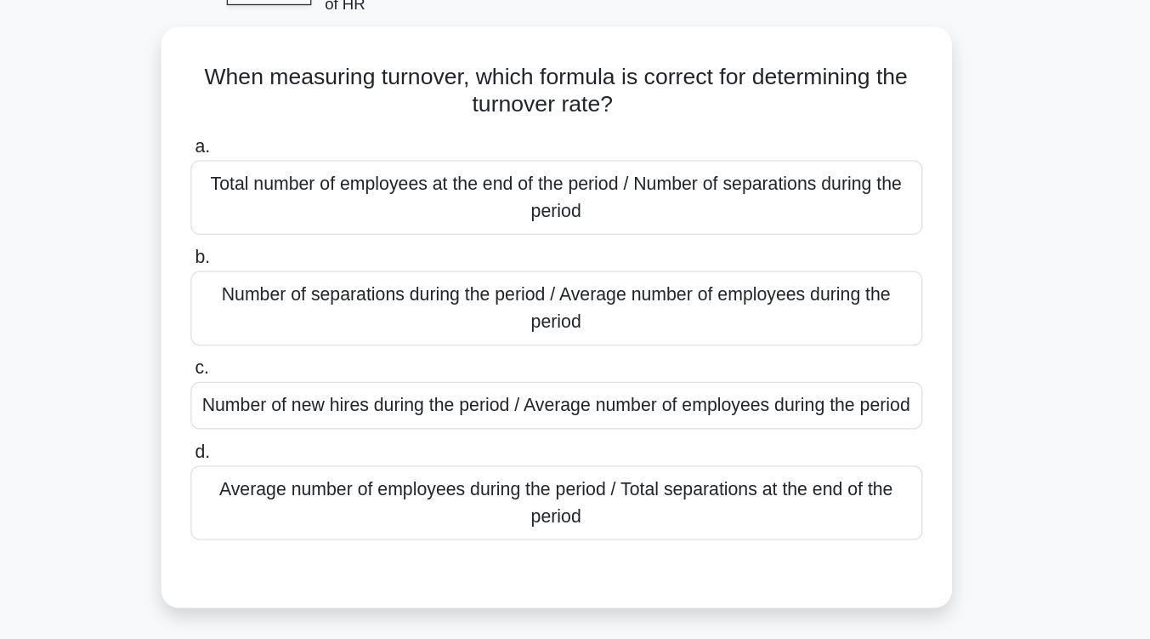
scroll to position [96, 0]
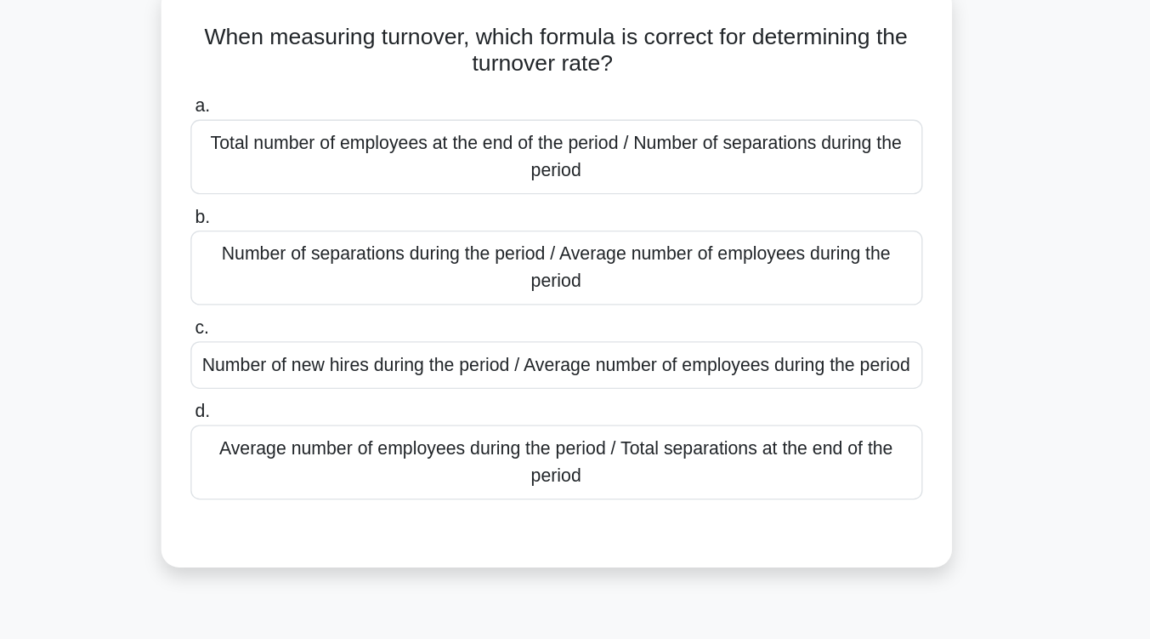
click at [599, 395] on div "Average number of employees during the period / Total separations at the end of…" at bounding box center [575, 377] width 551 height 56
click at [300, 345] on input "d. Average number of employees during the period / Total separations at the end…" at bounding box center [300, 339] width 0 height 11
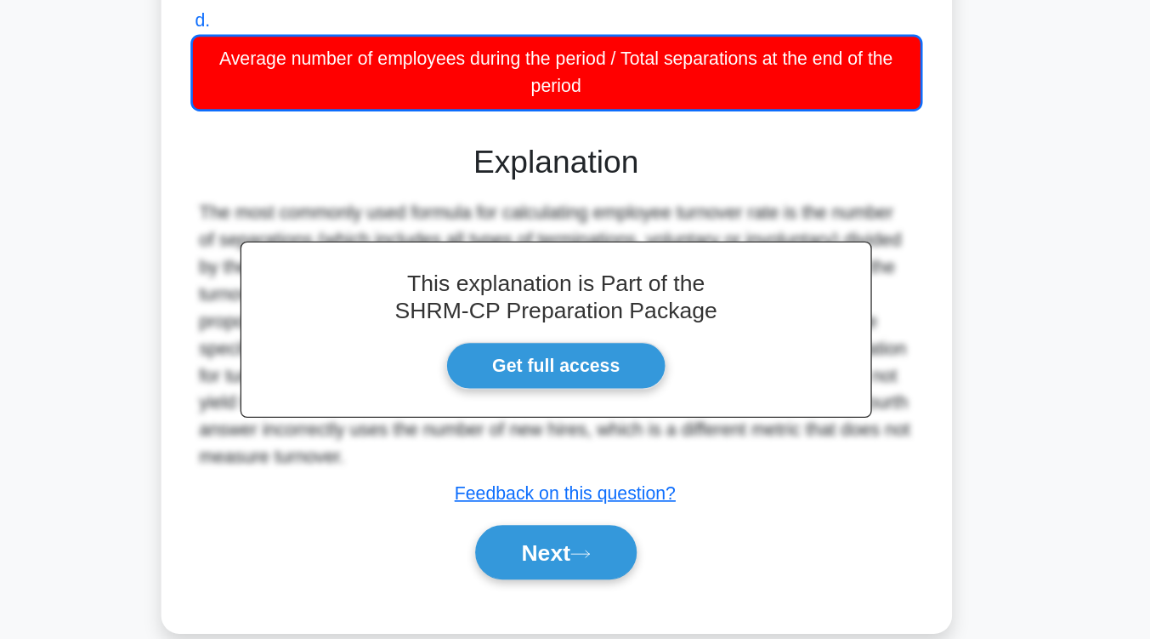
scroll to position [263, 0]
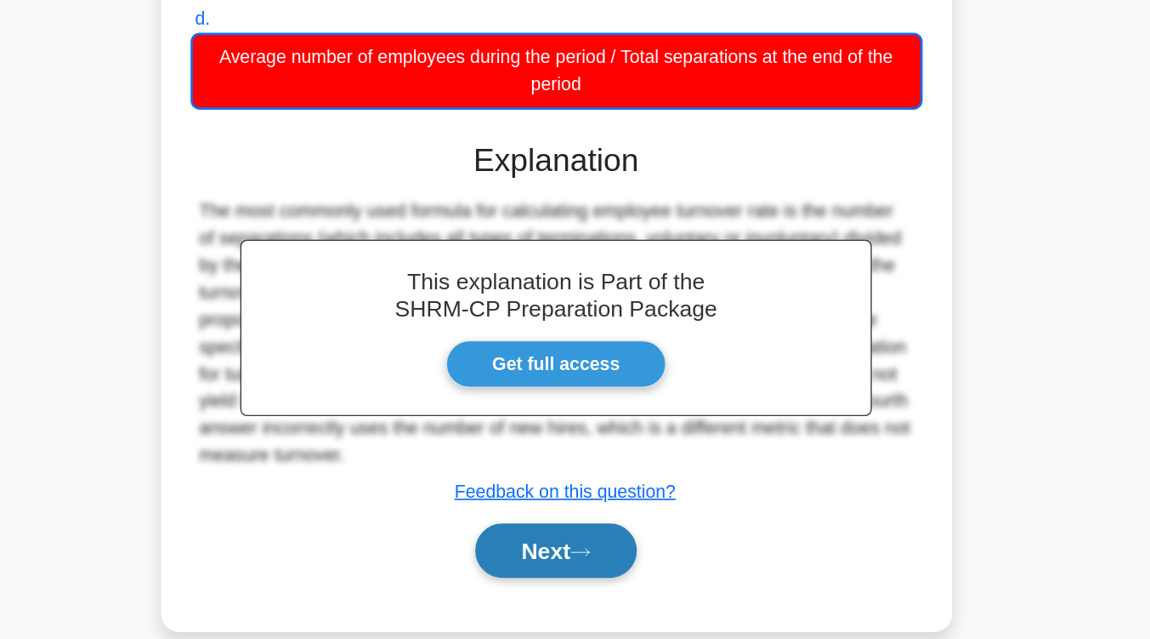
click at [593, 593] on button "Next" at bounding box center [575, 572] width 122 height 41
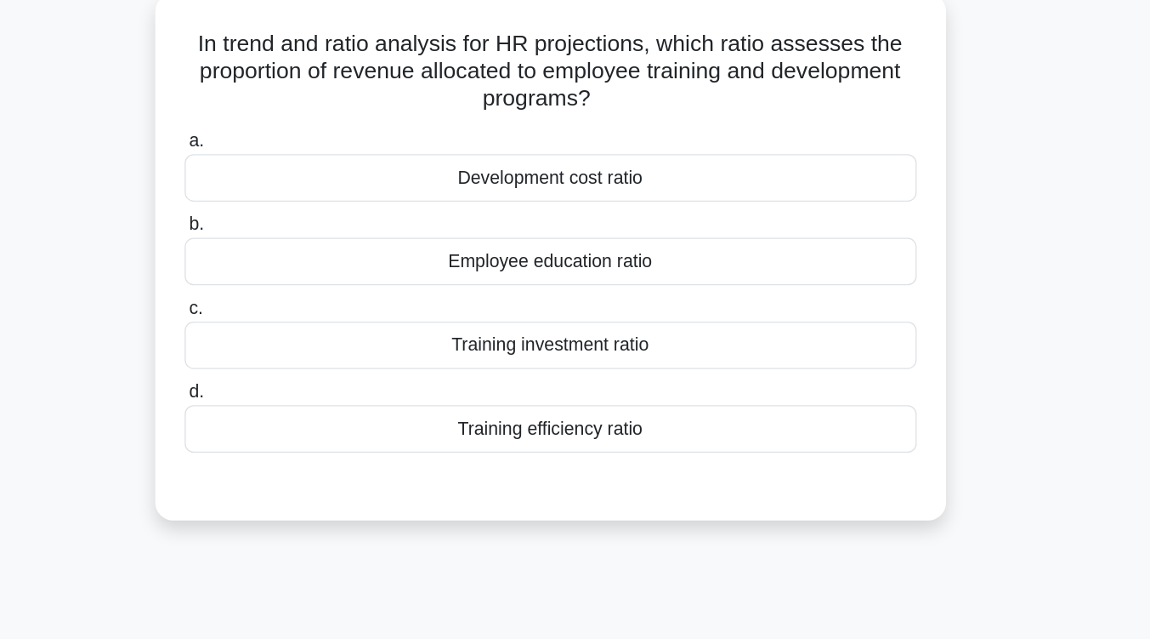
scroll to position [124, 0]
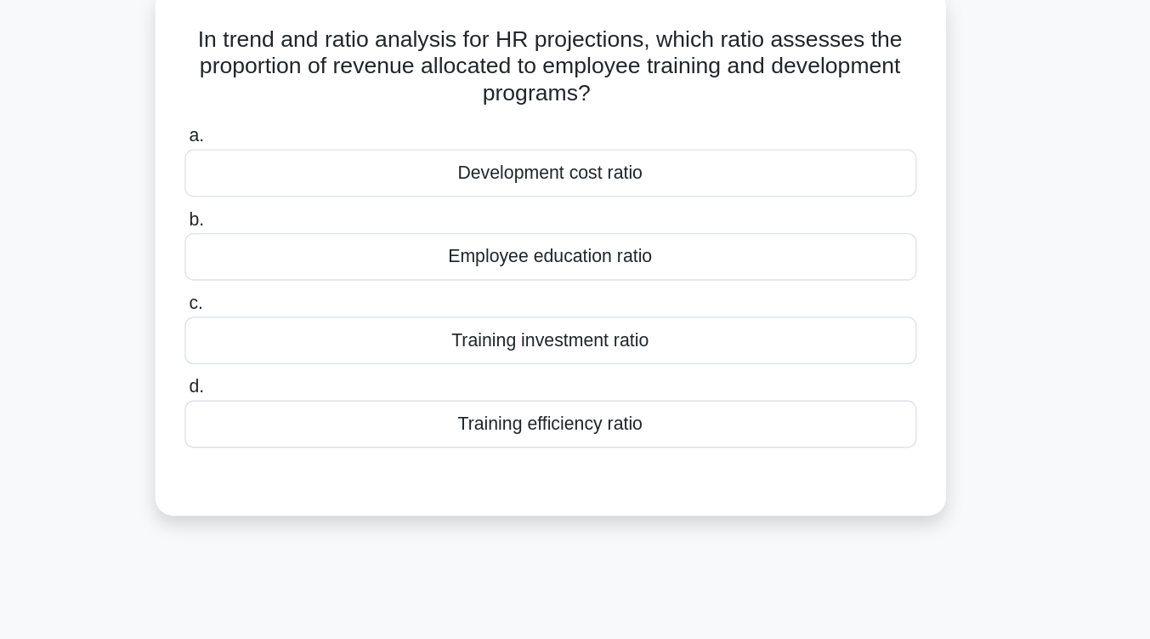
click at [604, 323] on div "Training efficiency ratio" at bounding box center [575, 319] width 551 height 36
click at [300, 297] on input "d. Training efficiency ratio" at bounding box center [300, 291] width 0 height 11
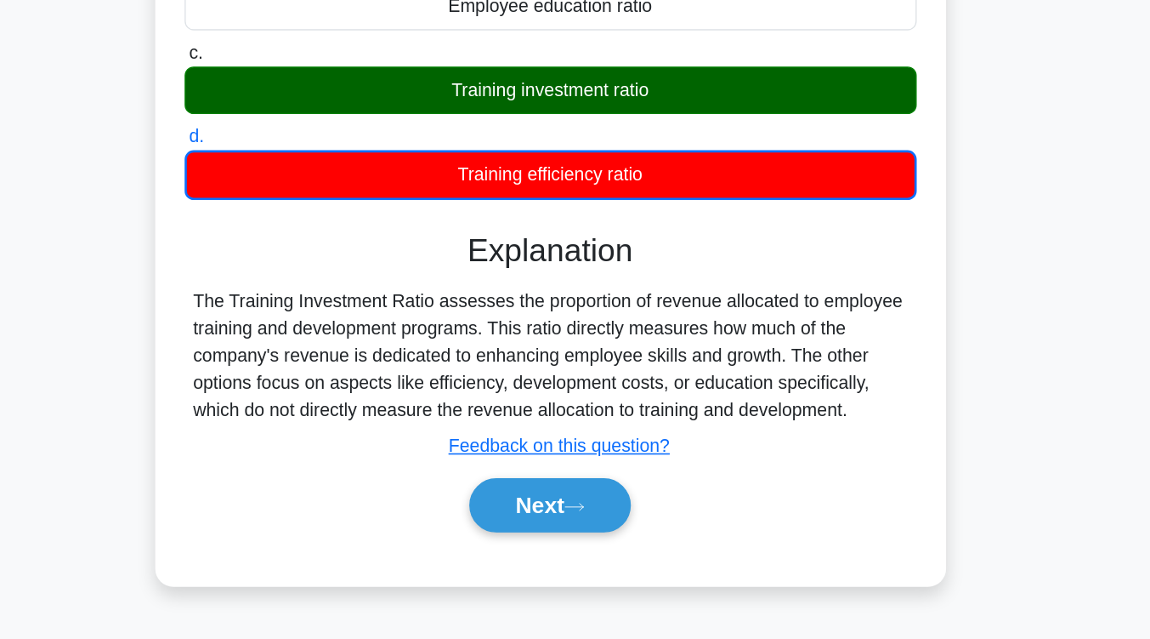
scroll to position [259, 0]
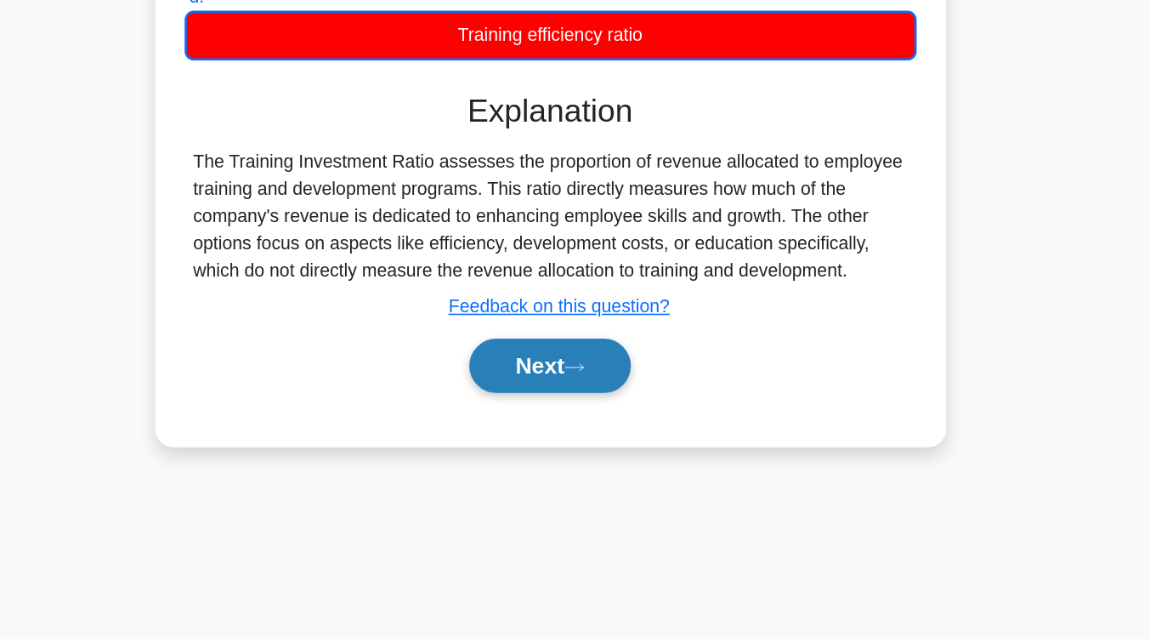
click at [575, 446] on button "Next" at bounding box center [575, 432] width 122 height 41
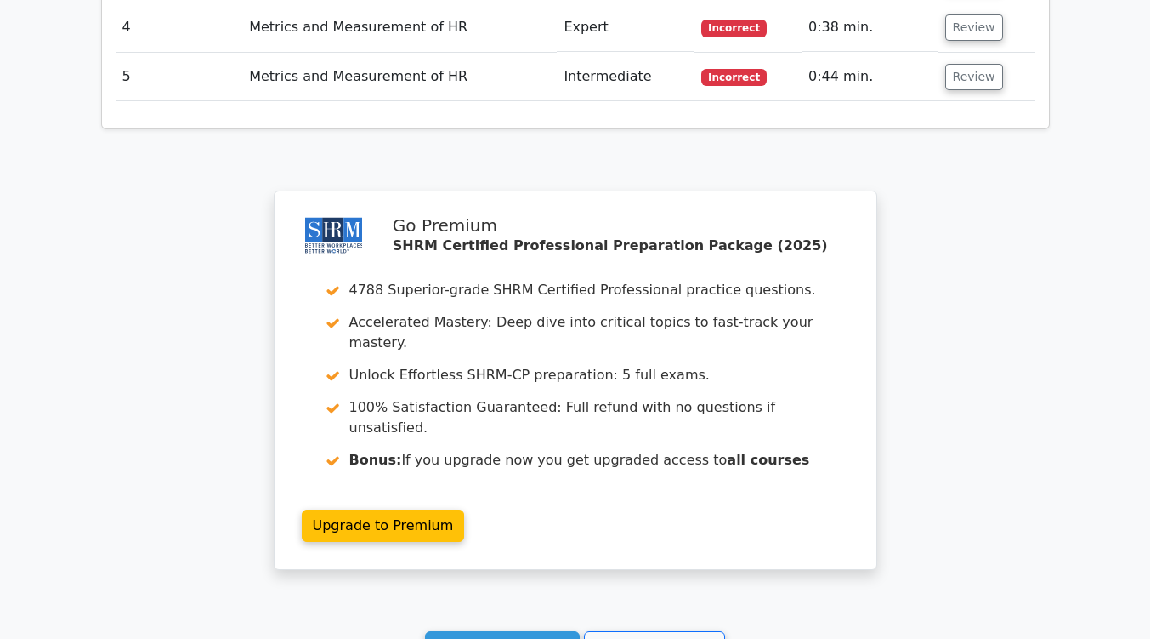
scroll to position [2046, 0]
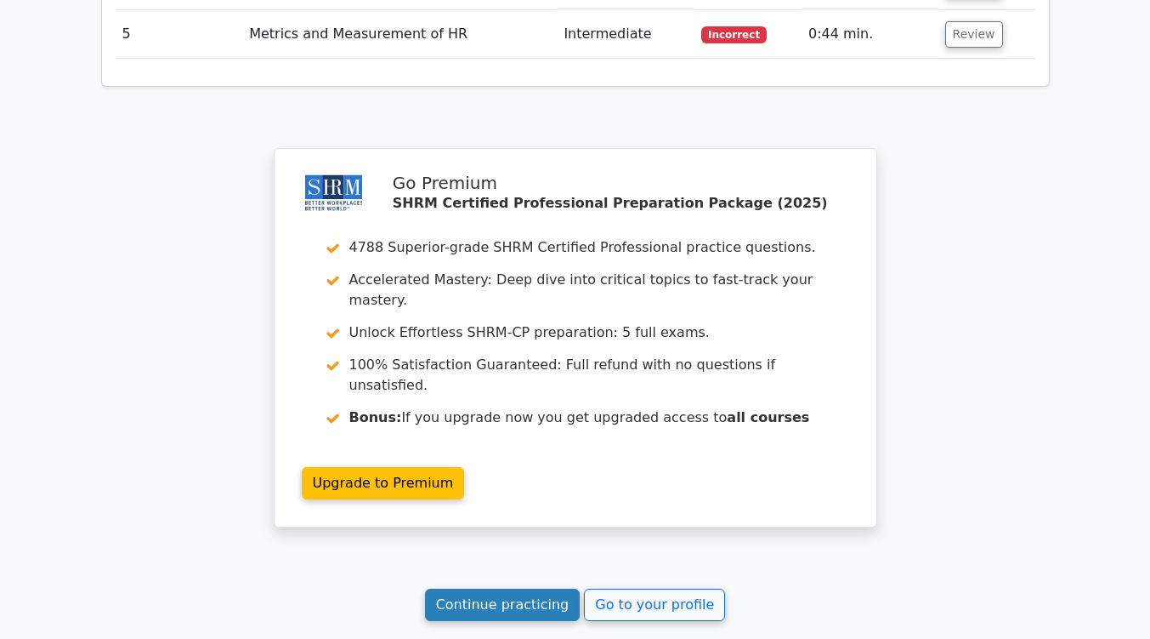
click at [524, 588] on link "Continue practicing" at bounding box center [503, 604] width 156 height 32
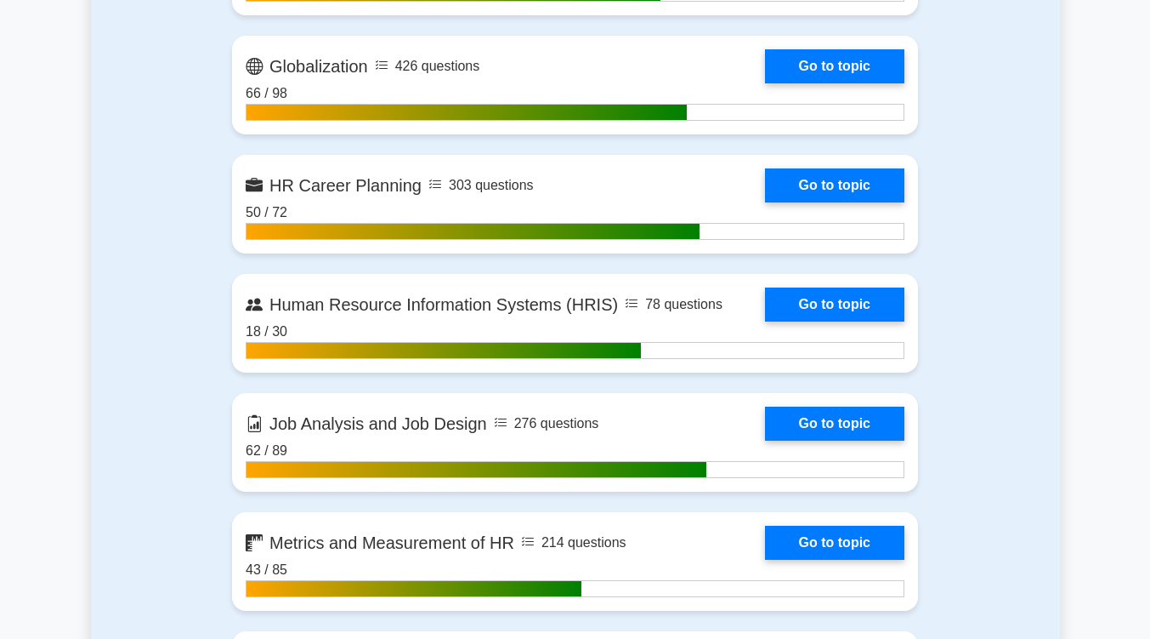
scroll to position [1637, 0]
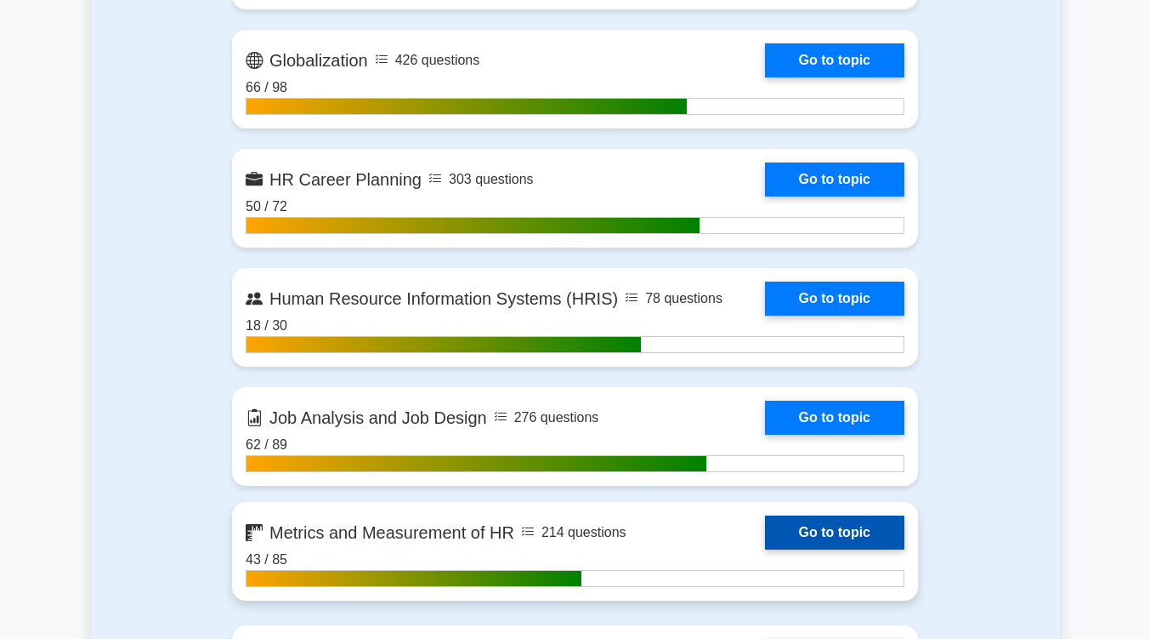
click at [833, 533] on link "Go to topic" at bounding box center [834, 532] width 139 height 34
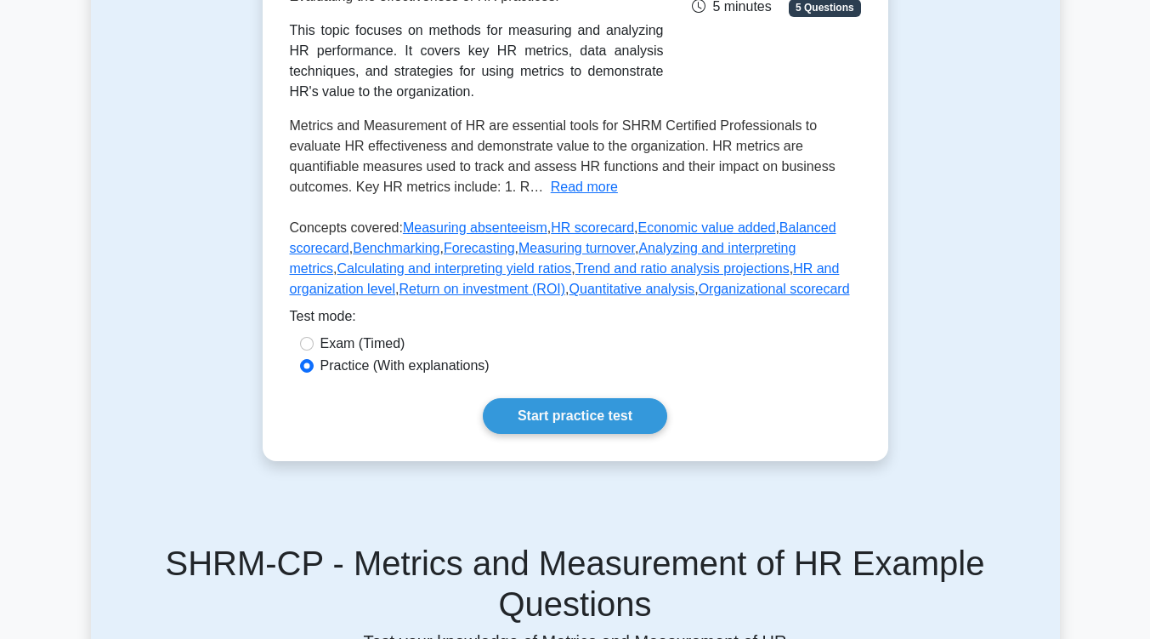
scroll to position [387, 0]
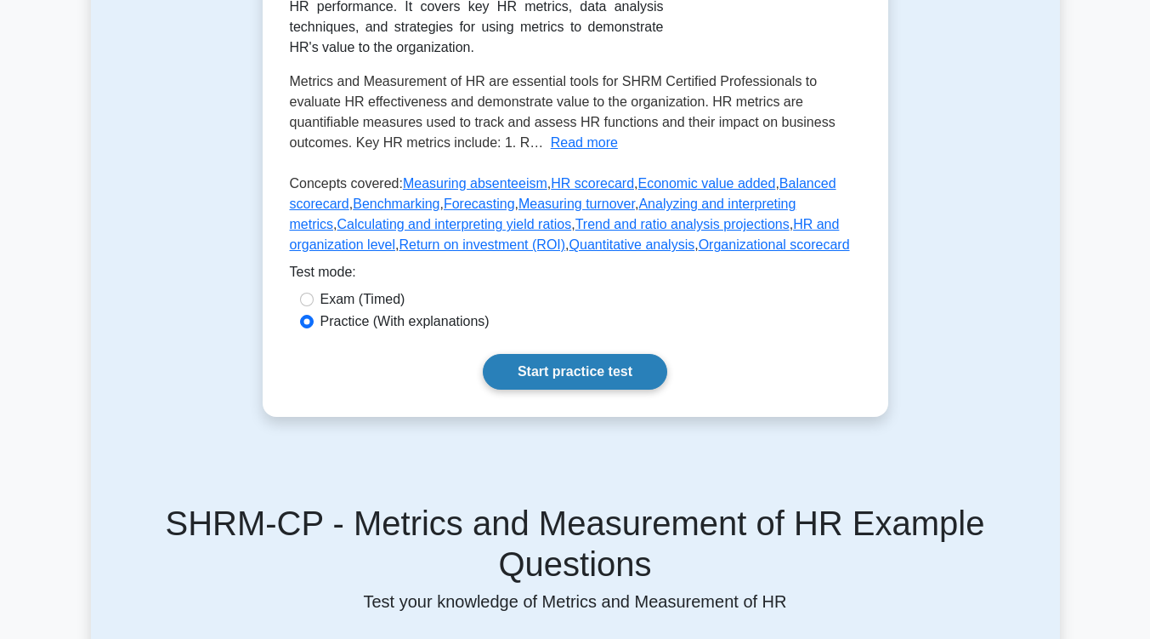
click at [630, 361] on link "Start practice test" at bounding box center [575, 372] width 185 height 36
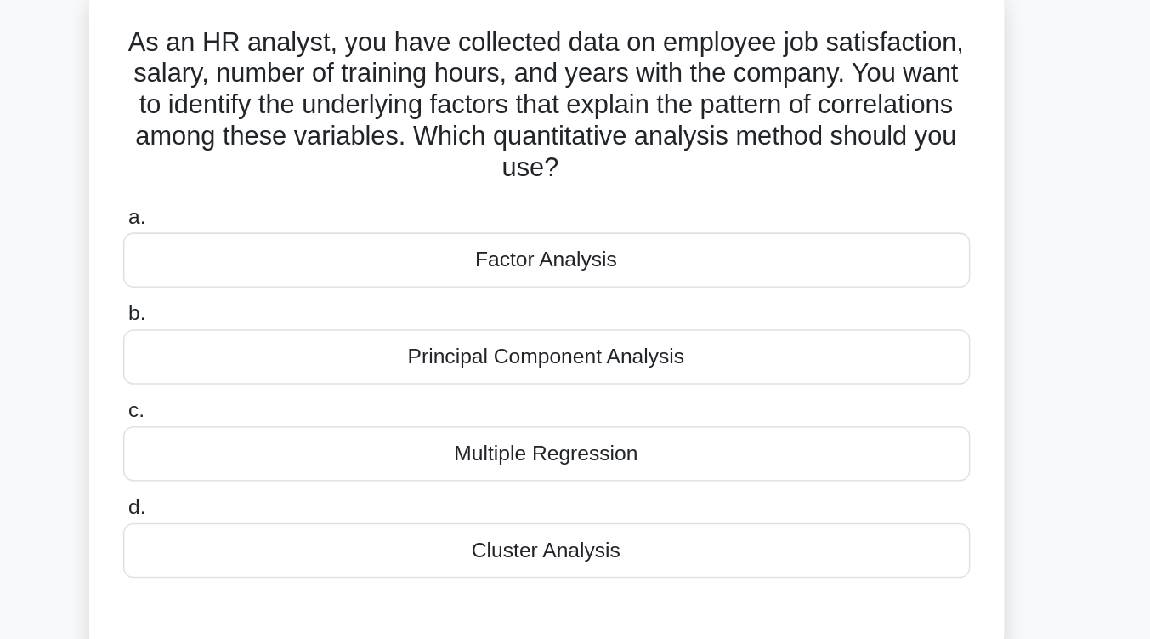
click at [636, 297] on div "Factor Analysis" at bounding box center [575, 295] width 551 height 36
click at [300, 273] on input "a. Factor Analysis" at bounding box center [300, 267] width 0 height 11
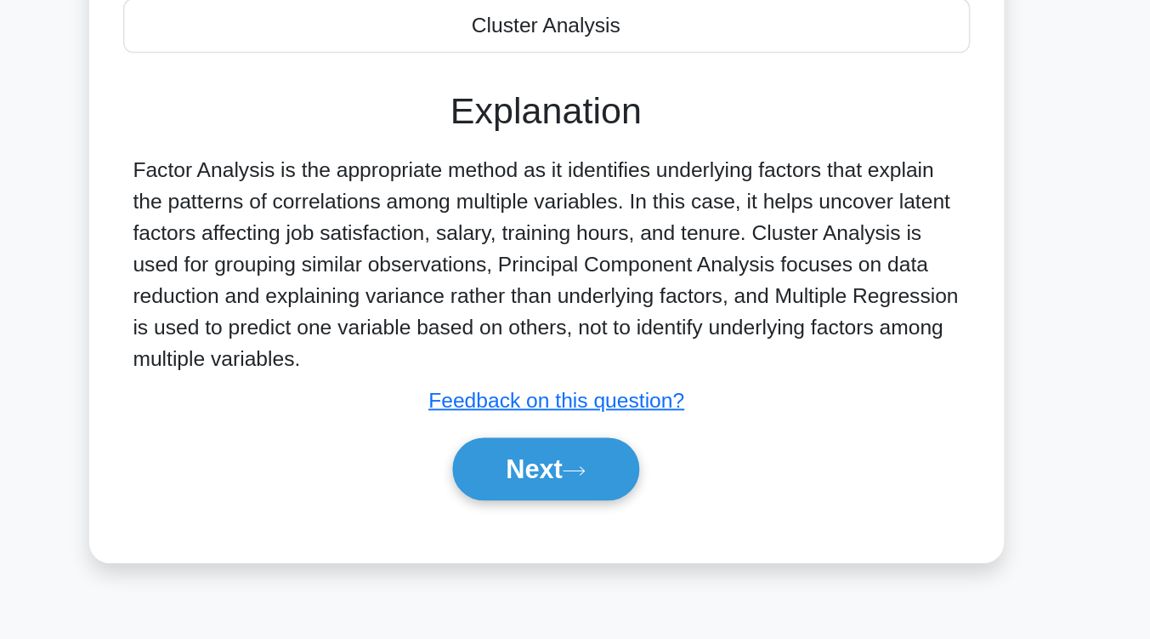
scroll to position [247, 0]
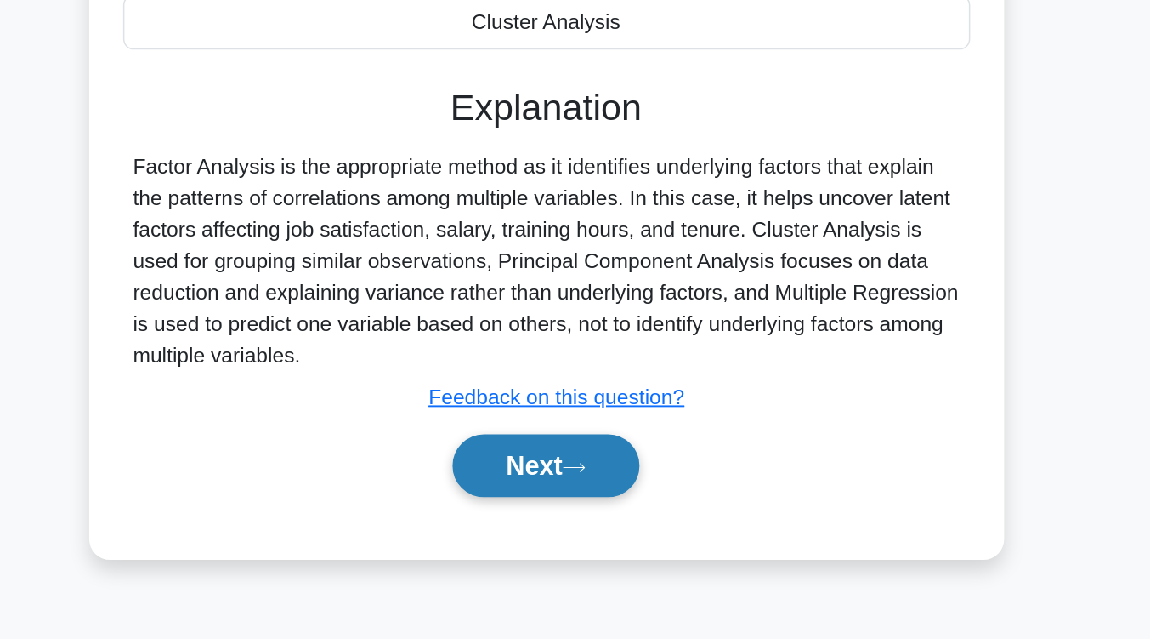
click at [605, 514] on button "Next" at bounding box center [575, 525] width 122 height 41
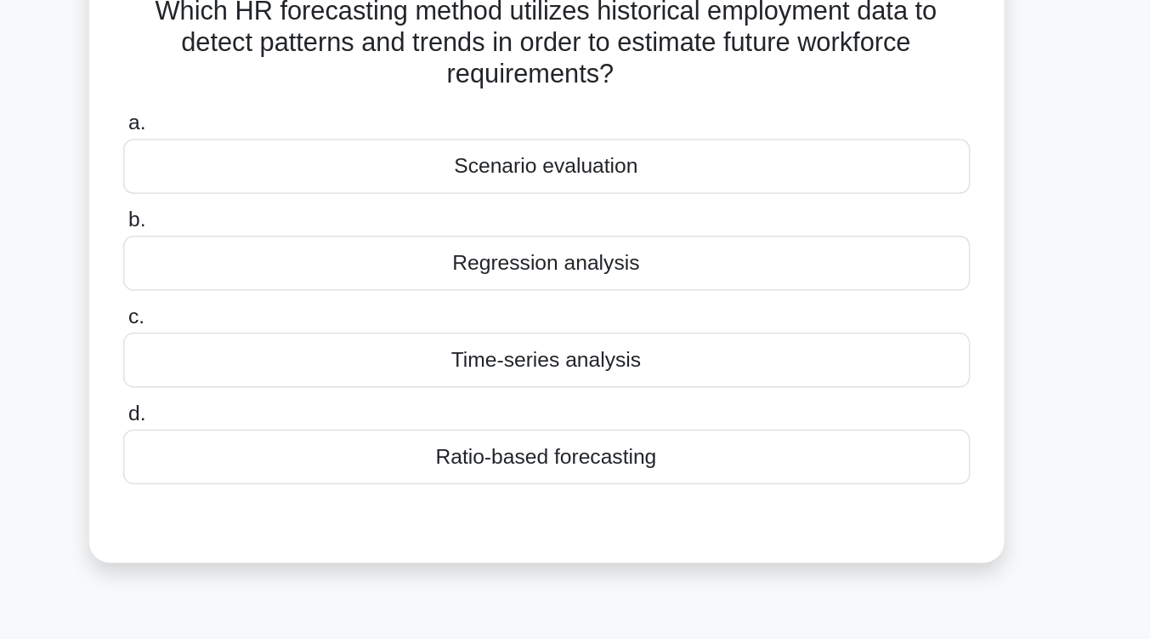
scroll to position [140, 0]
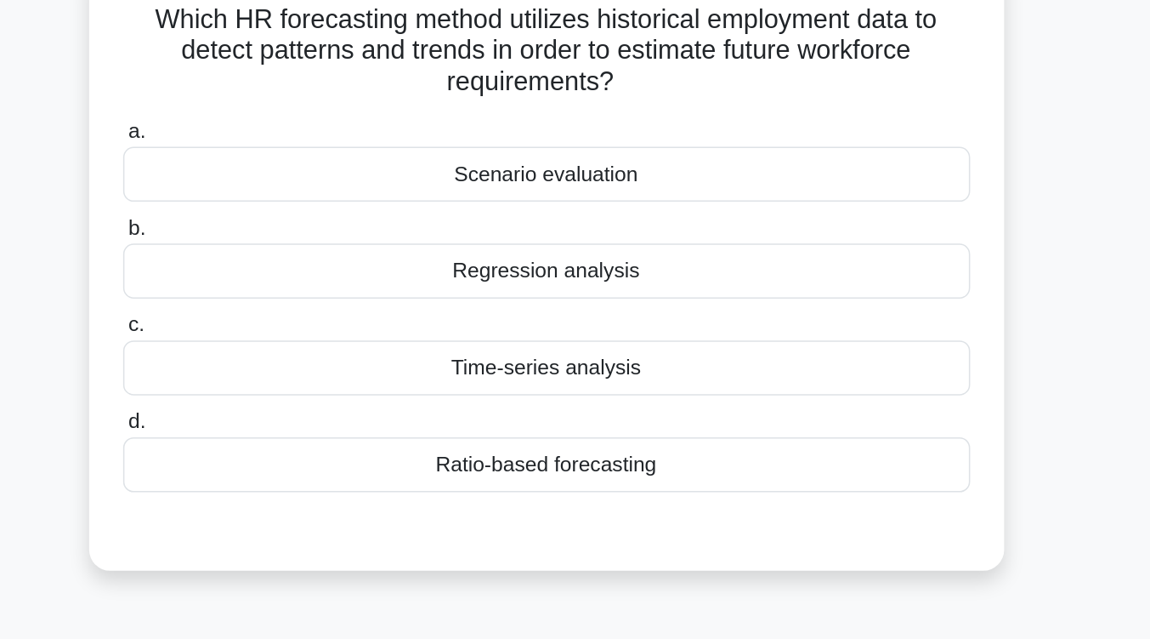
click at [641, 127] on div "Scenario evaluation" at bounding box center [575, 114] width 551 height 36
click at [300, 92] on input "a. Scenario evaluation" at bounding box center [300, 86] width 0 height 11
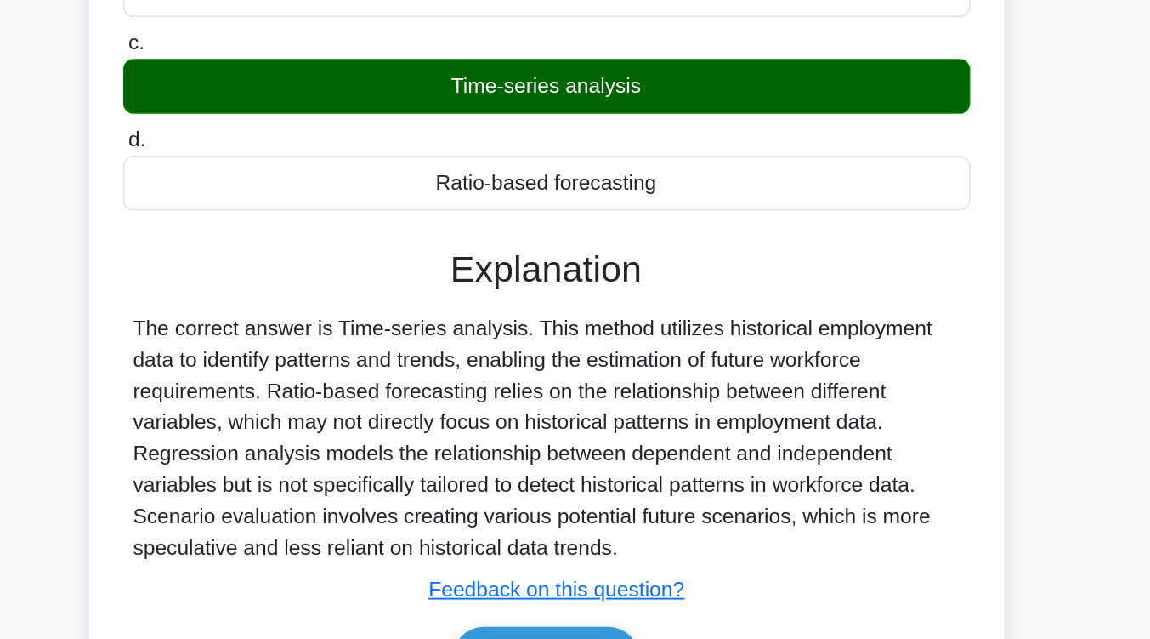
scroll to position [205, 0]
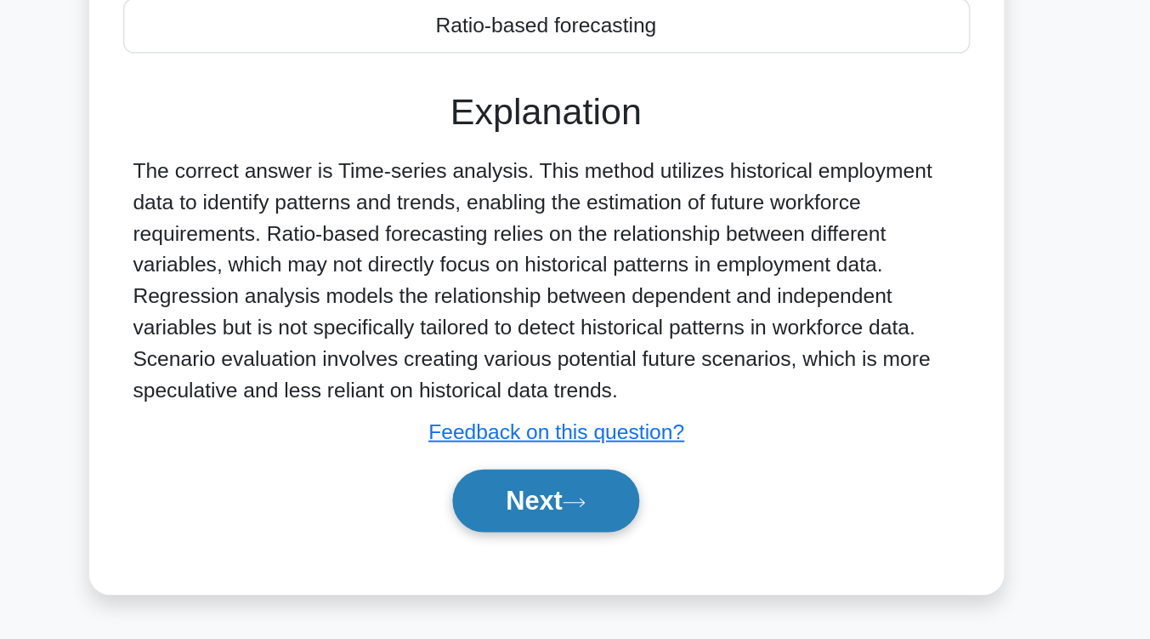
click at [611, 554] on button "Next" at bounding box center [575, 548] width 122 height 41
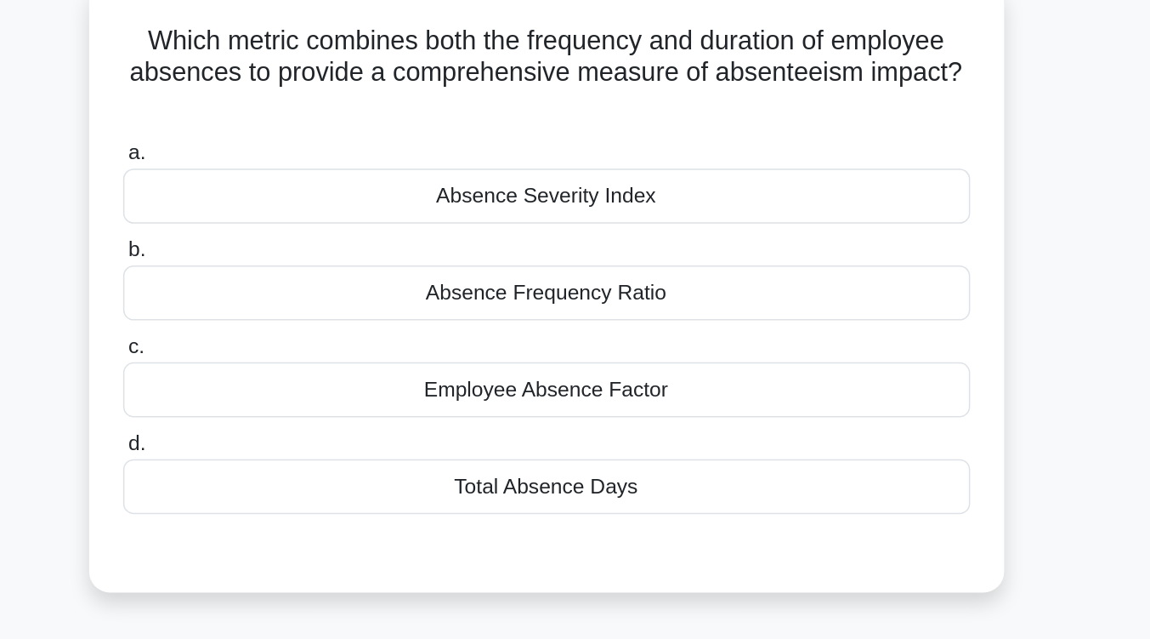
scroll to position [126, 0]
click at [654, 203] on div "Absence Frequency Ratio" at bounding box center [575, 191] width 551 height 36
click at [300, 169] on input "b. Absence Frequency Ratio" at bounding box center [300, 163] width 0 height 11
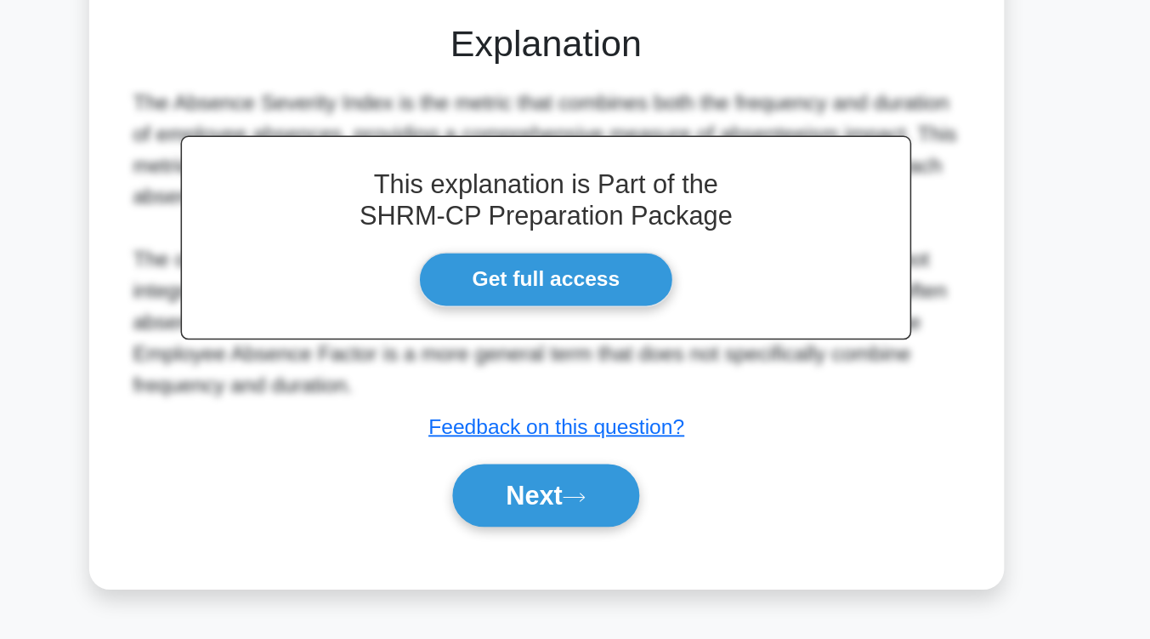
scroll to position [254, 0]
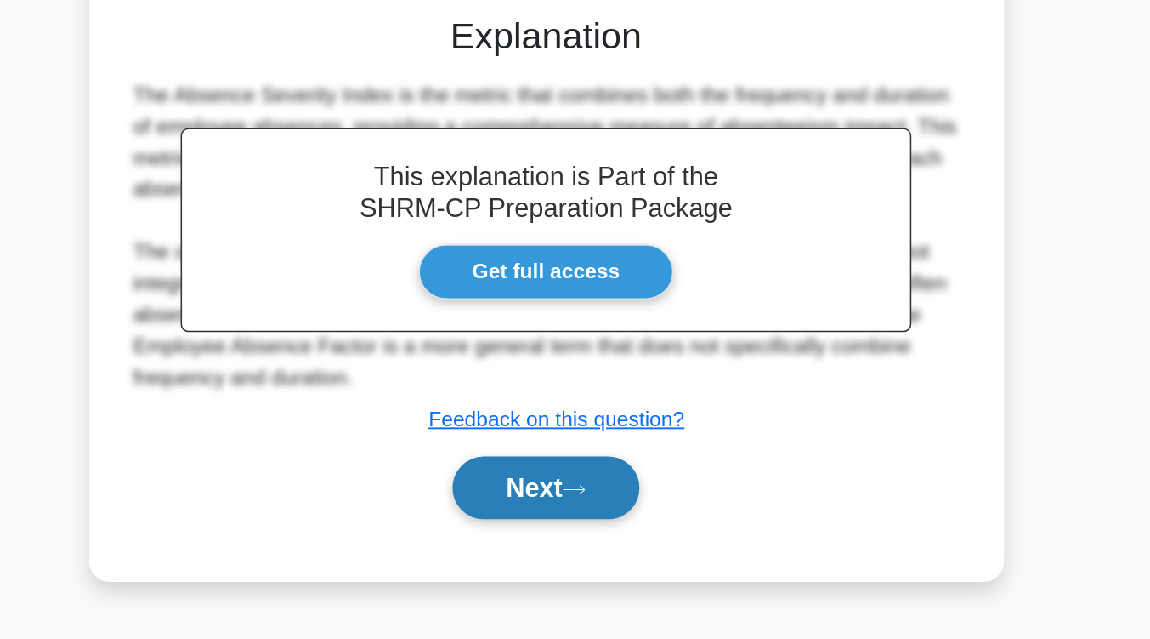
click at [605, 532] on button "Next" at bounding box center [575, 540] width 122 height 41
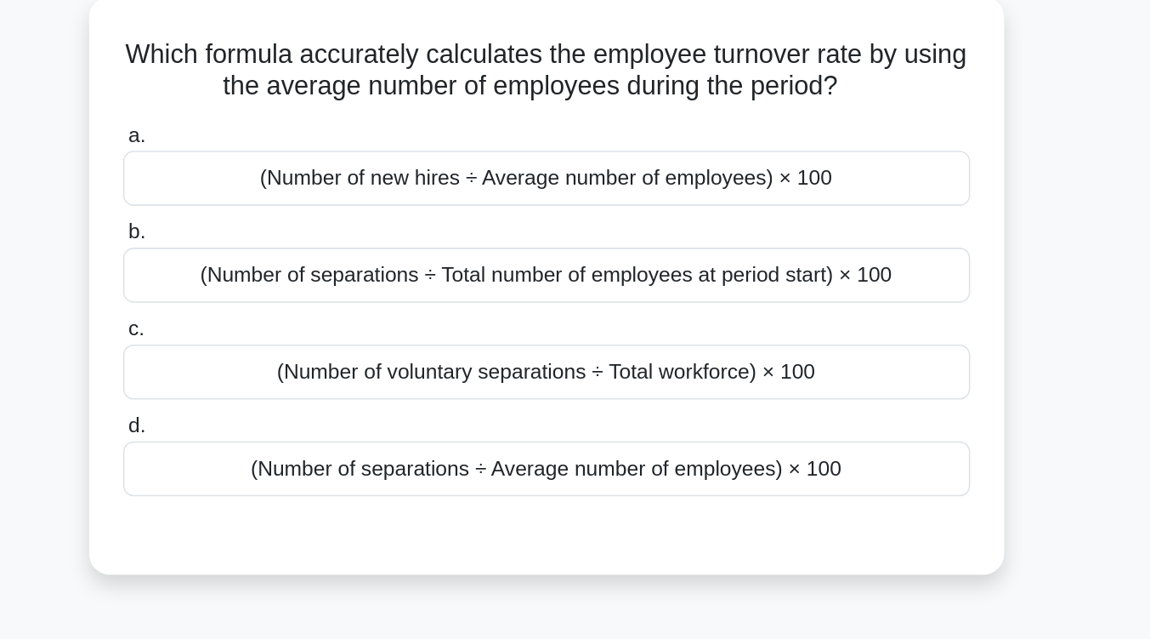
scroll to position [119, 0]
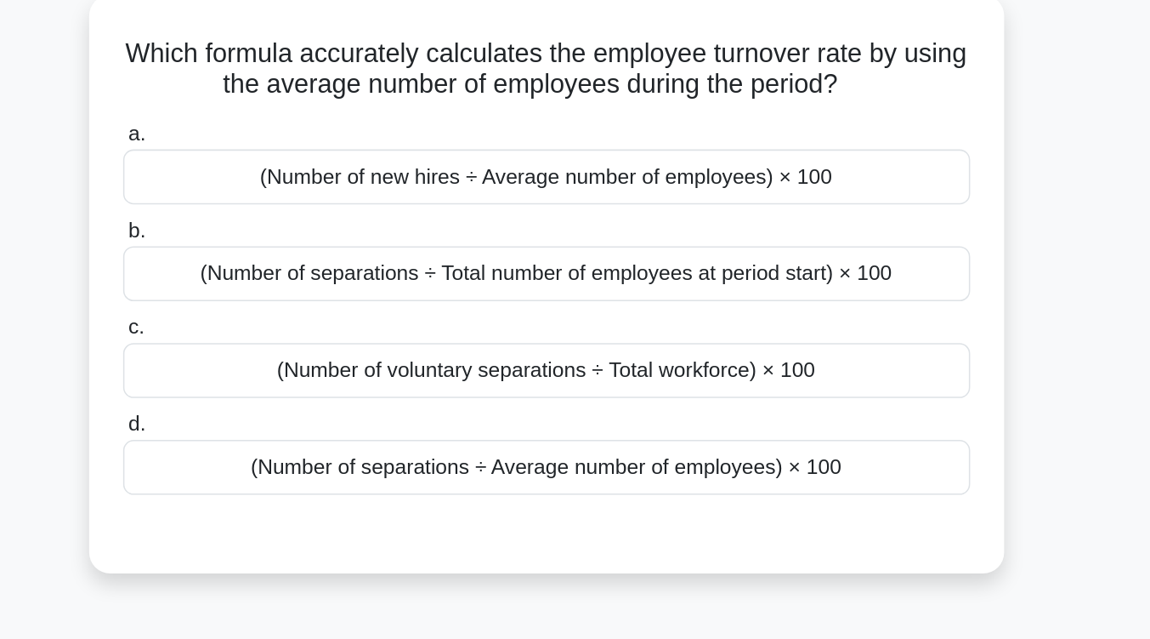
click at [655, 189] on div "(Number of separations ÷ Total number of employees at period start) × 100" at bounding box center [575, 178] width 551 height 36
click at [300, 156] on input "b. (Number of separations ÷ Total number of employees at period start) × 100" at bounding box center [300, 150] width 0 height 11
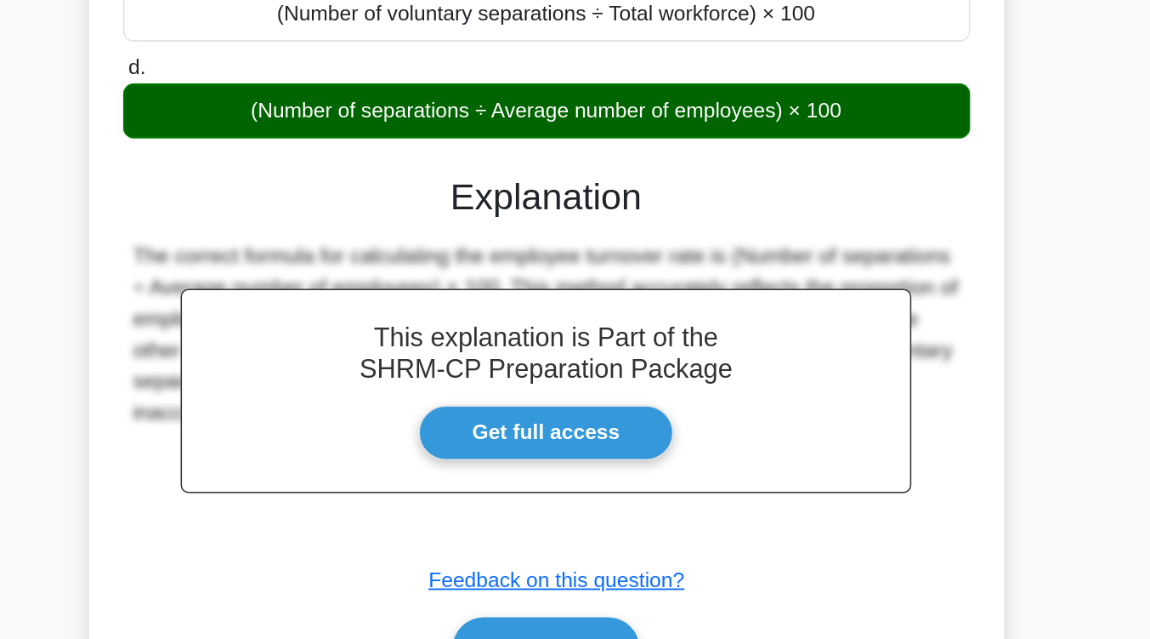
scroll to position [275, 0]
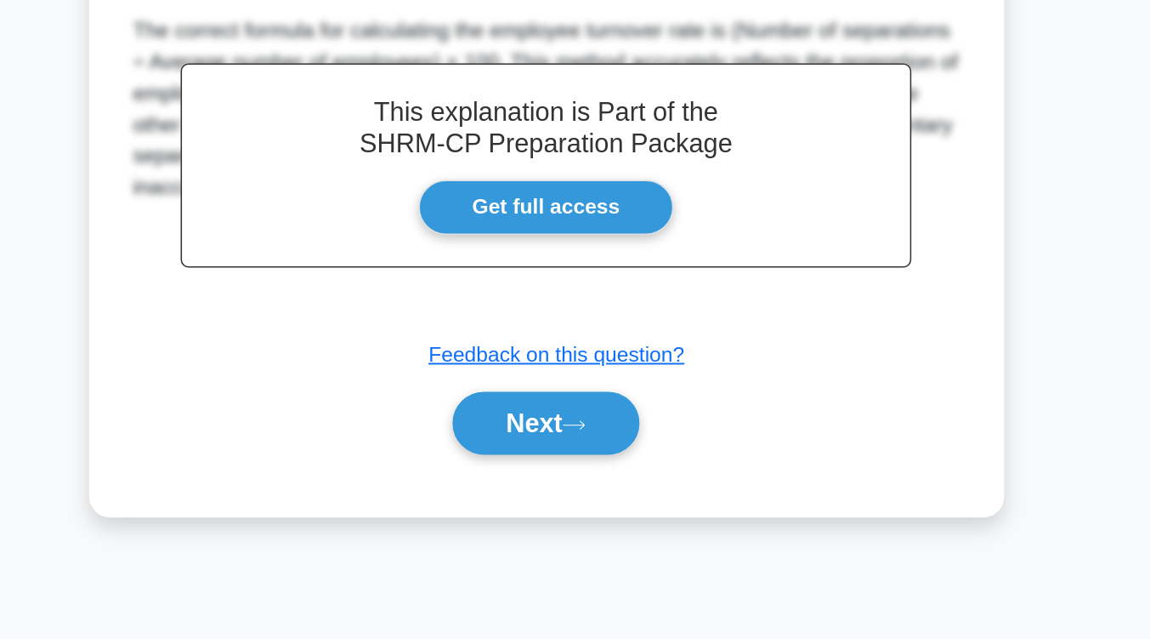
click at [601, 520] on div "Next" at bounding box center [575, 498] width 551 height 54
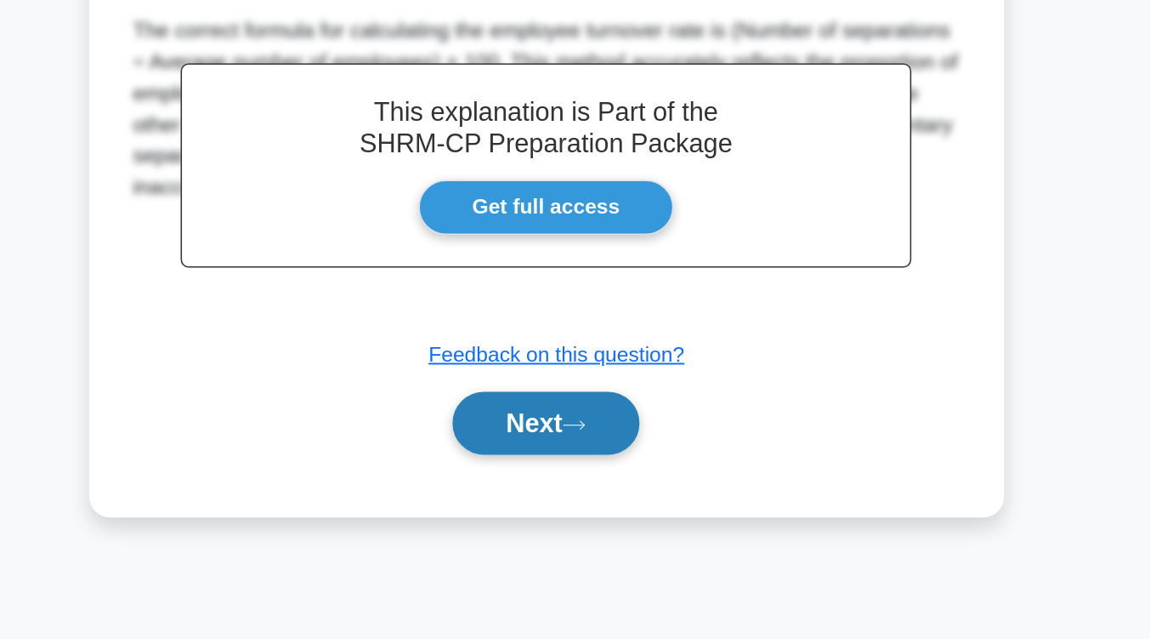
click at [610, 503] on button "Next" at bounding box center [575, 498] width 122 height 41
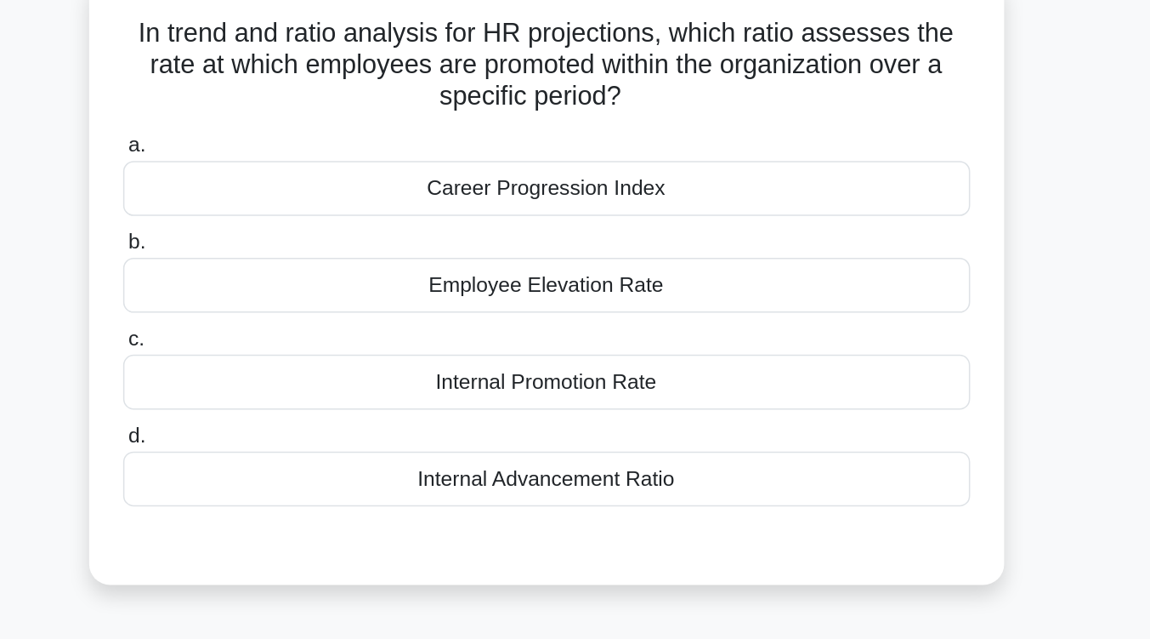
scroll to position [120, 0]
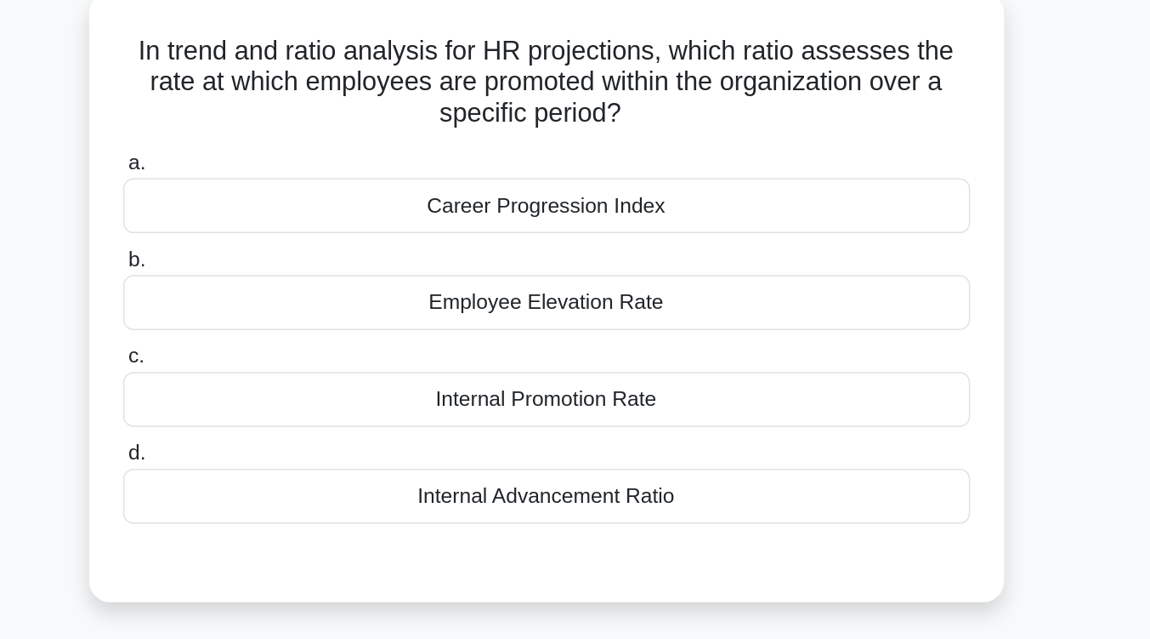
click at [658, 138] on div "Career Progression Index" at bounding box center [575, 134] width 551 height 36
click at [300, 112] on input "a. Career Progression Index" at bounding box center [300, 106] width 0 height 11
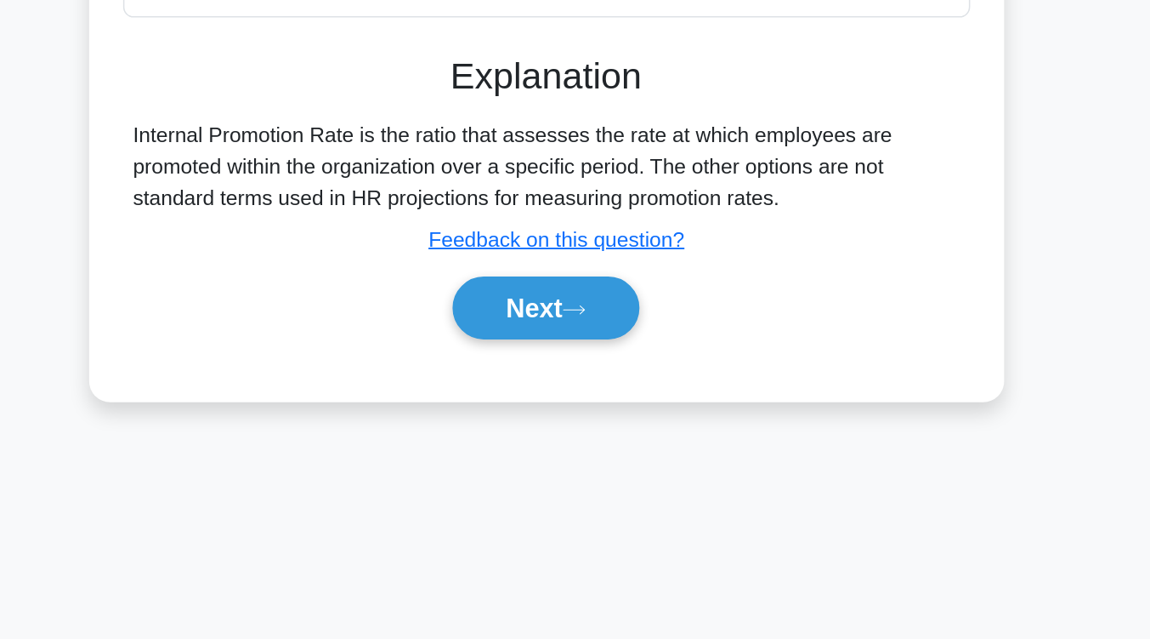
scroll to position [259, 0]
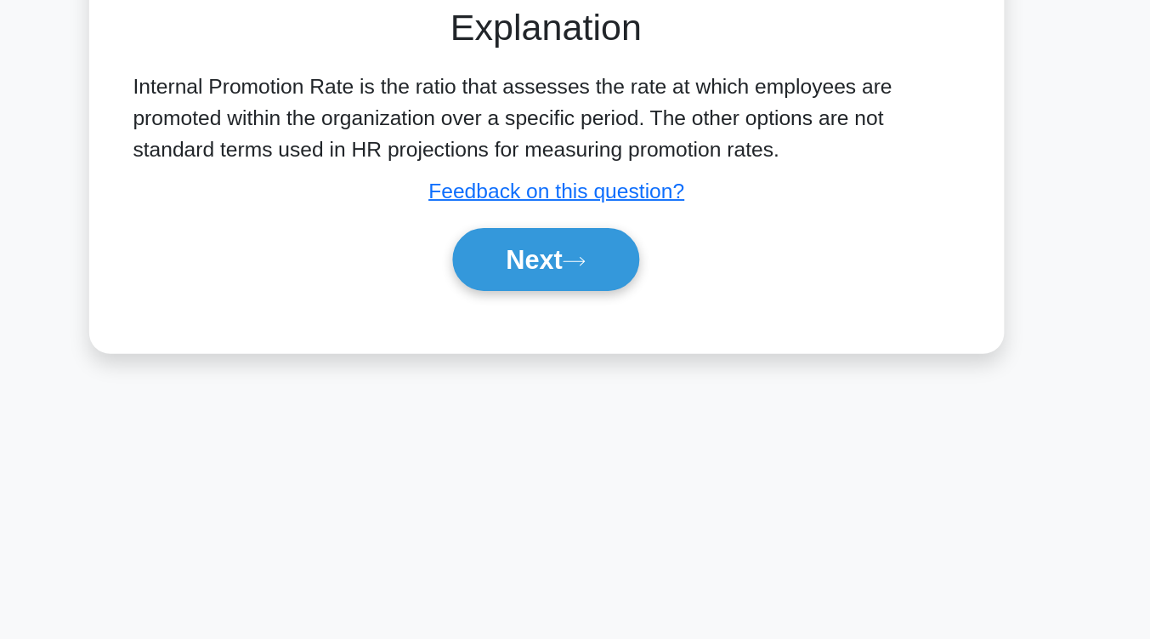
click at [599, 413] on div "Next" at bounding box center [575, 392] width 551 height 54
click at [601, 407] on button "Next" at bounding box center [575, 392] width 122 height 41
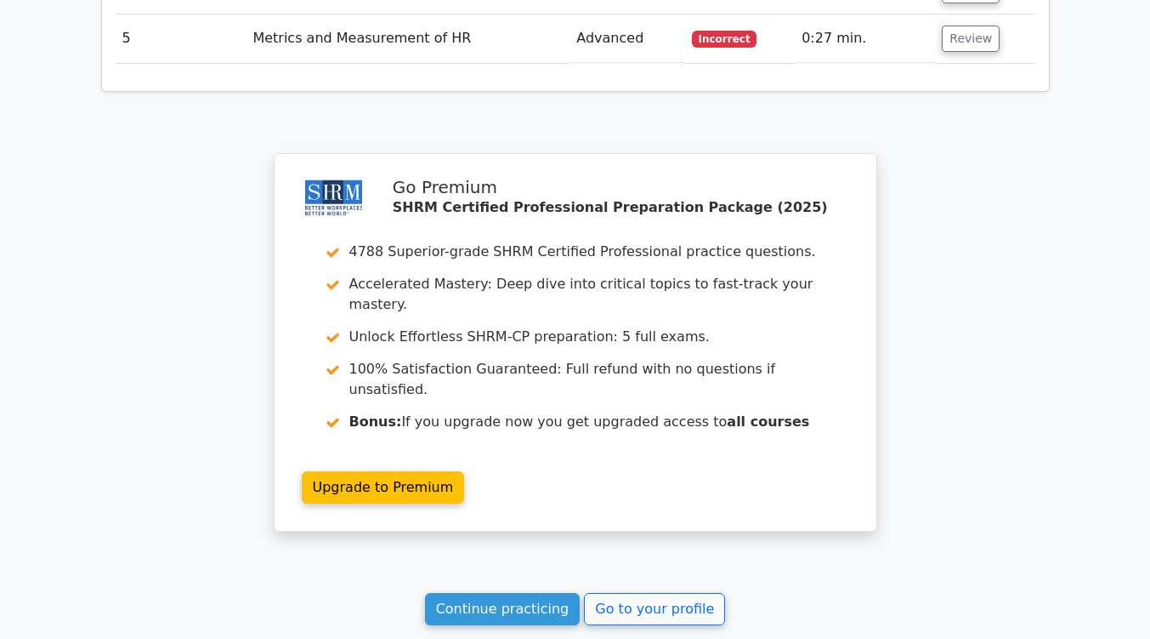
scroll to position [2154, 0]
click at [539, 592] on link "Continue practicing" at bounding box center [503, 608] width 156 height 32
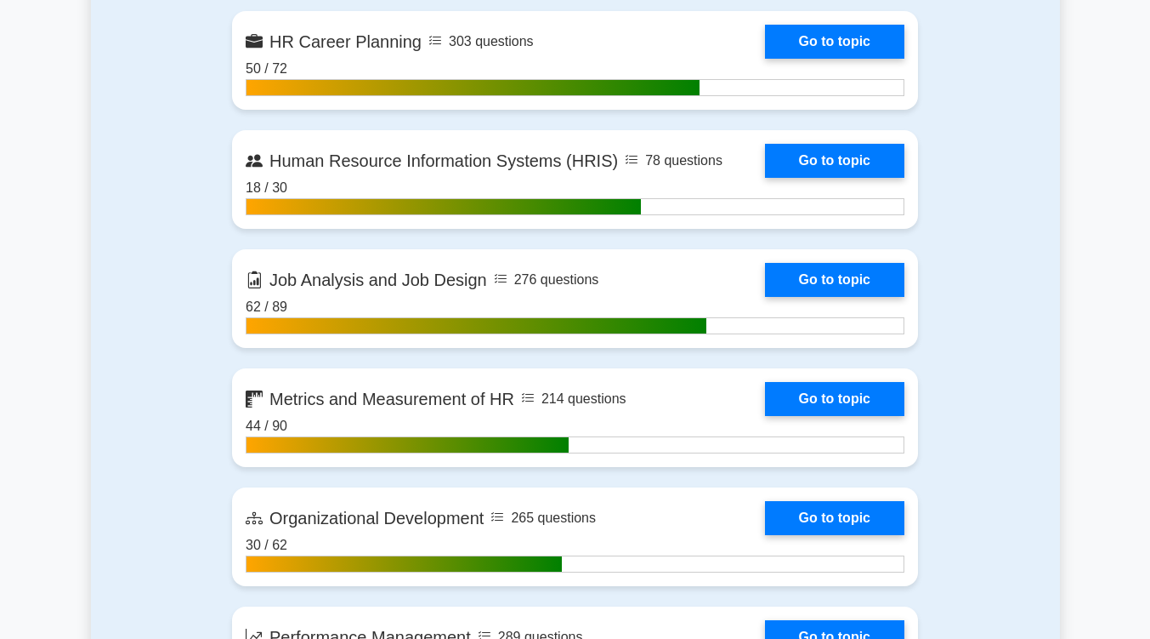
scroll to position [1777, 0]
